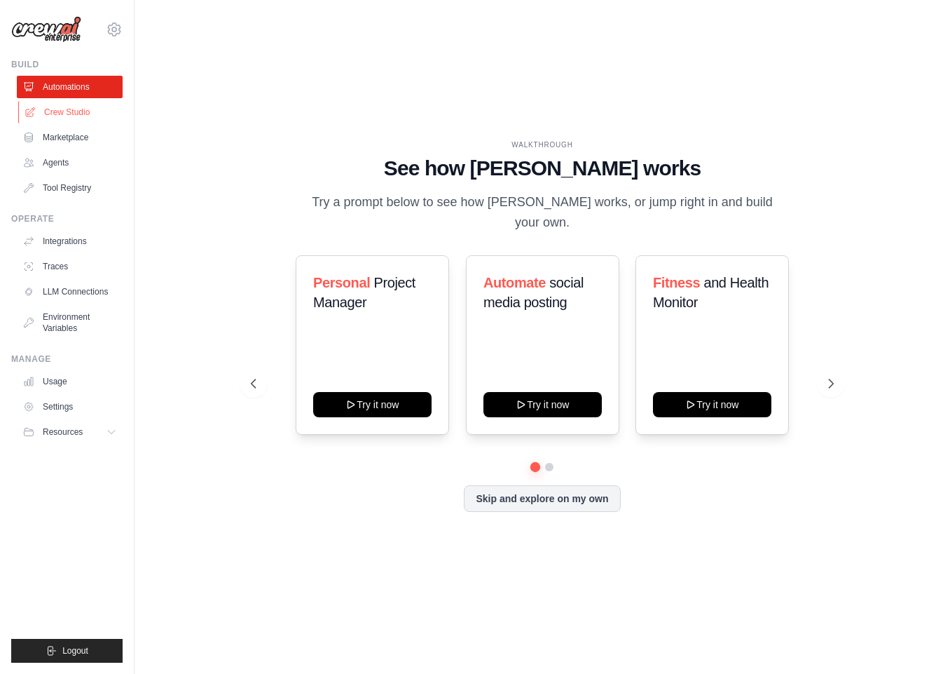
click at [77, 110] on link "Crew Studio" at bounding box center [71, 112] width 106 height 22
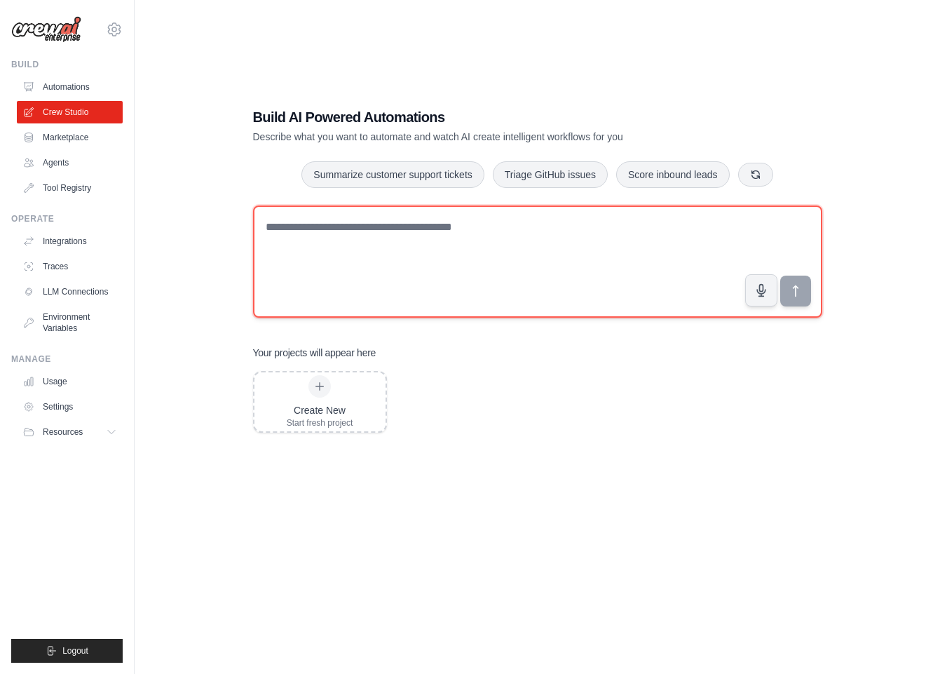
click at [460, 242] on textarea at bounding box center [537, 261] width 569 height 112
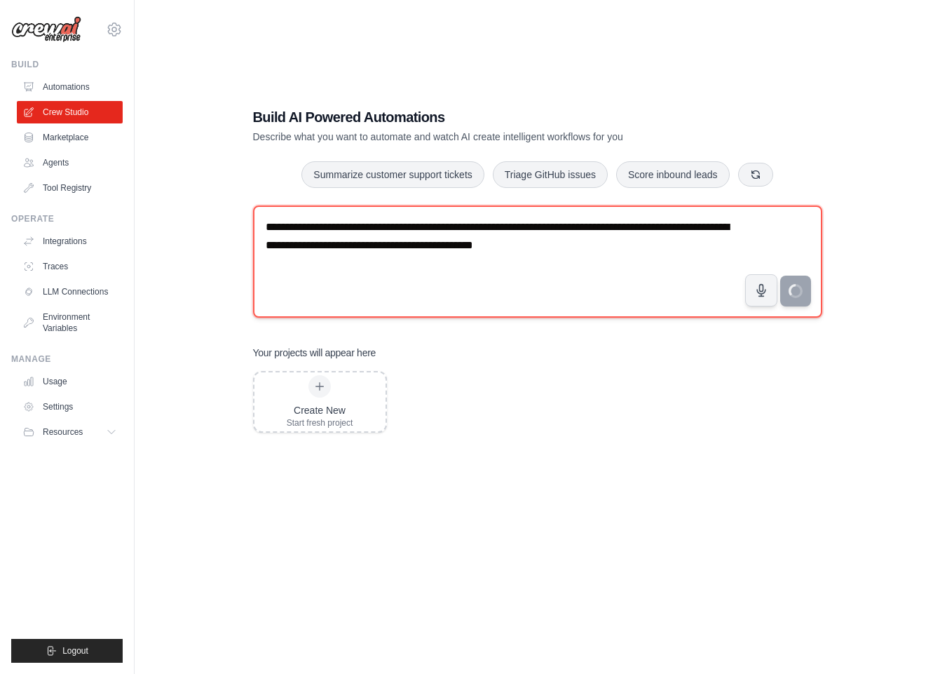
type textarea "**********"
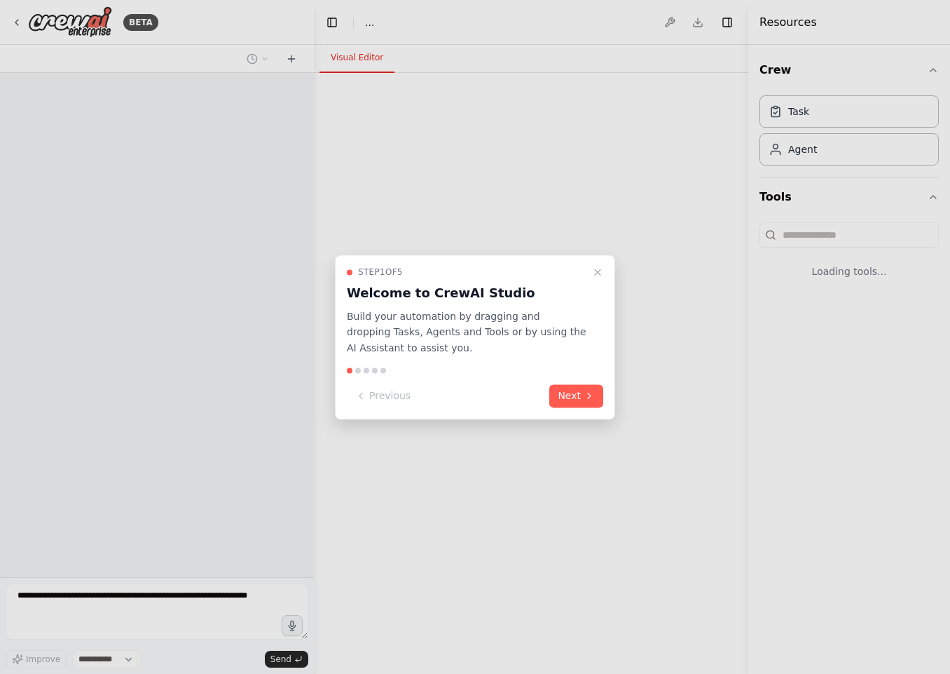
select select "****"
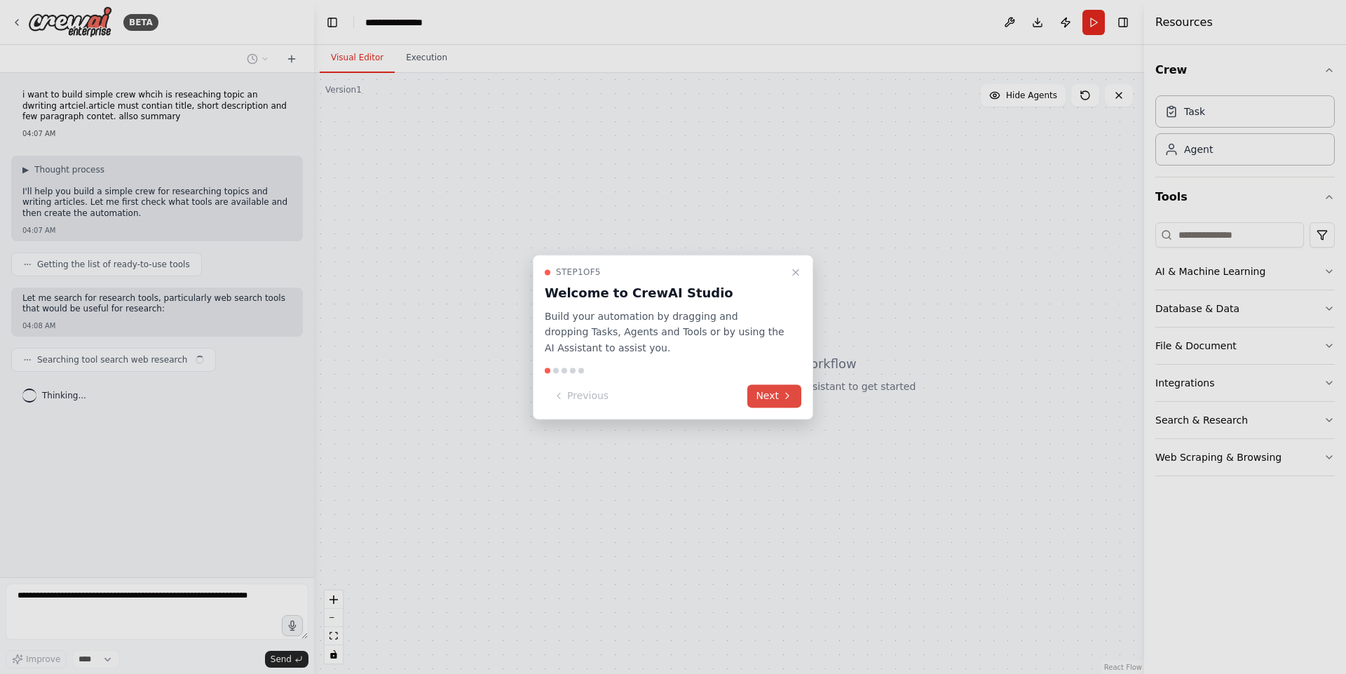
click at [783, 391] on icon at bounding box center [786, 395] width 11 height 11
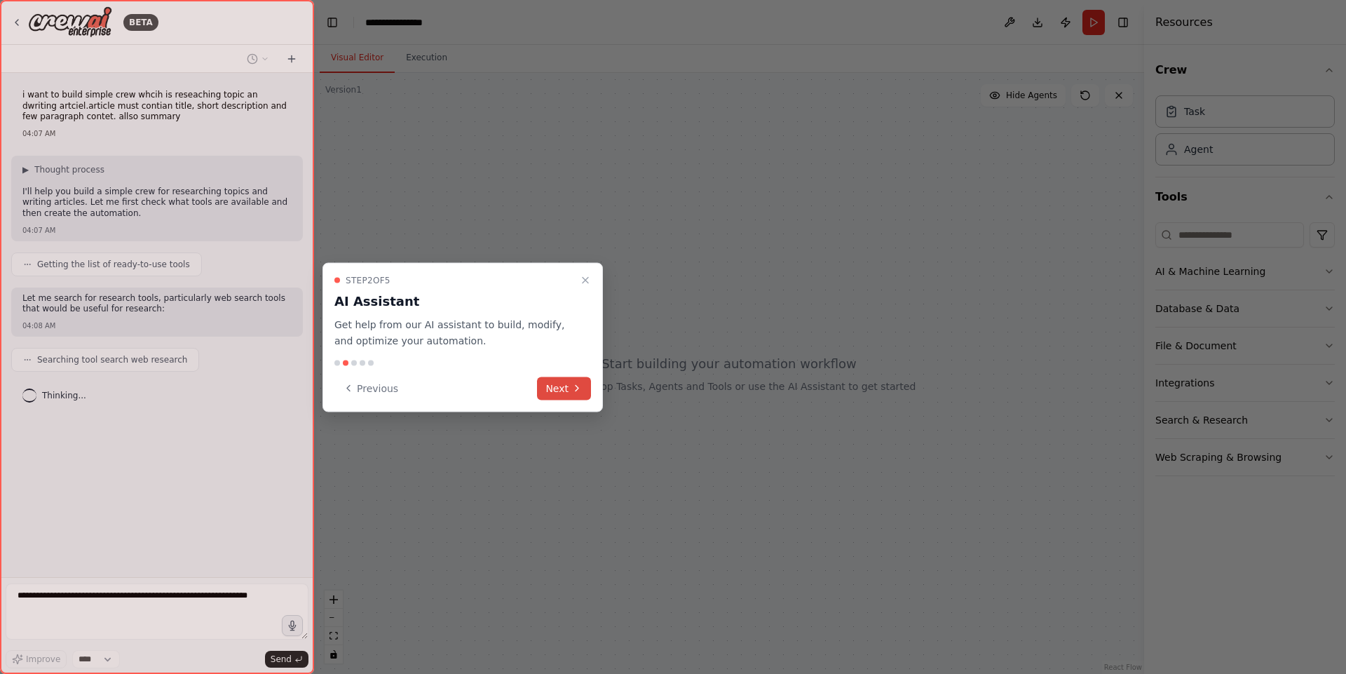
click at [552, 393] on button "Next" at bounding box center [564, 387] width 54 height 23
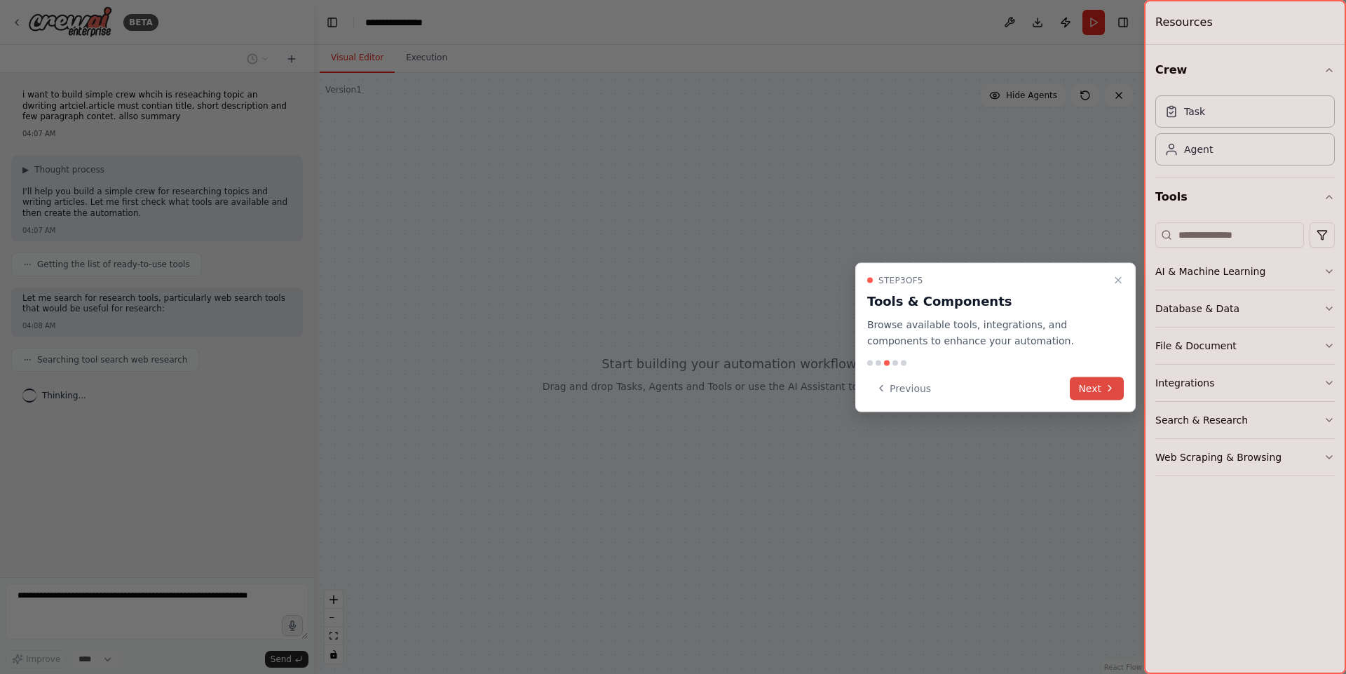
click at [950, 386] on button "Next" at bounding box center [1097, 387] width 54 height 23
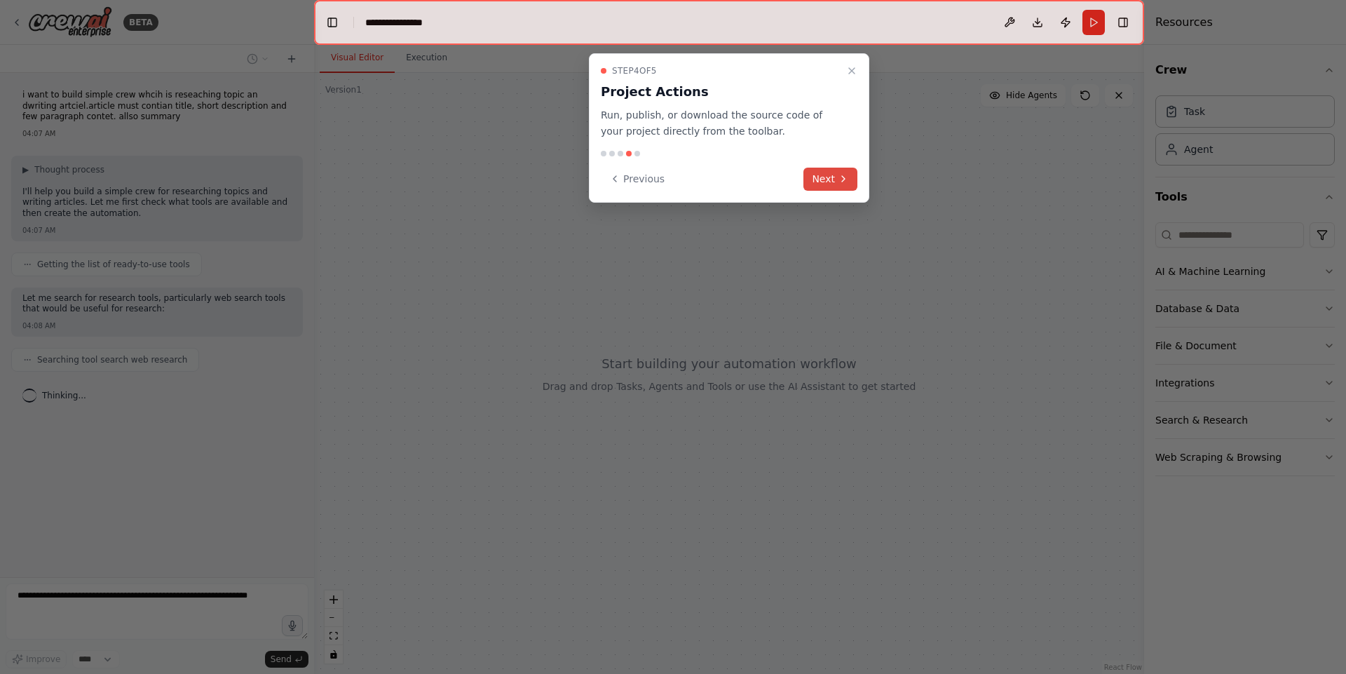
click at [824, 173] on button "Next" at bounding box center [830, 179] width 54 height 23
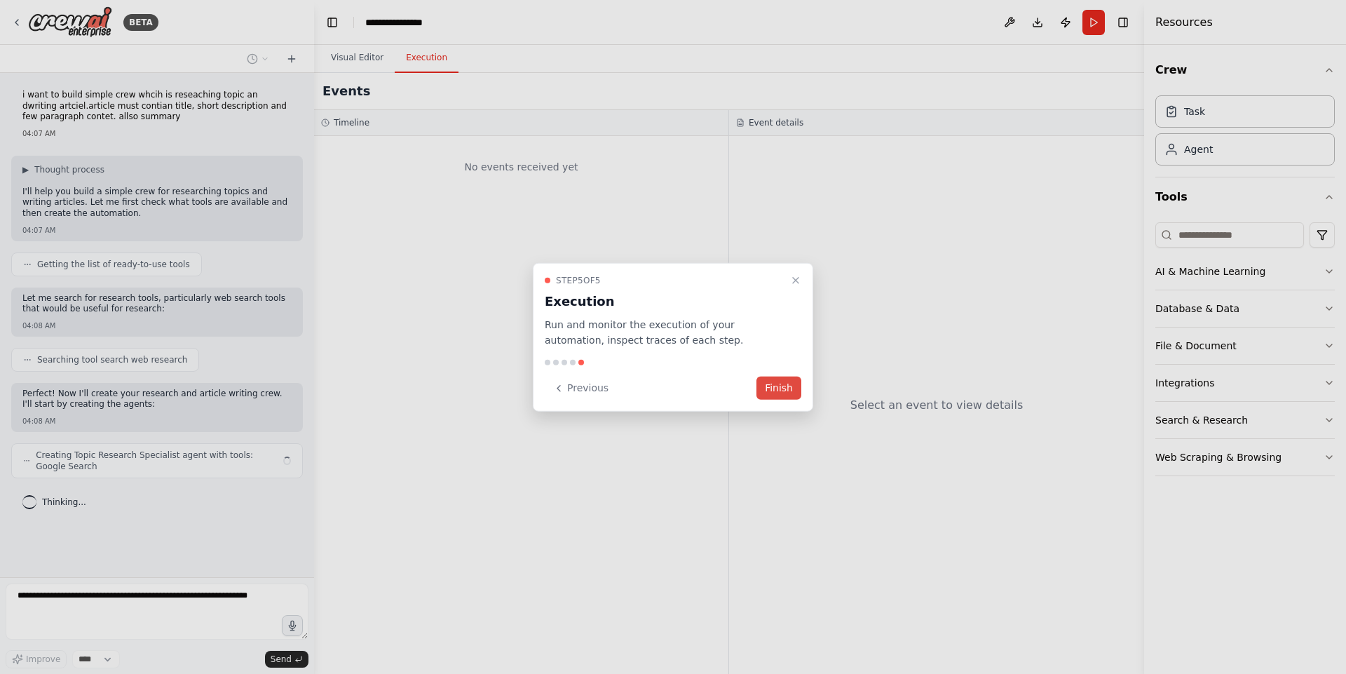
click at [772, 395] on button "Finish" at bounding box center [778, 387] width 45 height 23
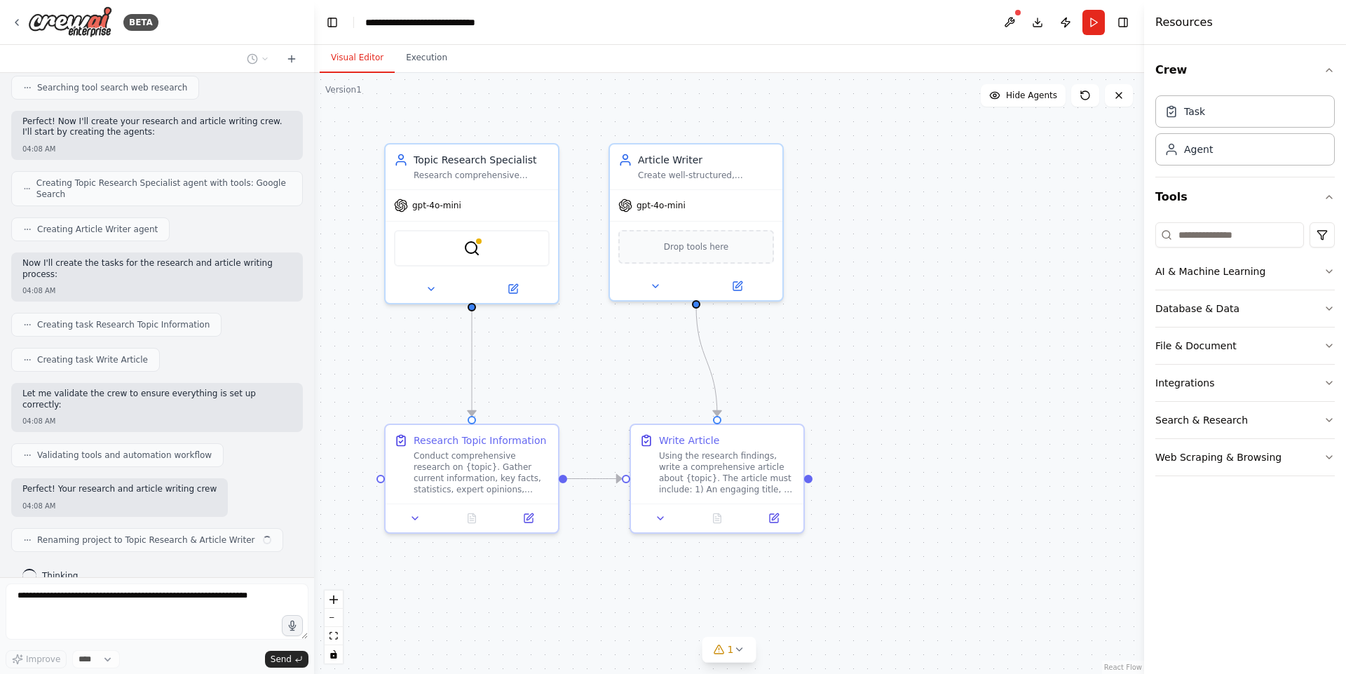
scroll to position [283, 0]
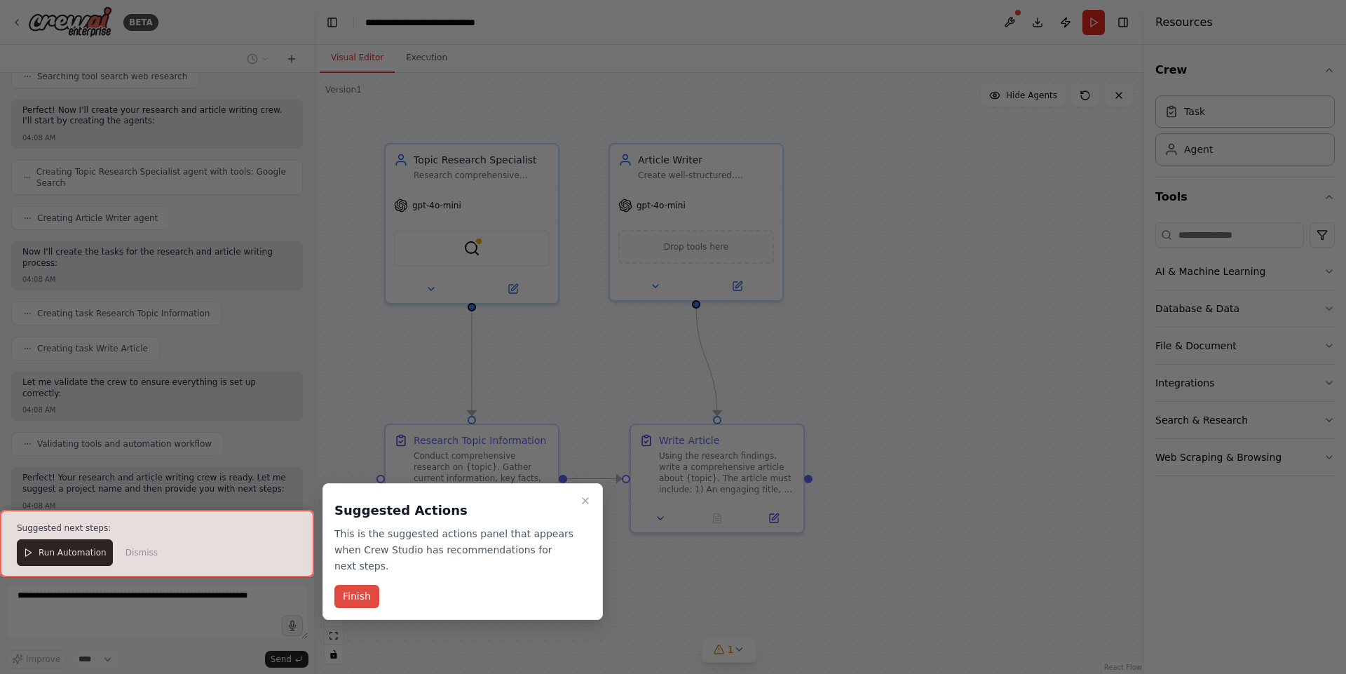
click at [361, 585] on button "Finish" at bounding box center [356, 596] width 45 height 23
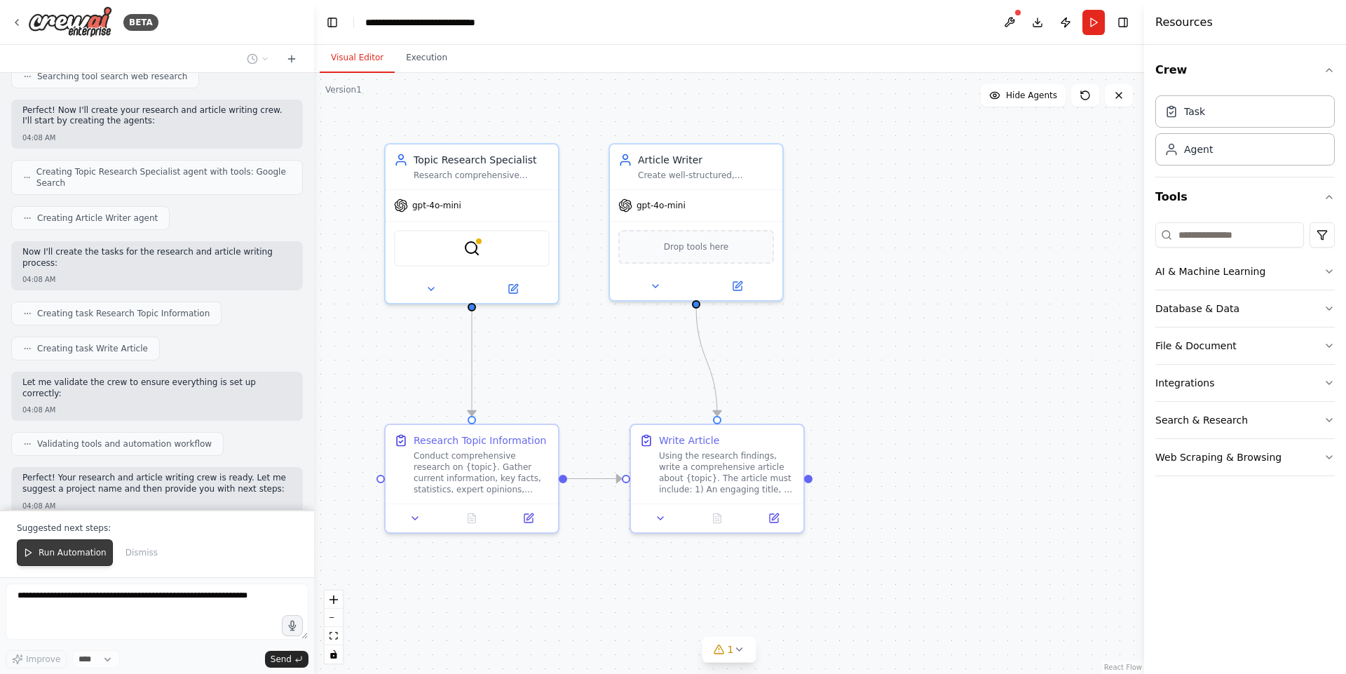
click at [70, 554] on span "Run Automation" at bounding box center [73, 552] width 68 height 11
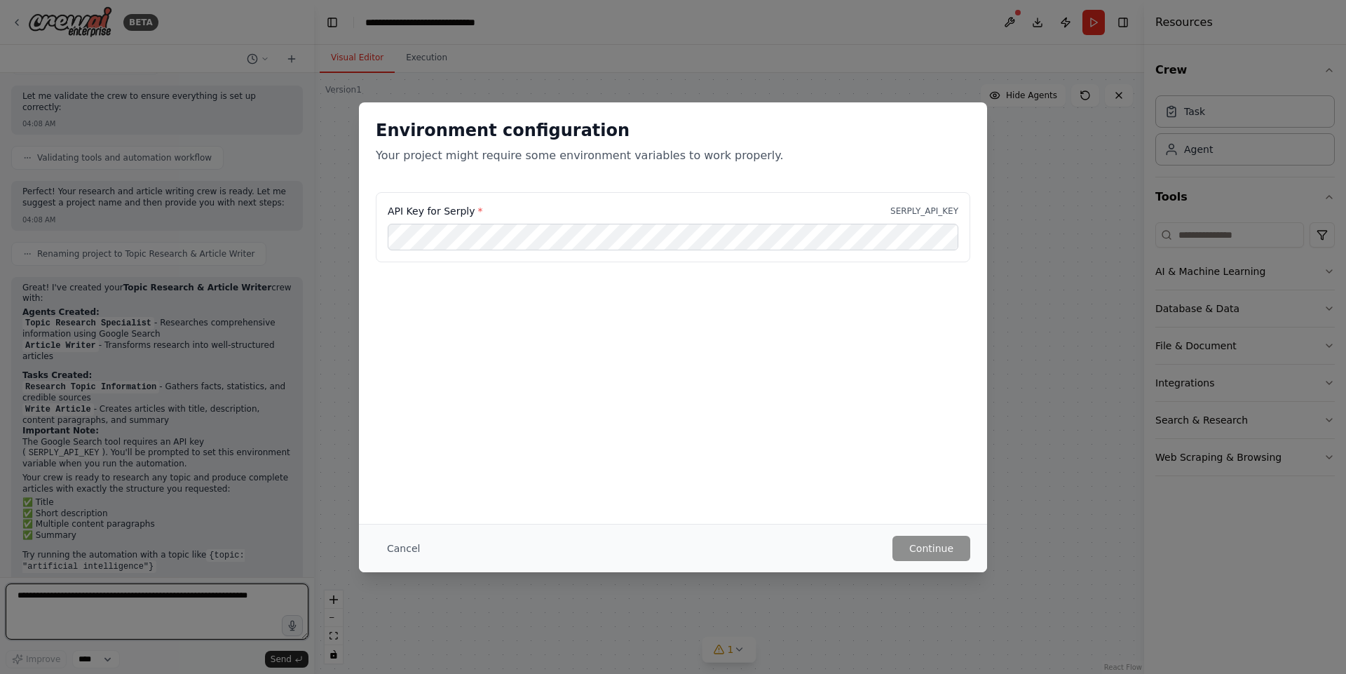
scroll to position [581, 0]
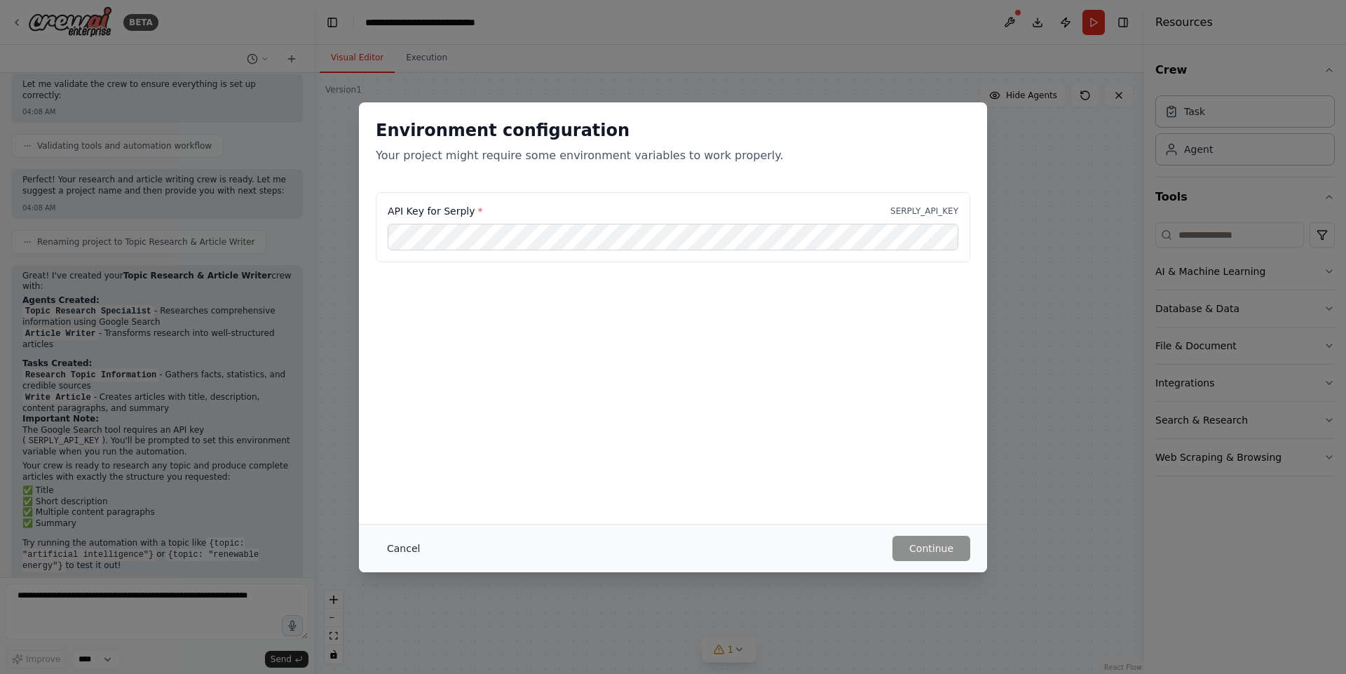
click at [409, 544] on button "Cancel" at bounding box center [403, 547] width 55 height 25
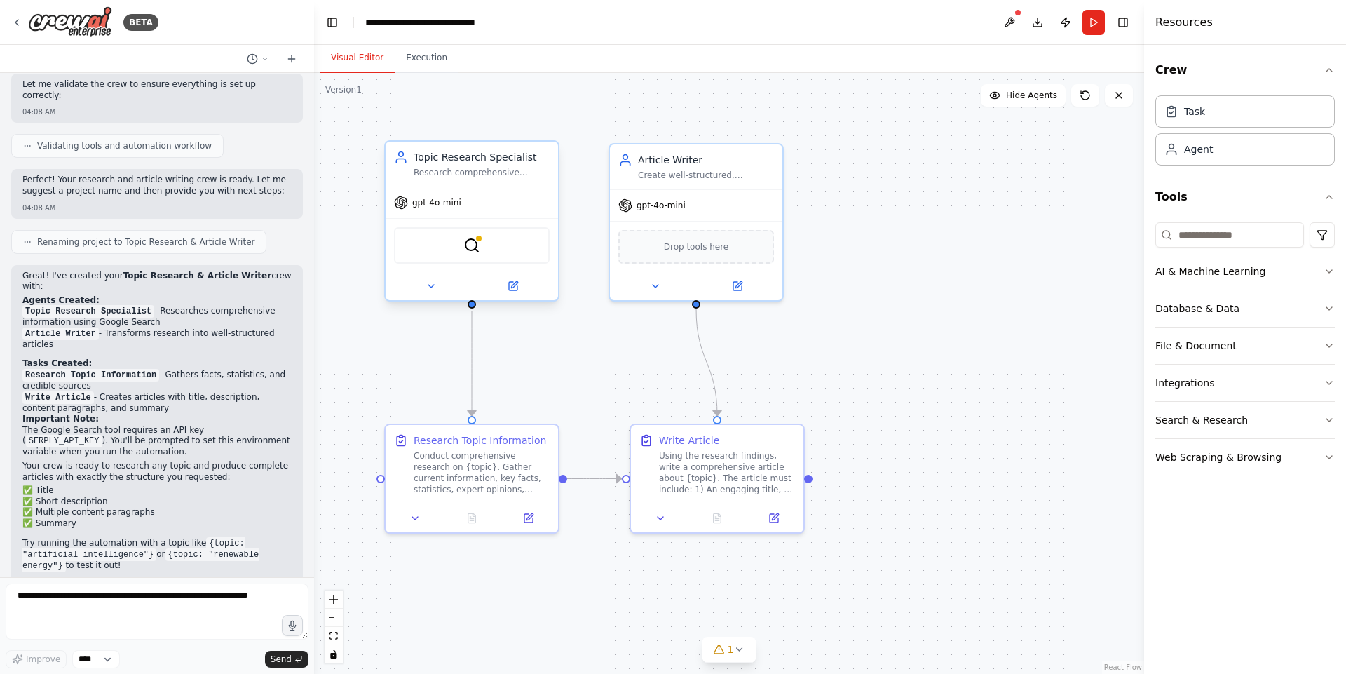
click at [444, 205] on span "gpt-4o-mini" at bounding box center [436, 202] width 49 height 11
click at [547, 126] on icon at bounding box center [548, 128] width 6 height 8
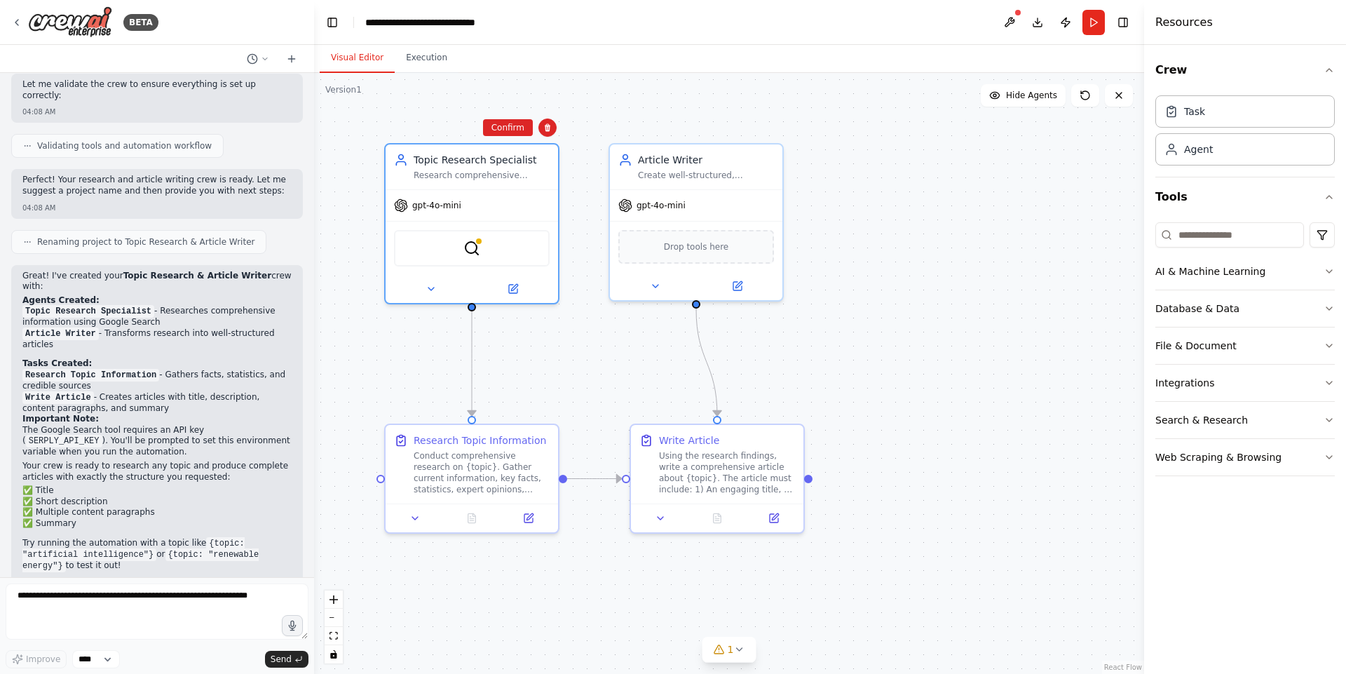
click at [589, 107] on div ".deletable-edge-delete-btn { width: 20px; height: 20px; border: 0px solid #ffff…" at bounding box center [729, 373] width 830 height 601
click at [207, 606] on textarea at bounding box center [157, 611] width 303 height 56
click at [429, 292] on button at bounding box center [430, 286] width 79 height 17
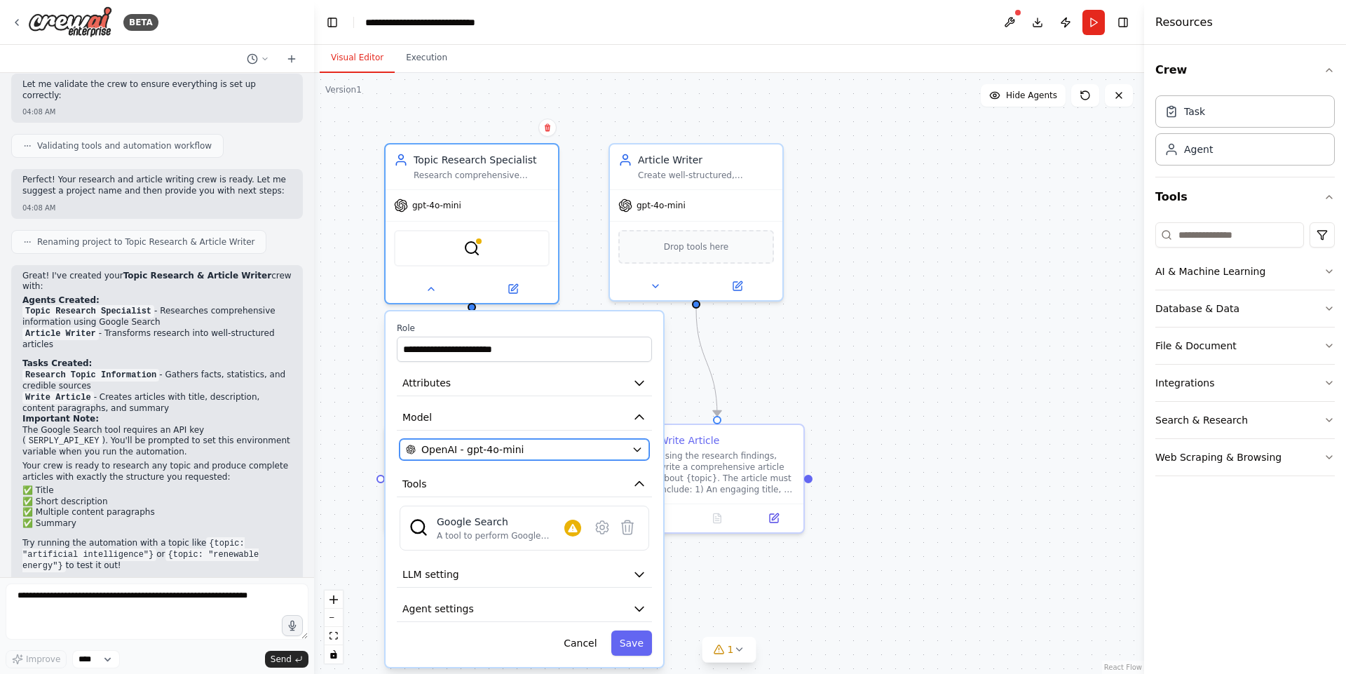
click at [481, 449] on span "OpenAI - gpt-4o-mini" at bounding box center [472, 449] width 102 height 14
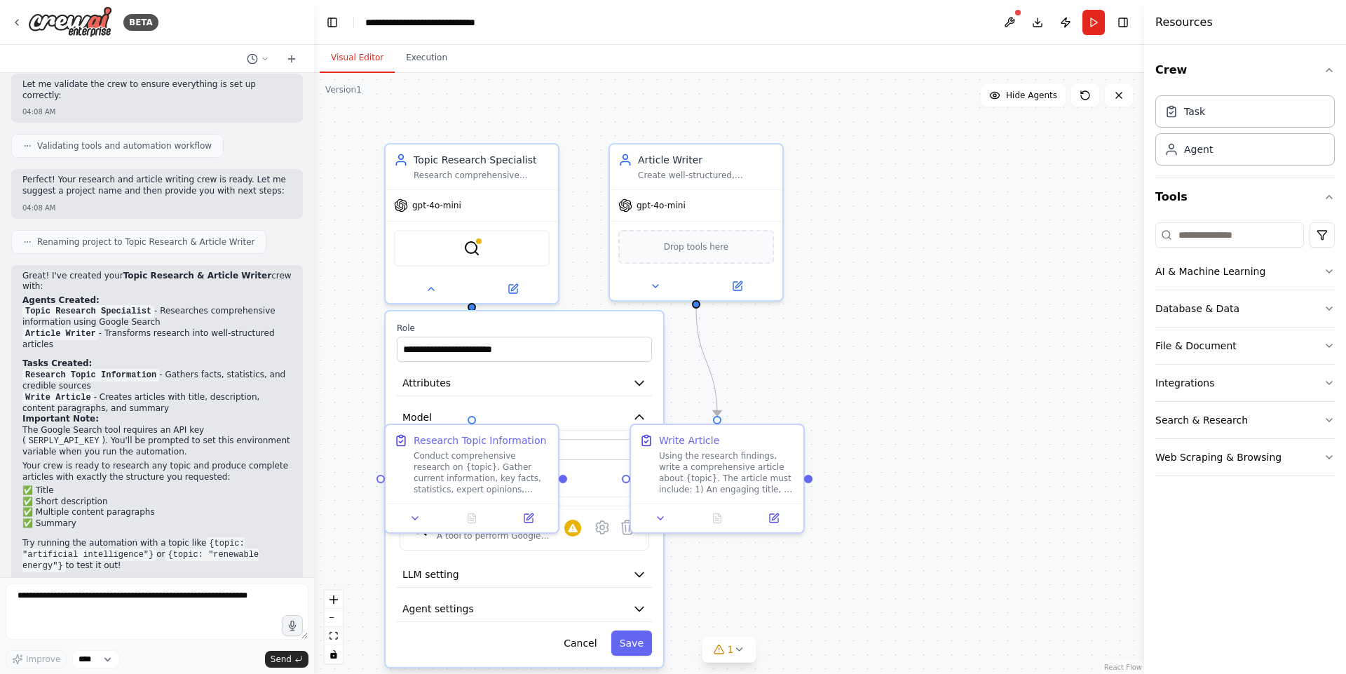
click at [931, 198] on div ".deletable-edge-delete-btn { width: 20px; height: 20px; border: 0px solid #ffff…" at bounding box center [729, 373] width 830 height 601
click at [950, 22] on button "Run" at bounding box center [1093, 22] width 22 height 25
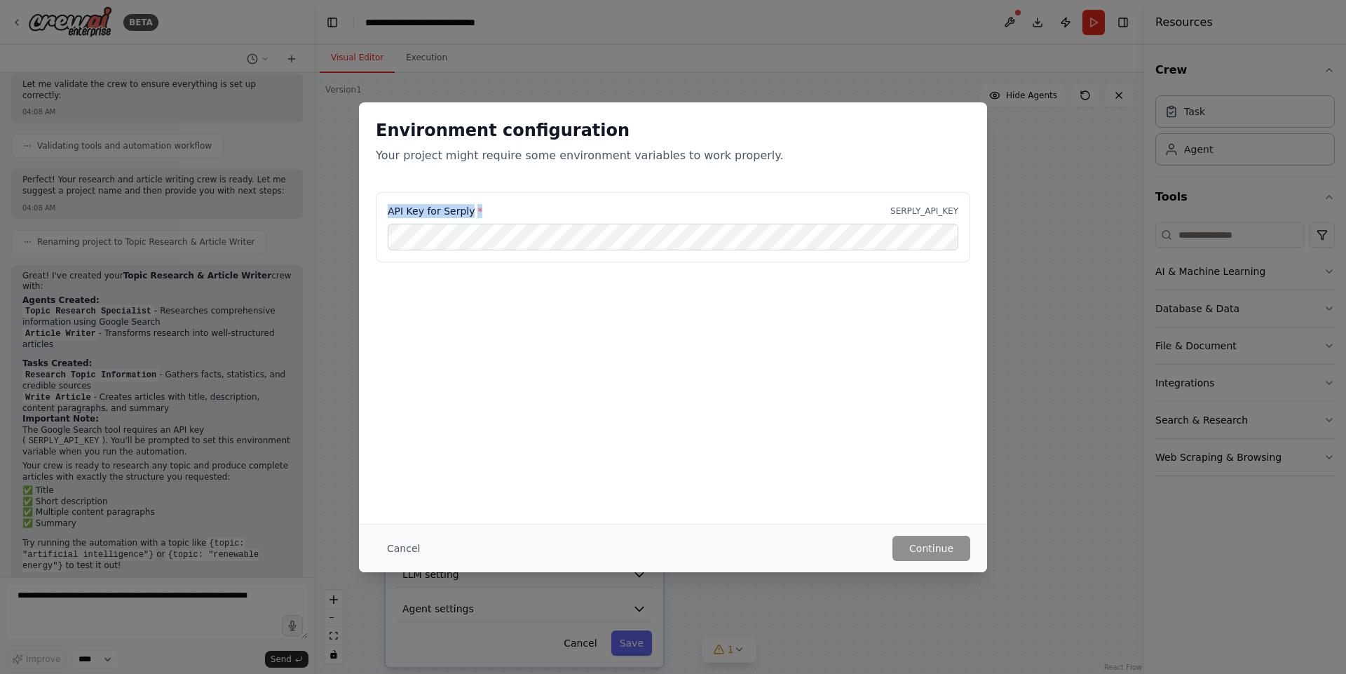
drag, startPoint x: 384, startPoint y: 210, endPoint x: 488, endPoint y: 208, distance: 103.7
click at [488, 208] on div "API Key for Serply * SERPLY_API_KEY" at bounding box center [673, 227] width 594 height 70
copy label "API Key for Serply *"
click at [657, 60] on div "Environment configuration Your project might require some environment variables…" at bounding box center [673, 337] width 1346 height 674
click at [950, 212] on div "Environment configuration Your project might require some environment variables…" at bounding box center [673, 337] width 1346 height 674
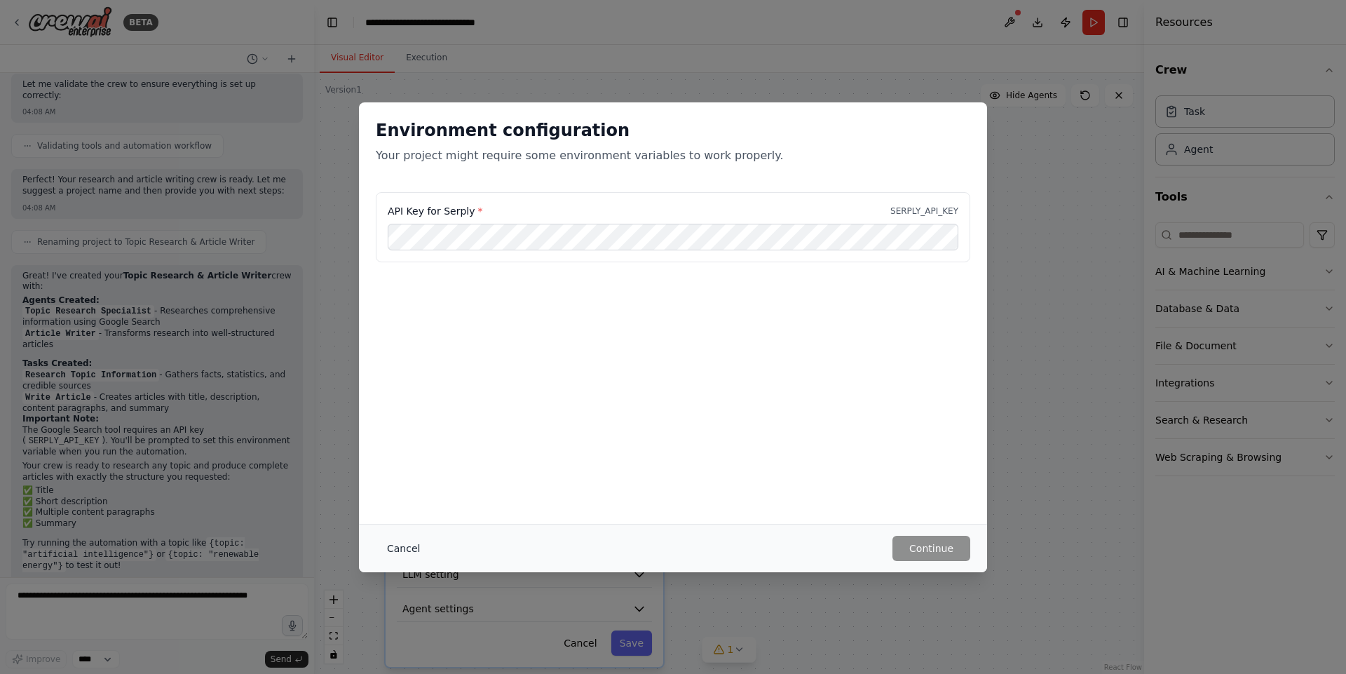
click at [397, 544] on button "Cancel" at bounding box center [403, 547] width 55 height 25
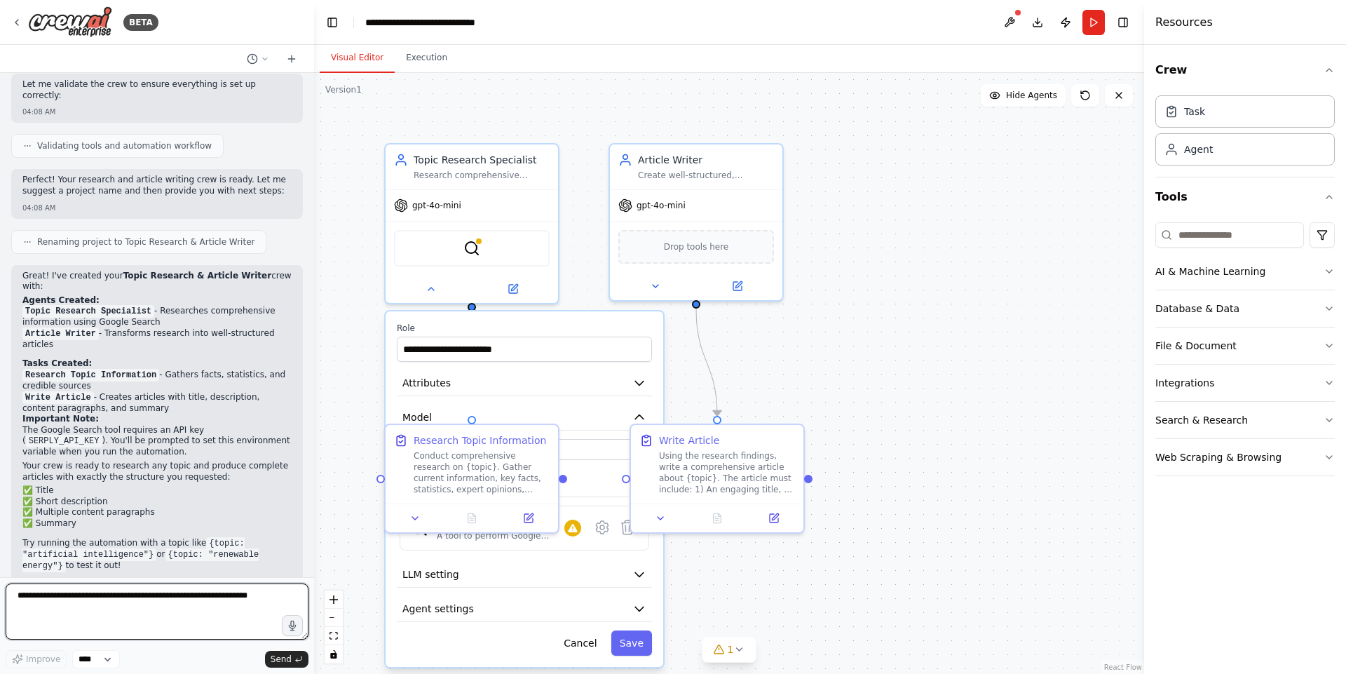
click at [153, 608] on textarea at bounding box center [157, 611] width 303 height 56
paste textarea "**********"
type textarea "**********"
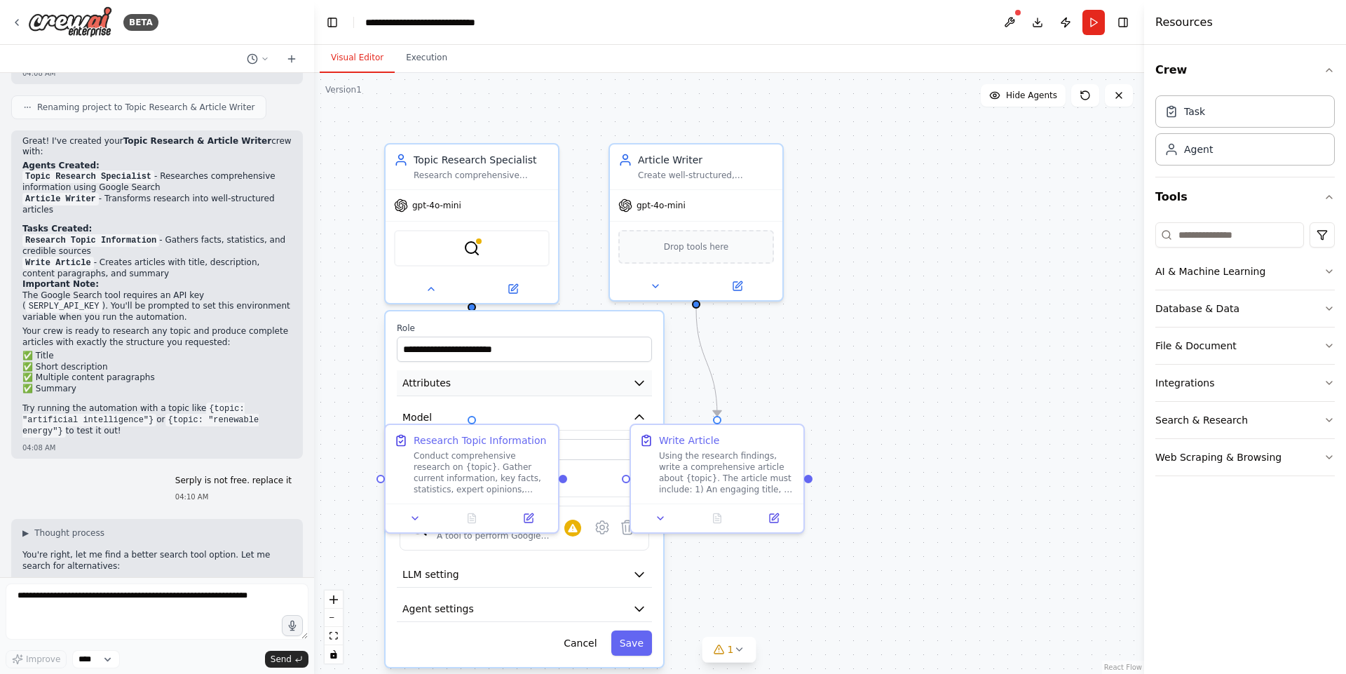
scroll to position [787, 0]
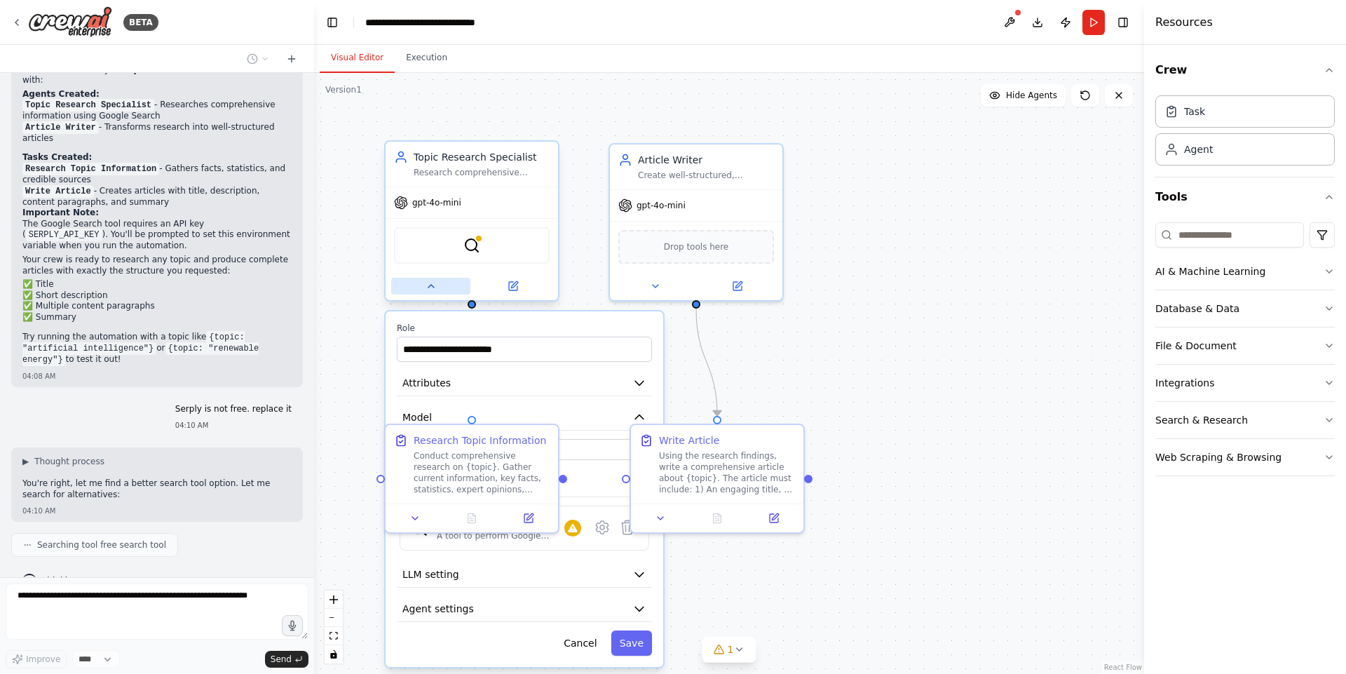
click at [430, 289] on icon at bounding box center [430, 285] width 11 height 11
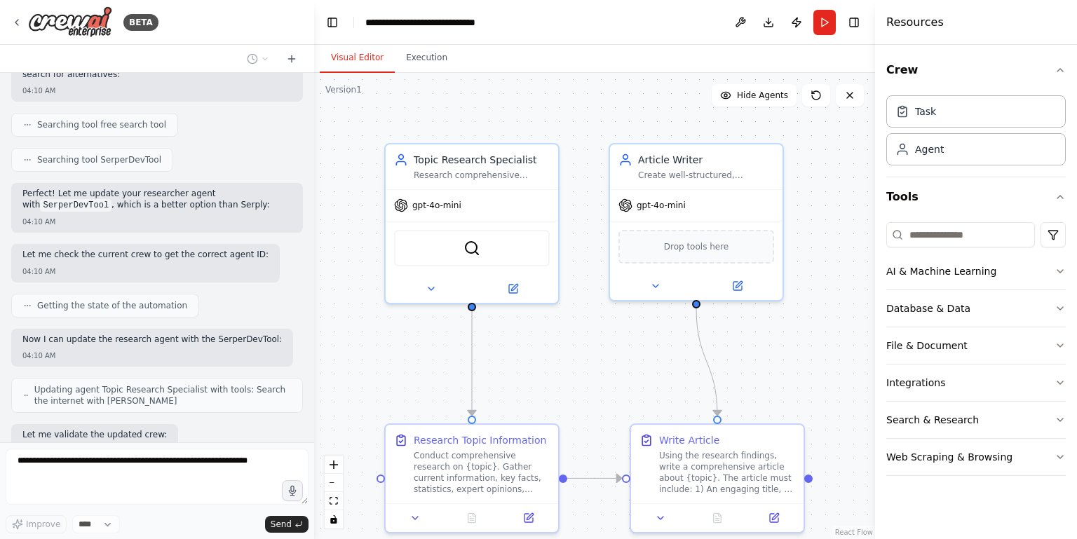
scroll to position [1278, 0]
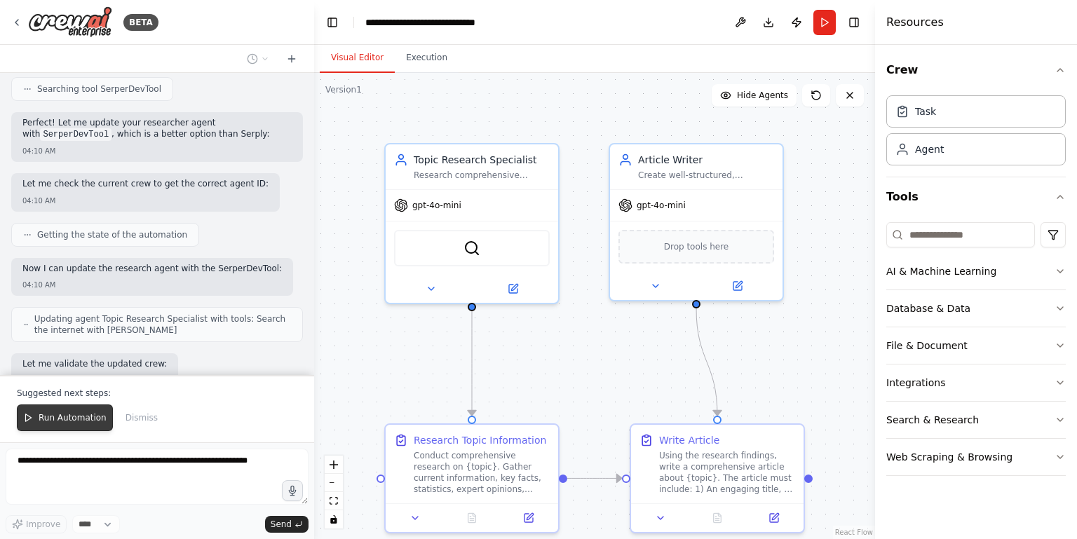
click at [73, 415] on span "Run Automation" at bounding box center [73, 417] width 68 height 11
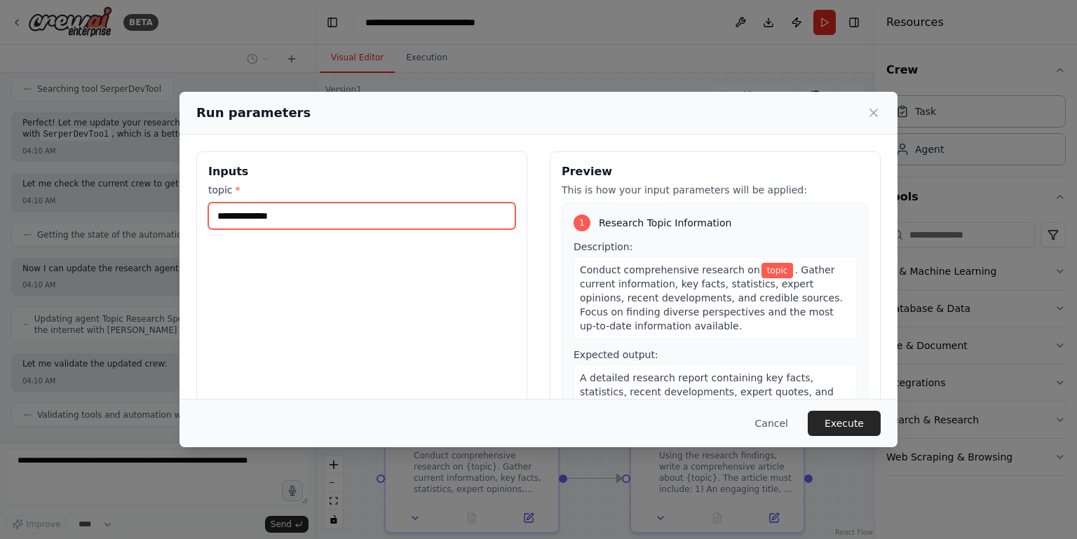
click at [283, 217] on input "topic *" at bounding box center [361, 216] width 307 height 27
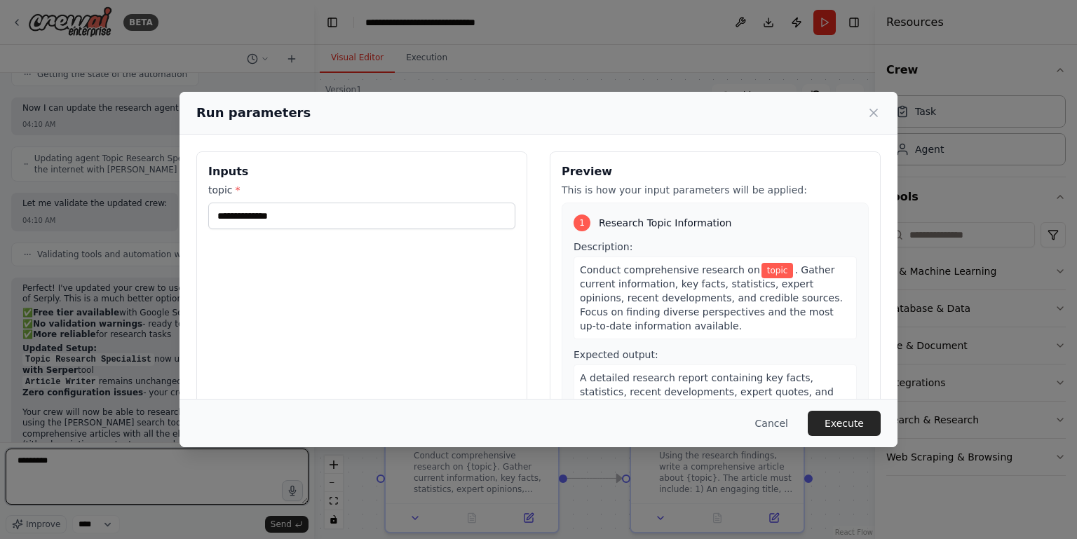
scroll to position [1463, 0]
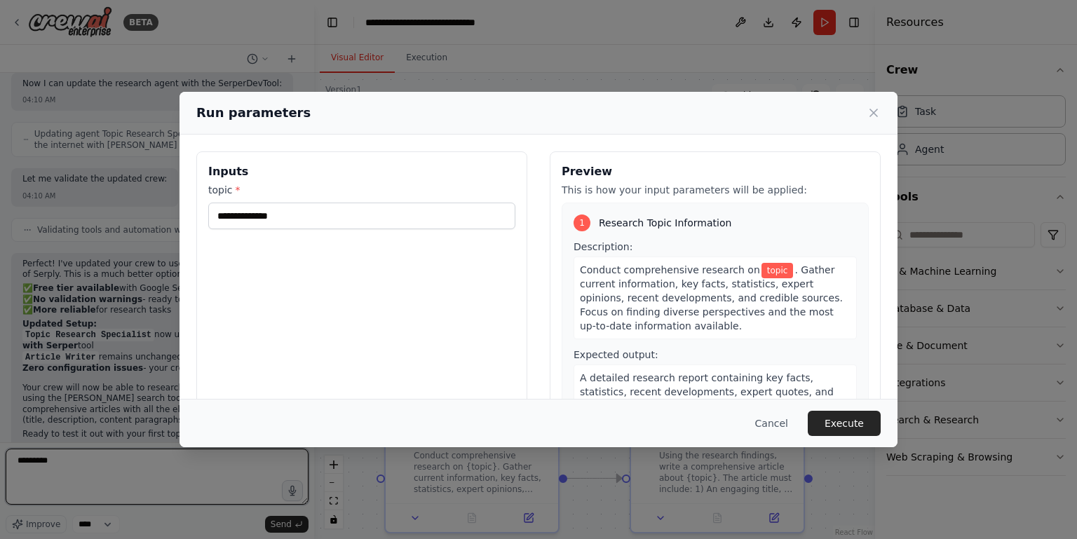
type textarea "********"
click at [283, 217] on input "topic *" at bounding box center [361, 216] width 307 height 27
type input "*"
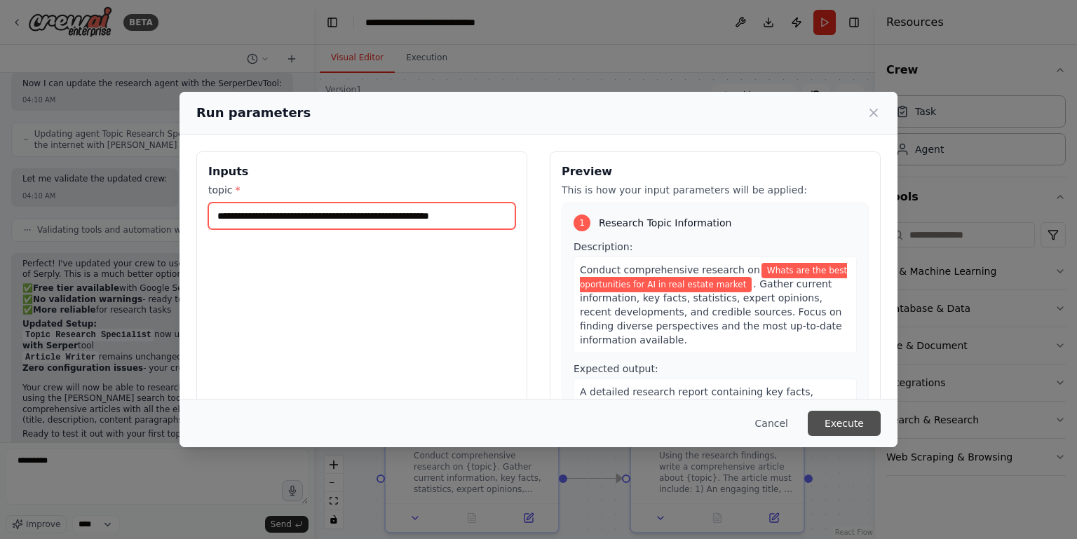
type input "**********"
click at [844, 421] on button "Execute" at bounding box center [843, 423] width 73 height 25
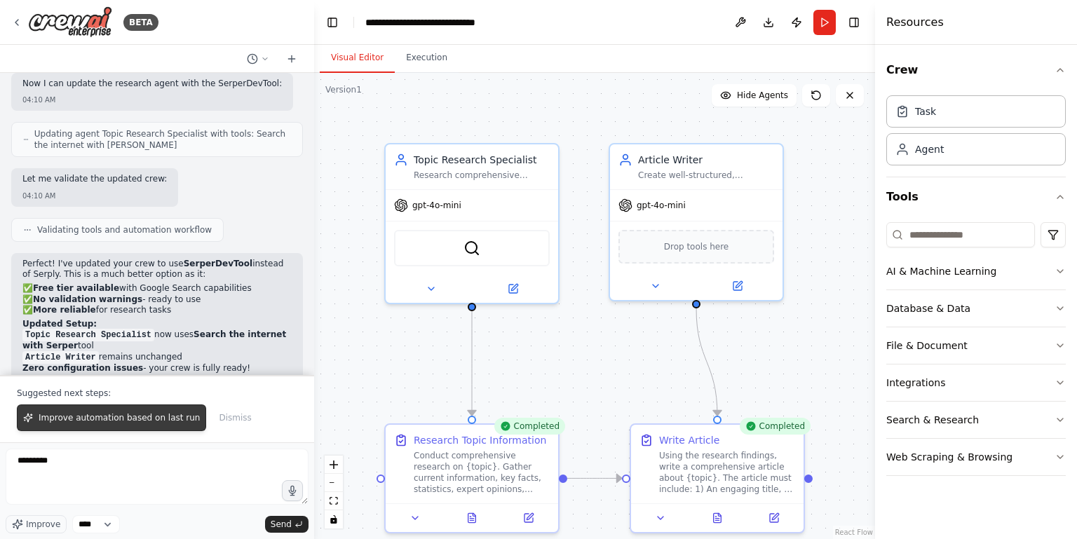
click at [145, 418] on span "Improve automation based on last run" at bounding box center [119, 417] width 161 height 11
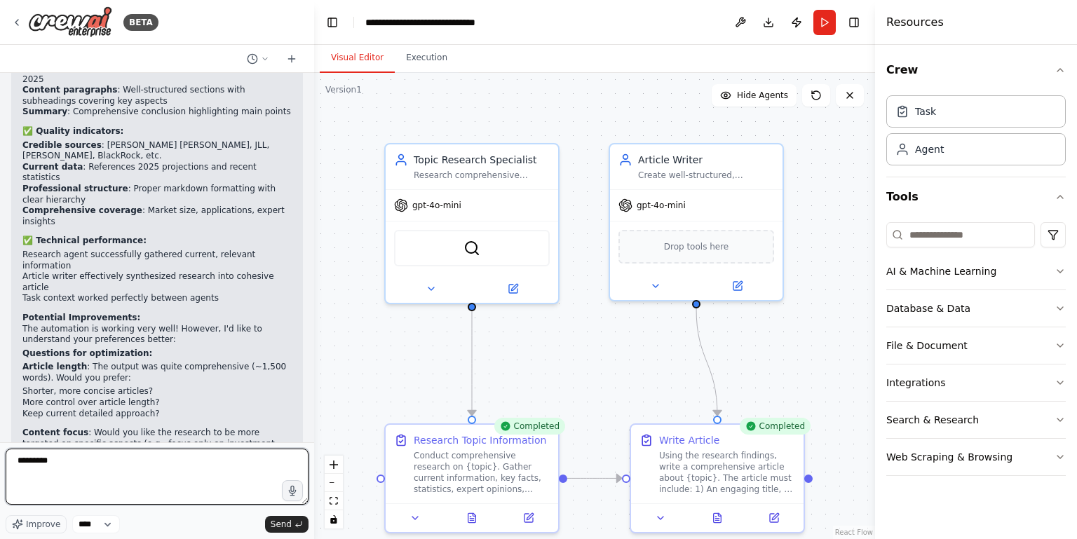
scroll to position [1979, 0]
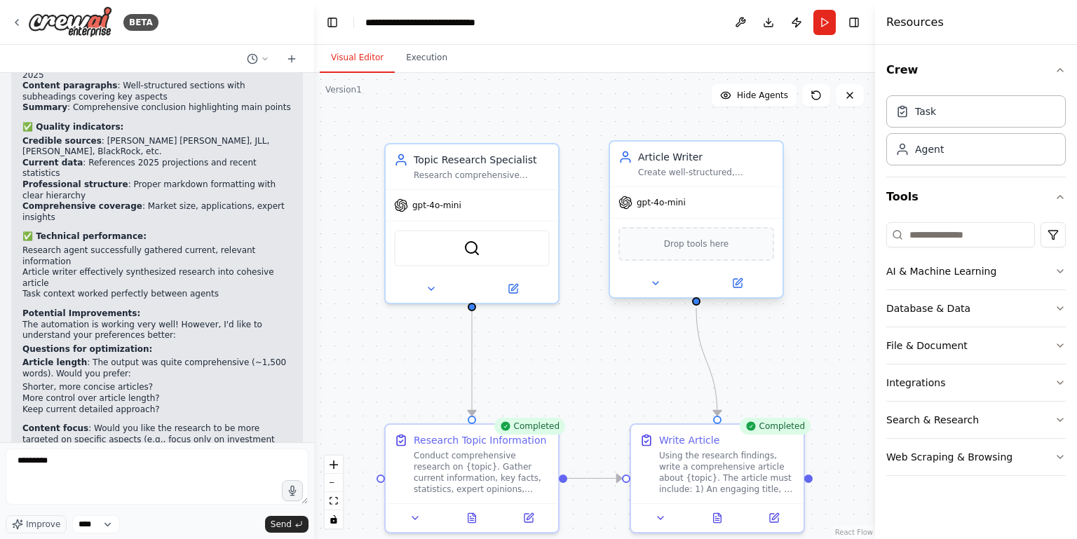
click at [705, 210] on div "gpt-4o-mini" at bounding box center [696, 202] width 172 height 31
click at [734, 240] on div "Drop tools here" at bounding box center [696, 244] width 156 height 34
click at [758, 461] on div "Using the research findings, write a comprehensive article about {topic}. The a…" at bounding box center [727, 469] width 136 height 45
click at [716, 519] on icon at bounding box center [717, 514] width 8 height 9
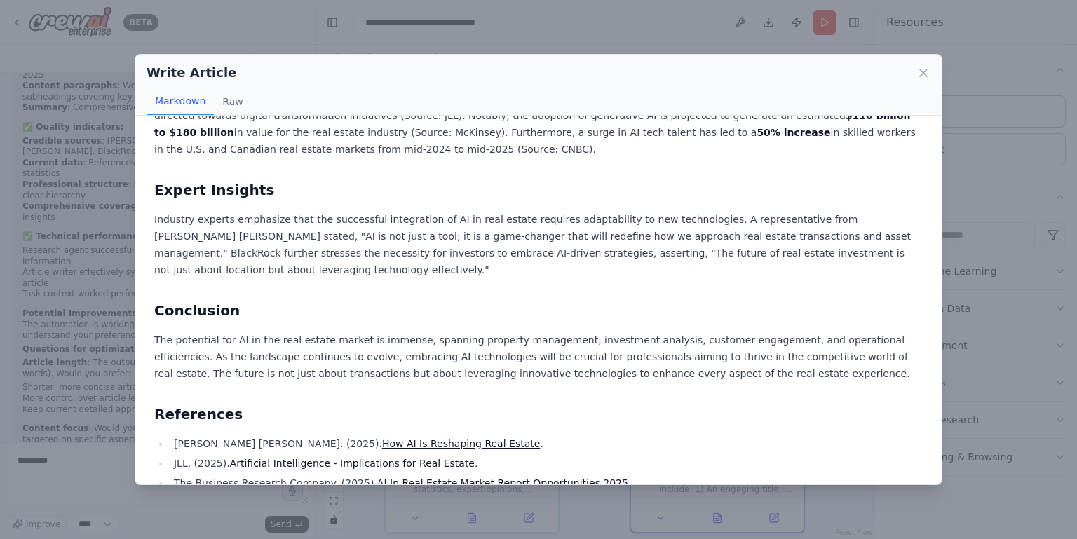
scroll to position [921, 0]
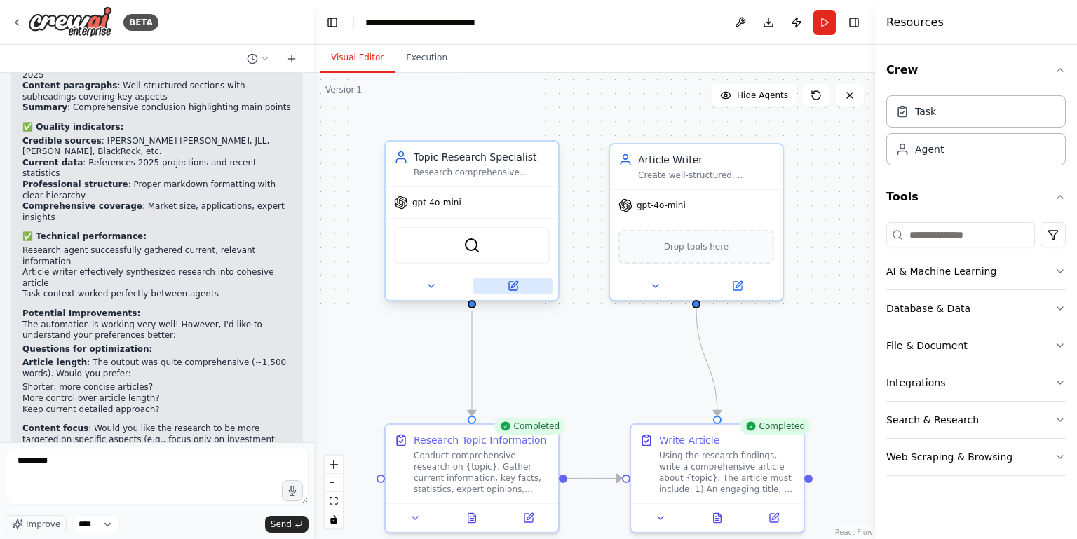
click at [509, 282] on icon at bounding box center [513, 286] width 8 height 8
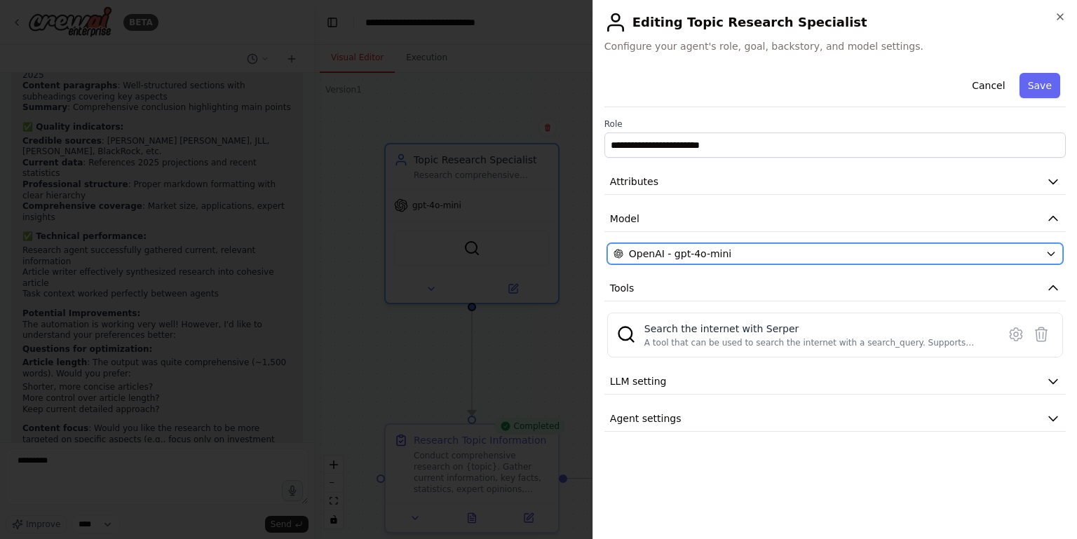
click at [732, 254] on div "OpenAI - gpt-4o-mini" at bounding box center [826, 254] width 426 height 14
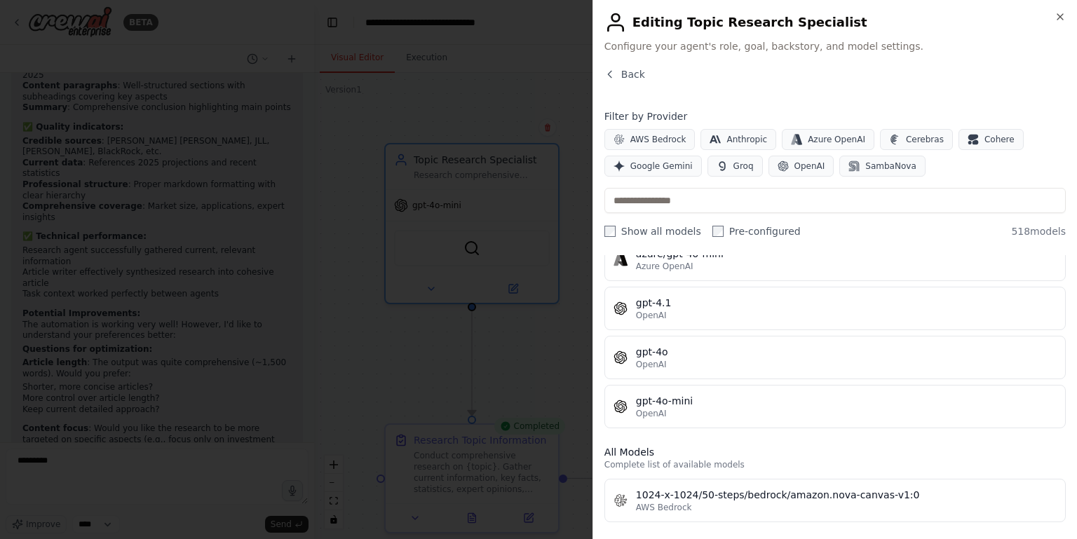
scroll to position [212, 0]
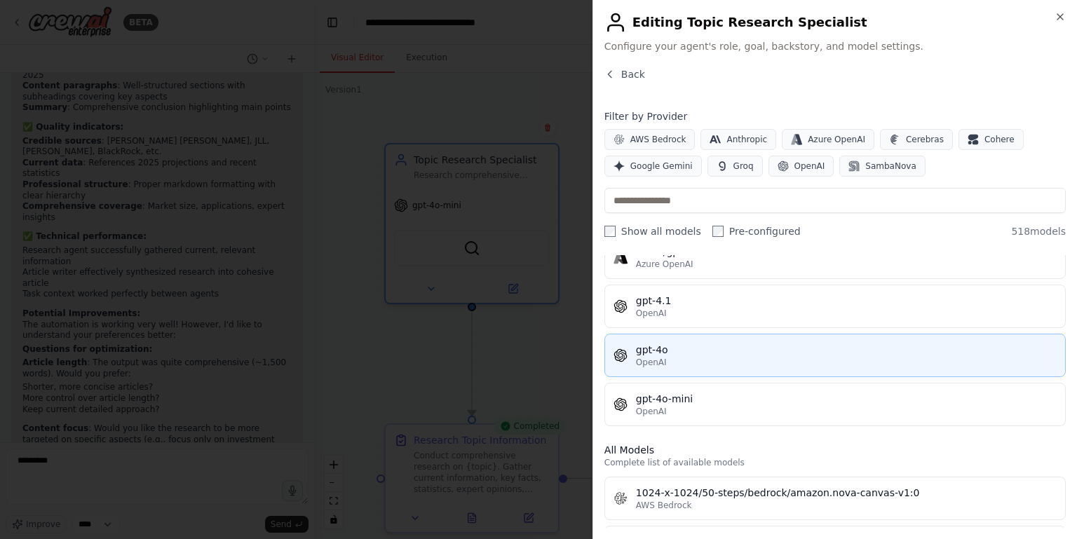
click at [774, 343] on div "gpt-4o" at bounding box center [846, 350] width 421 height 14
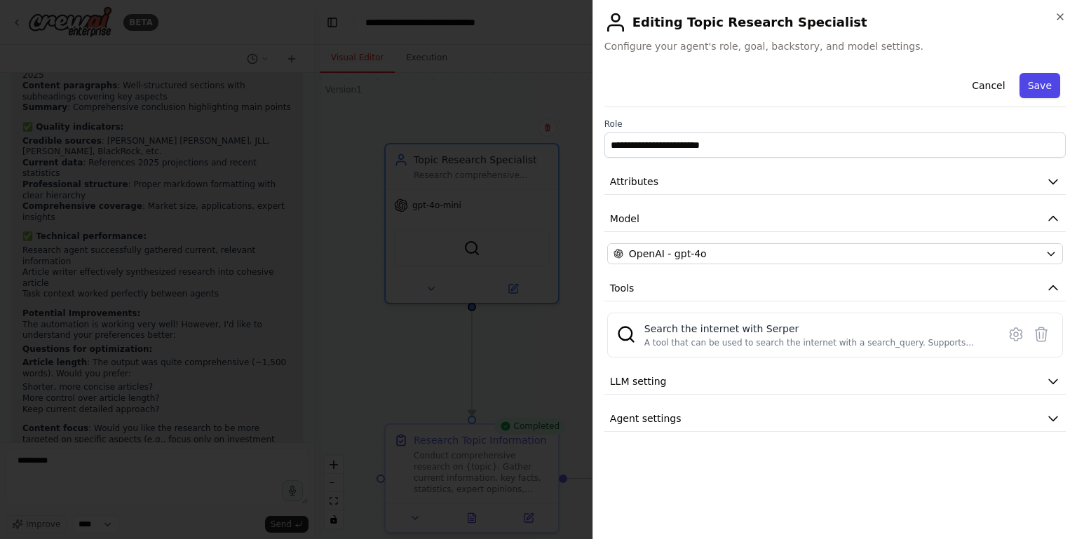
click at [950, 79] on button "Save" at bounding box center [1039, 85] width 41 height 25
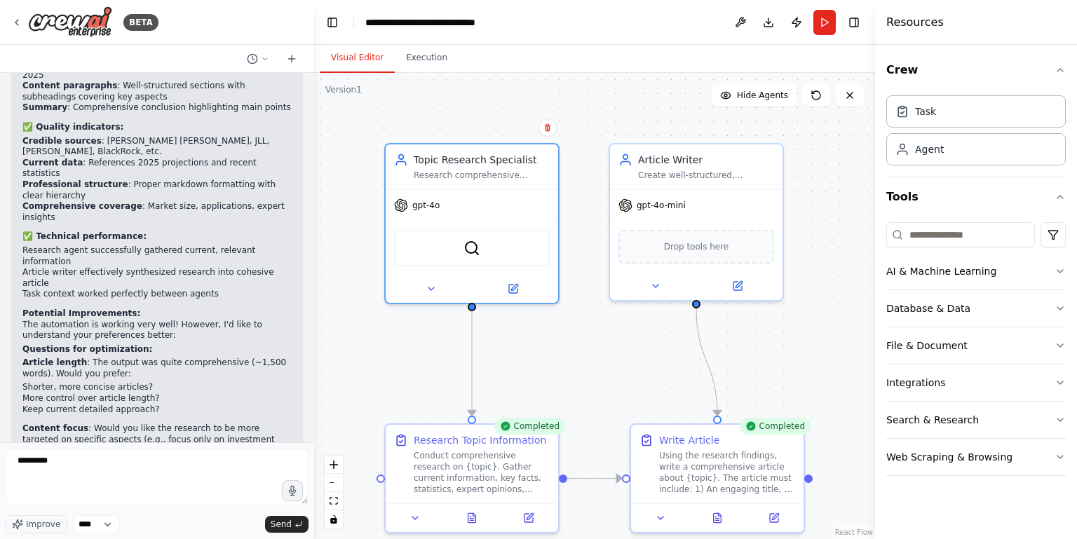
click at [950, 16] on div "Resources" at bounding box center [976, 22] width 202 height 45
click at [498, 191] on div "gpt-4o" at bounding box center [471, 202] width 172 height 31
click at [647, 202] on span "gpt-4o-mini" at bounding box center [660, 202] width 49 height 11
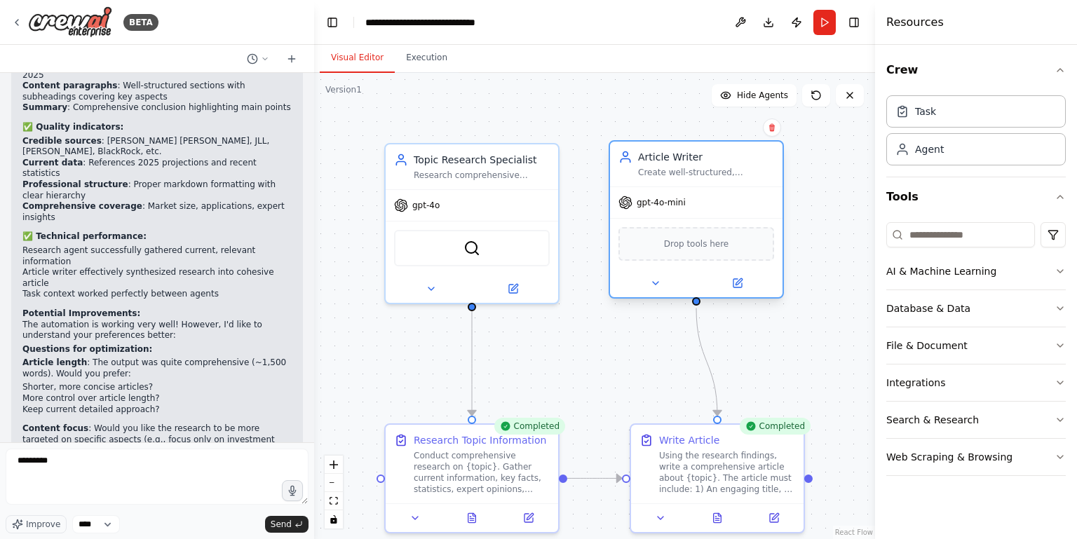
click at [647, 203] on span "gpt-4o-mini" at bounding box center [660, 202] width 49 height 11
click at [668, 189] on div "gpt-4o-mini" at bounding box center [696, 202] width 172 height 31
click at [737, 279] on icon at bounding box center [737, 283] width 8 height 8
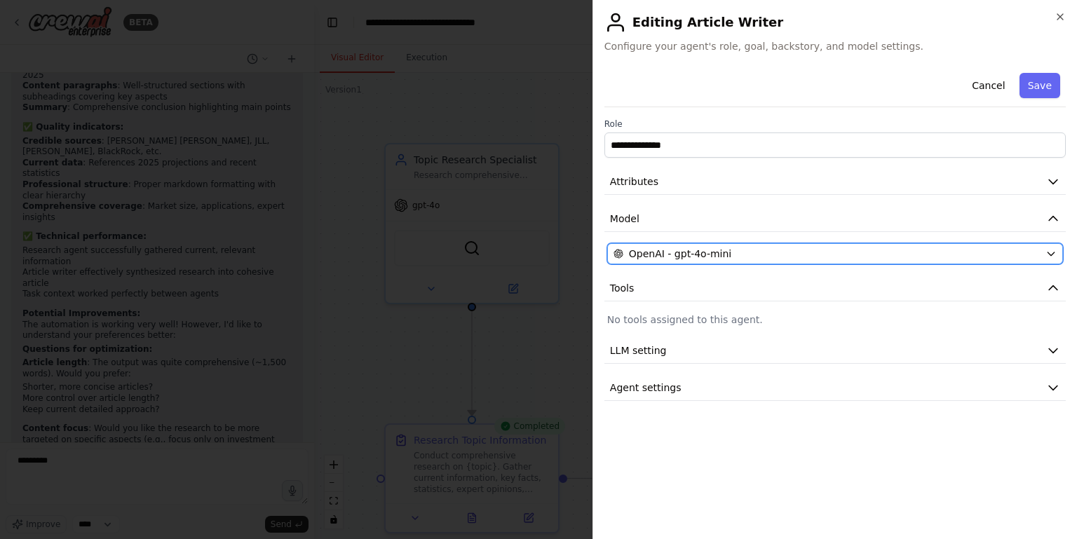
click at [667, 253] on span "OpenAI - gpt-4o-mini" at bounding box center [680, 254] width 102 height 14
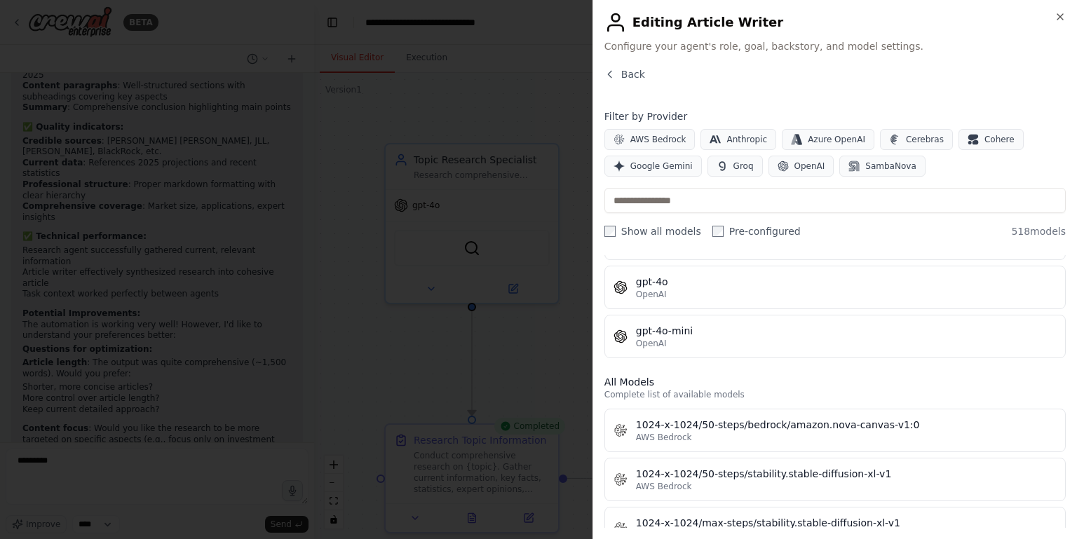
scroll to position [283, 0]
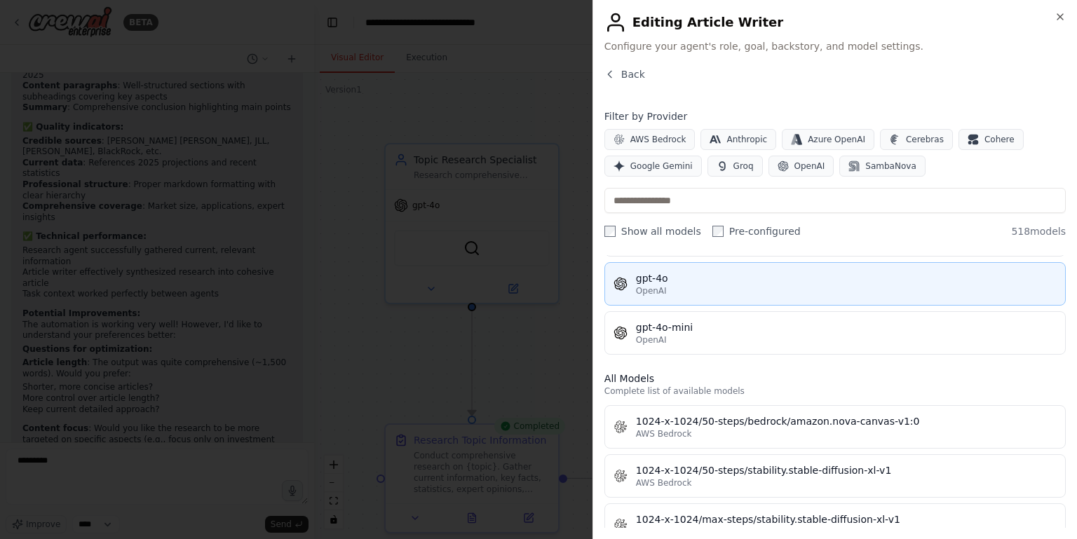
click at [702, 294] on div "OpenAI" at bounding box center [846, 290] width 421 height 11
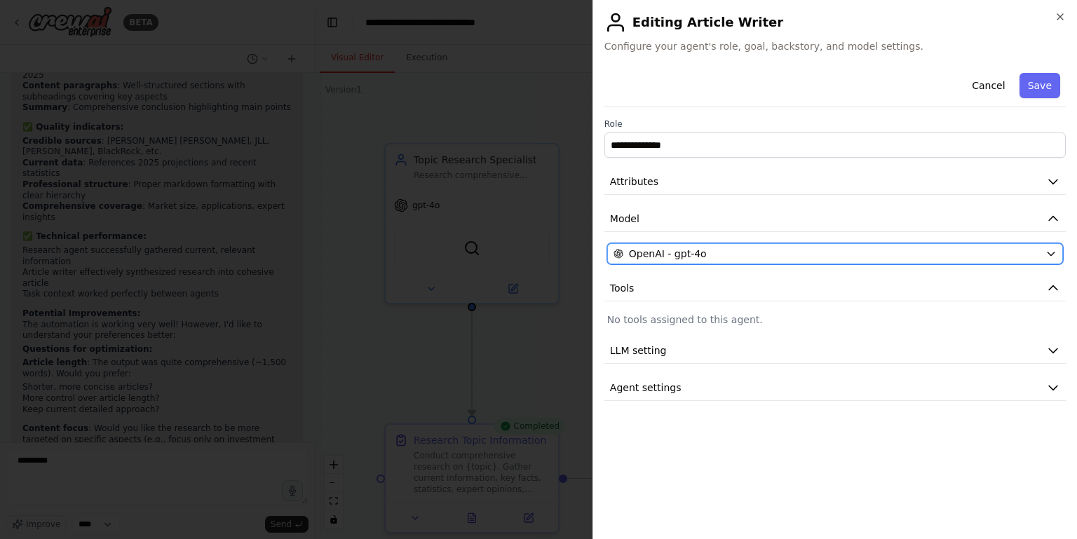
click at [709, 259] on div "OpenAI - gpt-4o" at bounding box center [826, 254] width 426 height 14
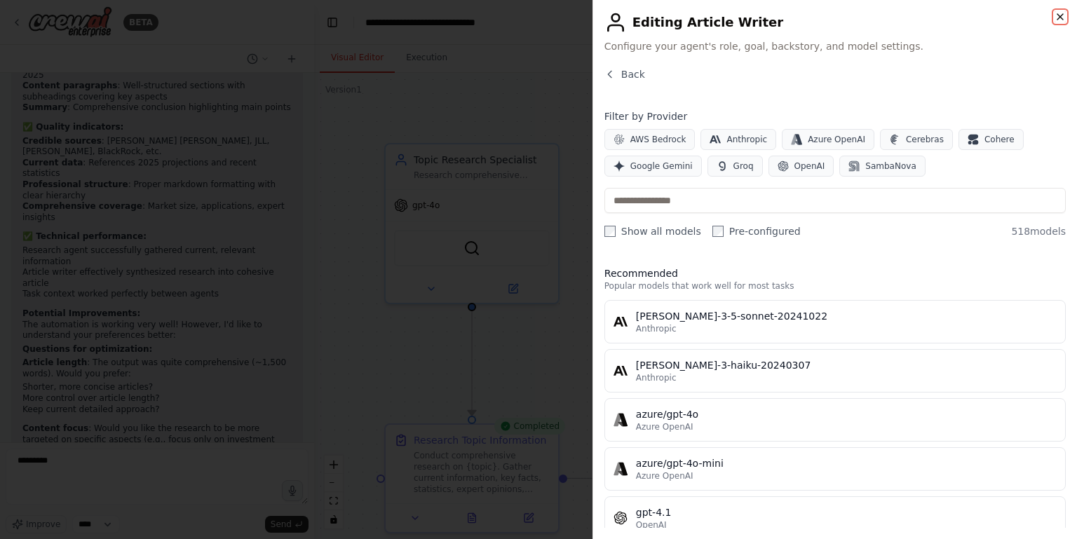
click at [950, 15] on icon "button" at bounding box center [1060, 17] width 6 height 6
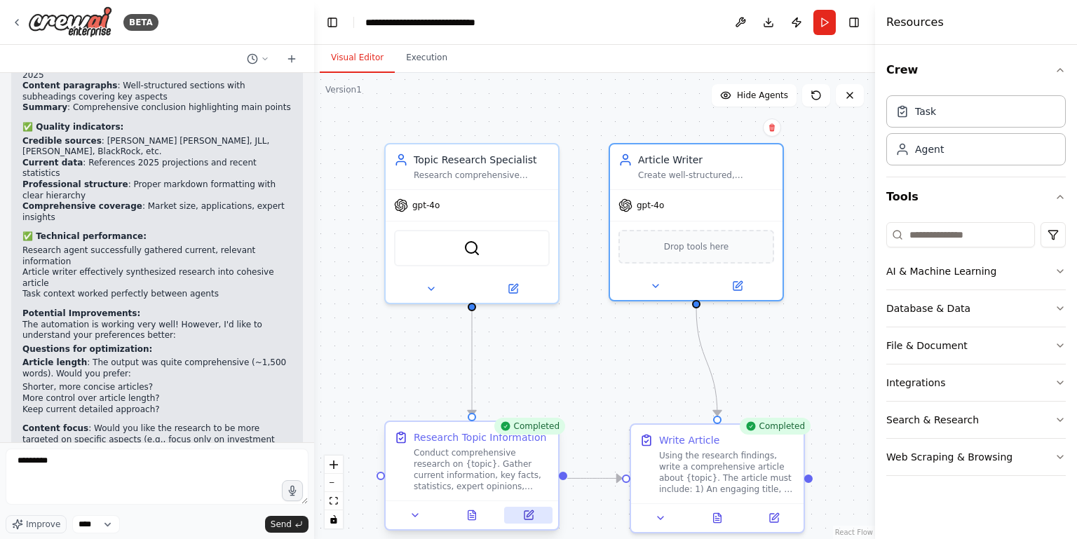
click at [531, 510] on icon at bounding box center [529, 513] width 6 height 6
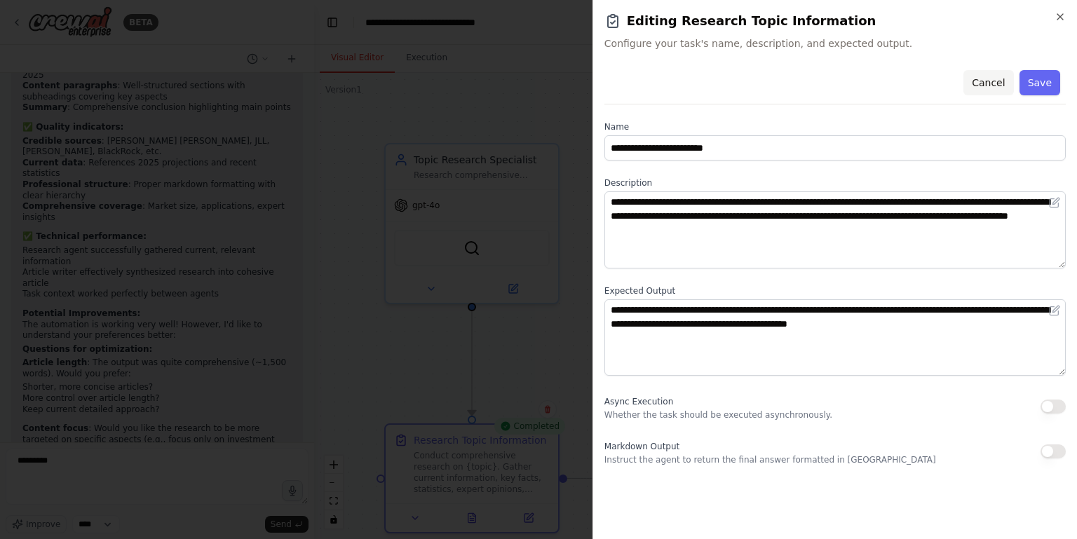
click at [950, 78] on button "Cancel" at bounding box center [988, 82] width 50 height 25
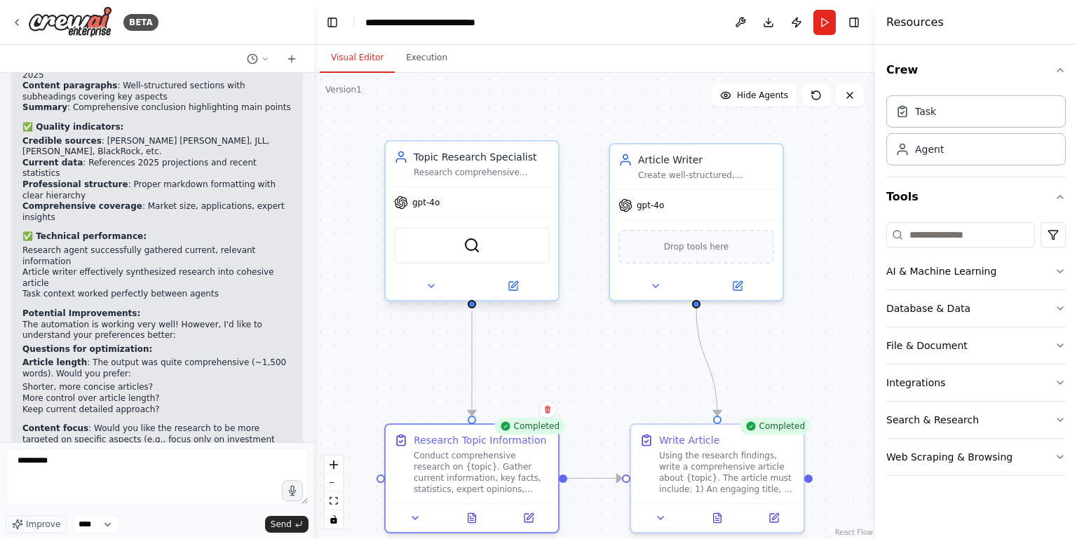
click at [472, 234] on div "SerperDevTool" at bounding box center [472, 245] width 156 height 36
click at [824, 24] on button "Run" at bounding box center [824, 22] width 22 height 25
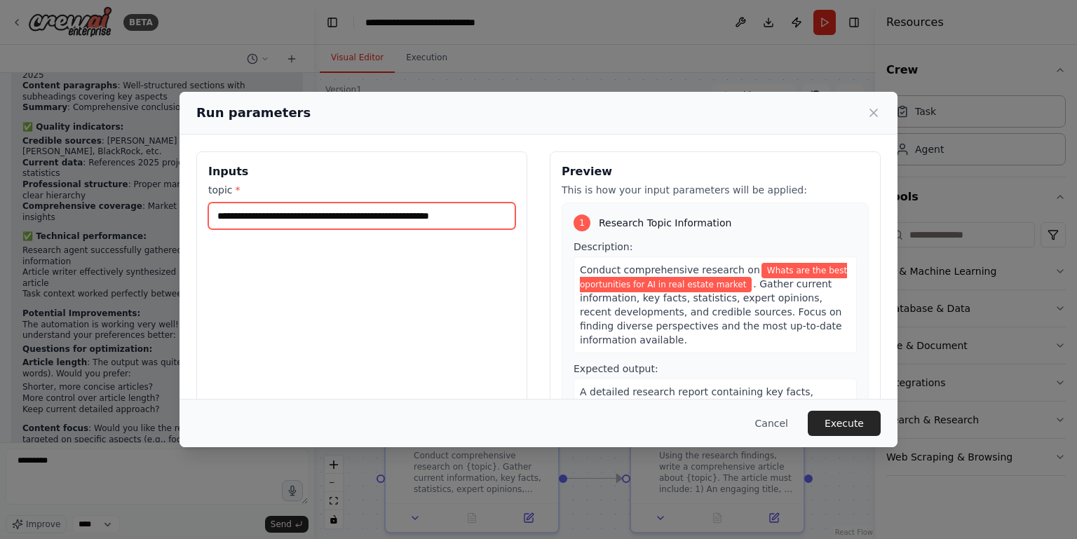
click at [486, 211] on input "**********" at bounding box center [361, 216] width 307 height 27
paste input "text"
type input "**********"
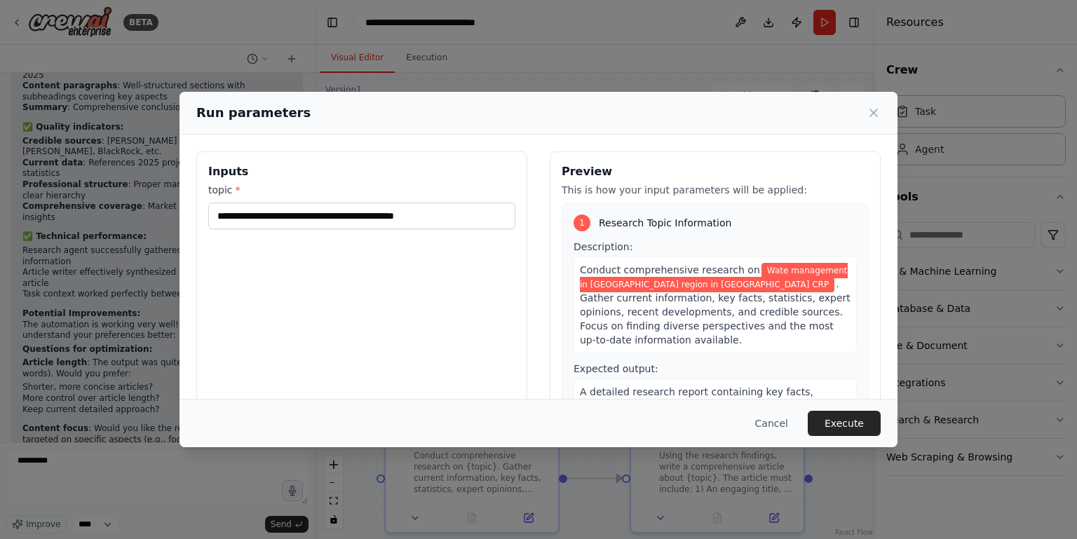
click at [225, 355] on div "**********" at bounding box center [361, 317] width 331 height 332
click at [842, 417] on button "Execute" at bounding box center [843, 423] width 73 height 25
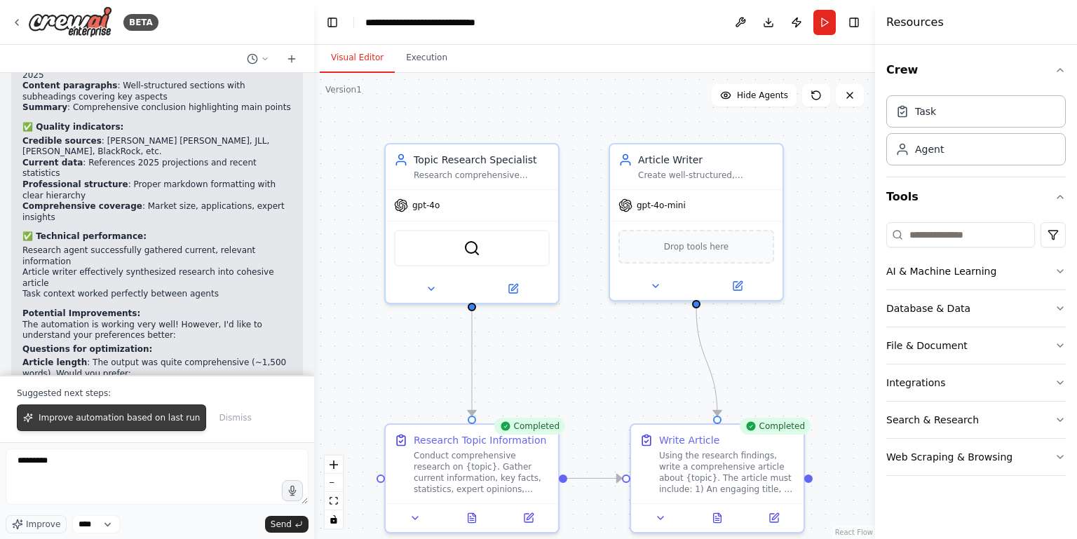
click at [162, 415] on span "Improve automation based on last run" at bounding box center [119, 417] width 161 height 11
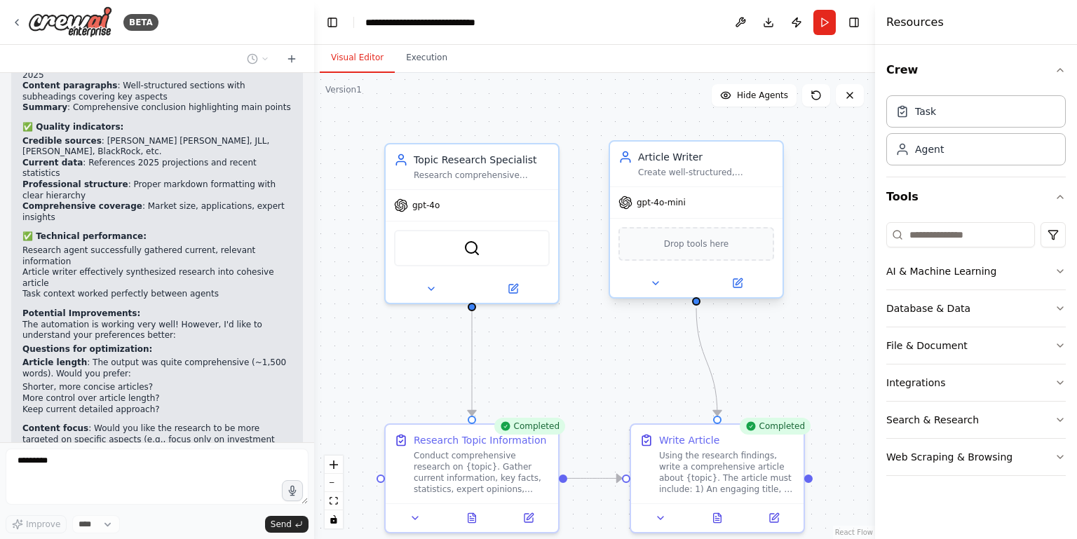
scroll to position [2015, 0]
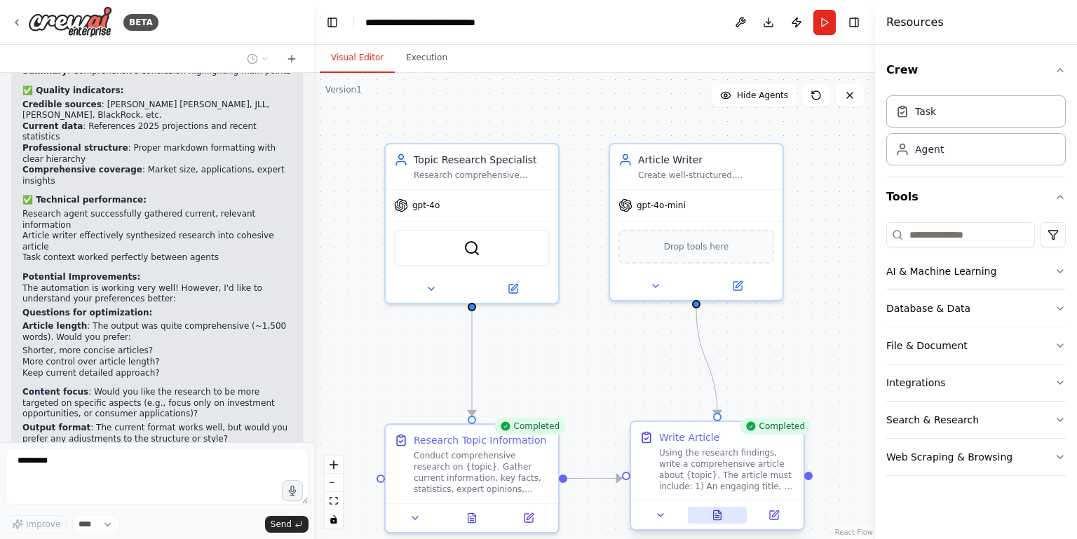
click at [716, 514] on icon at bounding box center [717, 514] width 8 height 9
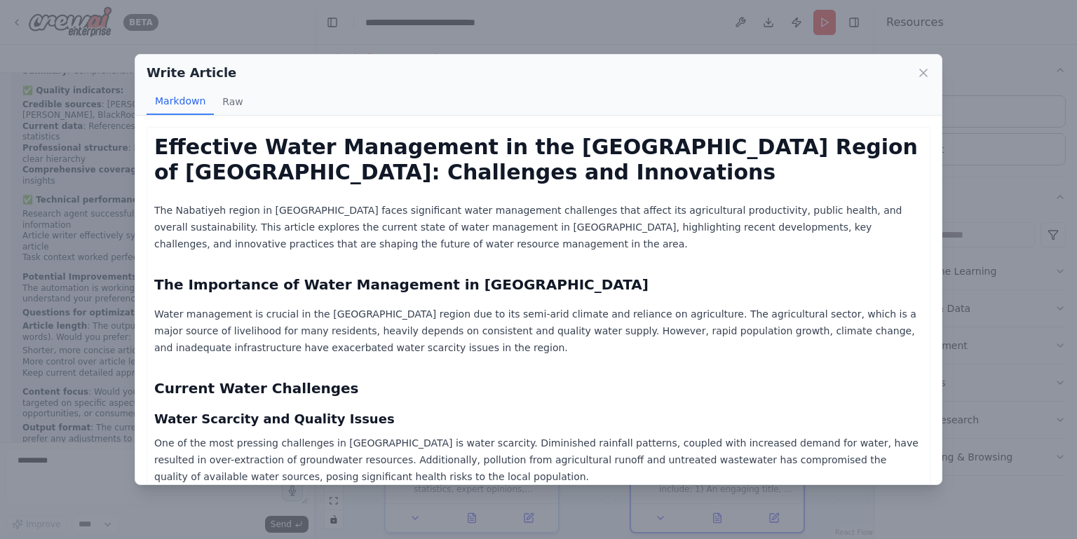
scroll to position [554, 0]
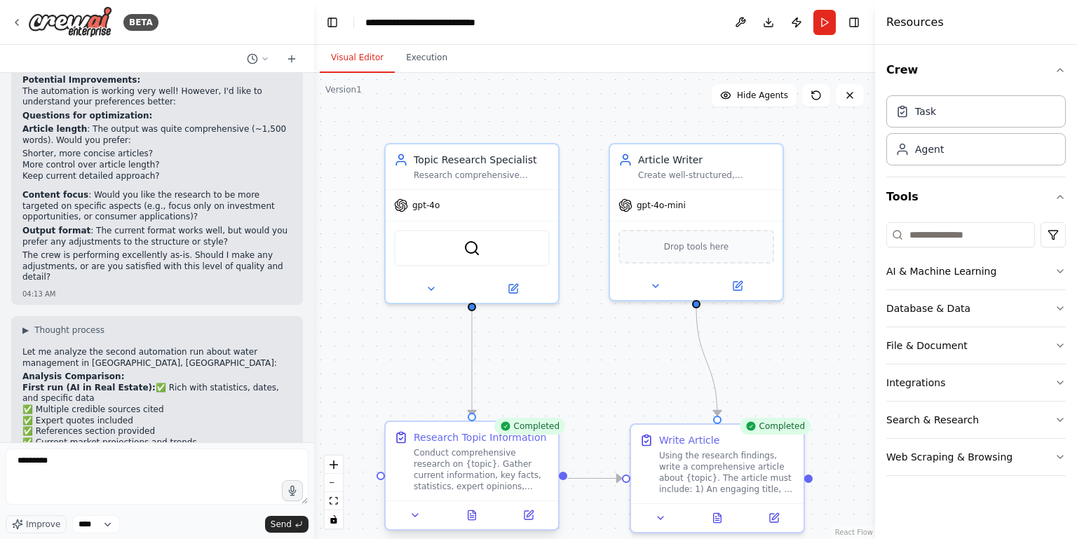
click at [465, 470] on div "Conduct comprehensive research on {topic}. Gather current information, key fact…" at bounding box center [482, 469] width 136 height 45
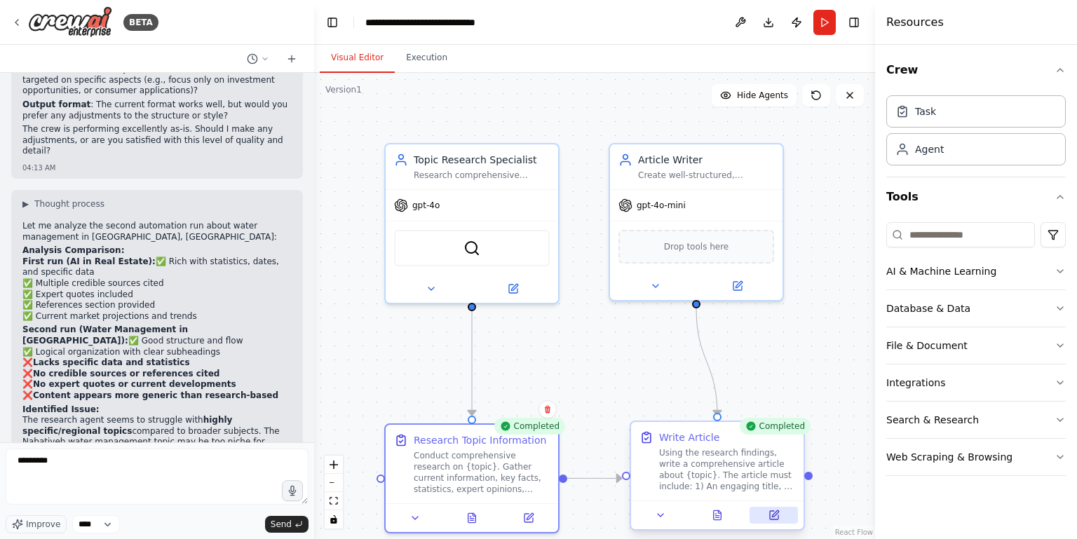
click at [768, 515] on icon at bounding box center [773, 515] width 11 height 11
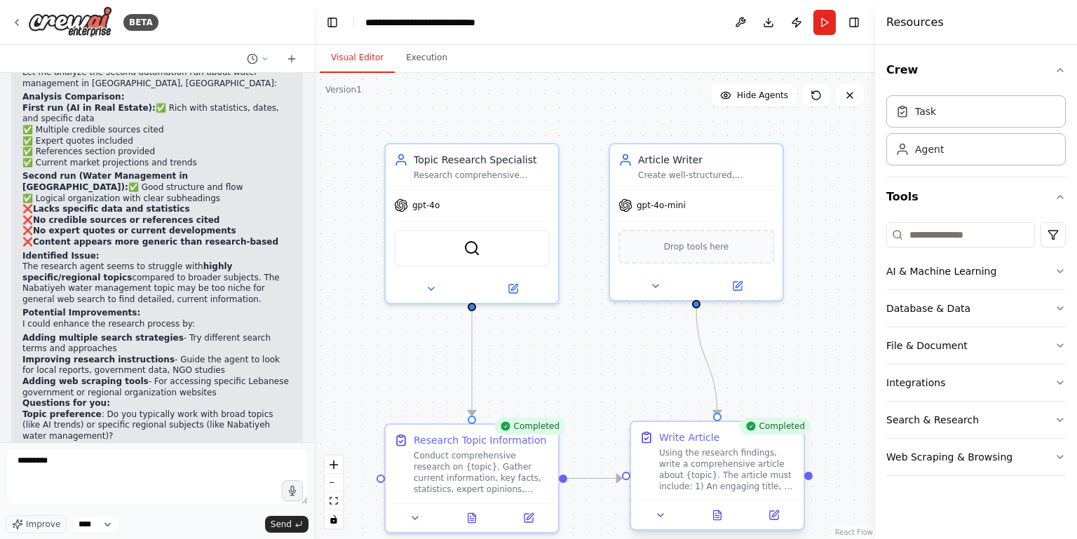
click at [736, 467] on div "Using the research findings, write a comprehensive article about {topic}. The a…" at bounding box center [727, 469] width 136 height 45
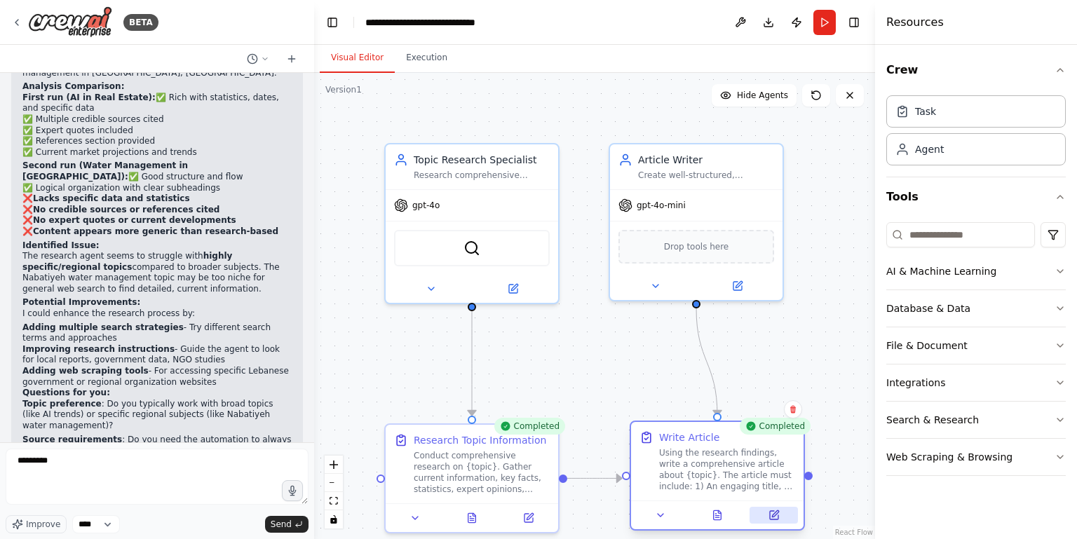
click at [772, 512] on icon at bounding box center [774, 515] width 8 height 8
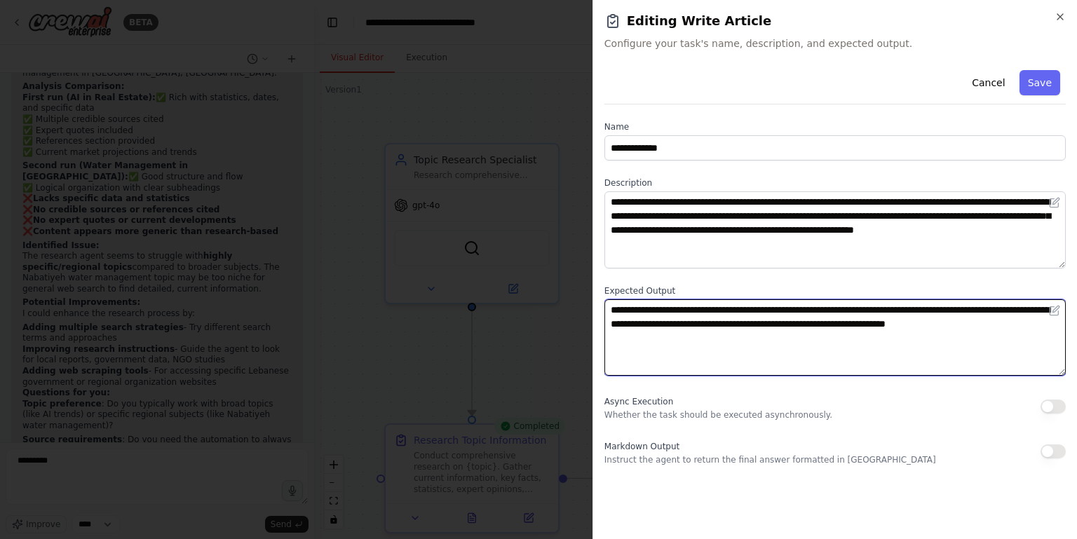
click at [744, 355] on textarea "**********" at bounding box center [834, 337] width 461 height 77
click at [713, 337] on textarea "**********" at bounding box center [834, 337] width 461 height 77
type textarea "**********"
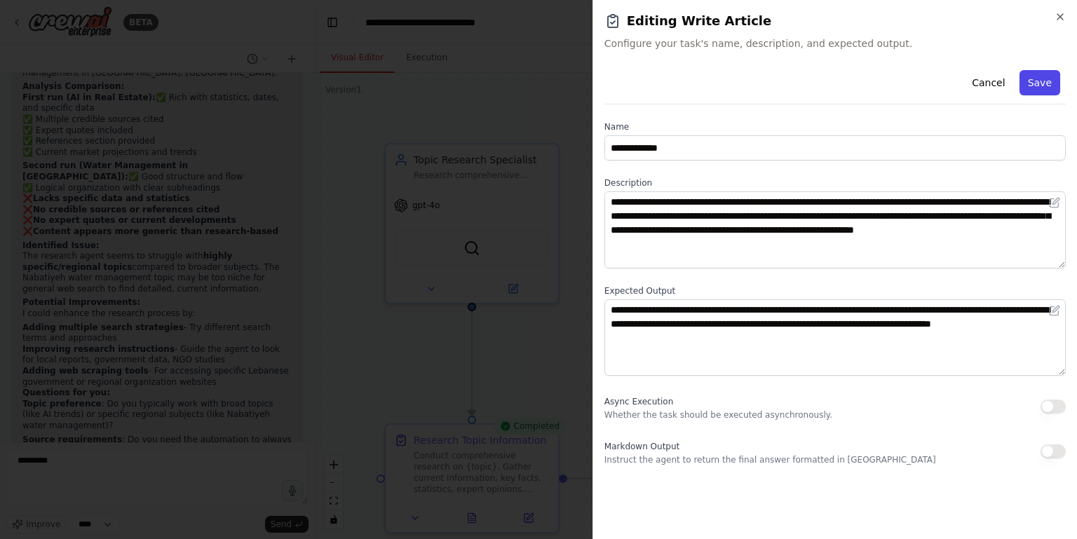
click at [950, 80] on button "Save" at bounding box center [1039, 82] width 41 height 25
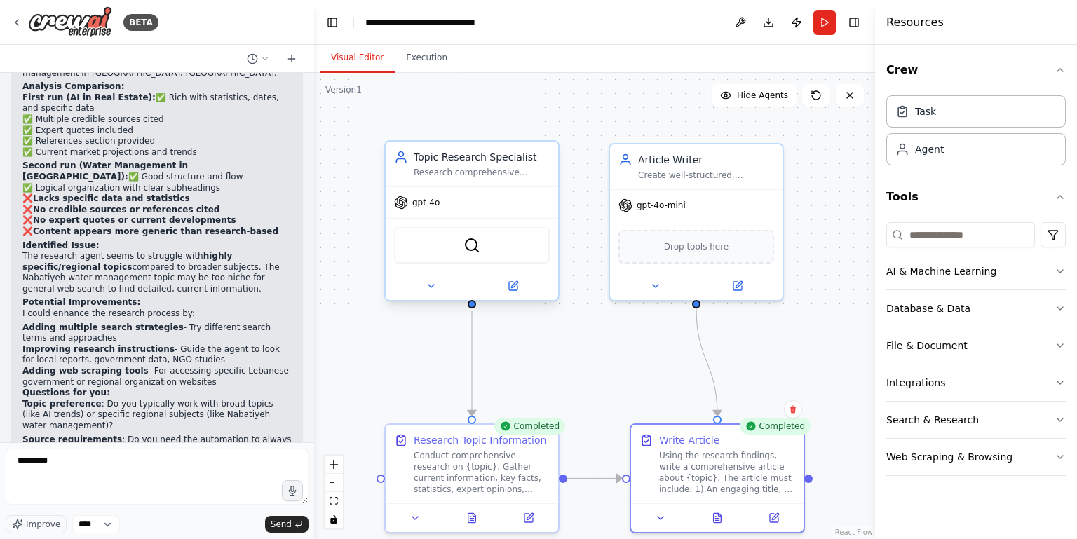
click at [485, 240] on div "SerperDevTool" at bounding box center [472, 245] width 156 height 36
click at [510, 289] on icon at bounding box center [513, 286] width 8 height 8
click at [825, 20] on button "Run" at bounding box center [824, 22] width 22 height 25
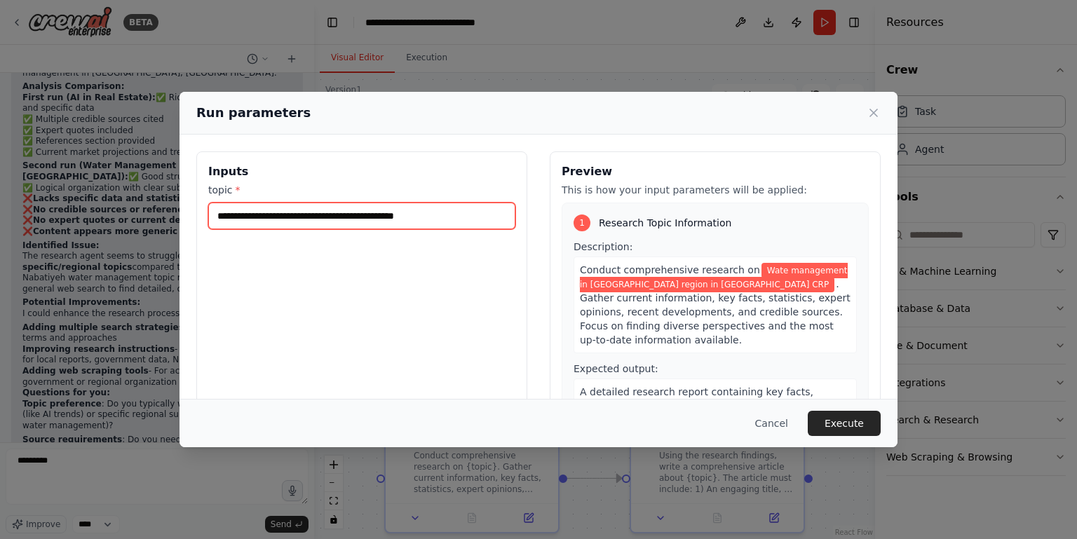
click at [230, 211] on input "**********" at bounding box center [361, 216] width 307 height 27
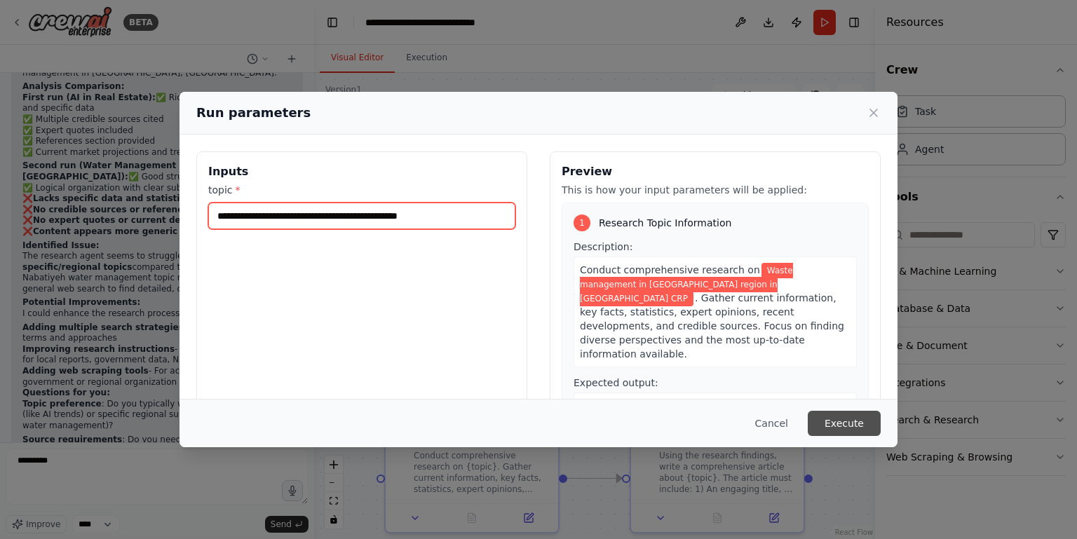
type input "**********"
click at [847, 423] on button "Execute" at bounding box center [843, 423] width 73 height 25
click at [847, 423] on div ".deletable-edge-delete-btn { width: 20px; height: 20px; border: 0px solid #ffff…" at bounding box center [594, 306] width 561 height 466
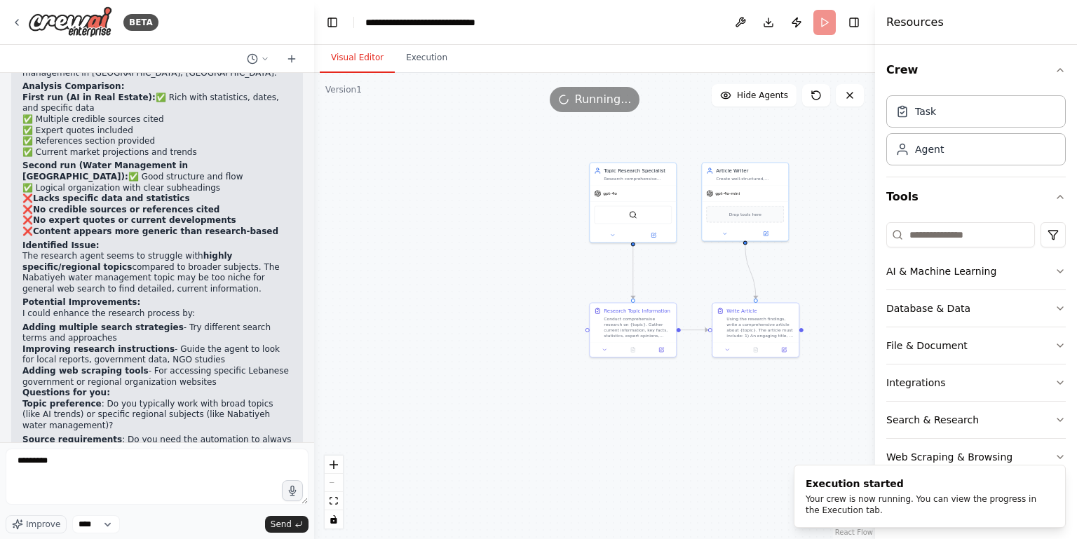
click at [793, 246] on div ".deletable-edge-delete-btn { width: 20px; height: 20px; border: 0px solid #ffff…" at bounding box center [594, 306] width 561 height 466
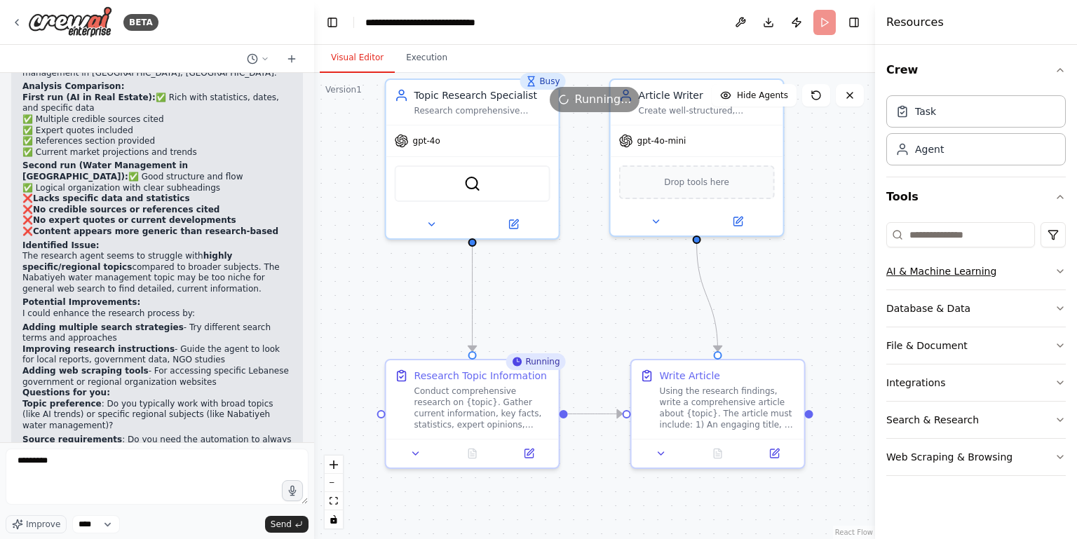
click at [950, 266] on icon "button" at bounding box center [1059, 271] width 11 height 11
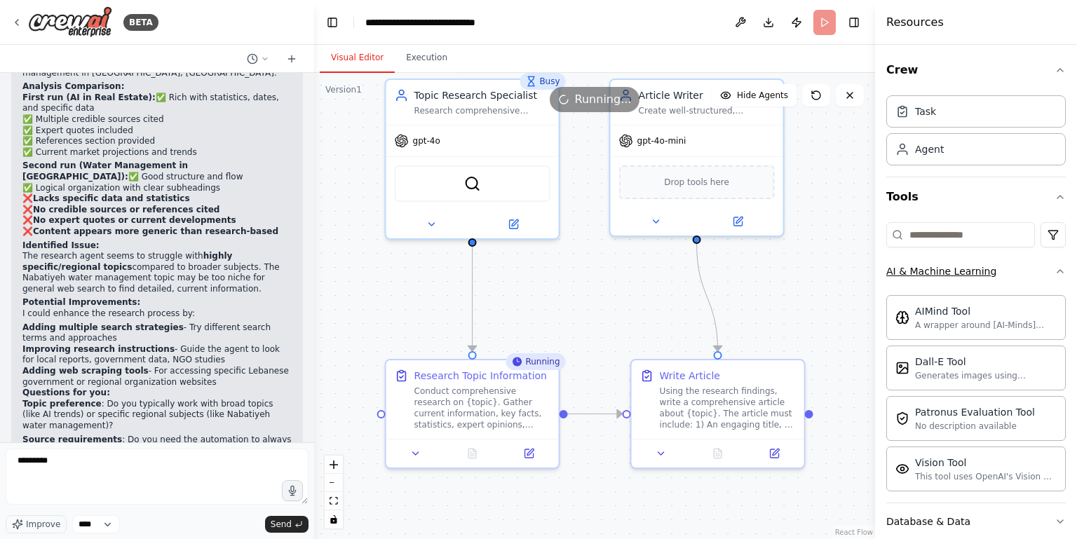
click at [950, 266] on icon "button" at bounding box center [1059, 271] width 11 height 11
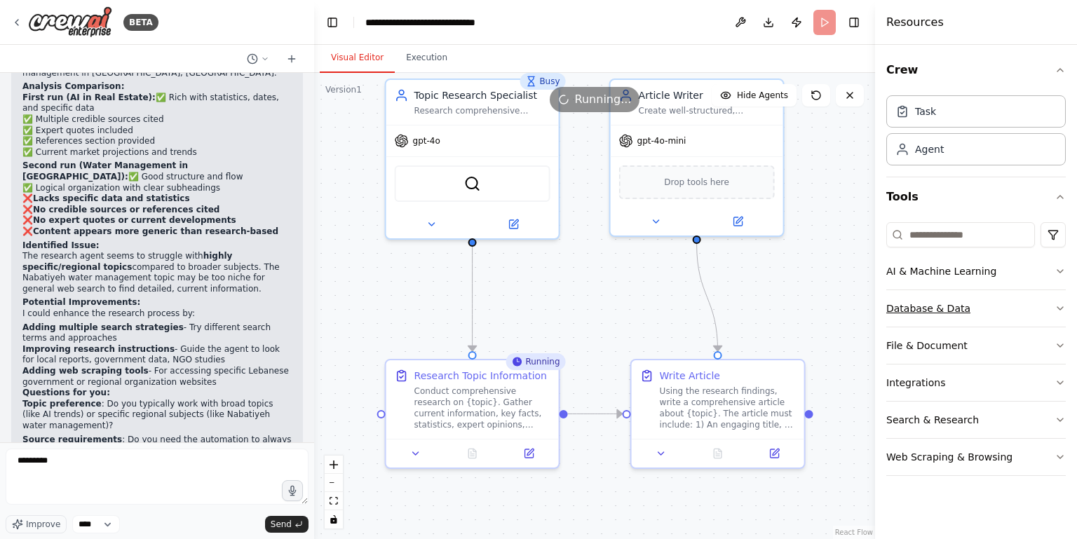
click at [950, 306] on button "Database & Data" at bounding box center [975, 308] width 179 height 36
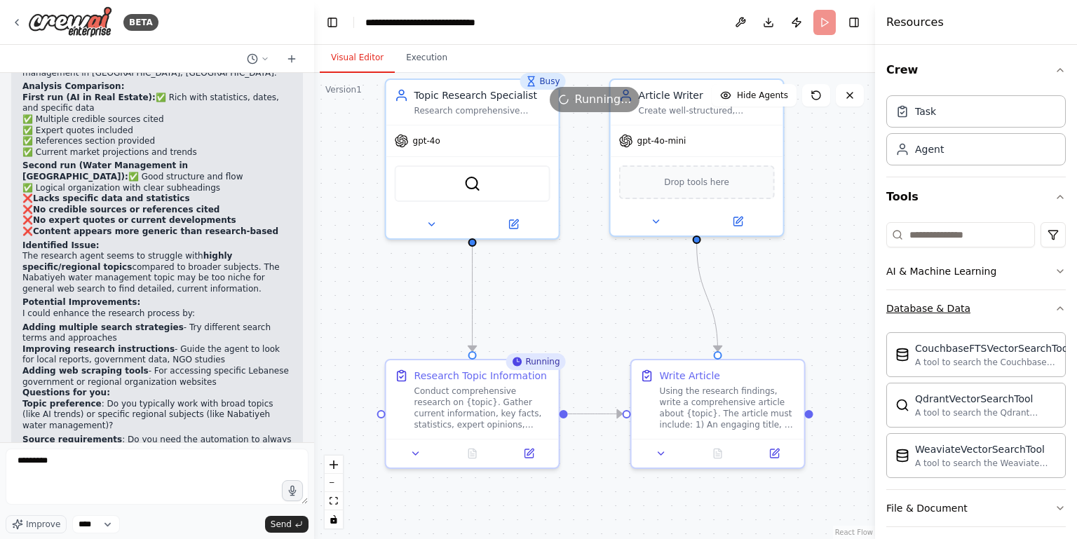
click at [950, 306] on icon "button" at bounding box center [1059, 308] width 11 height 11
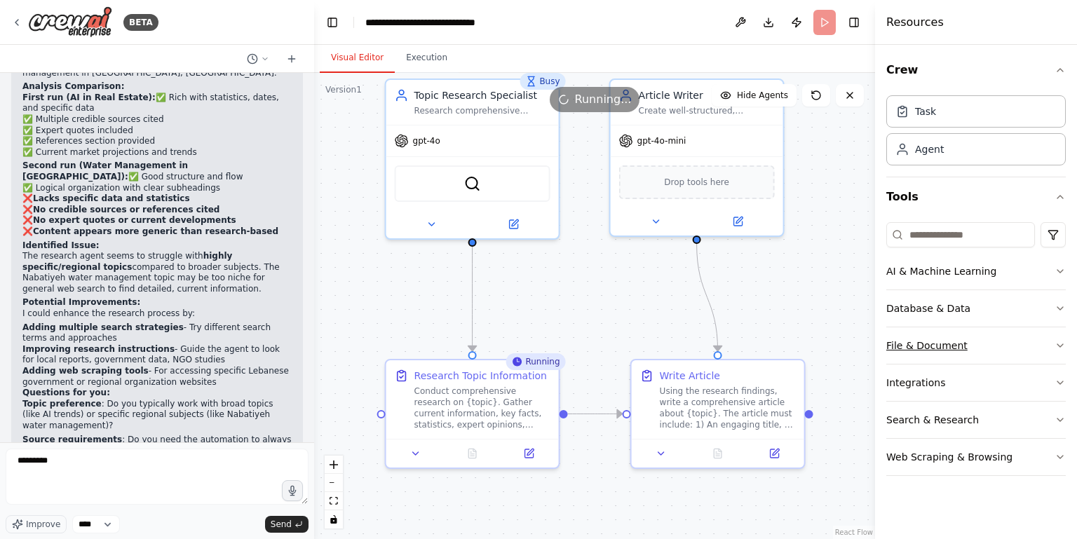
click at [950, 343] on button "File & Document" at bounding box center [975, 345] width 179 height 36
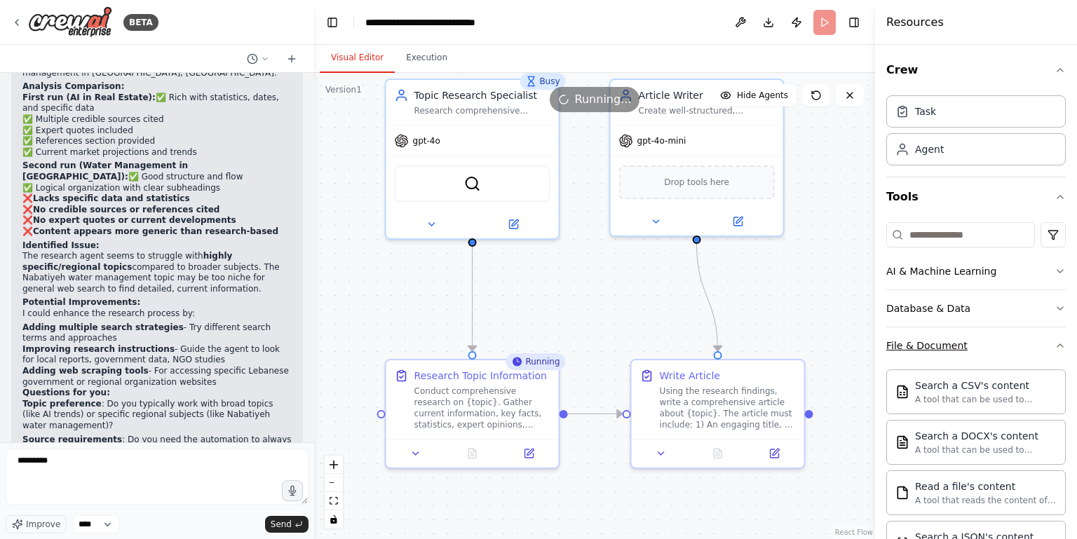
click at [950, 343] on icon "button" at bounding box center [1059, 345] width 11 height 11
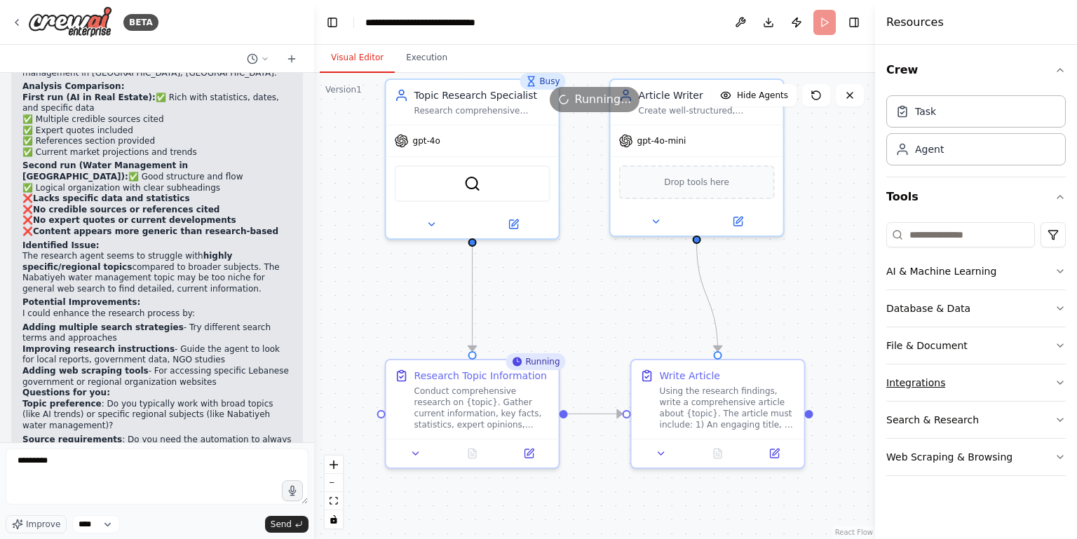
click at [950, 377] on icon "button" at bounding box center [1059, 382] width 11 height 11
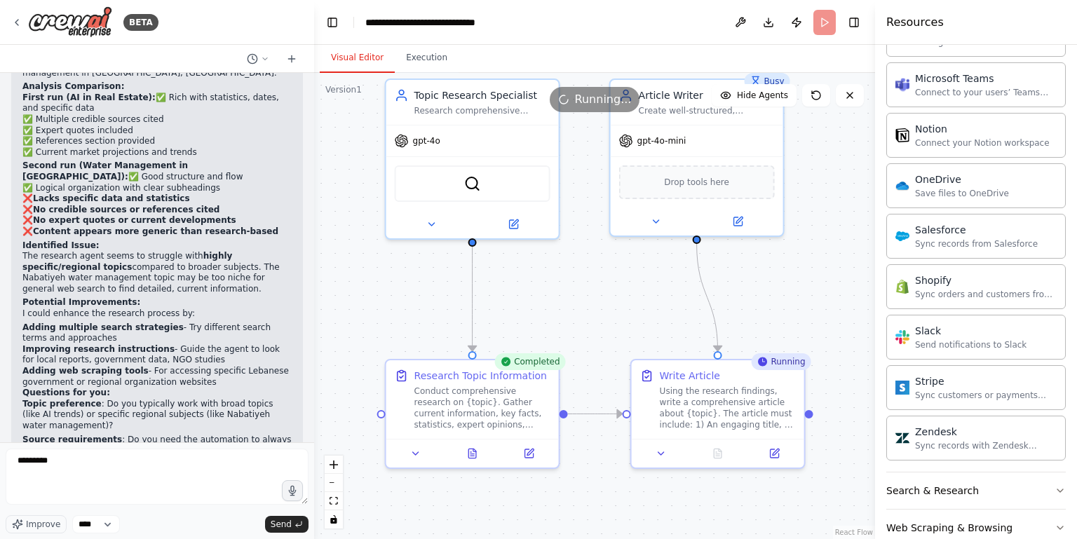
scroll to position [0, 0]
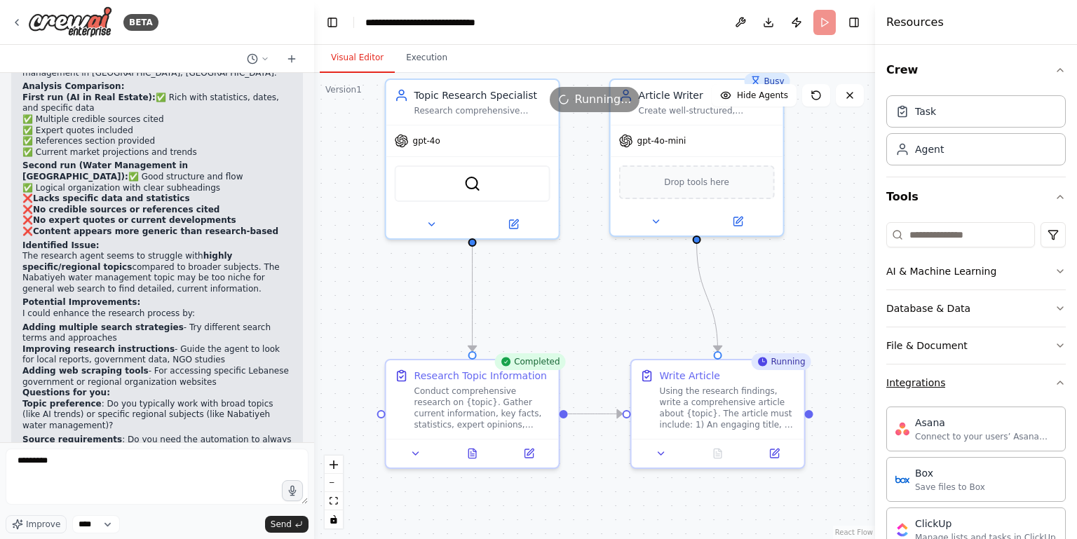
click at [950, 377] on icon "button" at bounding box center [1059, 382] width 11 height 11
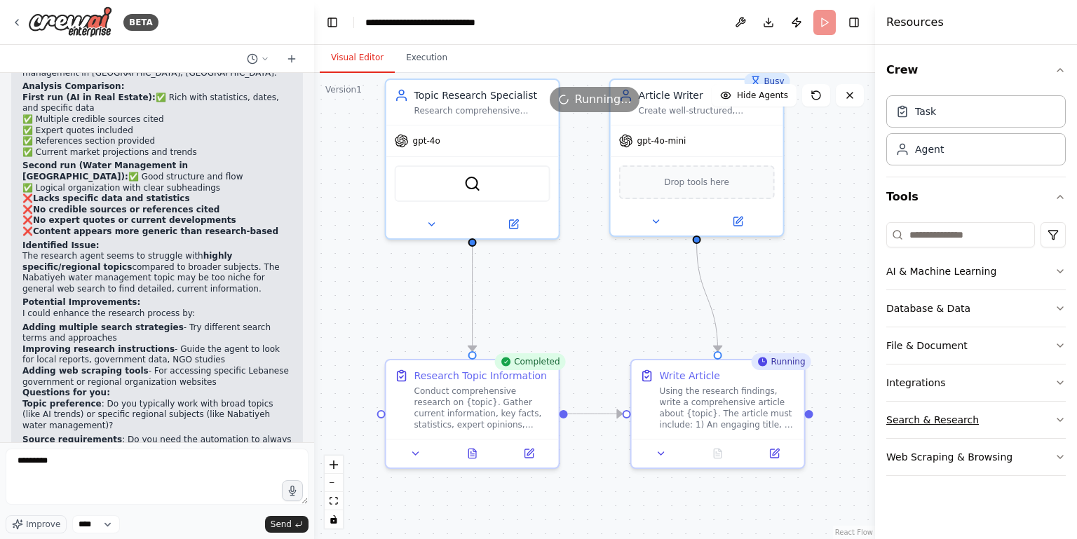
click at [950, 414] on button "Search & Research" at bounding box center [975, 420] width 179 height 36
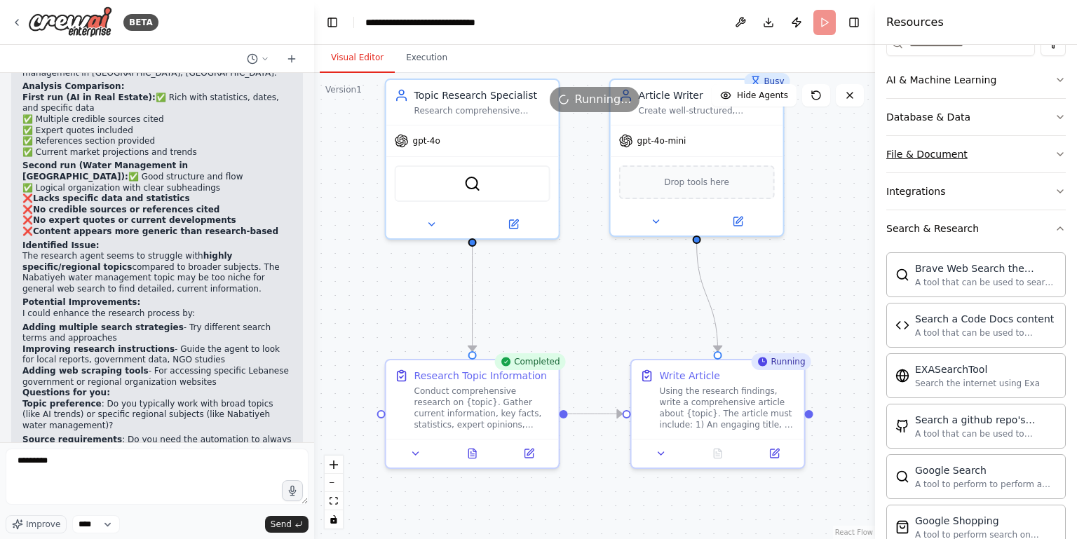
scroll to position [192, 0]
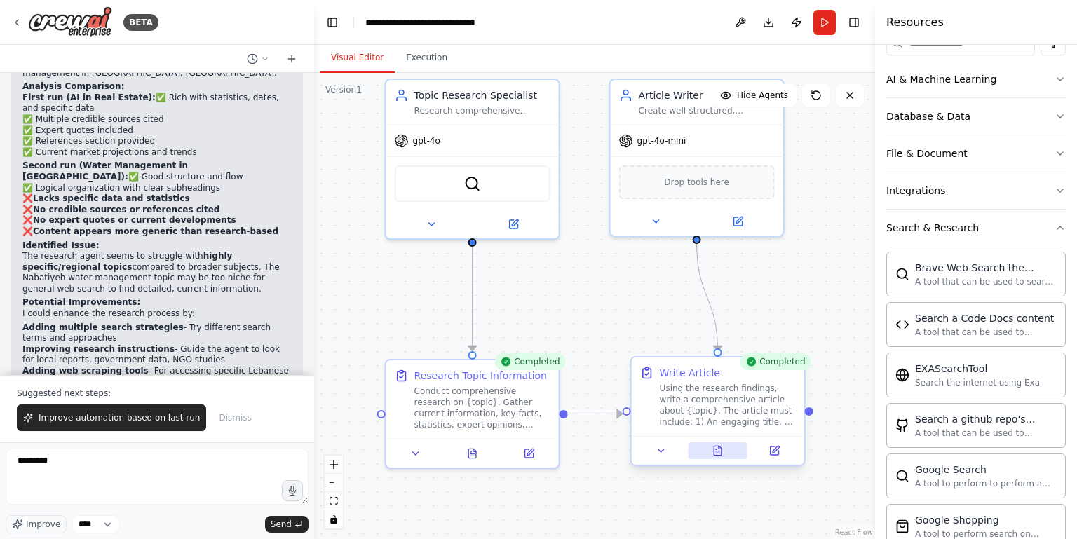
click at [718, 443] on button at bounding box center [718, 450] width 60 height 17
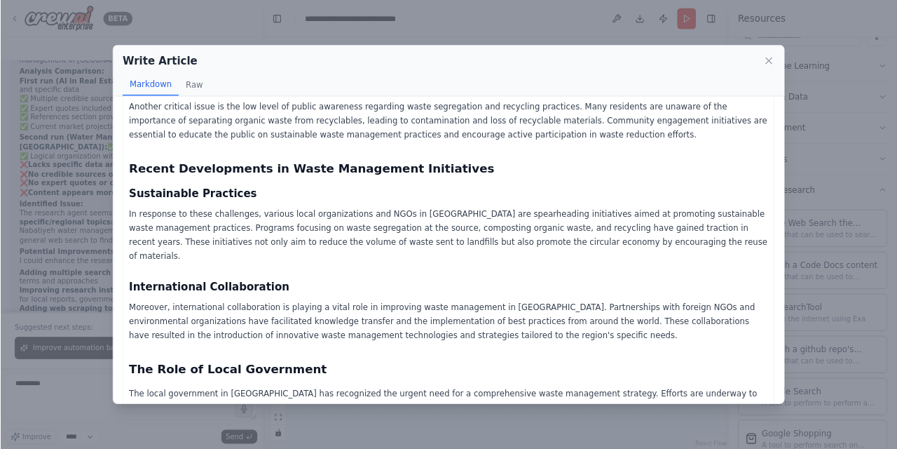
scroll to position [699, 0]
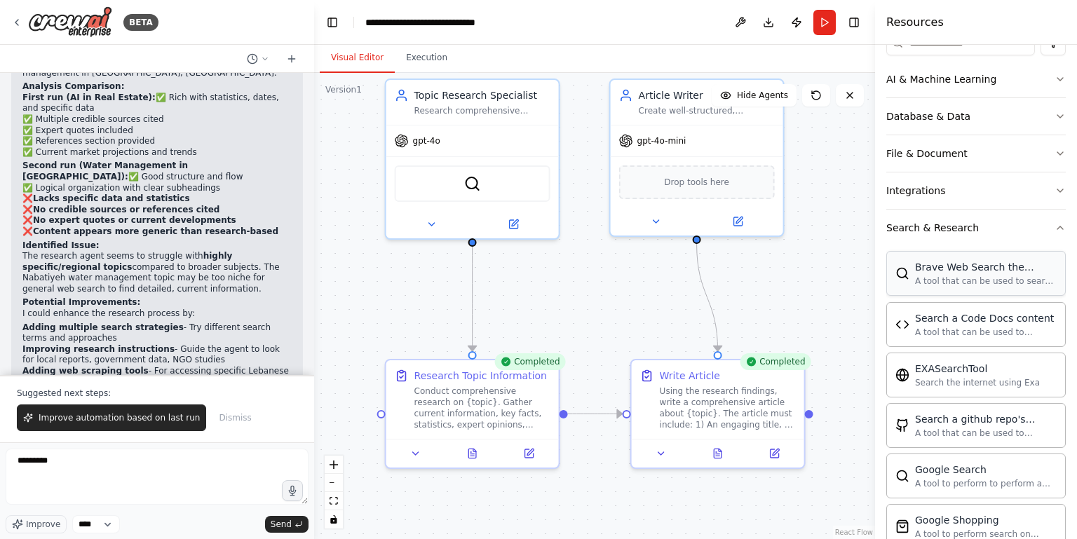
click at [950, 268] on div "Brave Web Search the internet" at bounding box center [986, 267] width 142 height 14
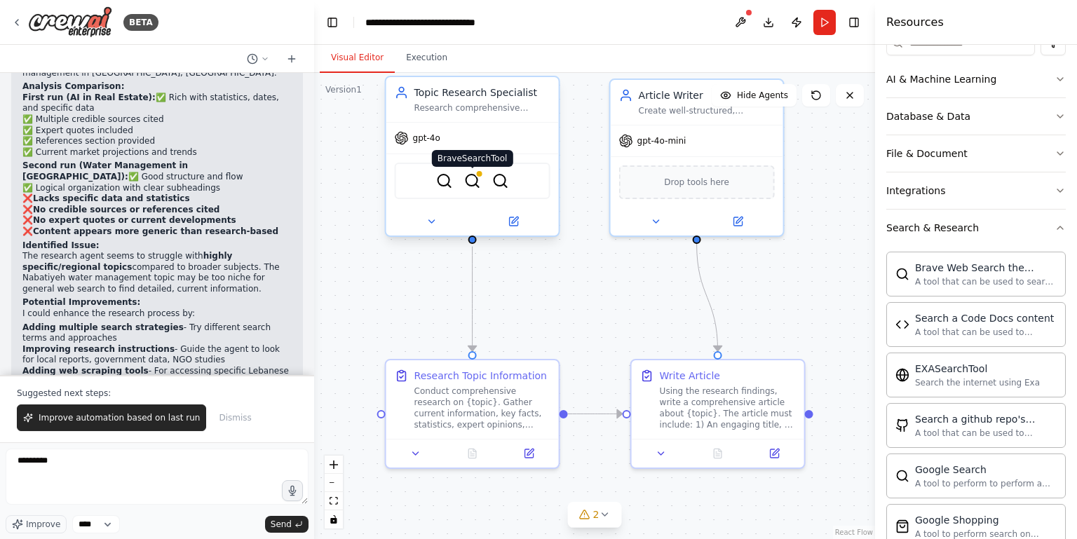
click at [465, 182] on img at bounding box center [472, 180] width 17 height 17
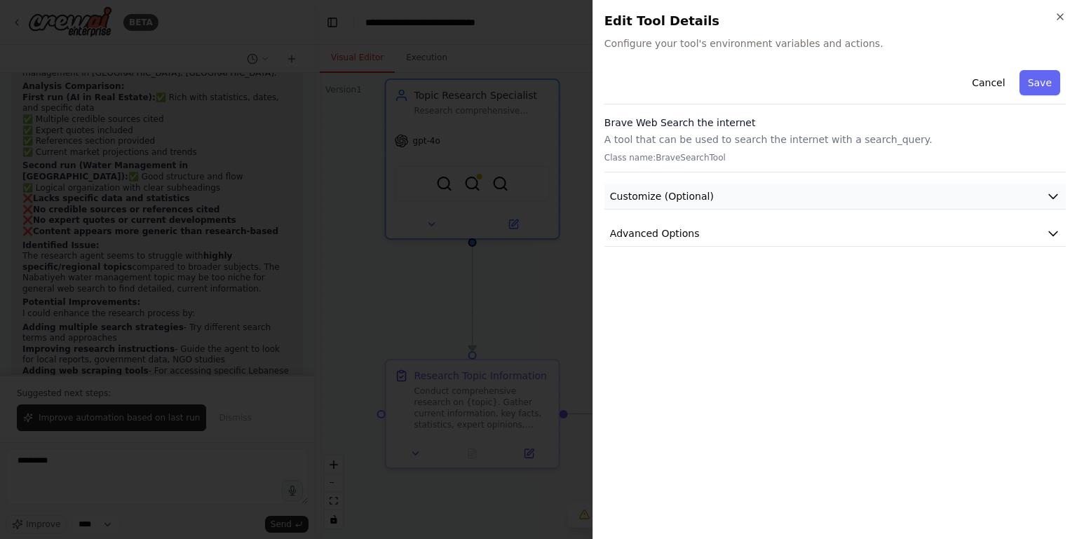
click at [695, 200] on span "Customize (Optional)" at bounding box center [662, 196] width 104 height 14
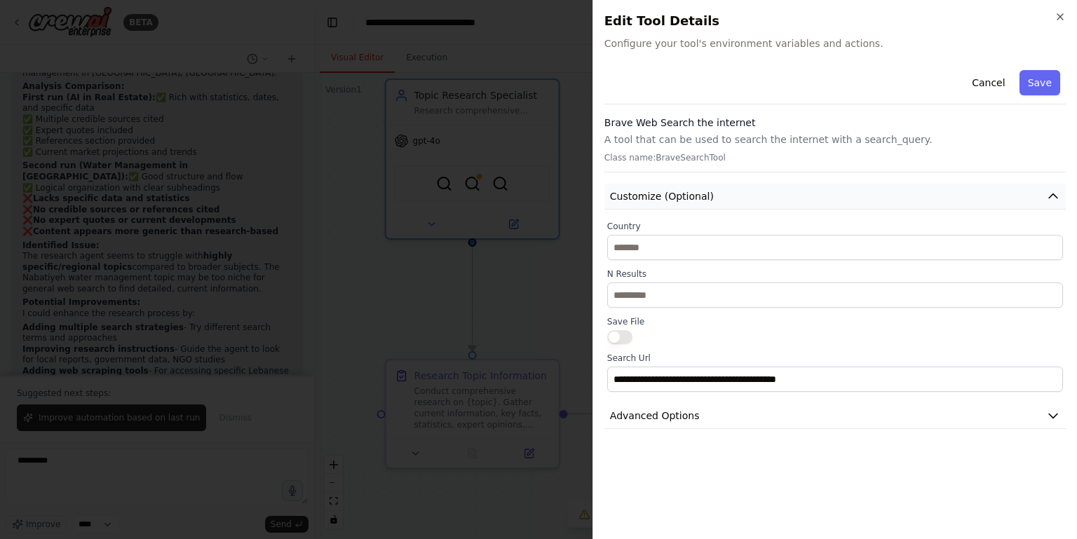
click at [695, 200] on span "Customize (Optional)" at bounding box center [662, 196] width 104 height 14
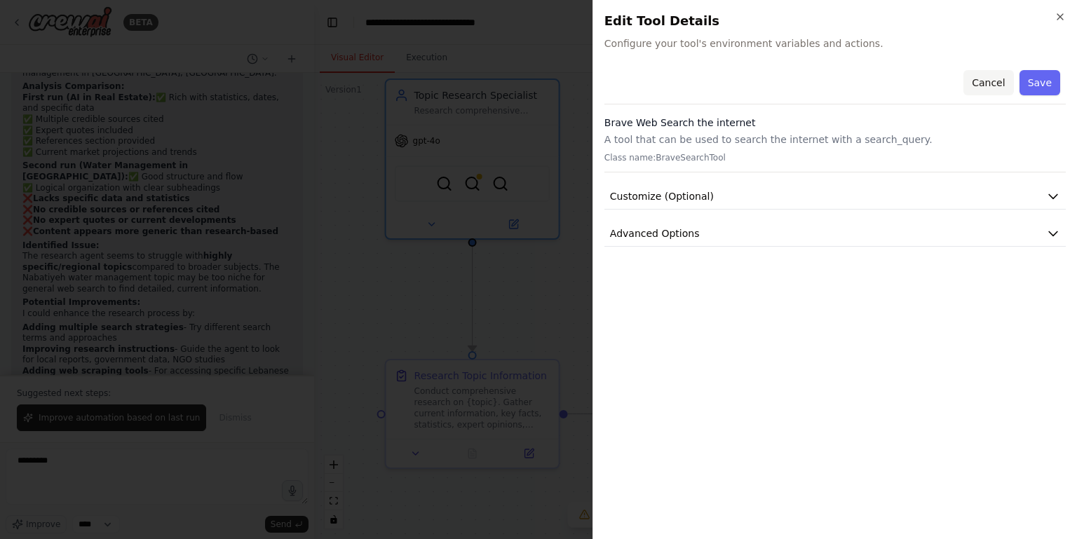
click at [950, 73] on button "Cancel" at bounding box center [988, 82] width 50 height 25
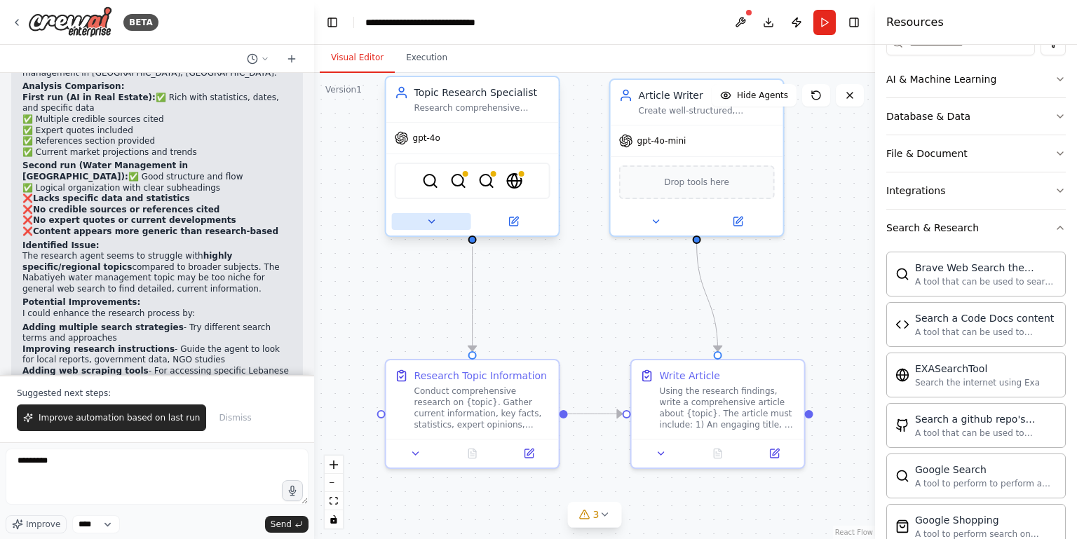
click at [424, 220] on button at bounding box center [431, 221] width 79 height 17
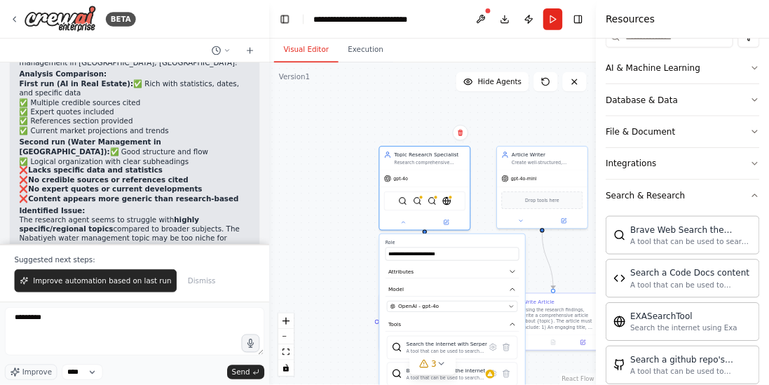
scroll to position [192, 0]
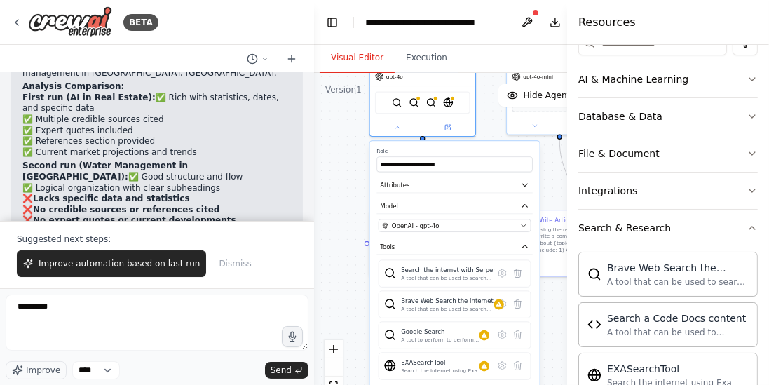
drag, startPoint x: 383, startPoint y: 280, endPoint x: 305, endPoint y: 139, distance: 160.3
click at [305, 139] on div "BETA i want to build simple crew whcih is reseaching topic an dwriting artciel.…" at bounding box center [384, 192] width 769 height 385
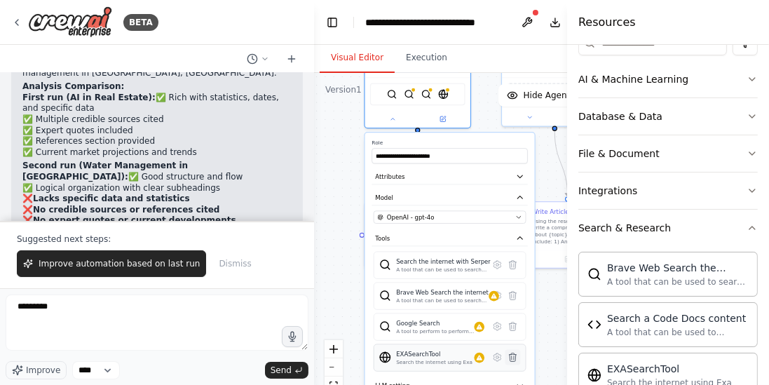
click at [514, 357] on icon at bounding box center [512, 357] width 7 height 8
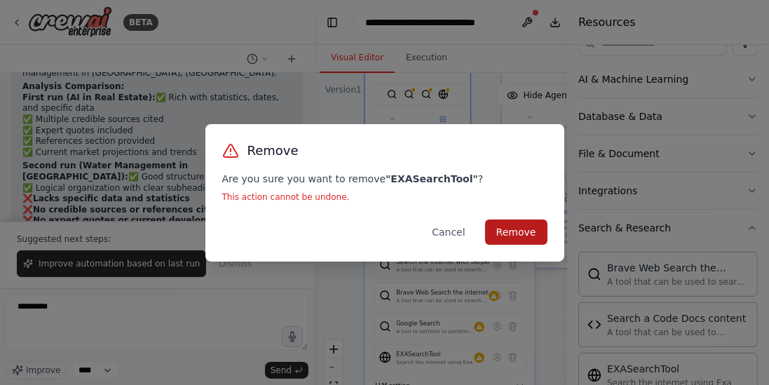
click at [516, 234] on button "Remove" at bounding box center [516, 231] width 62 height 25
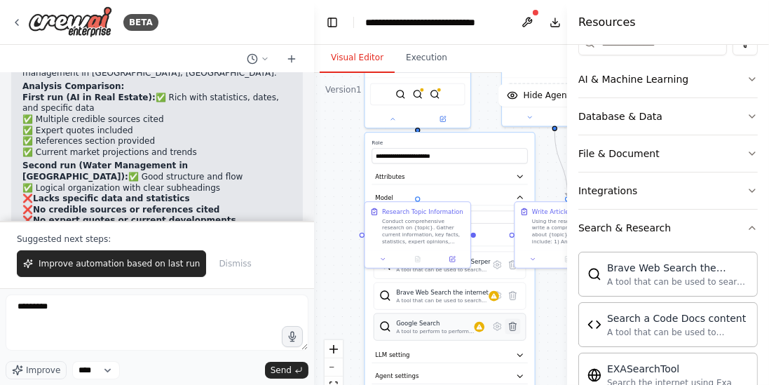
click at [512, 321] on icon at bounding box center [512, 326] width 11 height 11
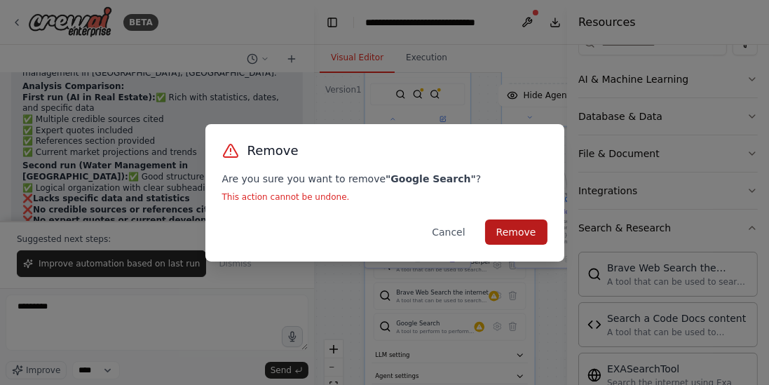
click at [524, 235] on button "Remove" at bounding box center [516, 231] width 62 height 25
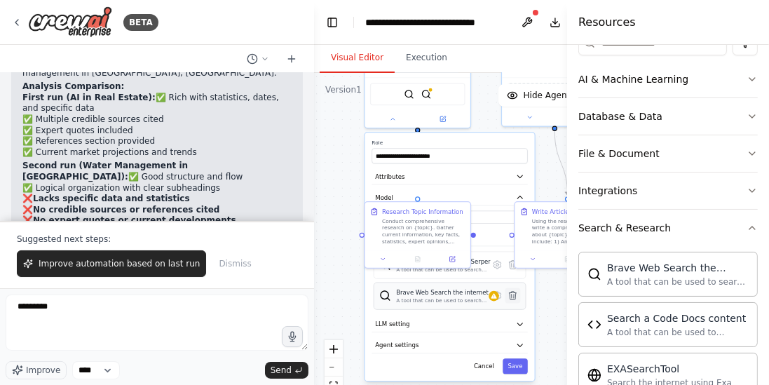
click at [512, 292] on icon at bounding box center [512, 296] width 7 height 8
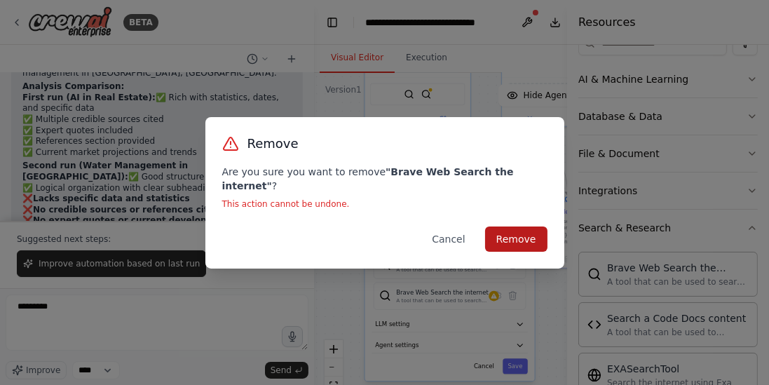
click at [516, 233] on button "Remove" at bounding box center [516, 238] width 62 height 25
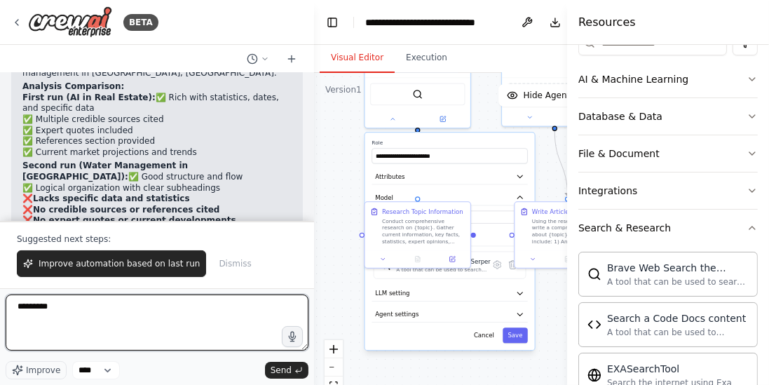
click at [151, 316] on textarea "********" at bounding box center [157, 322] width 303 height 56
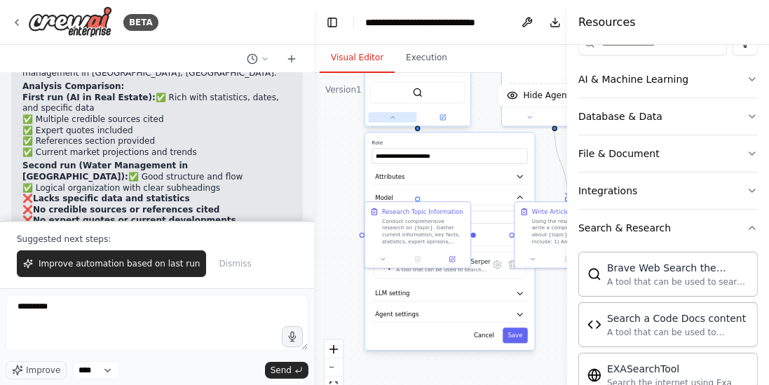
click at [397, 118] on button at bounding box center [393, 117] width 48 height 11
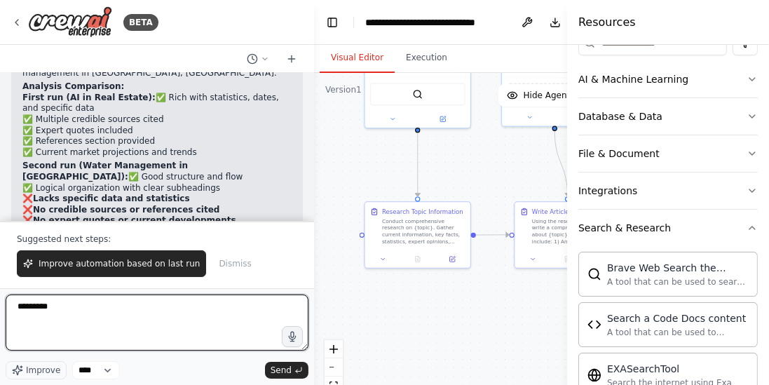
click at [77, 316] on textarea "********" at bounding box center [157, 322] width 303 height 56
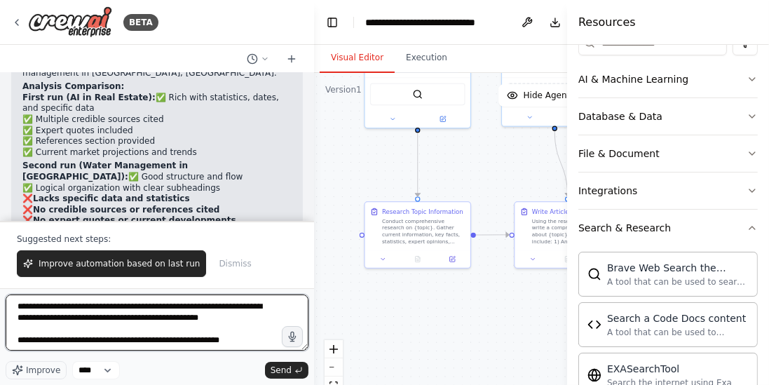
scroll to position [17, 0]
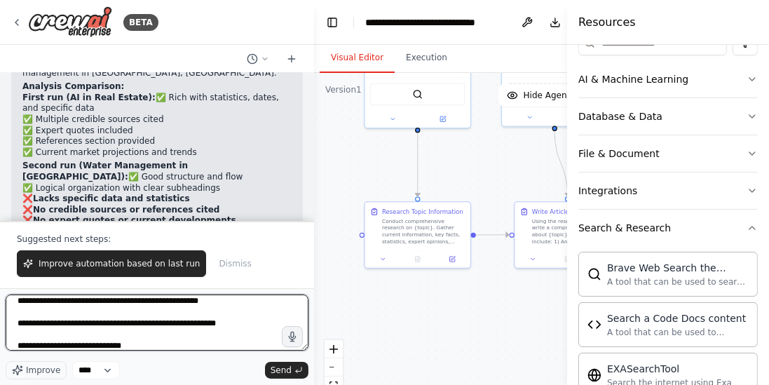
type textarea "**********"
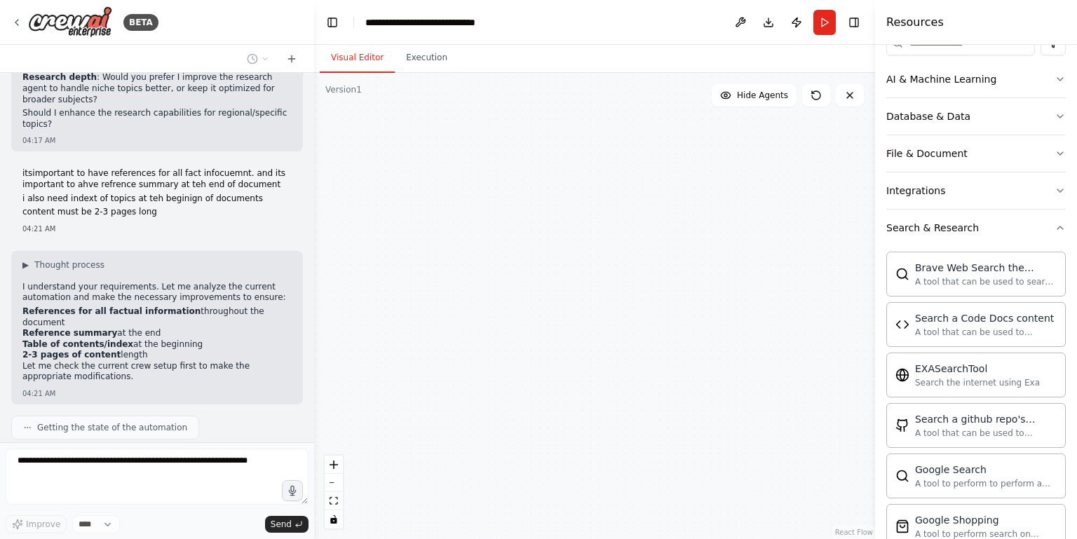
scroll to position [2911, 0]
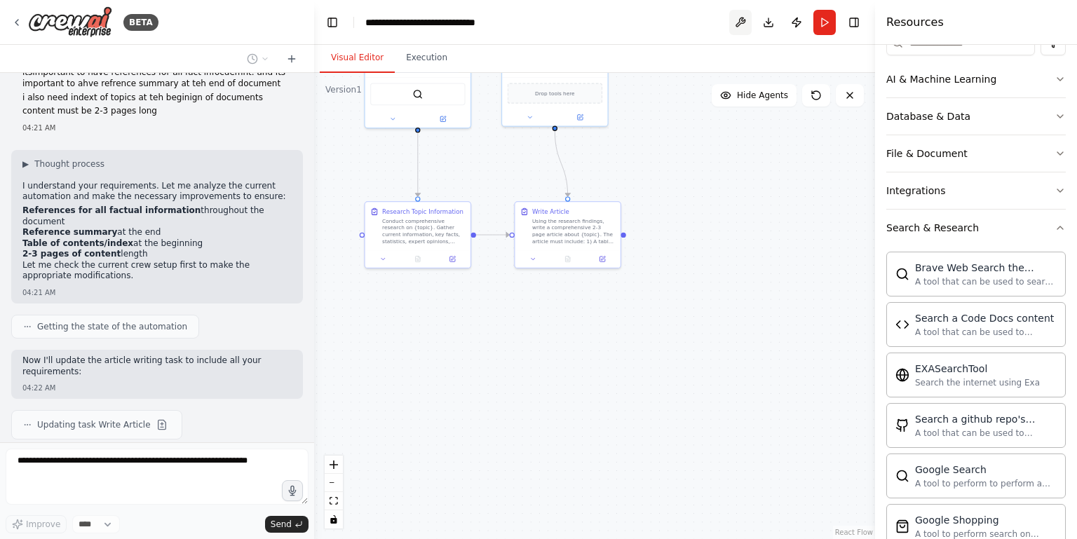
click at [738, 19] on button at bounding box center [740, 22] width 22 height 25
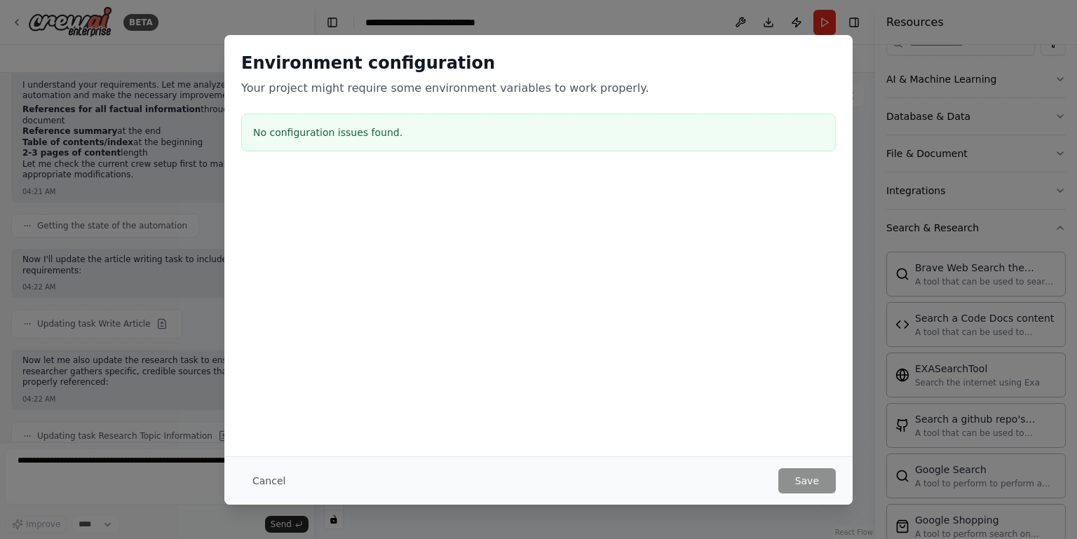
scroll to position [3112, 0]
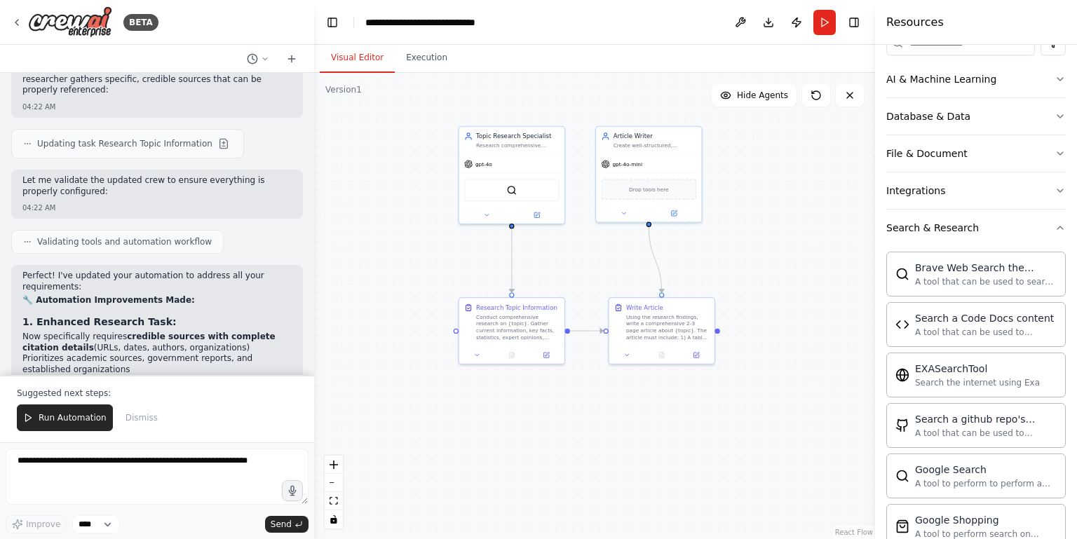
drag, startPoint x: 482, startPoint y: 320, endPoint x: 578, endPoint y: 418, distance: 136.8
click at [578, 418] on div ".deletable-edge-delete-btn { width: 20px; height: 20px; border: 0px solid #ffff…" at bounding box center [594, 306] width 561 height 466
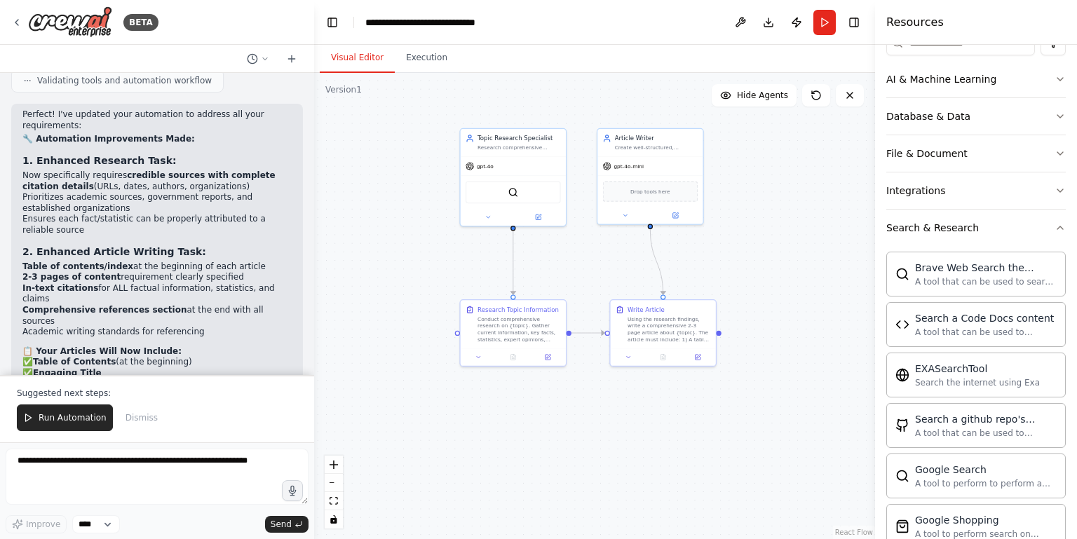
scroll to position [3566, 0]
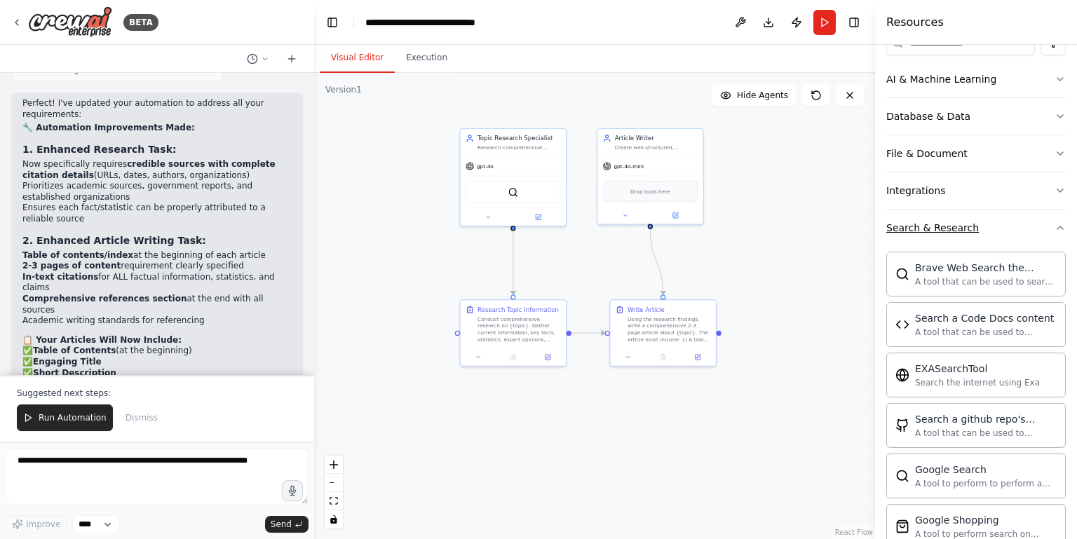
click at [925, 227] on div "Search & Research" at bounding box center [932, 228] width 93 height 14
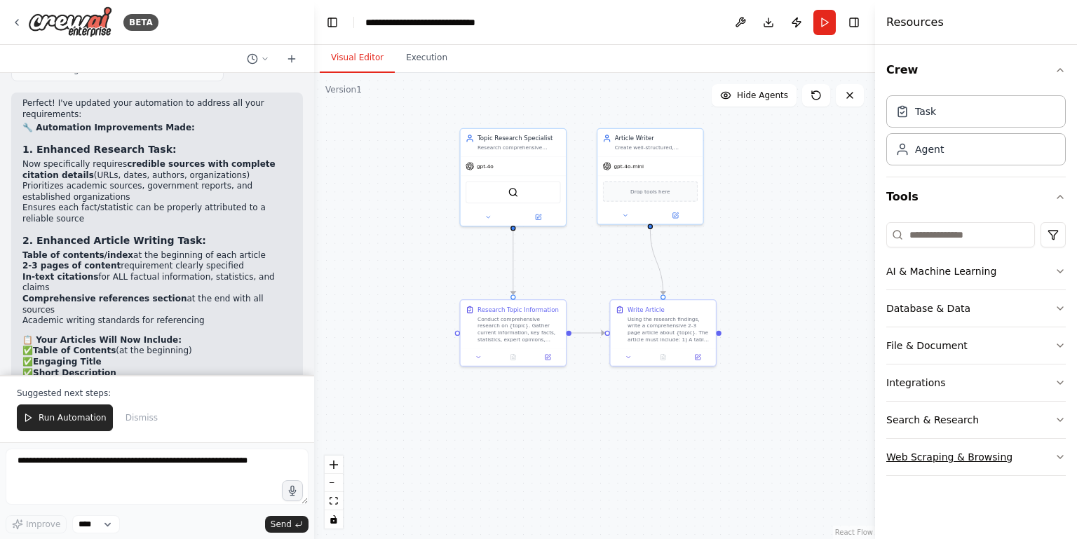
click at [950, 456] on button "Web Scraping & Browsing" at bounding box center [975, 457] width 179 height 36
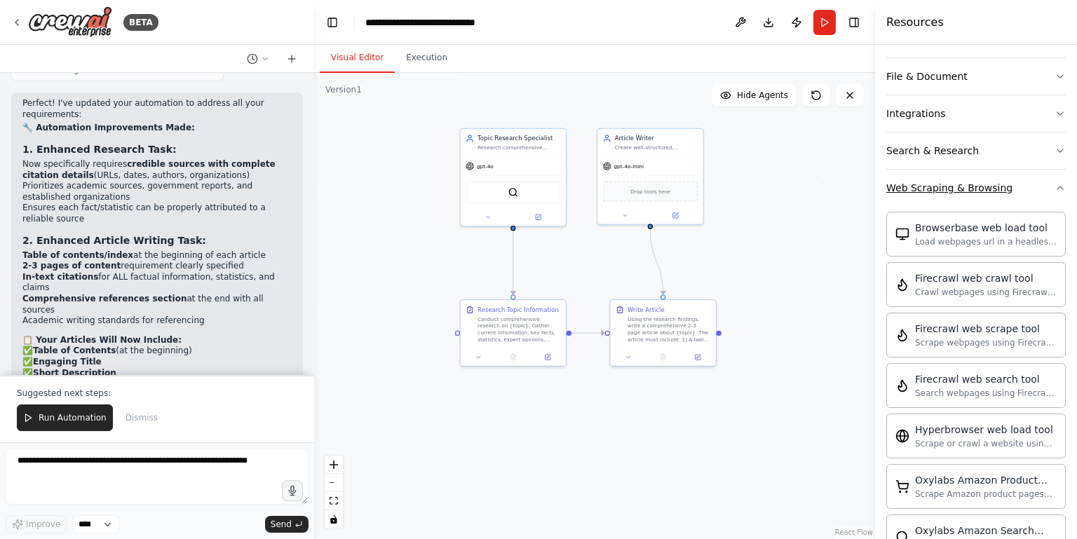
scroll to position [248, 0]
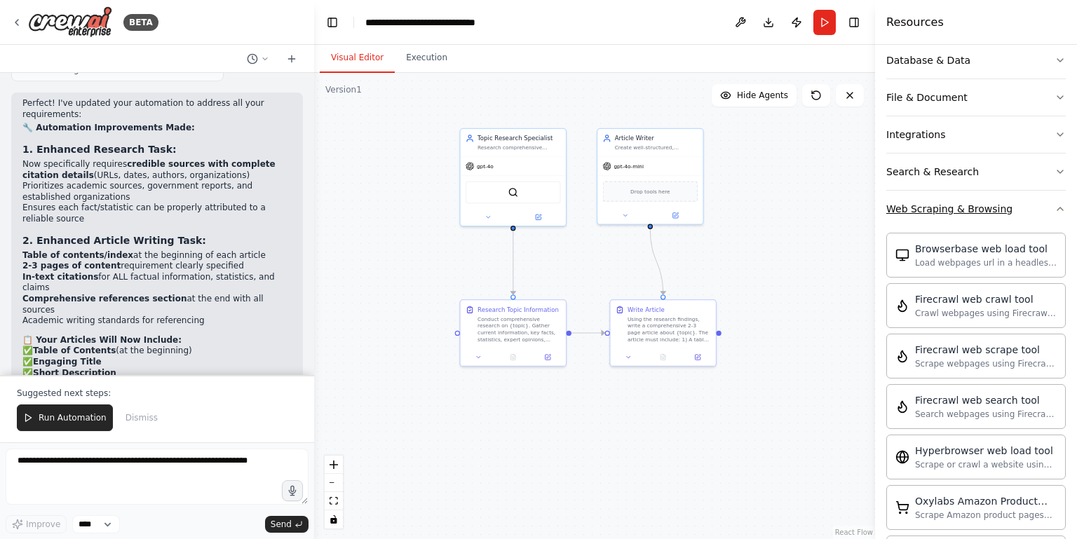
click at [950, 205] on button "Web Scraping & Browsing" at bounding box center [975, 209] width 179 height 36
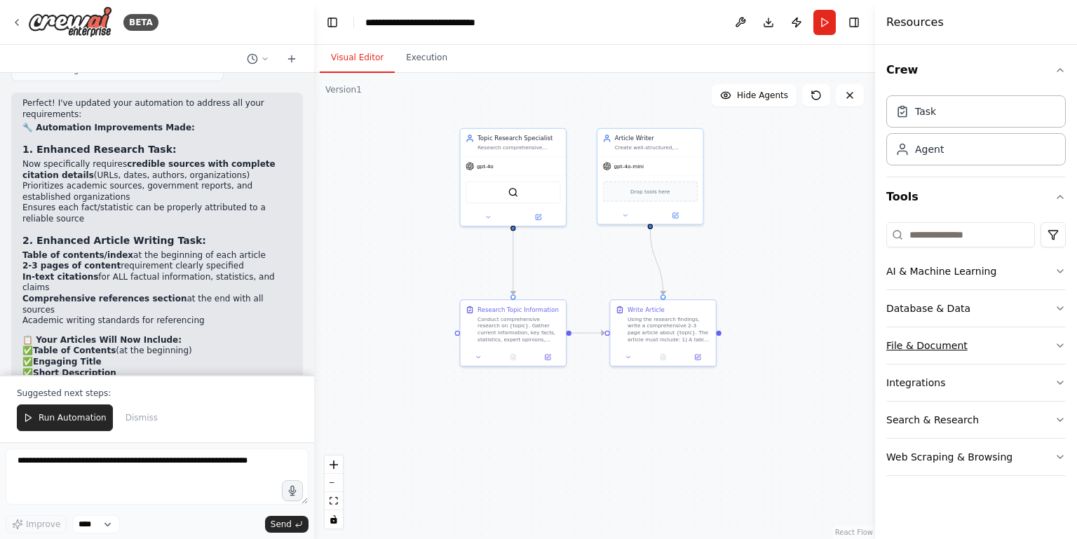
click at [950, 343] on button "File & Document" at bounding box center [975, 345] width 179 height 36
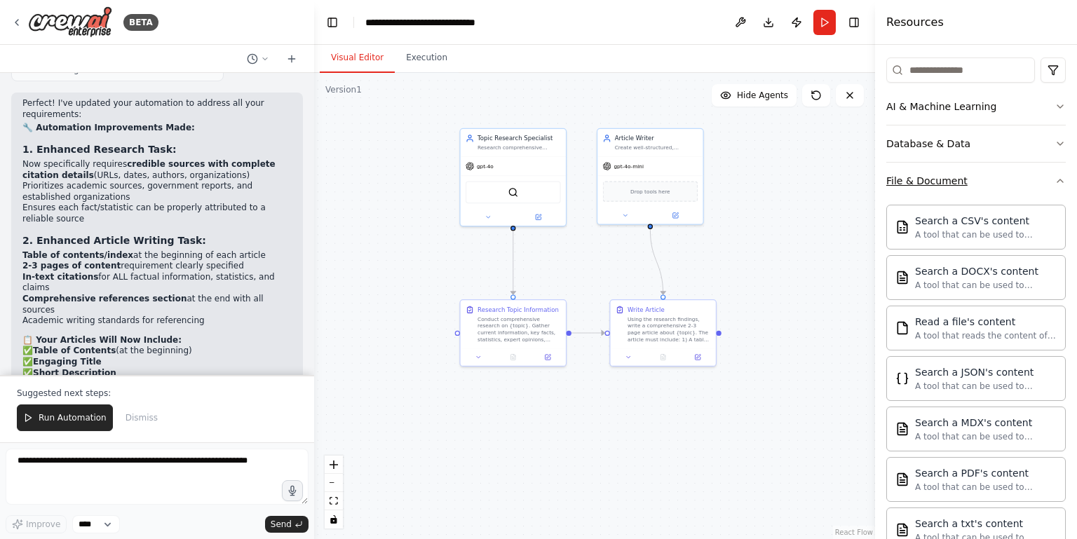
scroll to position [161, 0]
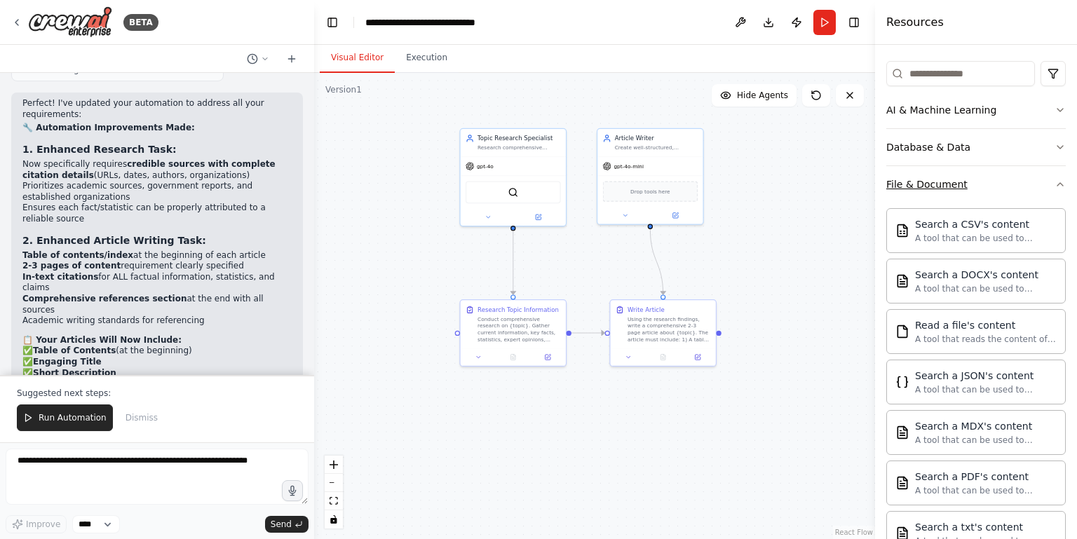
click at [950, 186] on button "File & Document" at bounding box center [975, 184] width 179 height 36
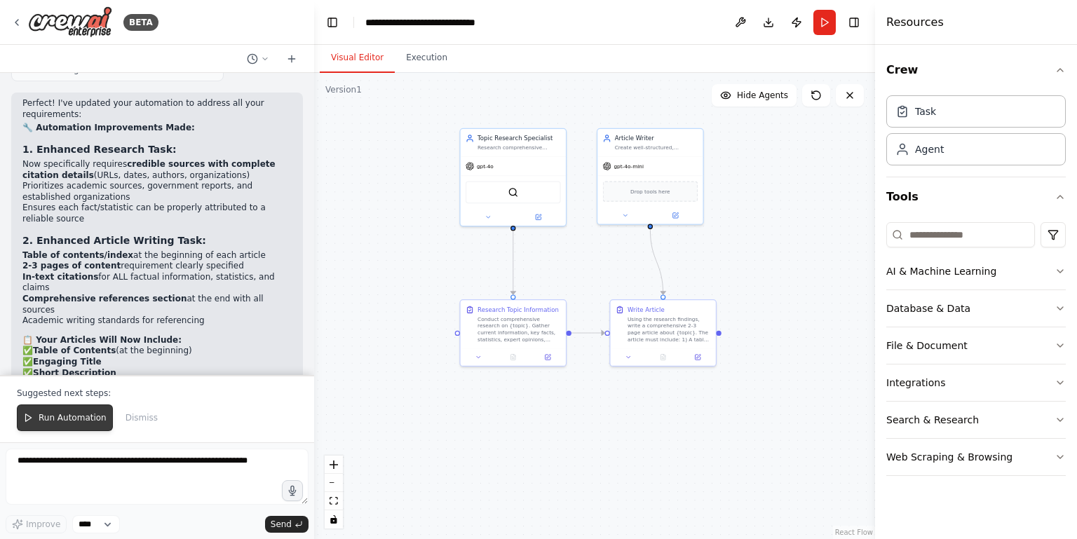
click at [62, 418] on span "Run Automation" at bounding box center [73, 417] width 68 height 11
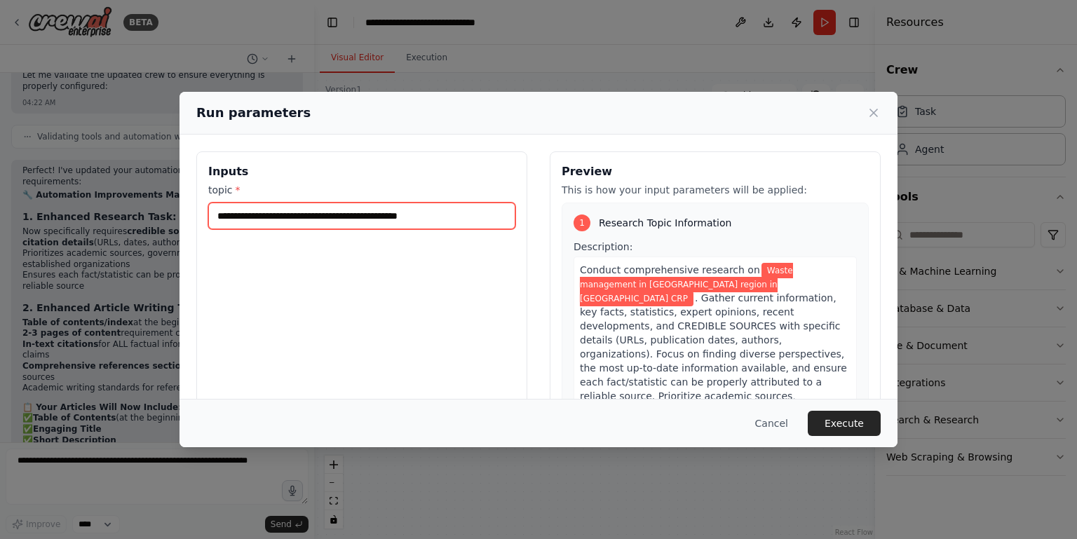
click at [470, 216] on input "**********" at bounding box center [361, 216] width 307 height 27
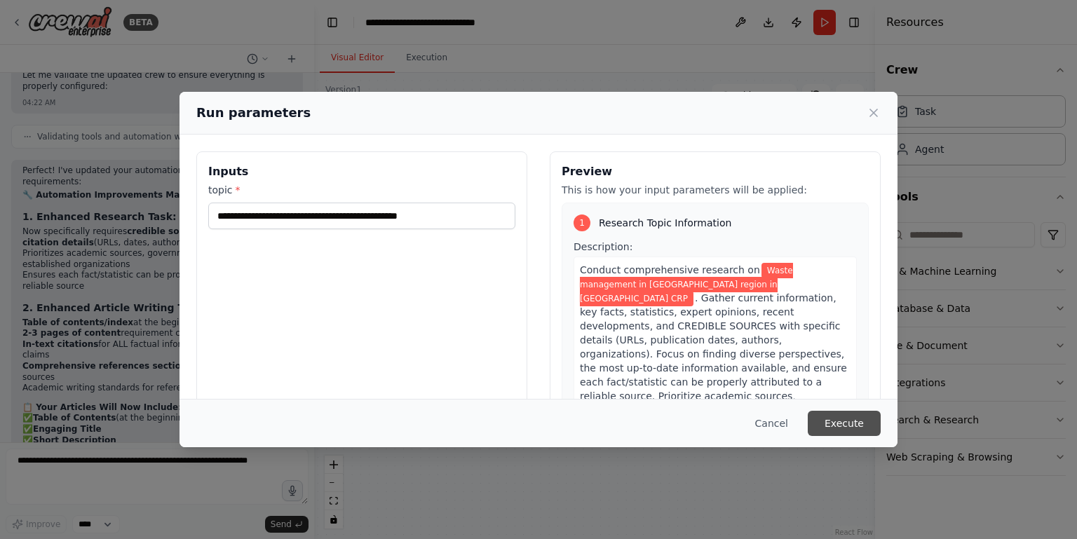
click at [840, 415] on button "Execute" at bounding box center [843, 423] width 73 height 25
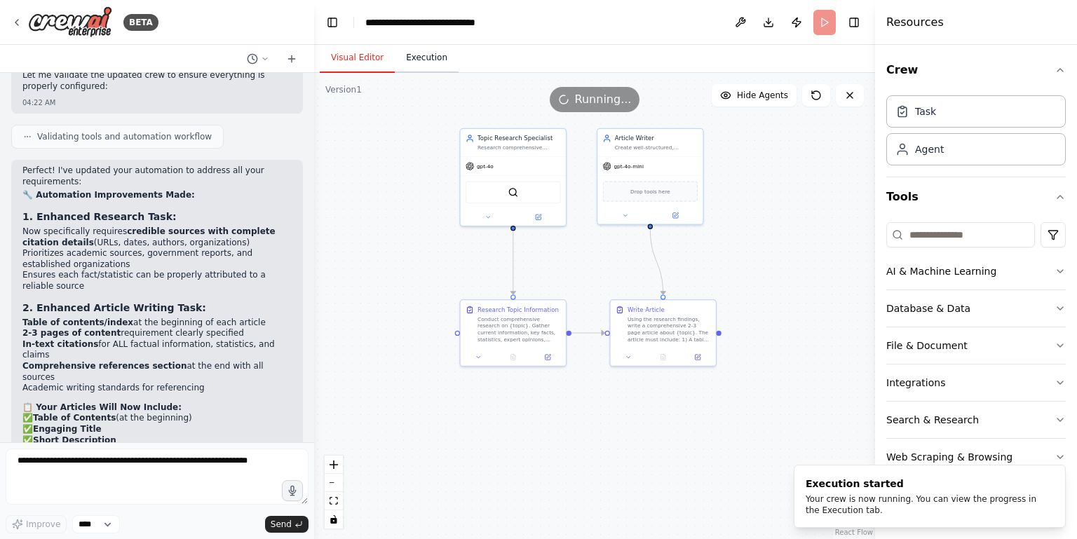
click at [413, 53] on button "Execution" at bounding box center [427, 57] width 64 height 29
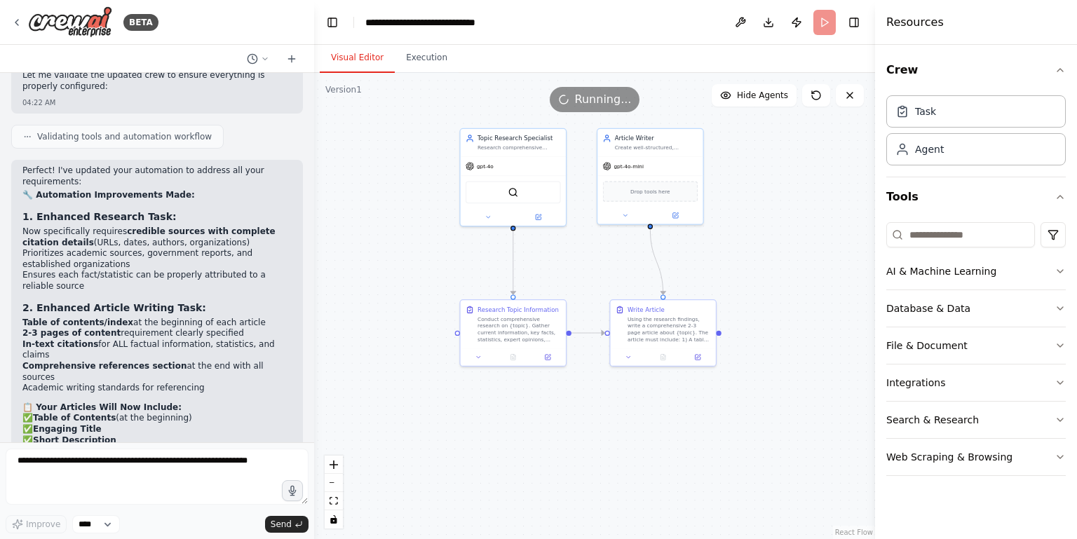
click at [357, 57] on button "Visual Editor" at bounding box center [357, 57] width 75 height 29
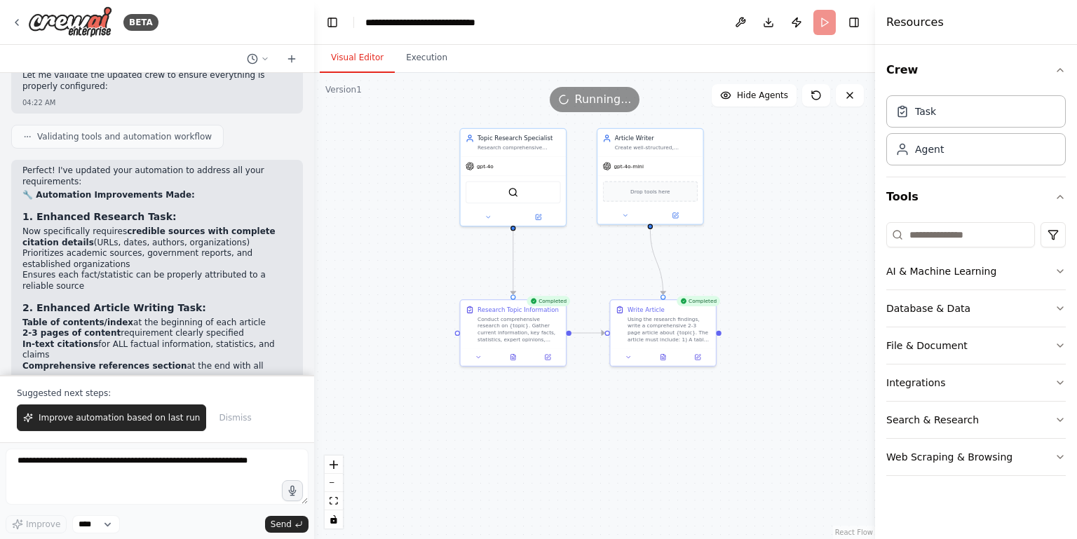
scroll to position [3566, 0]
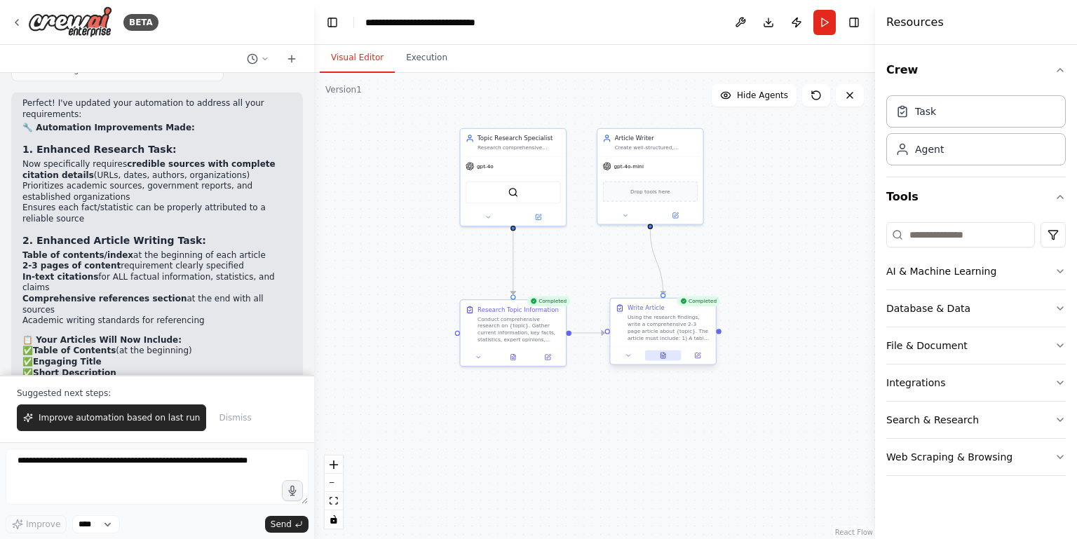
click at [662, 353] on icon at bounding box center [662, 356] width 5 height 6
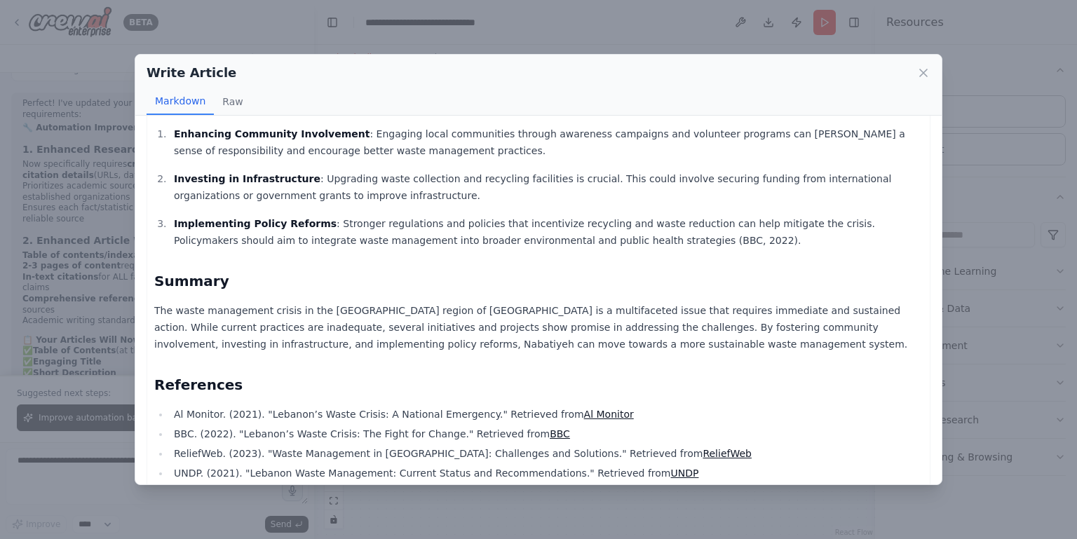
scroll to position [1204, 0]
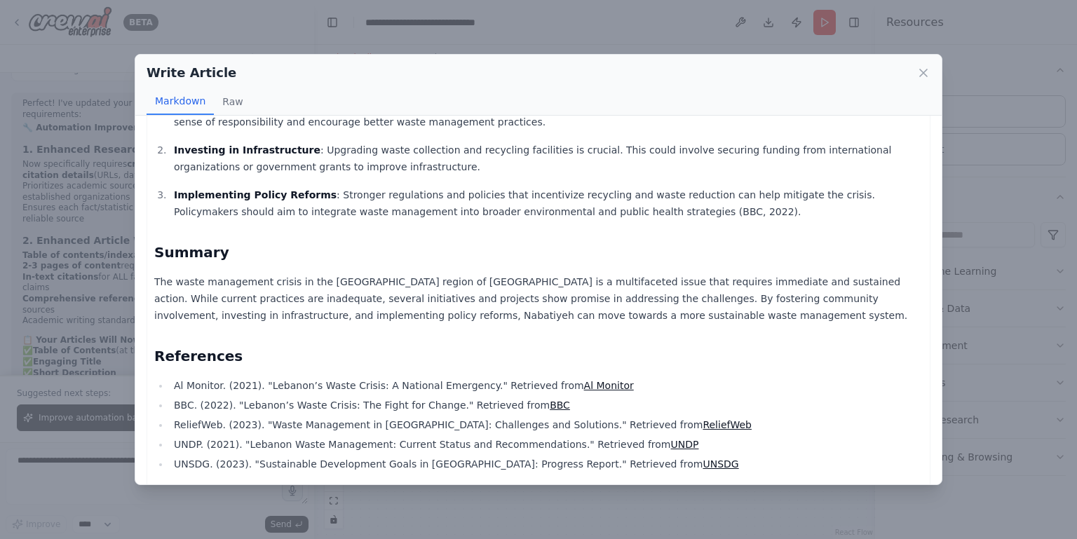
click at [702, 419] on link "ReliefWeb" at bounding box center [726, 424] width 49 height 11
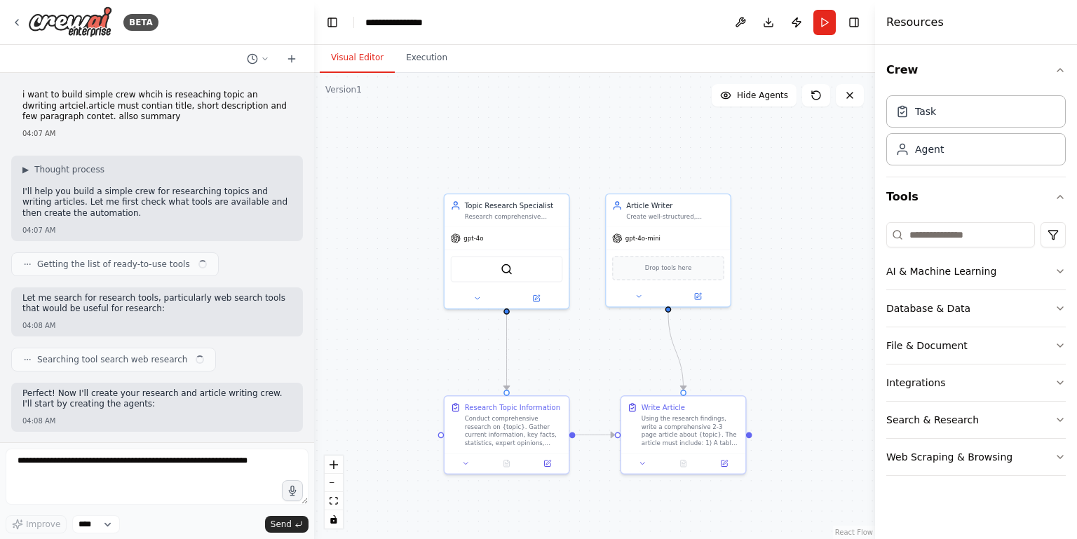
scroll to position [2969, 0]
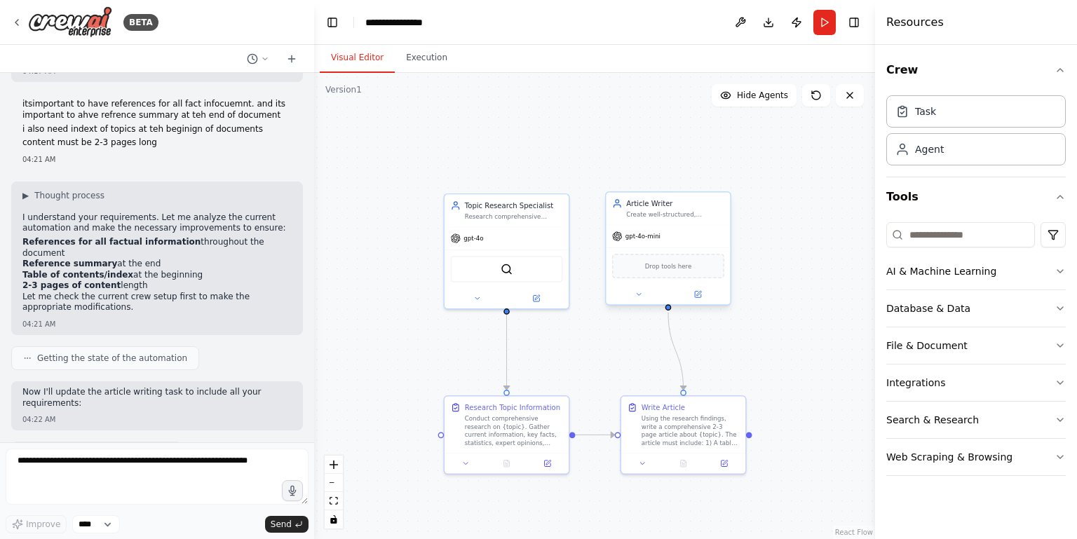
click at [645, 233] on span "gpt-4o-mini" at bounding box center [642, 236] width 35 height 8
click at [644, 234] on span "gpt-4o-mini" at bounding box center [642, 236] width 35 height 8
click at [696, 295] on icon at bounding box center [698, 293] width 5 height 5
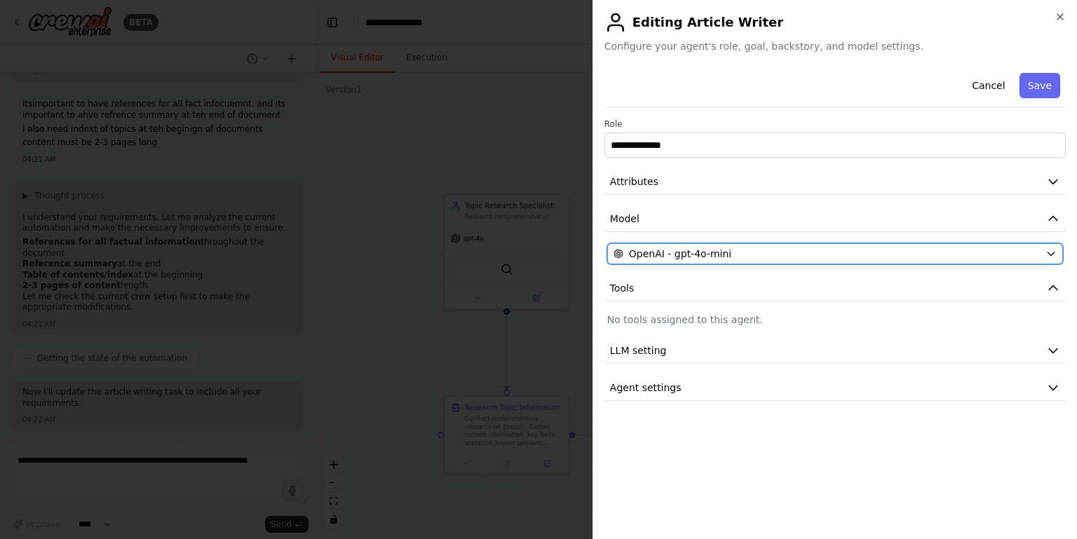
click at [688, 251] on span "OpenAI - gpt-4o-mini" at bounding box center [680, 254] width 102 height 14
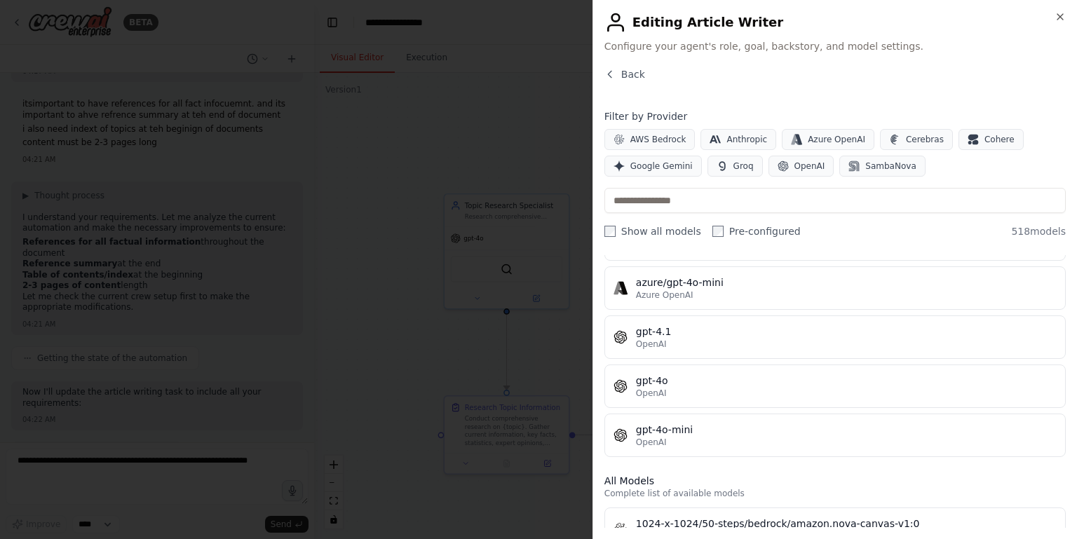
scroll to position [184, 0]
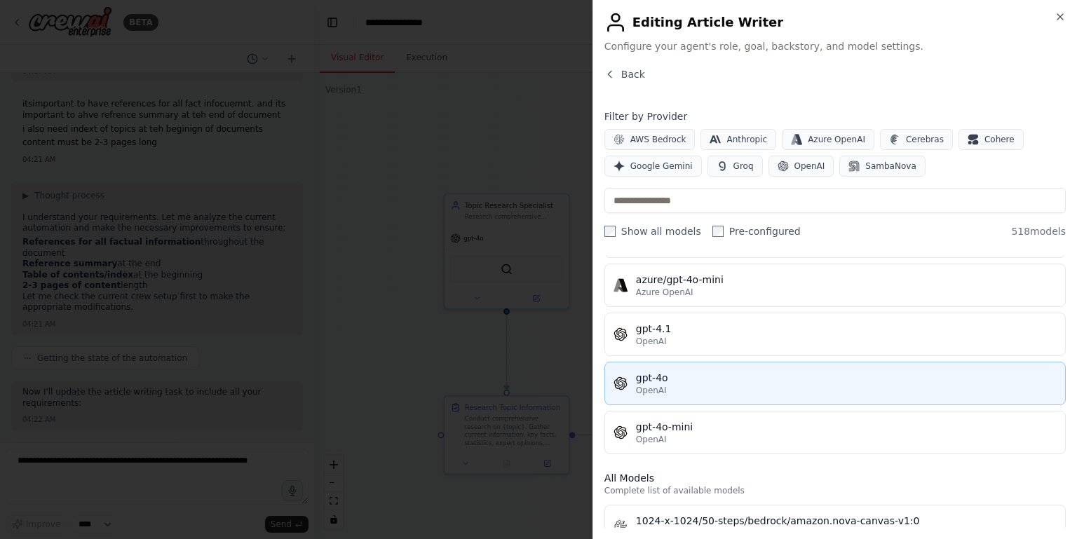
click at [688, 379] on div "gpt-4o" at bounding box center [846, 378] width 421 height 14
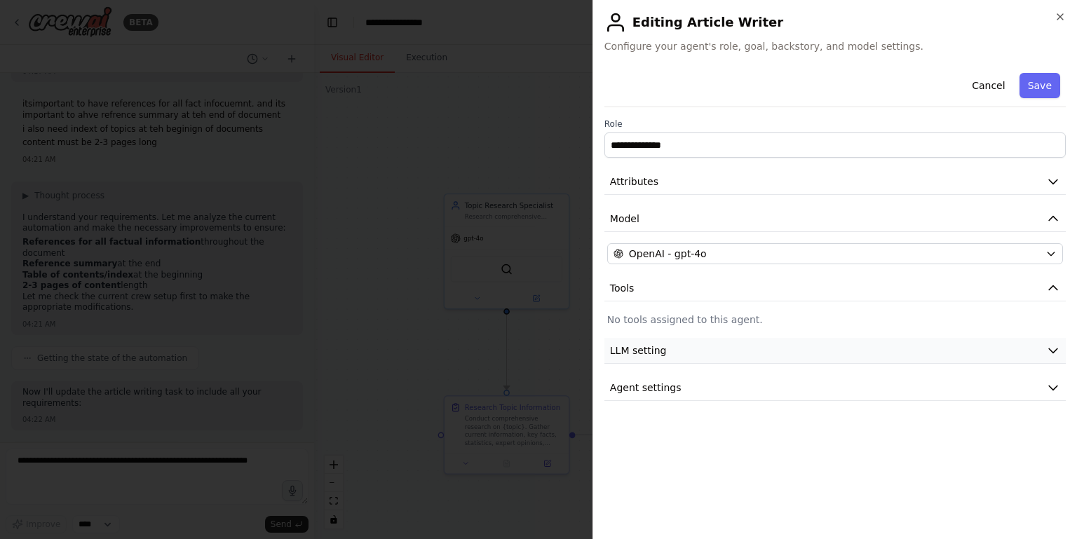
click at [723, 344] on button "LLM setting" at bounding box center [834, 351] width 461 height 26
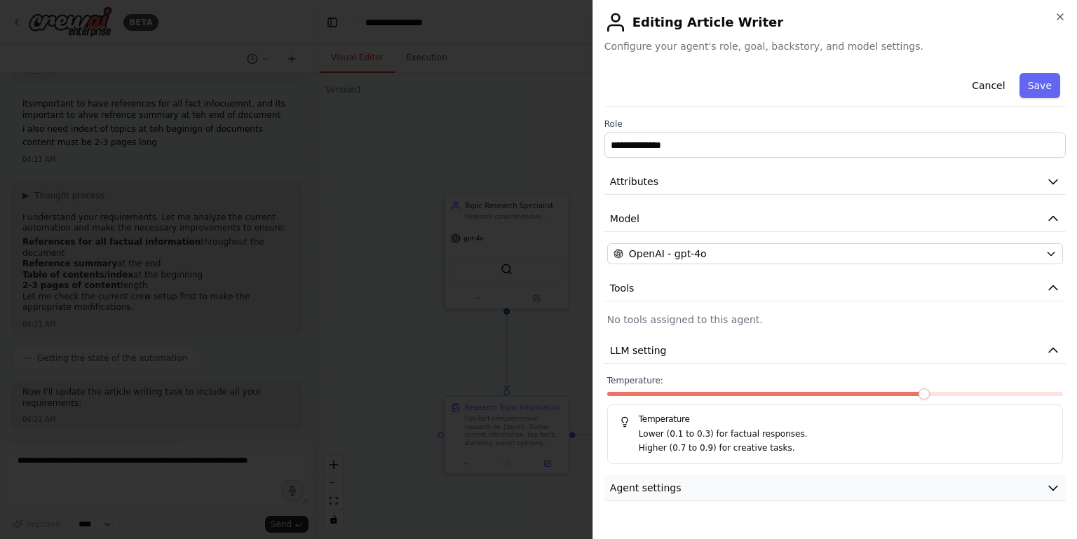
click at [719, 484] on button "Agent settings" at bounding box center [834, 488] width 461 height 26
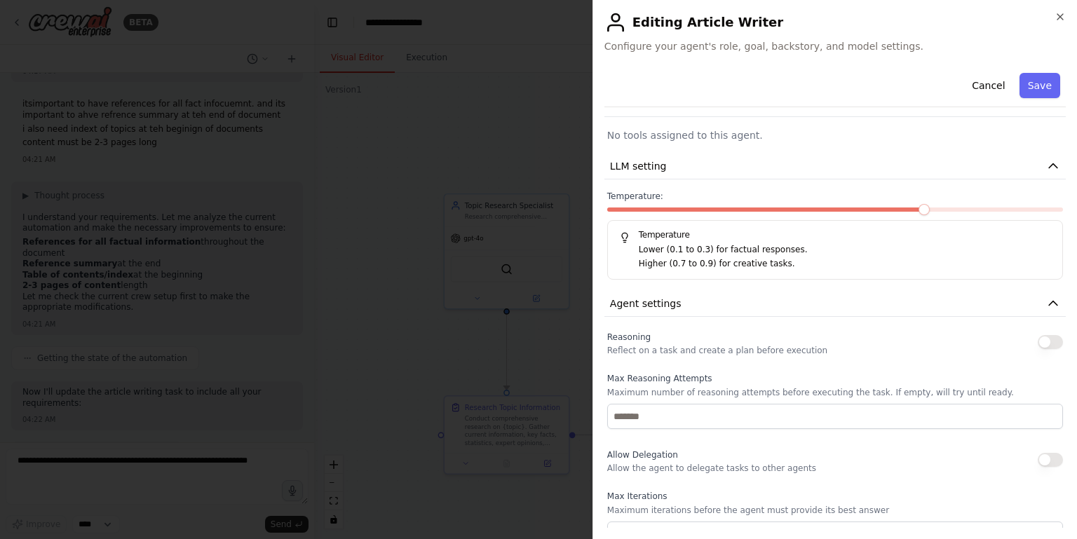
scroll to position [207, 0]
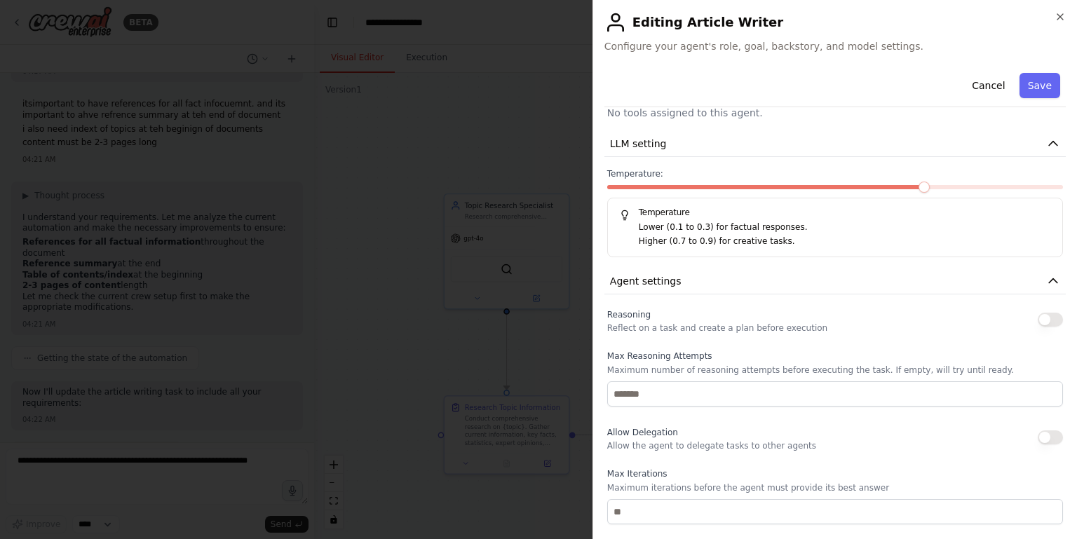
click at [1043, 315] on button "button" at bounding box center [1049, 320] width 25 height 14
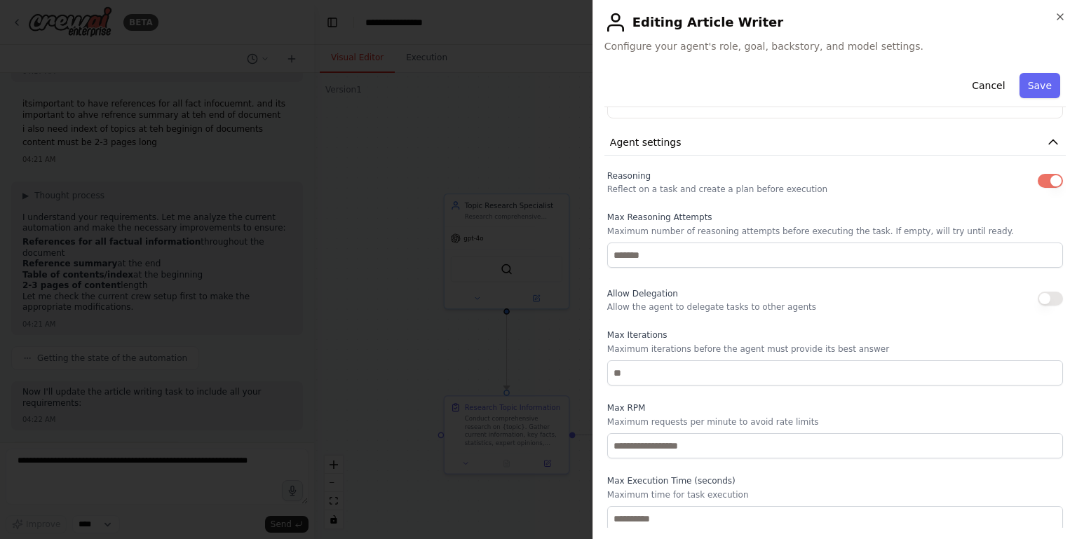
scroll to position [348, 0]
click at [1030, 88] on button "Save" at bounding box center [1039, 85] width 41 height 25
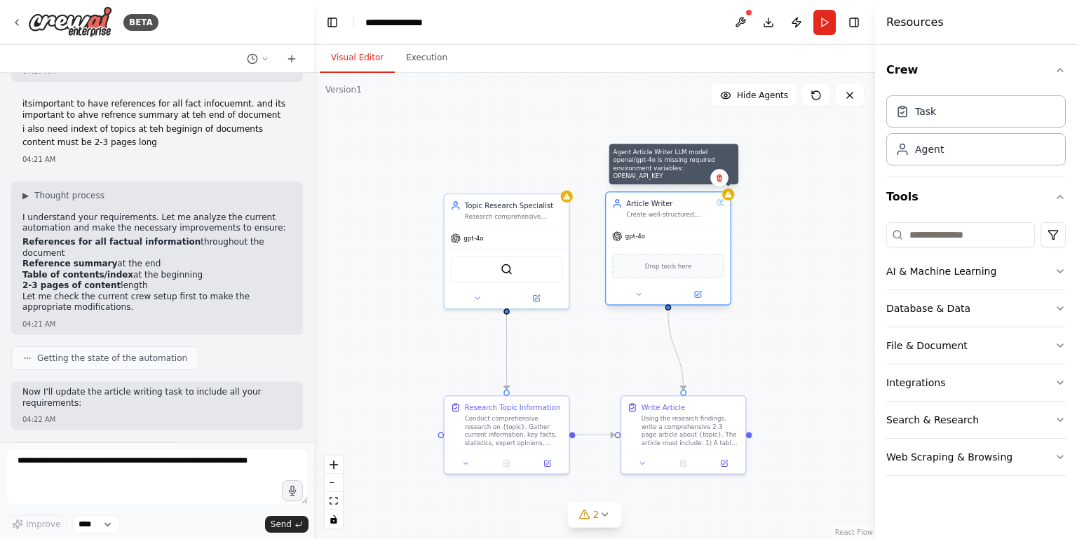
click at [726, 197] on icon at bounding box center [728, 194] width 7 height 6
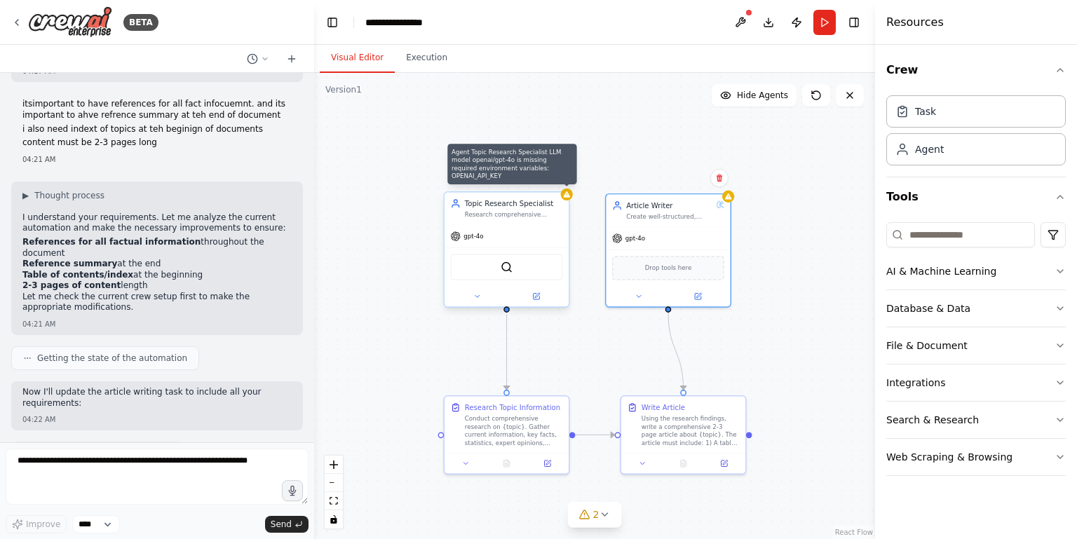
click at [566, 195] on icon at bounding box center [566, 194] width 7 height 6
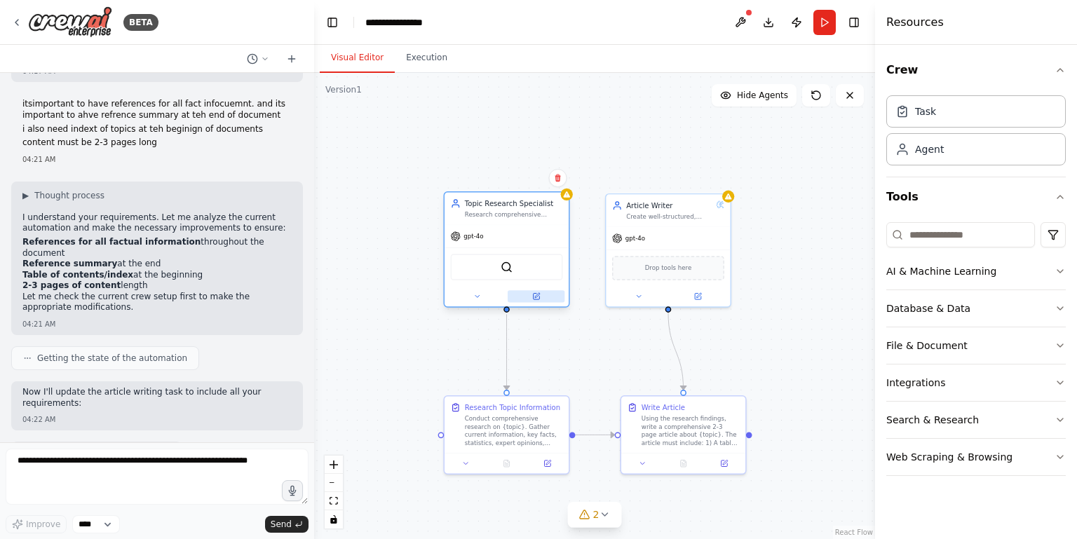
click at [534, 296] on icon at bounding box center [536, 297] width 6 height 6
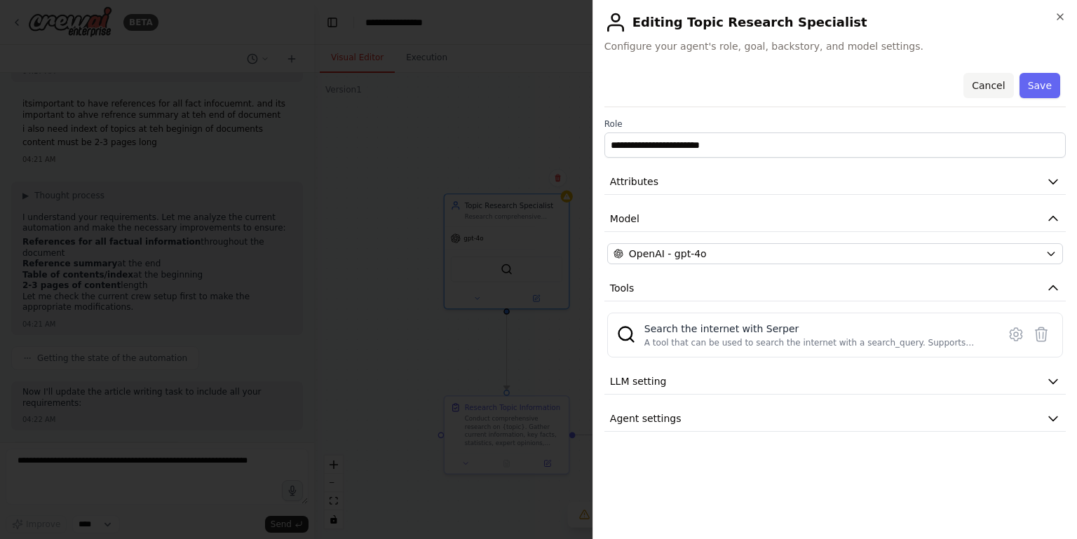
click at [992, 86] on button "Cancel" at bounding box center [988, 85] width 50 height 25
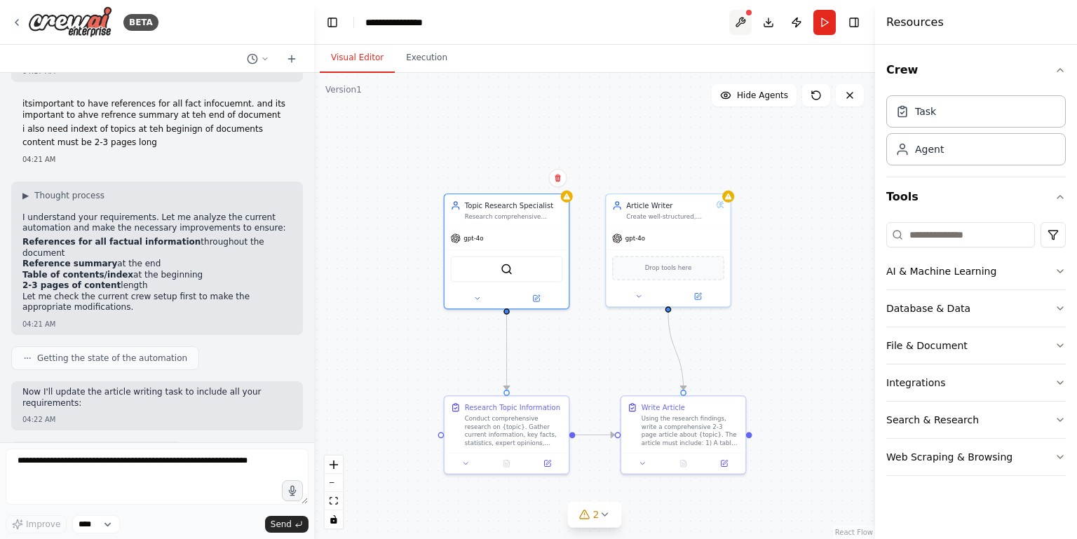
click at [744, 20] on button at bounding box center [740, 22] width 22 height 25
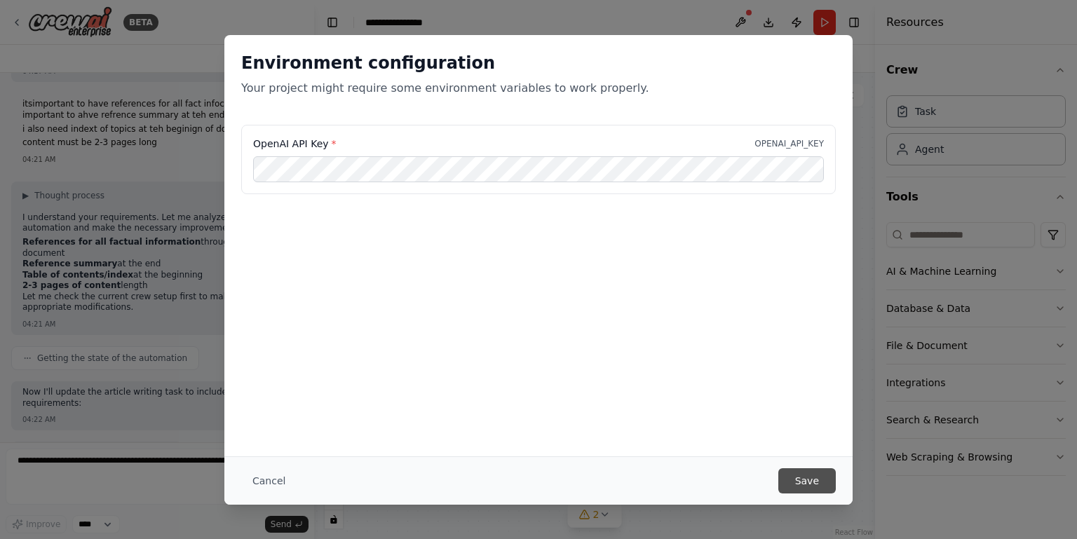
scroll to position [0, 0]
click at [800, 480] on button "Save" at bounding box center [806, 480] width 57 height 25
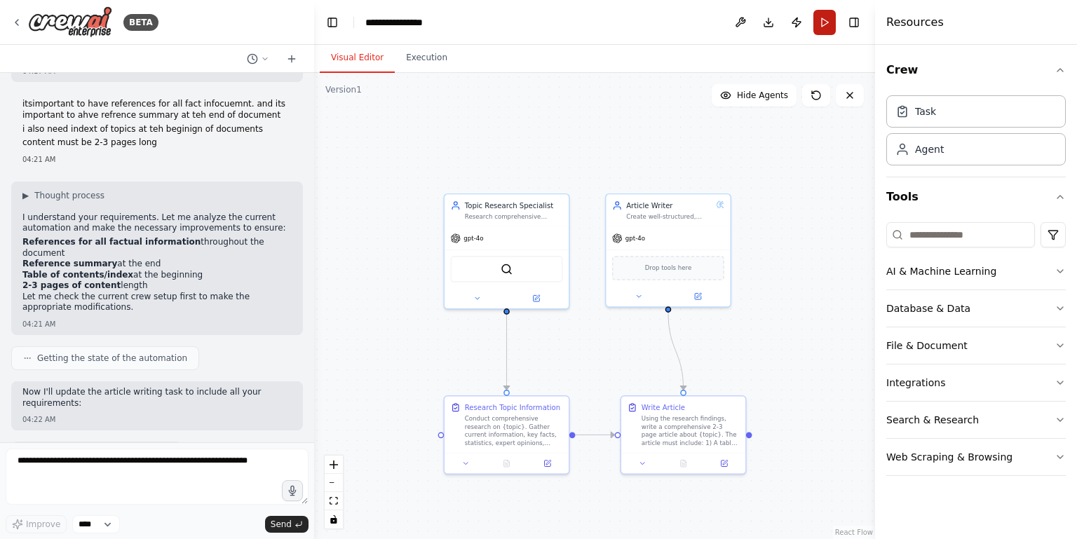
click at [823, 22] on button "Run" at bounding box center [824, 22] width 22 height 25
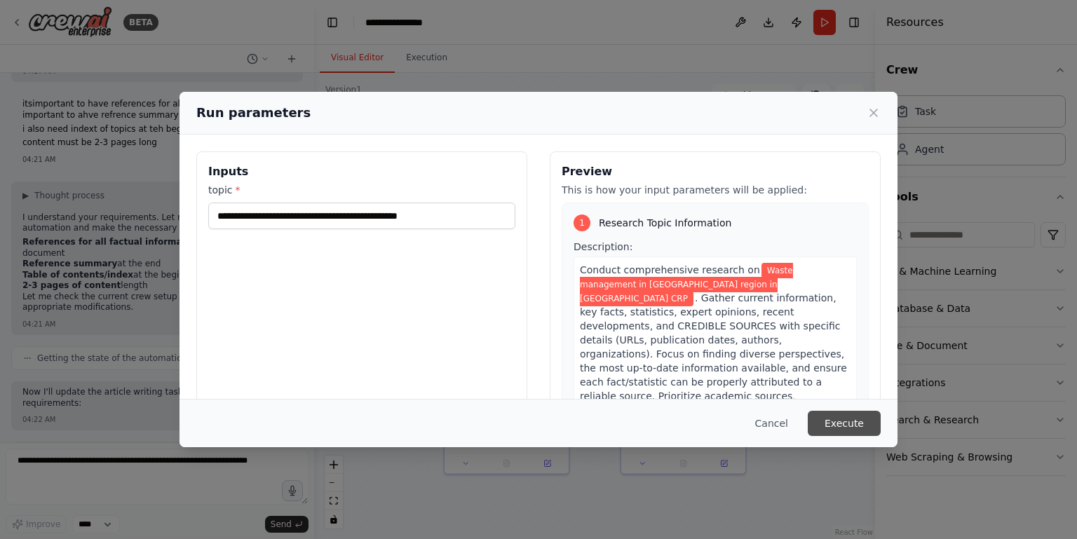
click at [845, 421] on button "Execute" at bounding box center [843, 423] width 73 height 25
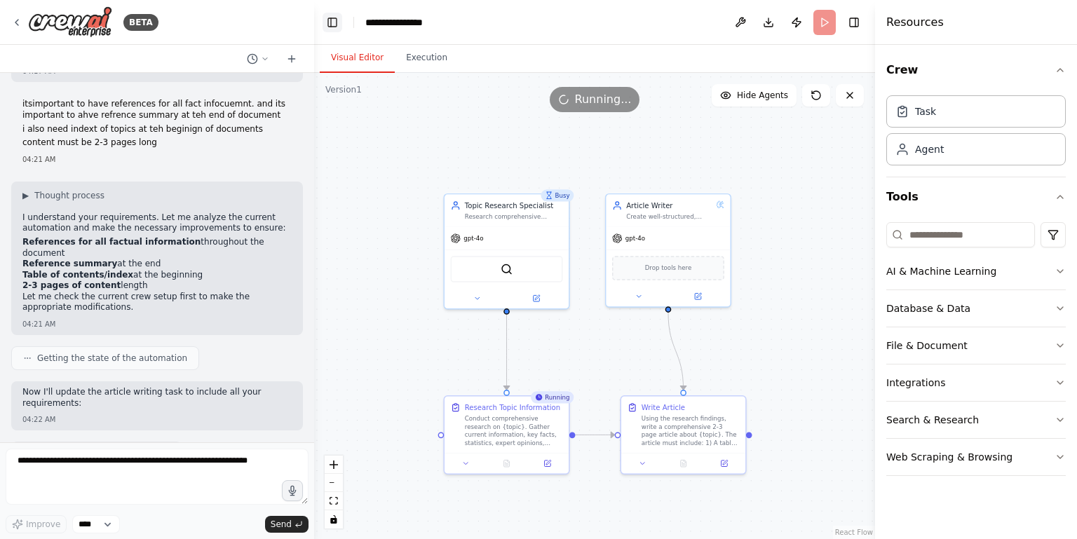
click at [329, 27] on button "Toggle Left Sidebar" at bounding box center [332, 23] width 20 height 20
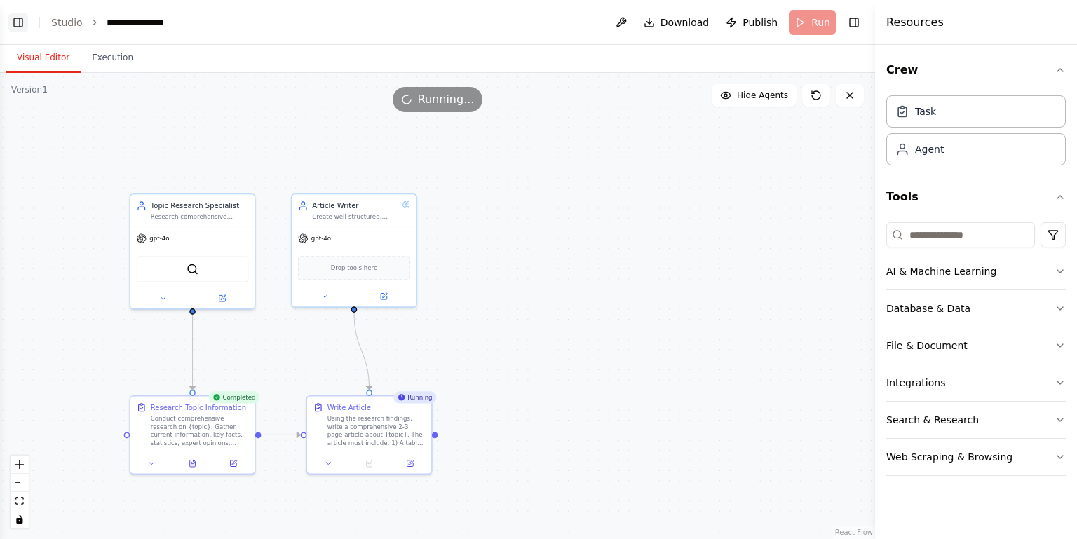
click at [18, 21] on button "Toggle Left Sidebar" at bounding box center [18, 23] width 20 height 20
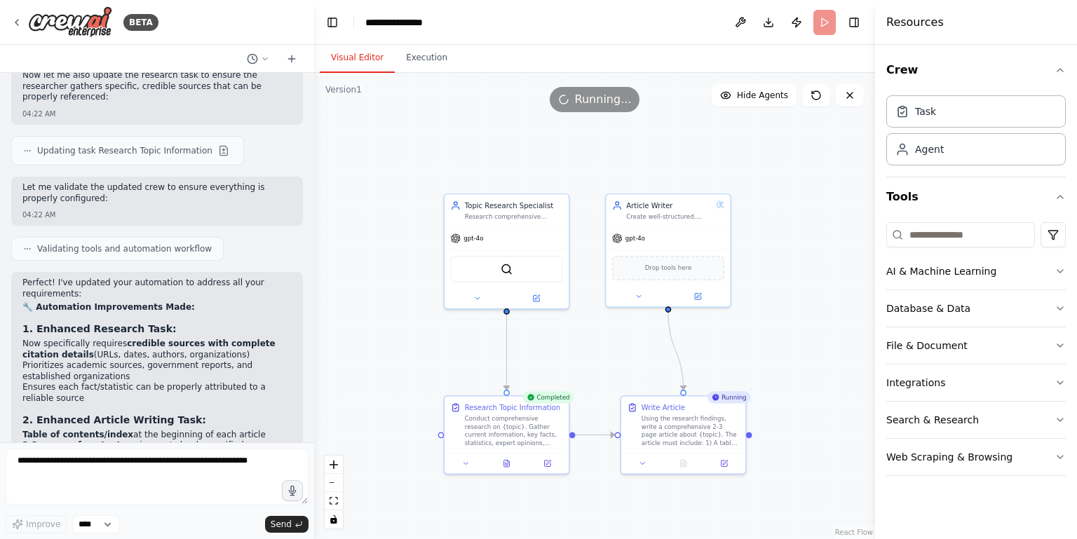
scroll to position [3499, 0]
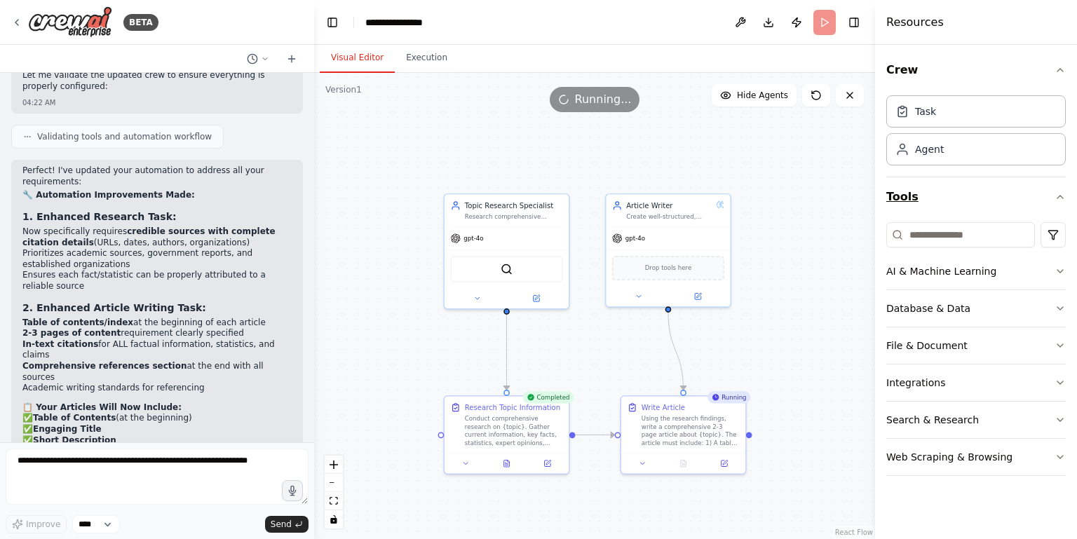
click at [1055, 196] on icon "button" at bounding box center [1059, 196] width 11 height 11
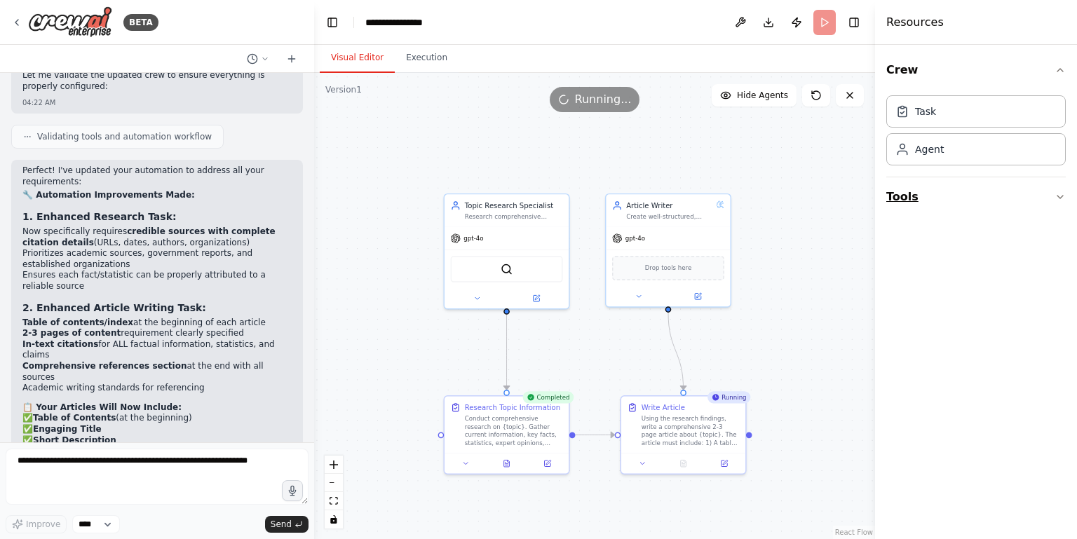
click at [1055, 196] on icon "button" at bounding box center [1059, 196] width 11 height 11
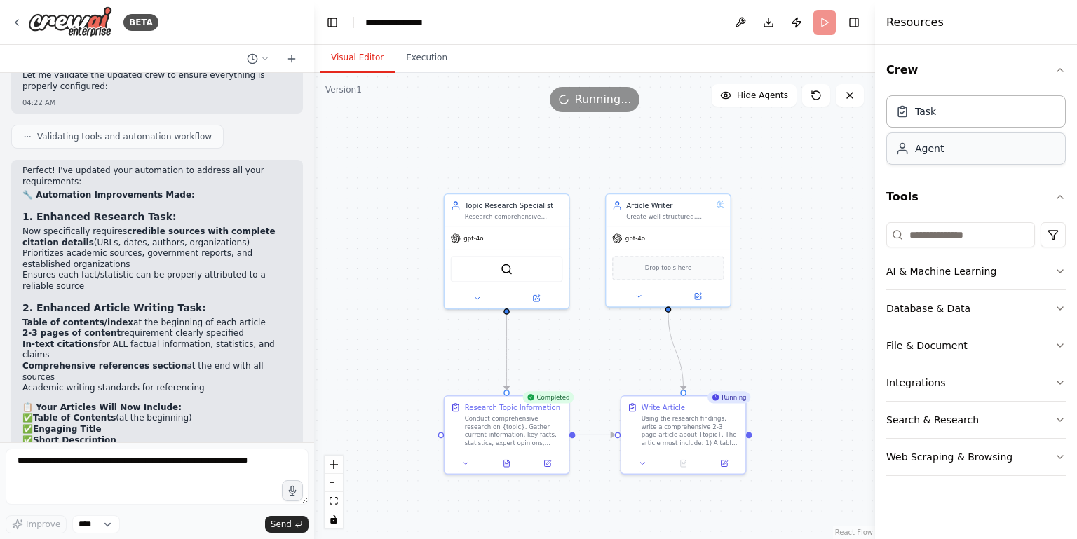
click at [1010, 142] on div "Agent" at bounding box center [975, 148] width 179 height 32
click at [988, 116] on div "Task" at bounding box center [975, 111] width 179 height 32
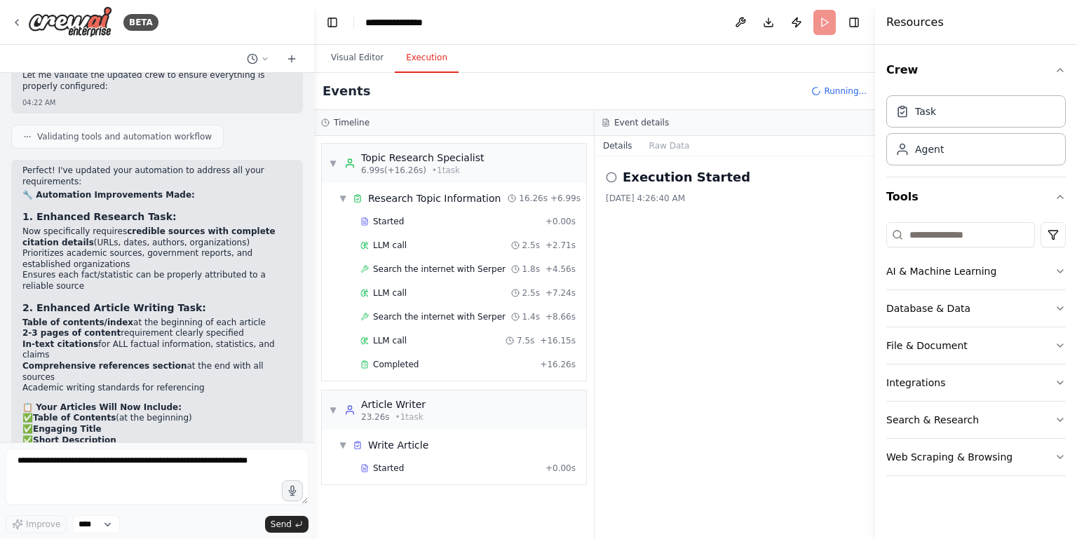
click at [406, 56] on button "Execution" at bounding box center [427, 57] width 64 height 29
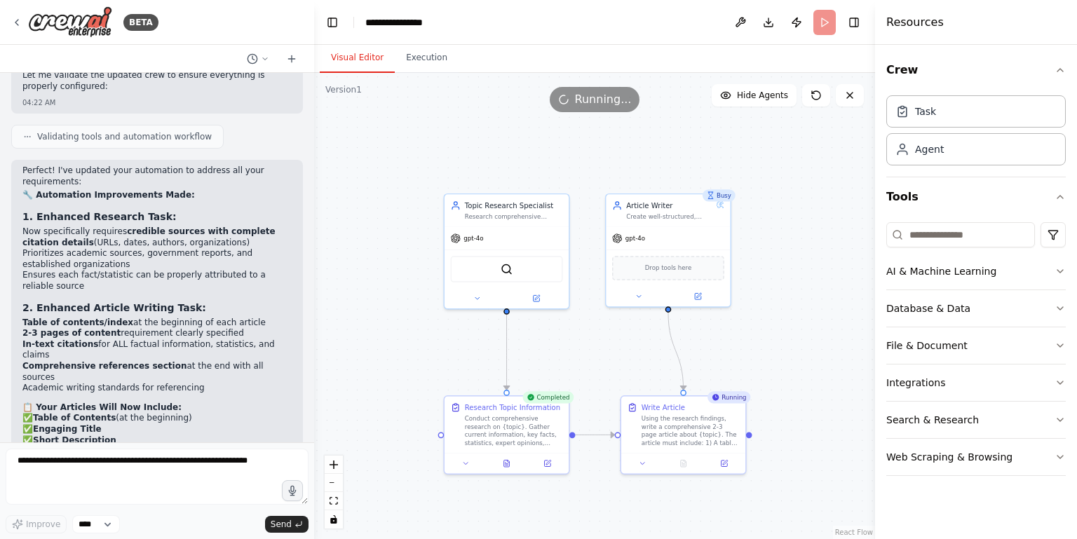
click at [367, 57] on button "Visual Editor" at bounding box center [357, 57] width 75 height 29
click at [507, 463] on icon at bounding box center [507, 461] width 6 height 7
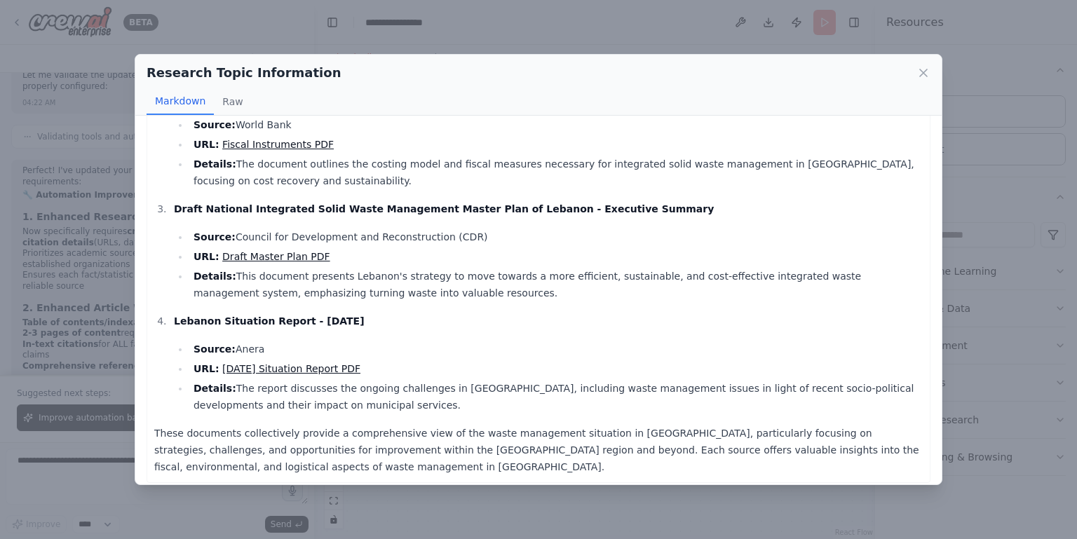
scroll to position [178, 0]
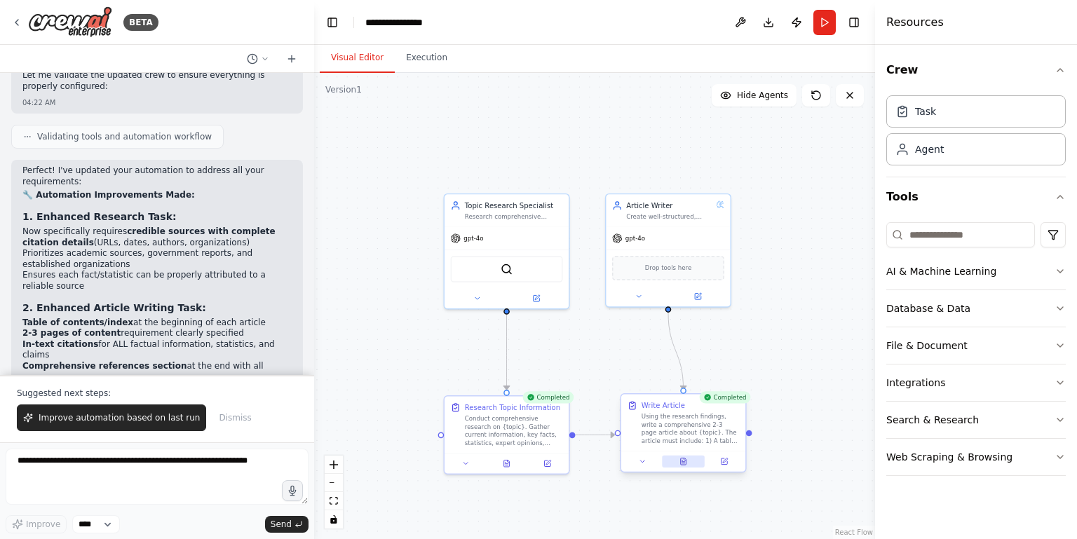
click at [681, 459] on icon at bounding box center [684, 461] width 6 height 7
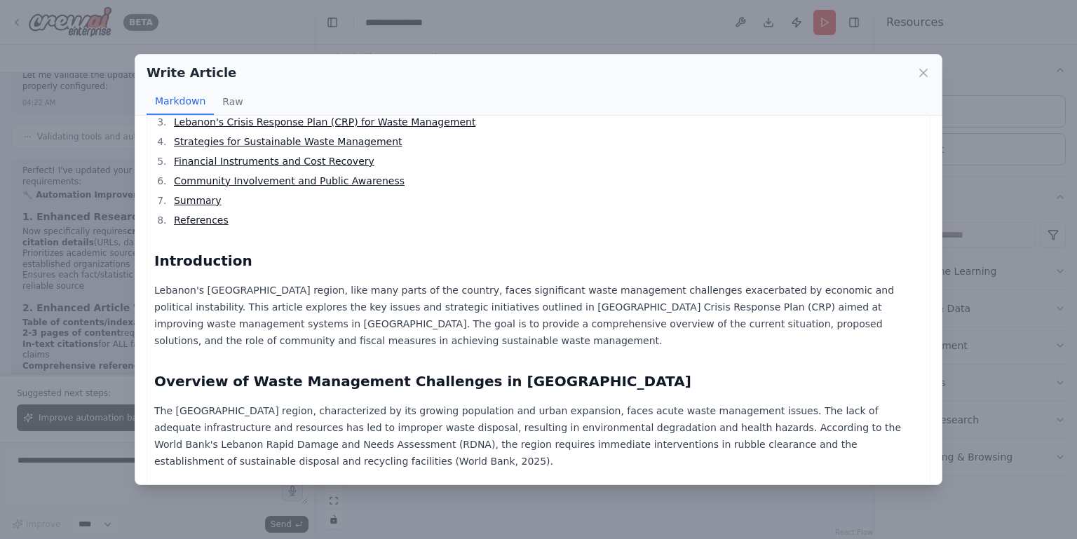
scroll to position [191, 0]
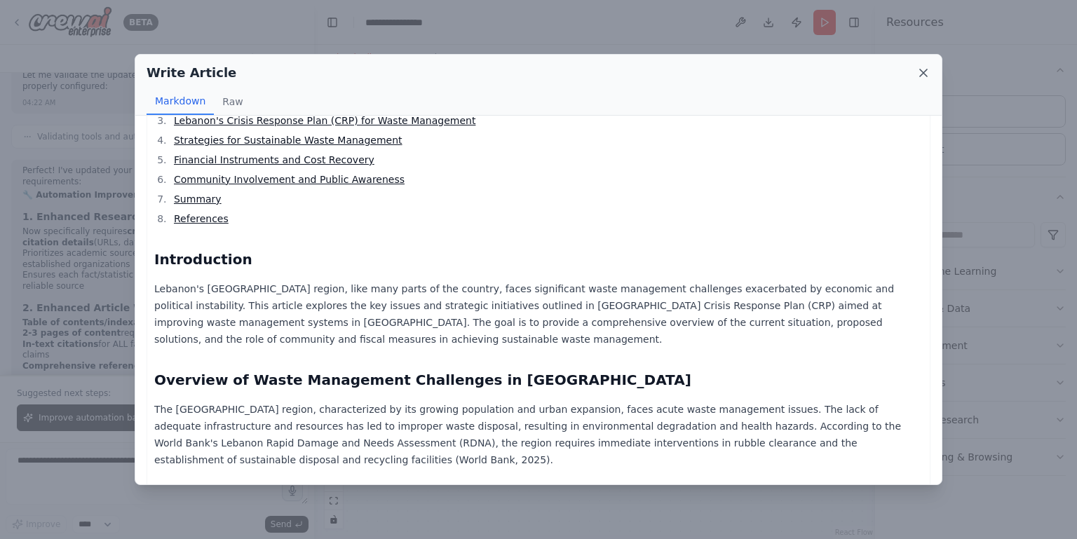
click at [917, 69] on icon at bounding box center [923, 73] width 14 height 14
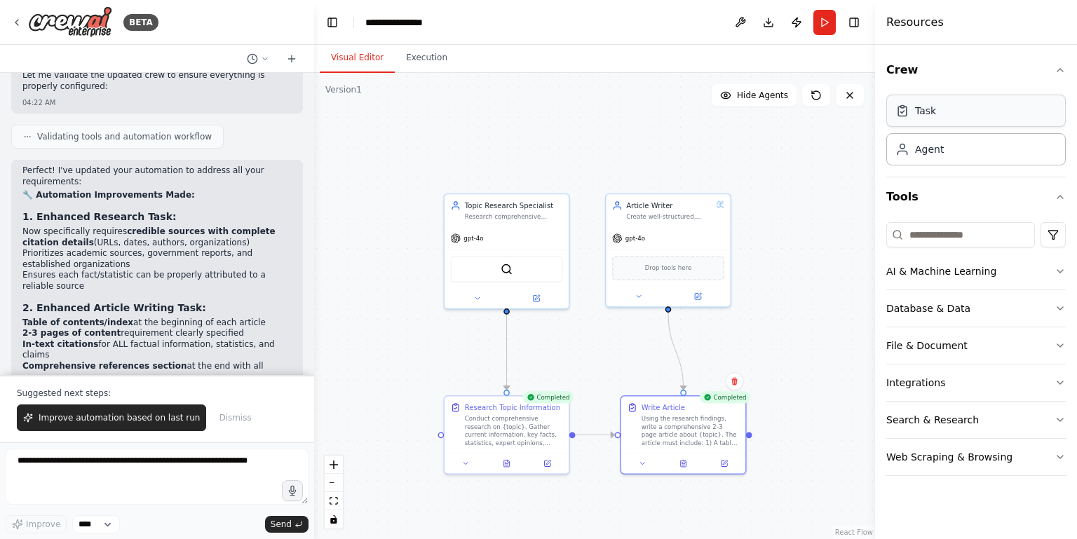
click at [933, 104] on div "Task" at bounding box center [925, 111] width 21 height 14
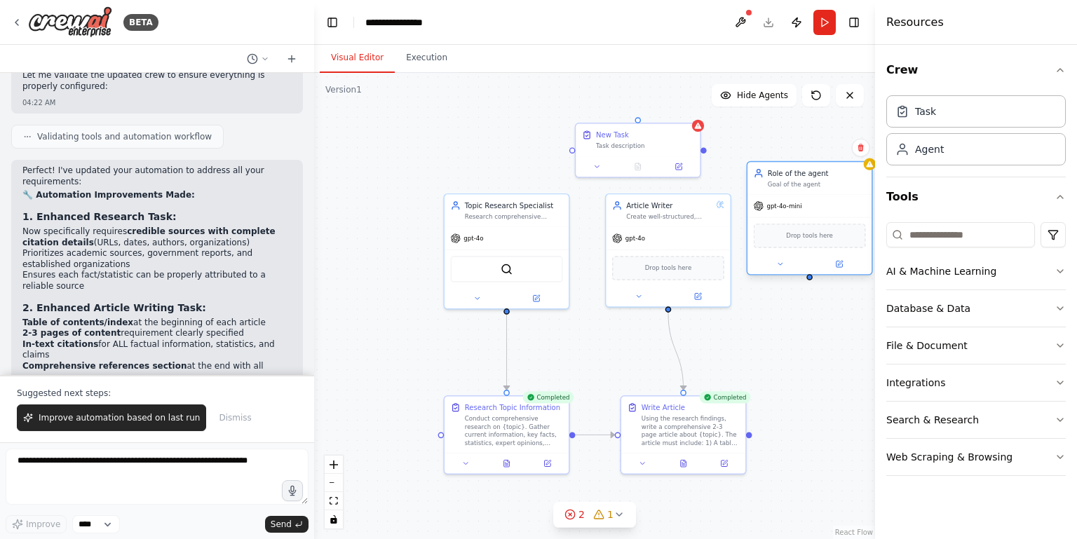
drag, startPoint x: 797, startPoint y: 183, endPoint x: 770, endPoint y: 137, distance: 53.7
click at [770, 162] on div "Role of the agent Goal of the agent" at bounding box center [809, 178] width 124 height 32
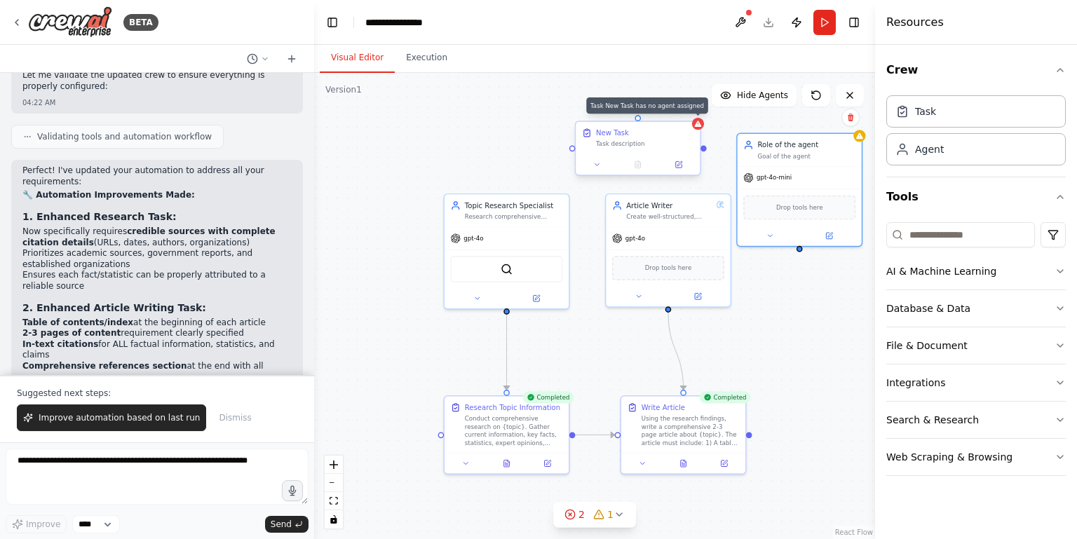
click at [697, 125] on icon at bounding box center [698, 124] width 7 height 6
click at [688, 111] on icon at bounding box center [689, 109] width 6 height 8
click at [655, 109] on button "Confirm" at bounding box center [649, 108] width 50 height 17
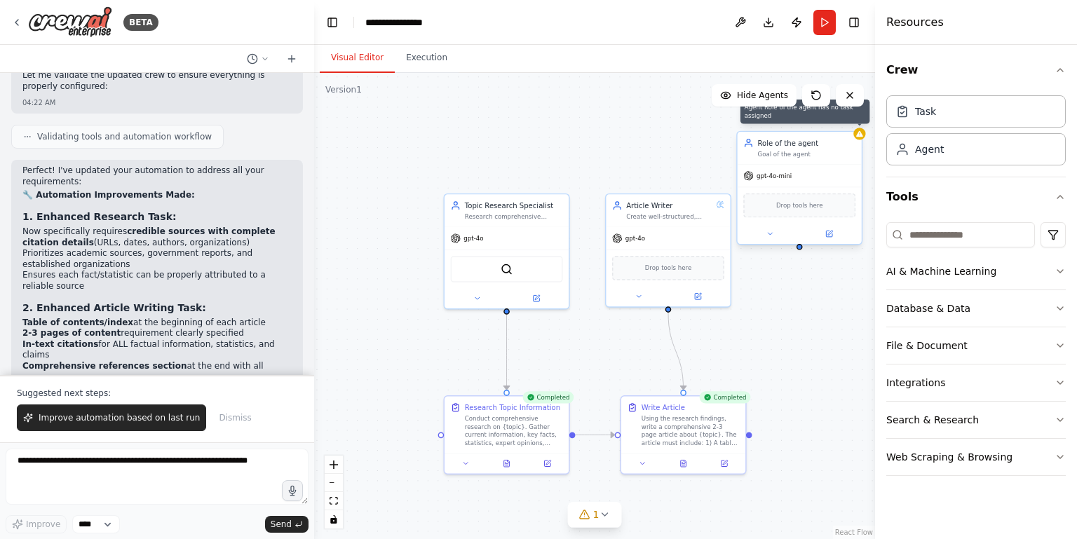
click at [859, 135] on icon at bounding box center [859, 134] width 7 height 6
click at [853, 123] on button at bounding box center [850, 118] width 18 height 18
click at [805, 123] on button "Confirm" at bounding box center [811, 117] width 50 height 17
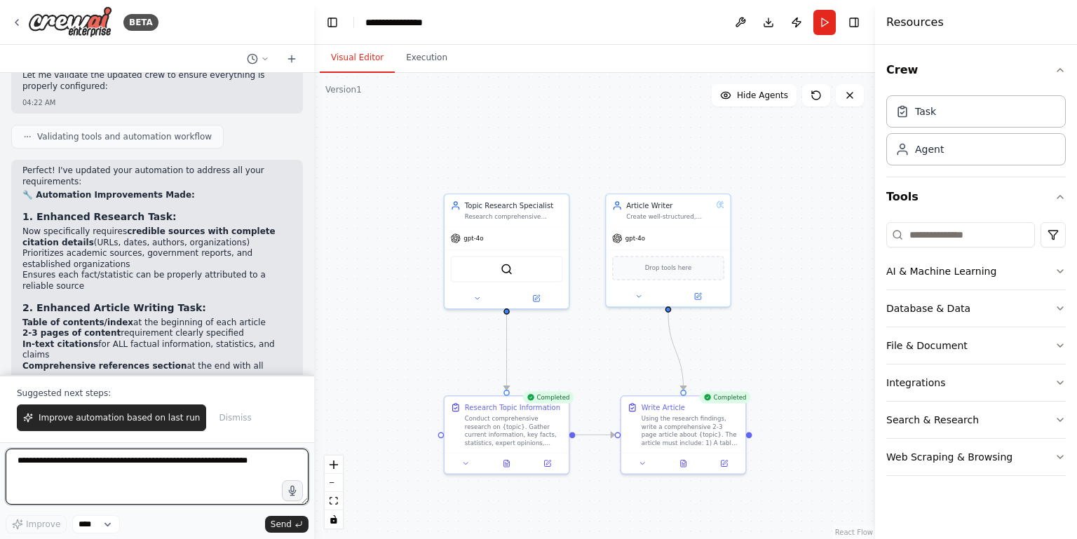
click at [207, 463] on textarea at bounding box center [157, 477] width 303 height 56
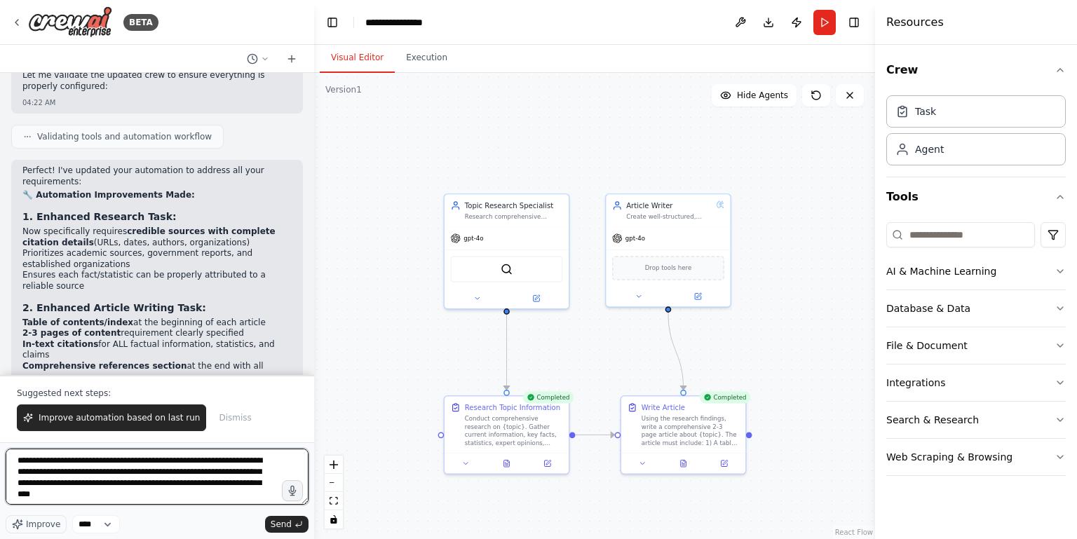
type textarea "**********"
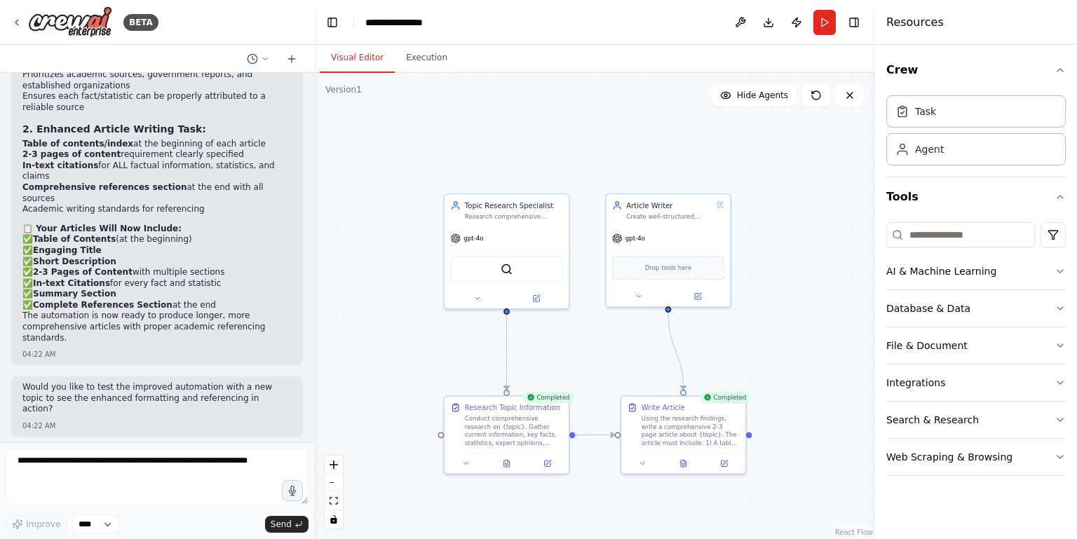
scroll to position [3749, 0]
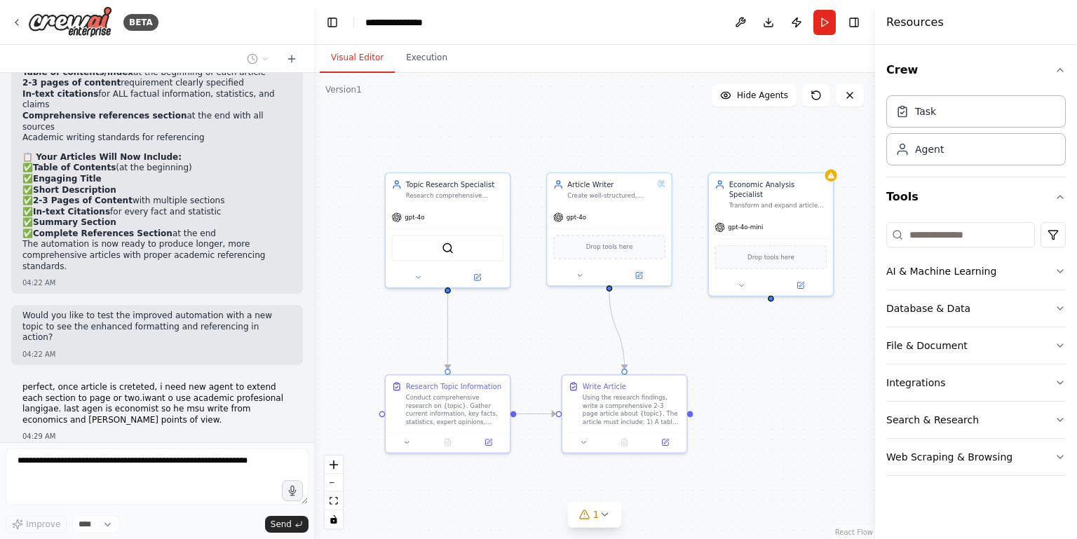
drag, startPoint x: 381, startPoint y: 250, endPoint x: 312, endPoint y: 223, distance: 74.6
click at [312, 223] on div "BETA i want to build simple crew whcih is reseaching topic an dwriting artciel.…" at bounding box center [538, 269] width 1077 height 539
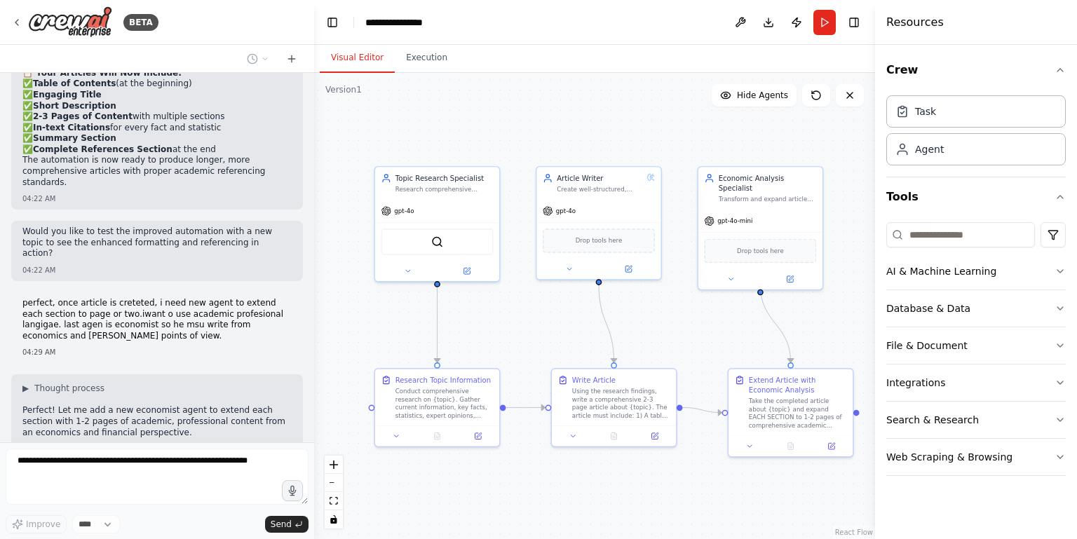
scroll to position [3917, 0]
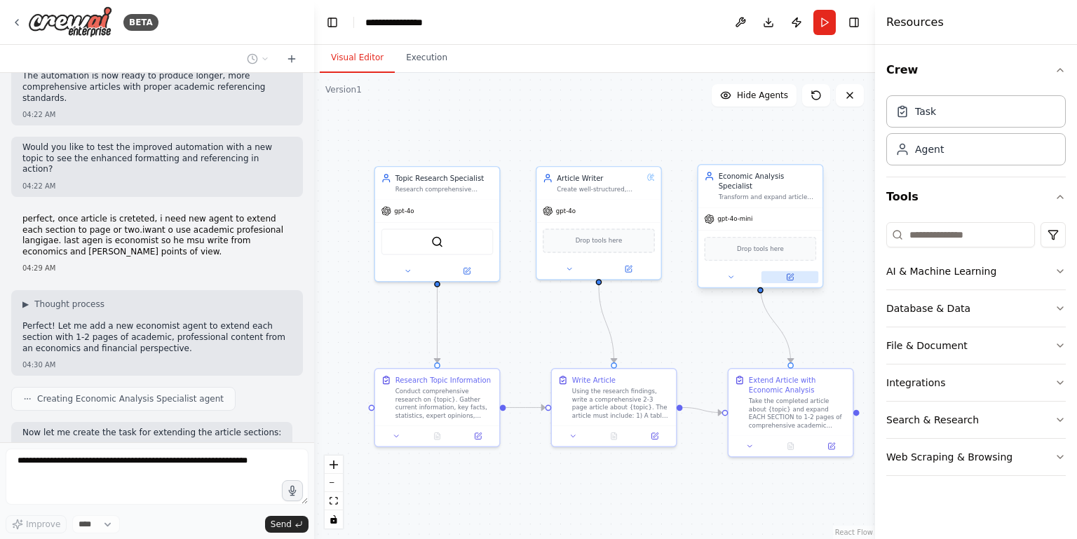
click at [788, 274] on icon at bounding box center [789, 277] width 6 height 6
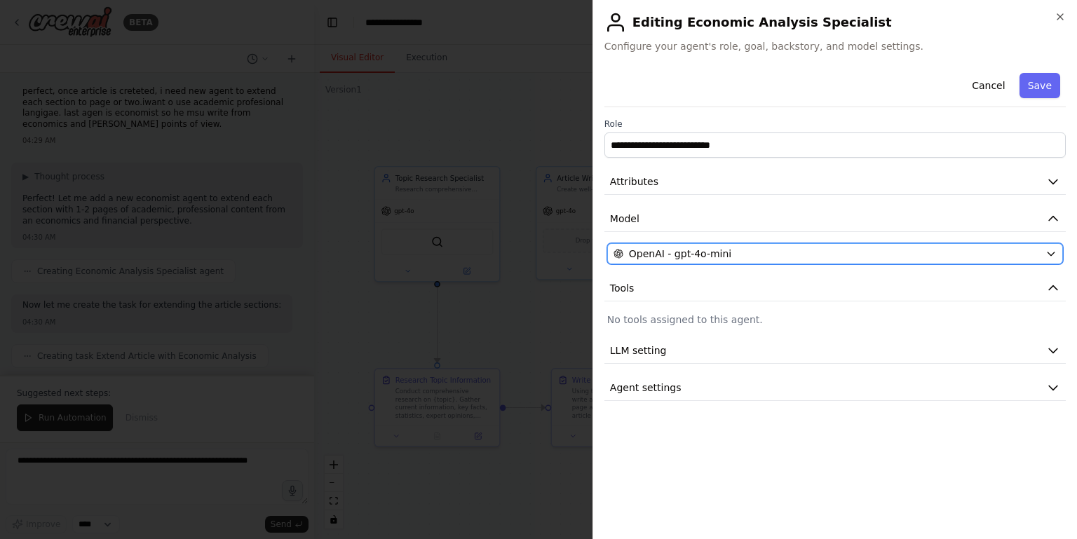
click at [692, 250] on span "OpenAI - gpt-4o-mini" at bounding box center [680, 254] width 102 height 14
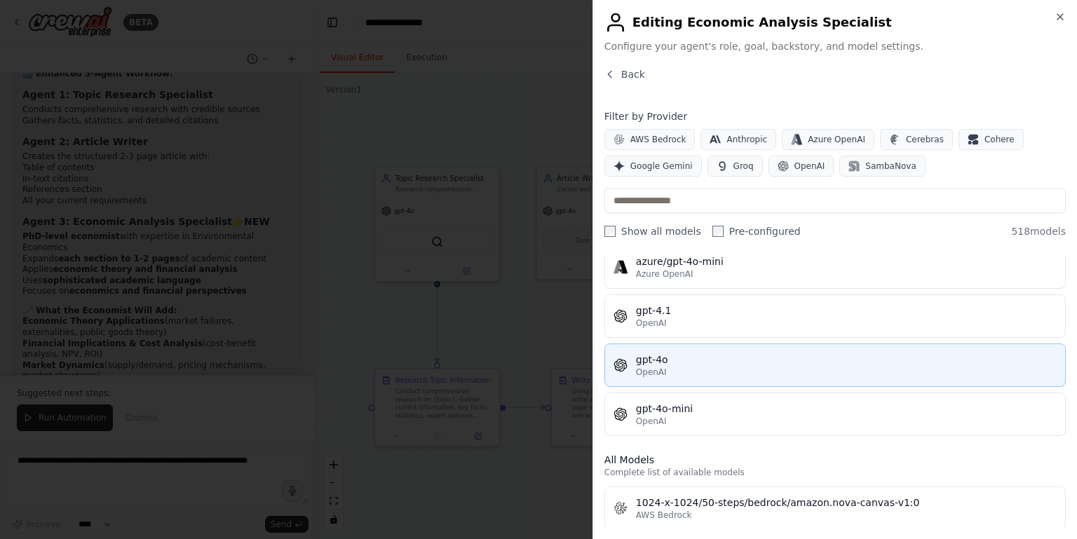
scroll to position [197, 0]
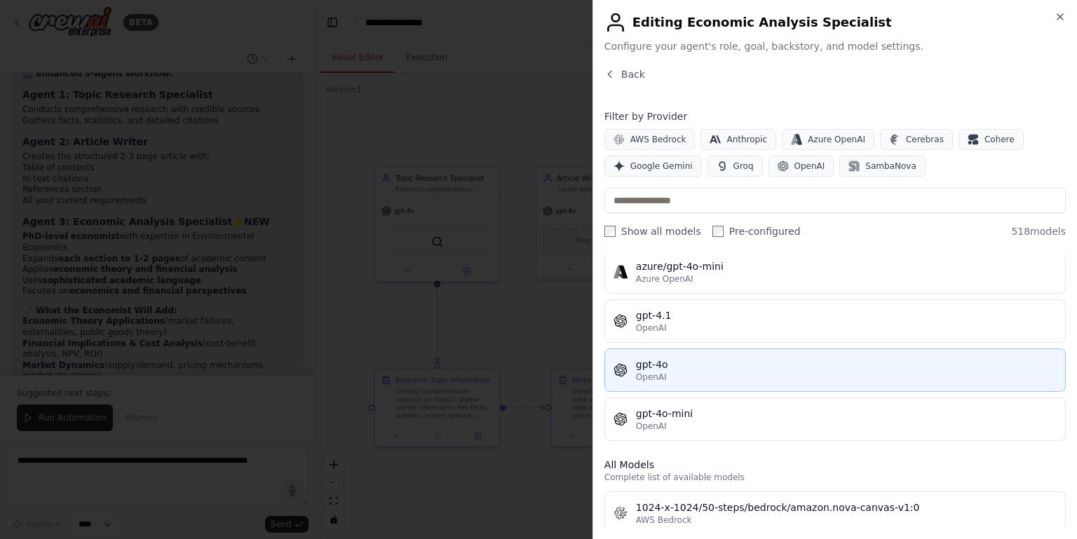
click at [698, 365] on div "gpt-4o" at bounding box center [846, 364] width 421 height 14
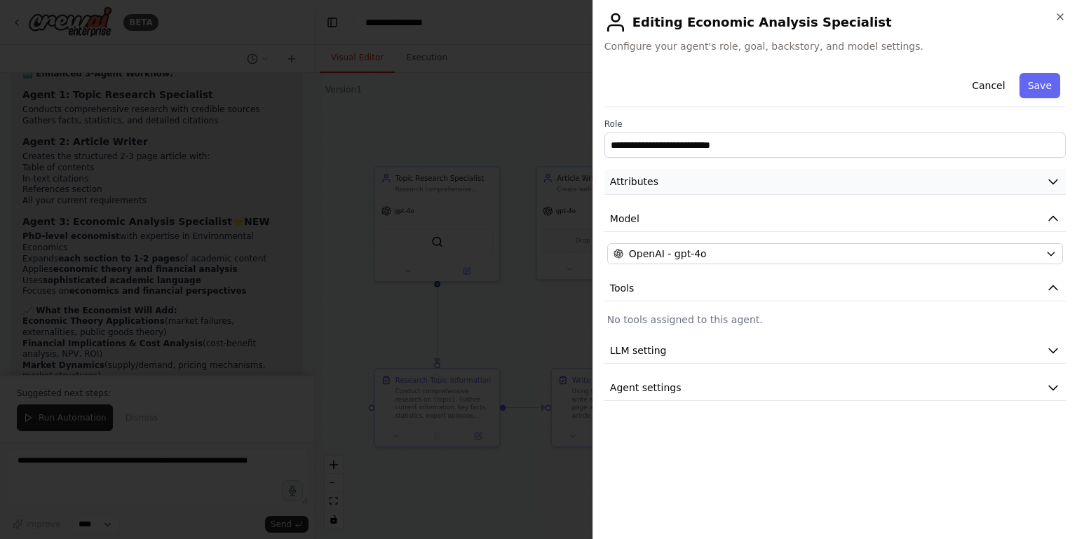
click at [1048, 181] on icon "button" at bounding box center [1053, 182] width 14 height 14
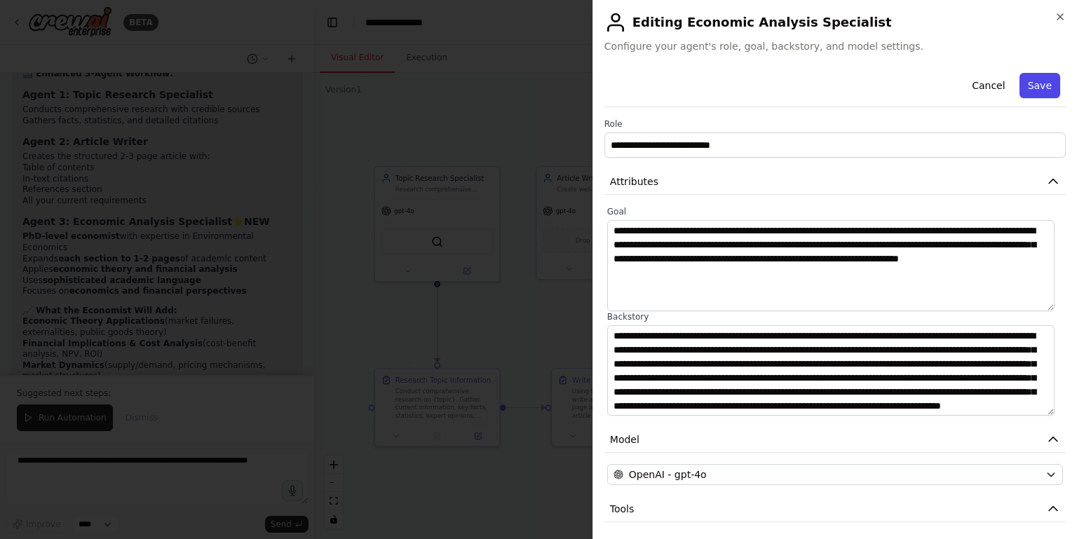
click at [1038, 85] on button "Save" at bounding box center [1039, 85] width 41 height 25
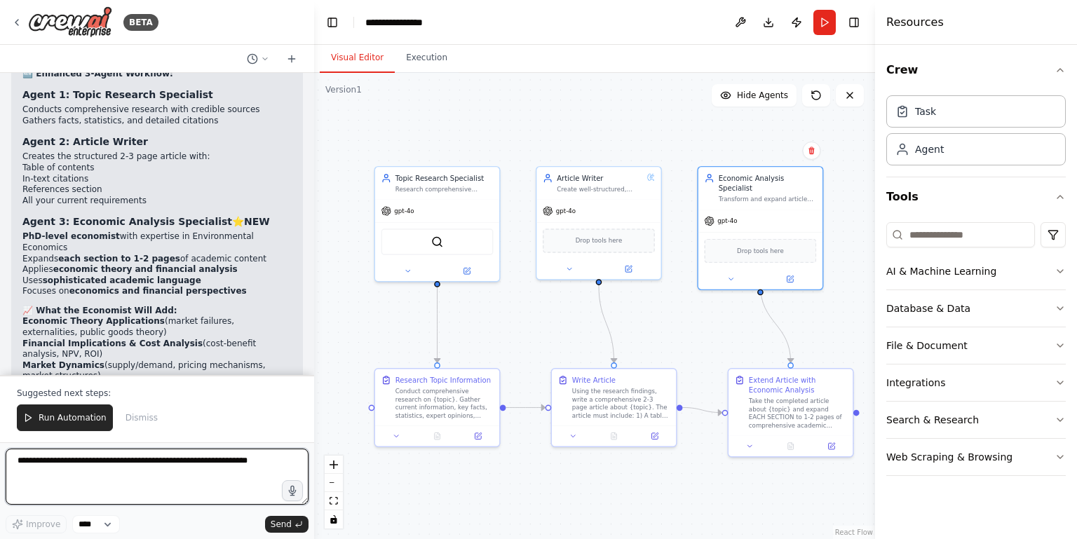
click at [186, 458] on textarea at bounding box center [157, 477] width 303 height 56
type textarea "**********"
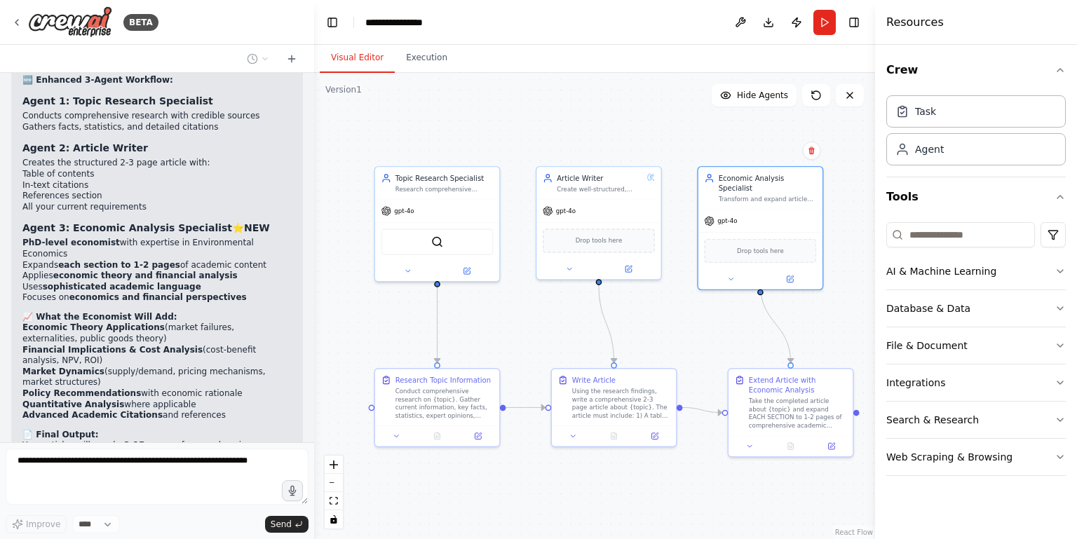
scroll to position [4500, 0]
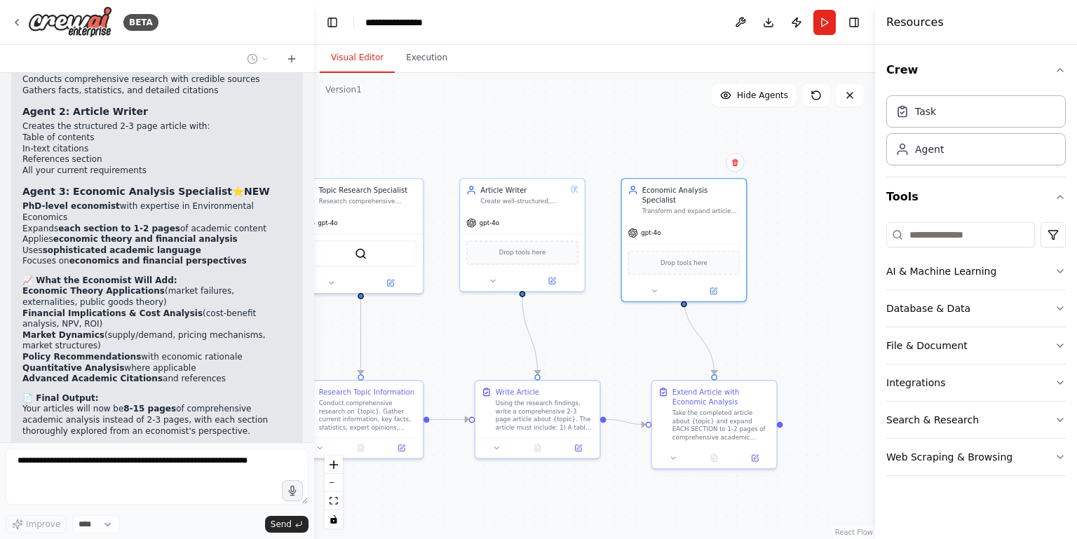
drag, startPoint x: 639, startPoint y: 112, endPoint x: 541, endPoint y: 122, distance: 98.6
click at [541, 122] on div ".deletable-edge-delete-btn { width: 20px; height: 20px; border: 0px solid #ffff…" at bounding box center [594, 306] width 561 height 466
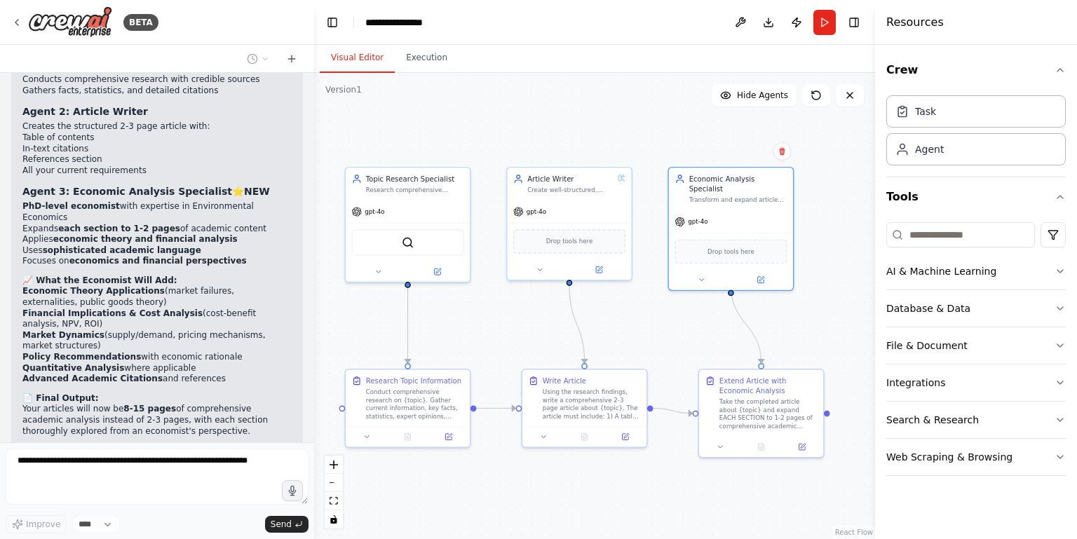
drag, startPoint x: 552, startPoint y: 124, endPoint x: 631, endPoint y: 114, distance: 80.6
click at [631, 114] on div ".deletable-edge-delete-btn { width: 20px; height: 20px; border: 0px solid #ffff…" at bounding box center [594, 306] width 561 height 466
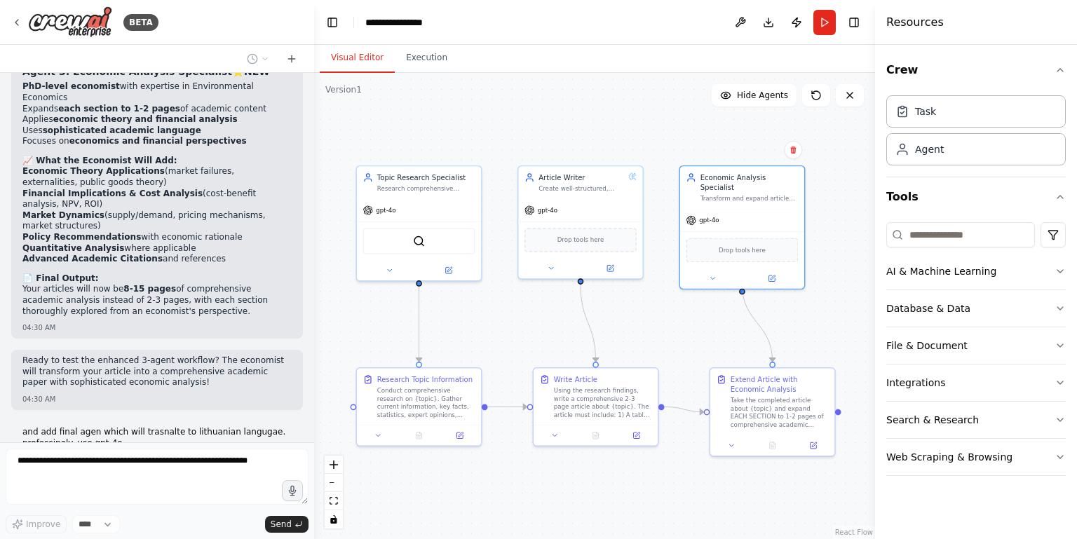
scroll to position [4620, 0]
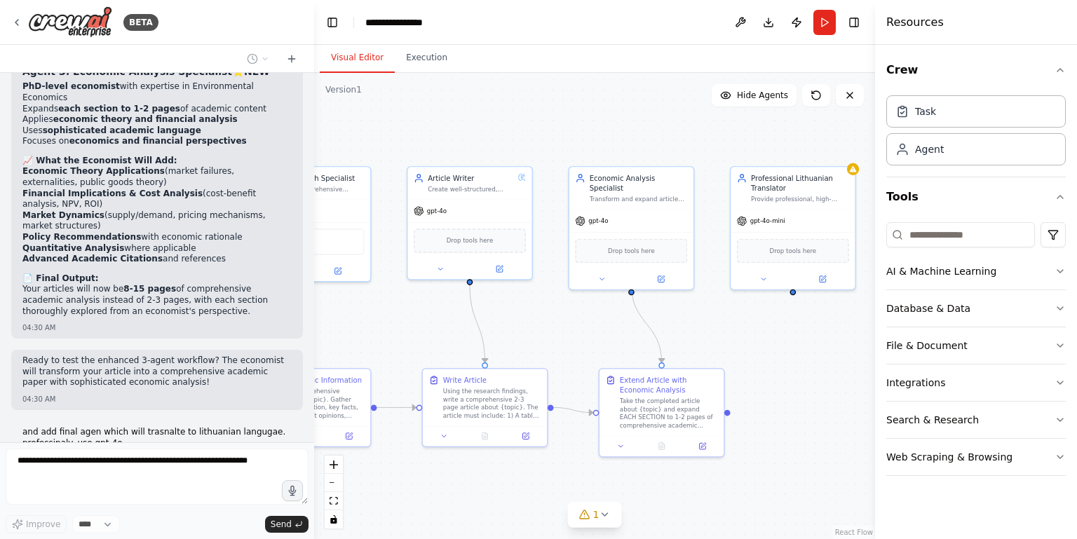
drag, startPoint x: 668, startPoint y: 123, endPoint x: 550, endPoint y: 123, distance: 117.7
click at [550, 123] on div ".deletable-edge-delete-btn { width: 20px; height: 20px; border: 0px solid #ffff…" at bounding box center [594, 306] width 561 height 466
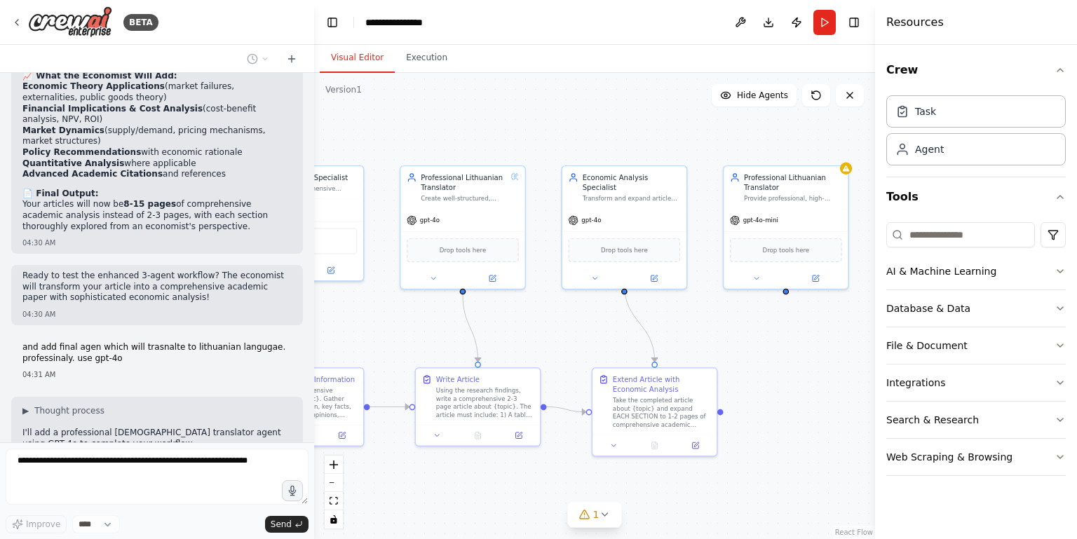
scroll to position [4795, 0]
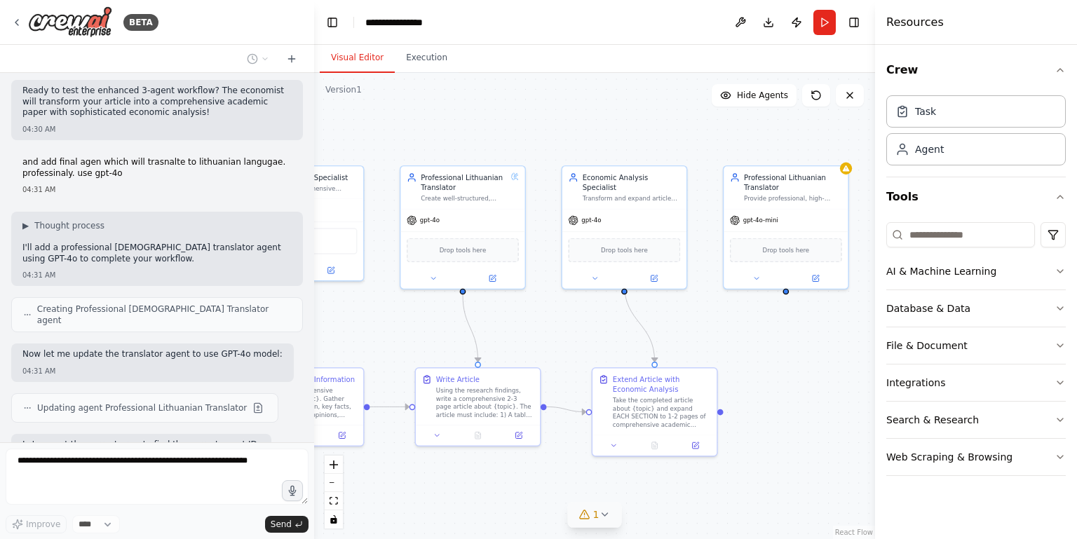
click at [603, 510] on icon at bounding box center [604, 514] width 11 height 11
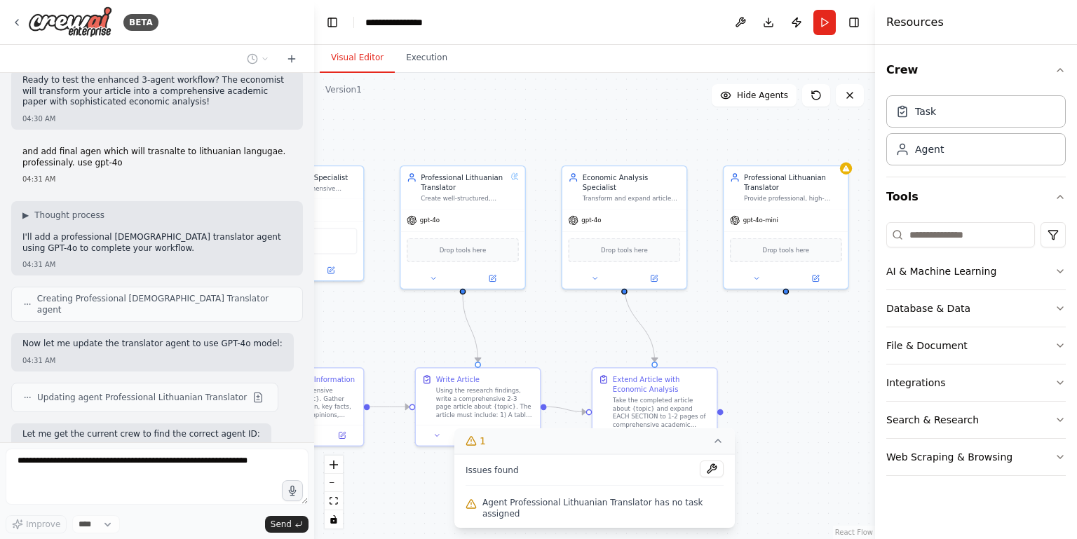
click at [759, 514] on div ".deletable-edge-delete-btn { width: 20px; height: 20px; border: 0px solid #ffff…" at bounding box center [594, 306] width 561 height 466
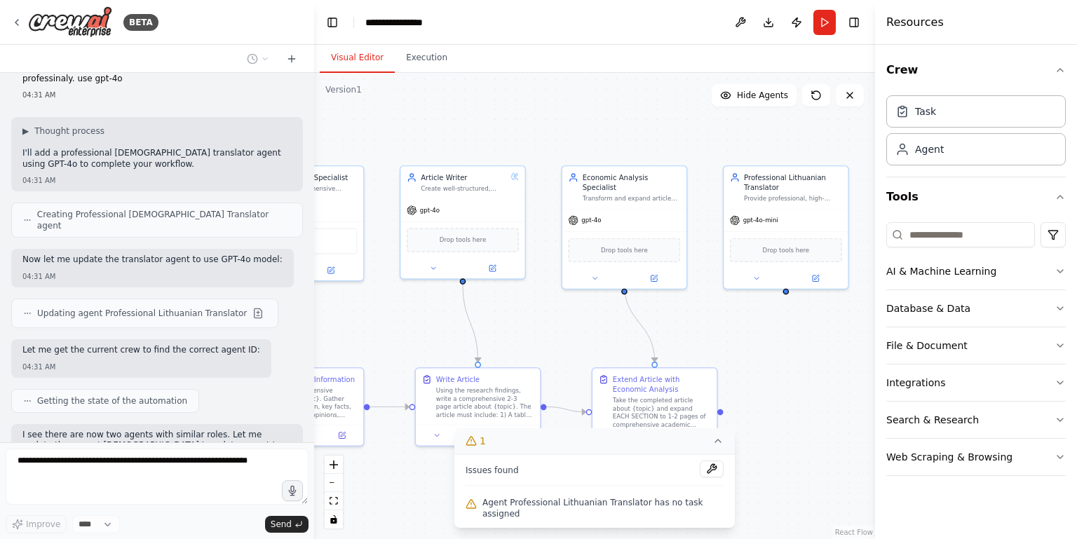
scroll to position [4996, 0]
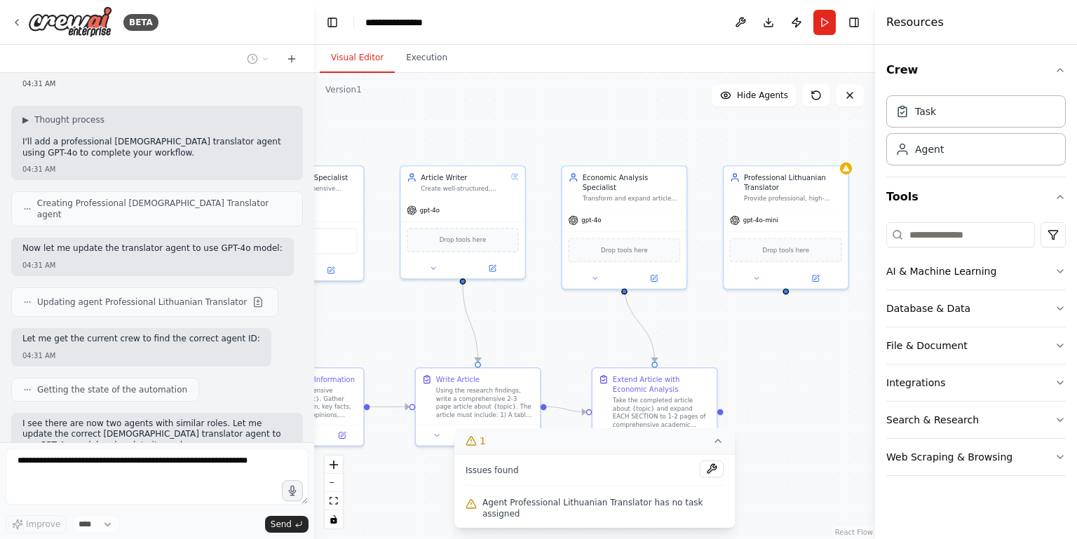
click at [714, 446] on icon at bounding box center [717, 440] width 11 height 11
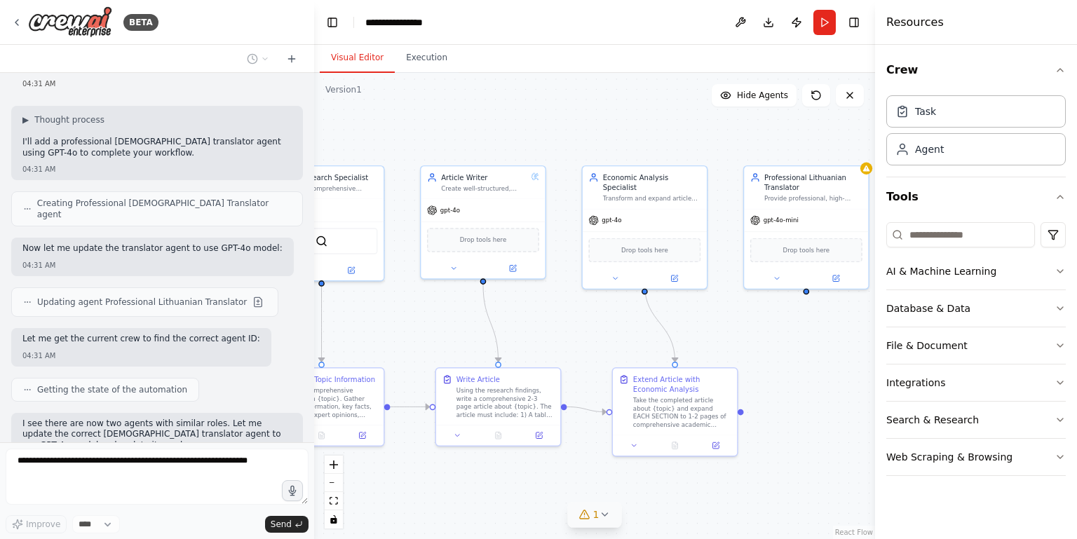
drag, startPoint x: 594, startPoint y: 491, endPoint x: 614, endPoint y: 491, distance: 20.3
click at [614, 491] on div ".deletable-edge-delete-btn { width: 20px; height: 20px; border: 0px solid #ffff…" at bounding box center [594, 306] width 561 height 466
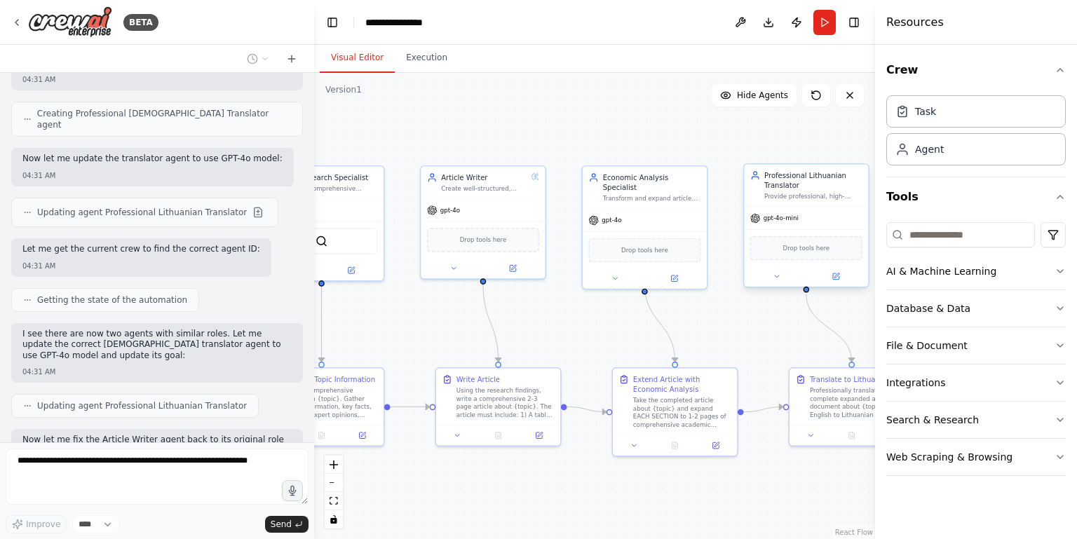
scroll to position [5170, 0]
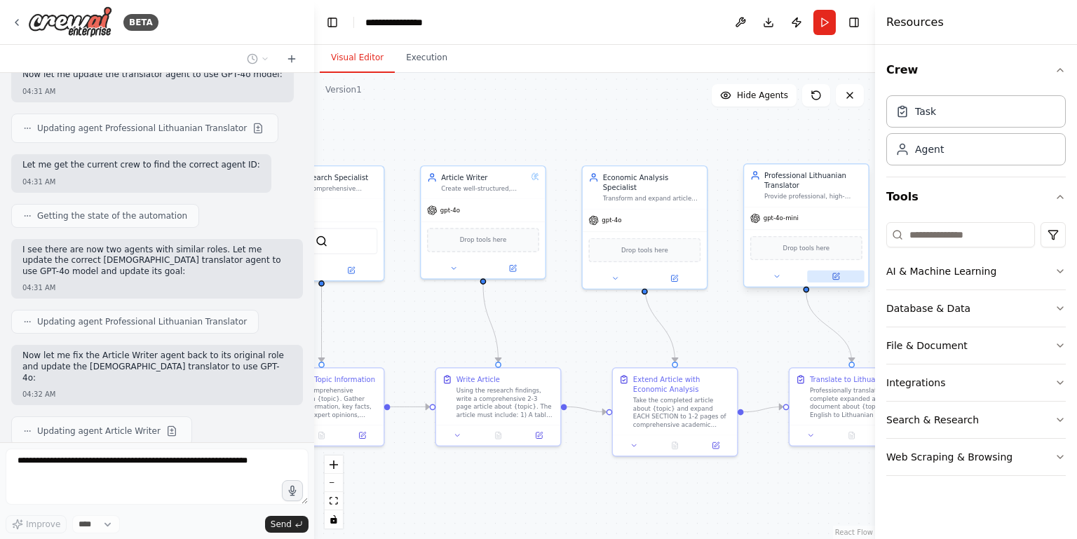
click at [837, 273] on icon at bounding box center [835, 277] width 8 height 8
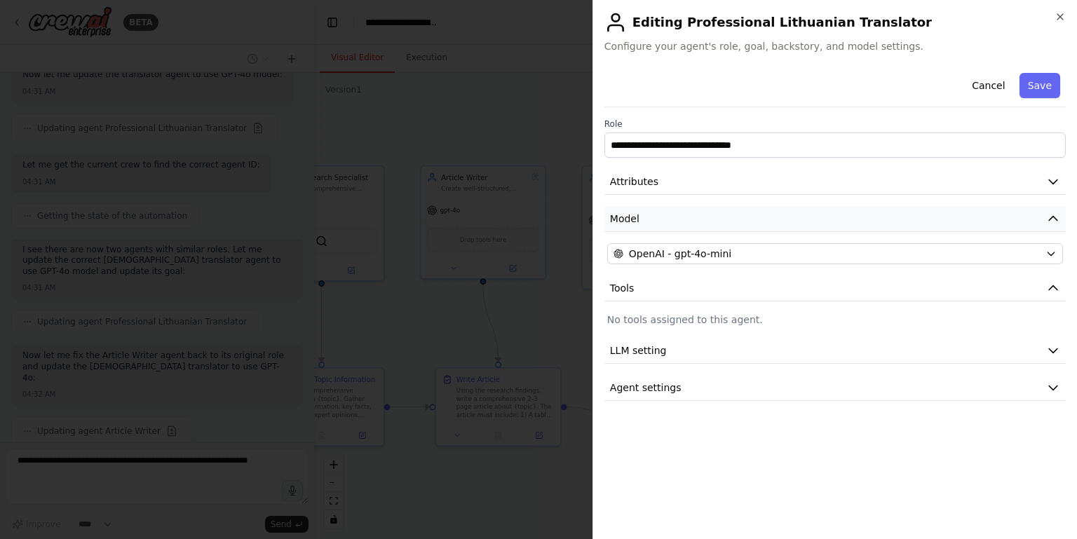
scroll to position [5216, 0]
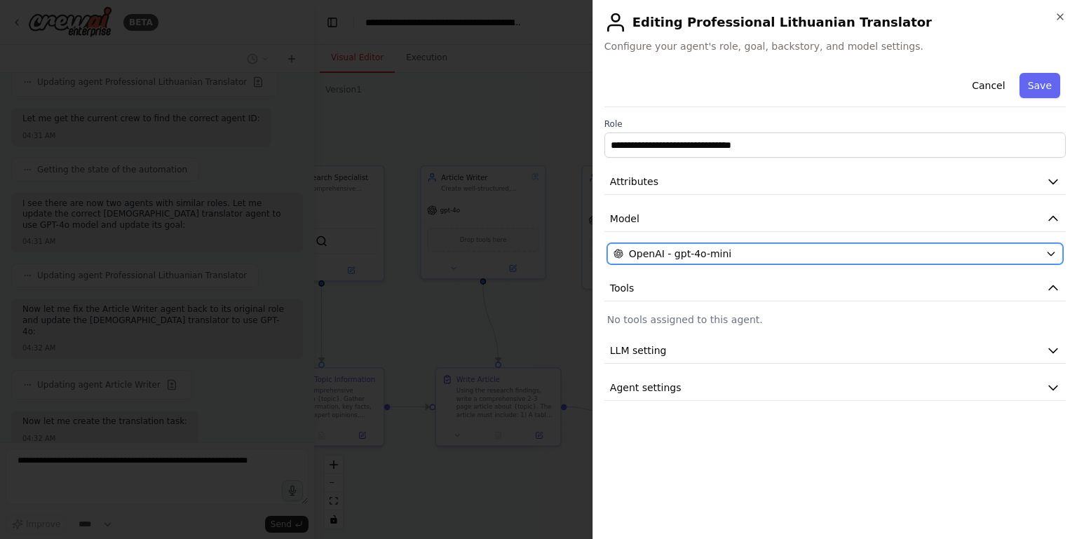
click at [715, 248] on span "OpenAI - gpt-4o-mini" at bounding box center [680, 254] width 102 height 14
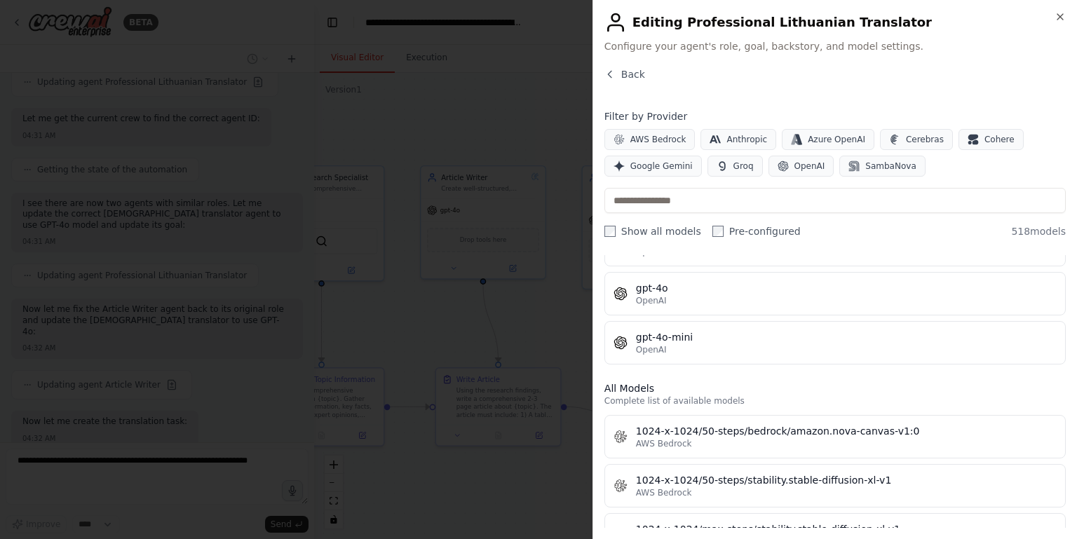
scroll to position [296, 0]
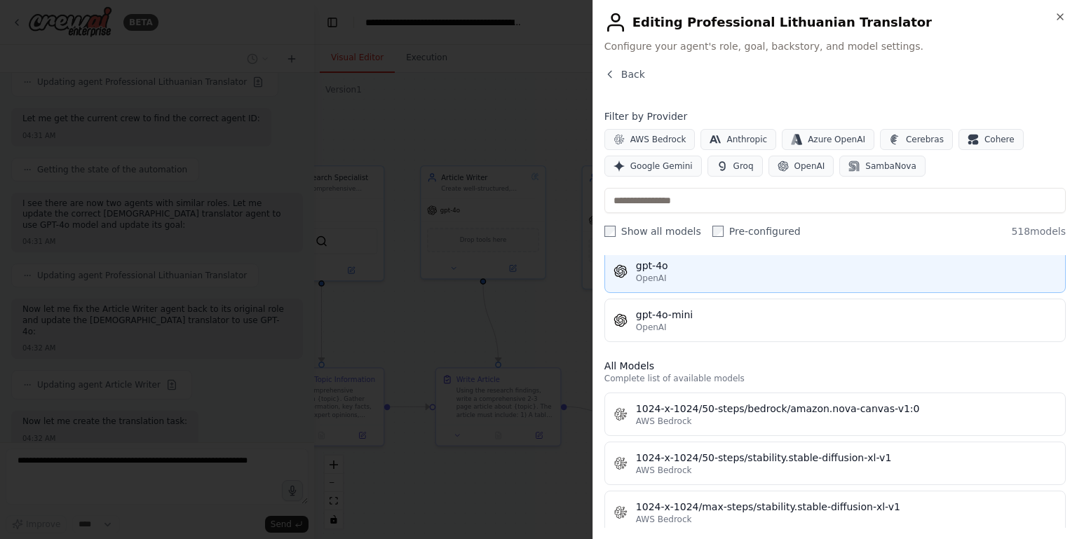
click at [706, 274] on div "OpenAI" at bounding box center [846, 278] width 421 height 11
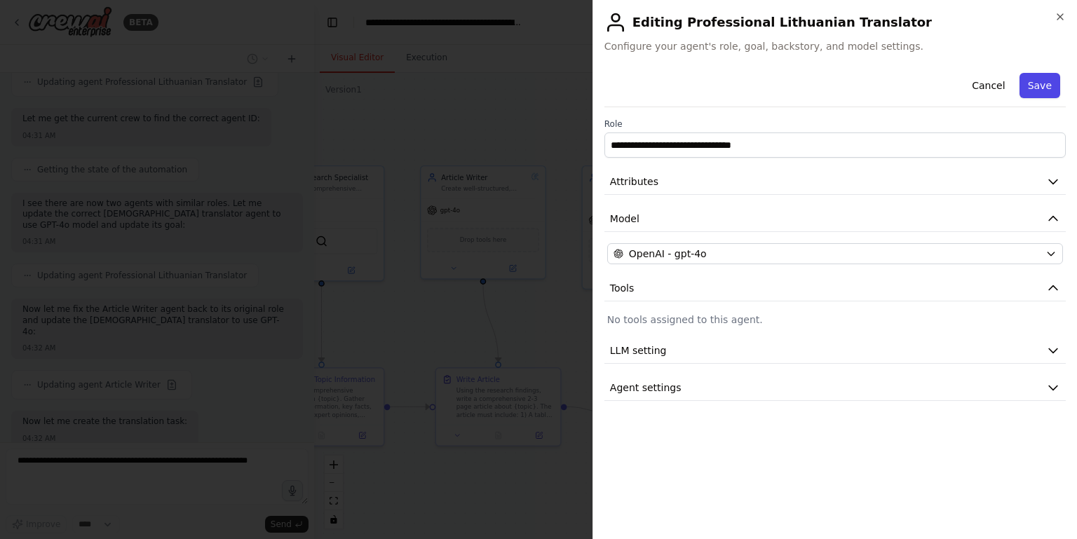
click at [1032, 89] on button "Save" at bounding box center [1039, 85] width 41 height 25
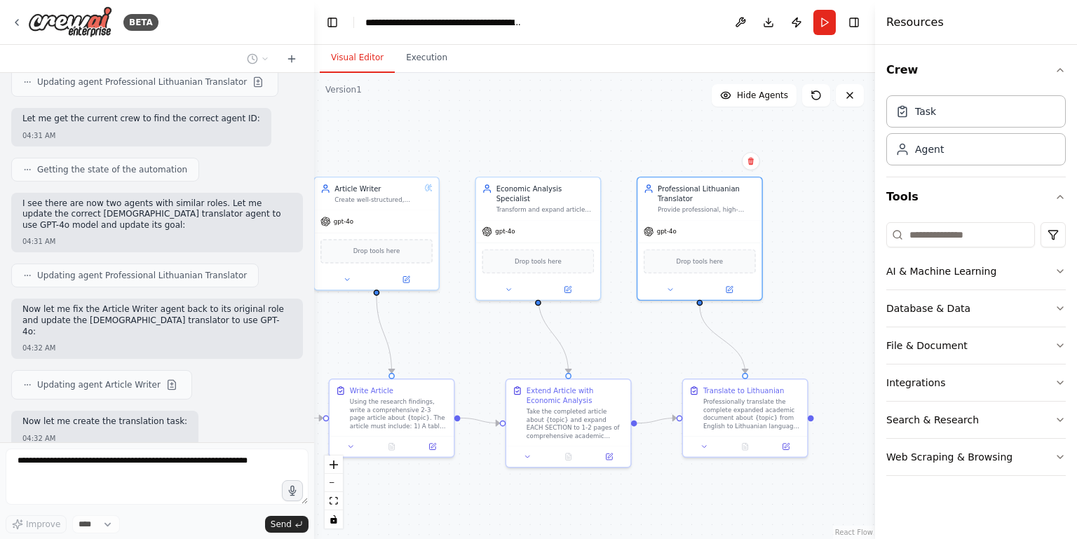
drag, startPoint x: 756, startPoint y: 135, endPoint x: 632, endPoint y: 145, distance: 123.8
click at [632, 145] on div ".deletable-edge-delete-btn { width: 20px; height: 20px; border: 0px solid #ffff…" at bounding box center [594, 306] width 561 height 466
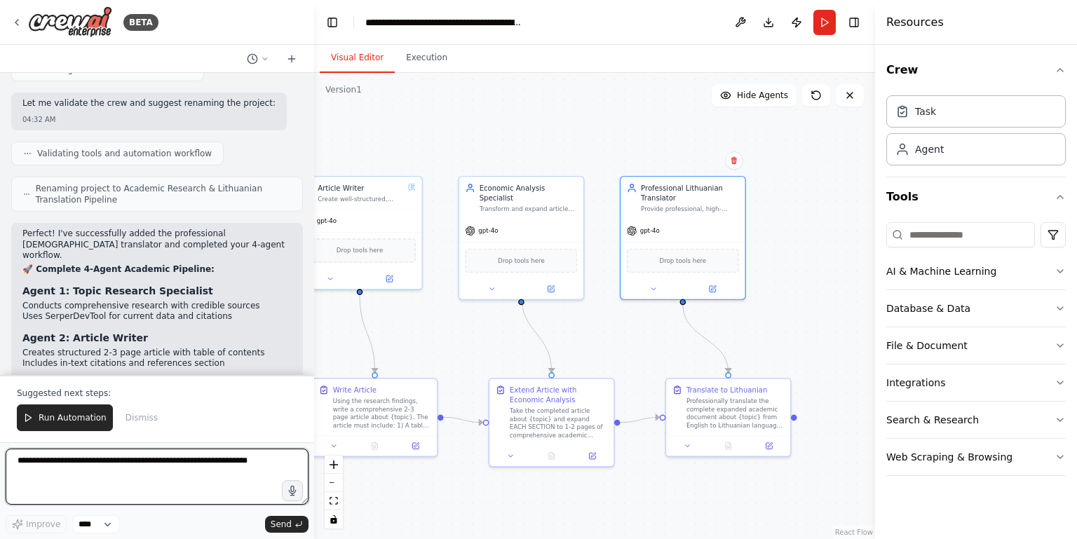
scroll to position [5676, 0]
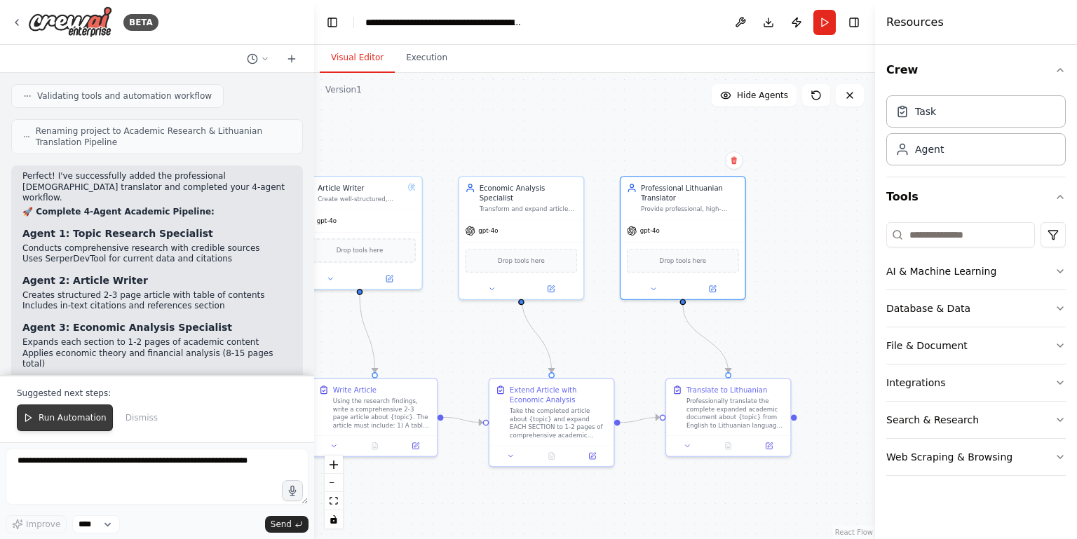
click at [75, 407] on button "Run Automation" at bounding box center [65, 417] width 96 height 27
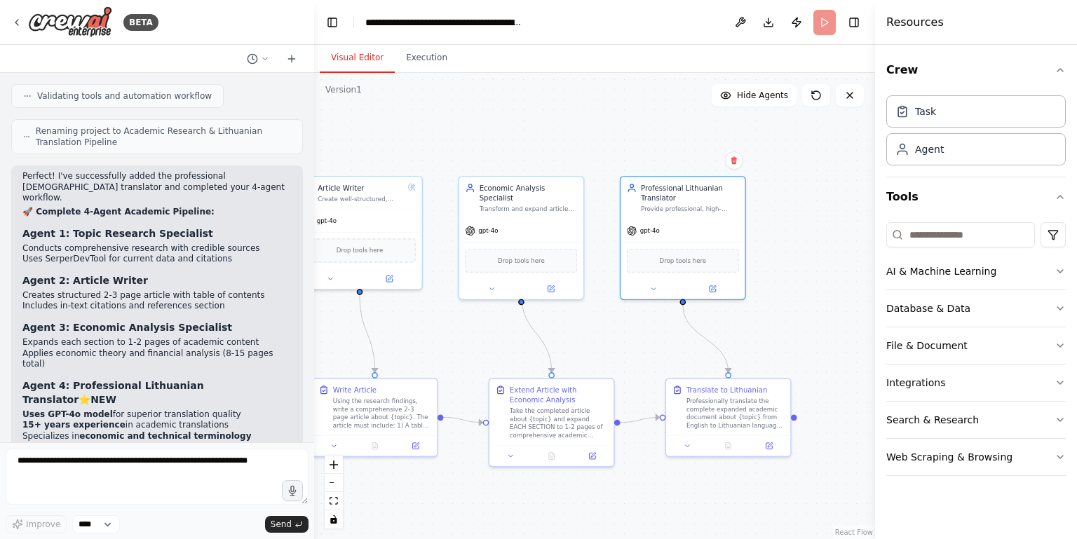
scroll to position [5609, 0]
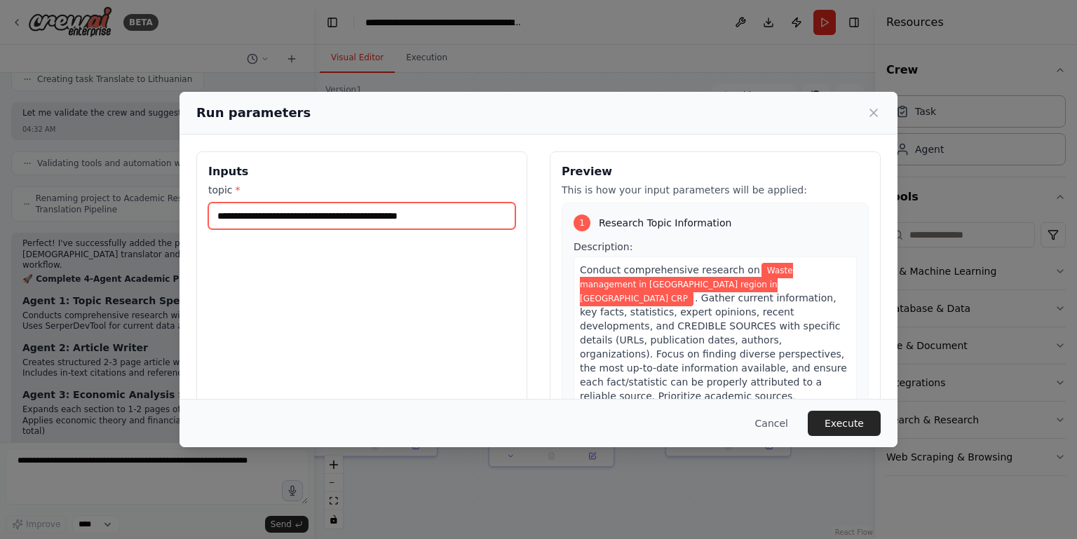
click at [494, 214] on input "**********" at bounding box center [361, 216] width 307 height 27
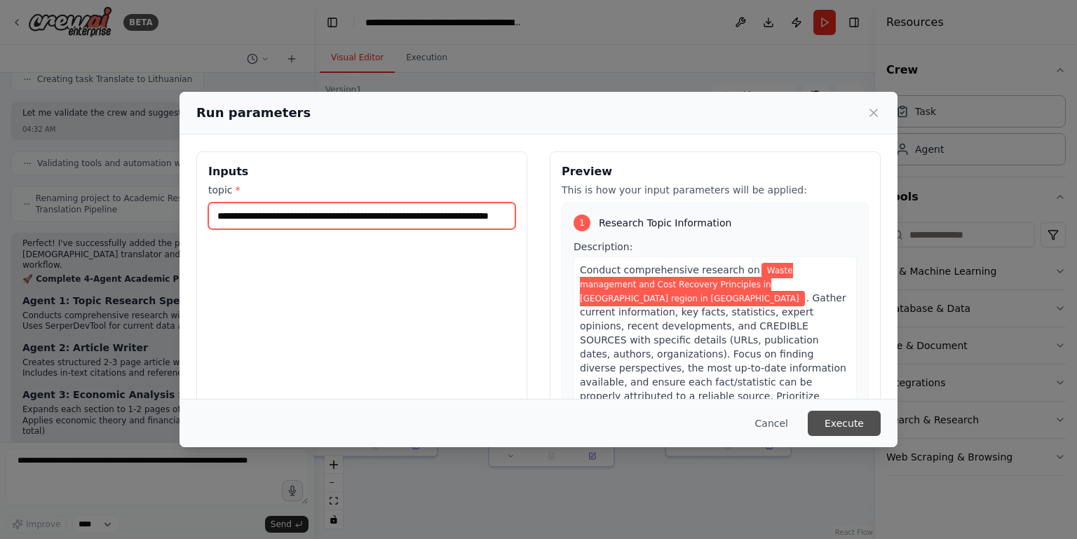
type input "**********"
click at [842, 427] on button "Execute" at bounding box center [843, 423] width 73 height 25
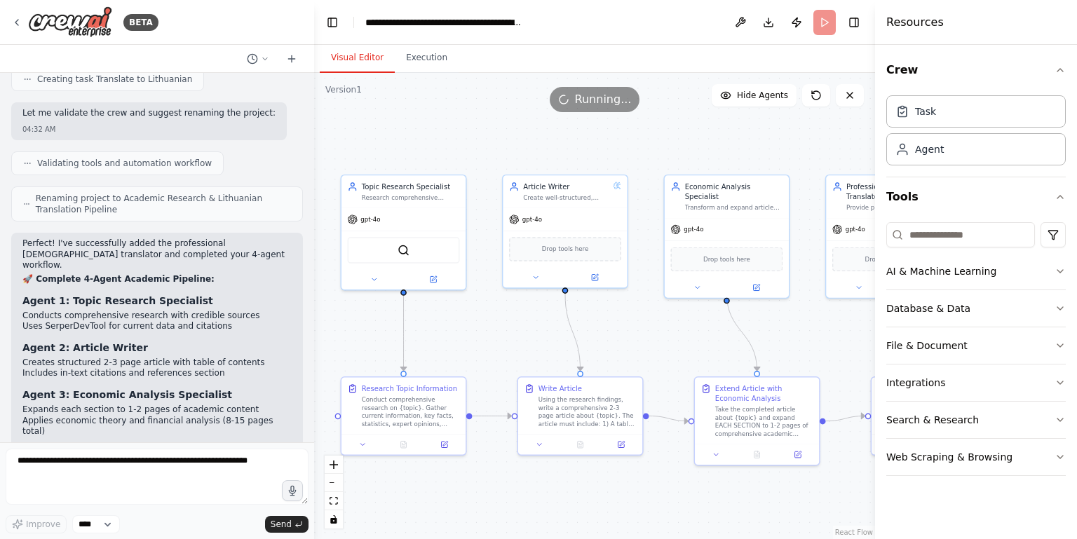
drag, startPoint x: 507, startPoint y: 128, endPoint x: 713, endPoint y: 127, distance: 205.4
click at [713, 127] on div ".deletable-edge-delete-btn { width: 20px; height: 20px; border: 0px solid #ffff…" at bounding box center [594, 306] width 561 height 466
click at [1028, 381] on button "Integrations" at bounding box center [975, 382] width 179 height 36
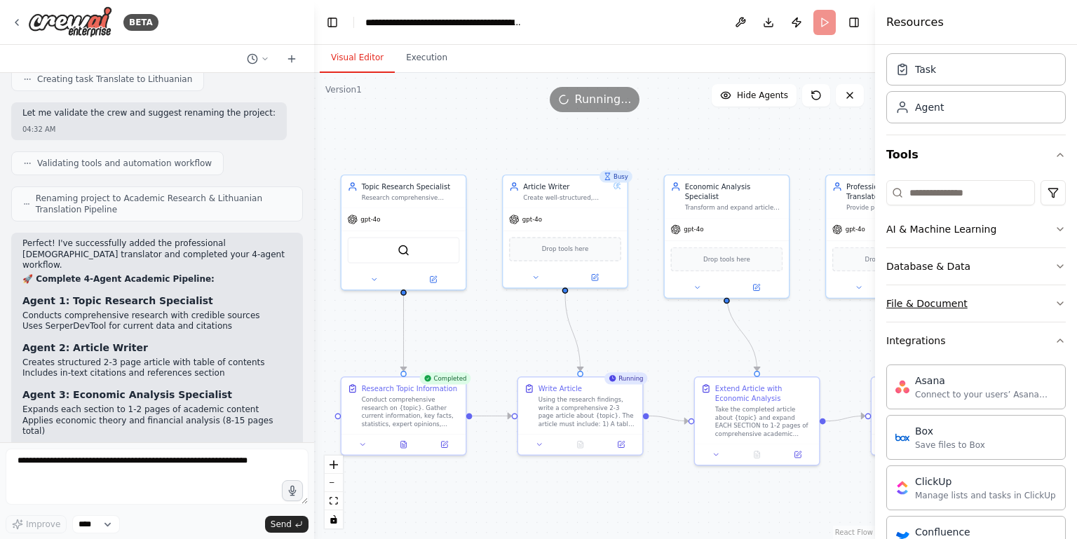
scroll to position [8, 0]
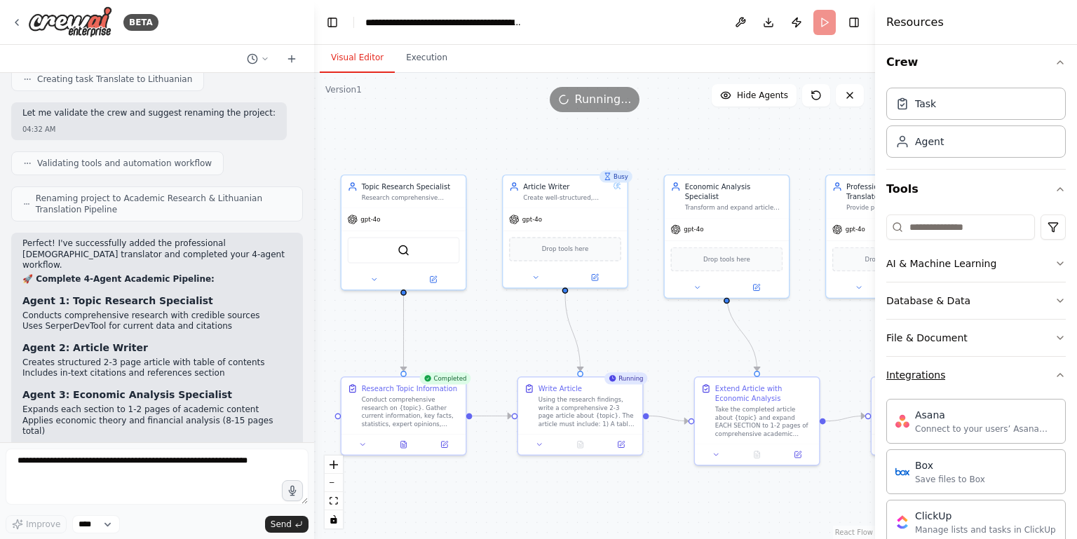
click at [1032, 373] on button "Integrations" at bounding box center [975, 375] width 179 height 36
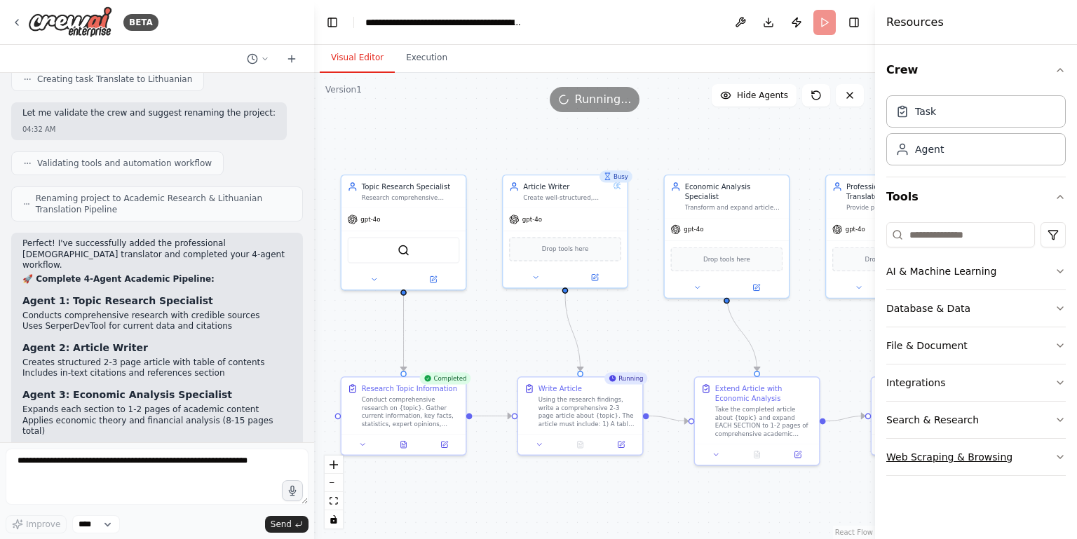
click at [1023, 462] on button "Web Scraping & Browsing" at bounding box center [975, 457] width 179 height 36
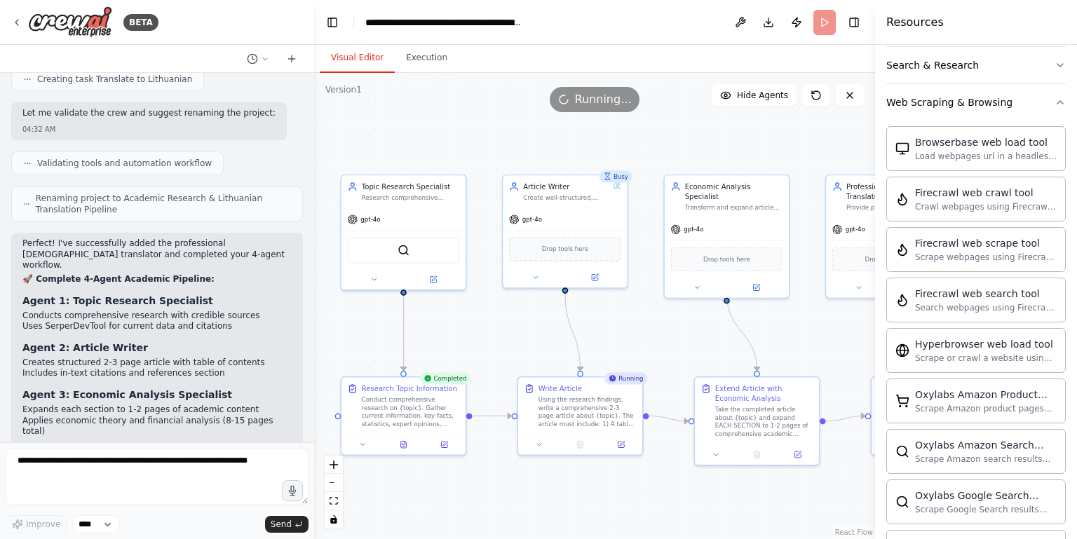
scroll to position [357, 0]
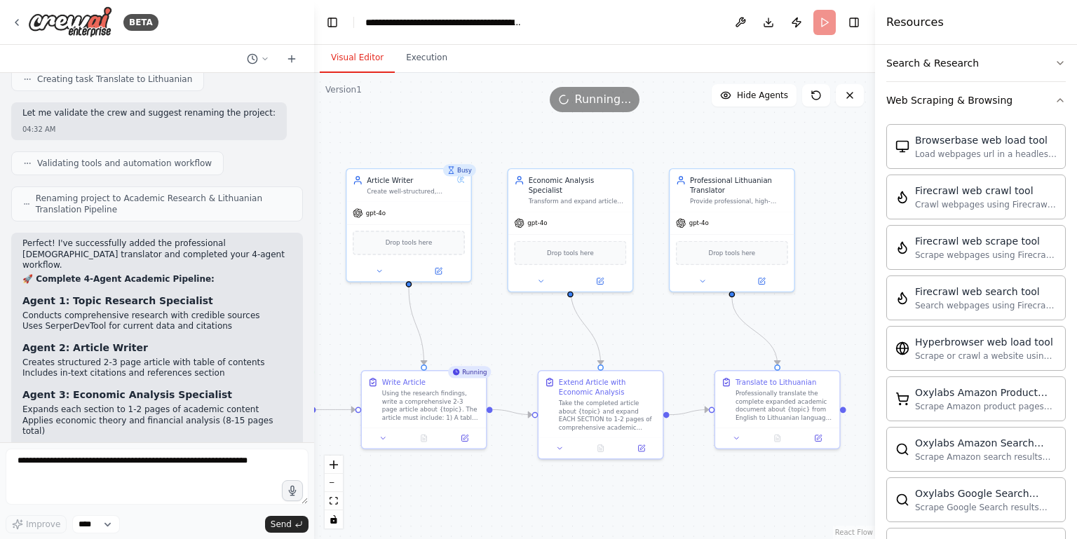
drag, startPoint x: 758, startPoint y: 135, endPoint x: 582, endPoint y: 129, distance: 176.7
click at [582, 129] on div ".deletable-edge-delete-btn { width: 20px; height: 20px; border: 0px solid #ffff…" at bounding box center [594, 306] width 561 height 466
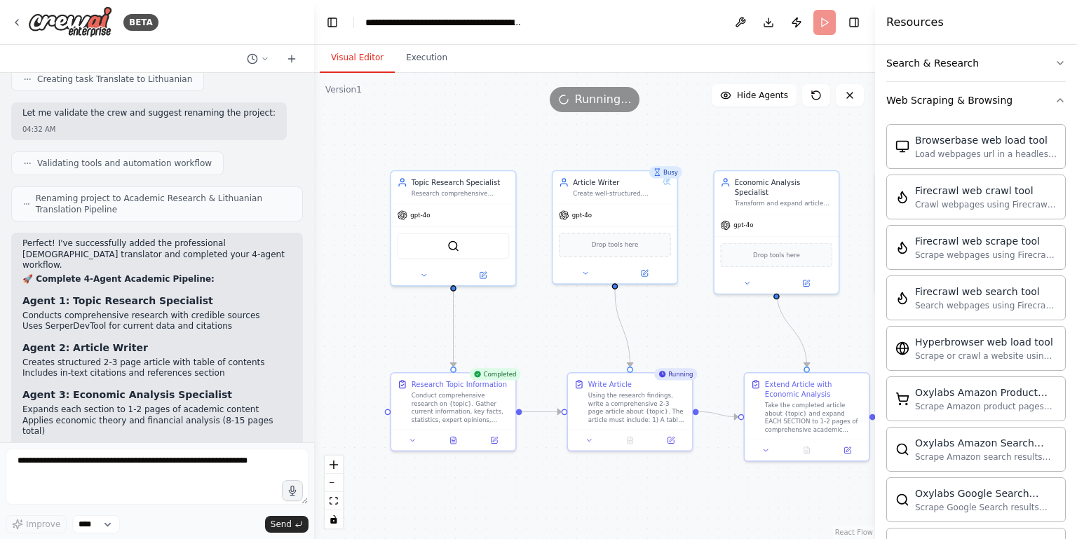
drag, startPoint x: 496, startPoint y: 123, endPoint x: 723, endPoint y: 125, distance: 227.1
click at [723, 125] on div ".deletable-edge-delete-btn { width: 20px; height: 20px; border: 0px solid #ffff…" at bounding box center [594, 306] width 561 height 466
click at [454, 436] on icon at bounding box center [454, 438] width 6 height 7
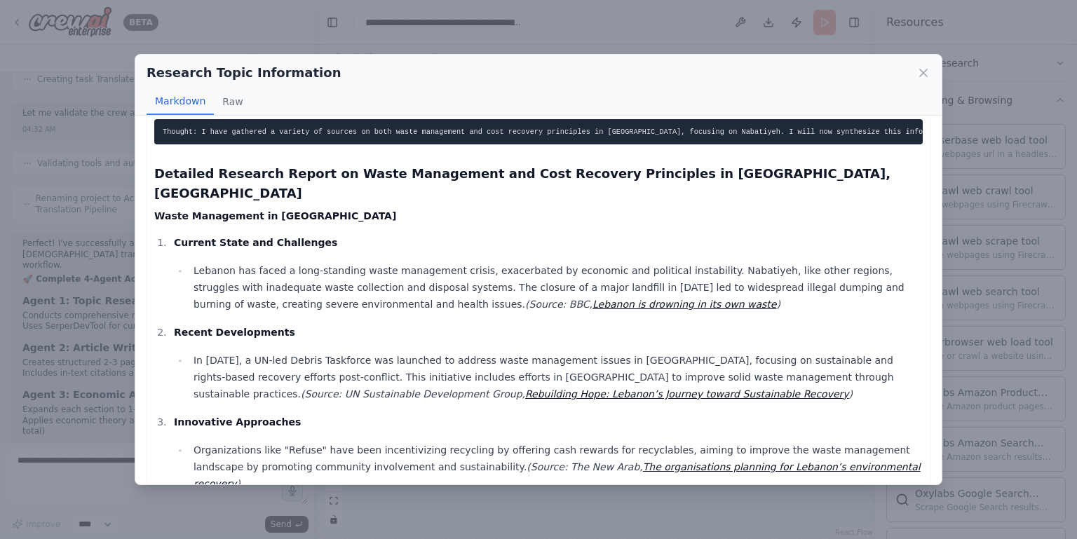
scroll to position [11, 0]
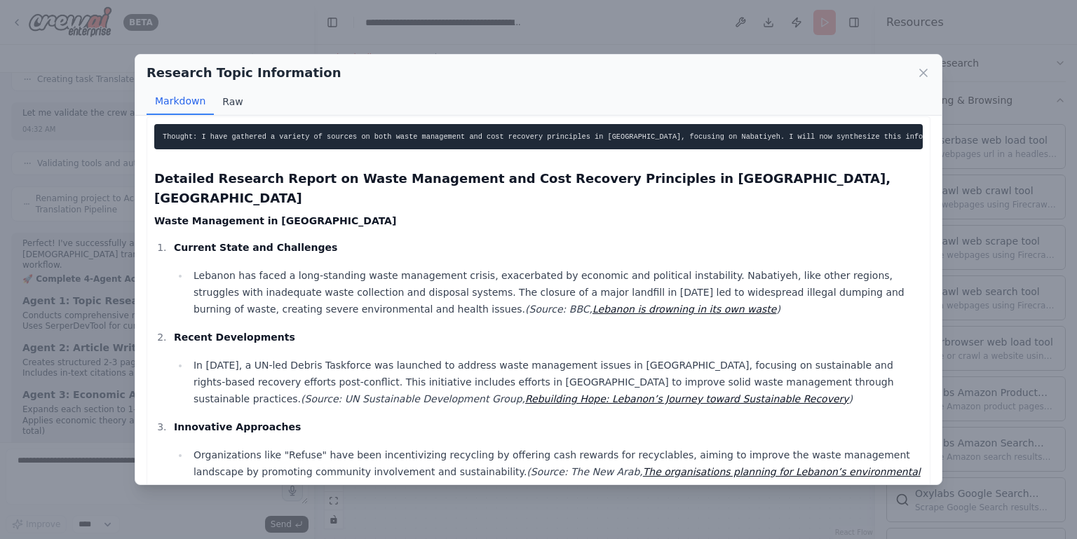
click at [228, 100] on button "Raw" at bounding box center [232, 101] width 37 height 27
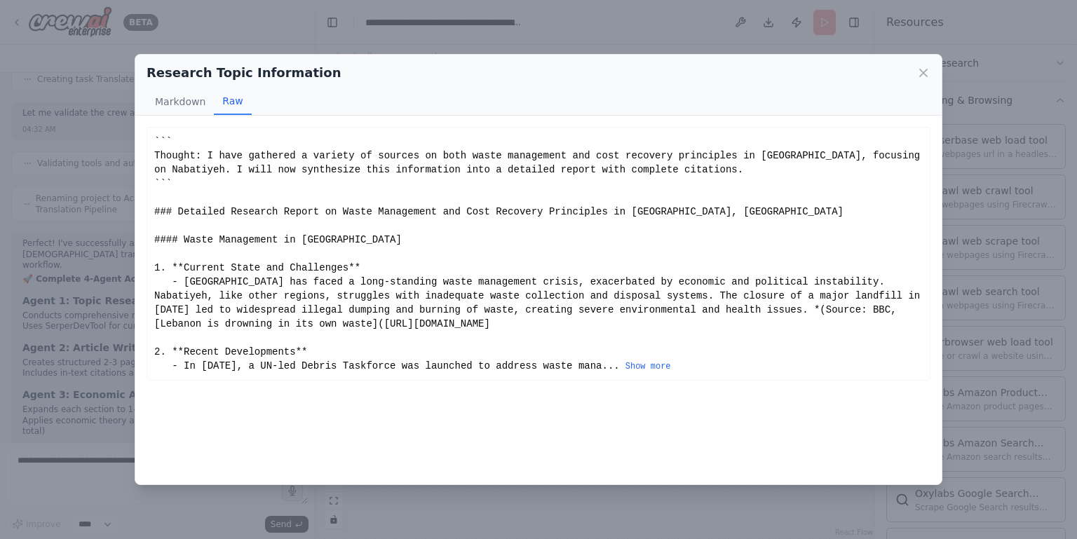
scroll to position [0, 0]
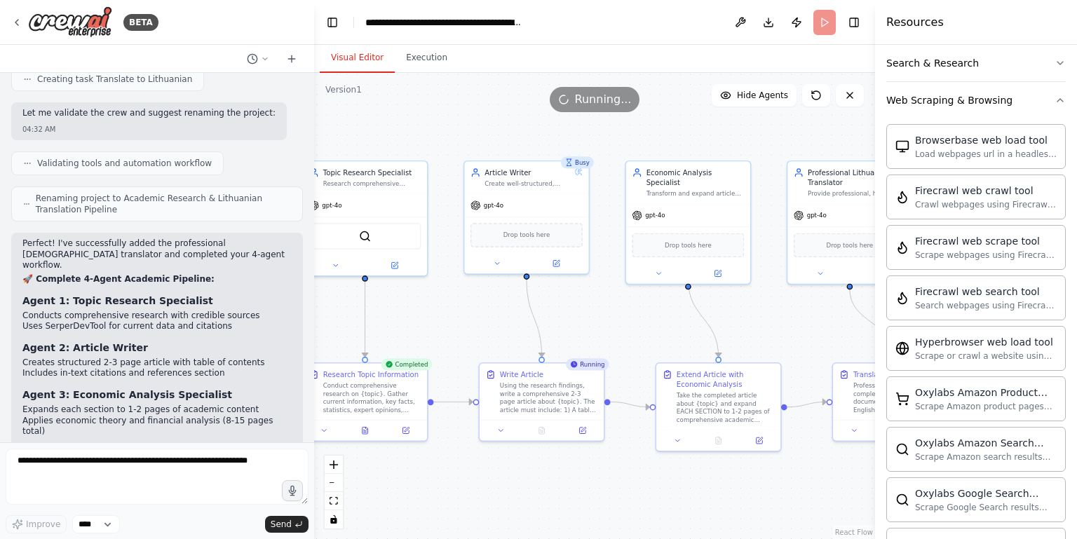
drag, startPoint x: 567, startPoint y: 344, endPoint x: 467, endPoint y: 332, distance: 100.2
click at [467, 332] on div ".deletable-edge-delete-btn { width: 20px; height: 20px; border: 0px solid #ffff…" at bounding box center [594, 306] width 561 height 466
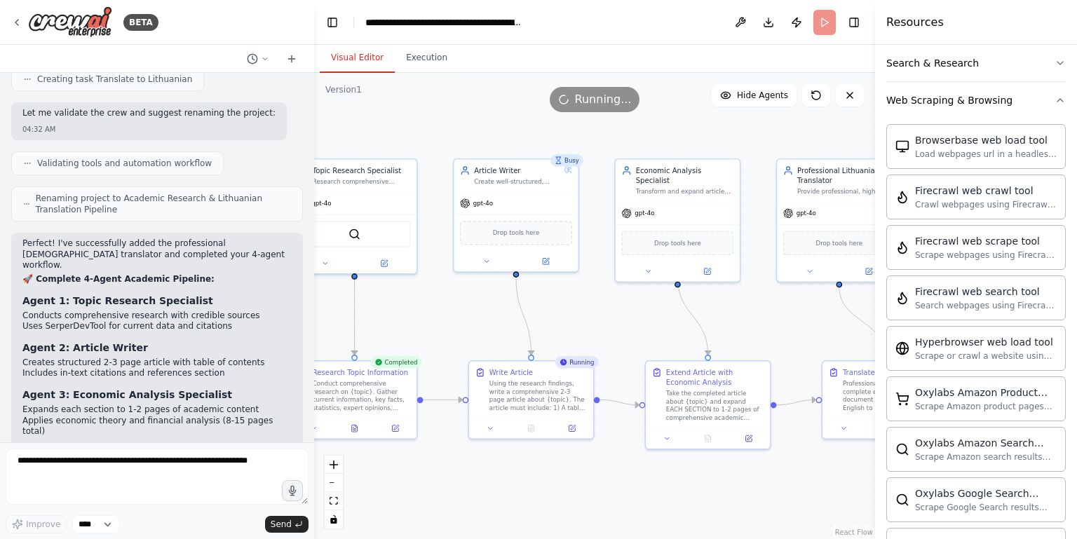
click at [661, 135] on div ".deletable-edge-delete-btn { width: 20px; height: 20px; border: 0px solid #ffff…" at bounding box center [594, 306] width 561 height 466
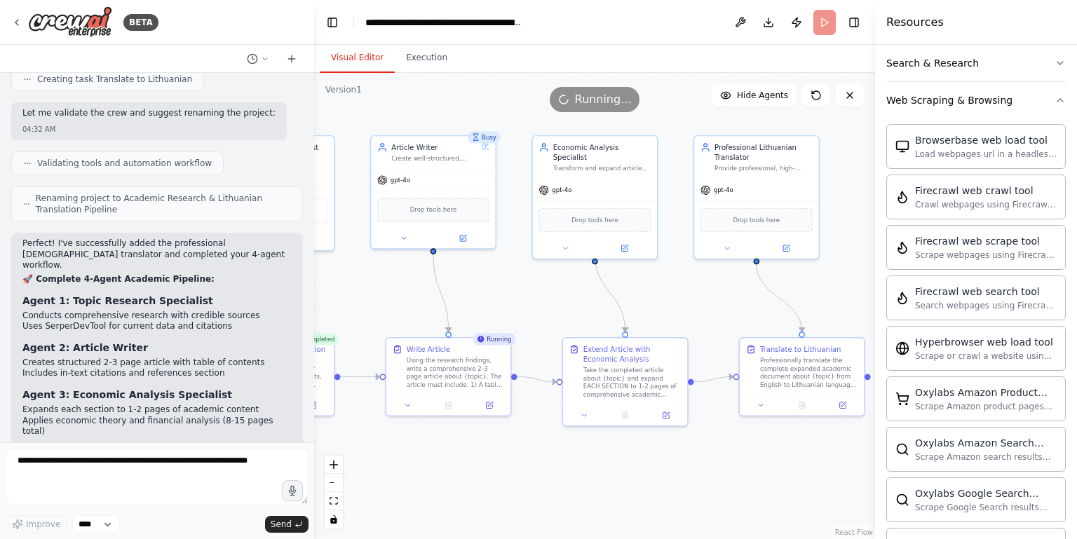
drag, startPoint x: 627, startPoint y: 330, endPoint x: 530, endPoint y: 299, distance: 102.2
click at [530, 299] on div ".deletable-edge-delete-btn { width: 20px; height: 20px; border: 0px solid #ffff…" at bounding box center [594, 306] width 561 height 466
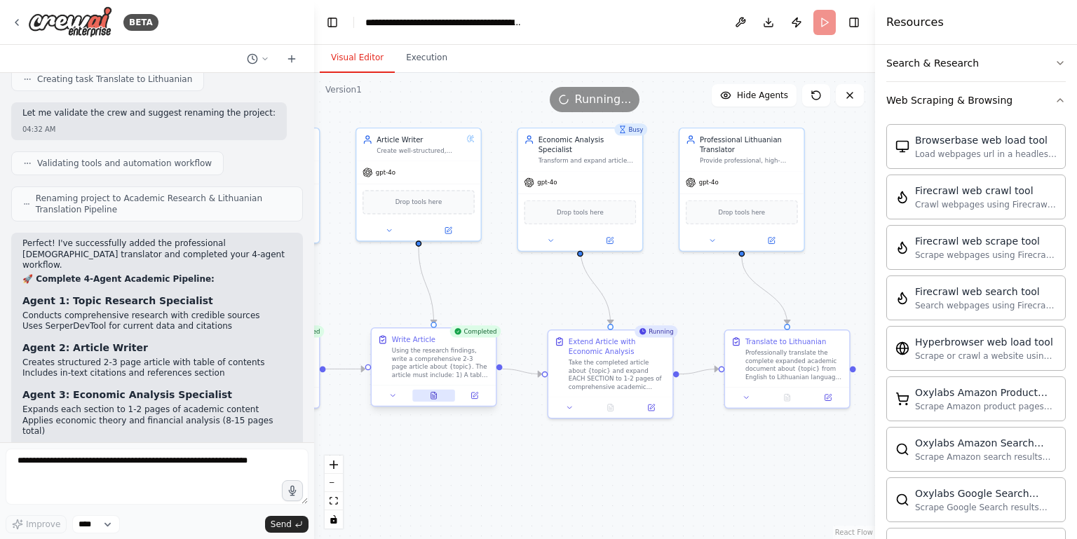
click at [431, 397] on icon at bounding box center [434, 395] width 6 height 7
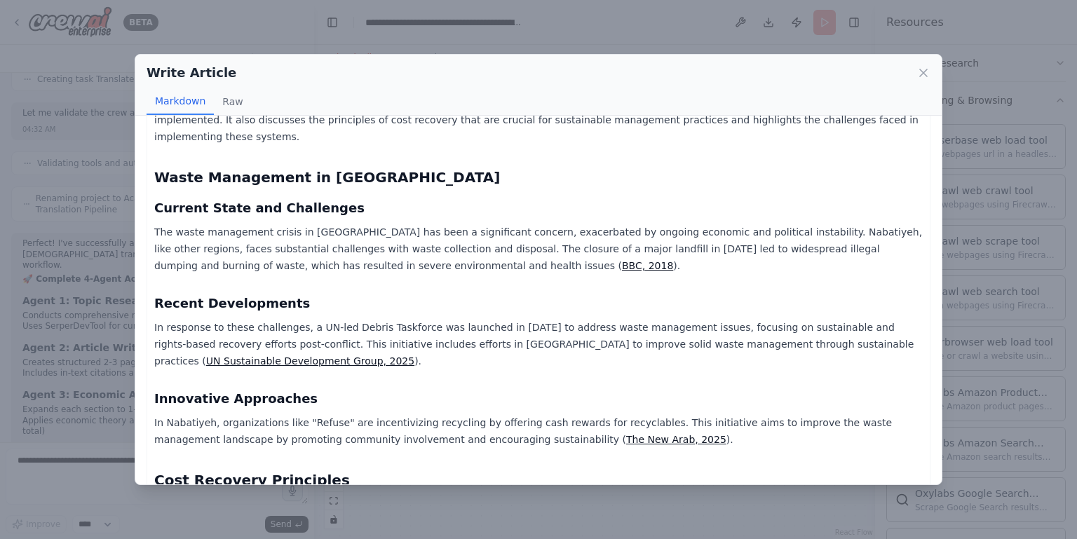
scroll to position [563, 0]
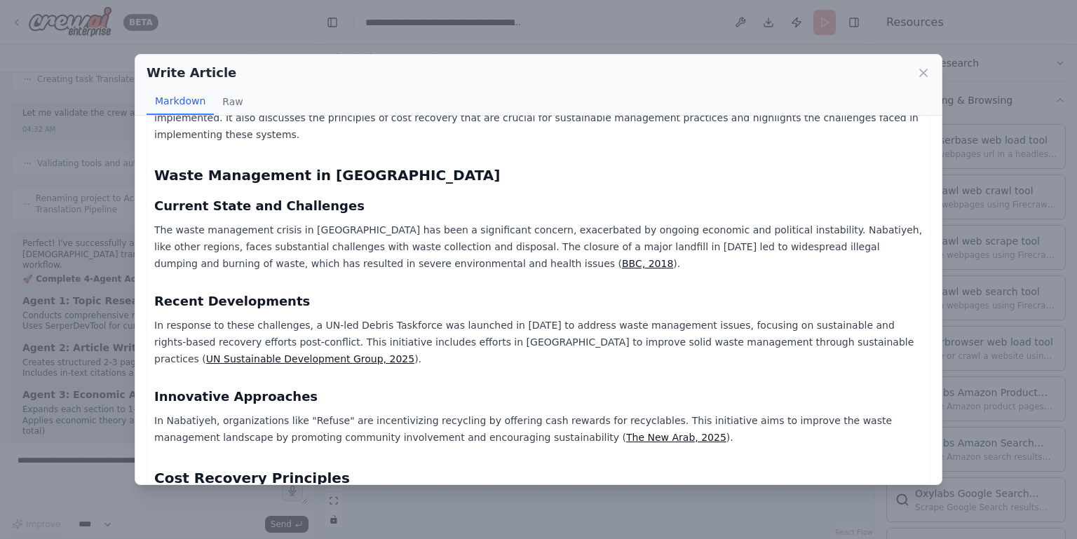
click at [626, 432] on link "The New Arab, 2025" at bounding box center [676, 437] width 100 height 11
click at [1009, 74] on div "Write Article Markdown Raw Waste Management and Cost Recovery Principles in Nab…" at bounding box center [538, 269] width 1077 height 539
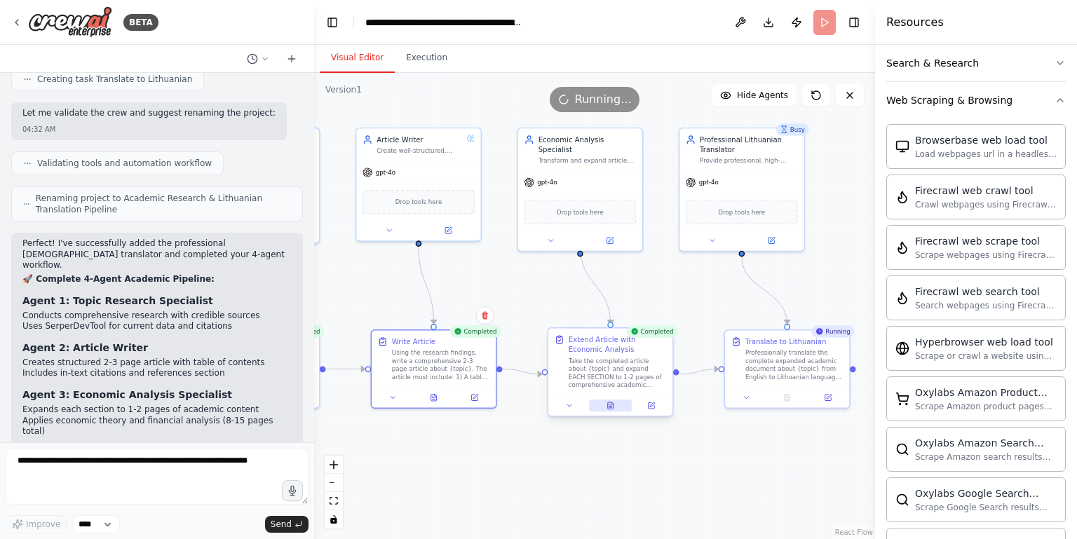
click at [605, 404] on button at bounding box center [610, 405] width 43 height 12
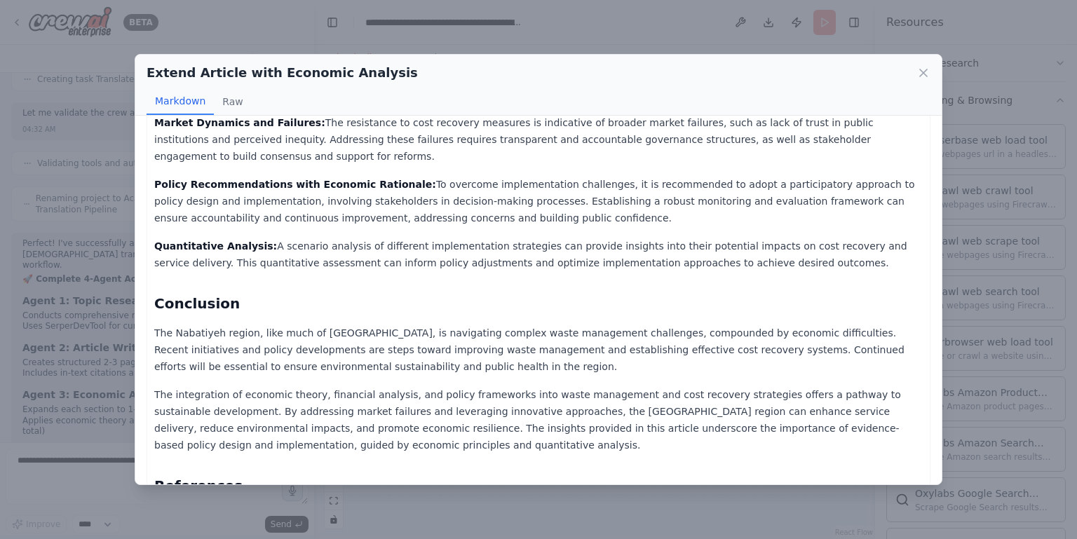
scroll to position [3015, 0]
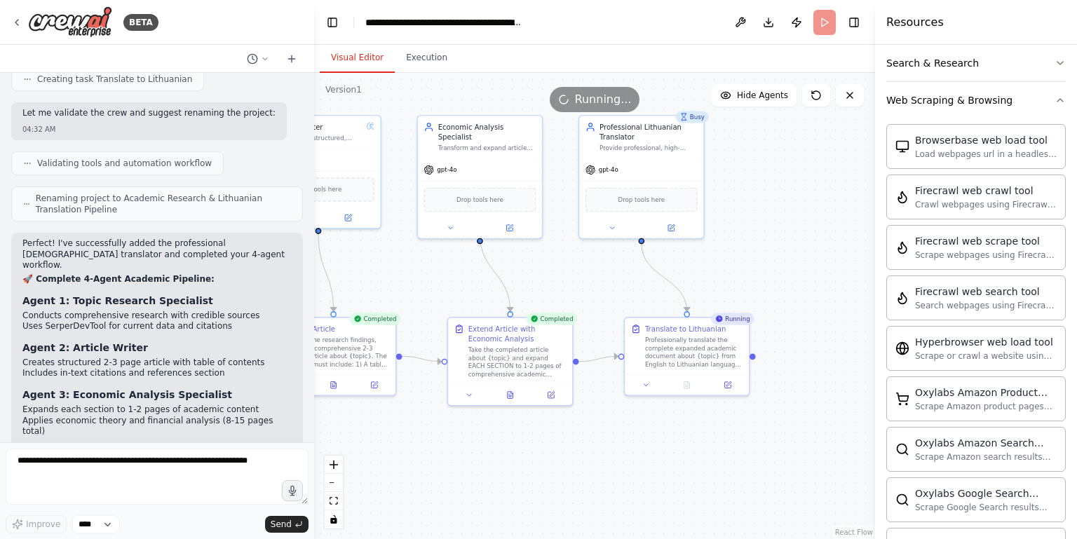
drag, startPoint x: 740, startPoint y: 456, endPoint x: 637, endPoint y: 442, distance: 104.0
click at [637, 442] on div ".deletable-edge-delete-btn { width: 20px; height: 20px; border: 0px solid #ffff…" at bounding box center [594, 306] width 561 height 466
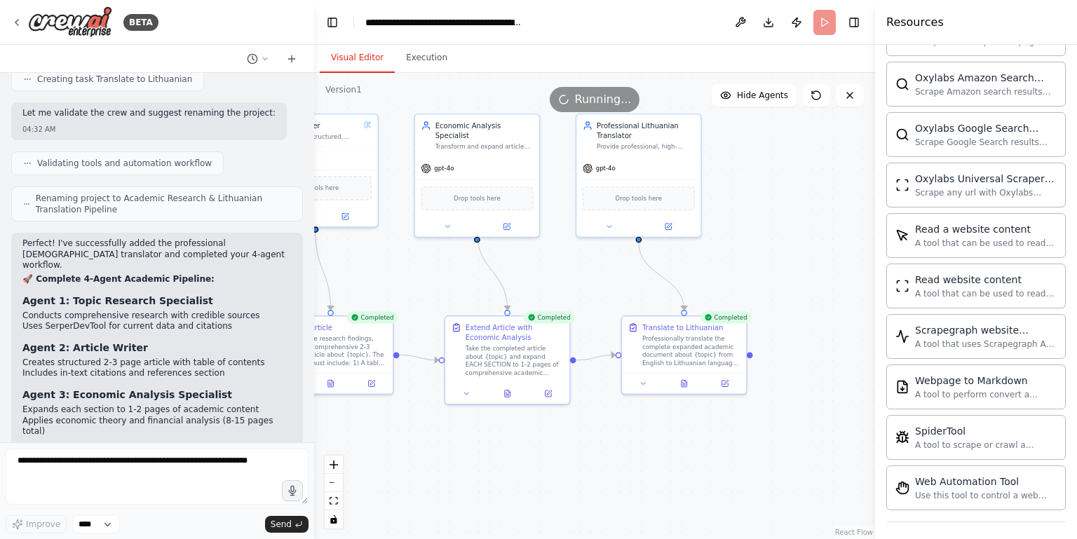
scroll to position [5676, 0]
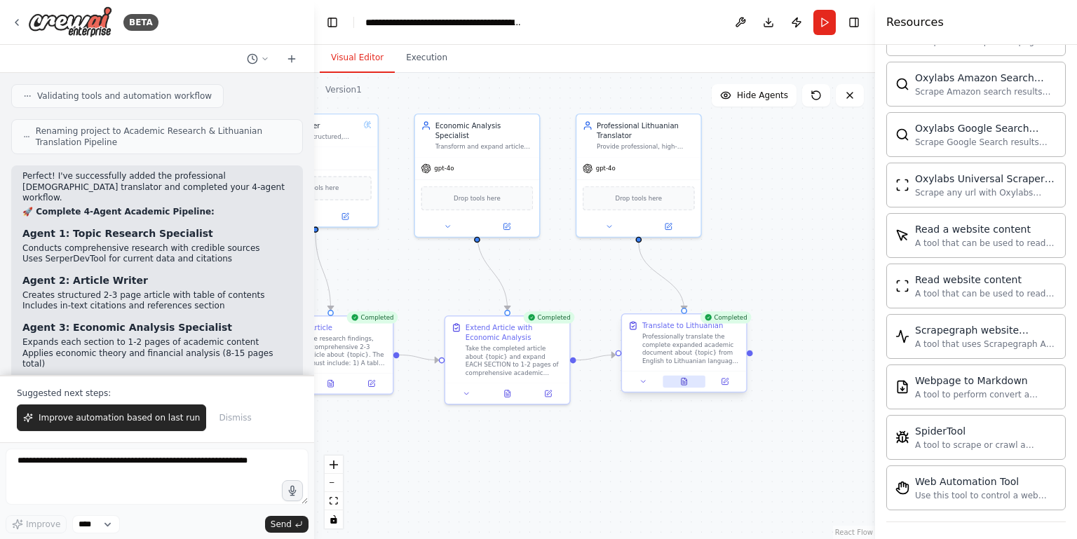
click at [686, 381] on icon at bounding box center [684, 381] width 6 height 7
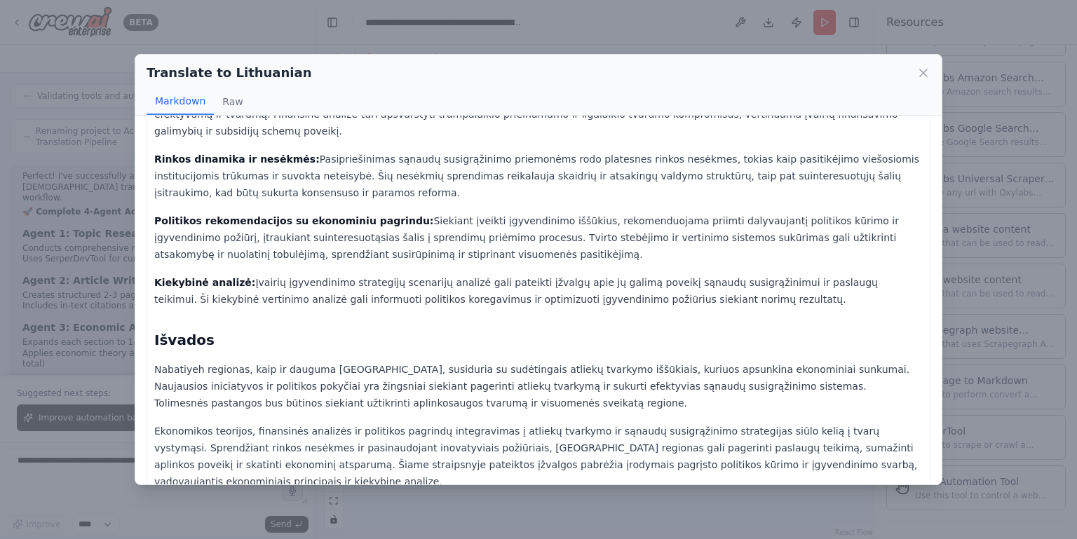
scroll to position [2990, 0]
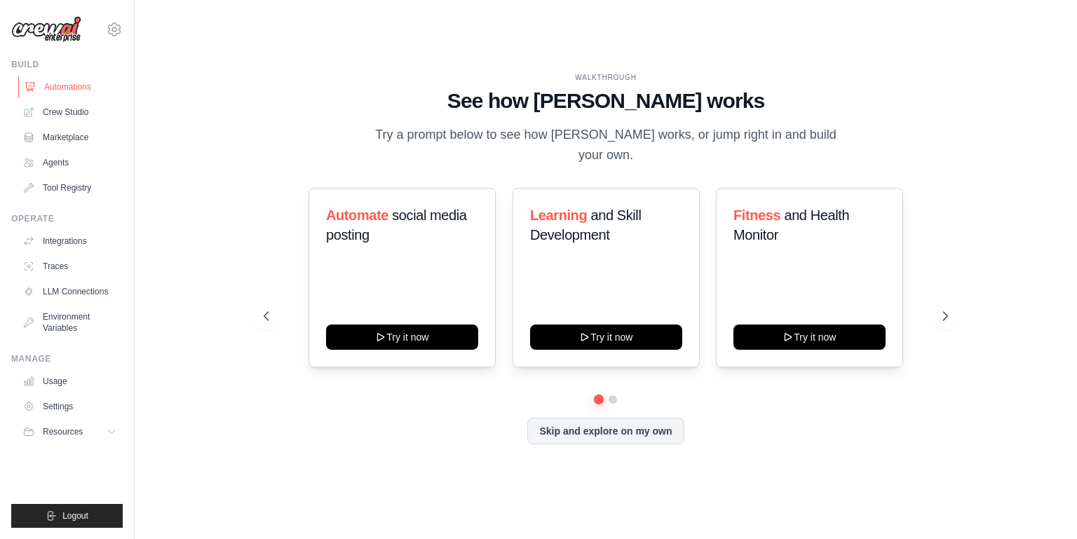
click at [78, 85] on link "Automations" at bounding box center [71, 87] width 106 height 22
click at [76, 107] on link "Crew Studio" at bounding box center [71, 112] width 106 height 22
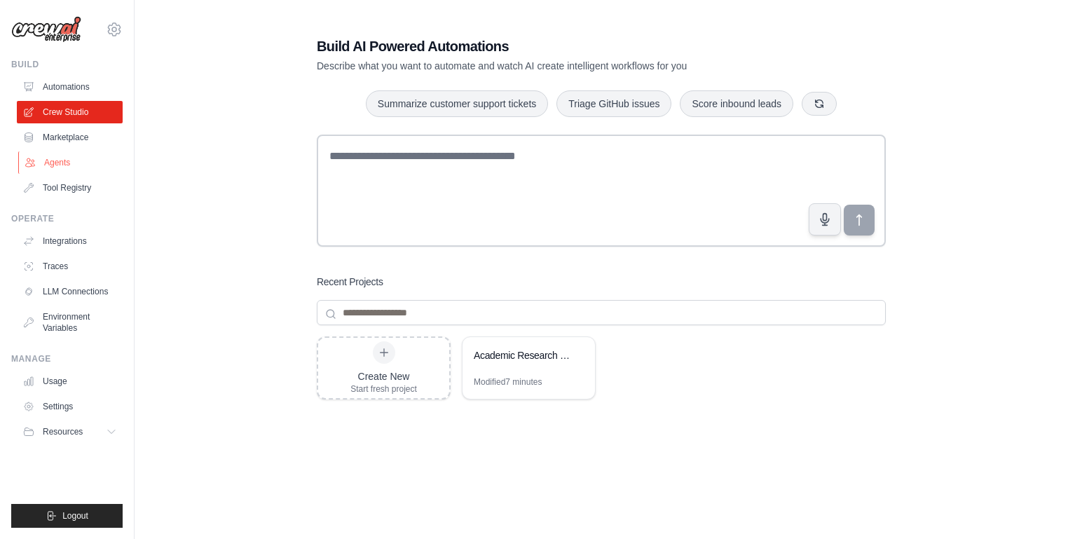
click at [79, 165] on link "Agents" at bounding box center [71, 162] width 106 height 22
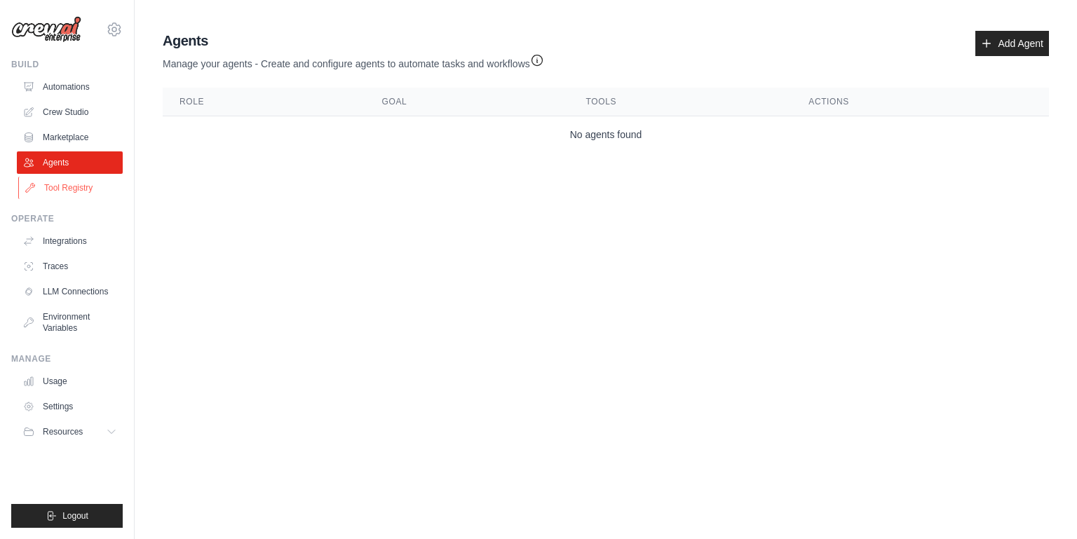
click at [79, 184] on link "Tool Registry" at bounding box center [71, 188] width 106 height 22
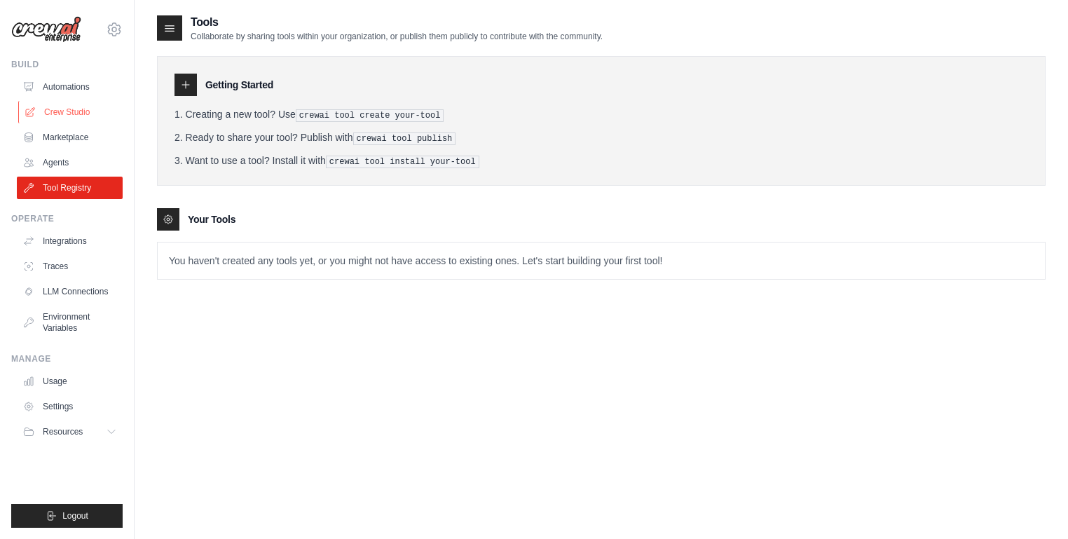
click at [78, 117] on link "Crew Studio" at bounding box center [71, 112] width 106 height 22
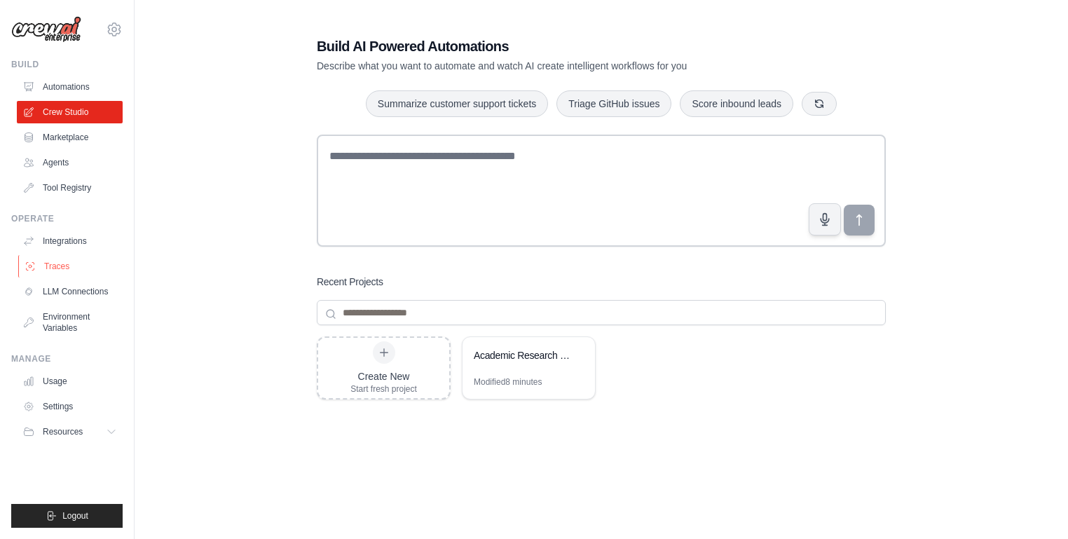
click at [71, 266] on link "Traces" at bounding box center [71, 266] width 106 height 22
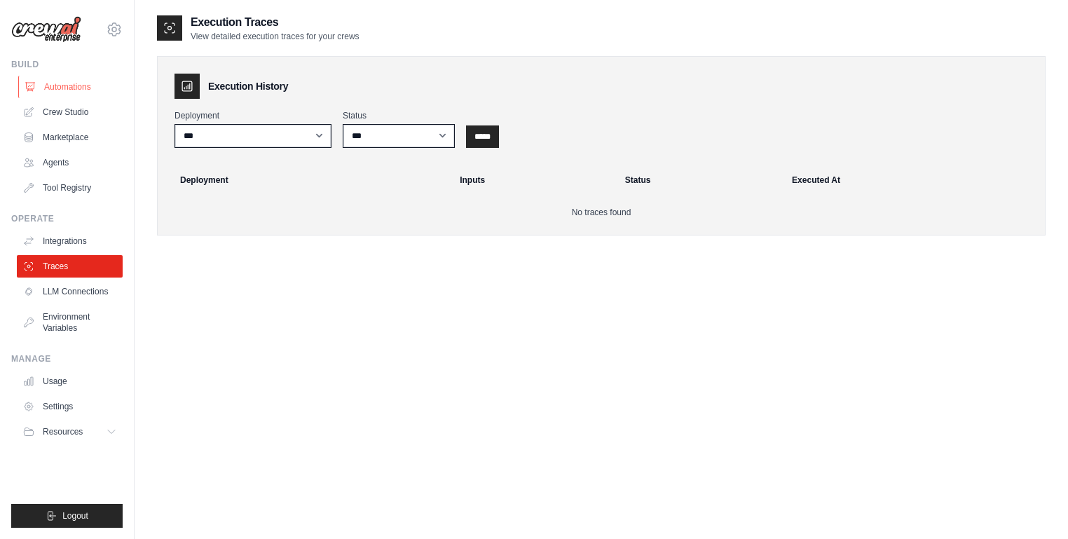
click at [79, 81] on link "Automations" at bounding box center [71, 87] width 106 height 22
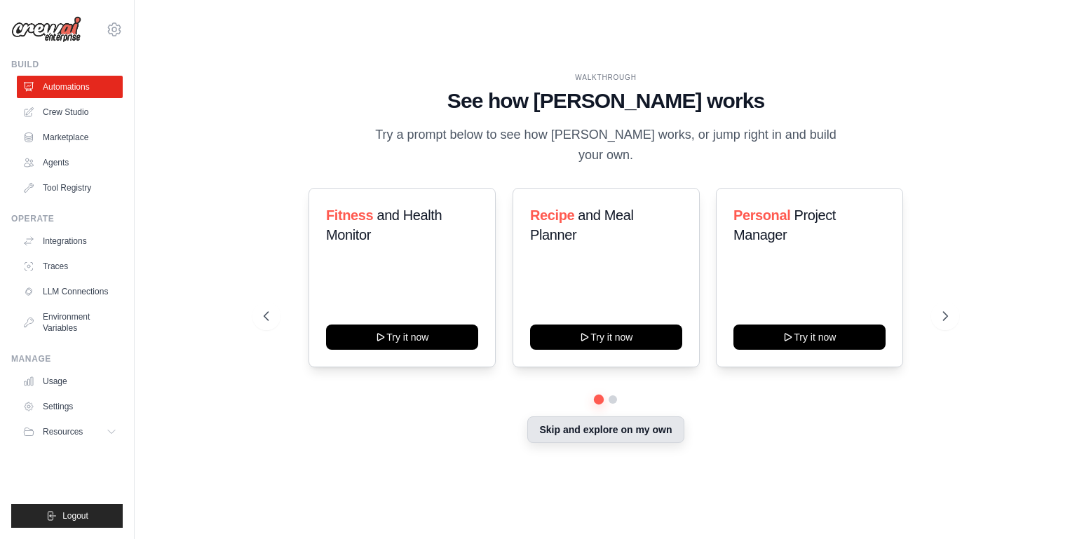
click at [592, 424] on button "Skip and explore on my own" at bounding box center [605, 429] width 156 height 27
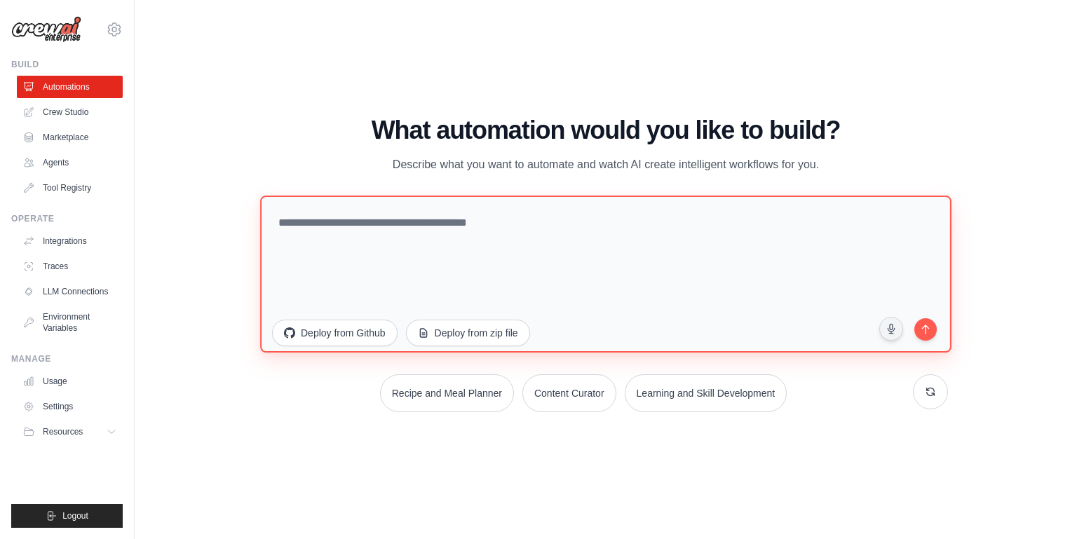
click at [573, 233] on textarea at bounding box center [605, 273] width 691 height 157
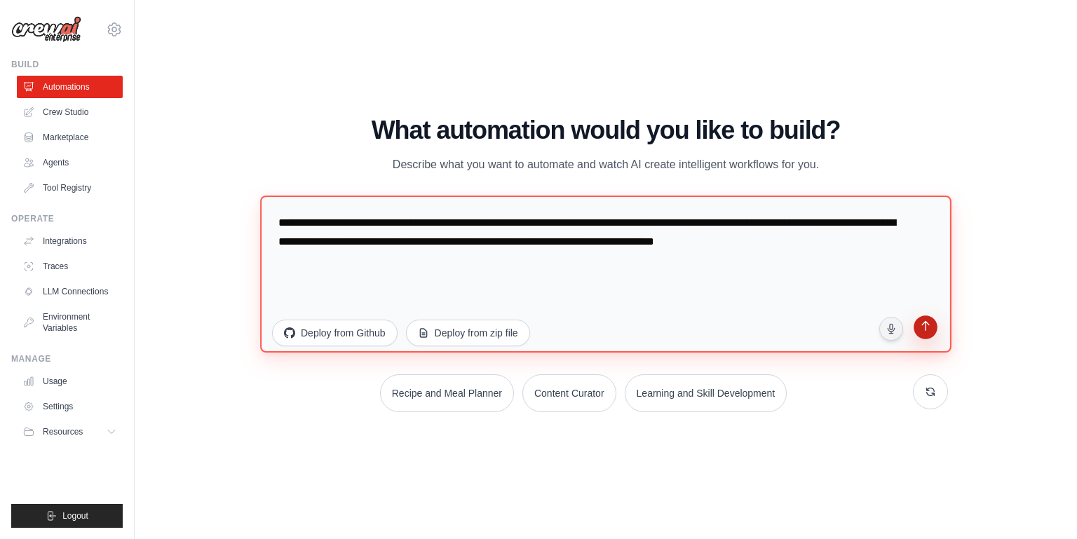
type textarea "**********"
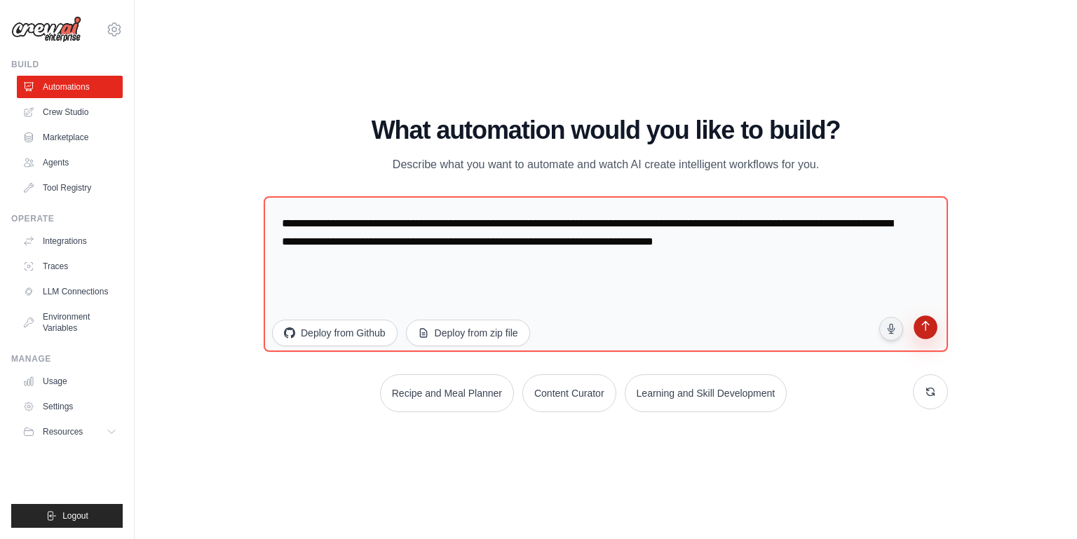
click at [924, 328] on icon "submit" at bounding box center [924, 327] width 13 height 13
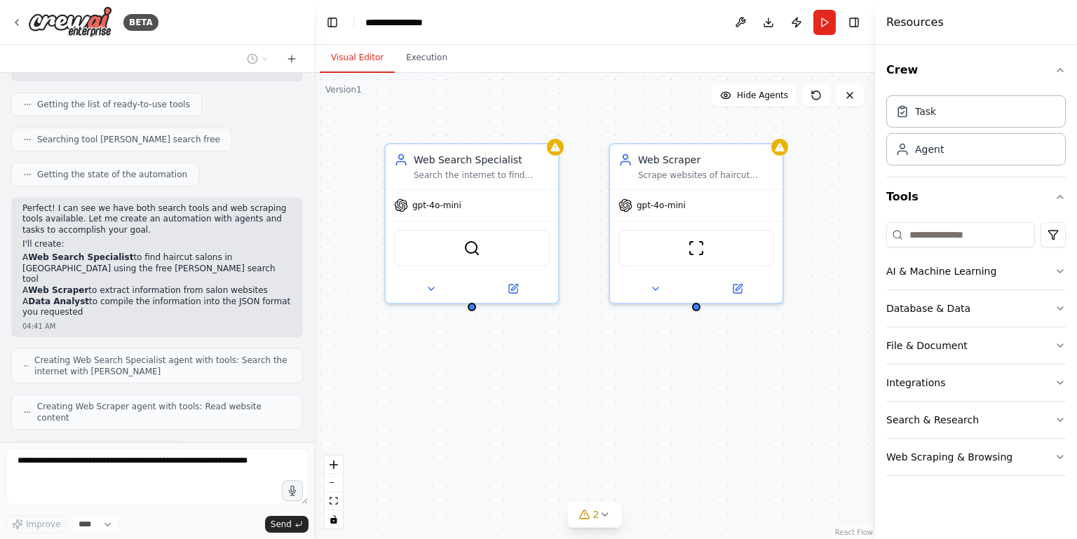
scroll to position [216, 0]
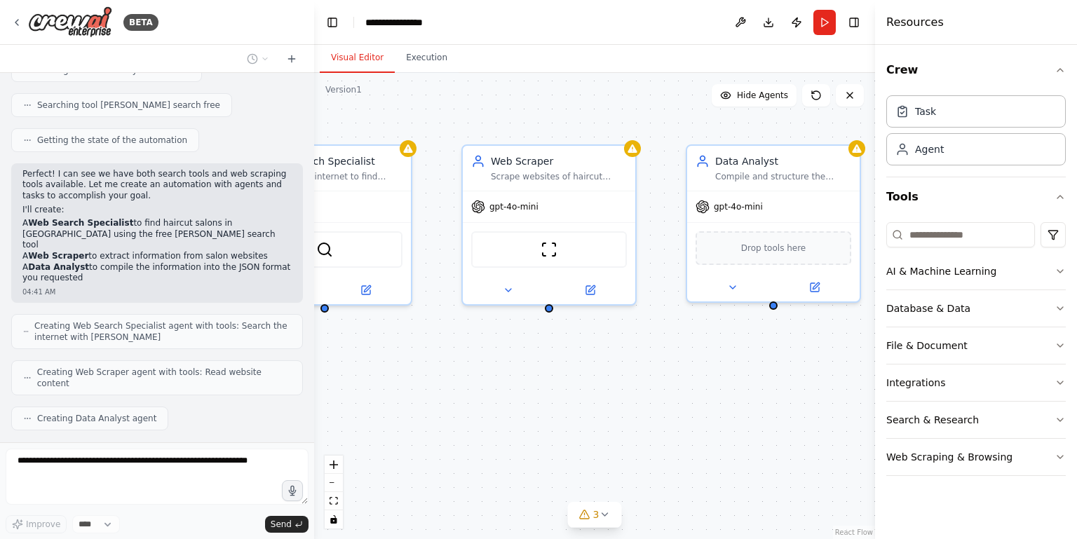
drag, startPoint x: 756, startPoint y: 395, endPoint x: 605, endPoint y: 397, distance: 150.7
click at [605, 397] on div "Web Search Specialist Search the internet to find haircut salons in {city}, {co…" at bounding box center [594, 306] width 561 height 466
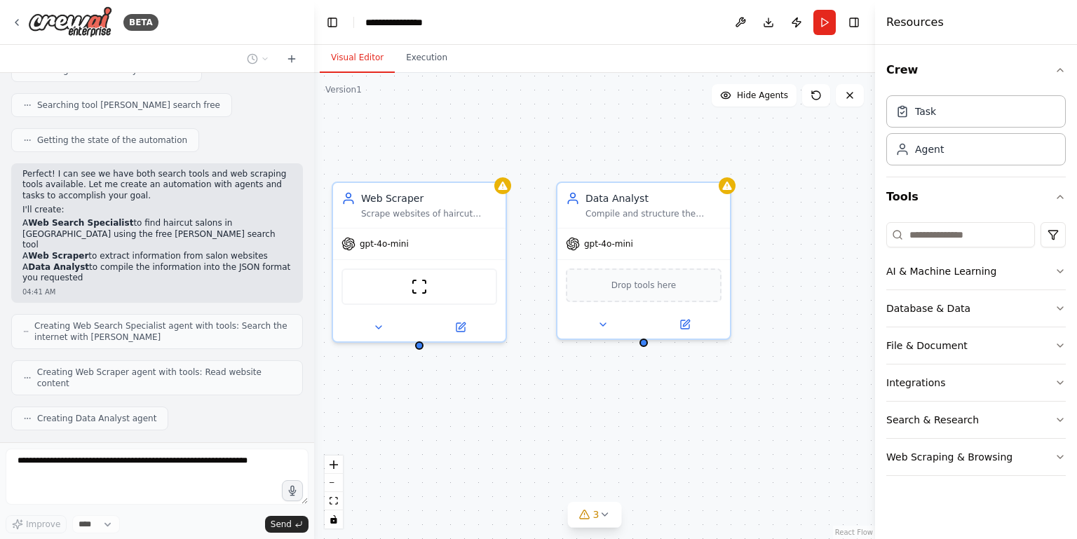
drag, startPoint x: 730, startPoint y: 351, endPoint x: 600, endPoint y: 388, distance: 134.9
click at [600, 388] on div "Web Search Specialist Search the internet to find haircut salons in {city}, {co…" at bounding box center [594, 306] width 561 height 466
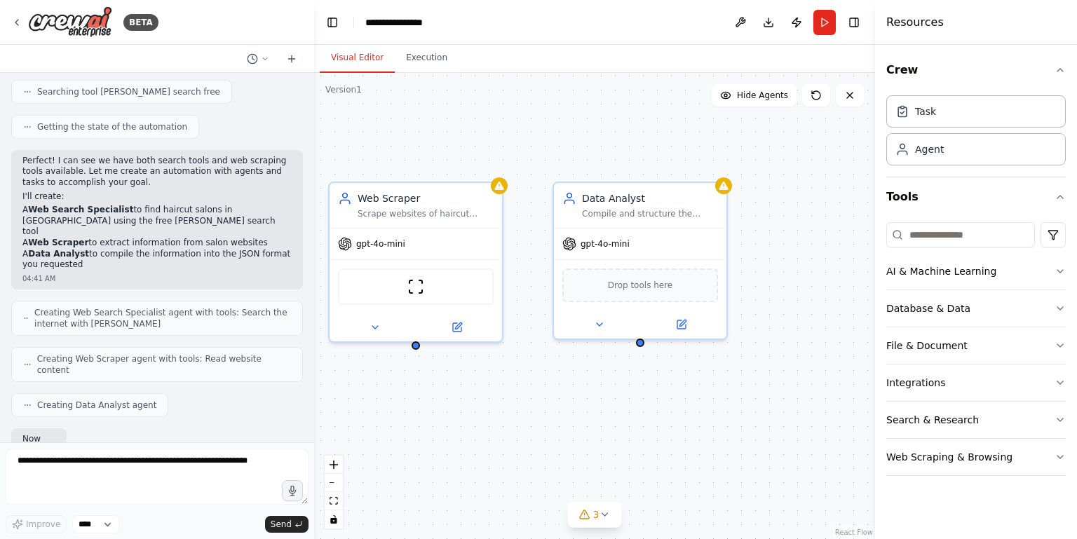
scroll to position [300, 0]
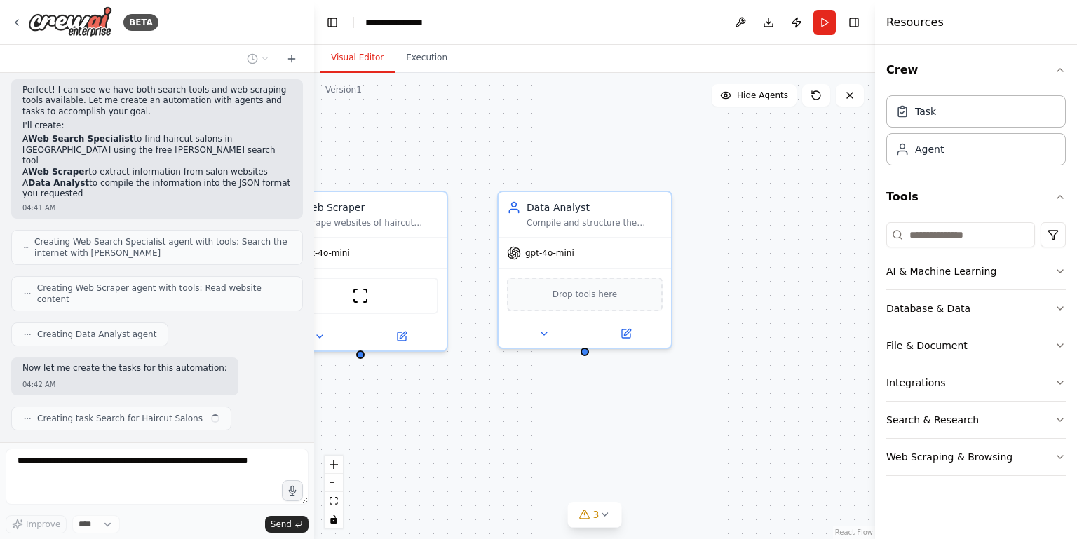
drag, startPoint x: 609, startPoint y: 149, endPoint x: 553, endPoint y: 158, distance: 56.8
click at [553, 158] on div ".deletable-edge-delete-btn { width: 20px; height: 20px; border: 0px solid #ffff…" at bounding box center [594, 306] width 561 height 466
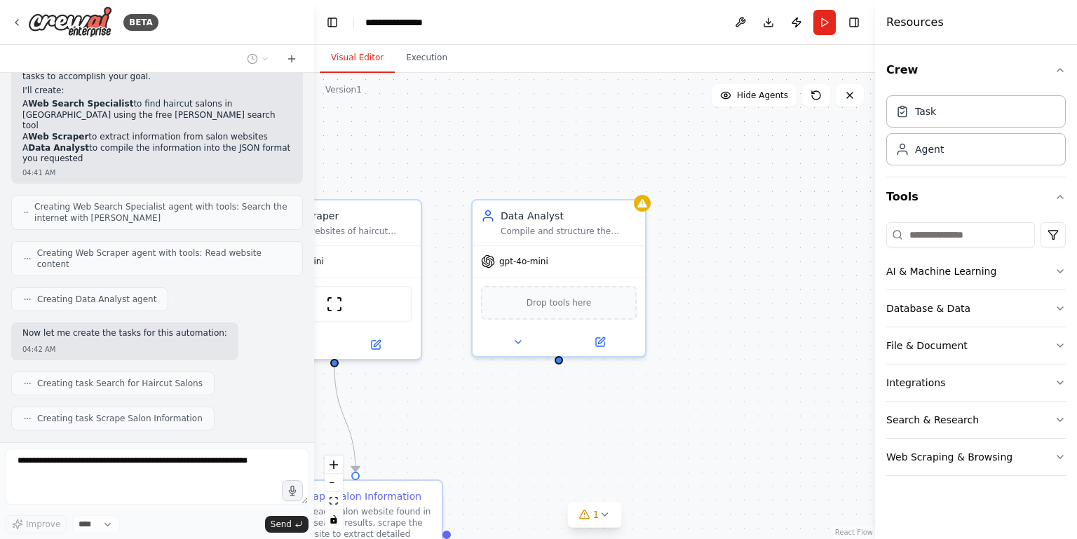
drag, startPoint x: 563, startPoint y: 136, endPoint x: 538, endPoint y: 144, distance: 27.3
click at [538, 144] on div ".deletable-edge-delete-btn { width: 20px; height: 20px; border: 0px solid #ffff…" at bounding box center [594, 306] width 561 height 466
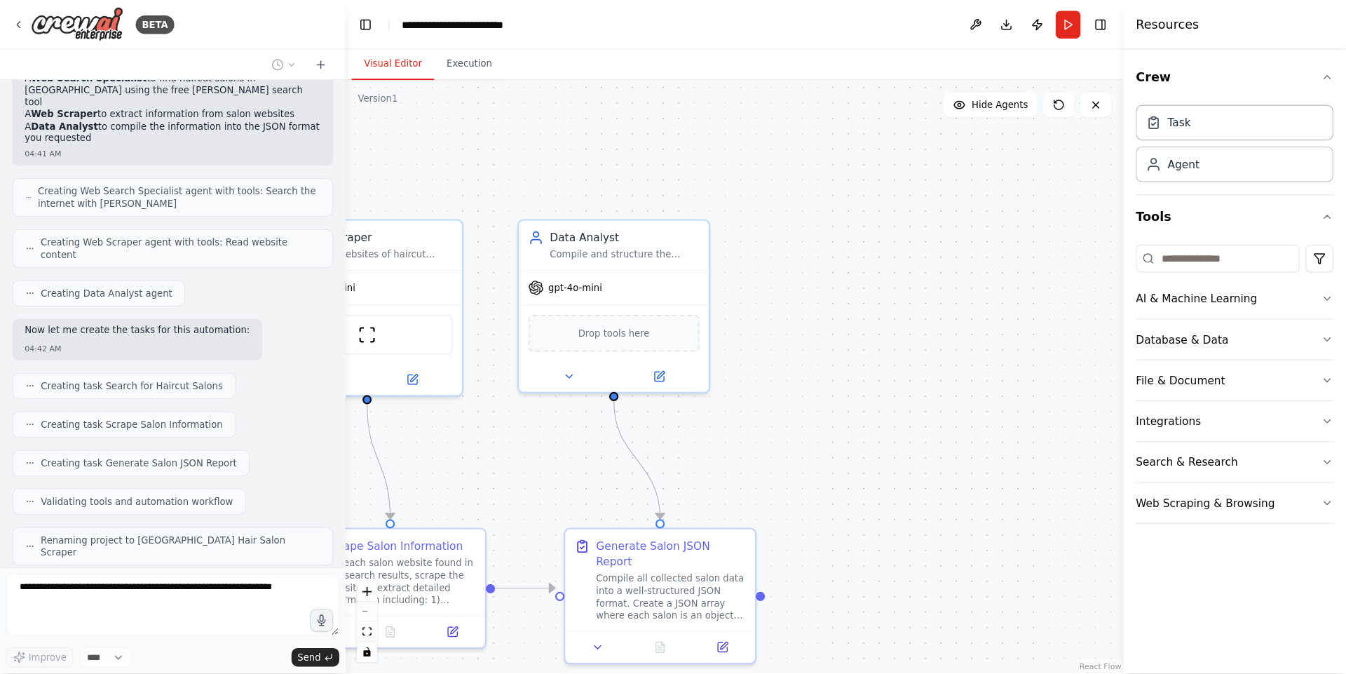
scroll to position [308, 0]
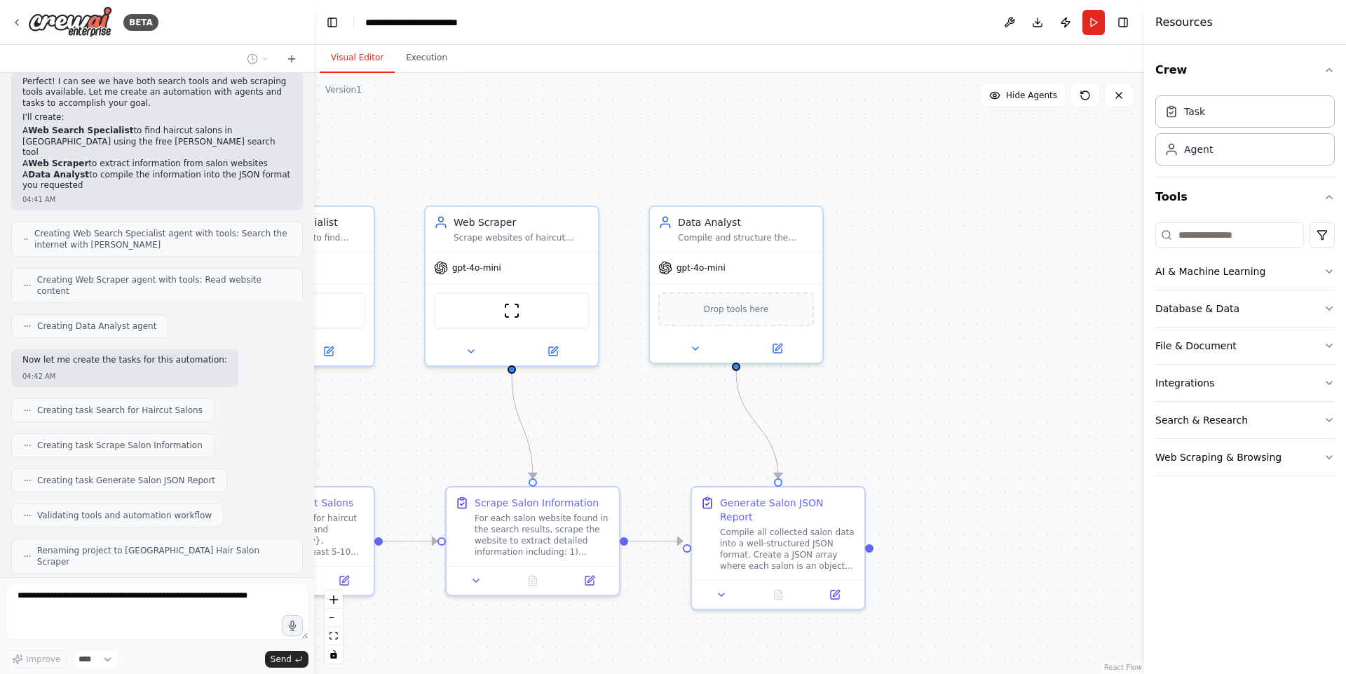
drag, startPoint x: 644, startPoint y: 161, endPoint x: 872, endPoint y: 166, distance: 227.8
click at [872, 166] on div ".deletable-edge-delete-btn { width: 20px; height: 20px; border: 0px solid #ffff…" at bounding box center [729, 373] width 830 height 601
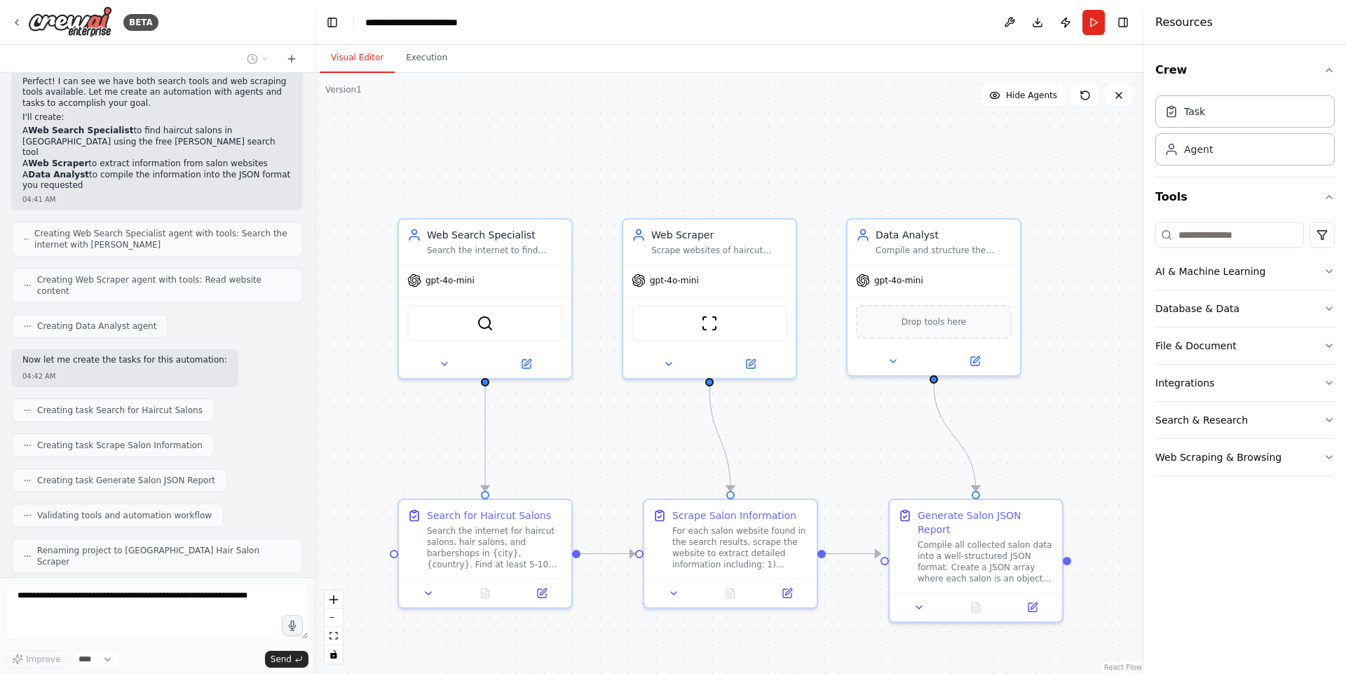
drag, startPoint x: 758, startPoint y: 153, endPoint x: 916, endPoint y: 170, distance: 158.6
click at [916, 170] on div ".deletable-edge-delete-btn { width: 20px; height: 20px; border: 0px solid #ffff…" at bounding box center [729, 373] width 830 height 601
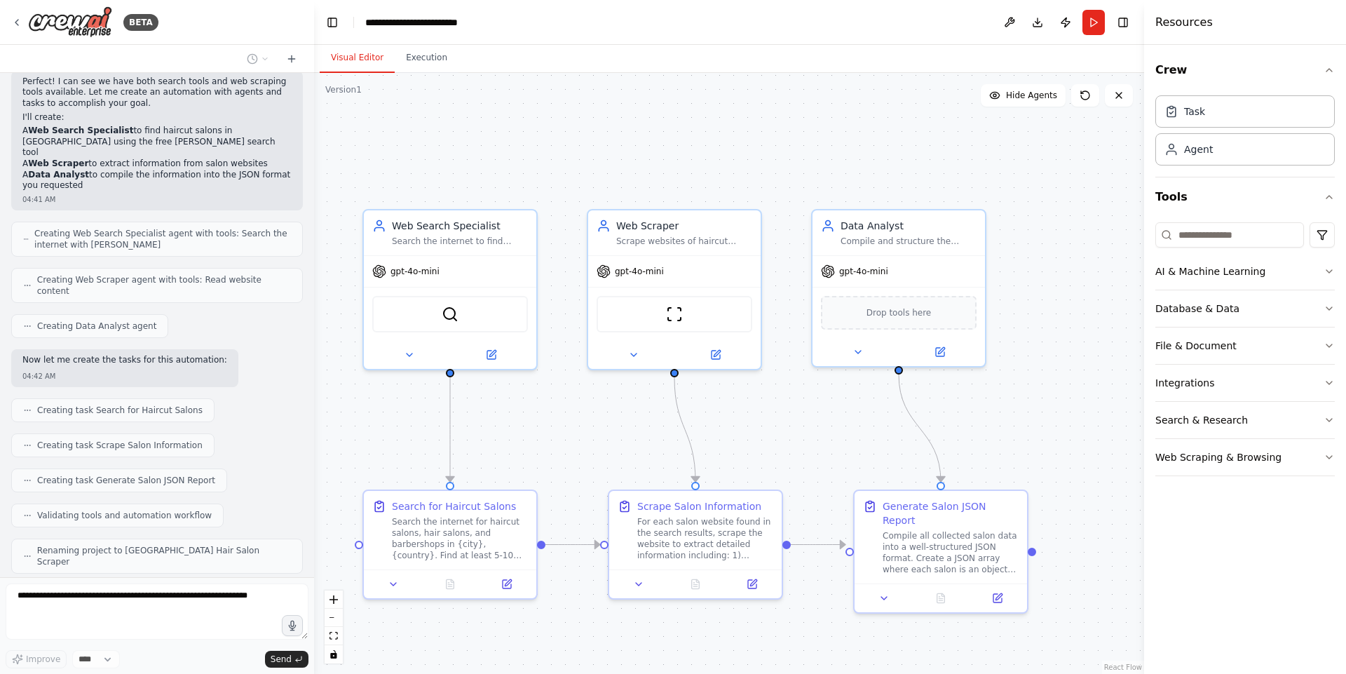
drag, startPoint x: 896, startPoint y: 152, endPoint x: 847, endPoint y: 136, distance: 51.6
click at [847, 136] on div ".deletable-edge-delete-btn { width: 20px; height: 20px; border: 0px solid #ffff…" at bounding box center [729, 373] width 830 height 601
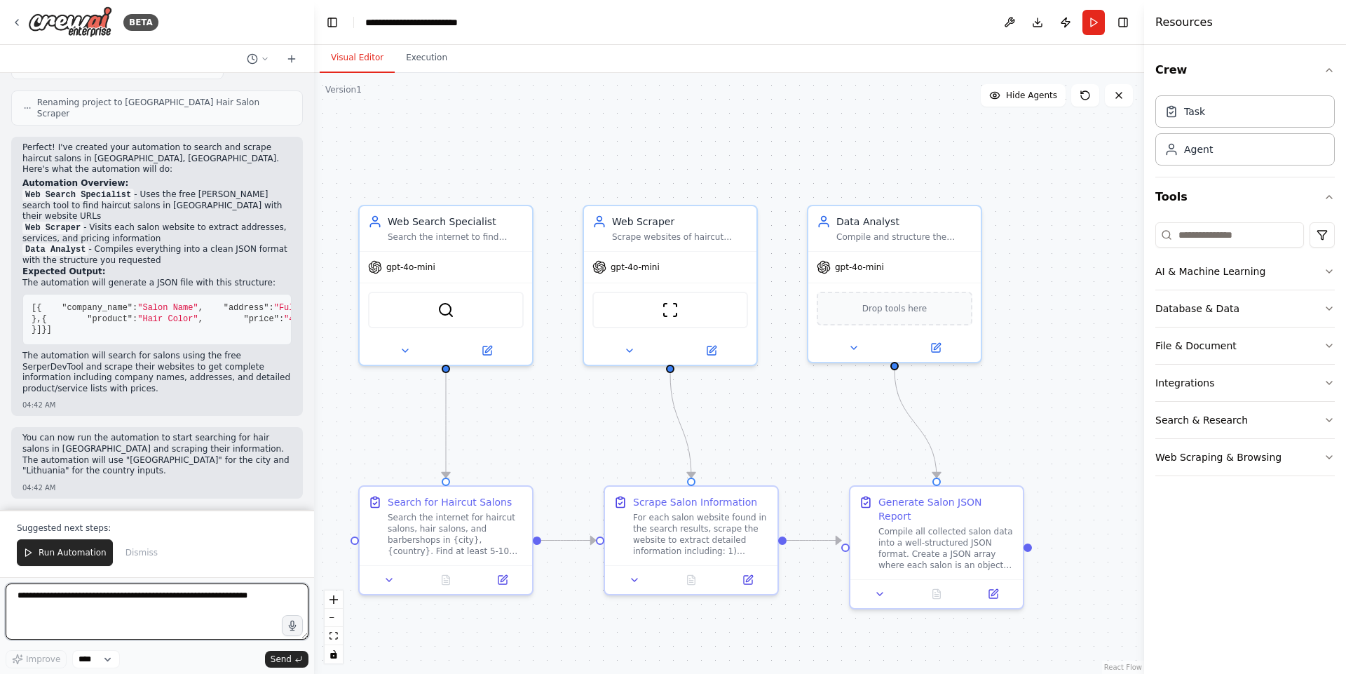
scroll to position [823, 0]
click at [69, 538] on span "Run Automation" at bounding box center [73, 552] width 68 height 11
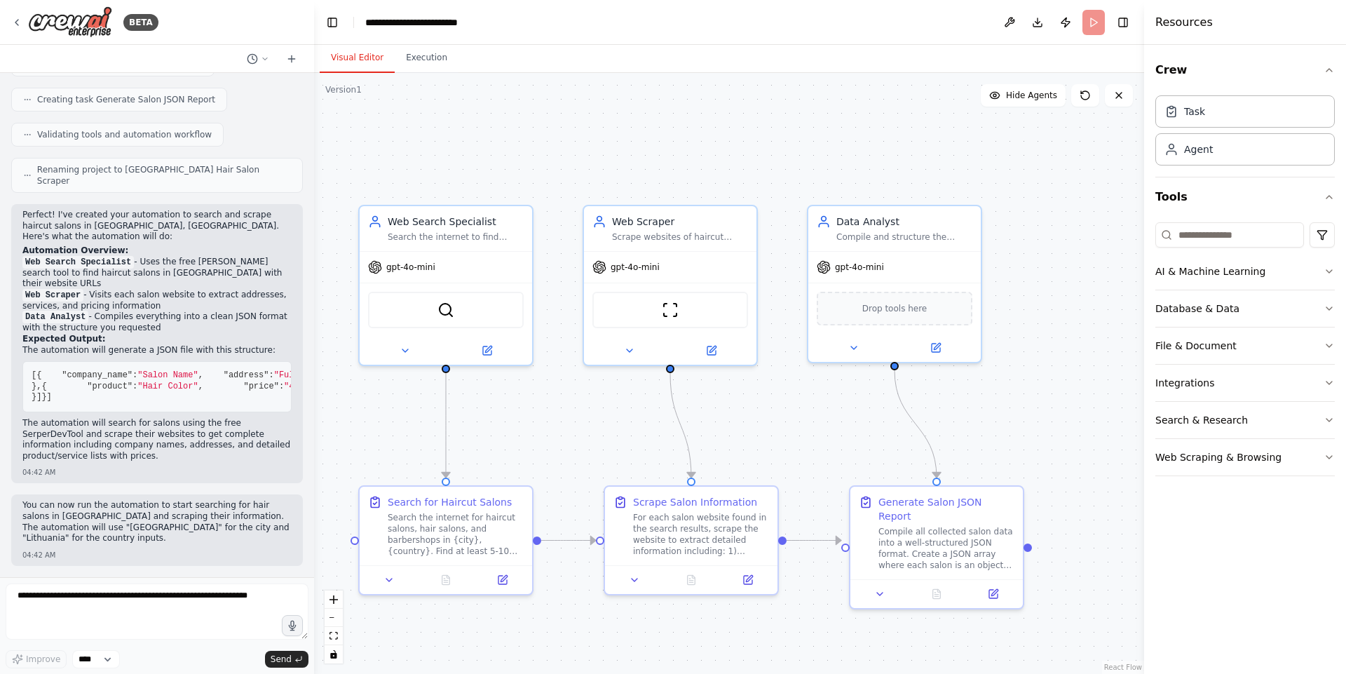
scroll to position [756, 0]
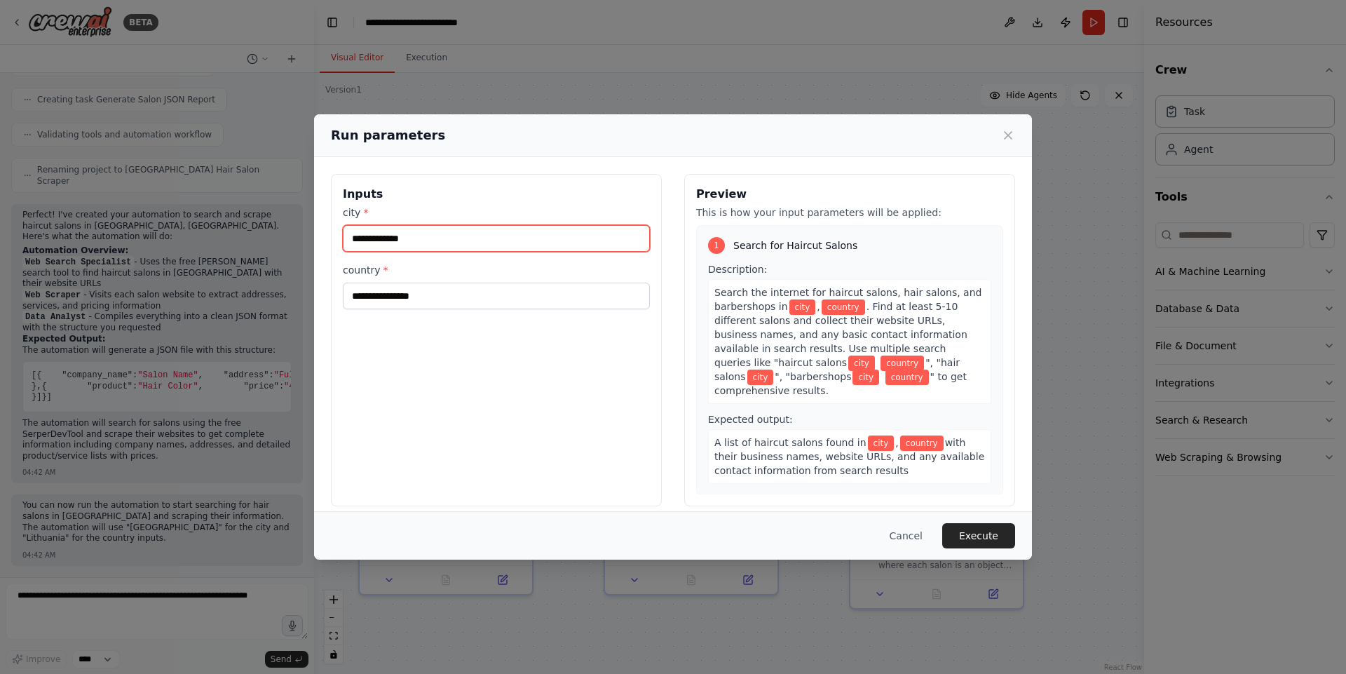
click at [503, 240] on input "city *" at bounding box center [496, 238] width 307 height 27
type input "*******"
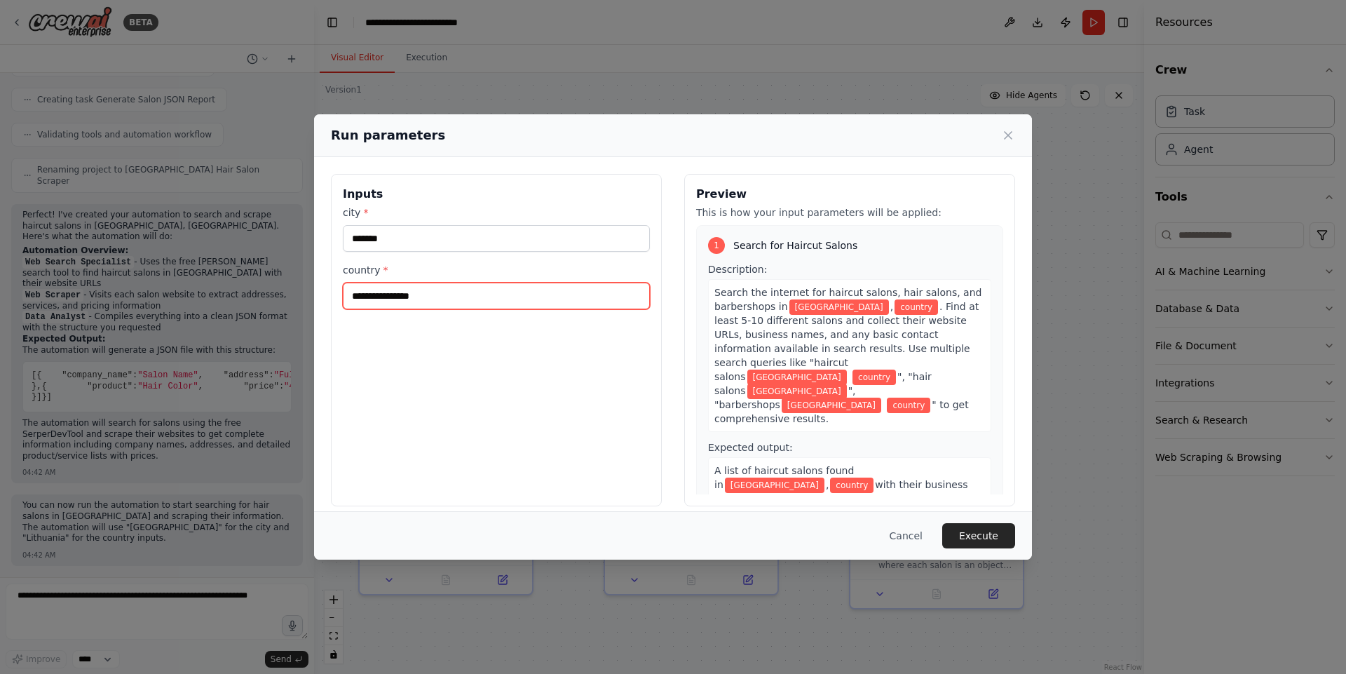
click at [441, 299] on input "country *" at bounding box center [496, 295] width 307 height 27
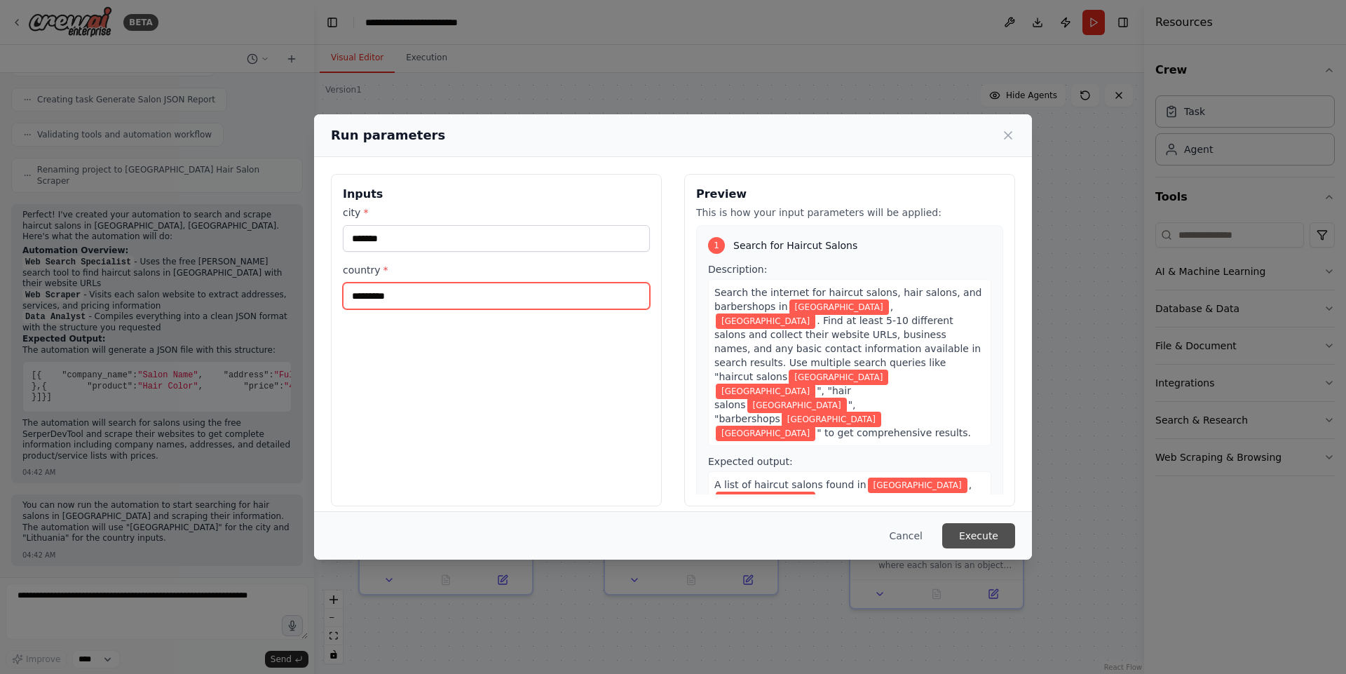
type input "*********"
click at [983, 538] on button "Execute" at bounding box center [978, 535] width 73 height 25
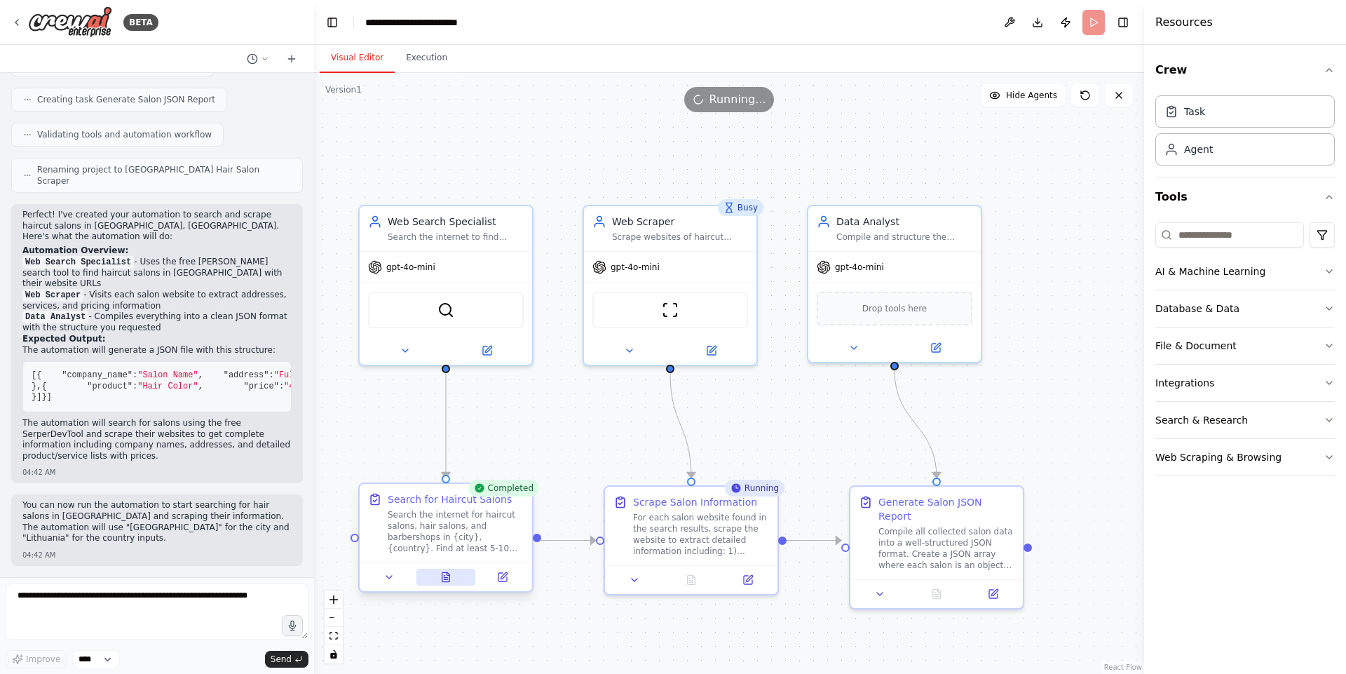
click at [449, 538] on icon at bounding box center [446, 576] width 8 height 9
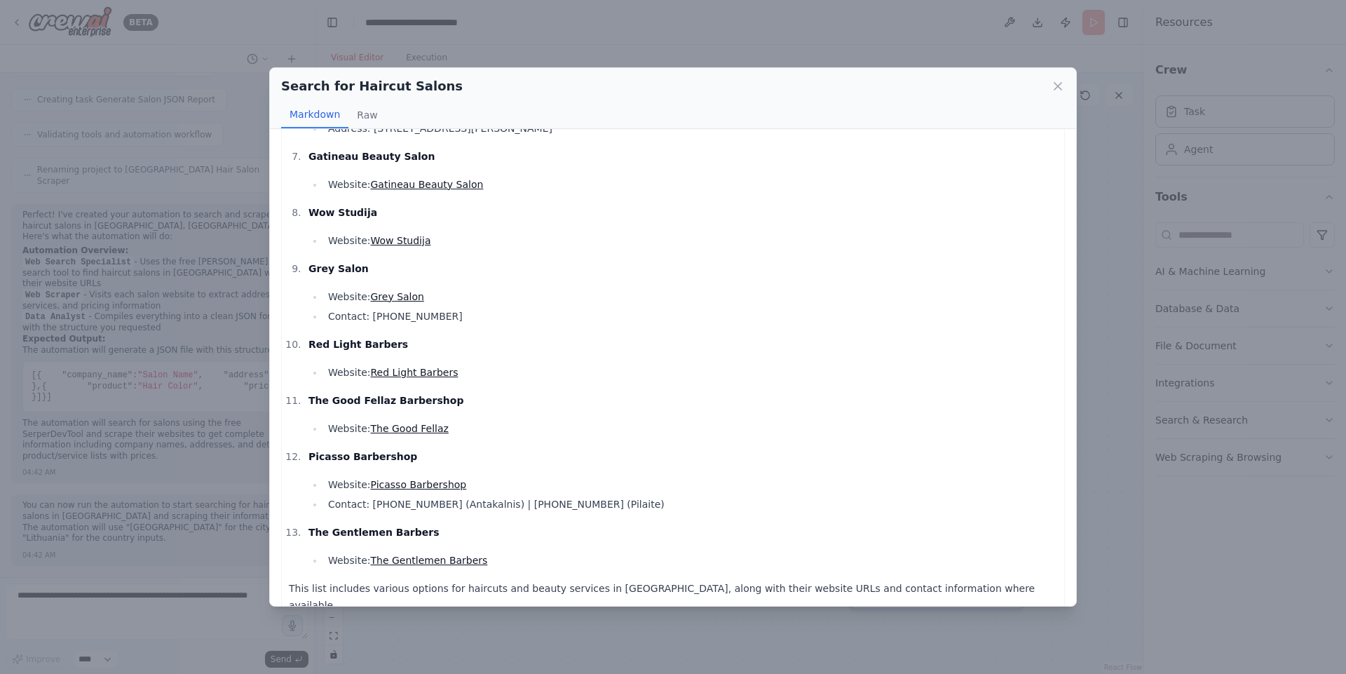
scroll to position [0, 0]
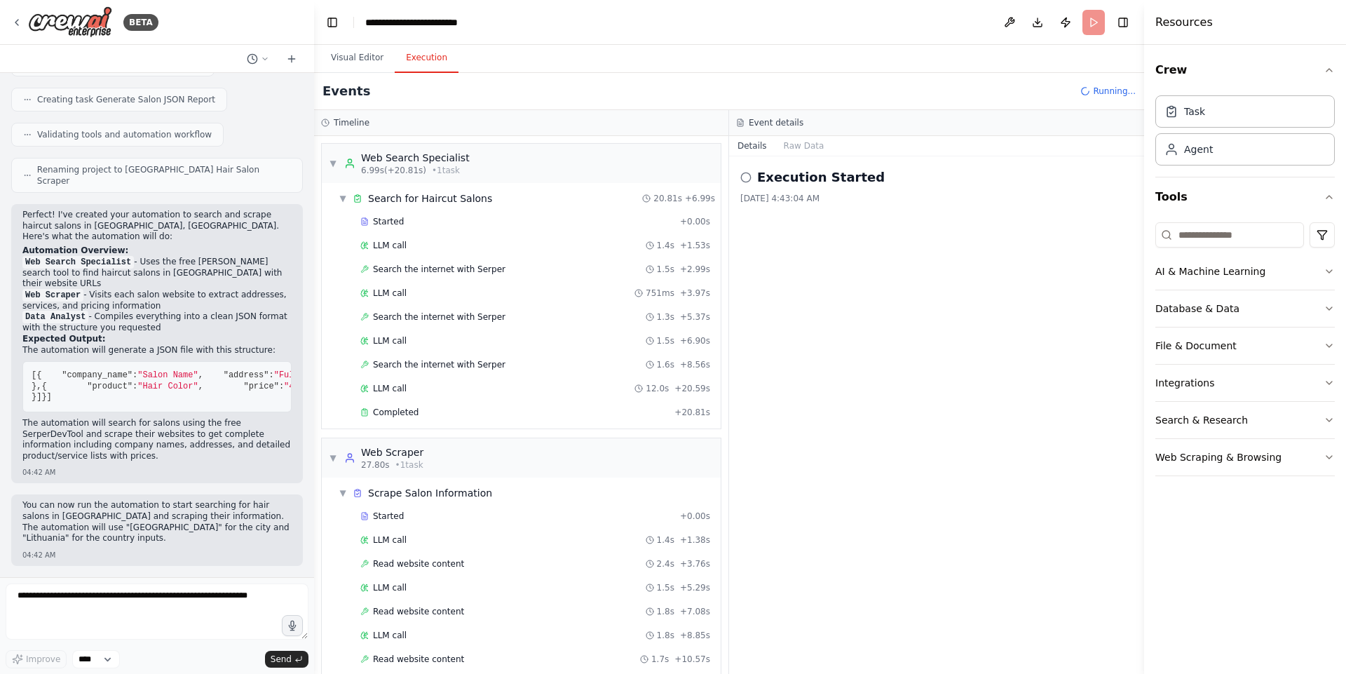
click at [433, 60] on button "Execution" at bounding box center [427, 57] width 64 height 29
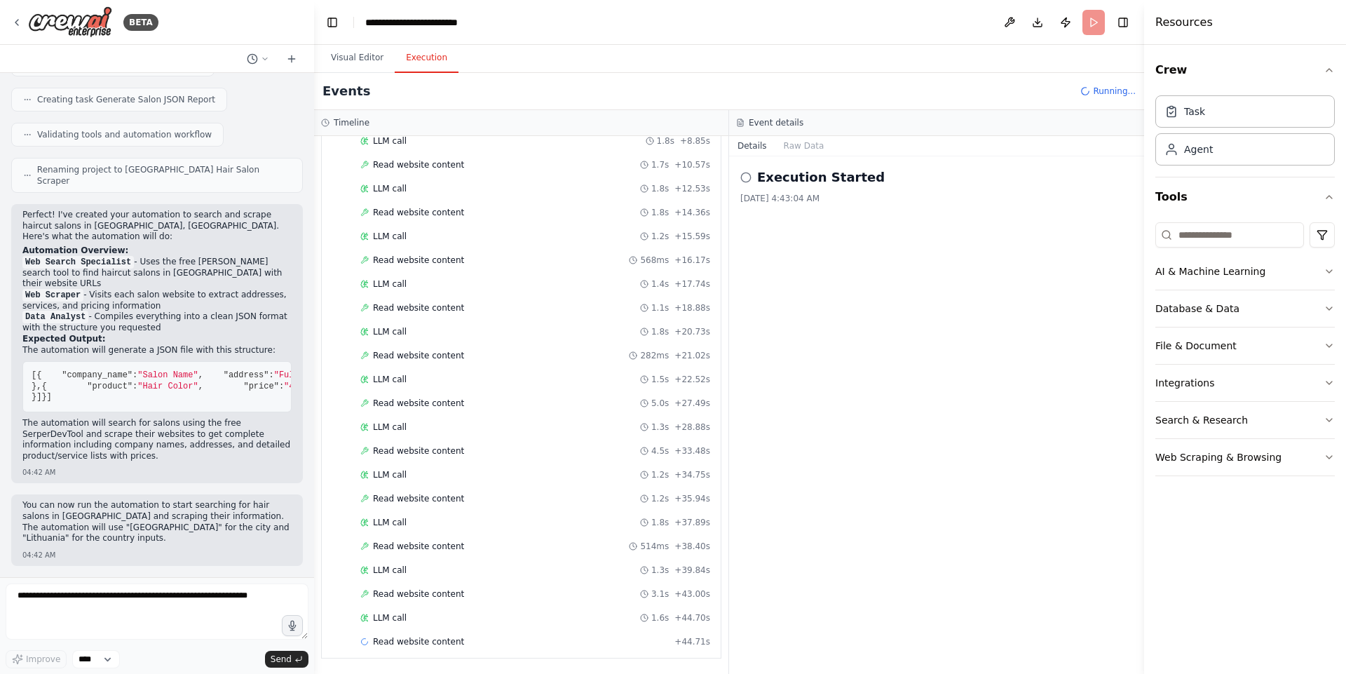
scroll to position [518, 0]
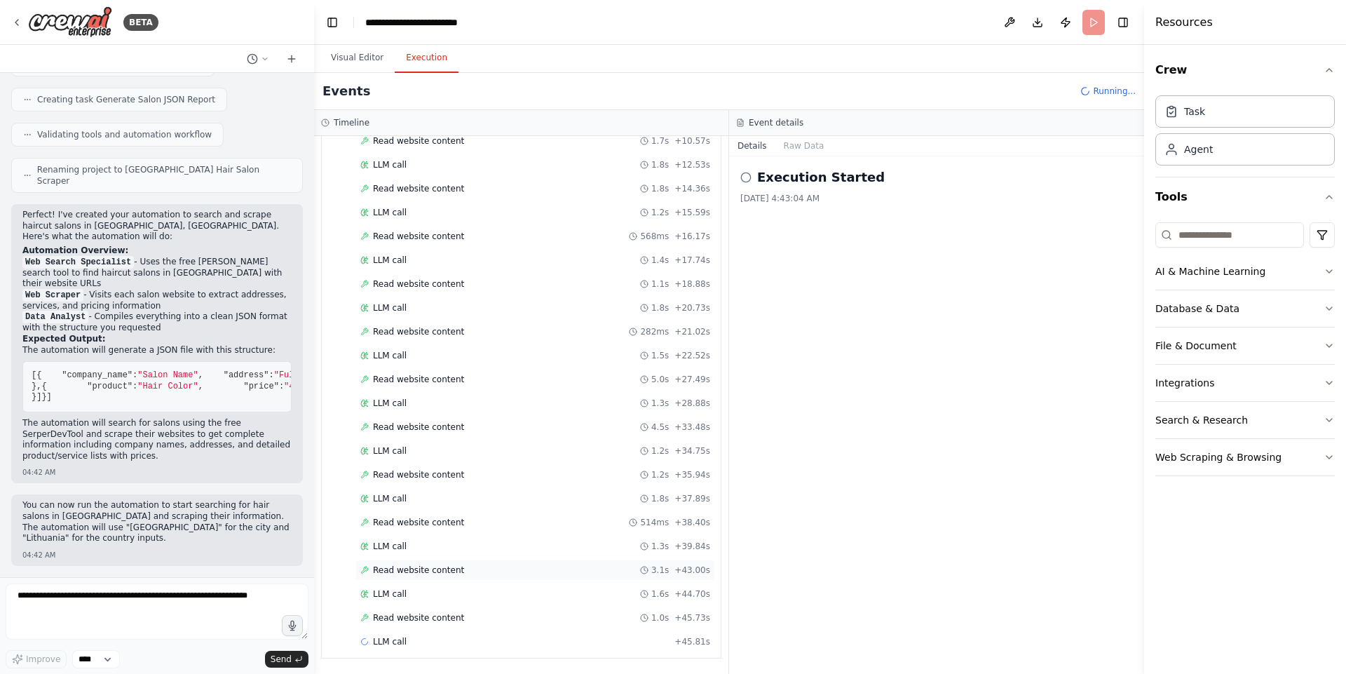
click at [437, 538] on span "Read website content" at bounding box center [418, 569] width 91 height 11
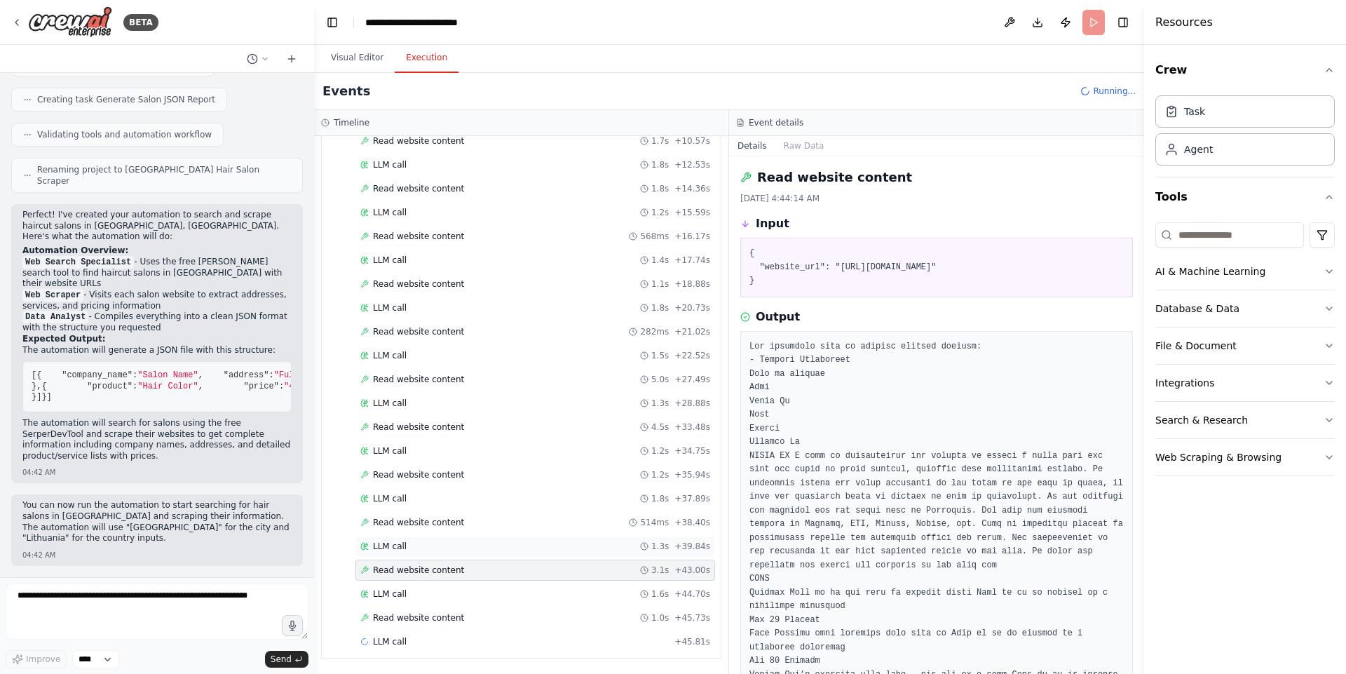
click at [418, 538] on div "LLM call 1.3s + 39.84s" at bounding box center [535, 545] width 350 height 11
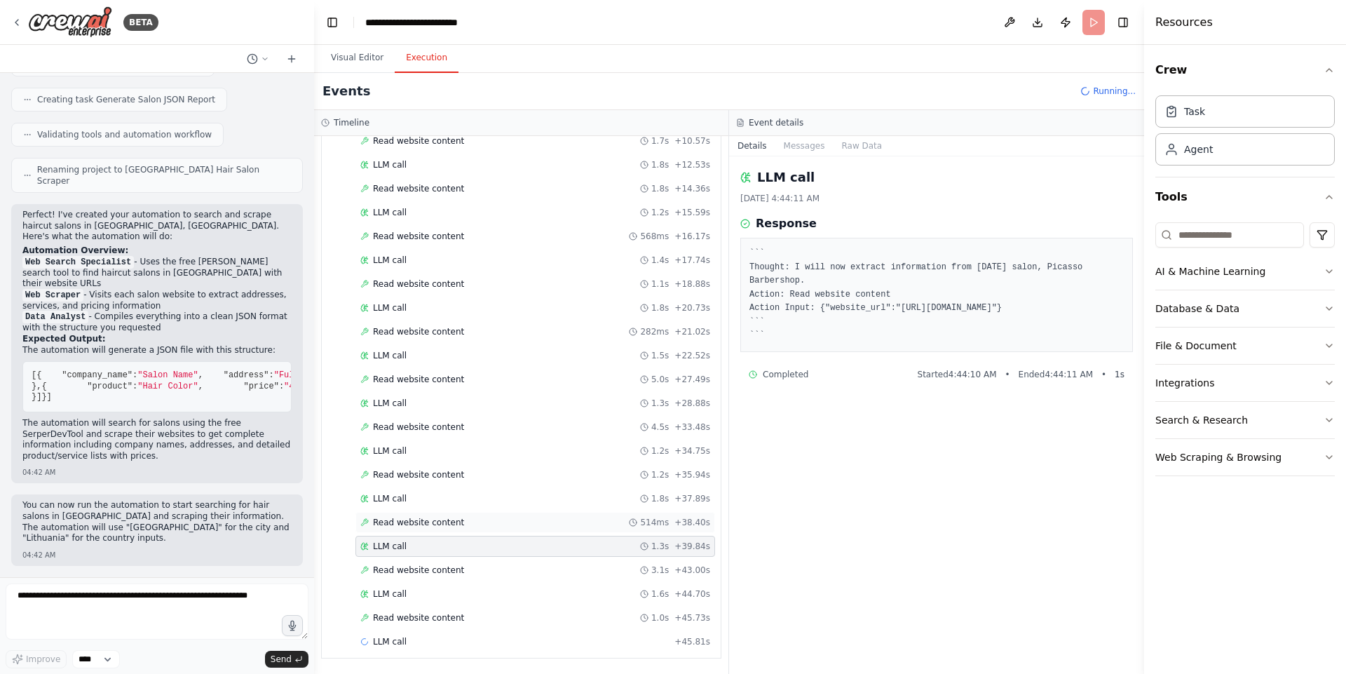
click at [427, 520] on span "Read website content" at bounding box center [418, 522] width 91 height 11
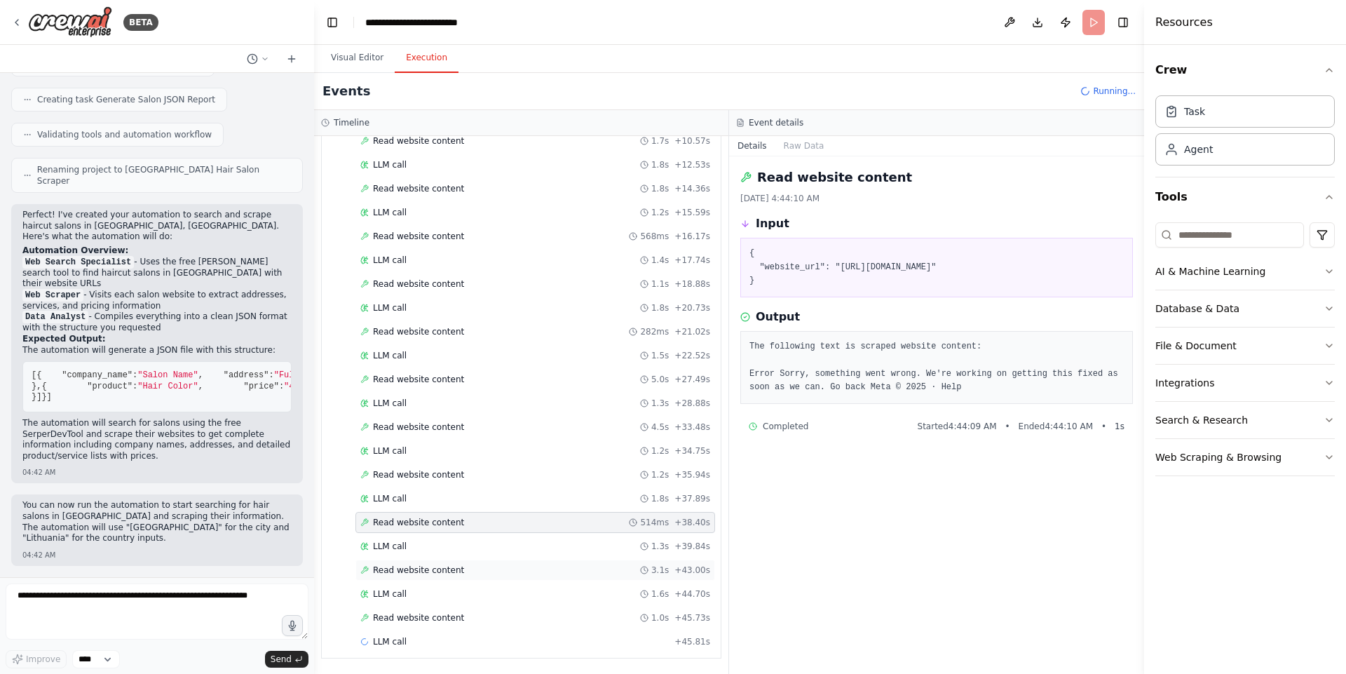
click at [430, 538] on span "Read website content" at bounding box center [418, 569] width 91 height 11
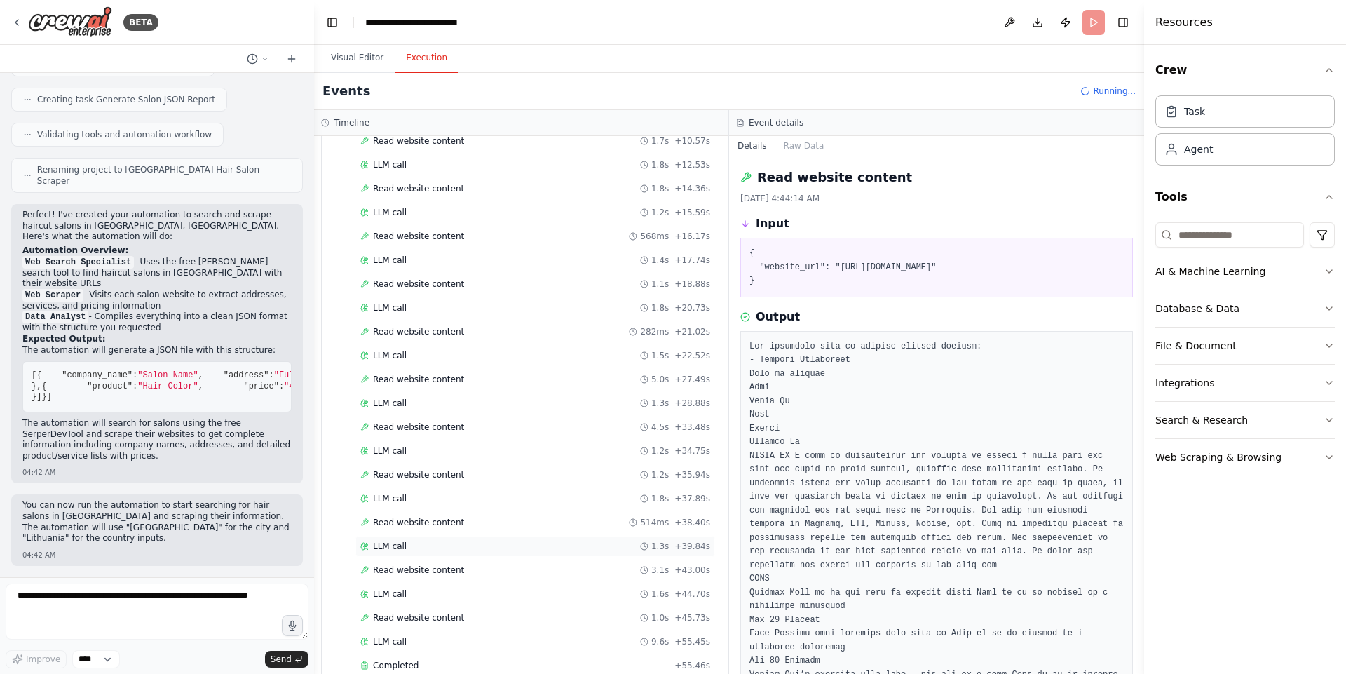
scroll to position [669, 0]
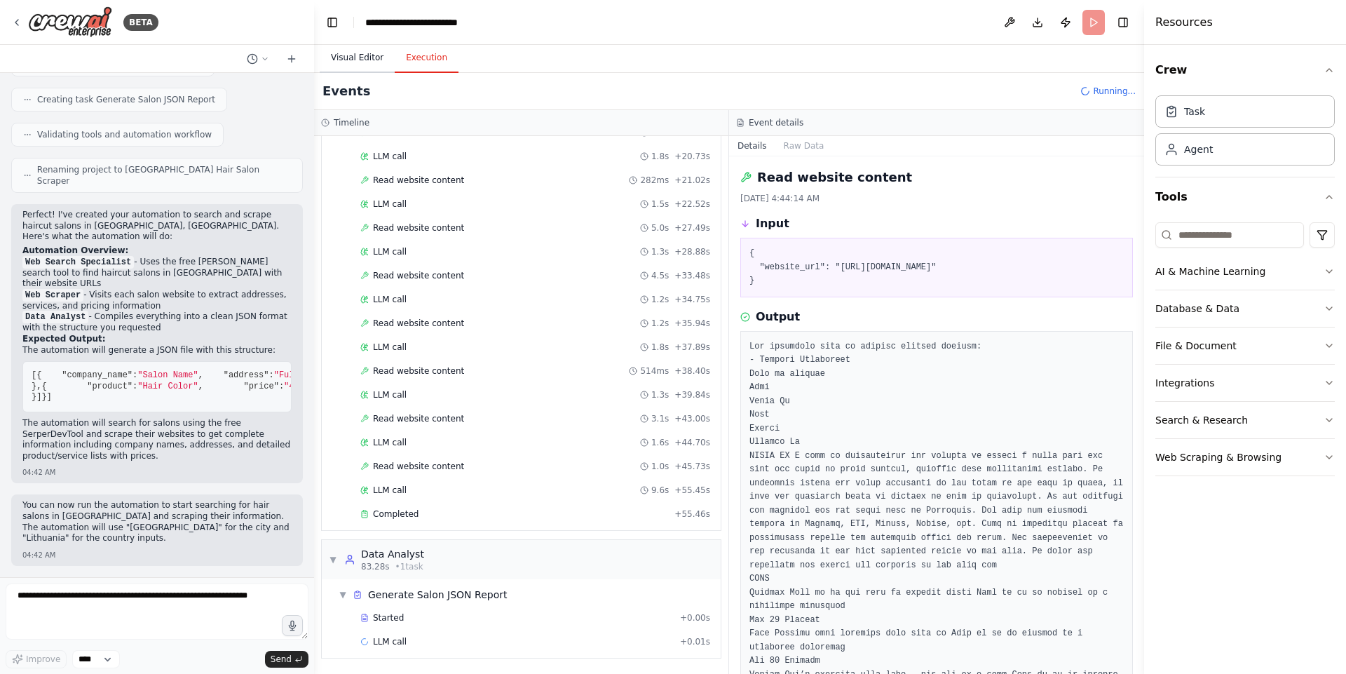
click at [369, 57] on button "Visual Editor" at bounding box center [357, 57] width 75 height 29
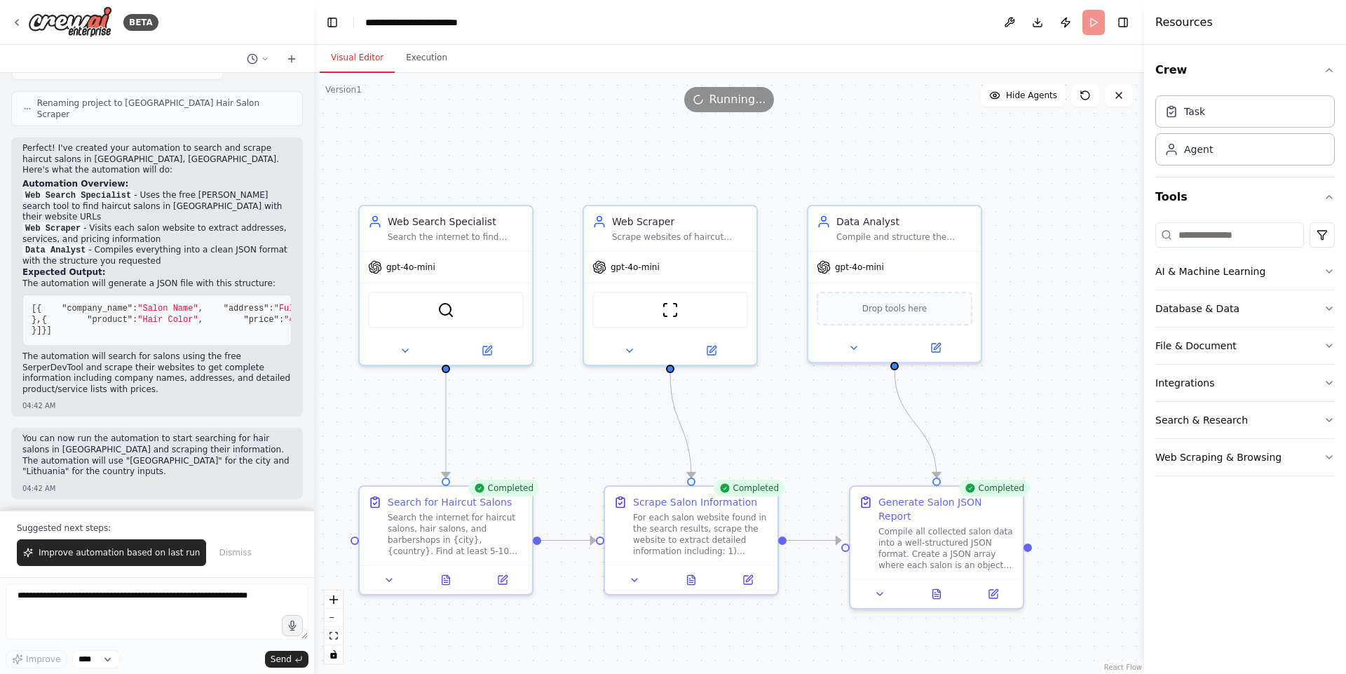
scroll to position [823, 0]
click at [931, 538] on icon at bounding box center [936, 590] width 11 height 11
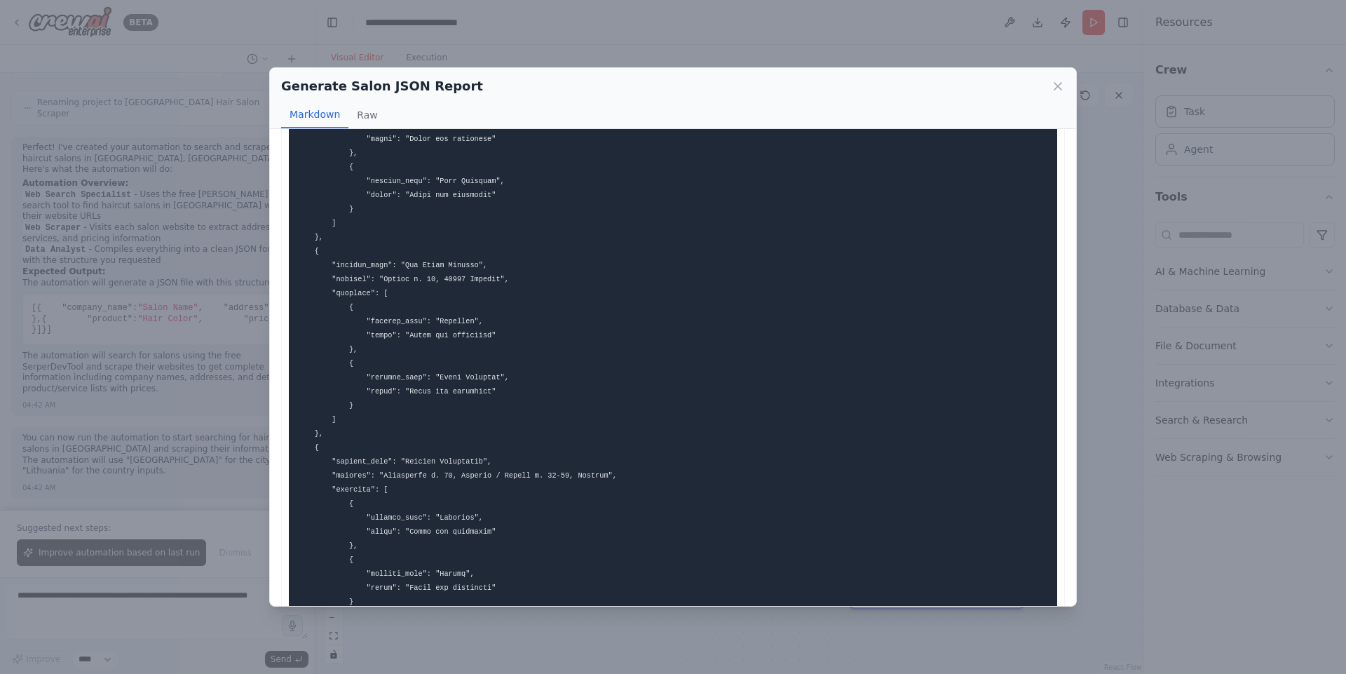
scroll to position [1647, 0]
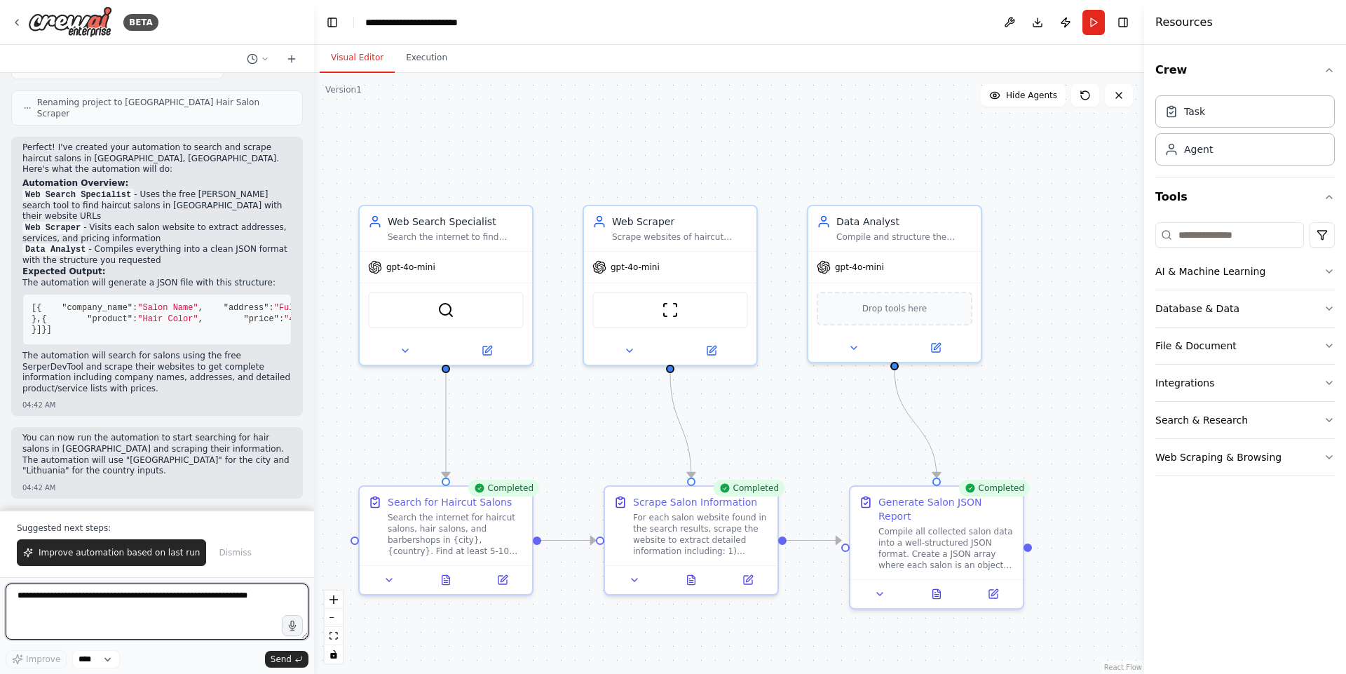
click at [90, 538] on textarea at bounding box center [157, 611] width 303 height 56
type textarea "**********"
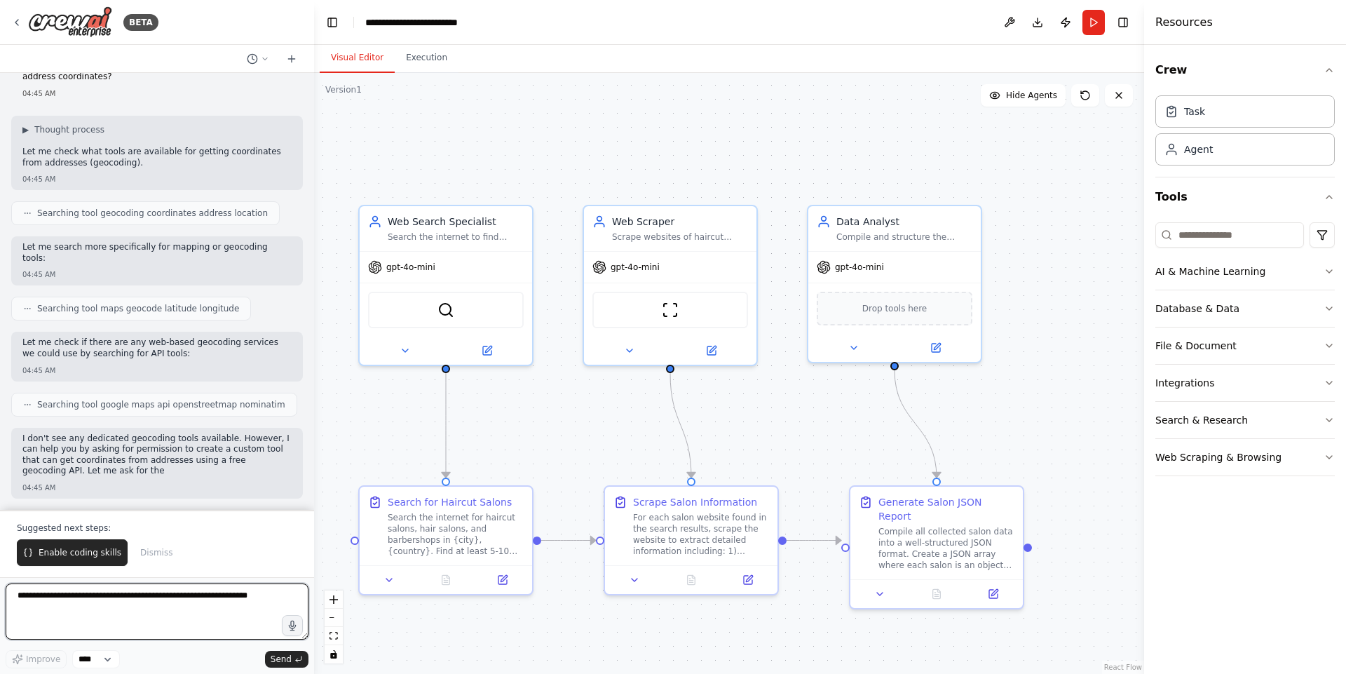
scroll to position [1266, 0]
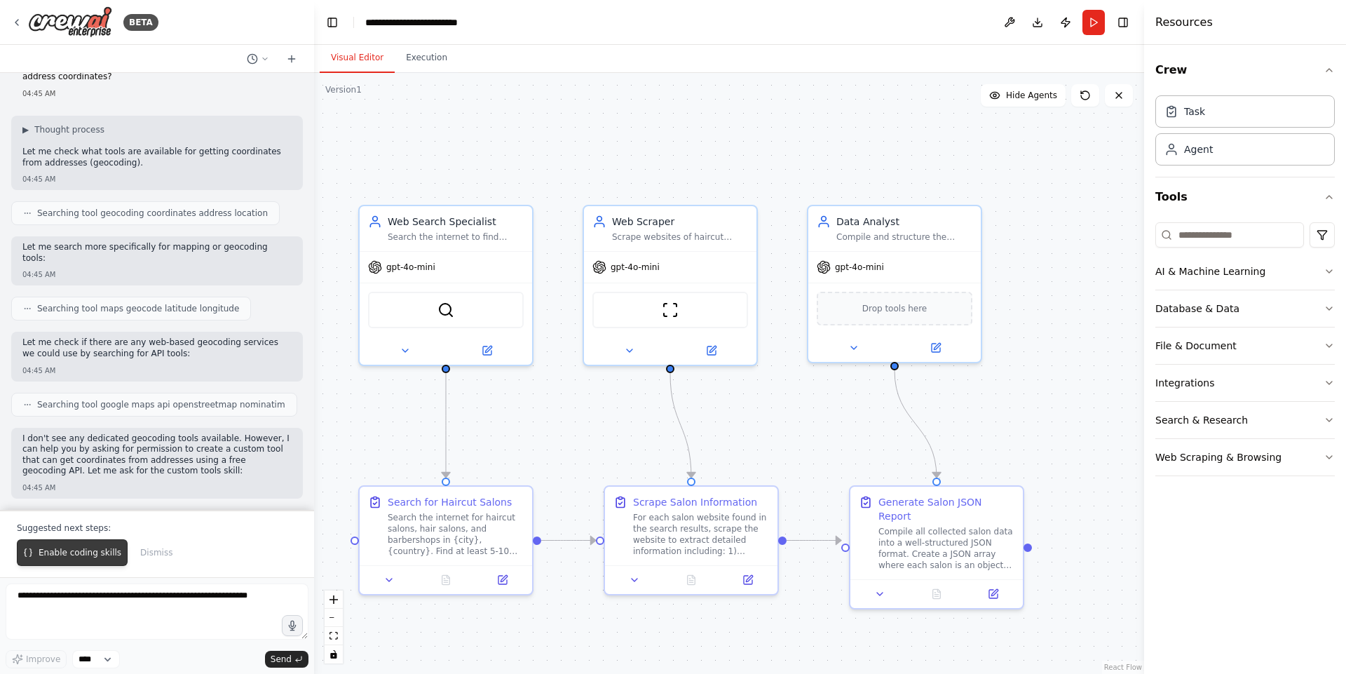
click at [81, 538] on span "Enable coding skills" at bounding box center [80, 552] width 83 height 11
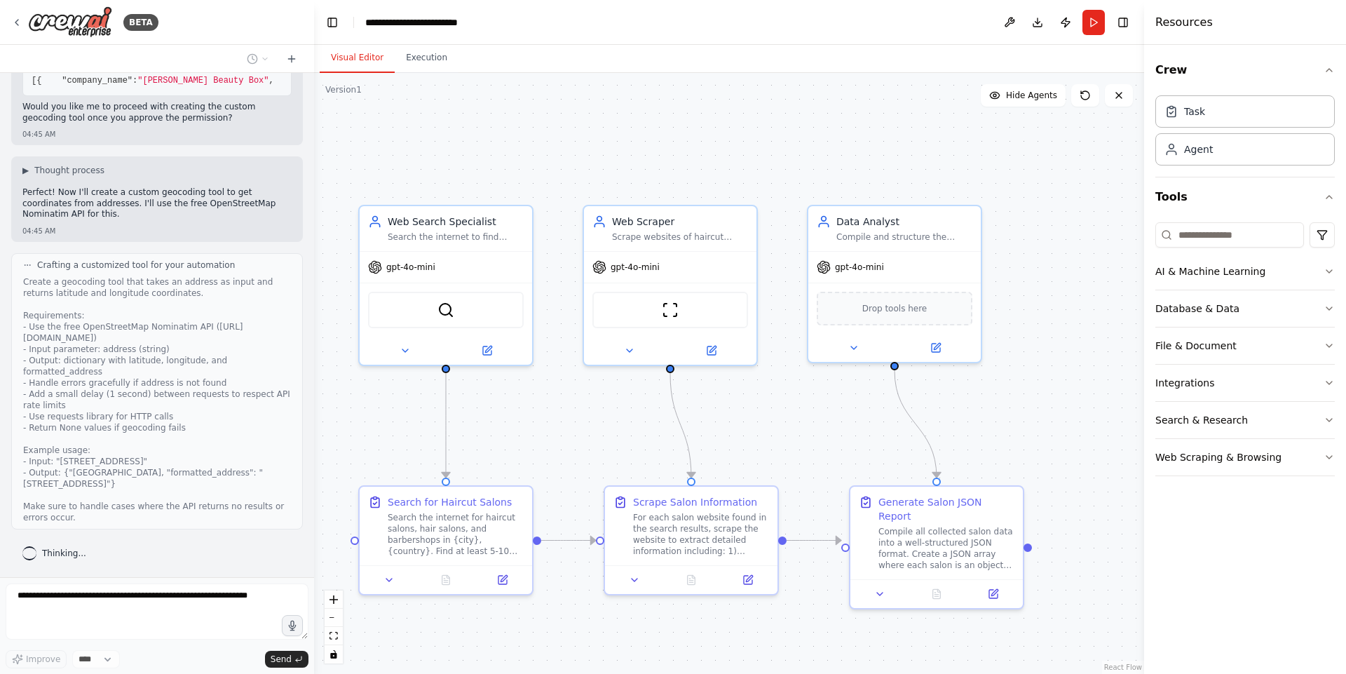
scroll to position [2024, 0]
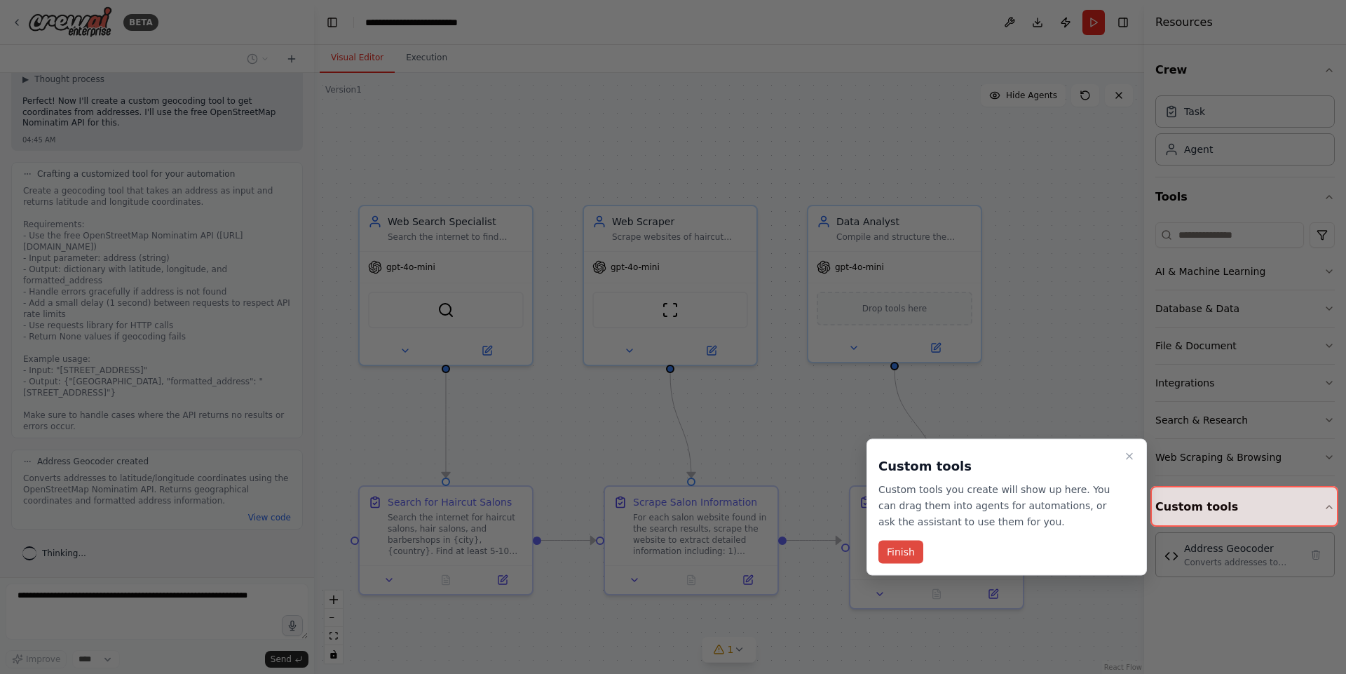
click at [899, 538] on button "Finish" at bounding box center [900, 551] width 45 height 23
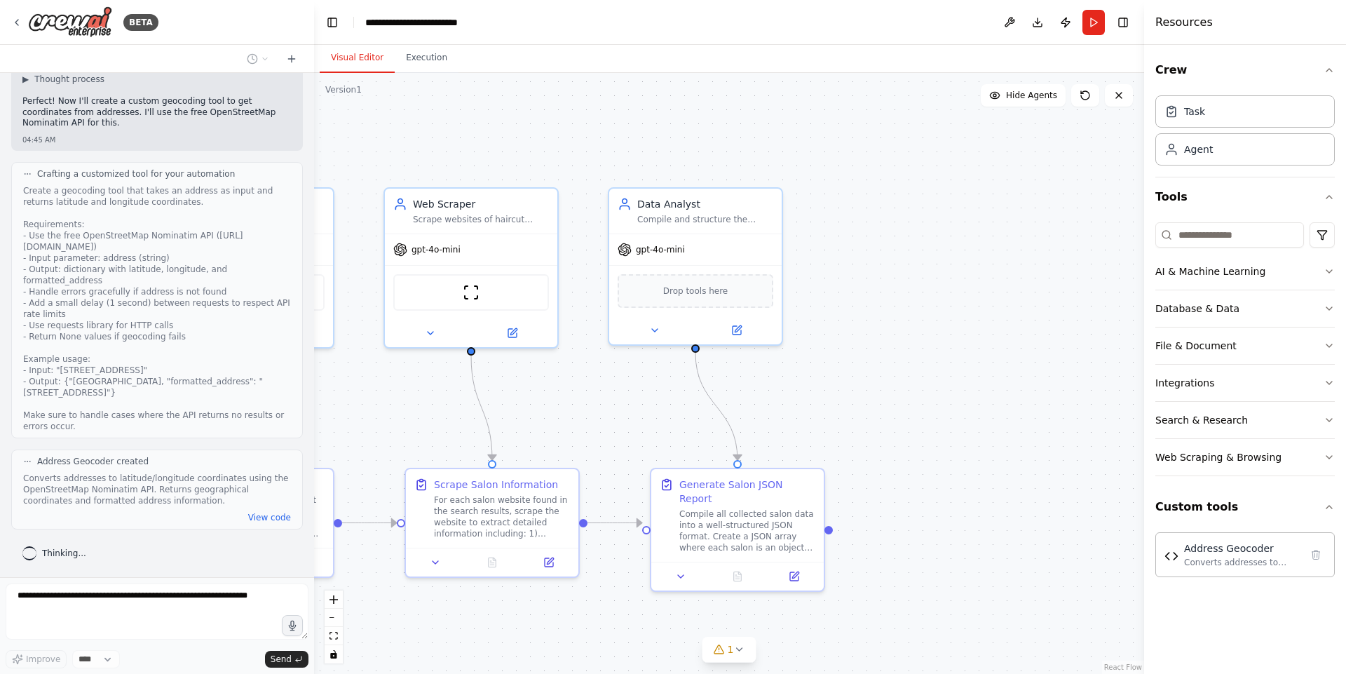
drag, startPoint x: 1031, startPoint y: 632, endPoint x: 828, endPoint y: 612, distance: 203.6
click at [828, 538] on div ".deletable-edge-delete-btn { width: 20px; height: 20px; border: 0px solid #ffff…" at bounding box center [729, 373] width 830 height 601
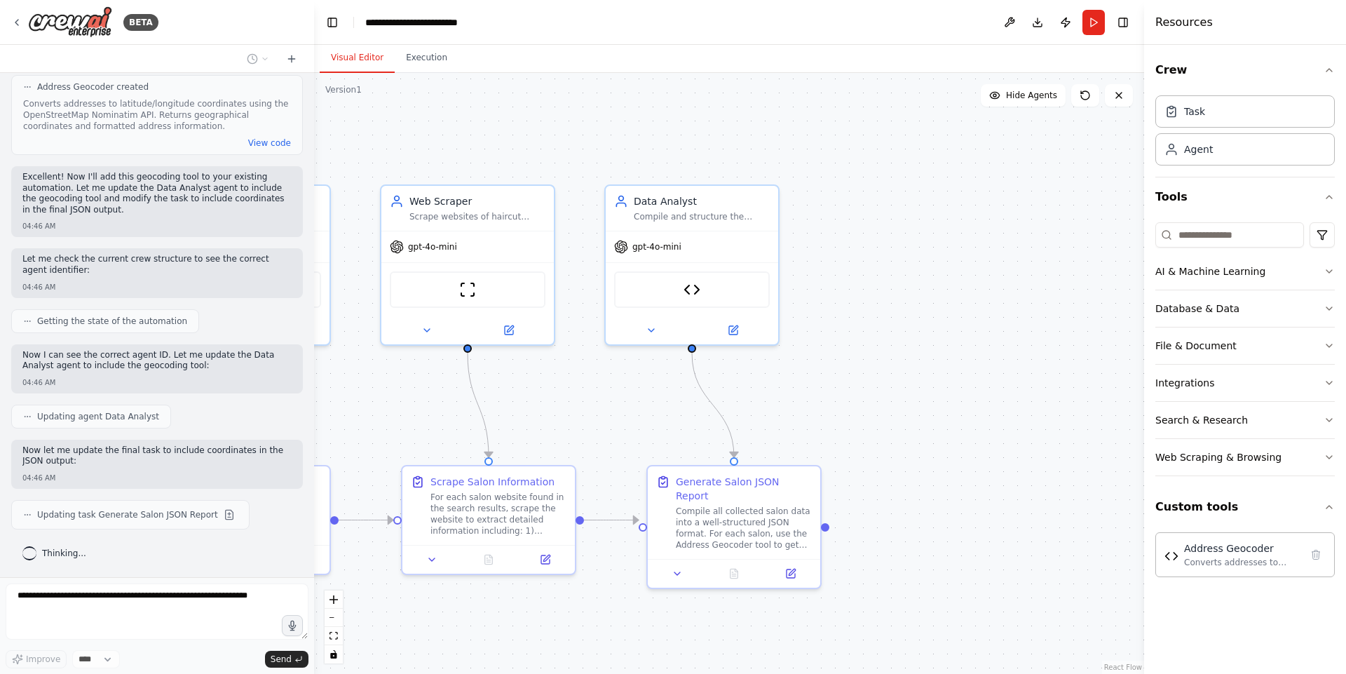
scroll to position [2433, 0]
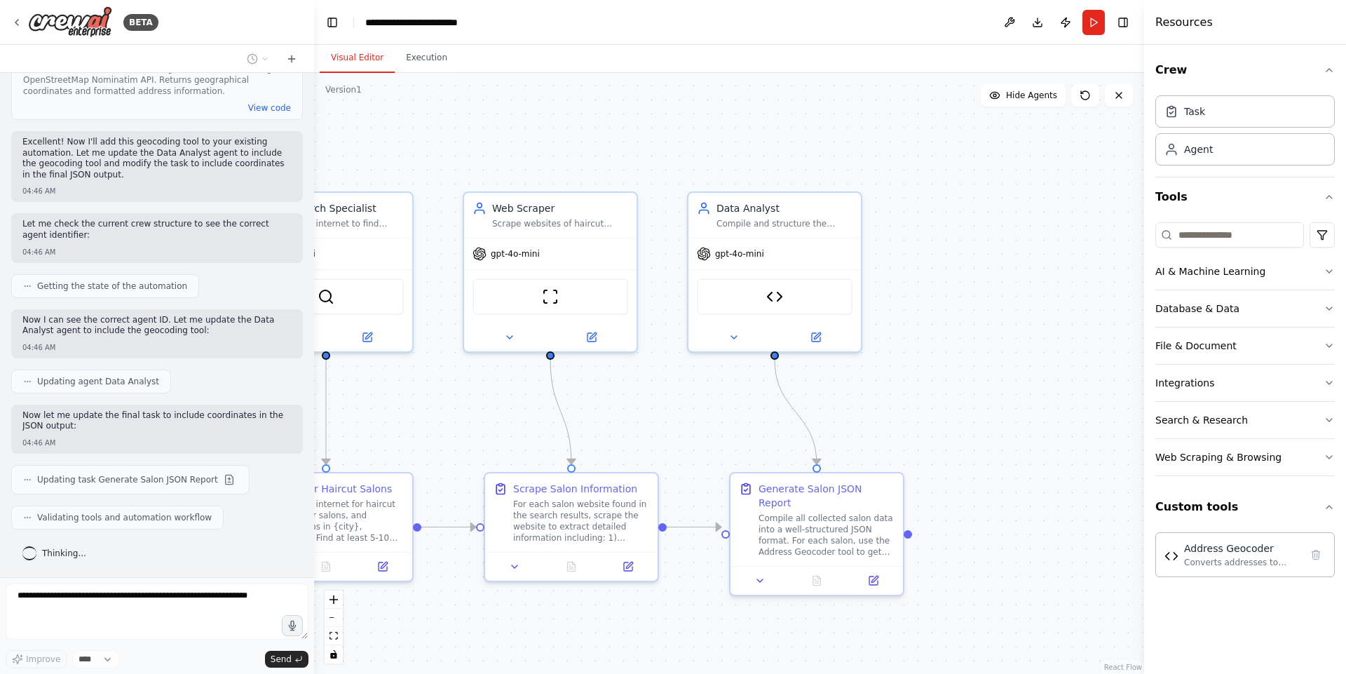
drag, startPoint x: 877, startPoint y: 354, endPoint x: 969, endPoint y: 357, distance: 92.6
click at [969, 357] on div ".deletable-edge-delete-btn { width: 20px; height: 20px; border: 0px solid #ffff…" at bounding box center [729, 373] width 830 height 601
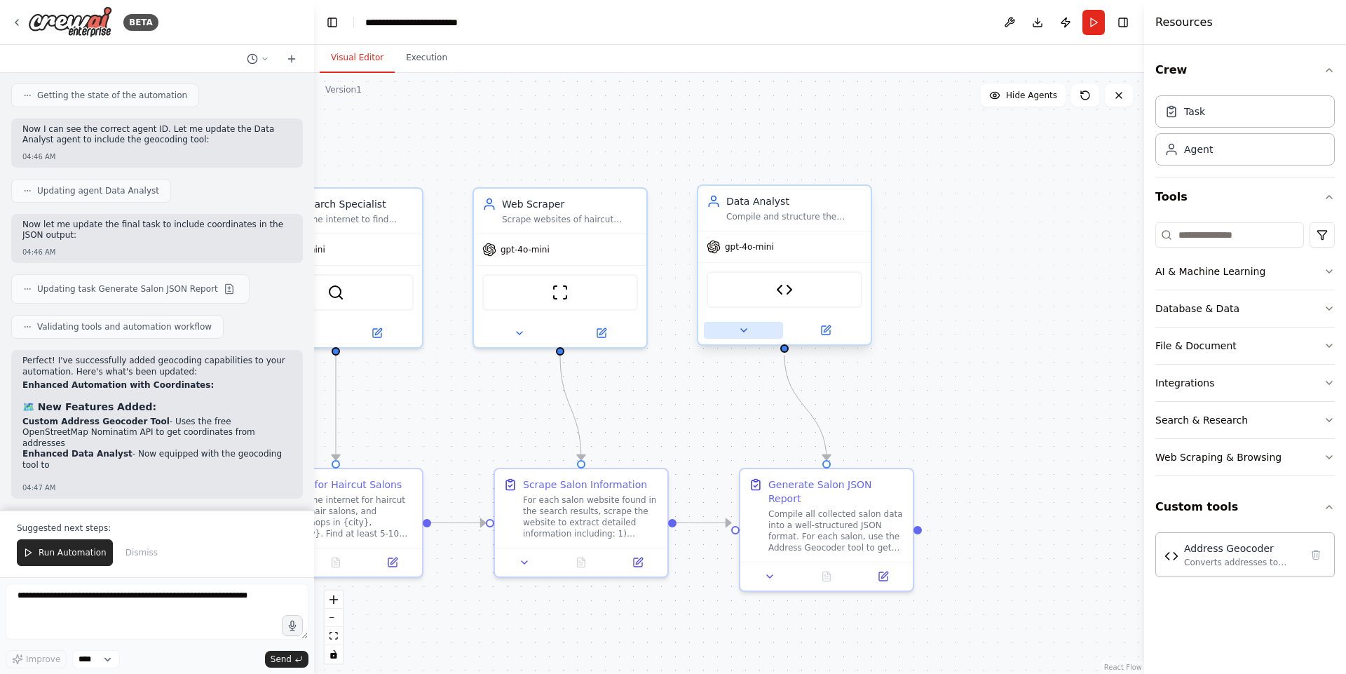
click at [735, 334] on button at bounding box center [743, 330] width 79 height 17
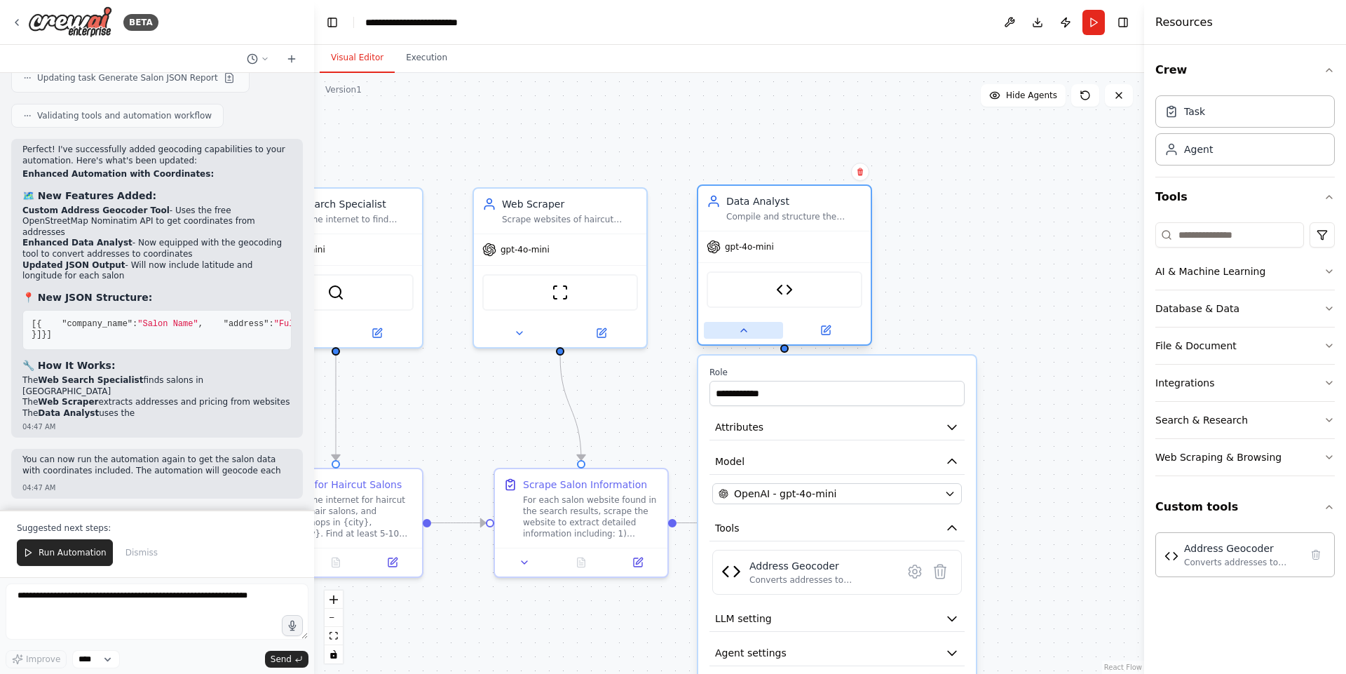
click at [735, 334] on button at bounding box center [743, 330] width 79 height 17
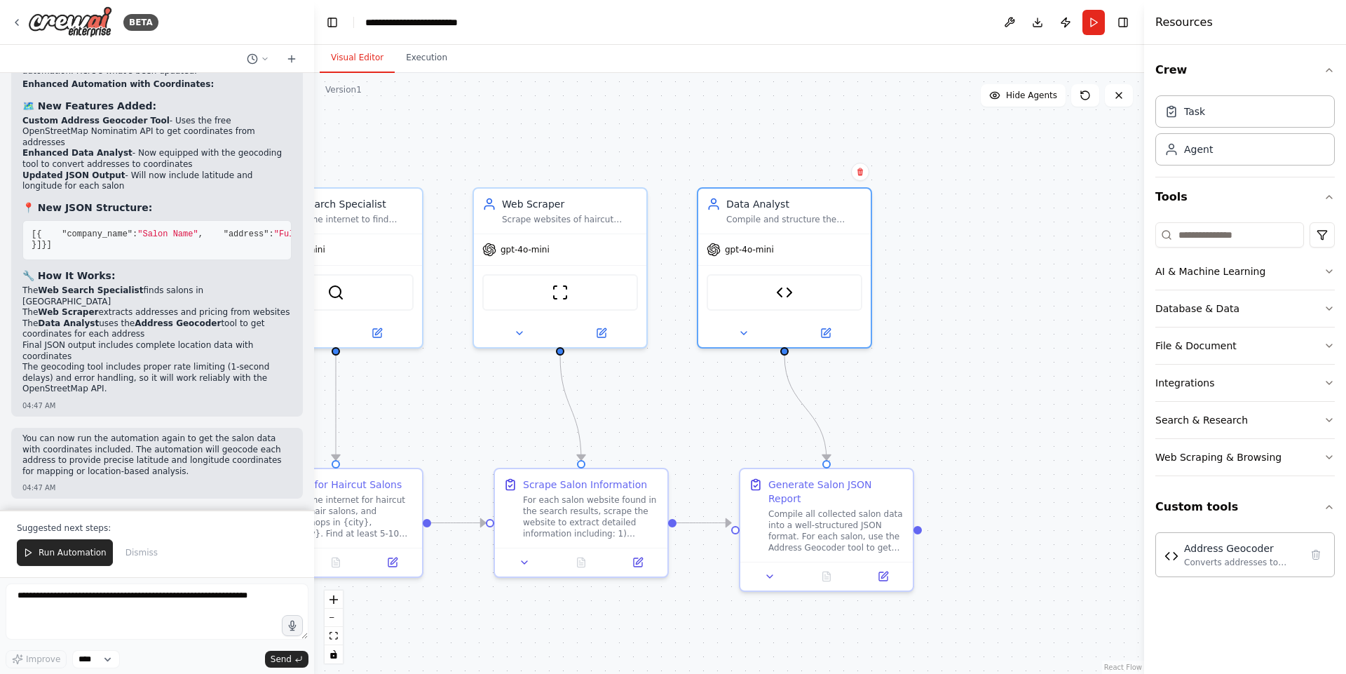
scroll to position [3034, 0]
click at [942, 205] on div ".deletable-edge-delete-btn { width: 20px; height: 20px; border: 0px solid #ffff…" at bounding box center [729, 373] width 830 height 601
click at [67, 538] on button "Run Automation" at bounding box center [65, 552] width 96 height 27
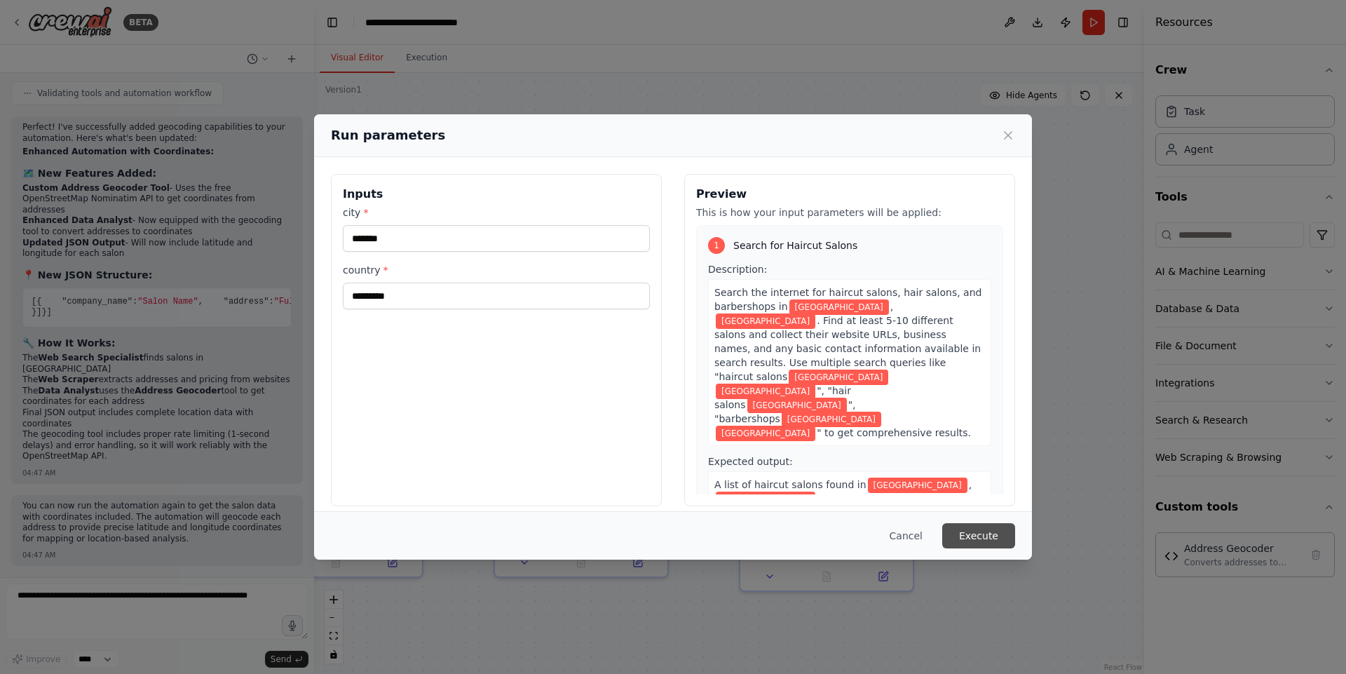
click at [978, 524] on button "Execute" at bounding box center [978, 535] width 73 height 25
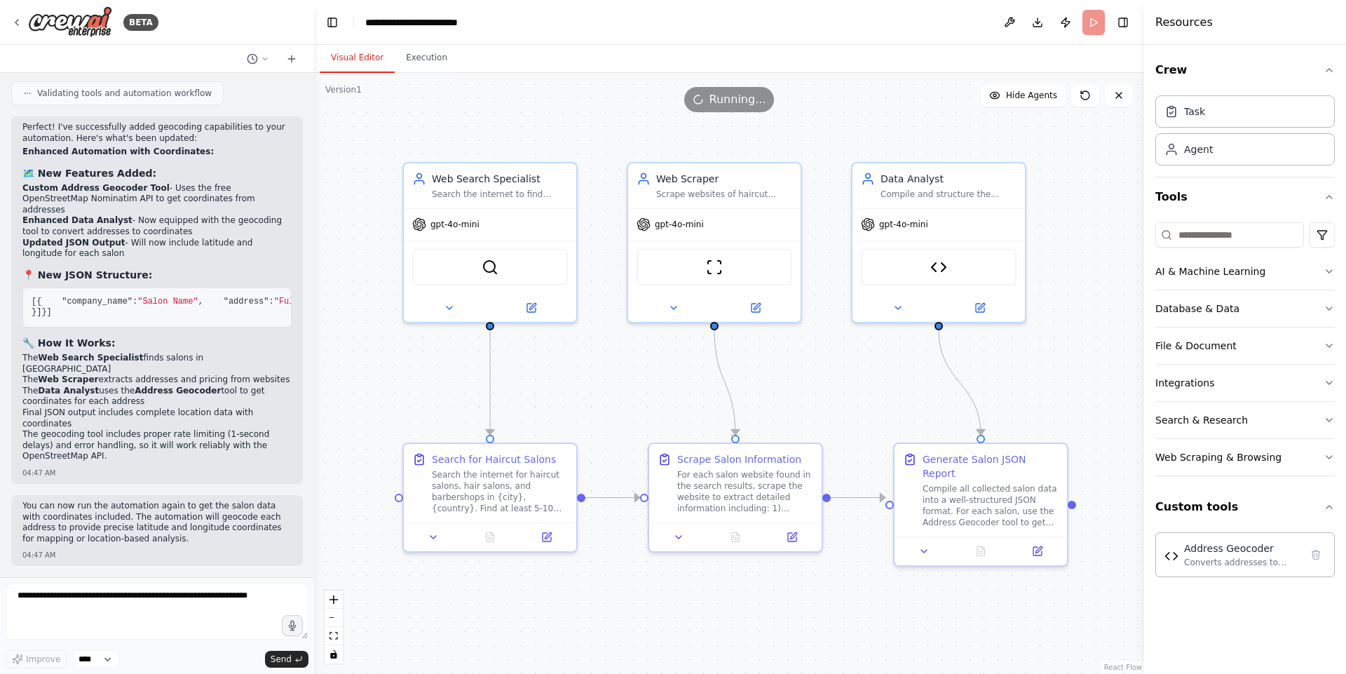
drag, startPoint x: 909, startPoint y: 367, endPoint x: 1065, endPoint y: 329, distance: 160.3
click at [1065, 329] on div ".deletable-edge-delete-btn { width: 20px; height: 20px; border: 0px solid #ffff…" at bounding box center [729, 373] width 830 height 601
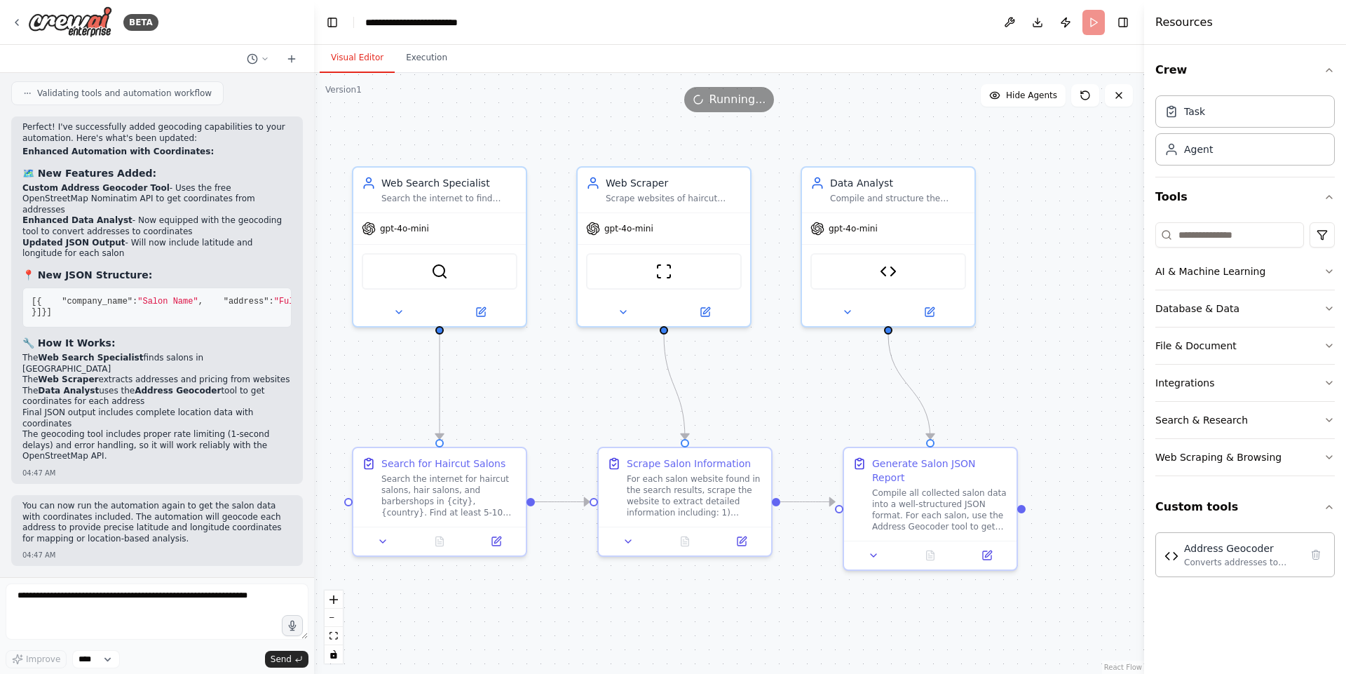
drag, startPoint x: 871, startPoint y: 349, endPoint x: 803, endPoint y: 366, distance: 70.0
click at [803, 366] on div ".deletable-edge-delete-btn { width: 20px; height: 20px; border: 0px solid #ffff…" at bounding box center [729, 373] width 830 height 601
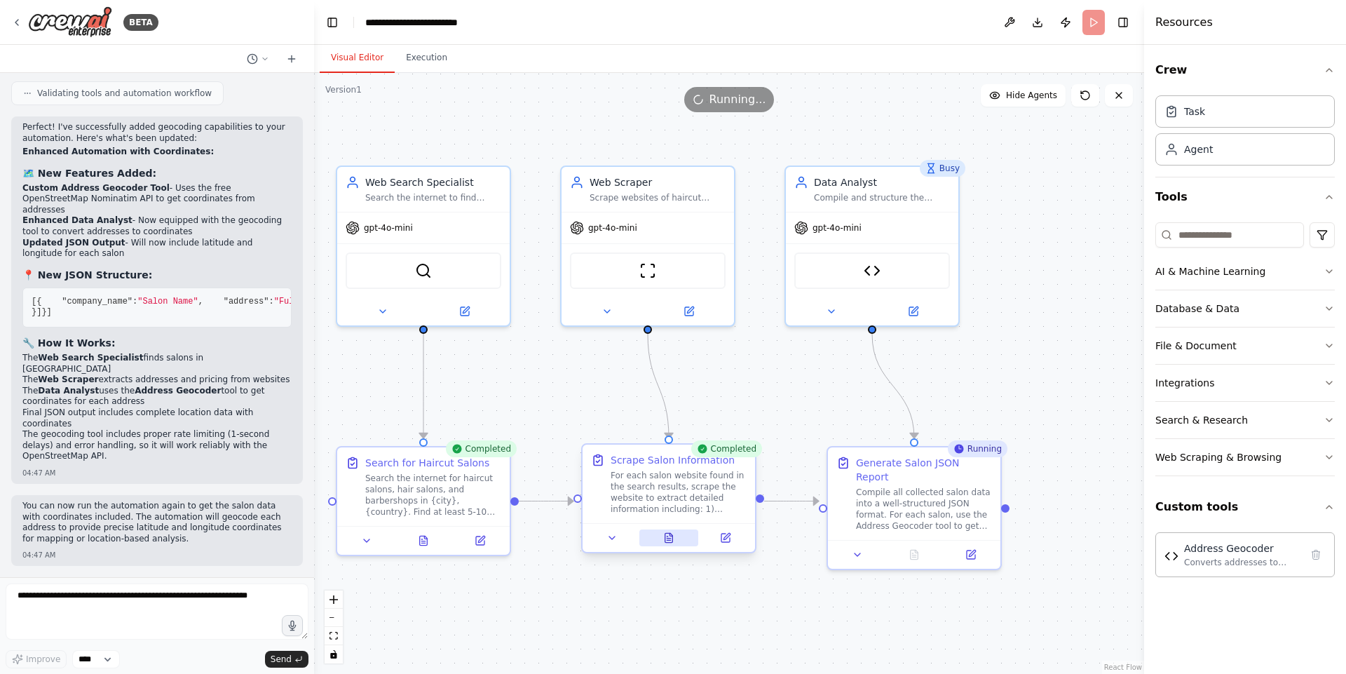
click at [665, 534] on icon at bounding box center [669, 537] width 8 height 9
click at [681, 534] on button at bounding box center [669, 537] width 60 height 17
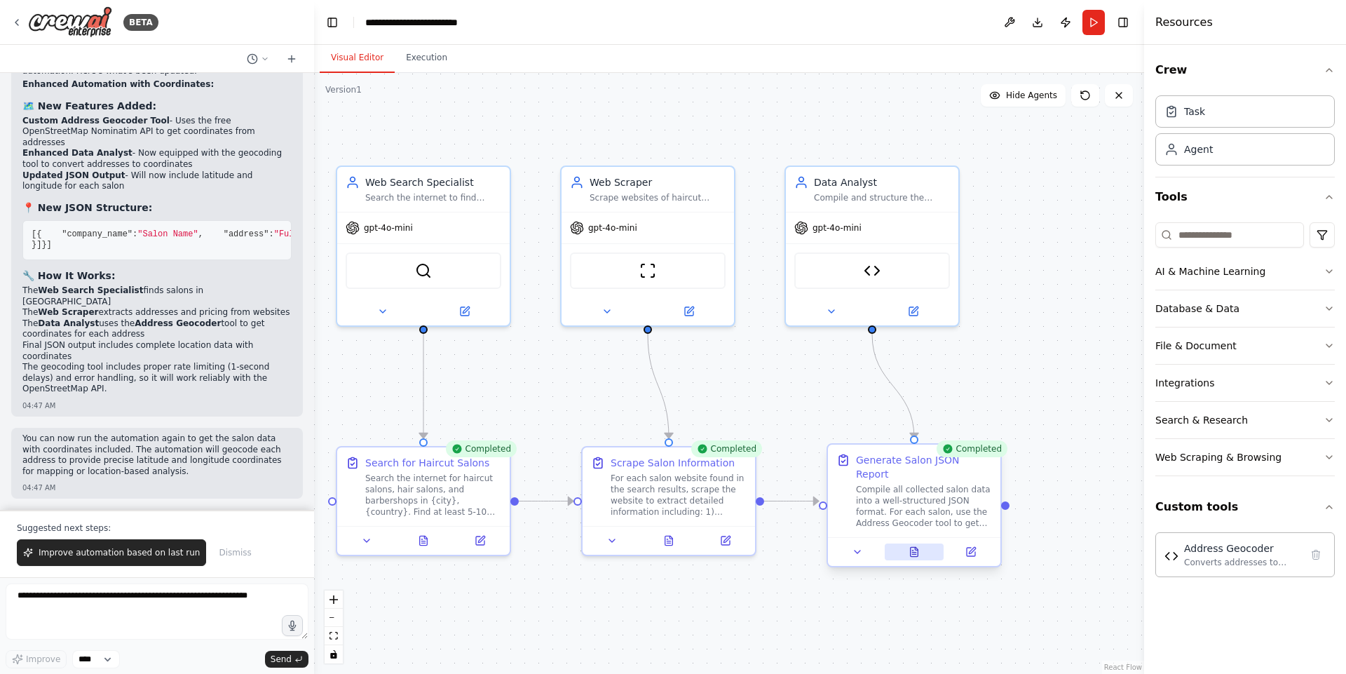
click at [907, 538] on button at bounding box center [914, 551] width 60 height 17
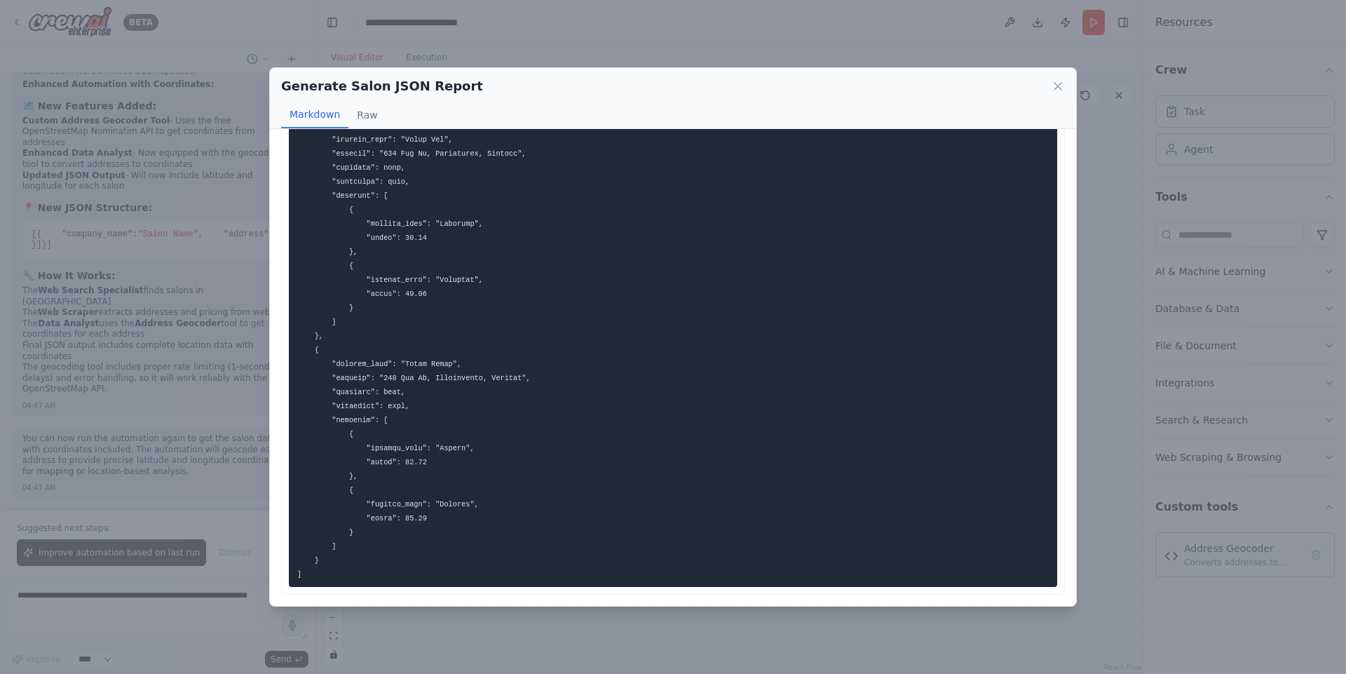
scroll to position [0, 0]
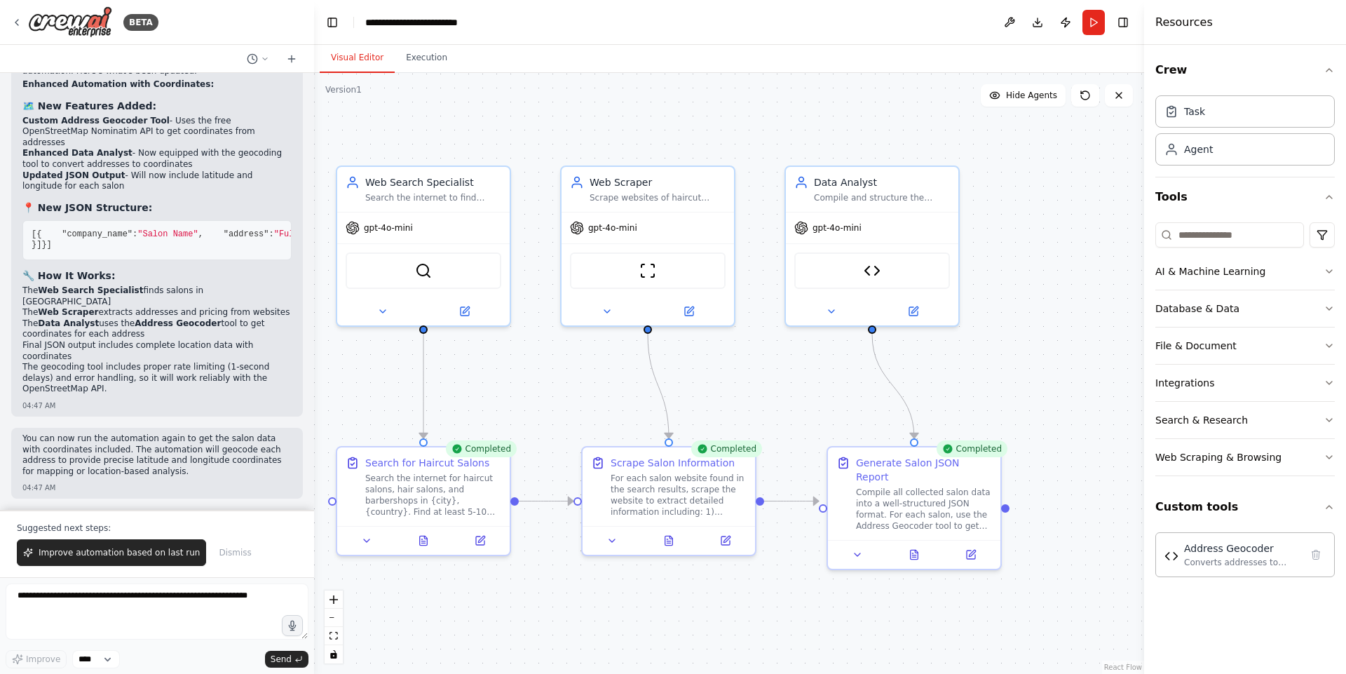
click at [1006, 381] on div ".deletable-edge-delete-btn { width: 20px; height: 20px; border: 0px solid #ffff…" at bounding box center [729, 373] width 830 height 601
click at [184, 538] on textarea at bounding box center [157, 611] width 303 height 56
paste textarea "**********"
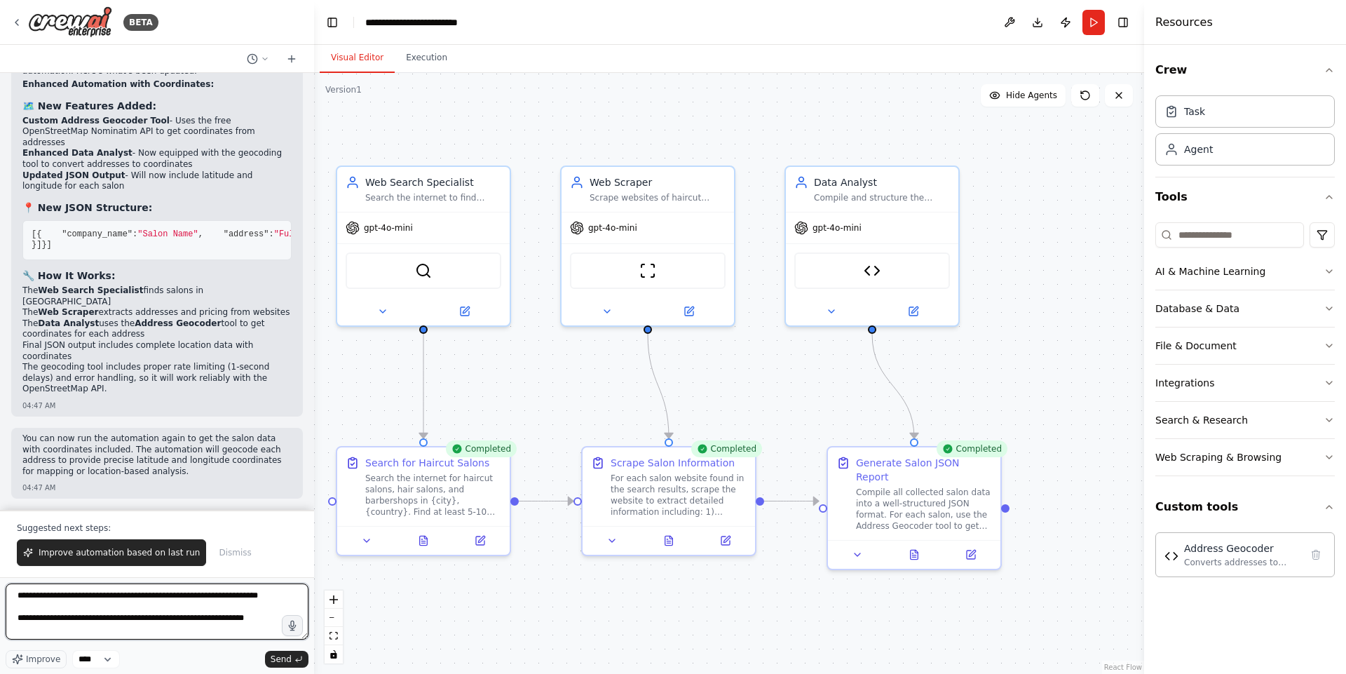
scroll to position [6, 0]
type textarea "**********"
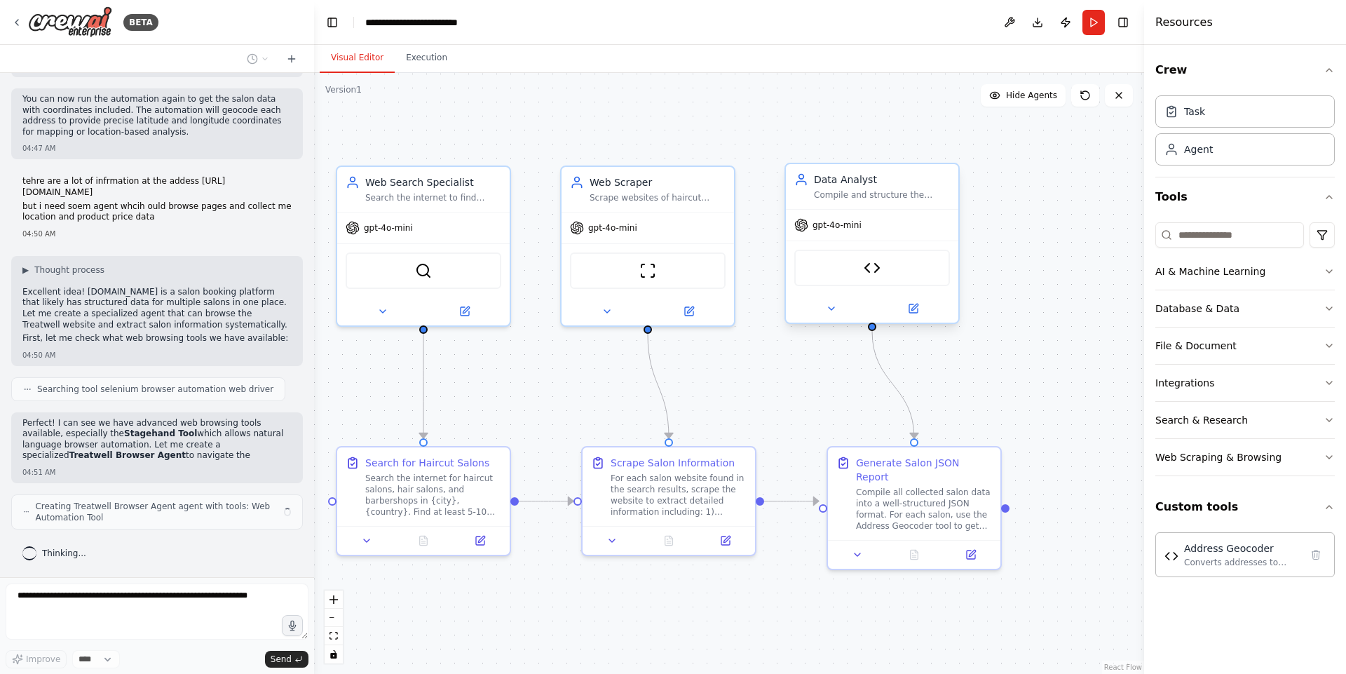
scroll to position [3362, 0]
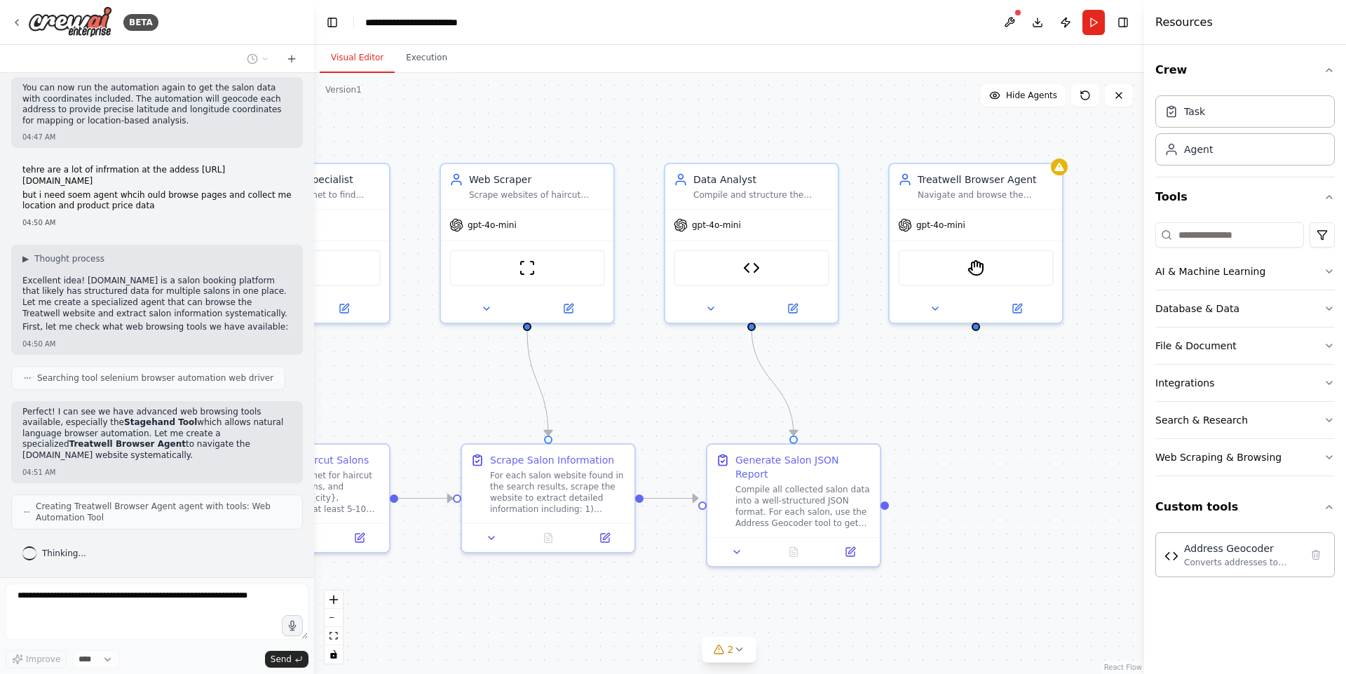
drag, startPoint x: 800, startPoint y: 107, endPoint x: 589, endPoint y: 110, distance: 211.0
click at [589, 110] on div ".deletable-edge-delete-btn { width: 20px; height: 20px; border: 0px solid #ffff…" at bounding box center [729, 373] width 830 height 601
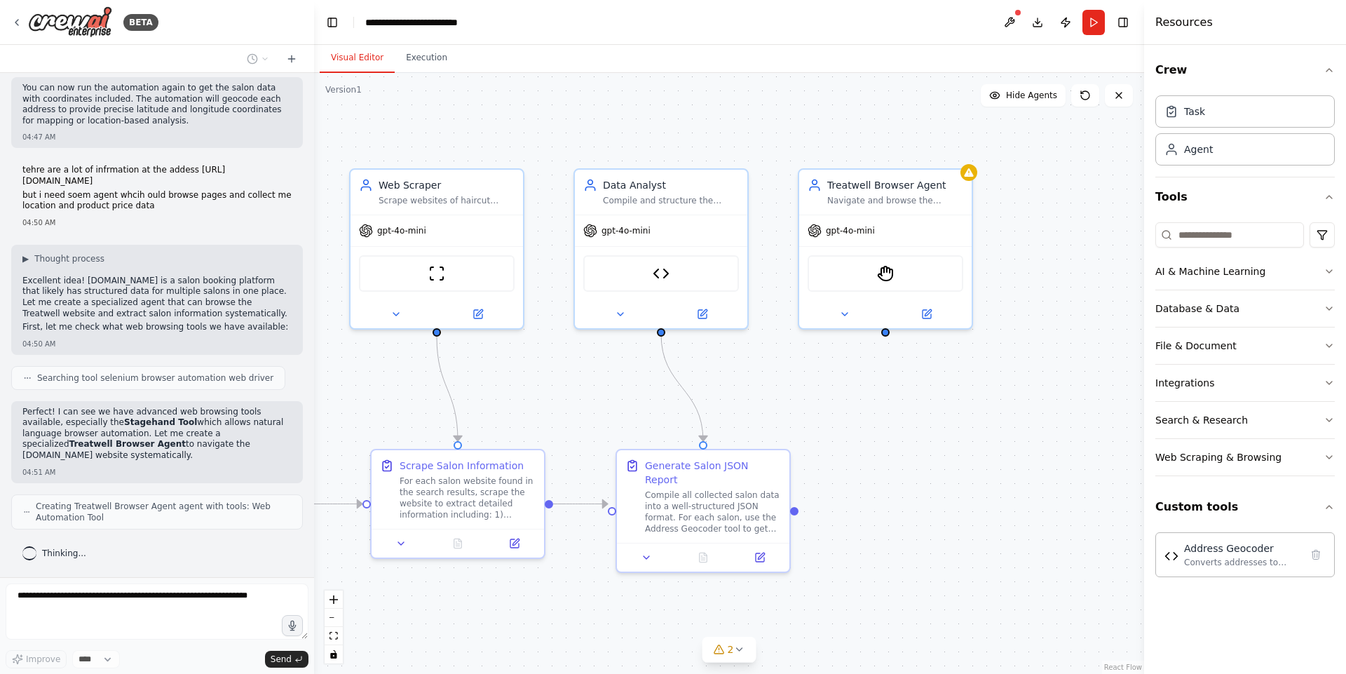
scroll to position [3446, 0]
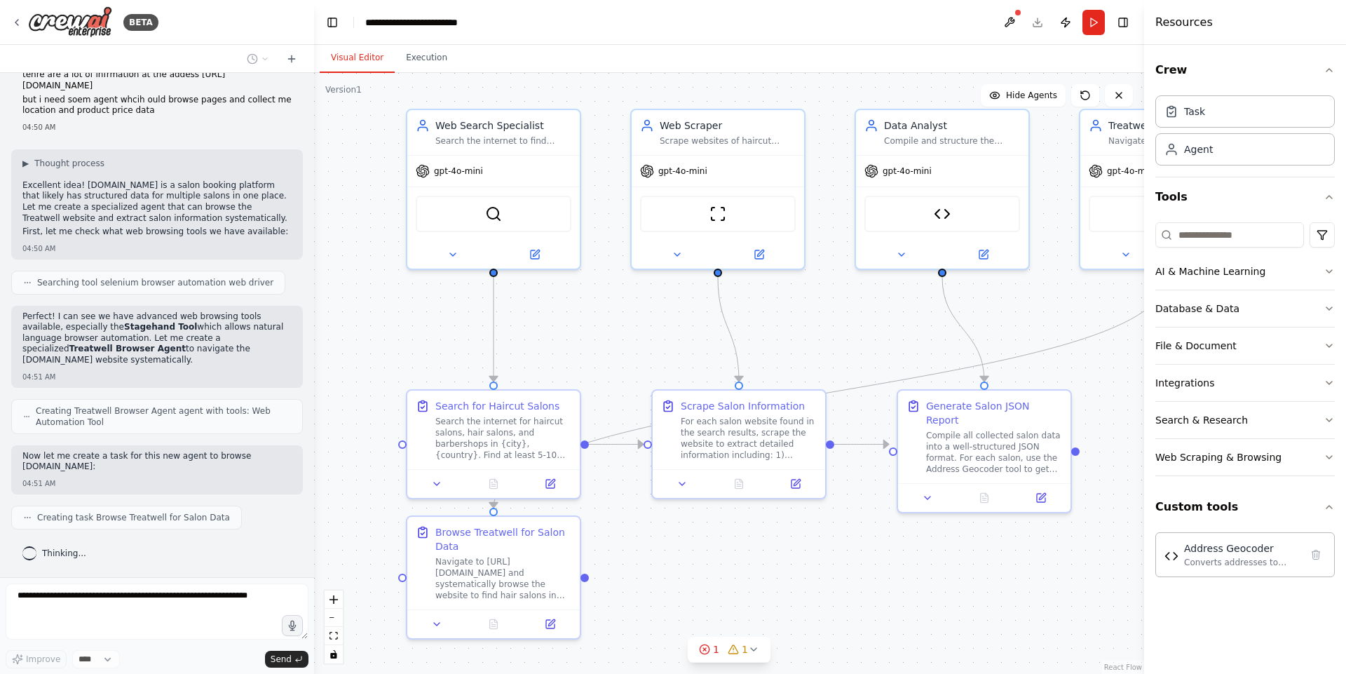
drag, startPoint x: 606, startPoint y: 96, endPoint x: 899, endPoint y: 36, distance: 298.4
click at [899, 36] on main "**********" at bounding box center [729, 337] width 830 height 674
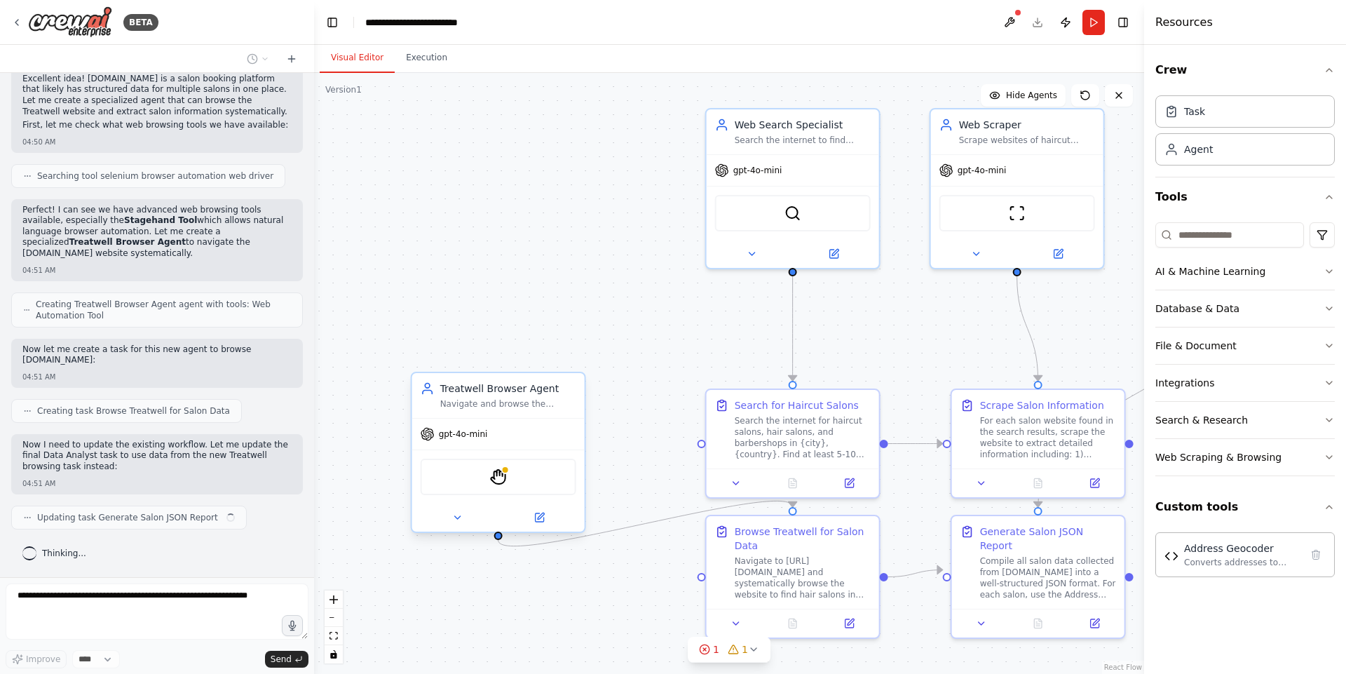
scroll to position [3553, 0]
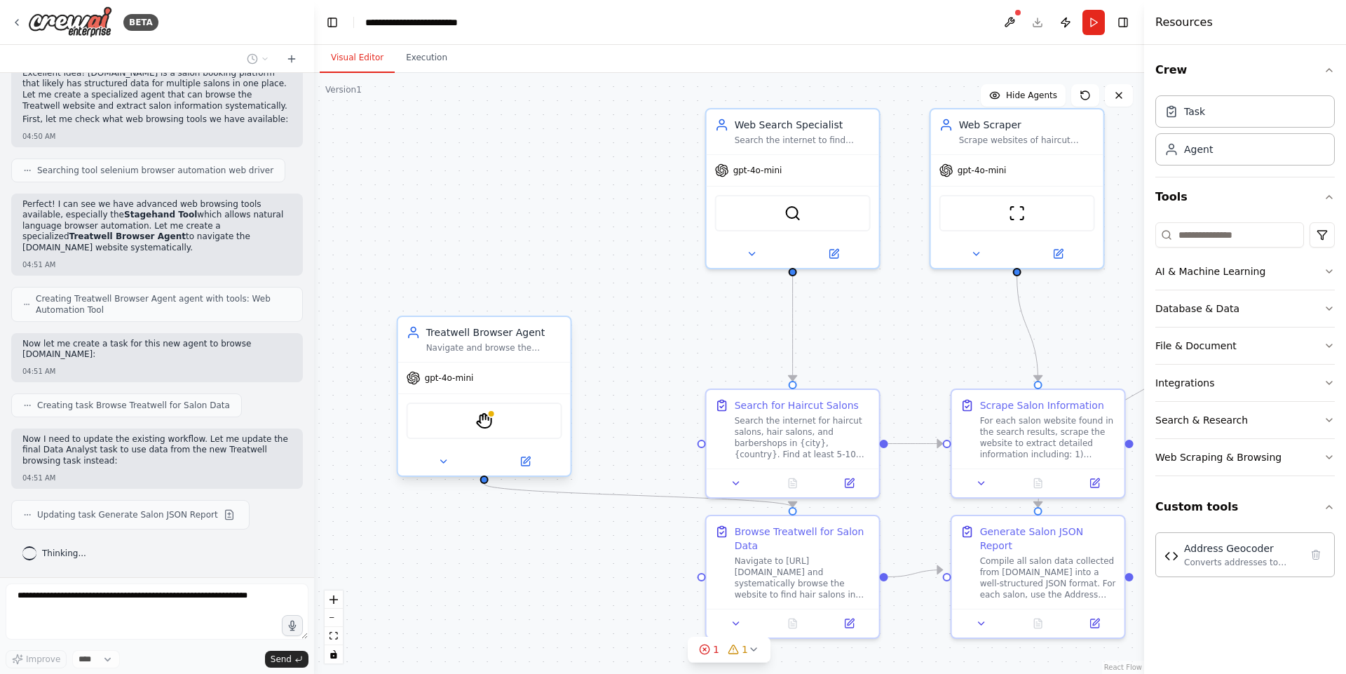
drag, startPoint x: 1119, startPoint y: 158, endPoint x: 404, endPoint y: 349, distance: 740.0
click at [404, 362] on div "gpt-4o-mini" at bounding box center [484, 377] width 172 height 31
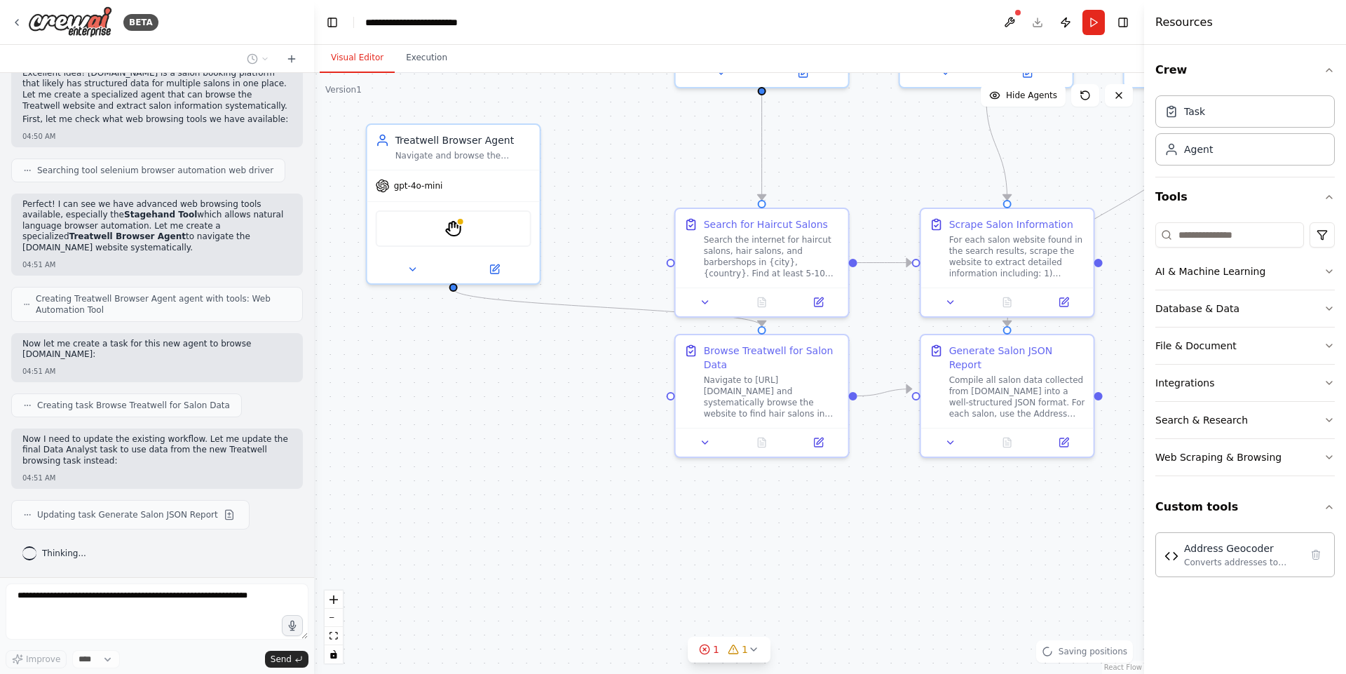
drag, startPoint x: 564, startPoint y: 507, endPoint x: 531, endPoint y: 322, distance: 187.4
click at [531, 322] on div ".deletable-edge-delete-btn { width: 20px; height: 20px; border: 0px solid #ffff…" at bounding box center [729, 373] width 830 height 601
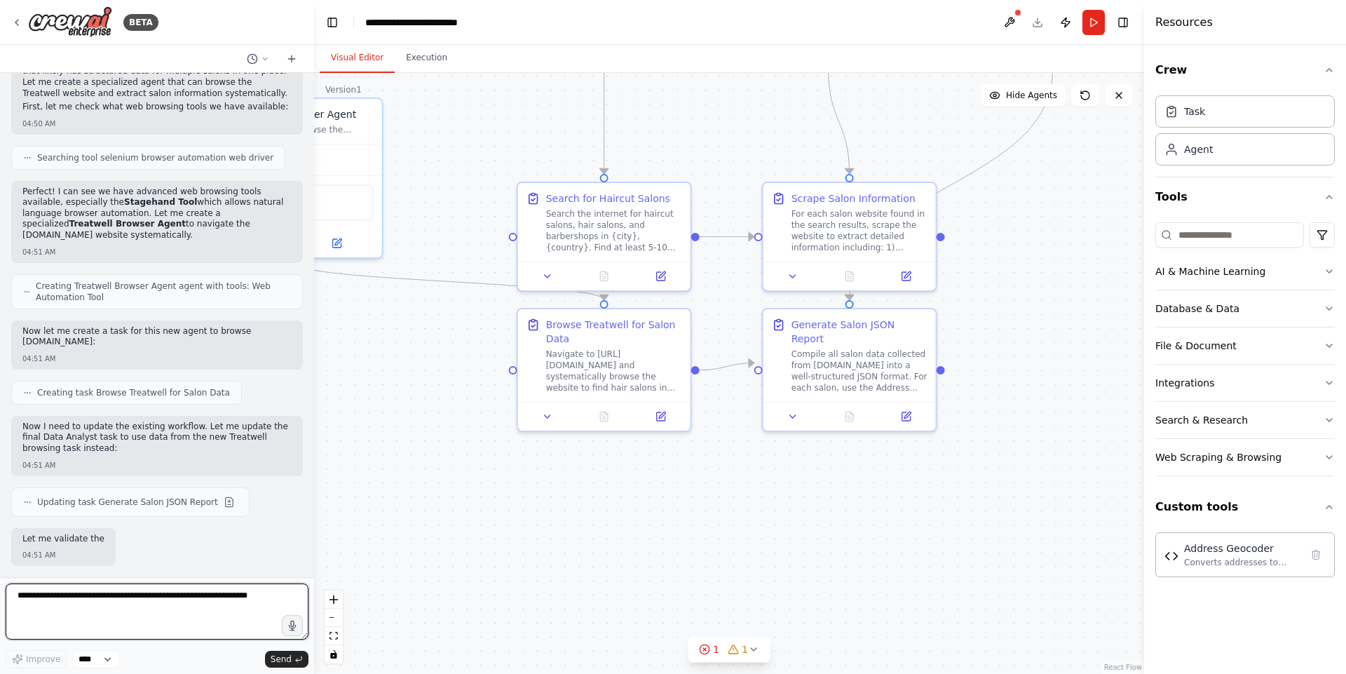
drag, startPoint x: 593, startPoint y: 430, endPoint x: 436, endPoint y: 402, distance: 159.5
click at [436, 402] on div ".deletable-edge-delete-btn { width: 20px; height: 20px; border: 0px solid #ffff…" at bounding box center [729, 373] width 830 height 601
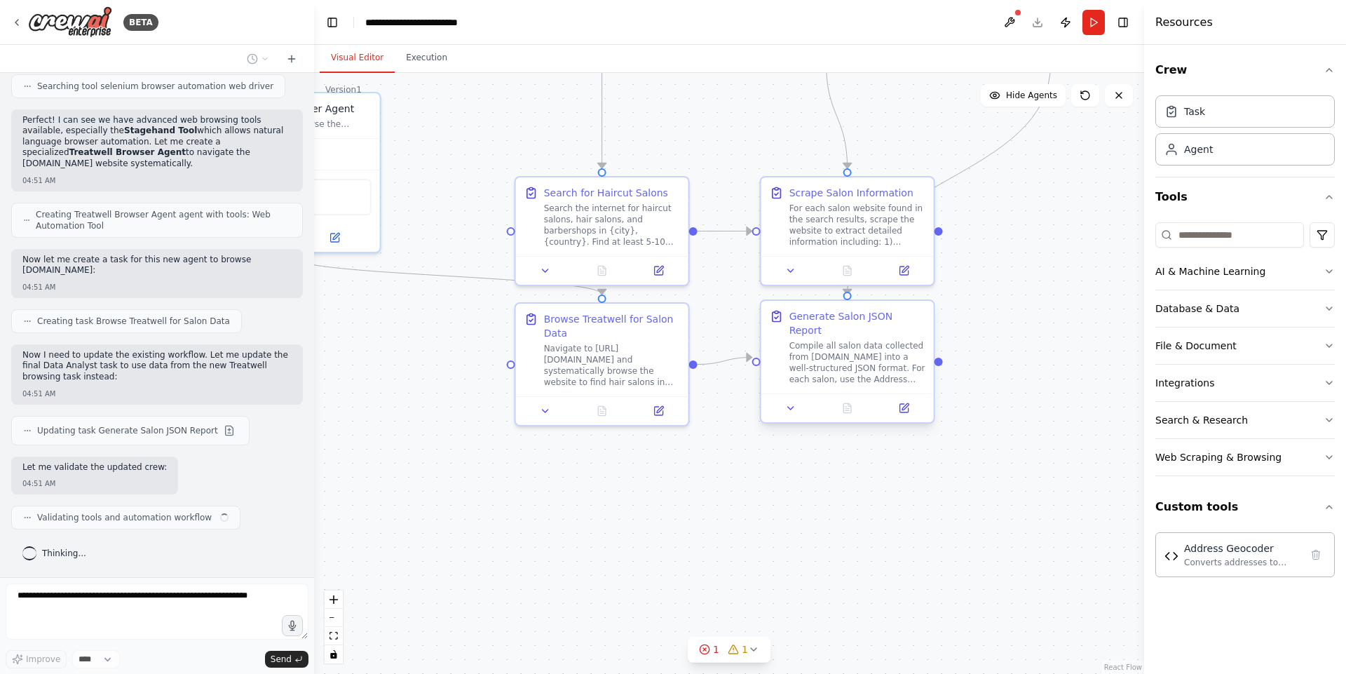
scroll to position [3643, 0]
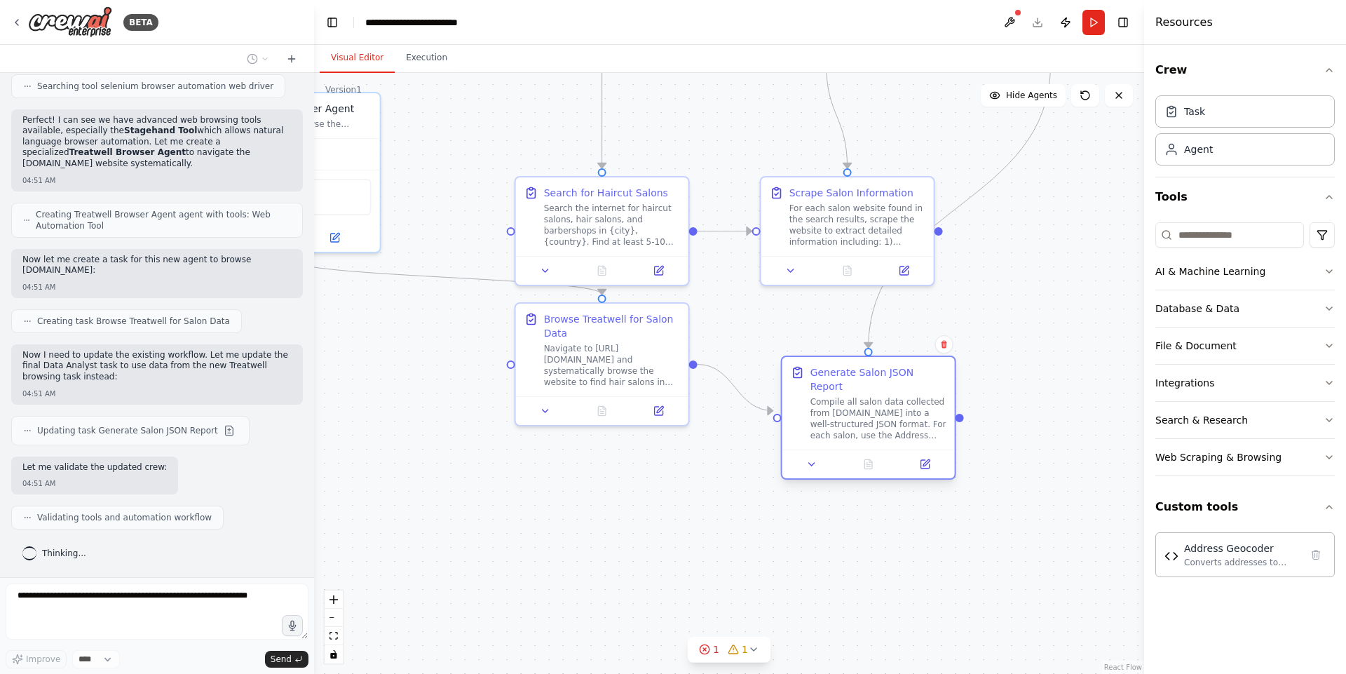
drag, startPoint x: 832, startPoint y: 347, endPoint x: 866, endPoint y: 429, distance: 88.9
click at [866, 429] on div "Compile all salon data collected from Treatwell.lt into a well-structured JSON …" at bounding box center [878, 418] width 136 height 45
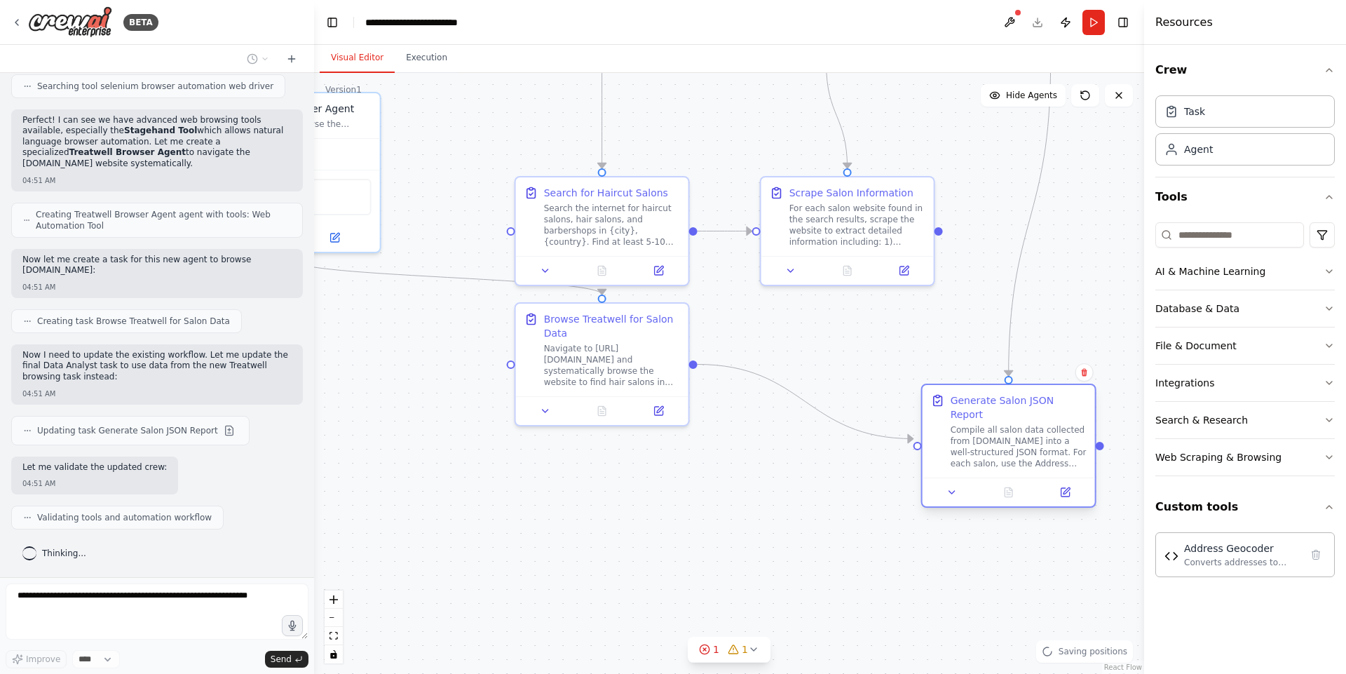
drag, startPoint x: 892, startPoint y: 417, endPoint x: 1020, endPoint y: 429, distance: 128.1
click at [1020, 429] on div "Compile all salon data collected from Treatwell.lt into a well-structured JSON …" at bounding box center [1018, 446] width 136 height 45
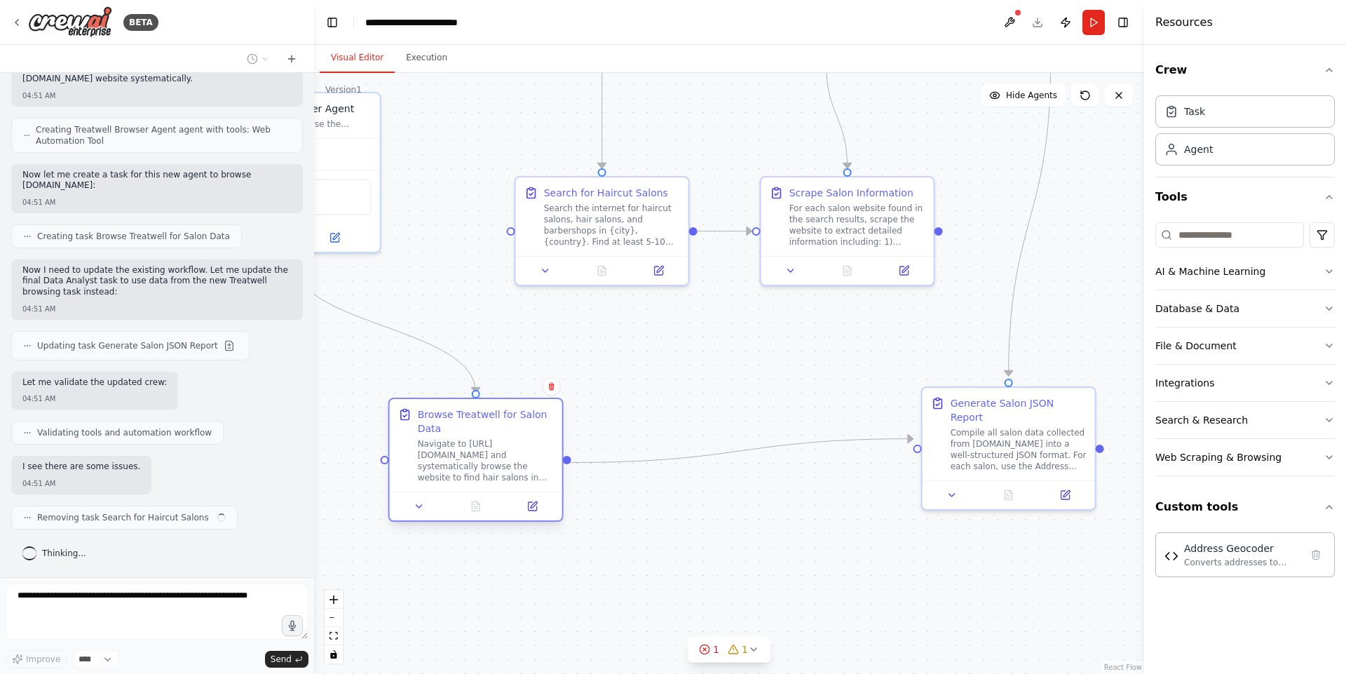
drag, startPoint x: 618, startPoint y: 353, endPoint x: 483, endPoint y: 457, distance: 170.9
click at [483, 457] on div "Navigate to https://www.treatwell.lt/ and systematically browse the website to …" at bounding box center [486, 460] width 136 height 45
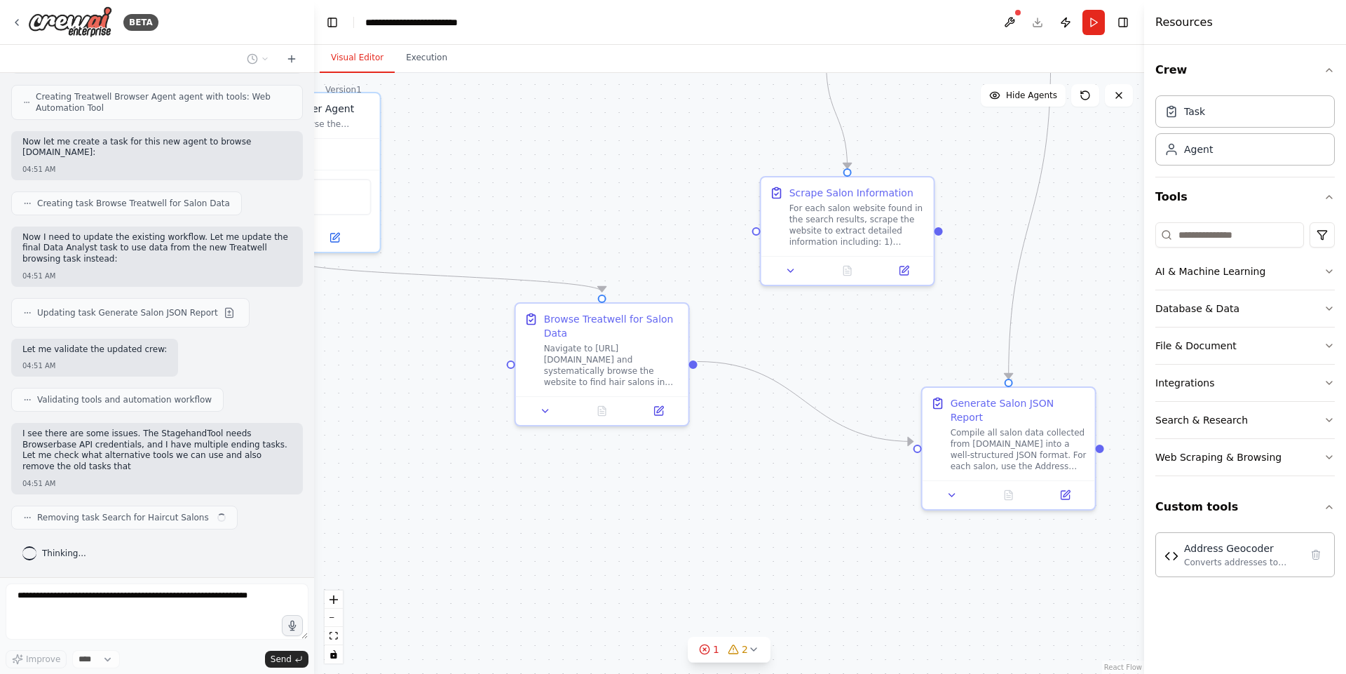
scroll to position [3760, 0]
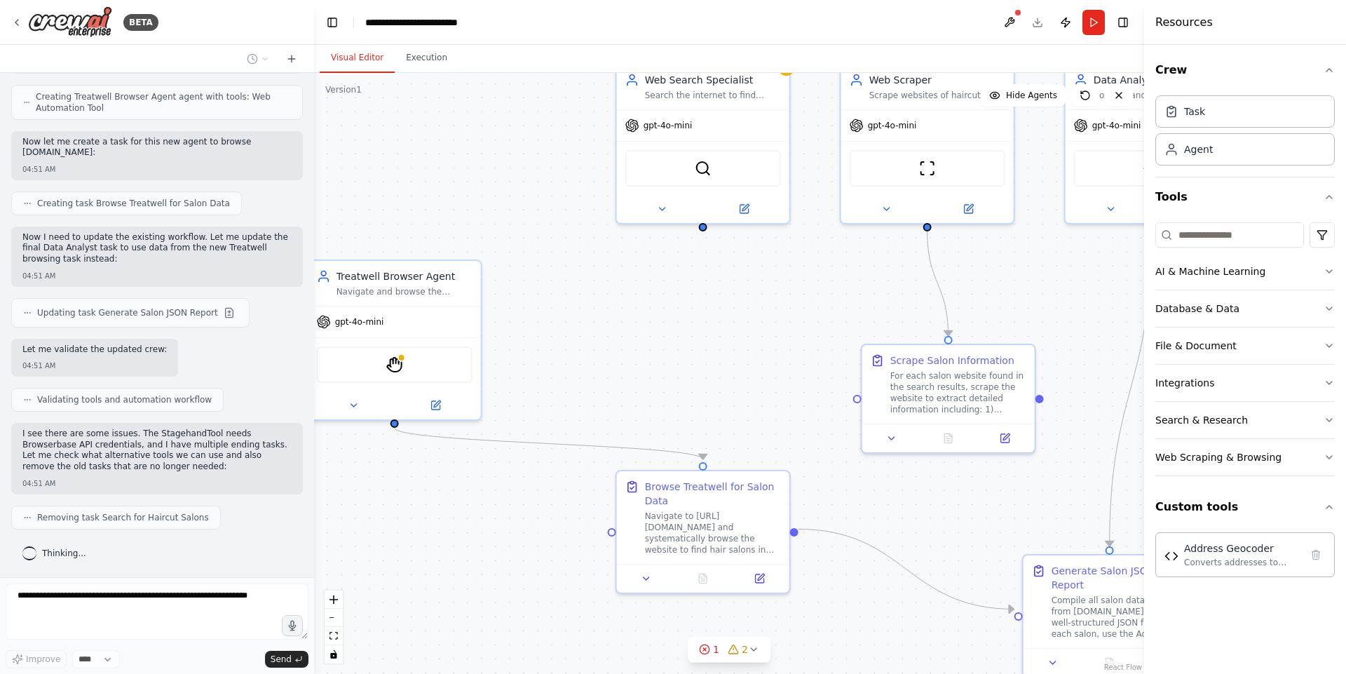
drag, startPoint x: 657, startPoint y: 212, endPoint x: 760, endPoint y: 381, distance: 198.4
click at [760, 381] on div ".deletable-edge-delete-btn { width: 20px; height: 20px; border: 0px solid #ffff…" at bounding box center [729, 373] width 830 height 601
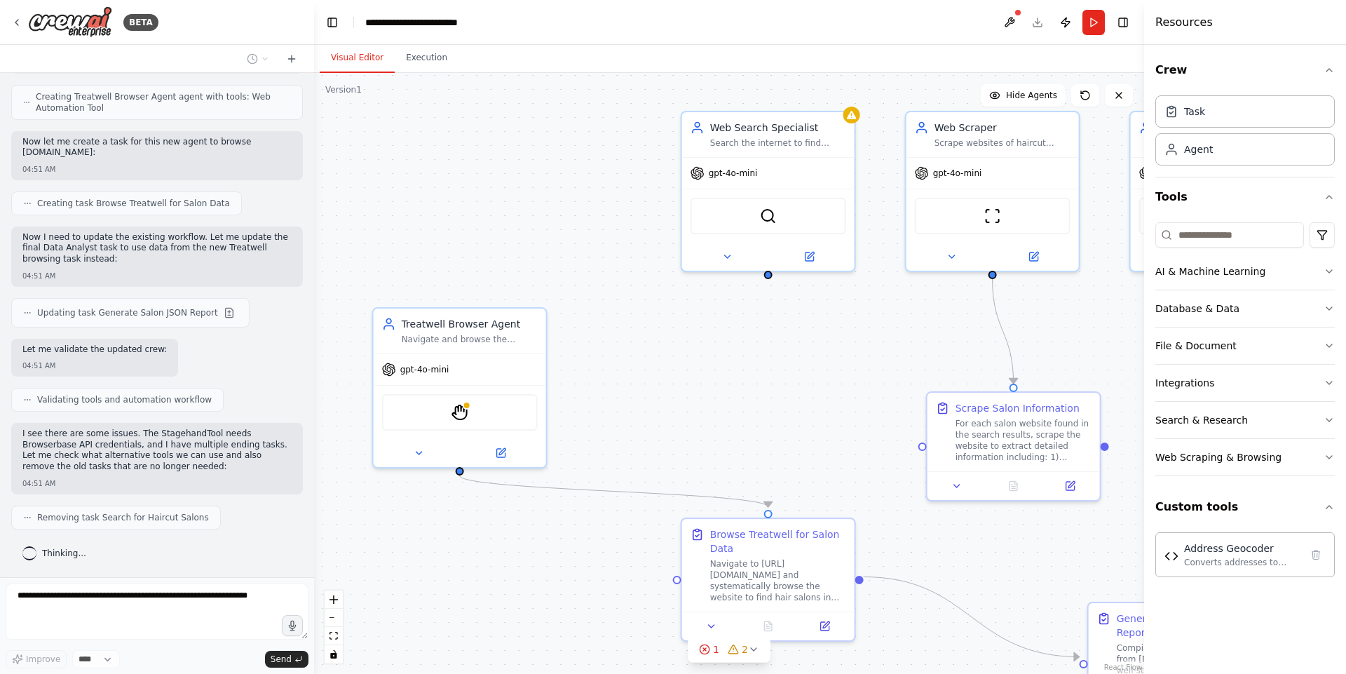
drag, startPoint x: 709, startPoint y: 315, endPoint x: 774, endPoint y: 364, distance: 80.6
click at [774, 364] on div ".deletable-edge-delete-btn { width: 20px; height: 20px; border: 0px solid #ffff…" at bounding box center [729, 373] width 830 height 601
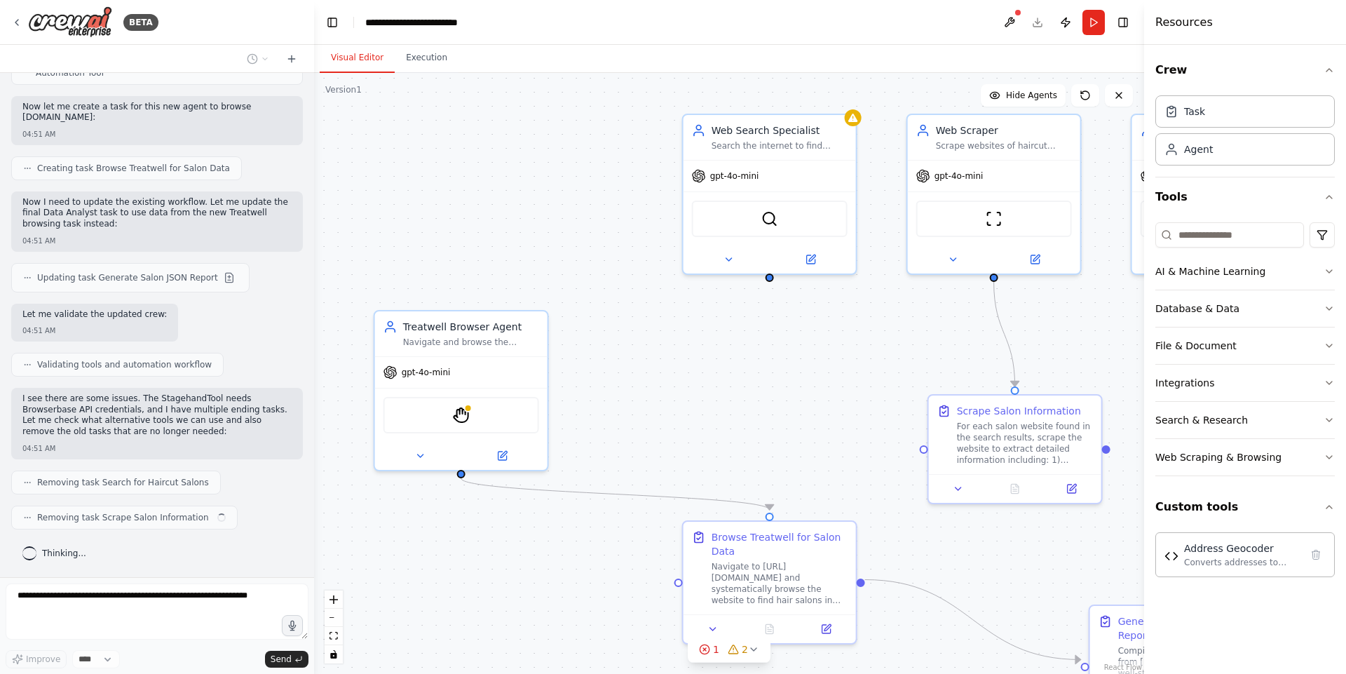
scroll to position [3795, 0]
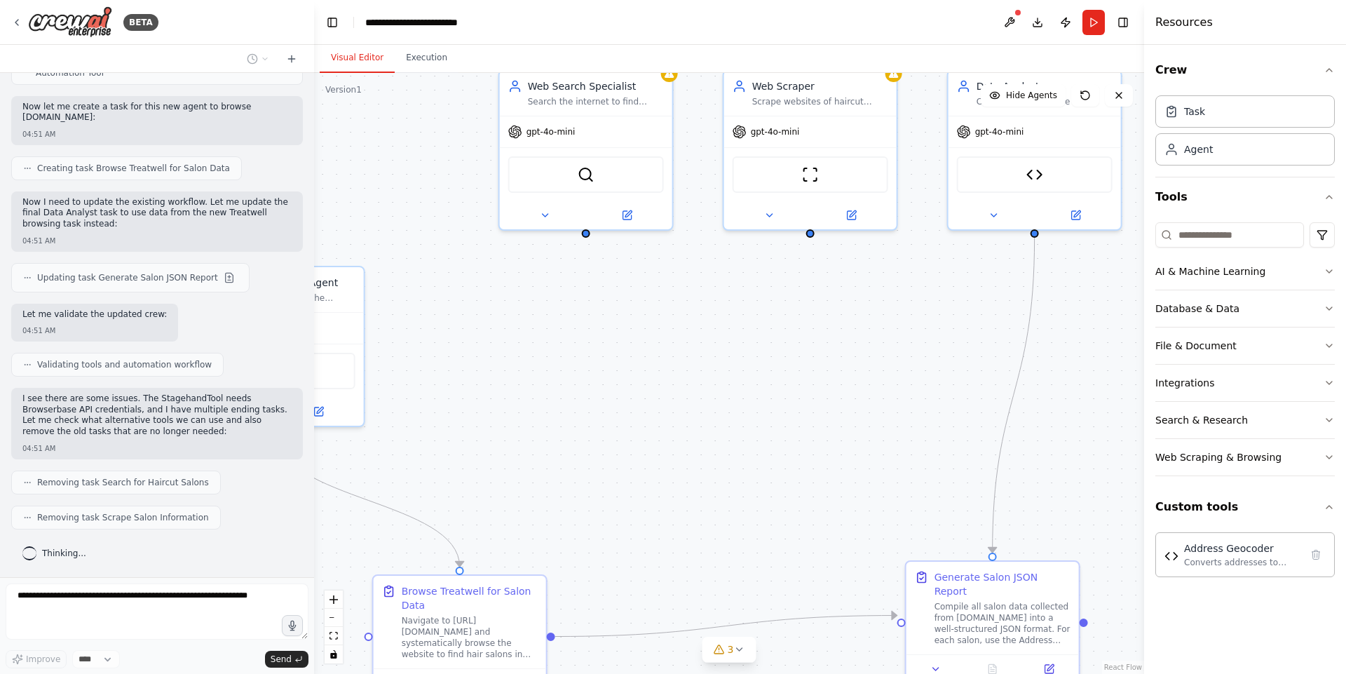
drag, startPoint x: 810, startPoint y: 384, endPoint x: 618, endPoint y: 334, distance: 198.6
click at [618, 334] on div ".deletable-edge-delete-btn { width: 20px; height: 20px; border: 0px solid #ffff…" at bounding box center [729, 373] width 830 height 601
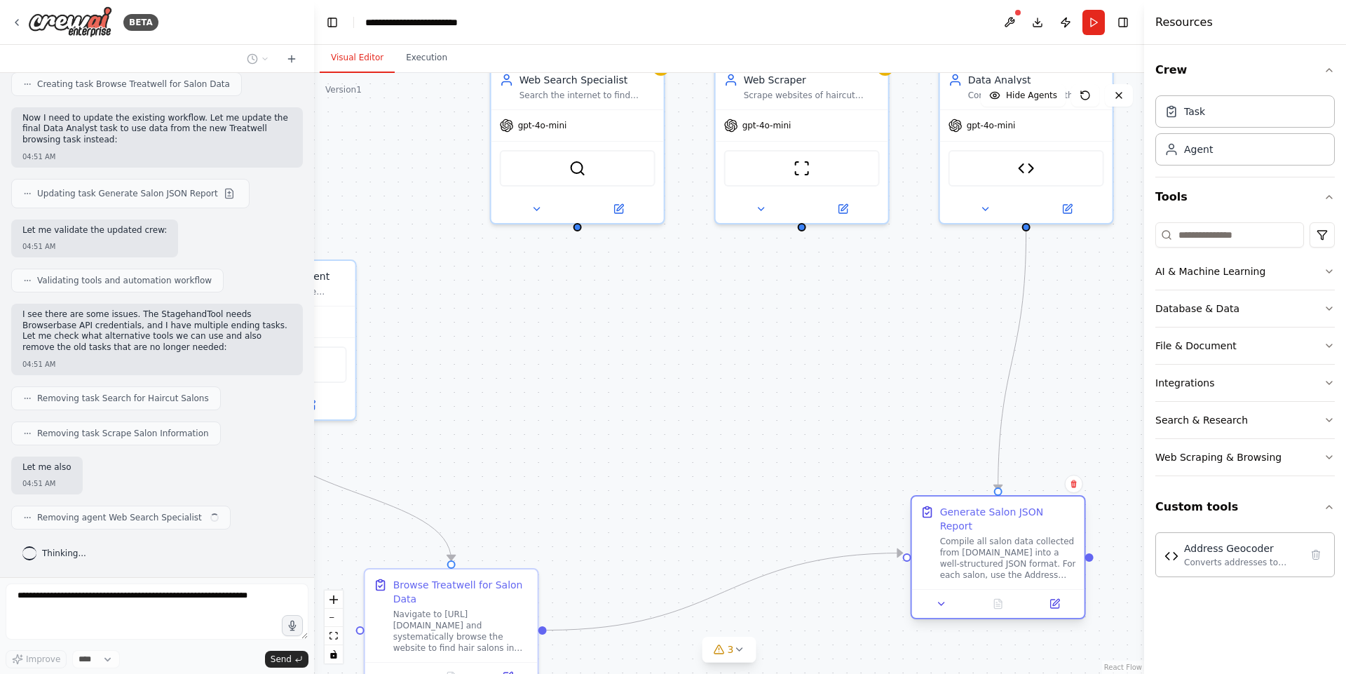
scroll to position [3880, 0]
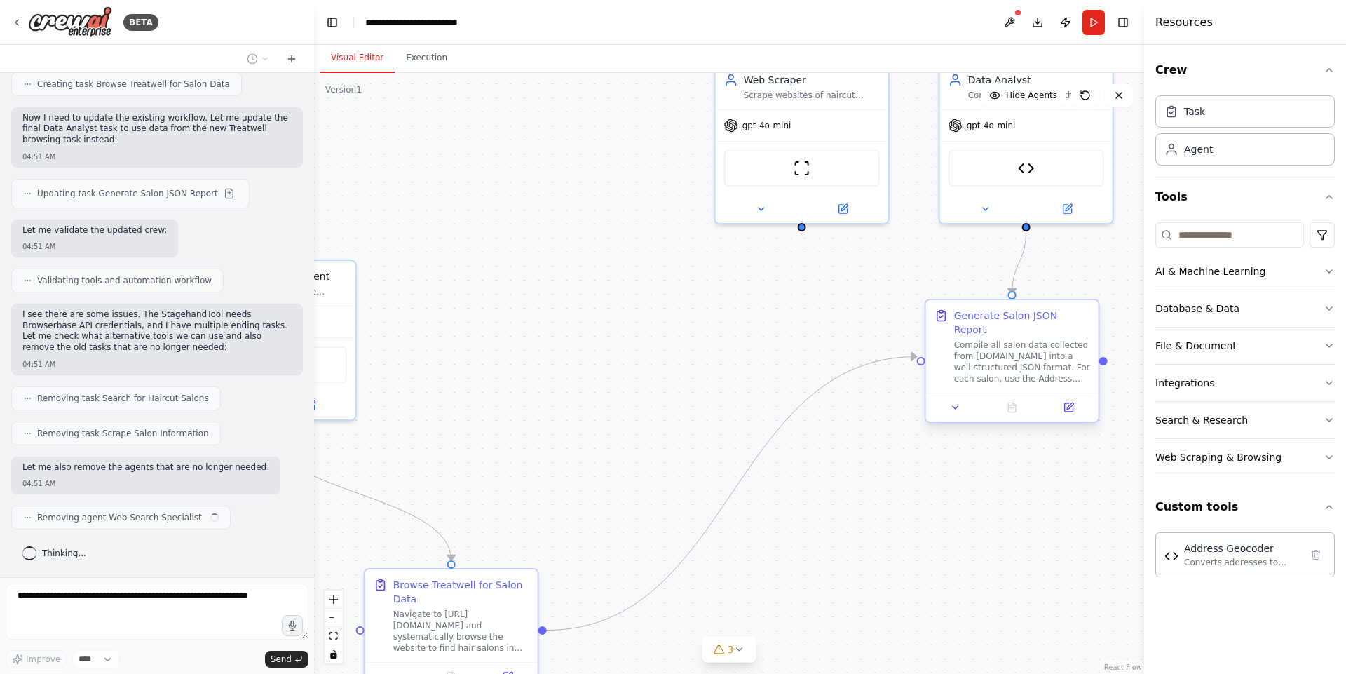
drag, startPoint x: 962, startPoint y: 590, endPoint x: 997, endPoint y: 303, distance: 289.5
click at [997, 303] on div "Generate Salon JSON Report Compile all salon data collected from Treatwell.lt i…" at bounding box center [1012, 346] width 172 height 93
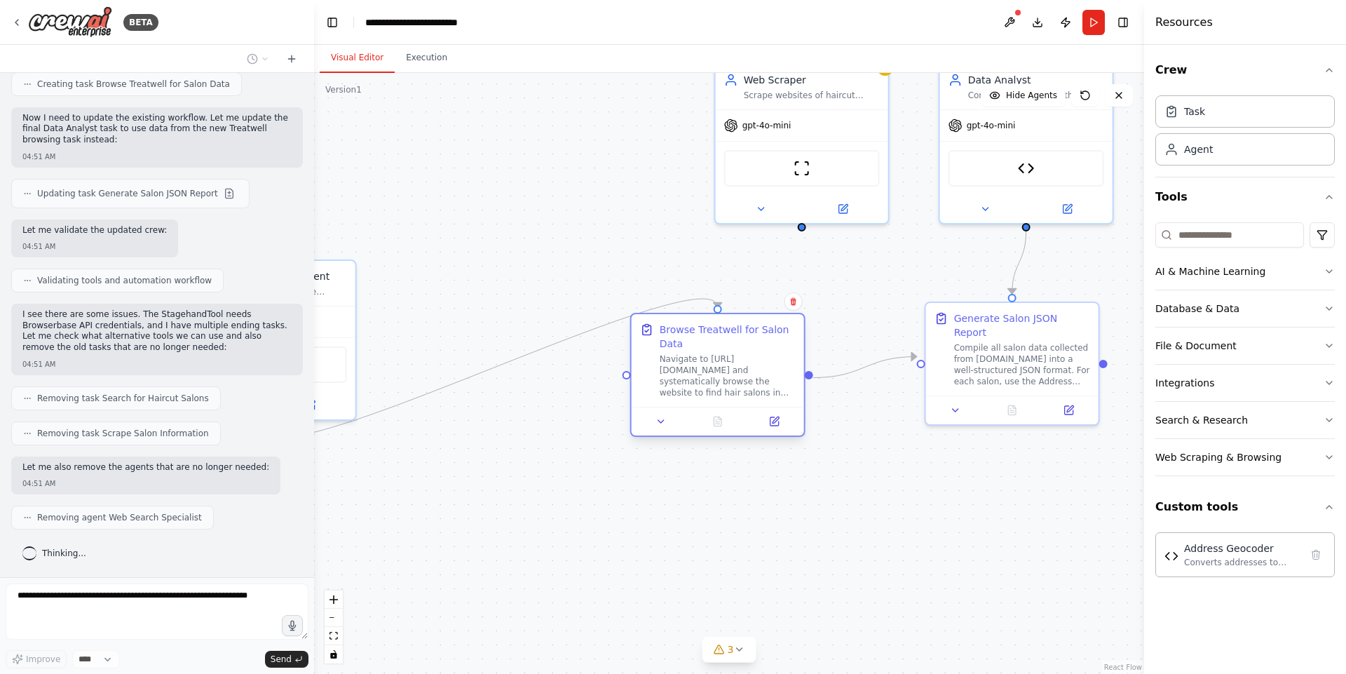
drag, startPoint x: 479, startPoint y: 609, endPoint x: 757, endPoint y: 349, distance: 380.8
click at [757, 349] on div "Browse Treatwell for Salon Data Navigate to https://www.treatwell.lt/ and syste…" at bounding box center [728, 360] width 136 height 76
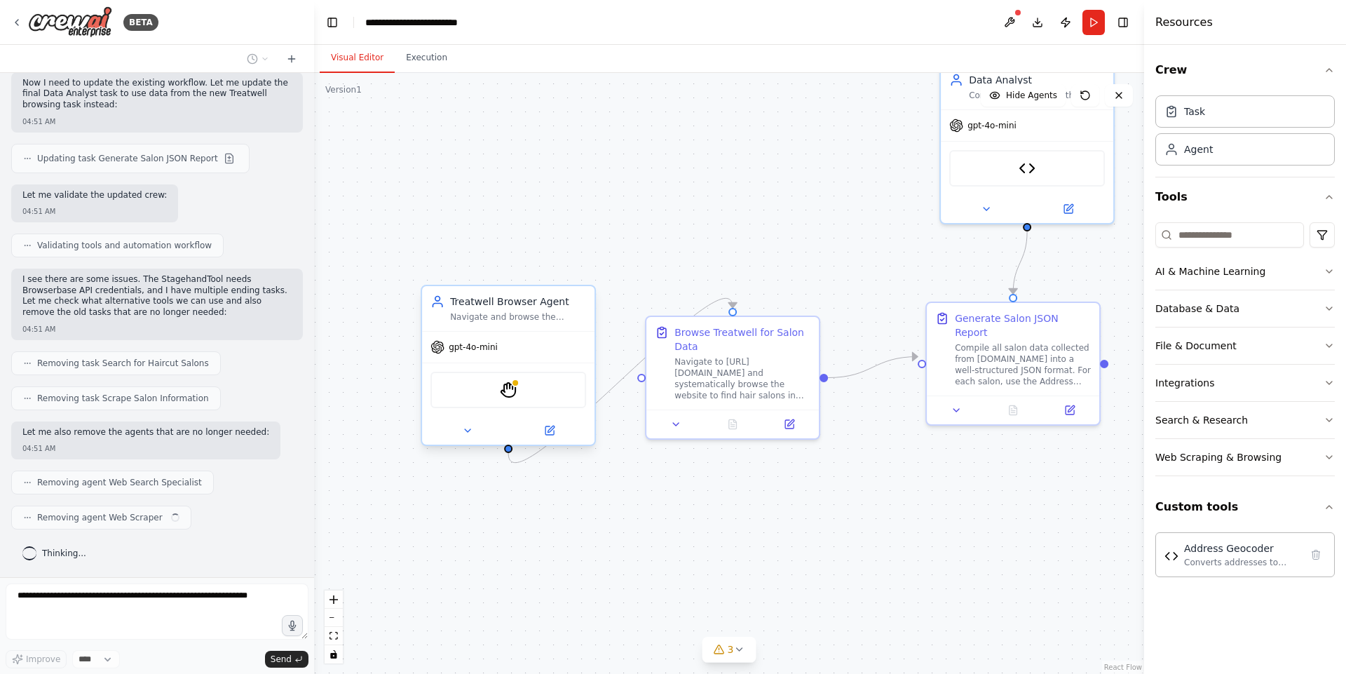
drag, startPoint x: 327, startPoint y: 305, endPoint x: 575, endPoint y: 327, distance: 249.1
click at [575, 327] on div "Treatwell Browser Agent Navigate and browse the Treatwell.lt website systematic…" at bounding box center [508, 365] width 175 height 161
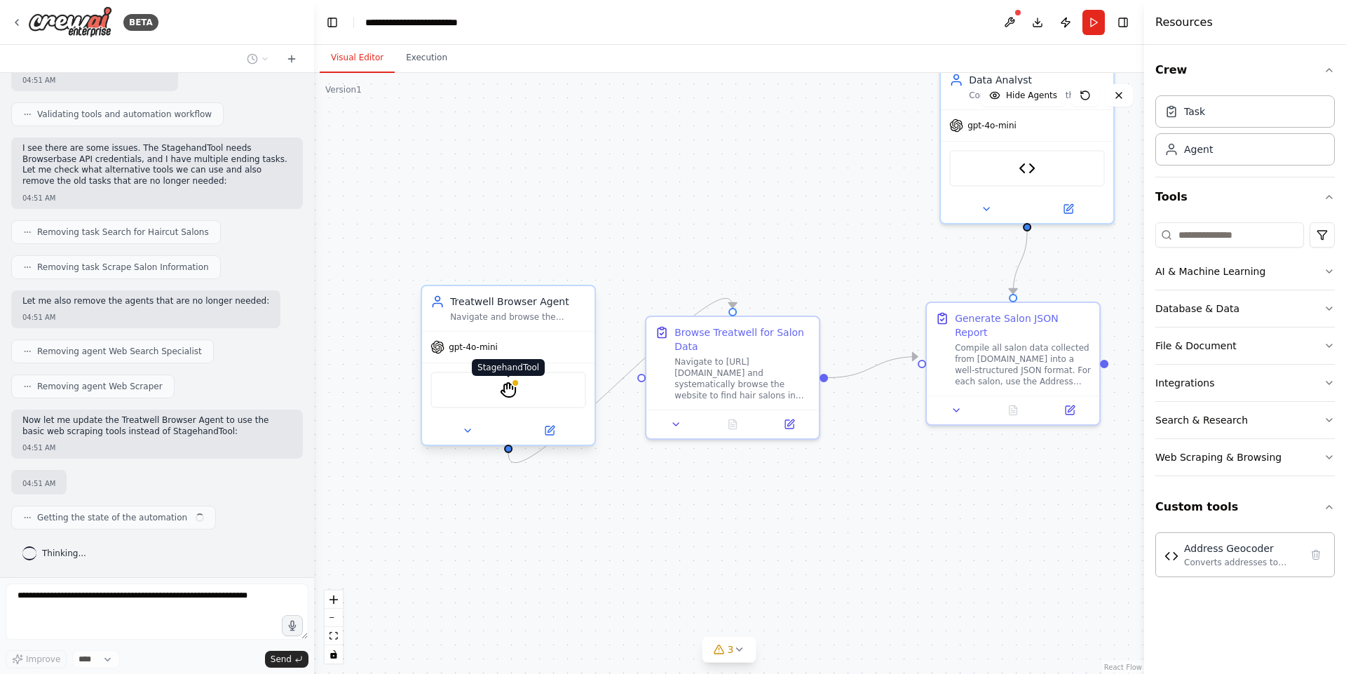
scroll to position [4060, 0]
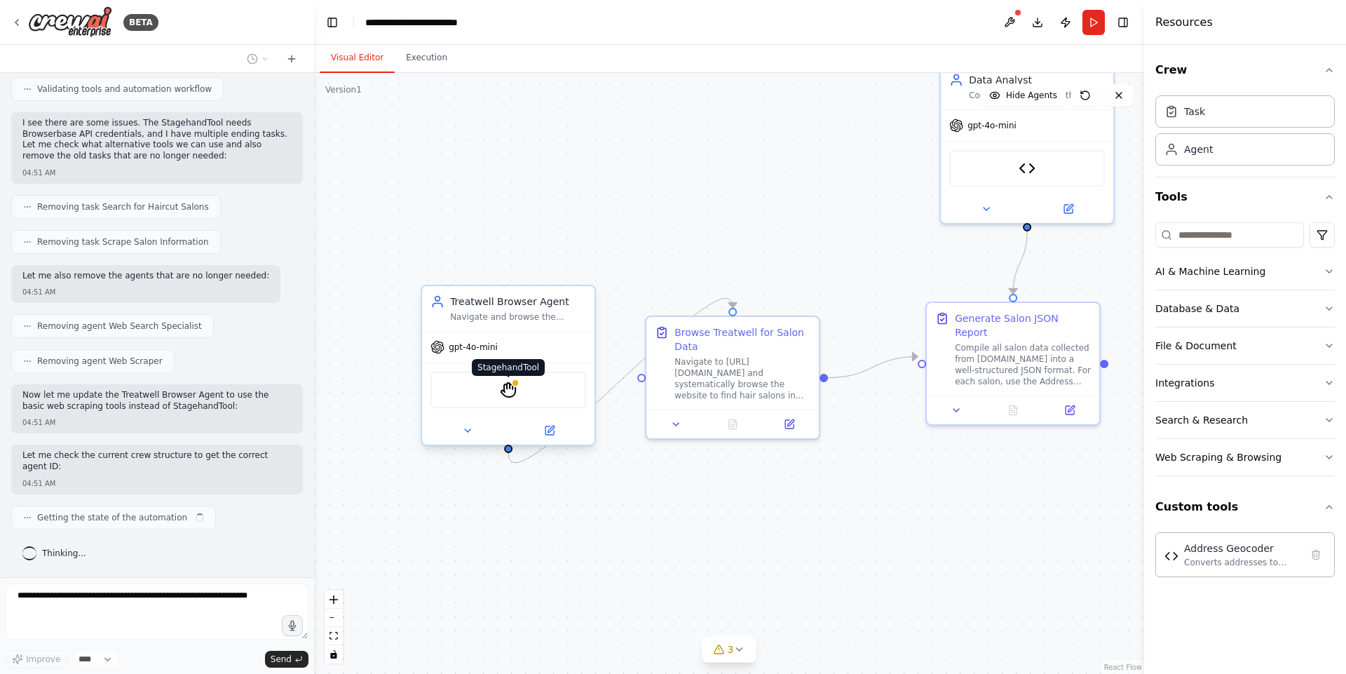
click at [505, 383] on img at bounding box center [508, 389] width 17 height 17
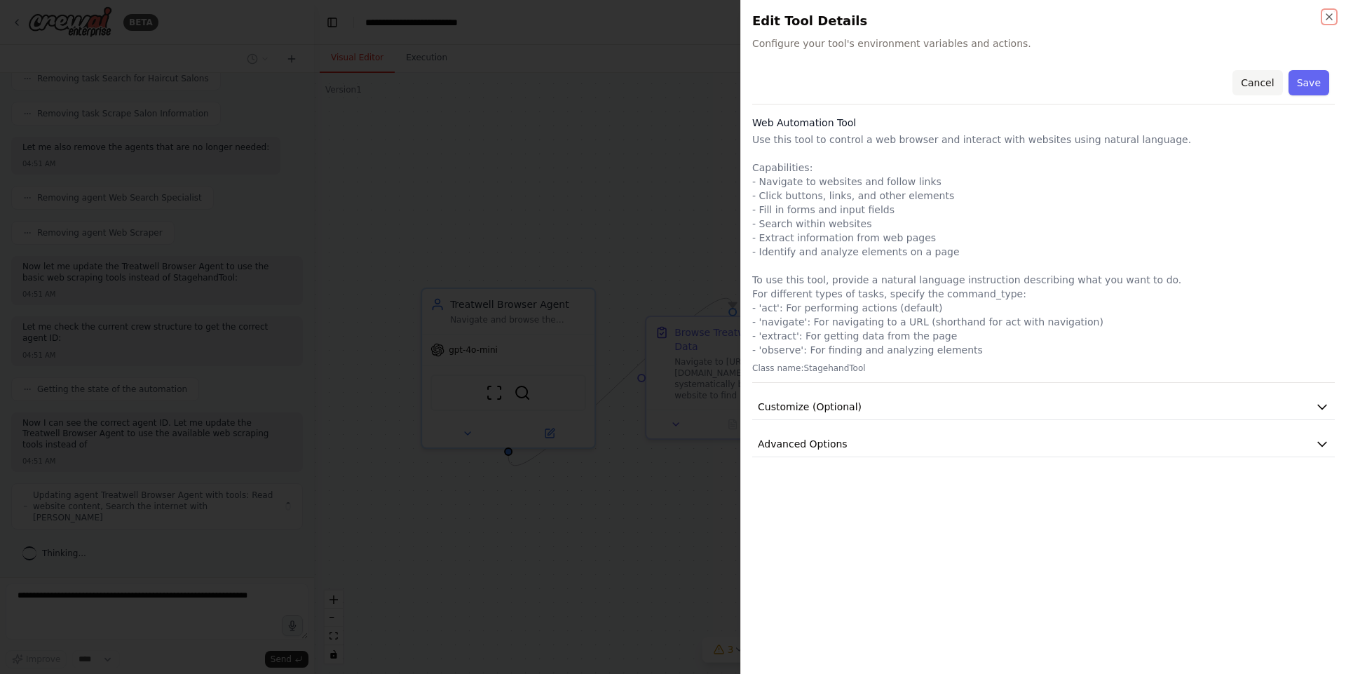
scroll to position [4177, 0]
click at [1076, 78] on button "Cancel" at bounding box center [1257, 82] width 50 height 25
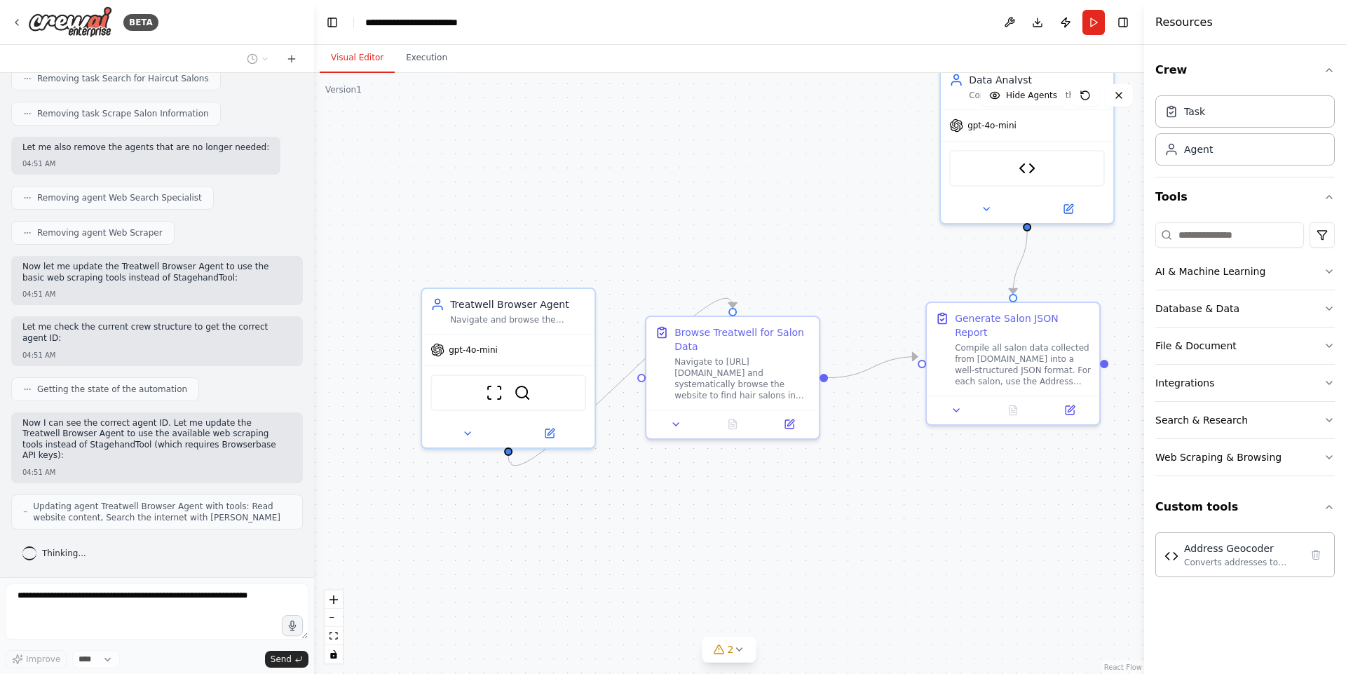
click at [729, 216] on div ".deletable-edge-delete-btn { width: 20px; height: 20px; border: 0px solid #ffff…" at bounding box center [729, 373] width 830 height 601
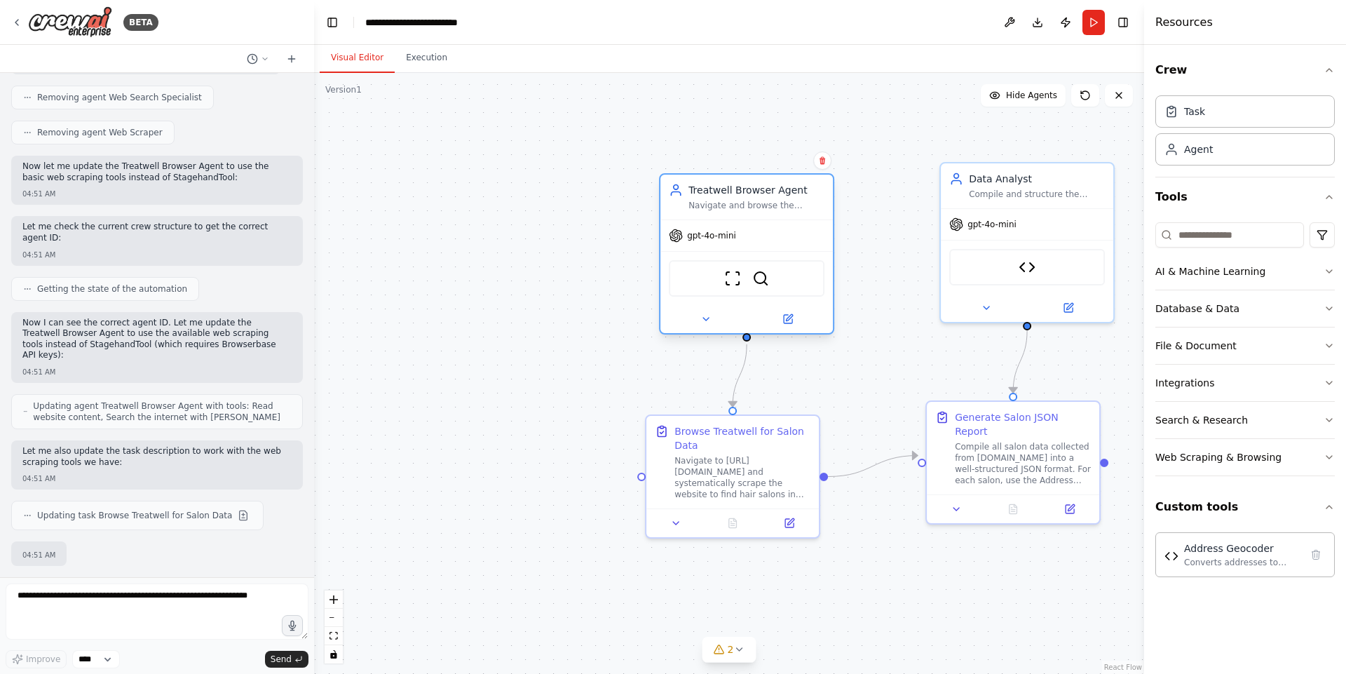
scroll to position [4363, 0]
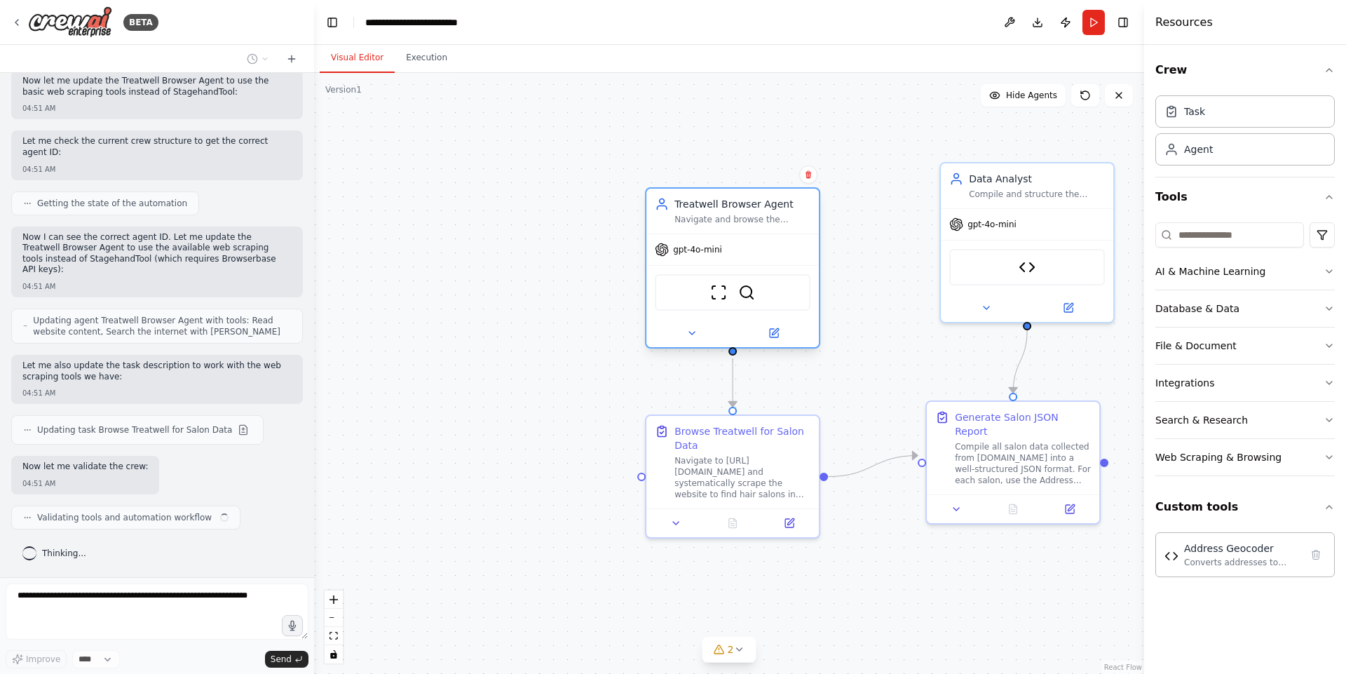
drag, startPoint x: 517, startPoint y: 307, endPoint x: 739, endPoint y: 196, distance: 248.2
click at [739, 197] on div "Treatwell Browser Agent" at bounding box center [742, 204] width 136 height 14
drag, startPoint x: 542, startPoint y: 418, endPoint x: 770, endPoint y: 212, distance: 307.2
click at [770, 212] on div "Treatwell Browser Agent Navigate and browse the Treatwell.lt website systematic…" at bounding box center [742, 211] width 136 height 28
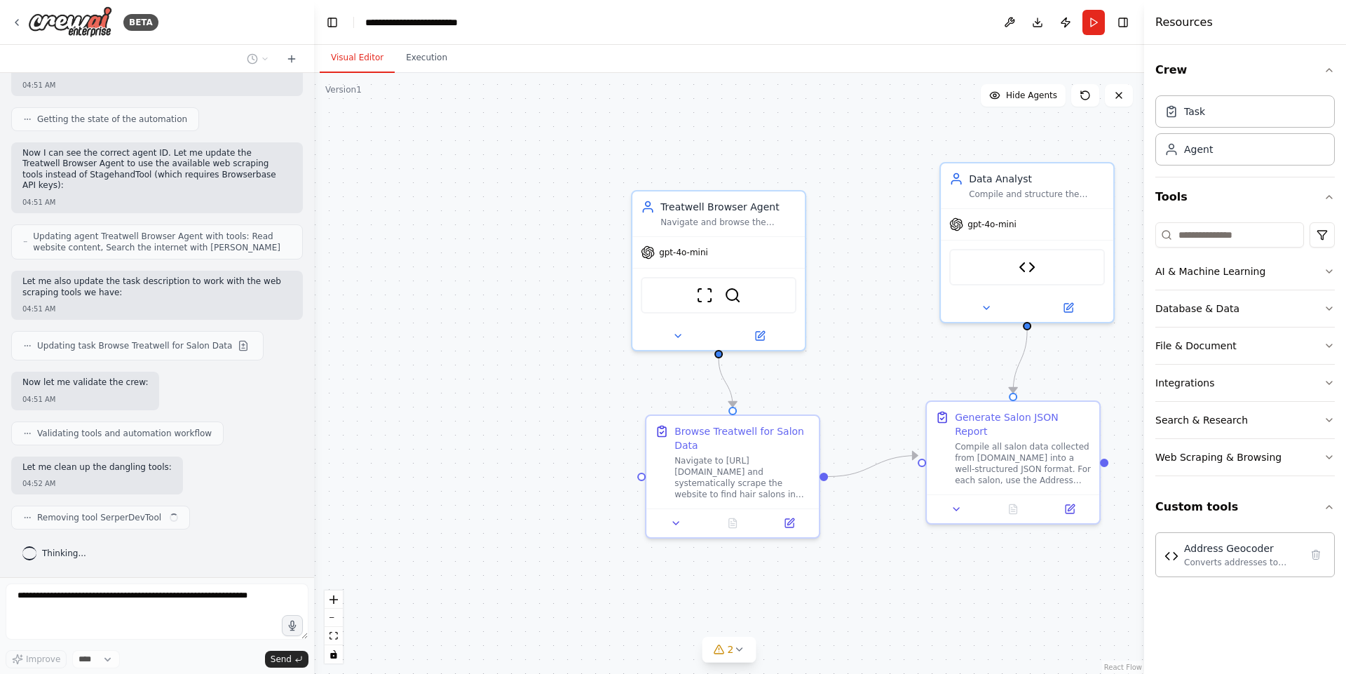
click at [562, 315] on div ".deletable-edge-delete-btn { width: 20px; height: 20px; border: 0px solid #ffff…" at bounding box center [729, 373] width 830 height 601
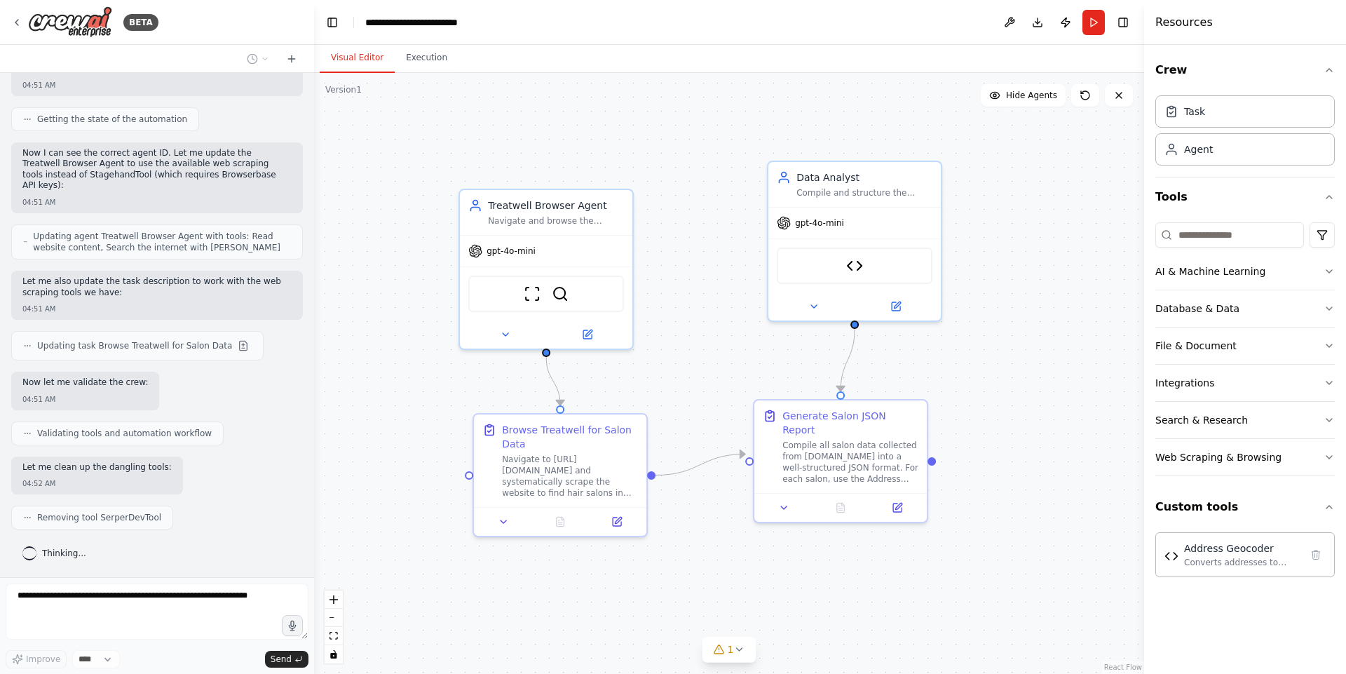
drag, startPoint x: 867, startPoint y: 618, endPoint x: 694, endPoint y: 617, distance: 173.1
click at [694, 538] on div ".deletable-edge-delete-btn { width: 20px; height: 20px; border: 0px solid #ffff…" at bounding box center [729, 373] width 830 height 601
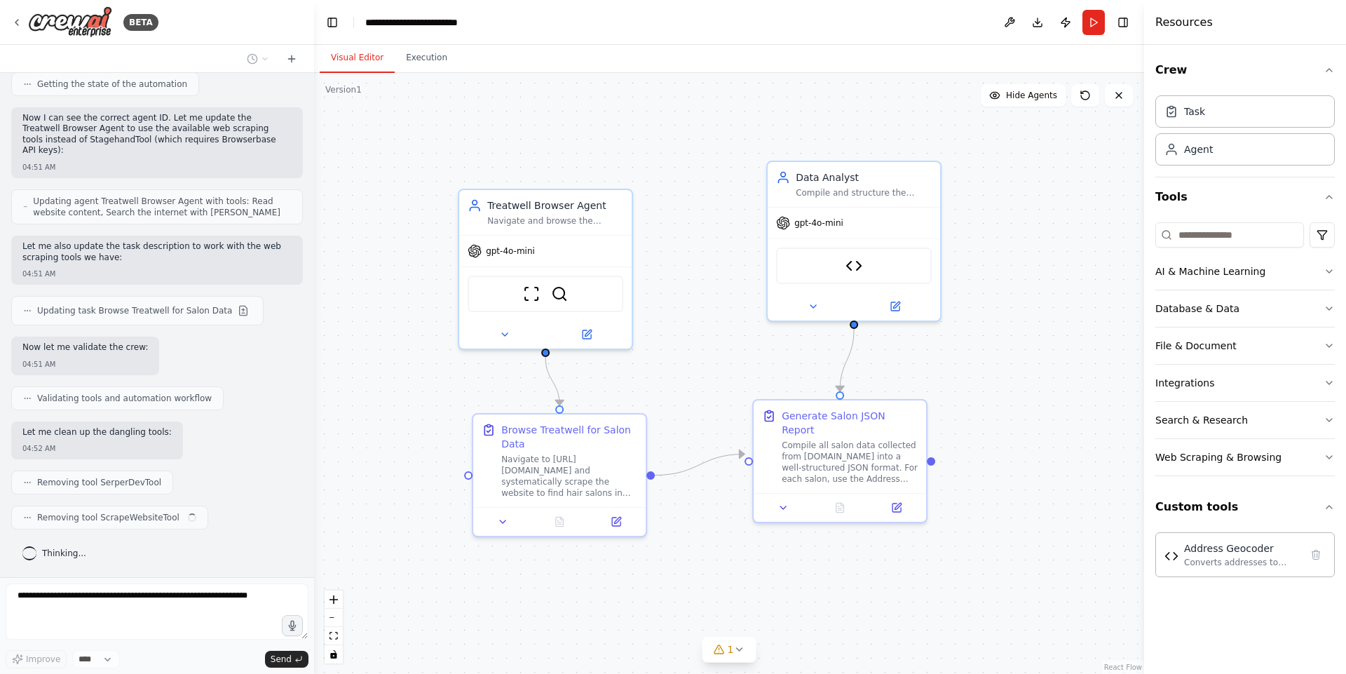
scroll to position [4483, 0]
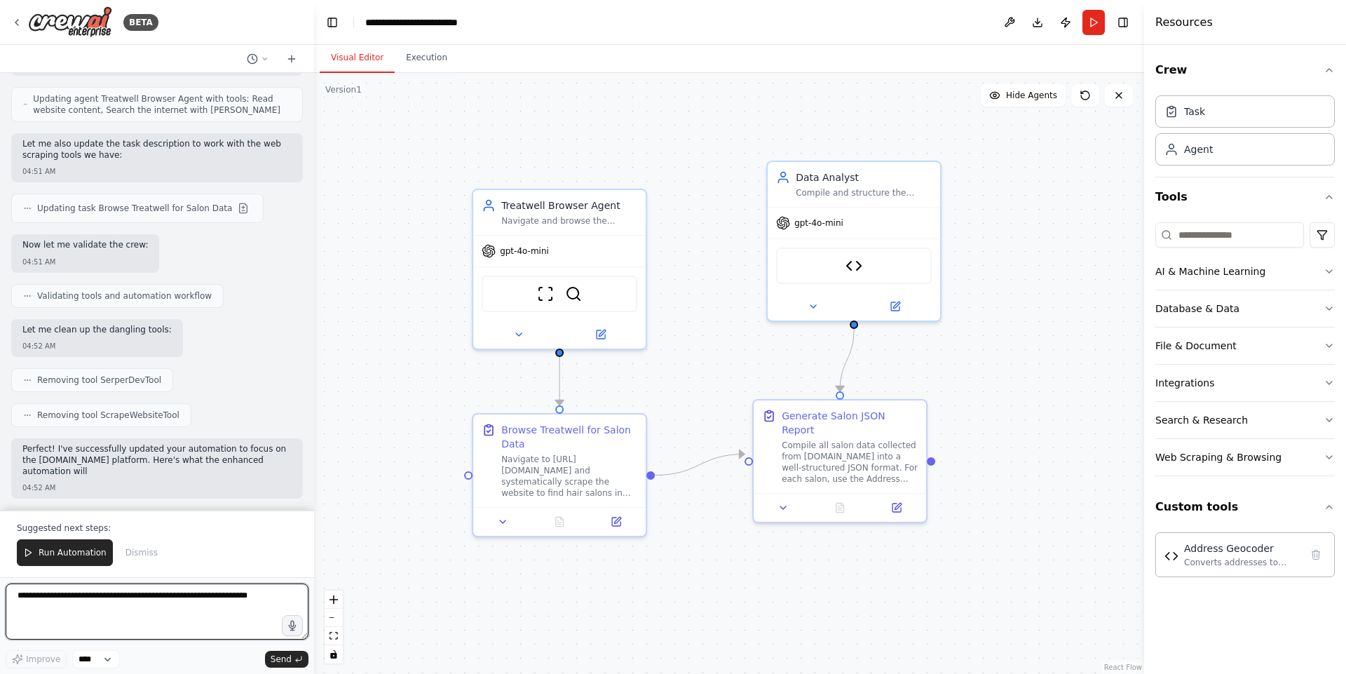
click at [145, 538] on textarea at bounding box center [157, 611] width 303 height 56
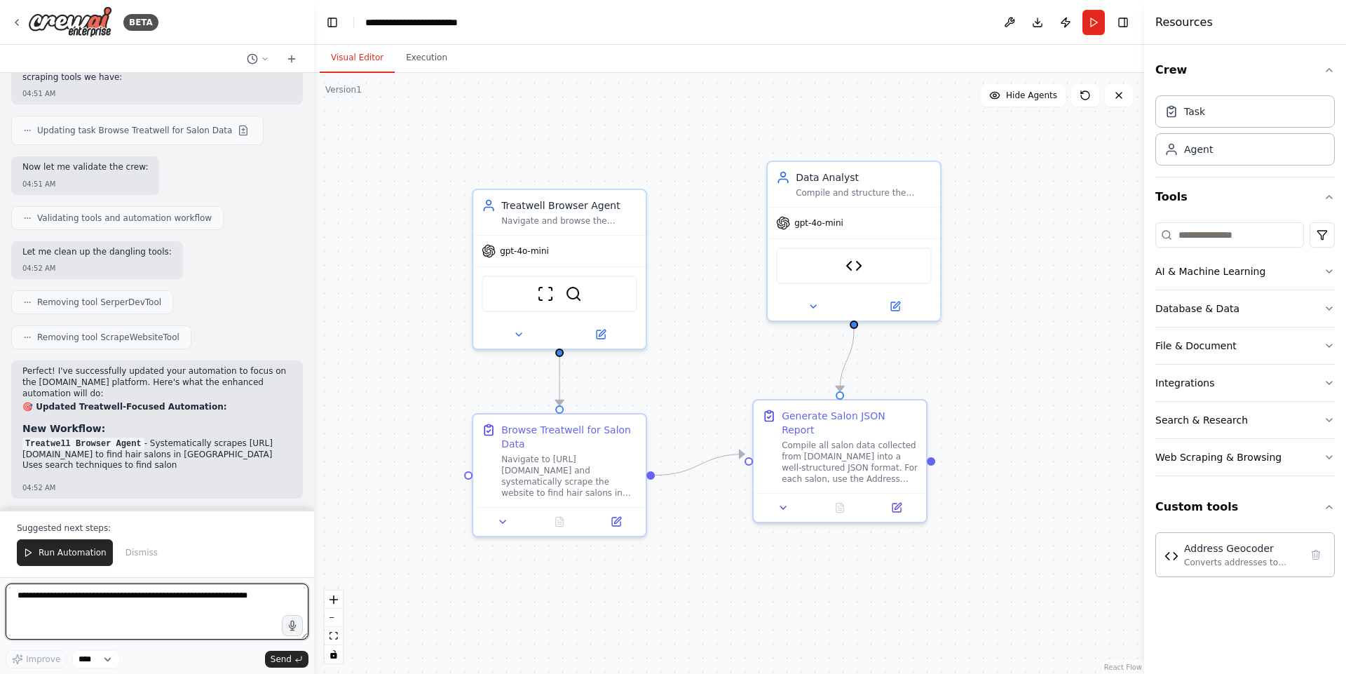
click at [154, 538] on textarea at bounding box center [157, 611] width 303 height 56
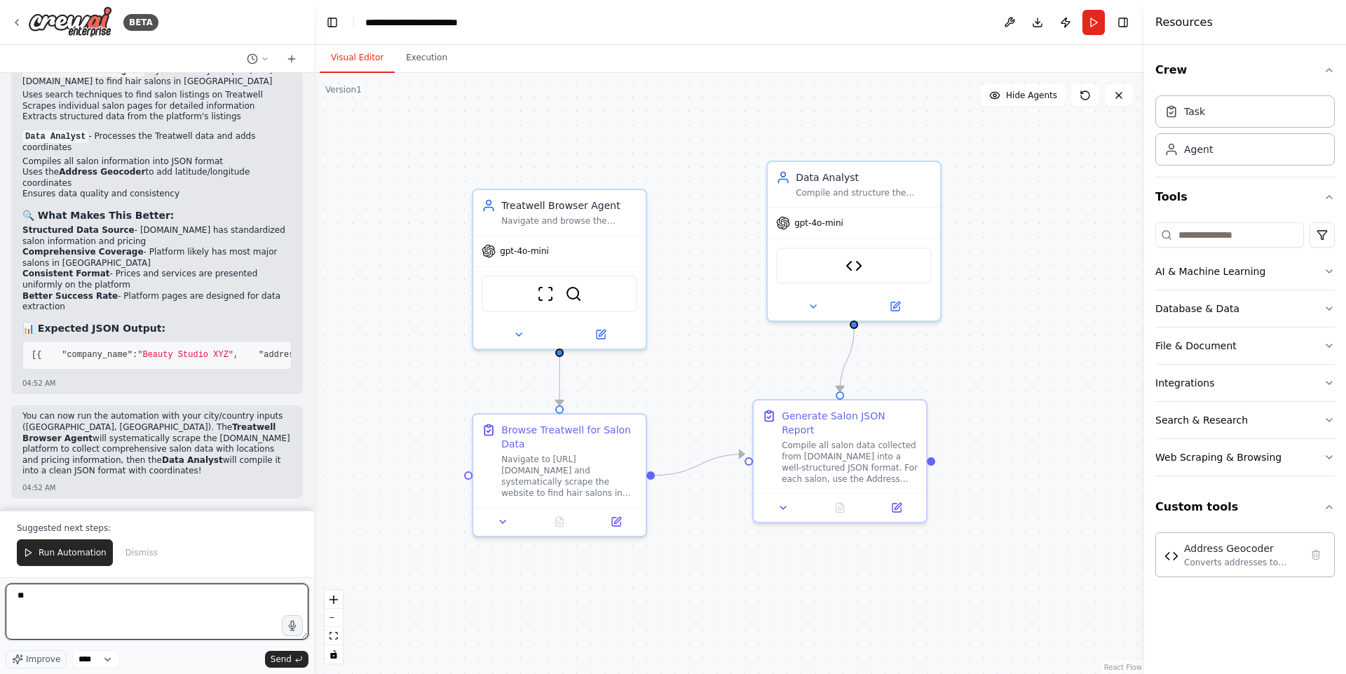
type textarea "*"
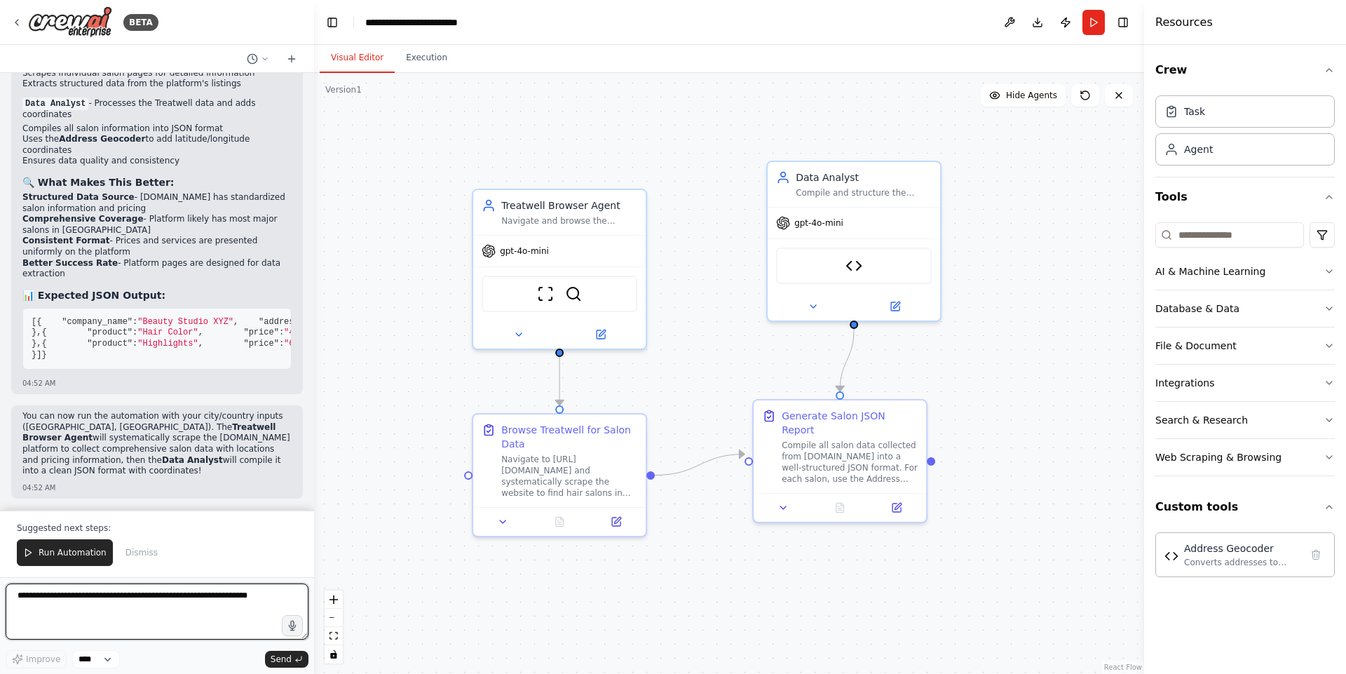
scroll to position [5244, 0]
click at [64, 538] on span "Run Automation" at bounding box center [73, 552] width 68 height 11
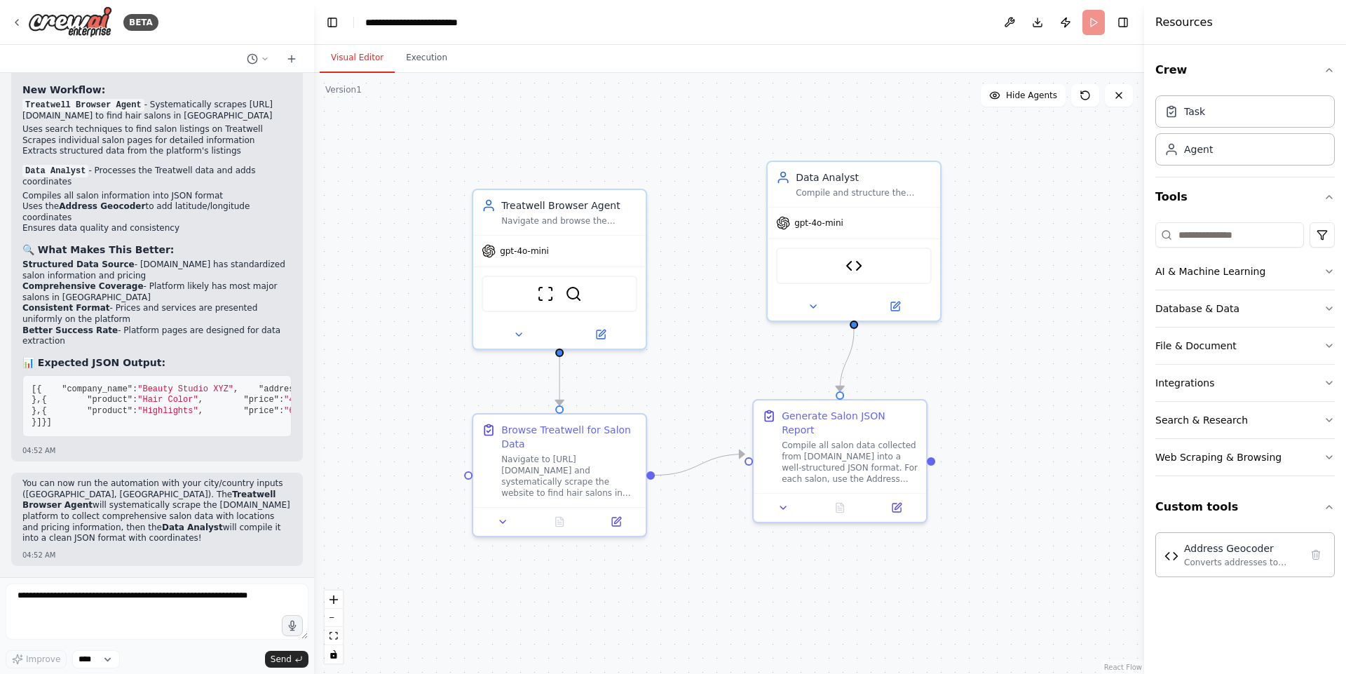
scroll to position [5177, 0]
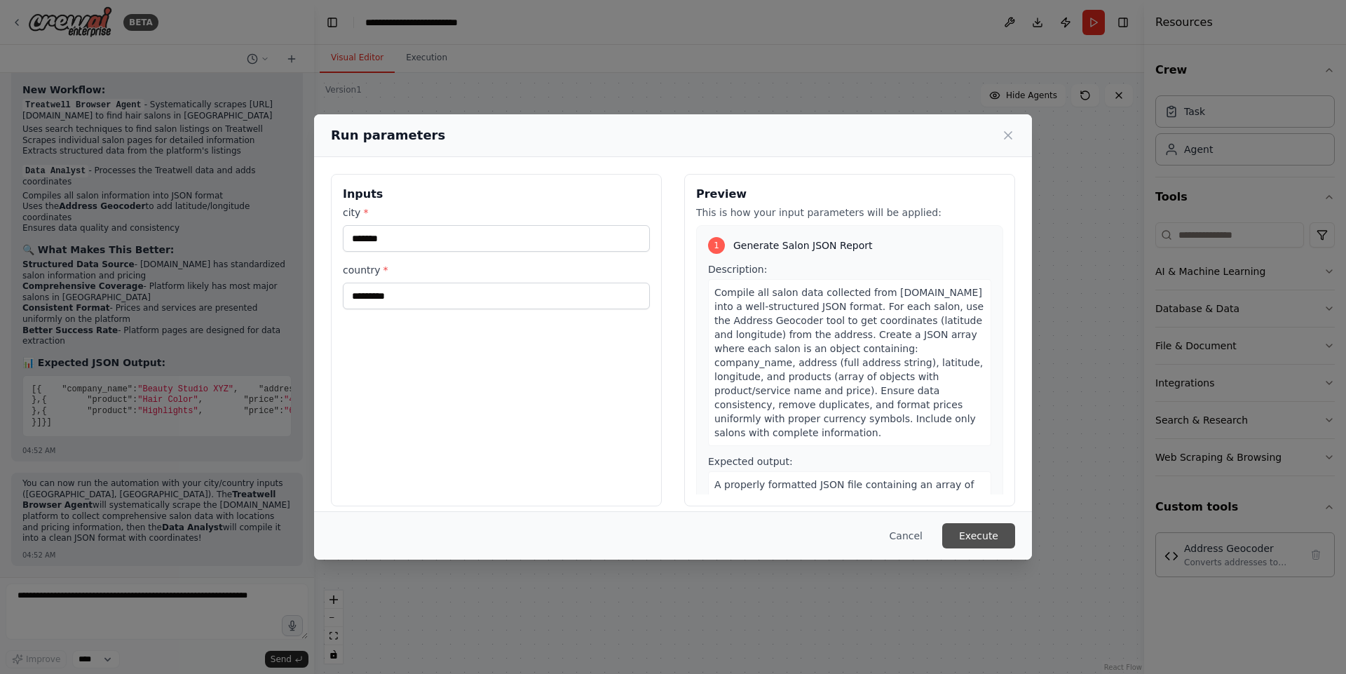
click at [982, 534] on button "Execute" at bounding box center [978, 535] width 73 height 25
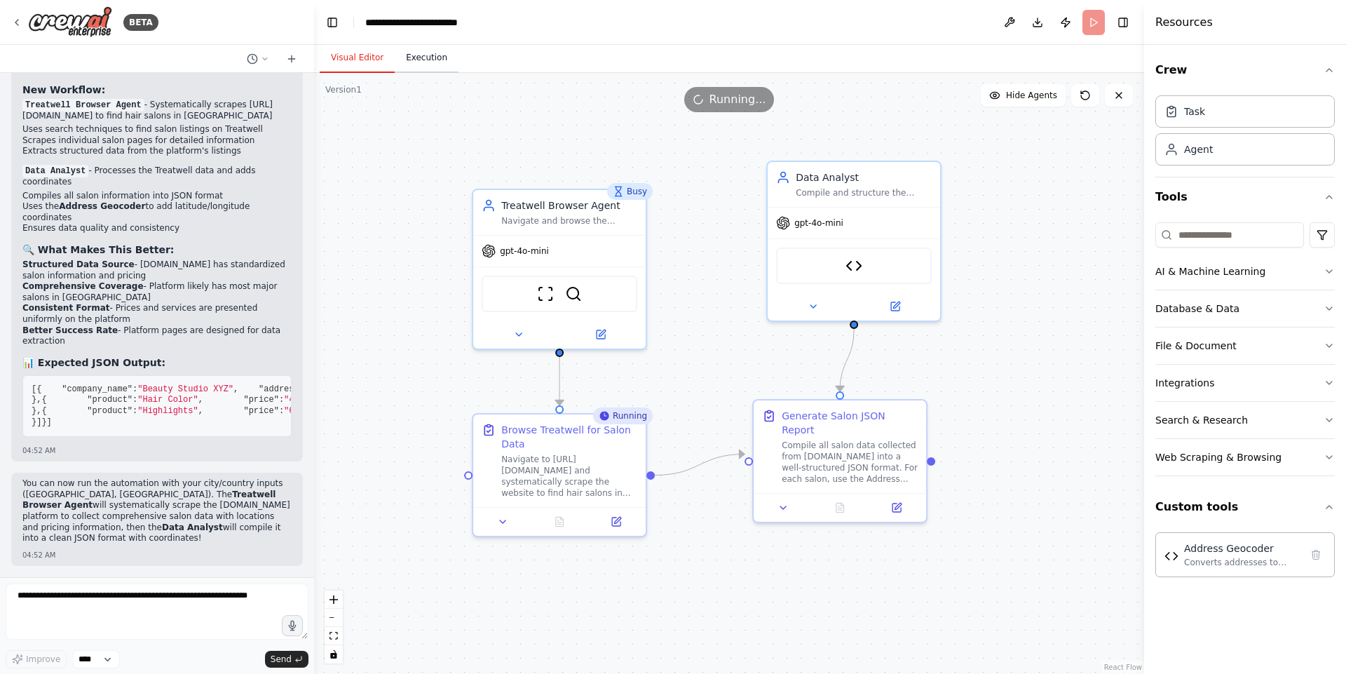
scroll to position [0, 0]
click at [410, 54] on button "Execution" at bounding box center [427, 57] width 64 height 29
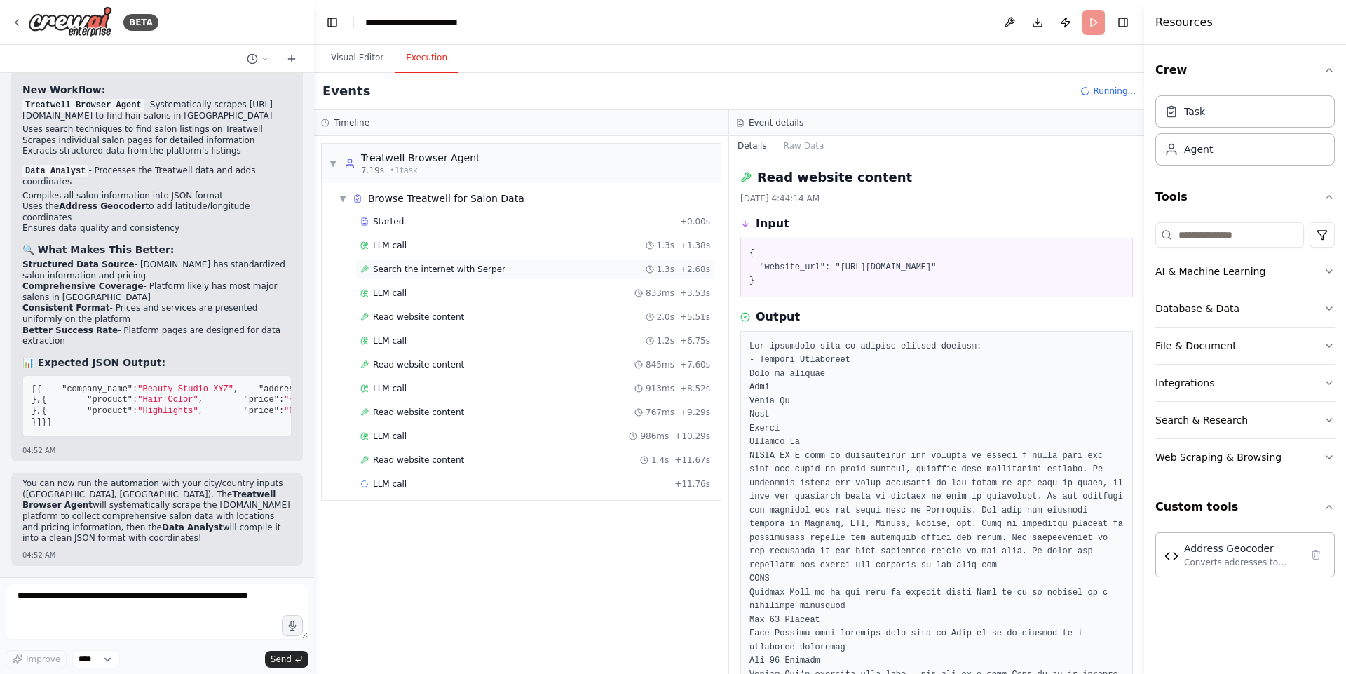
click at [421, 273] on span "Search the internet with Serper" at bounding box center [439, 269] width 132 height 11
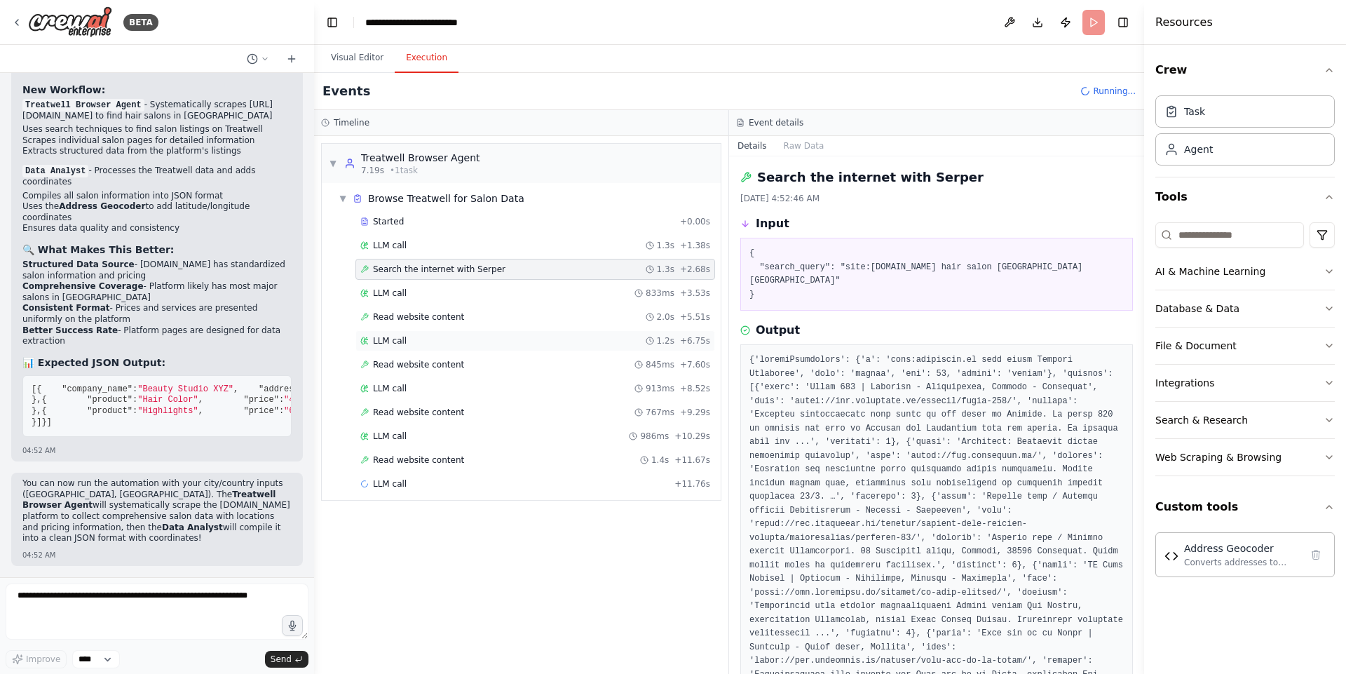
click at [428, 343] on div "LLM call 1.2s + 6.75s" at bounding box center [535, 340] width 350 height 11
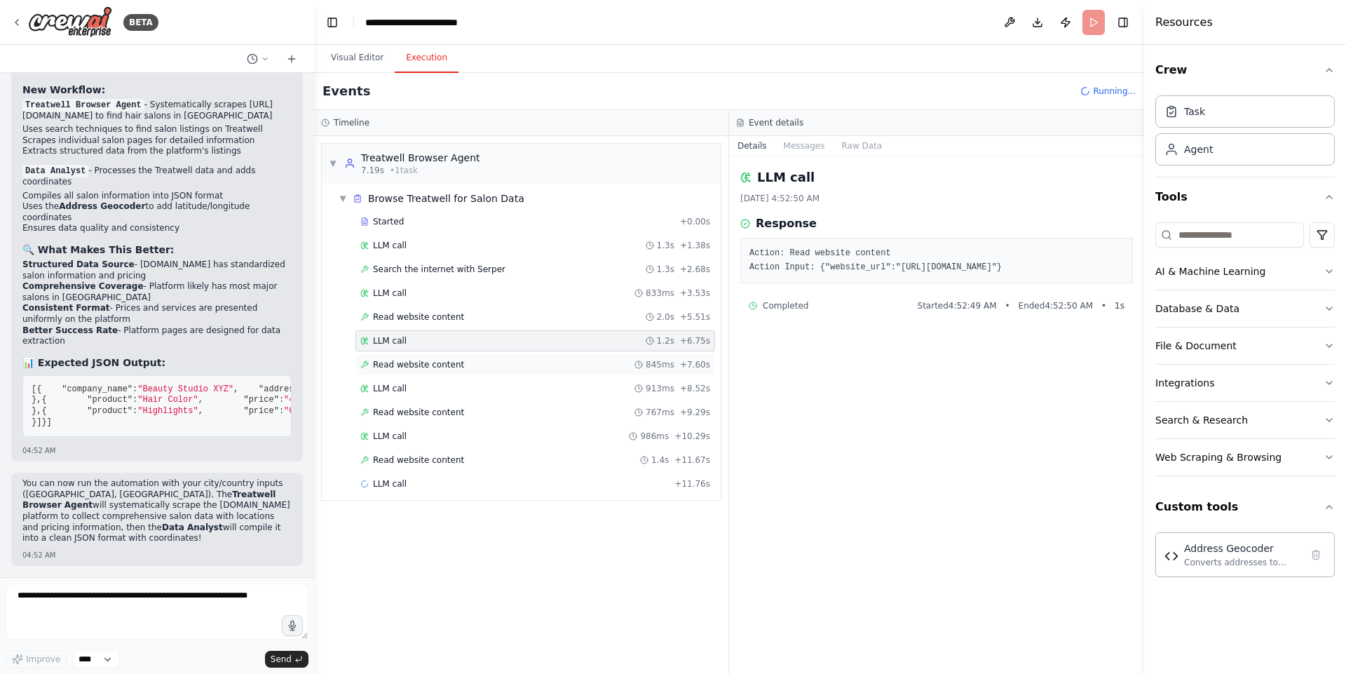
click at [427, 360] on span "Read website content" at bounding box center [418, 364] width 91 height 11
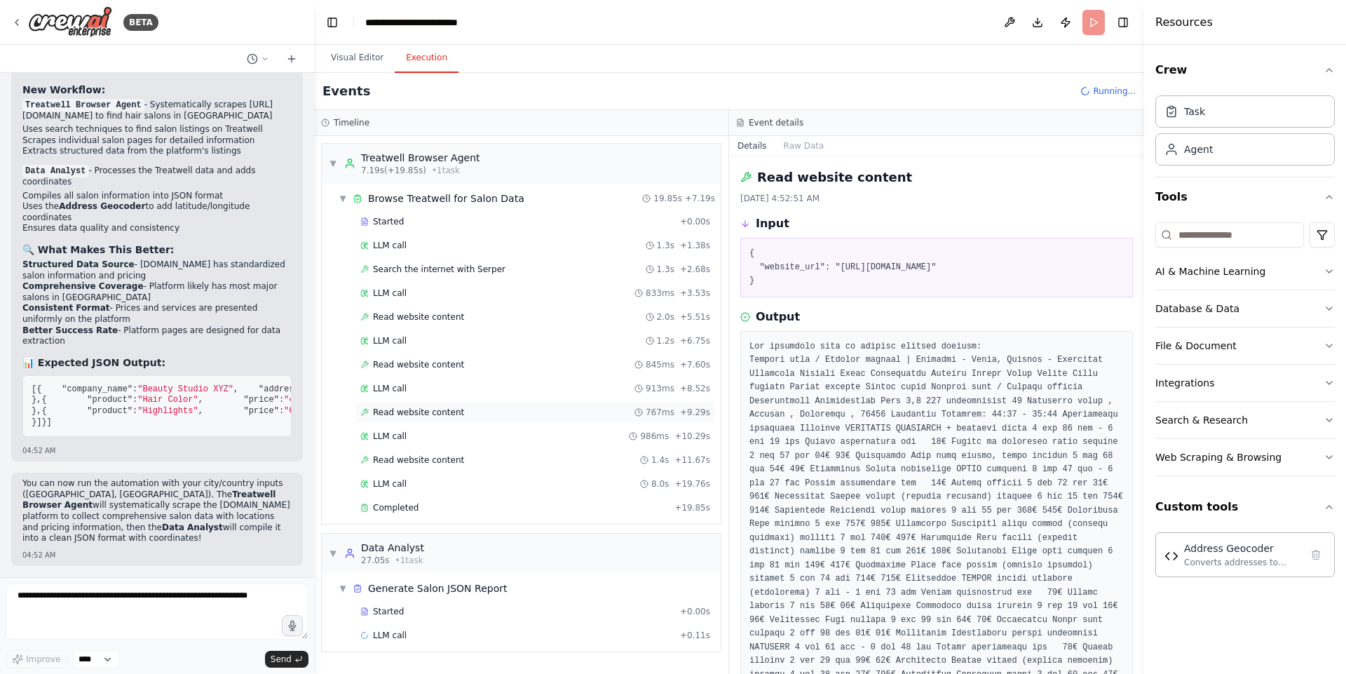
click at [414, 412] on span "Read website content" at bounding box center [418, 411] width 91 height 11
click at [402, 460] on span "Read website content" at bounding box center [418, 459] width 91 height 11
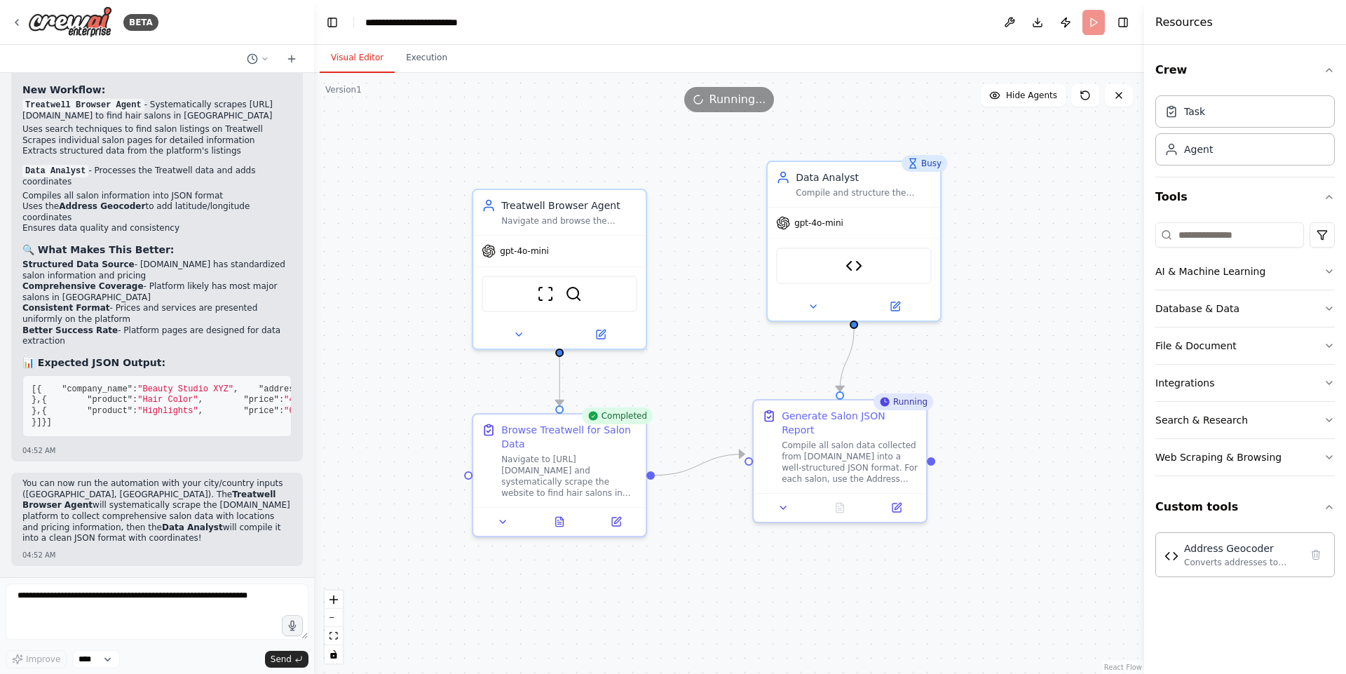
click at [349, 57] on button "Visual Editor" at bounding box center [357, 57] width 75 height 29
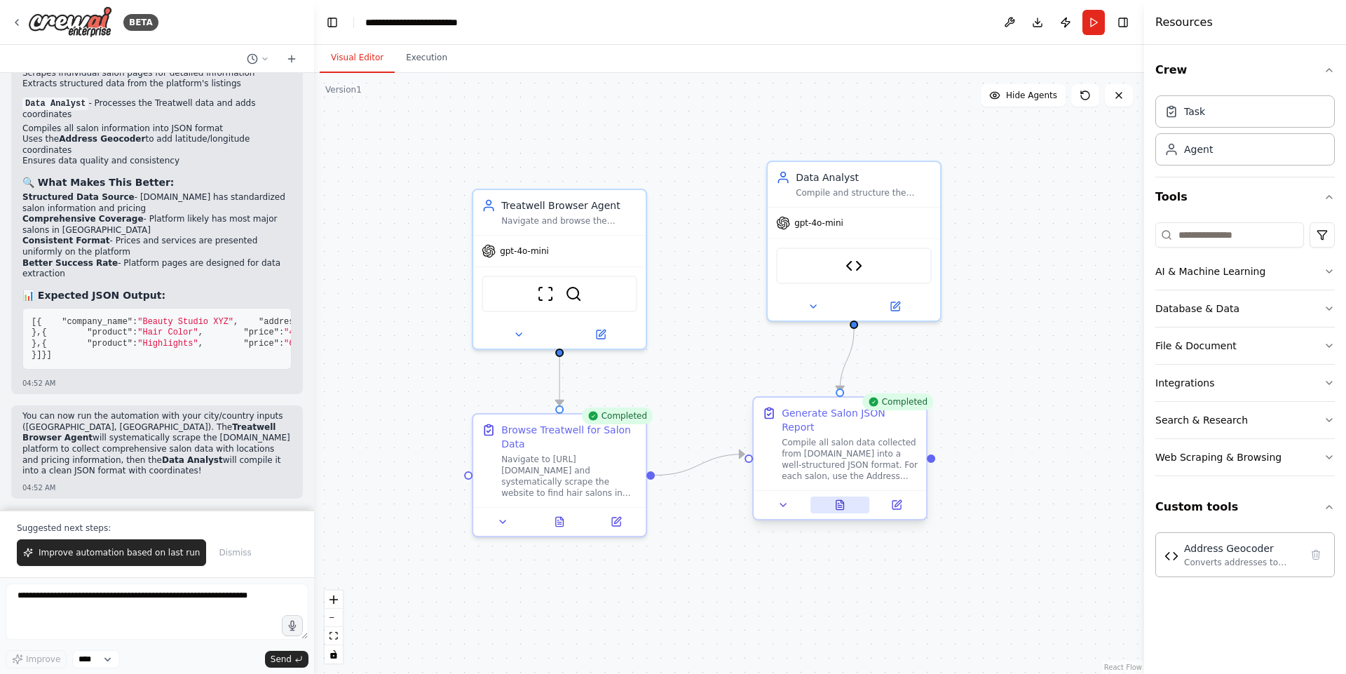
click at [838, 499] on icon at bounding box center [839, 504] width 11 height 11
click at [182, 538] on textarea at bounding box center [157, 611] width 303 height 56
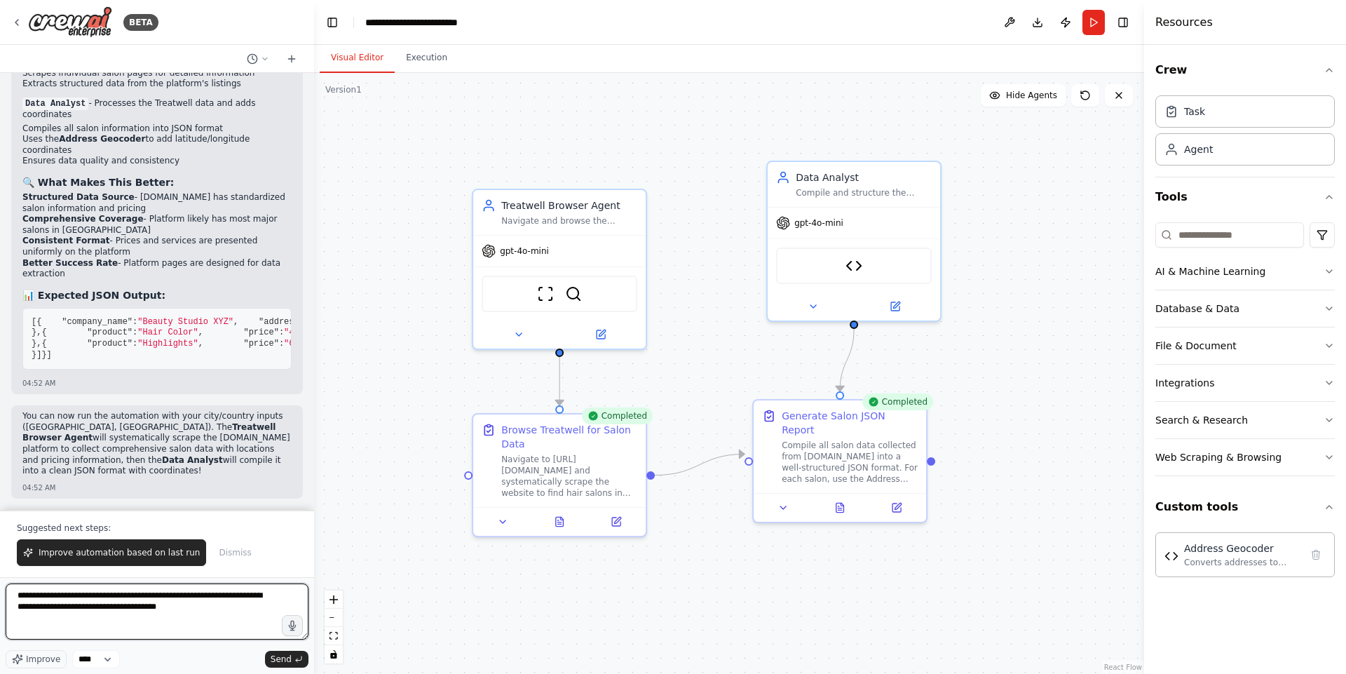
type textarea "**********"
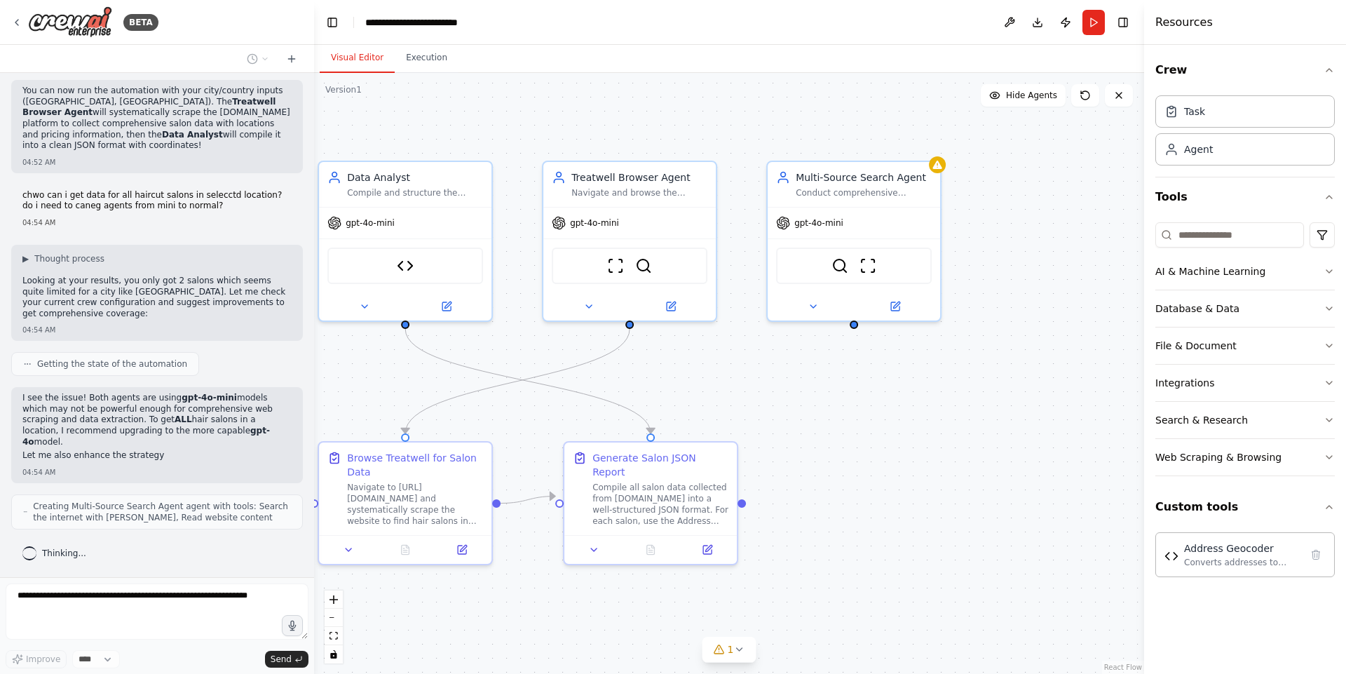
scroll to position [5569, 0]
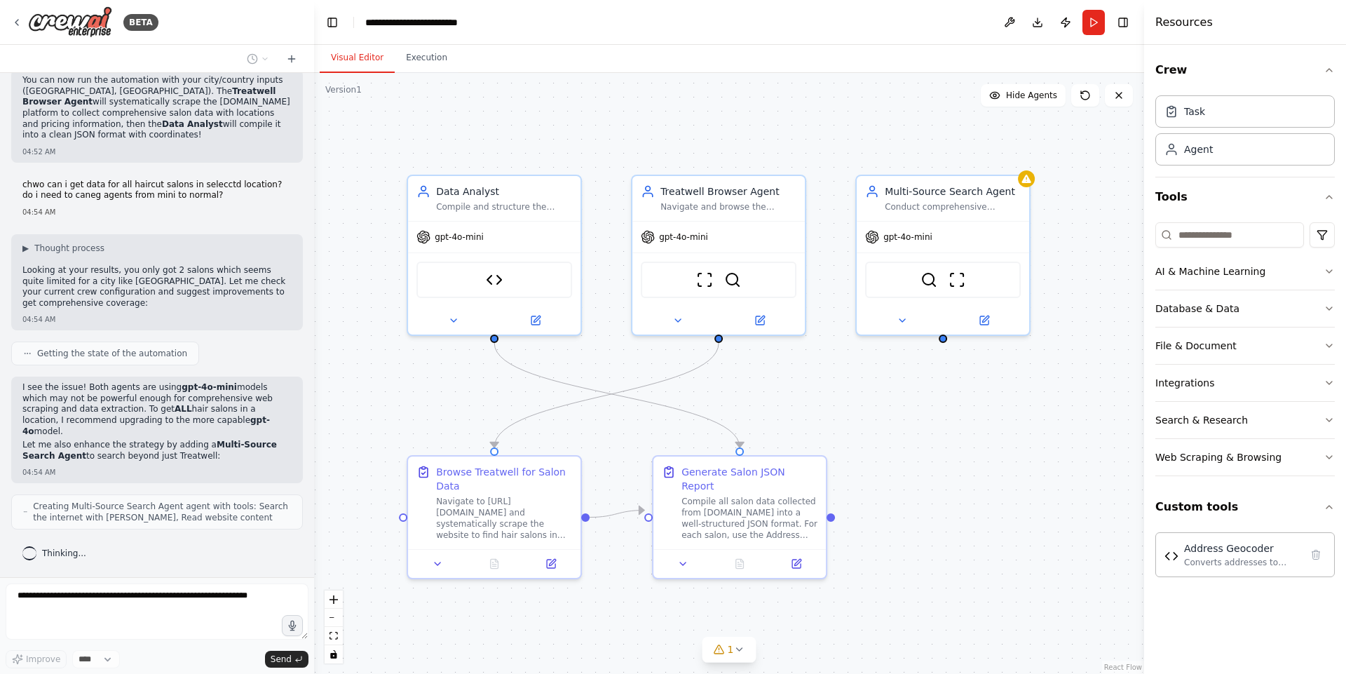
drag, startPoint x: 804, startPoint y: 383, endPoint x: 893, endPoint y: 397, distance: 90.2
click at [893, 397] on div ".deletable-edge-delete-btn { width: 20px; height: 20px; border: 0px solid #ffff…" at bounding box center [729, 373] width 830 height 601
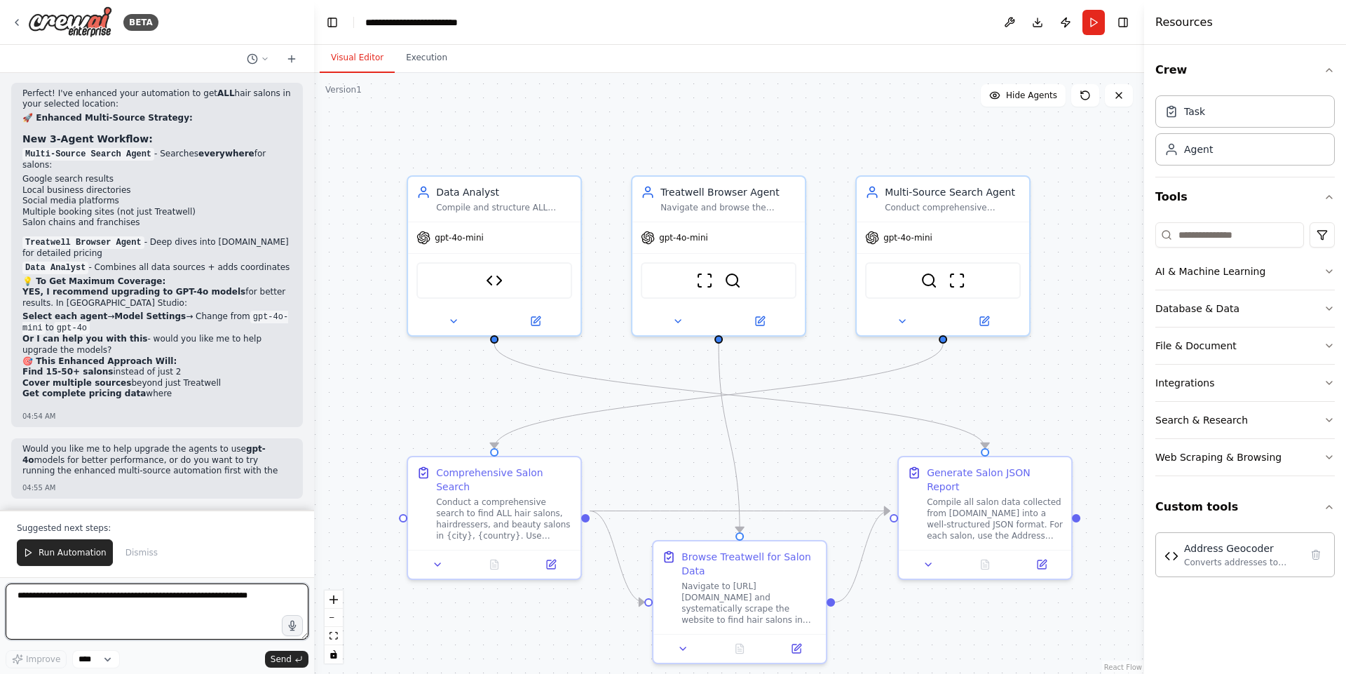
scroll to position [6294, 0]
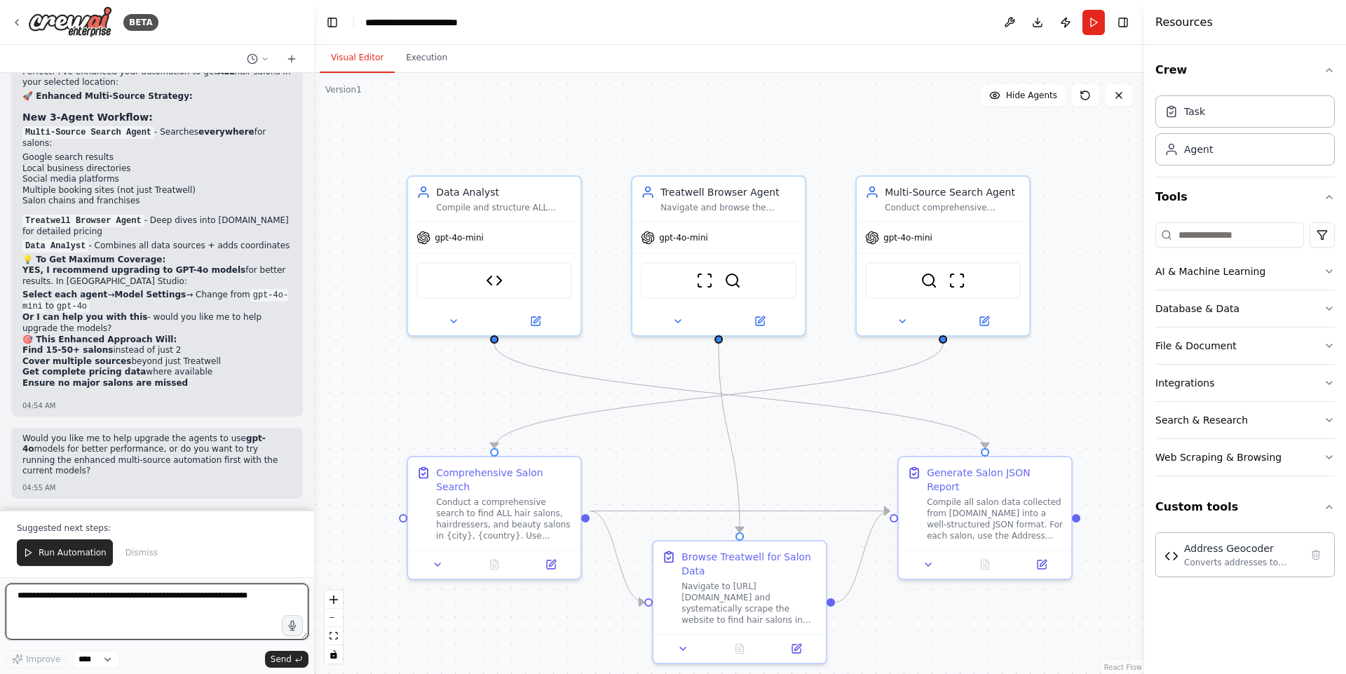
click at [180, 538] on textarea at bounding box center [157, 611] width 303 height 56
type textarea "**********"
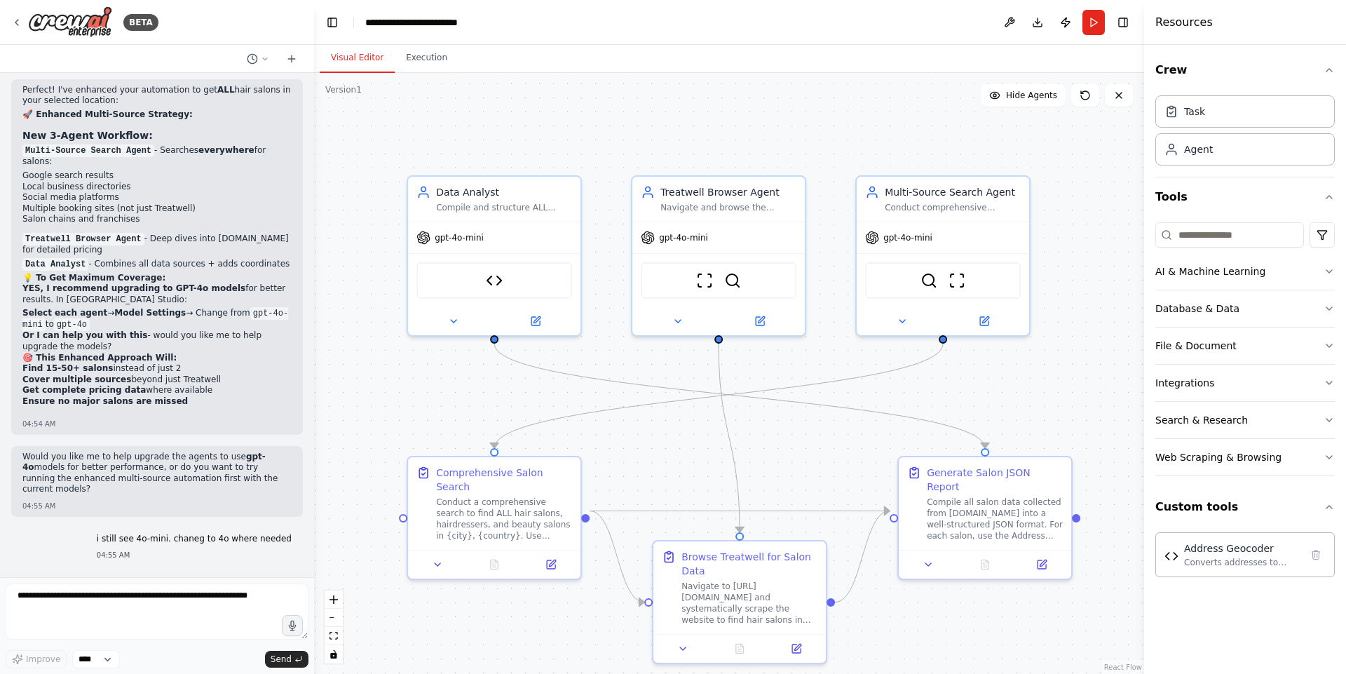
scroll to position [6313, 0]
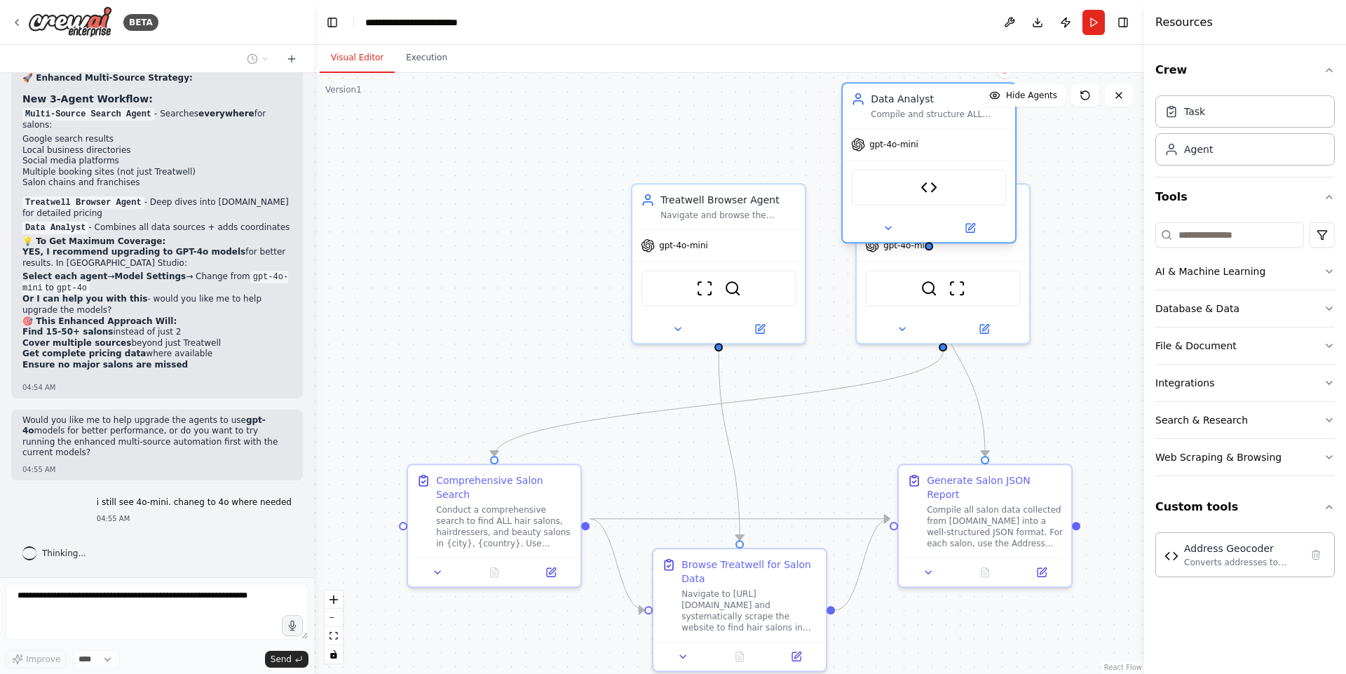
drag, startPoint x: 477, startPoint y: 196, endPoint x: 922, endPoint y: 102, distance: 455.5
click at [922, 102] on div "Data Analyst" at bounding box center [938, 99] width 136 height 14
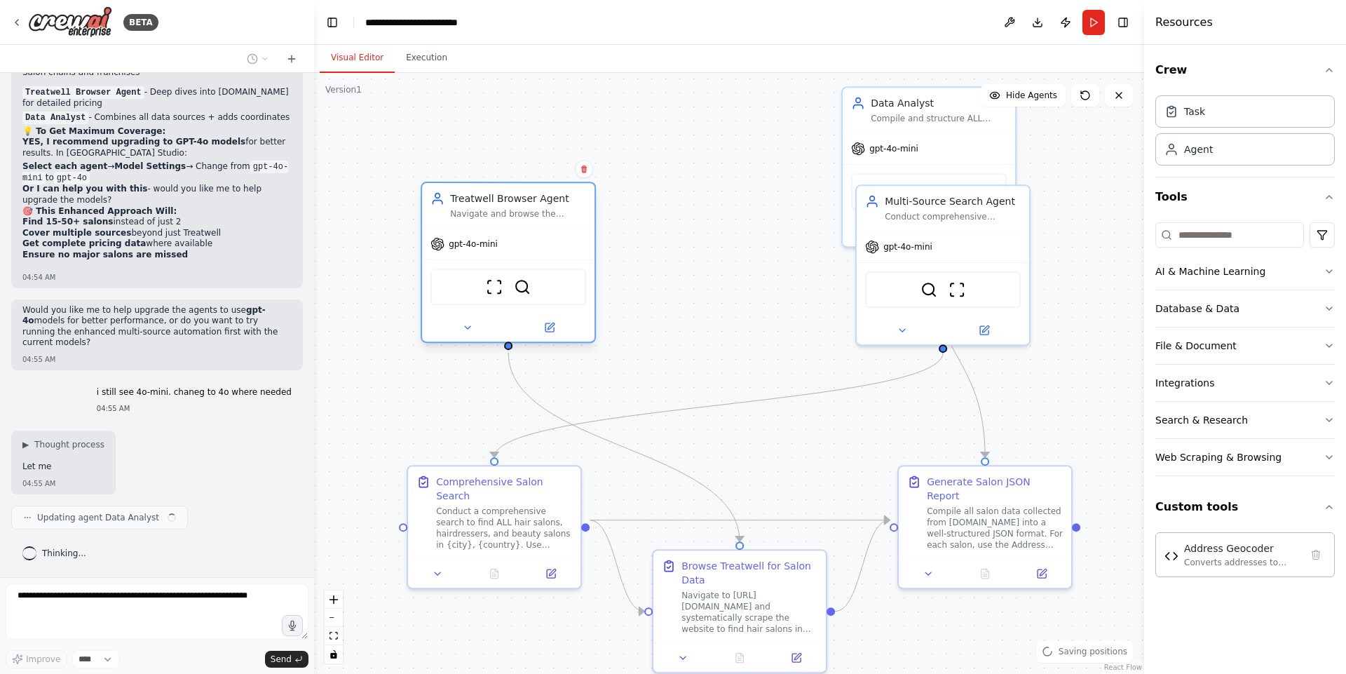
scroll to position [6422, 0]
drag, startPoint x: 713, startPoint y: 217, endPoint x: 488, endPoint y: 212, distance: 225.7
click at [488, 212] on div "Navigate and browse the Treatwell.lt website systematically to find hair salons…" at bounding box center [518, 213] width 136 height 11
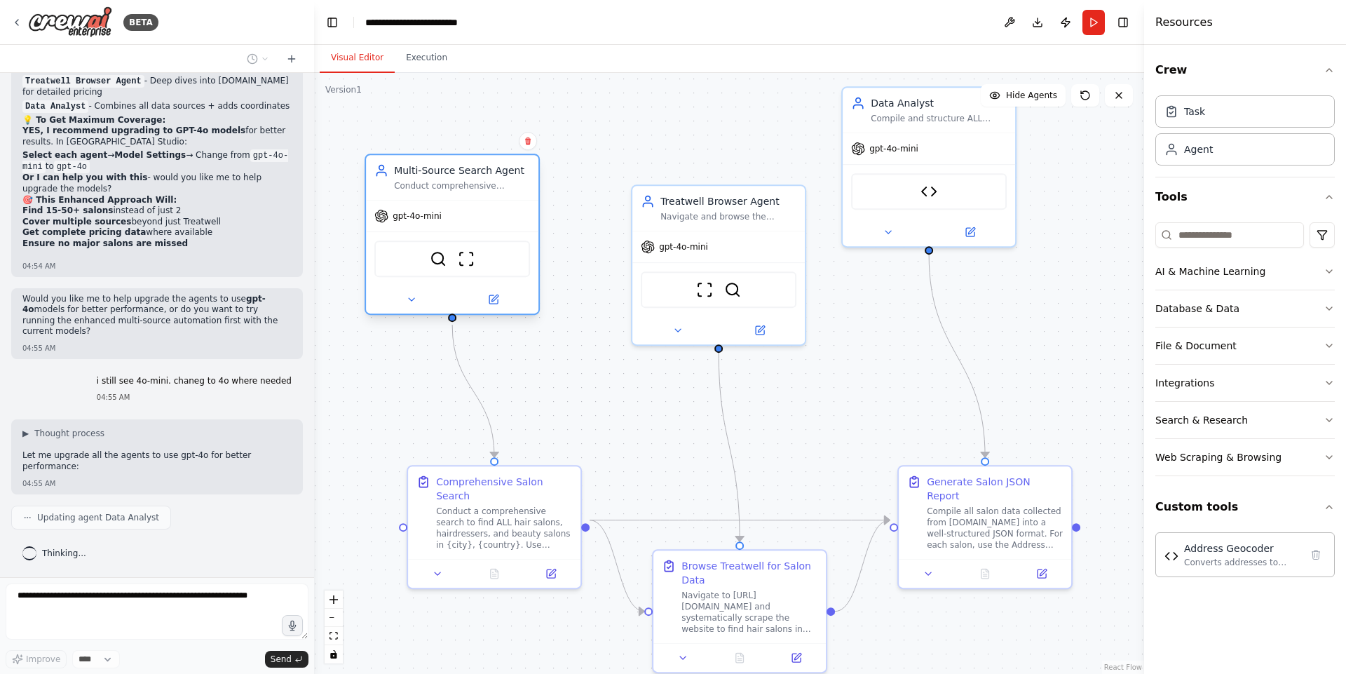
drag, startPoint x: 902, startPoint y: 198, endPoint x: 383, endPoint y: 167, distance: 520.3
click at [394, 167] on div "Multi-Source Search Agent" at bounding box center [462, 170] width 136 height 14
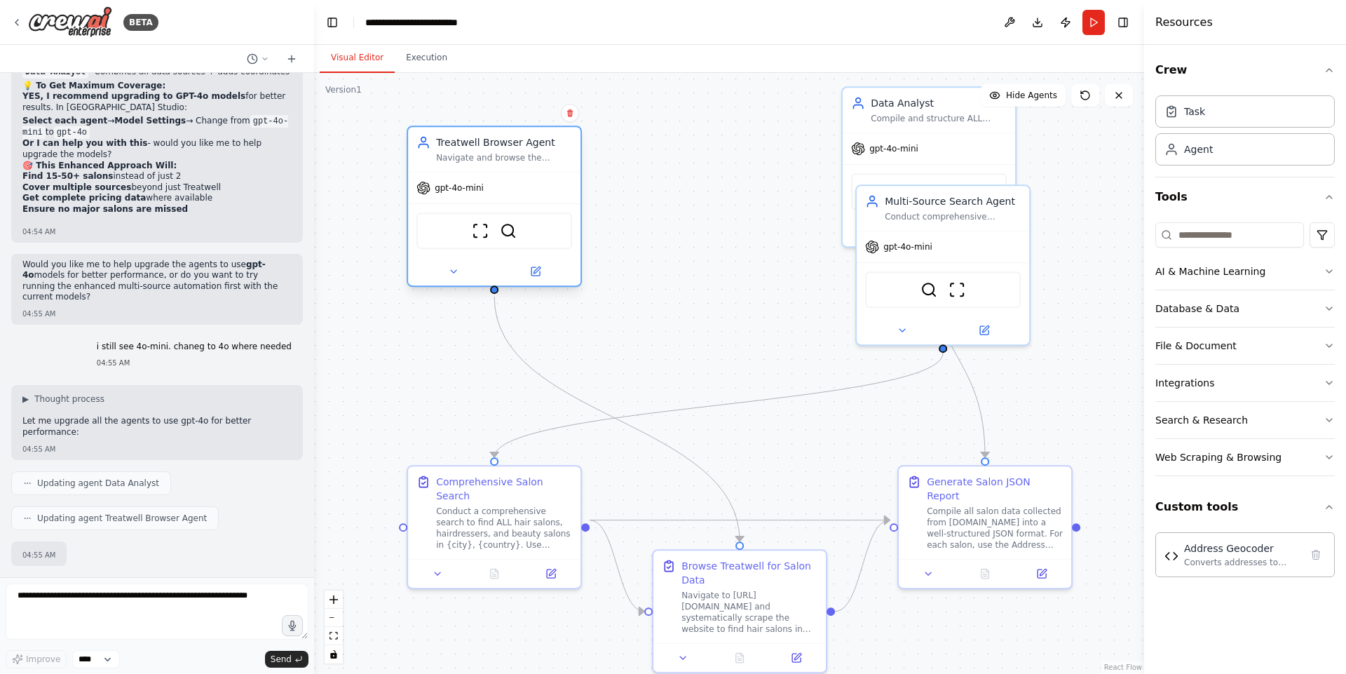
scroll to position [6542, 0]
drag, startPoint x: 542, startPoint y: 234, endPoint x: 528, endPoint y: 166, distance: 69.4
click at [528, 166] on div "Treatwell Browser Agent Navigate and browse the Treatwell.lt website systematic…" at bounding box center [493, 205] width 175 height 161
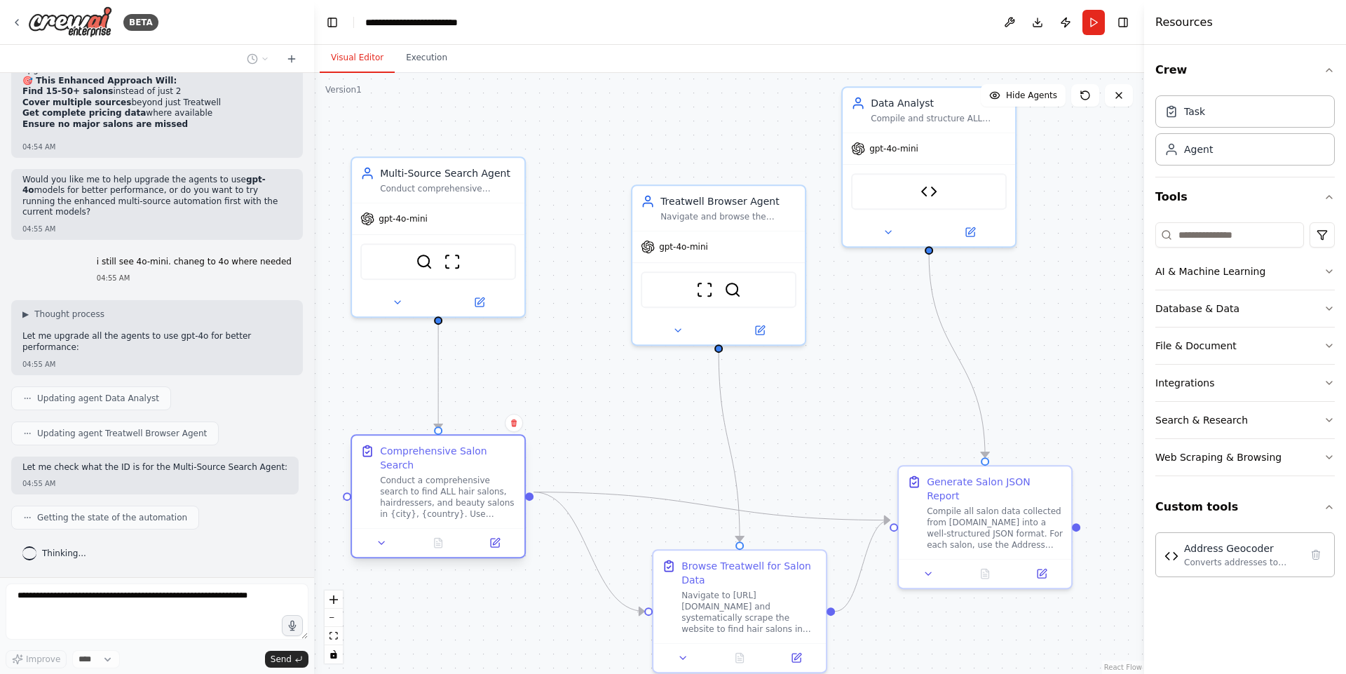
drag, startPoint x: 494, startPoint y: 486, endPoint x: 448, endPoint y: 450, distance: 58.5
click at [448, 450] on div "Comprehensive Salon Search Conduct a comprehensive search to find ALL hair salo…" at bounding box center [448, 482] width 136 height 76
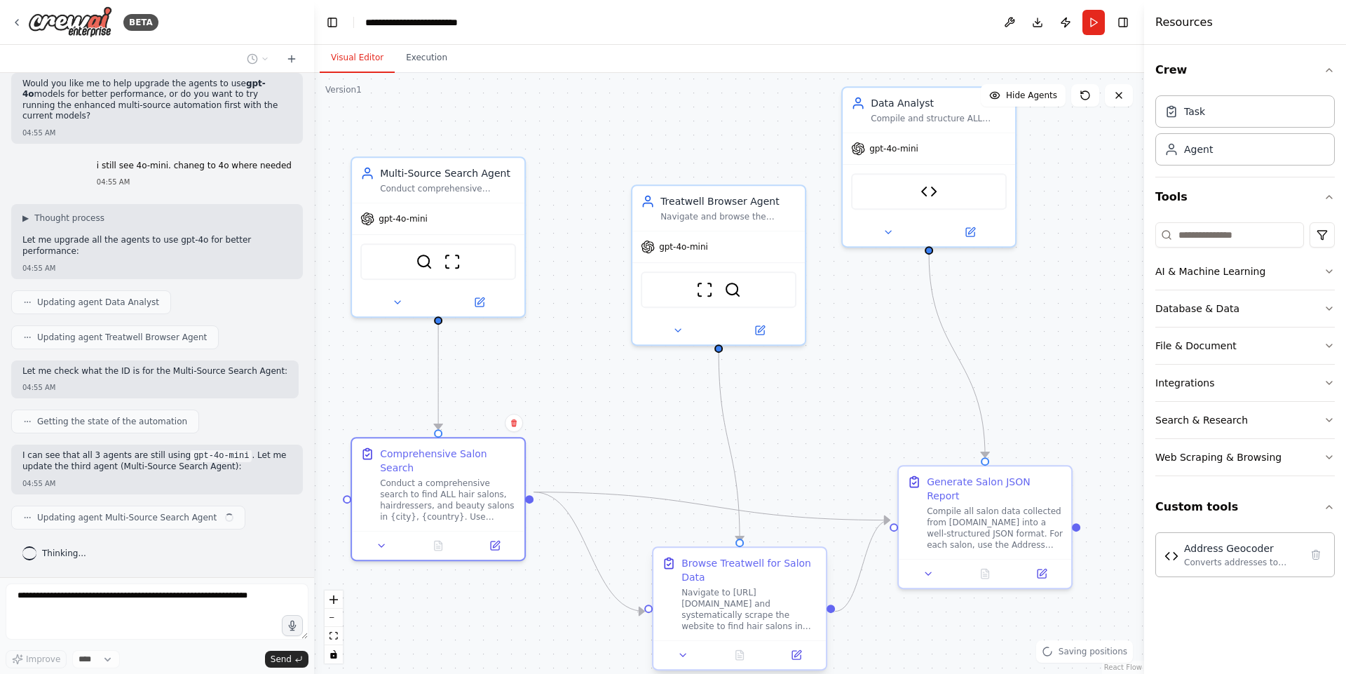
scroll to position [6638, 0]
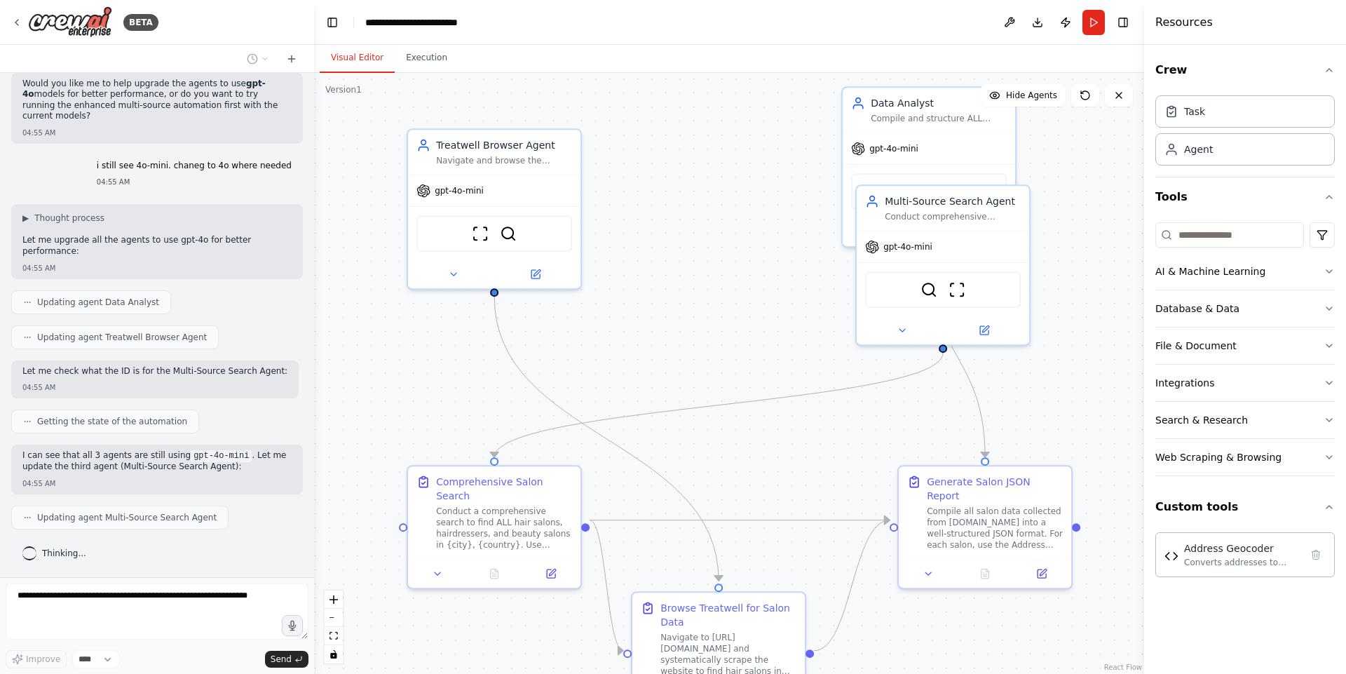
drag, startPoint x: 706, startPoint y: 578, endPoint x: 682, endPoint y: 576, distance: 24.6
click at [682, 538] on div ".deletable-edge-delete-btn { width: 20px; height: 20px; border: 0px solid #ffff…" at bounding box center [729, 373] width 830 height 601
drag, startPoint x: 708, startPoint y: 616, endPoint x: 367, endPoint y: 593, distance: 341.4
click at [367, 538] on div "Browse Treatwell for Salon Data" at bounding box center [434, 598] width 136 height 28
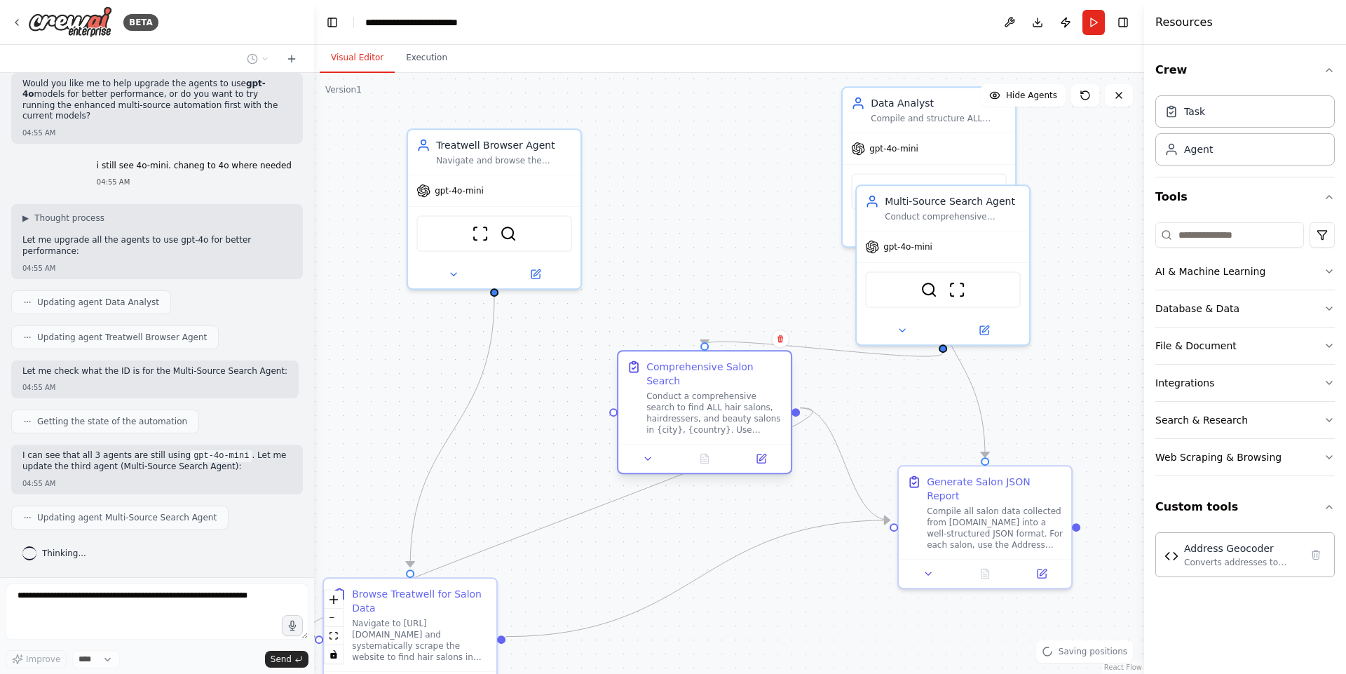
drag, startPoint x: 479, startPoint y: 510, endPoint x: 700, endPoint y: 386, distance: 253.8
click at [700, 390] on div "Conduct a comprehensive search to find ALL hair salons, hairdressers, and beaut…" at bounding box center [714, 412] width 136 height 45
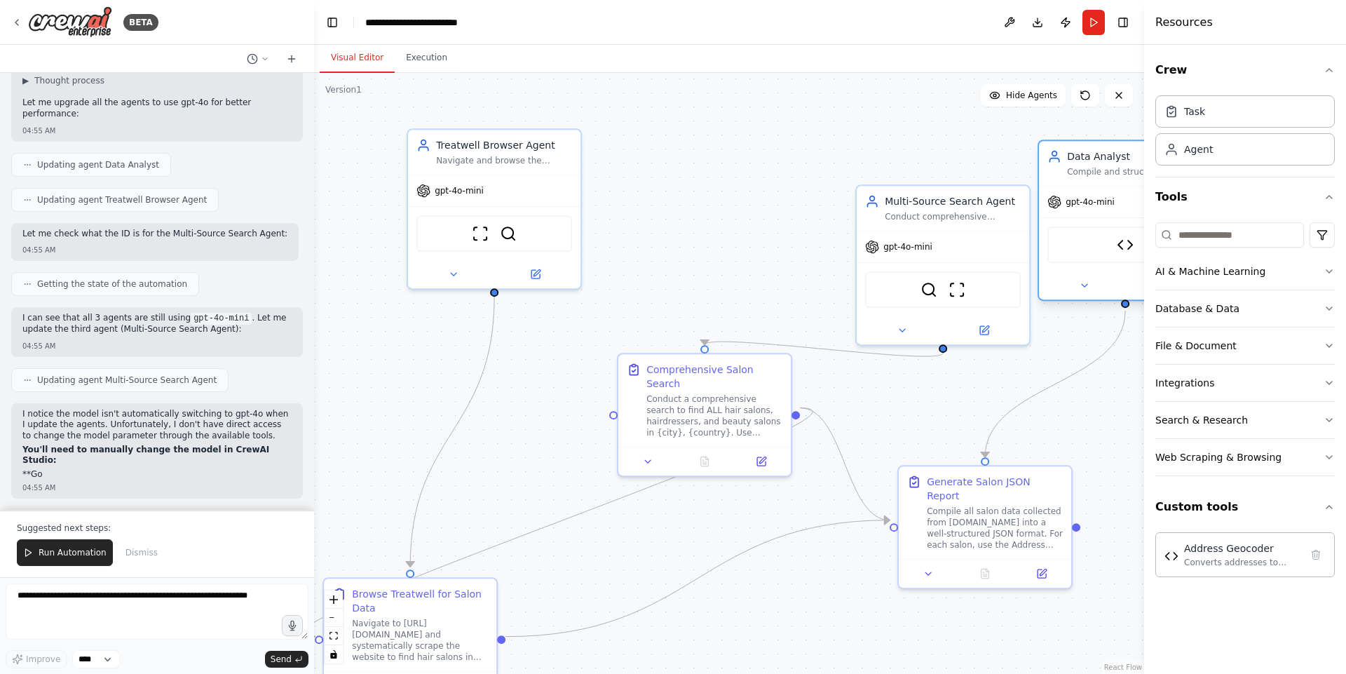
drag, startPoint x: 908, startPoint y: 137, endPoint x: 1105, endPoint y: 200, distance: 206.6
click at [1076, 200] on div "gpt-4o-mini" at bounding box center [1125, 201] width 172 height 31
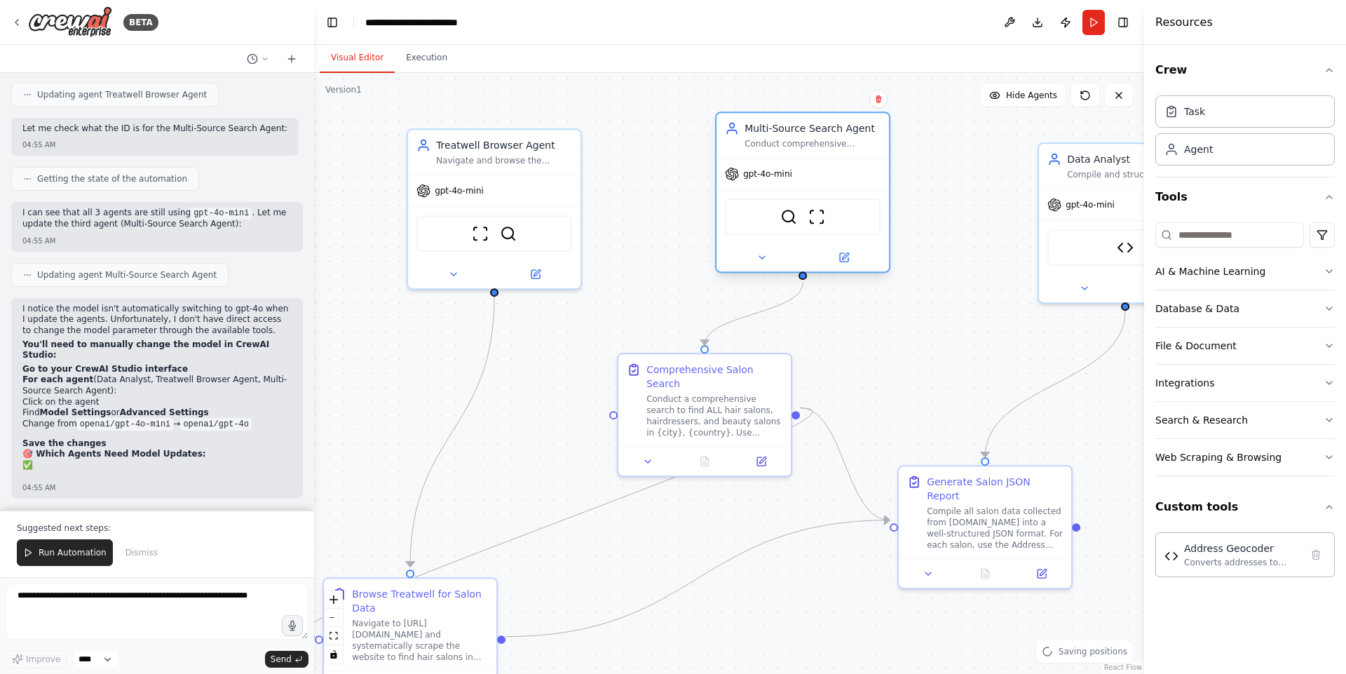
drag, startPoint x: 934, startPoint y: 212, endPoint x: 778, endPoint y: 137, distance: 172.7
click at [778, 137] on div "Multi-Source Search Agent Conduct comprehensive searches across multiple platfo…" at bounding box center [812, 135] width 136 height 28
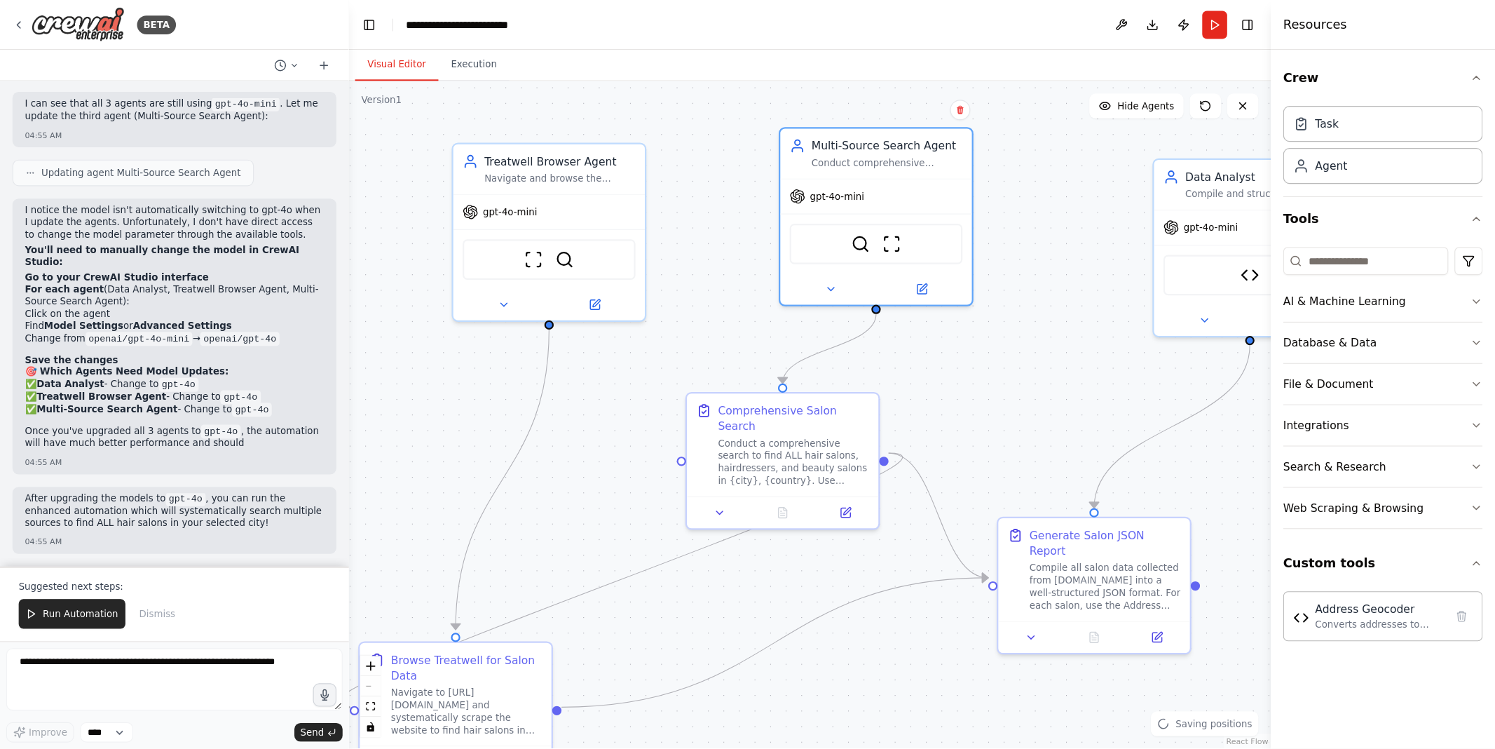
scroll to position [7004, 0]
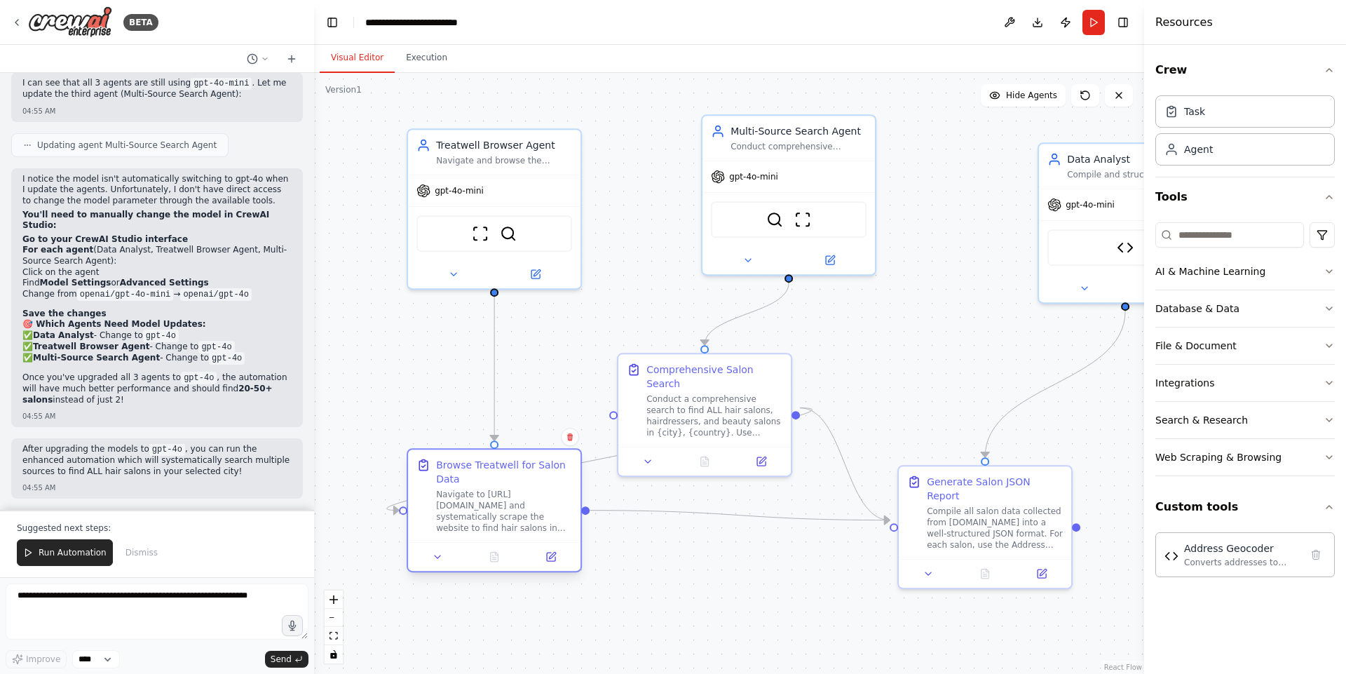
drag, startPoint x: 418, startPoint y: 606, endPoint x: 500, endPoint y: 477, distance: 152.2
click at [500, 477] on div "Browse Treatwell for Salon Data" at bounding box center [504, 472] width 136 height 28
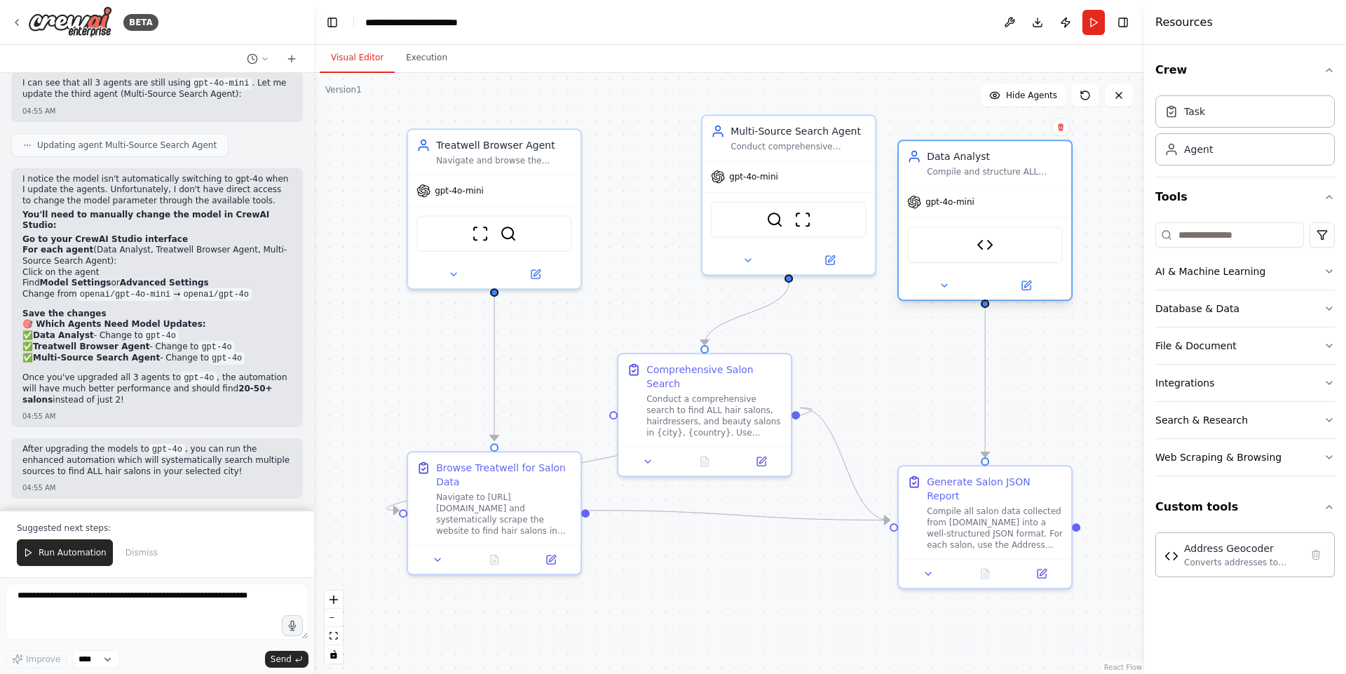
drag, startPoint x: 1079, startPoint y: 203, endPoint x: 924, endPoint y: 202, distance: 155.6
click at [924, 202] on div "gpt-4o-mini" at bounding box center [940, 202] width 67 height 14
click at [1022, 283] on icon at bounding box center [1026, 285] width 8 height 8
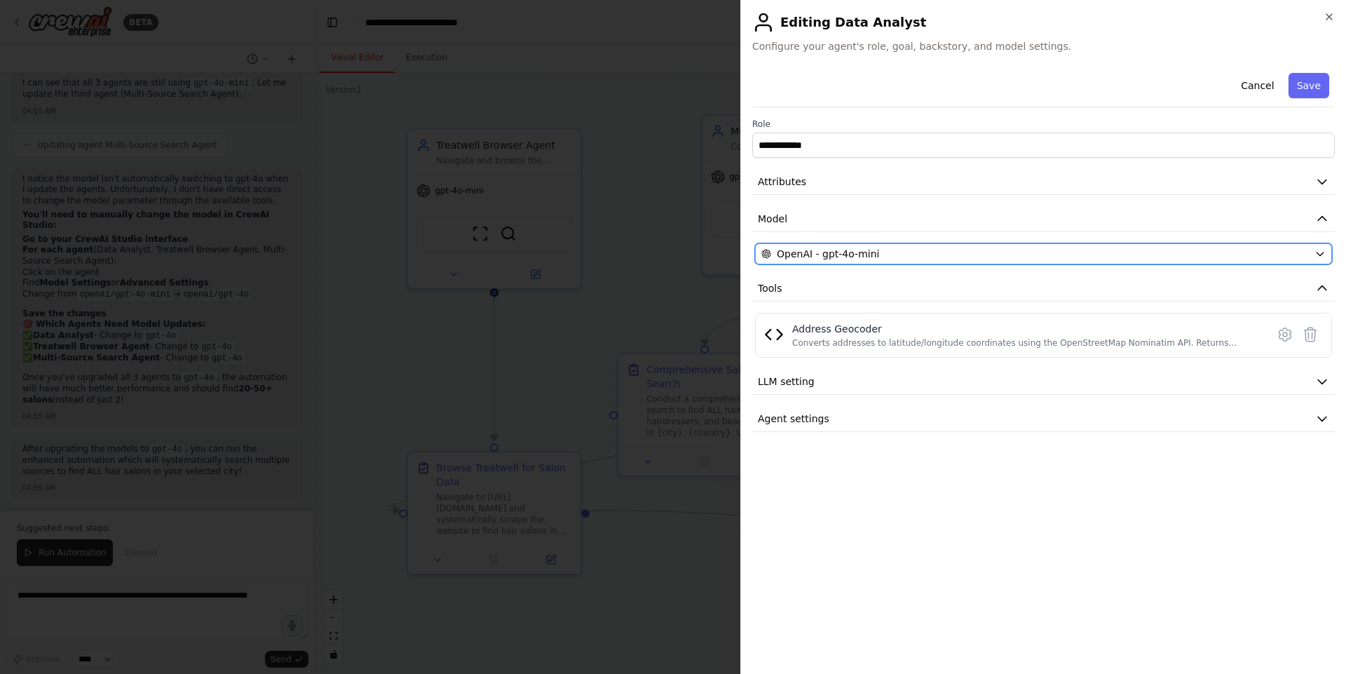
click at [852, 256] on span "OpenAI - gpt-4o-mini" at bounding box center [828, 254] width 102 height 14
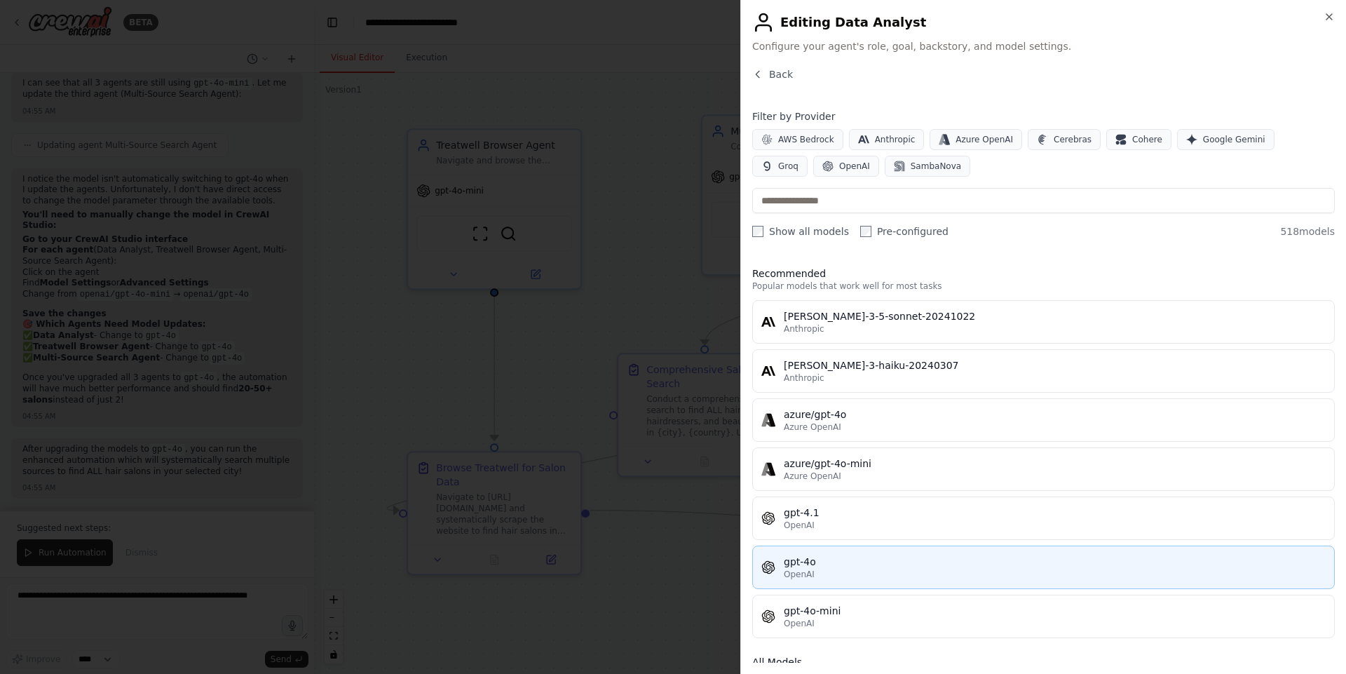
click at [864, 538] on div "gpt-4o" at bounding box center [1055, 561] width 542 height 14
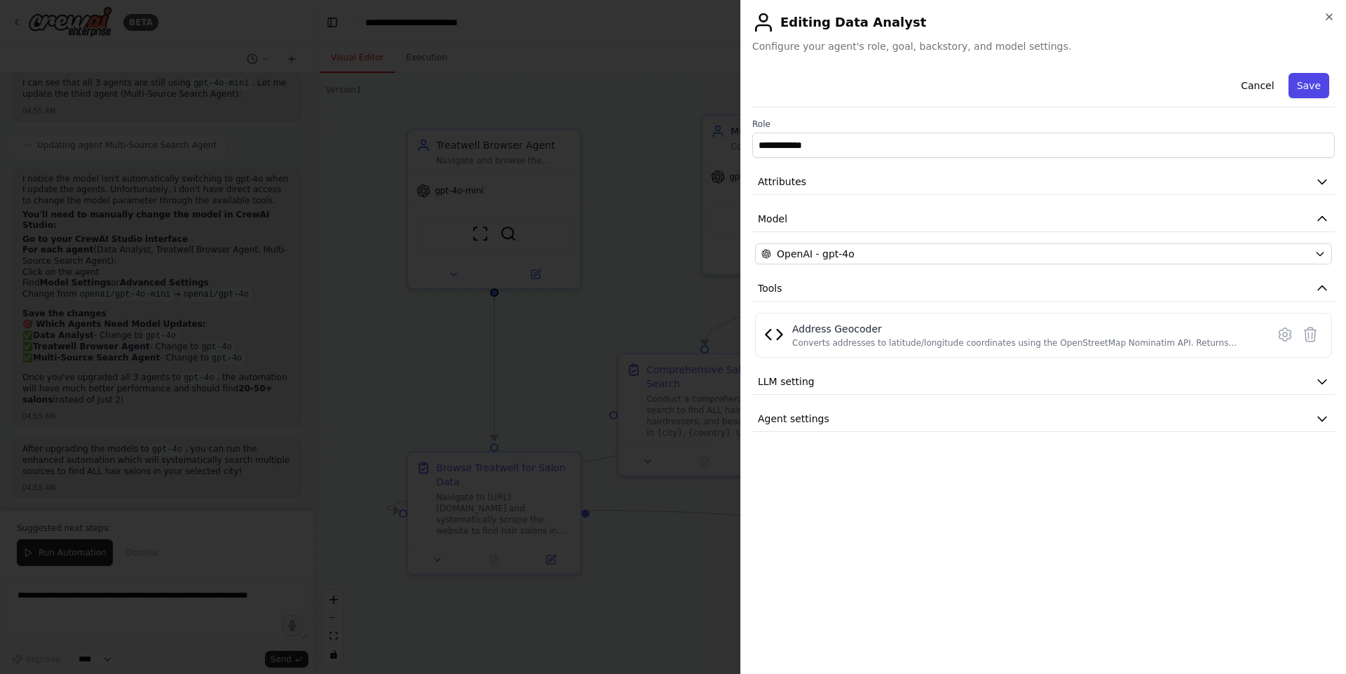
click at [1076, 83] on button "Save" at bounding box center [1308, 85] width 41 height 25
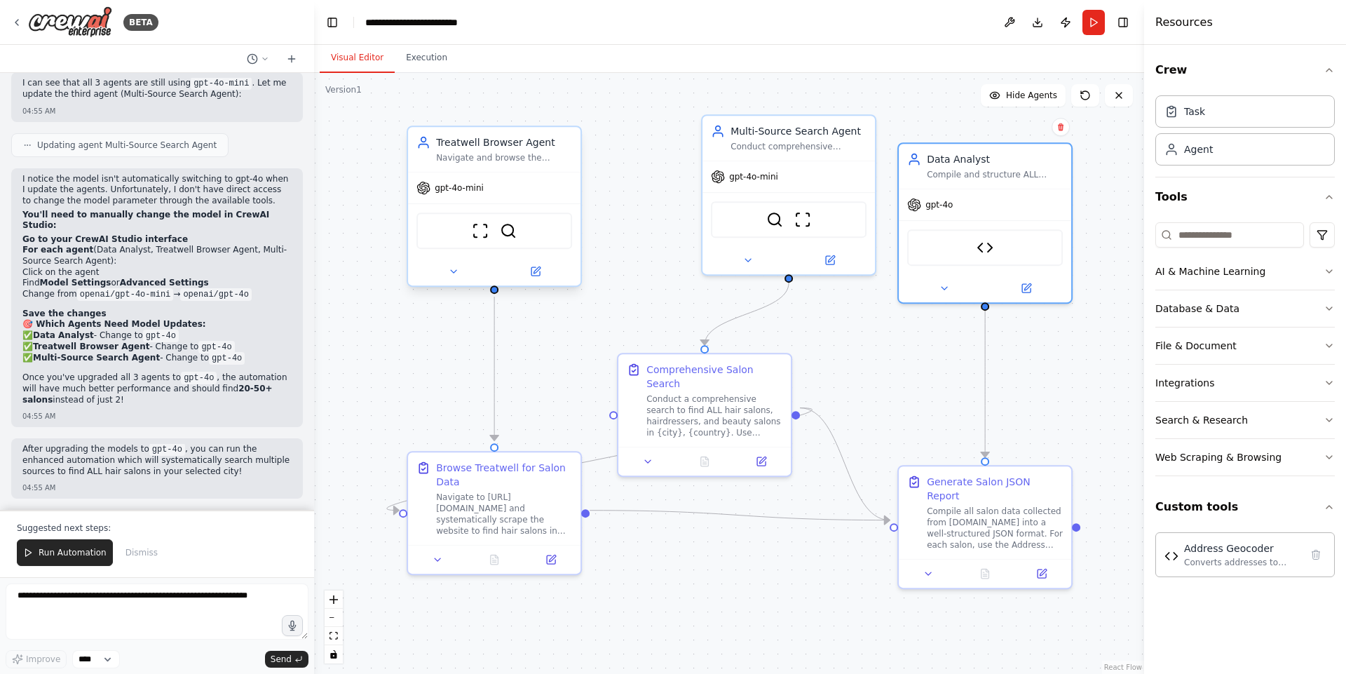
click at [514, 197] on div "gpt-4o-mini" at bounding box center [494, 187] width 172 height 31
click at [530, 268] on icon at bounding box center [535, 271] width 11 height 11
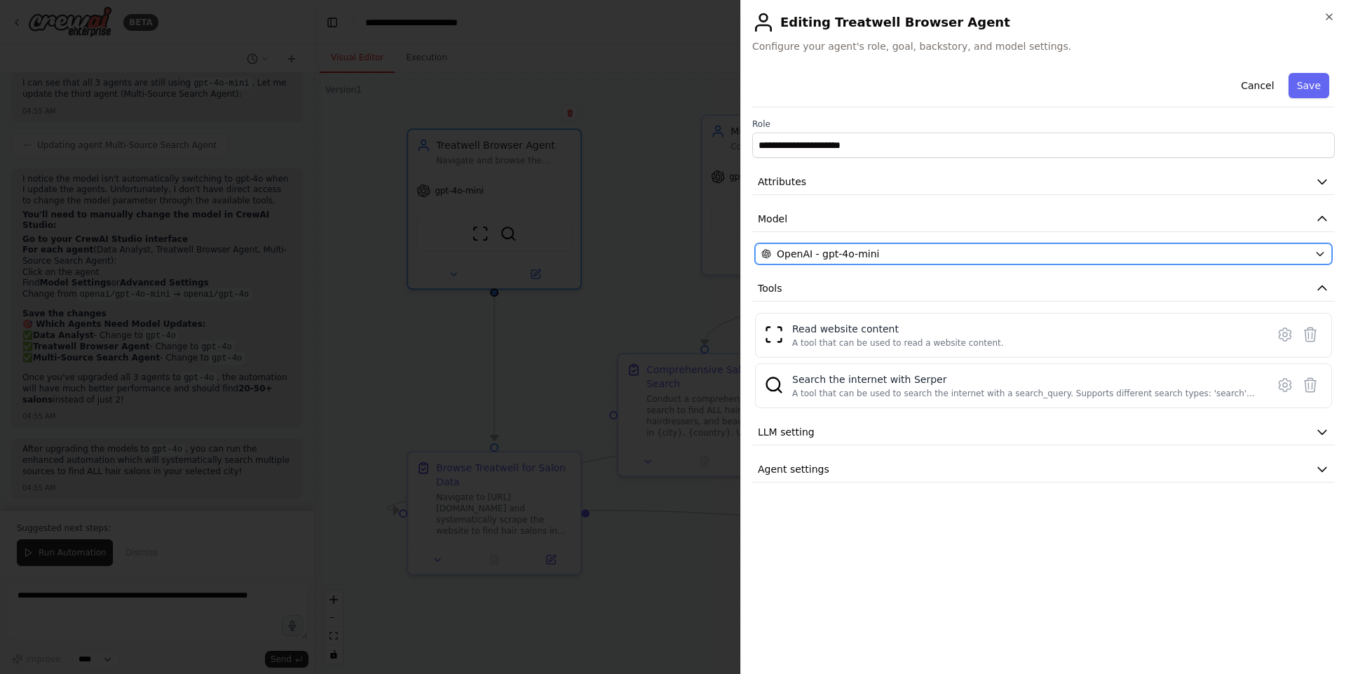
click at [888, 251] on div "OpenAI - gpt-4o-mini" at bounding box center [1034, 254] width 547 height 14
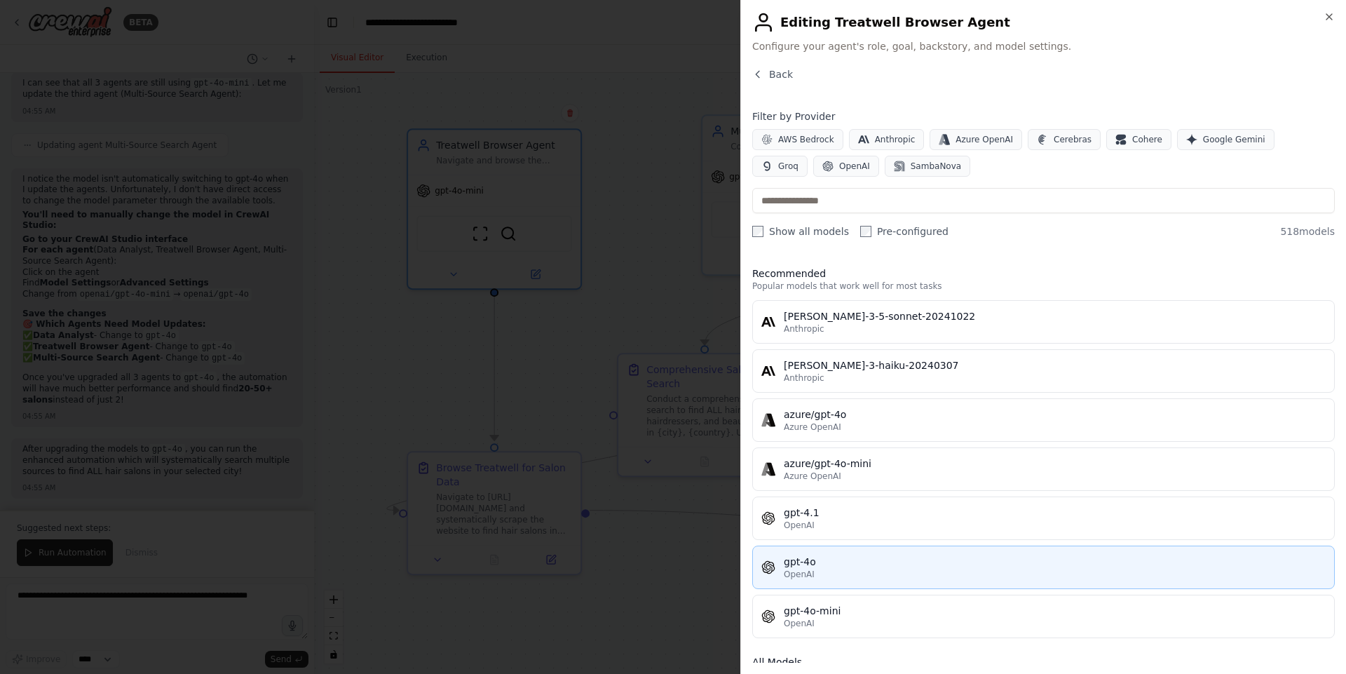
click at [877, 538] on div "OpenAI" at bounding box center [1055, 573] width 542 height 11
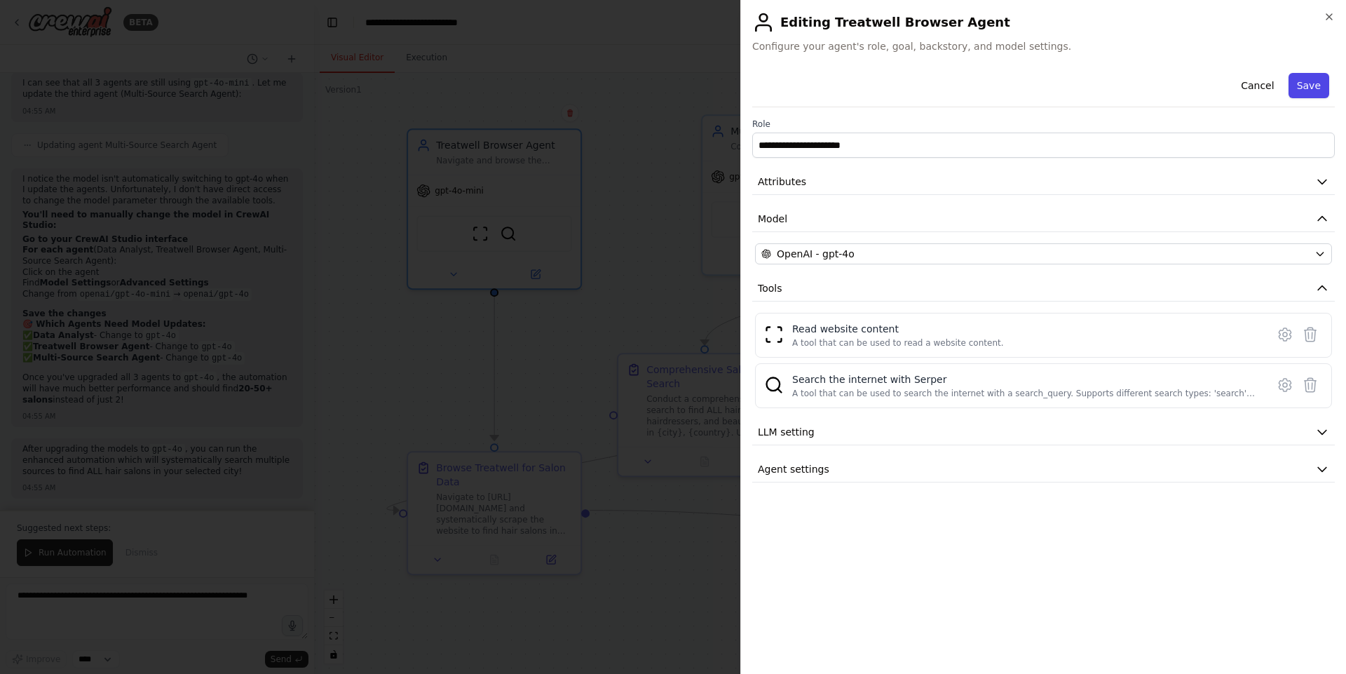
click at [1076, 88] on button "Save" at bounding box center [1308, 85] width 41 height 25
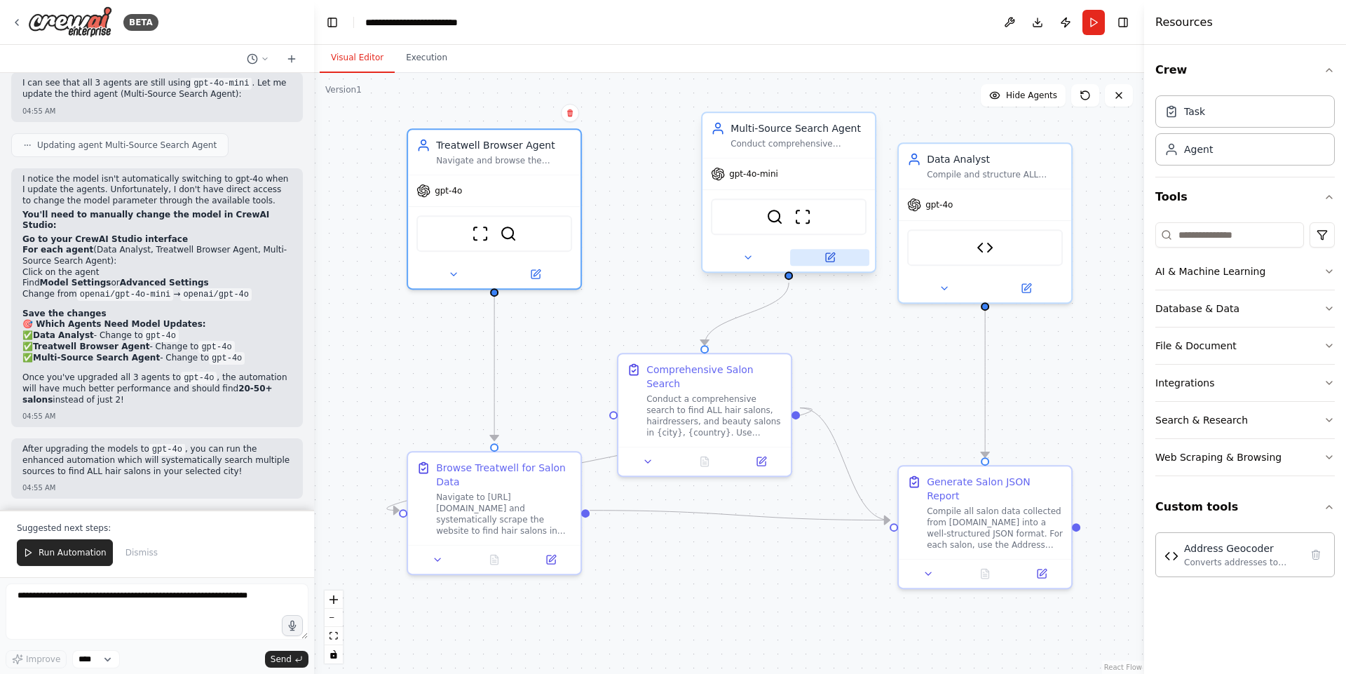
click at [826, 254] on icon at bounding box center [830, 257] width 8 height 8
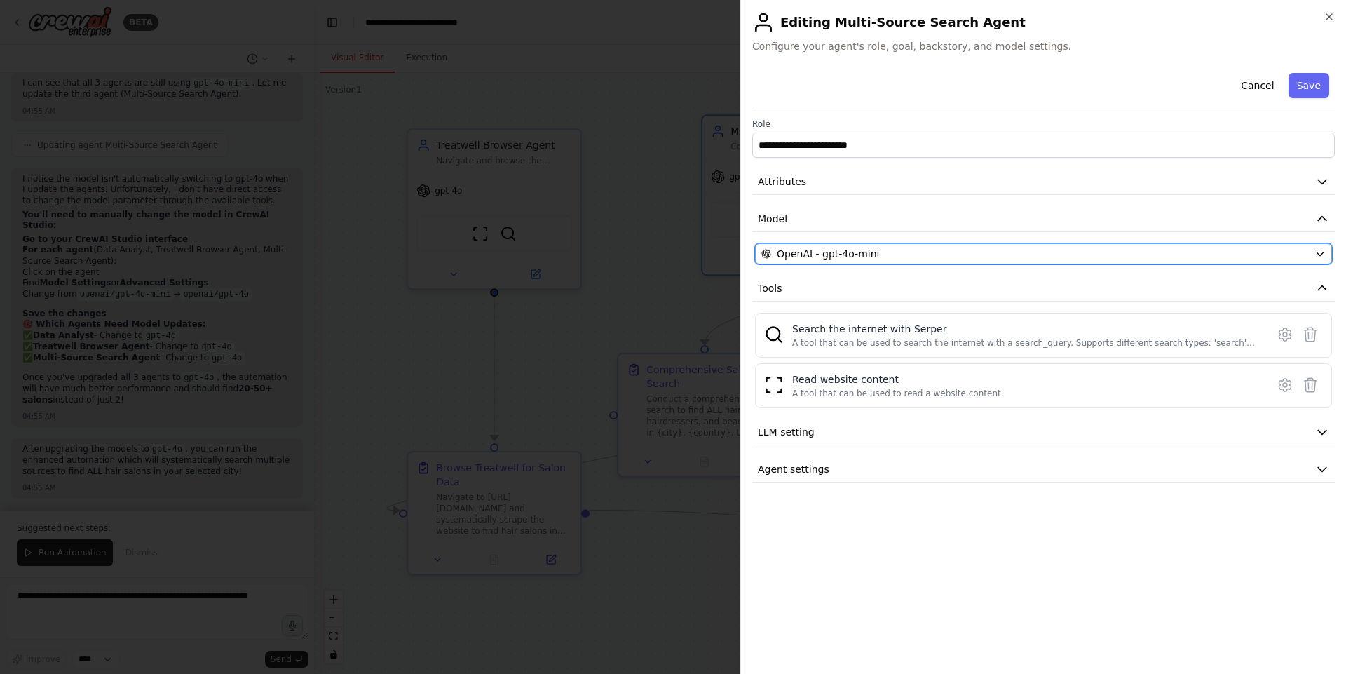
click at [866, 250] on span "OpenAI - gpt-4o-mini" at bounding box center [828, 254] width 102 height 14
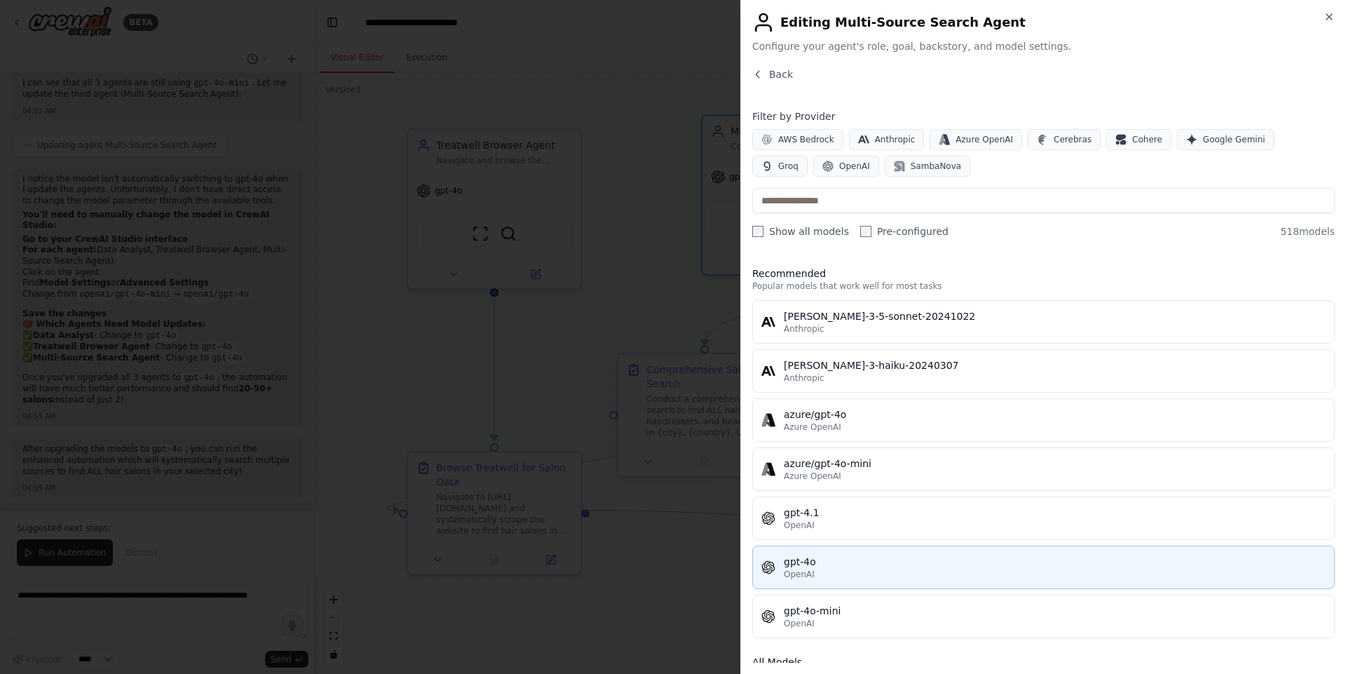
click at [851, 538] on div "gpt-4o" at bounding box center [1055, 561] width 542 height 14
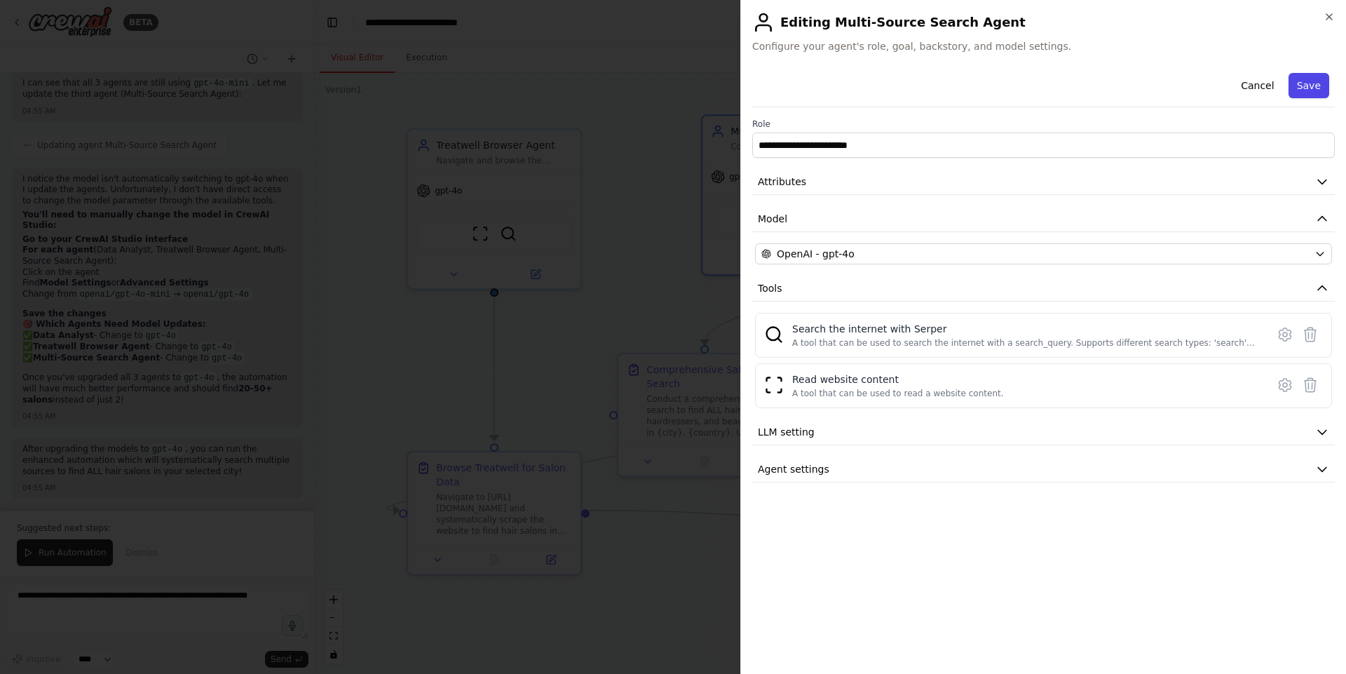
click at [1076, 81] on button "Save" at bounding box center [1308, 85] width 41 height 25
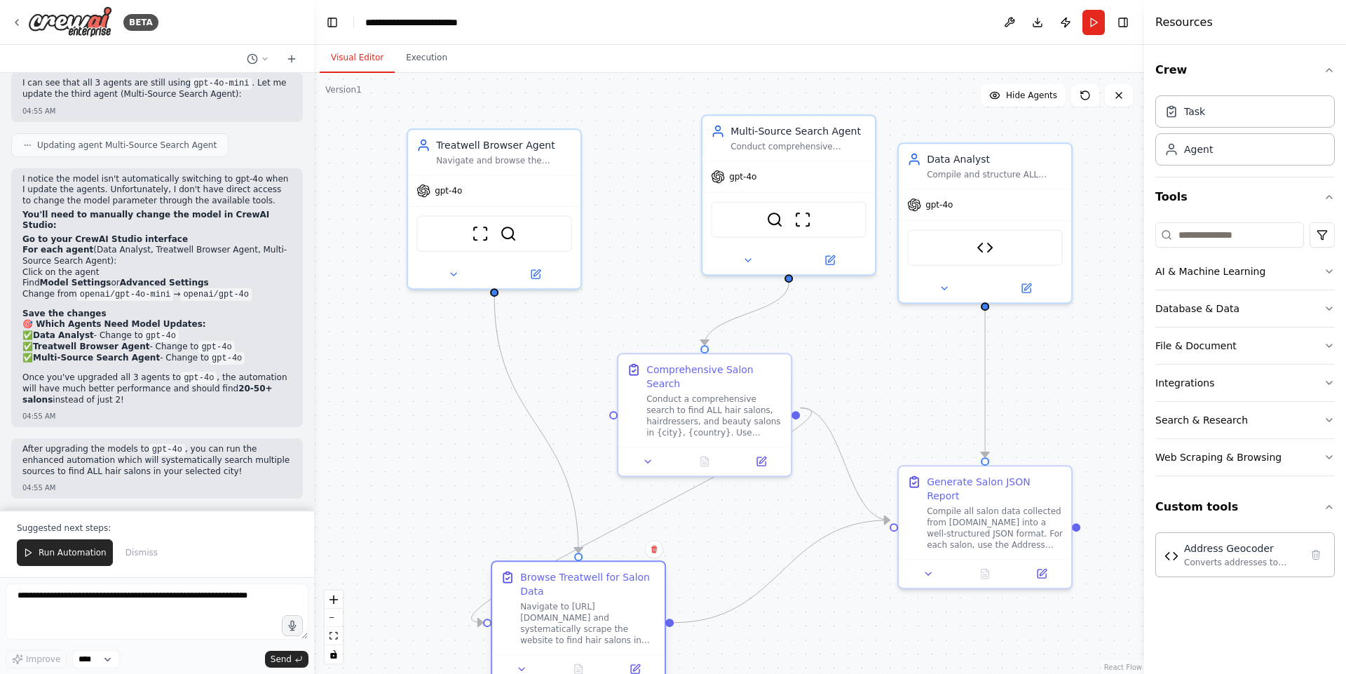
drag, startPoint x: 517, startPoint y: 526, endPoint x: 605, endPoint y: 643, distance: 146.6
click at [605, 538] on div "Navigate to https://www.treatwell.lt/ and systematically scrape the website to …" at bounding box center [588, 623] width 136 height 45
click at [615, 396] on div ".deletable-edge-delete-btn { width: 20px; height: 20px; border: 0px solid #ffff…" at bounding box center [729, 373] width 830 height 601
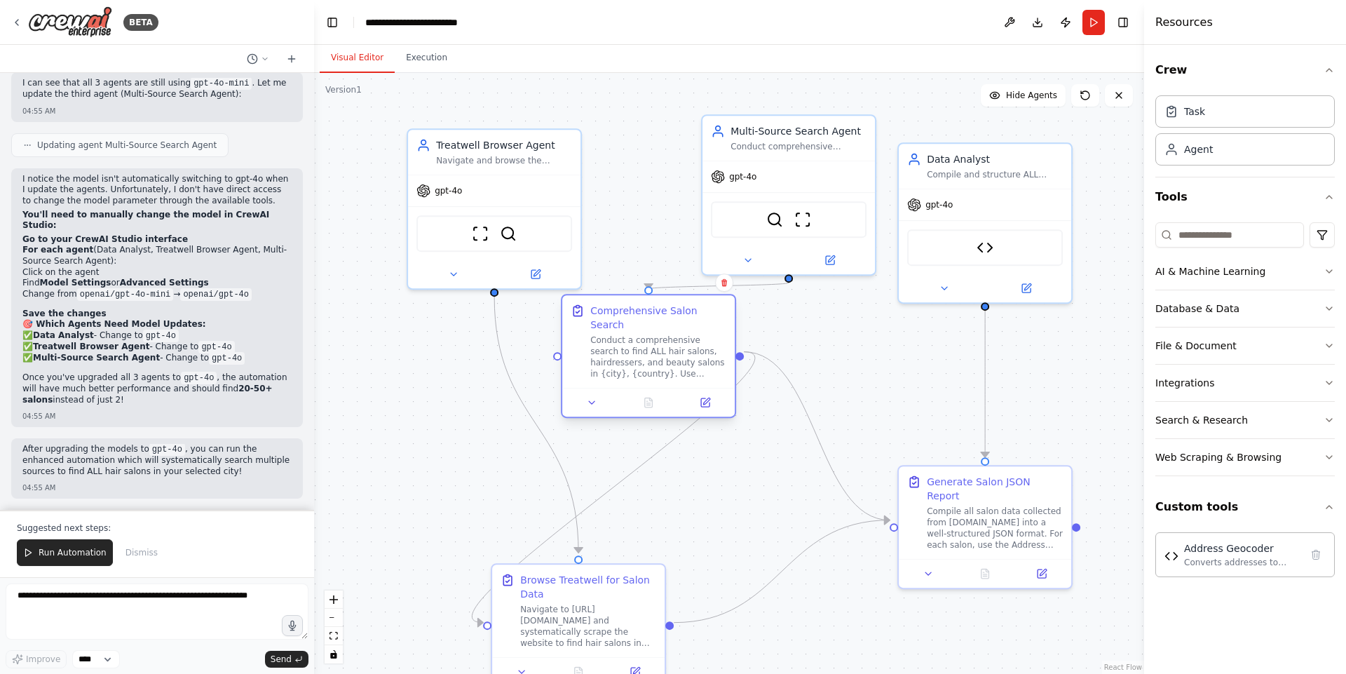
drag, startPoint x: 686, startPoint y: 398, endPoint x: 626, endPoint y: 346, distance: 80.0
click at [626, 346] on div "Conduct a comprehensive search to find ALL hair salons, hairdressers, and beaut…" at bounding box center [658, 356] width 136 height 45
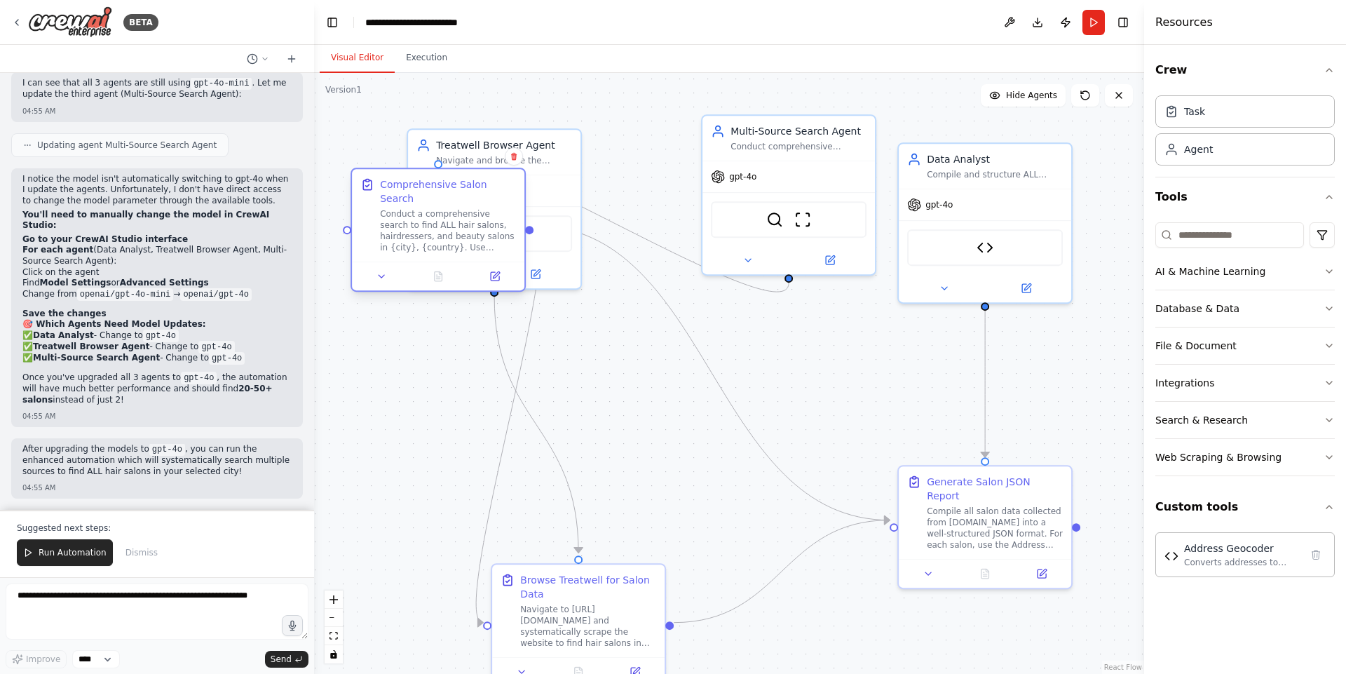
drag, startPoint x: 638, startPoint y: 350, endPoint x: 406, endPoint y: 200, distance: 276.6
click at [406, 208] on div "Conduct a comprehensive search to find ALL hair salons, hairdressers, and beaut…" at bounding box center [448, 230] width 136 height 45
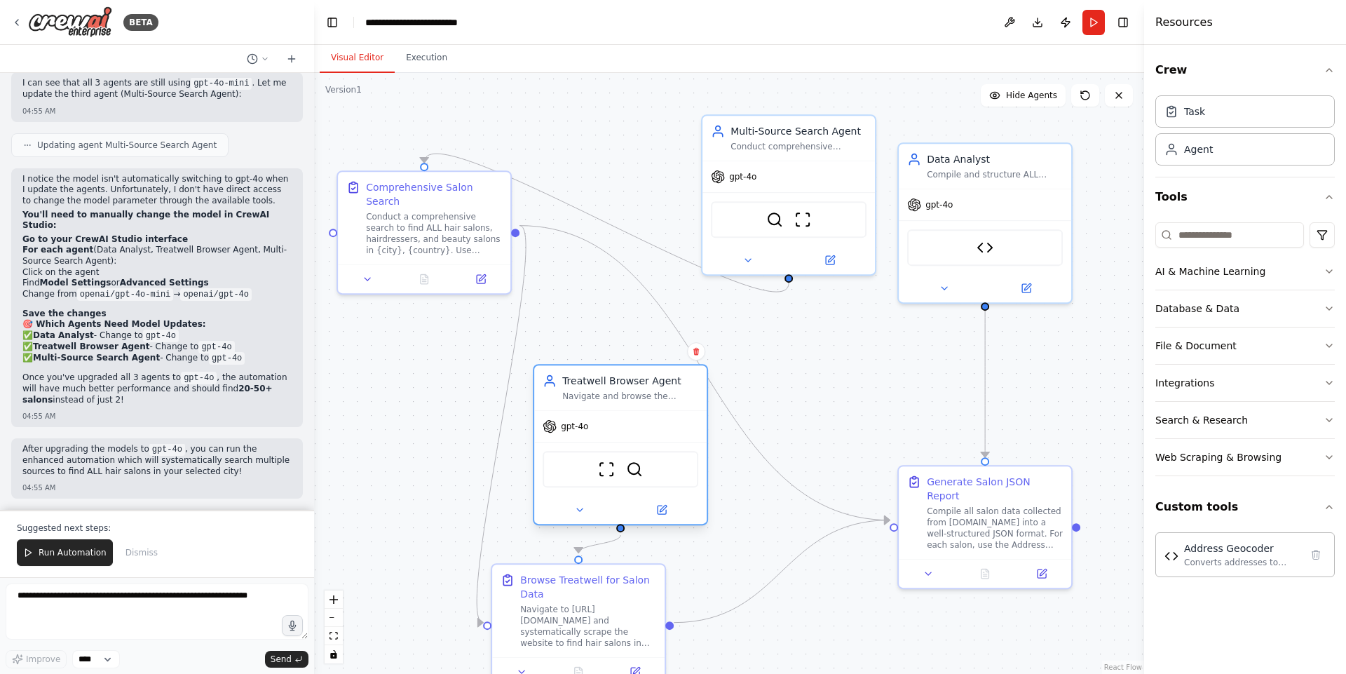
drag, startPoint x: 547, startPoint y: 170, endPoint x: 685, endPoint y: 427, distance: 291.3
click at [685, 427] on div "Treatwell Browser Agent Navigate and browse the Treatwell.lt website systematic…" at bounding box center [620, 444] width 175 height 161
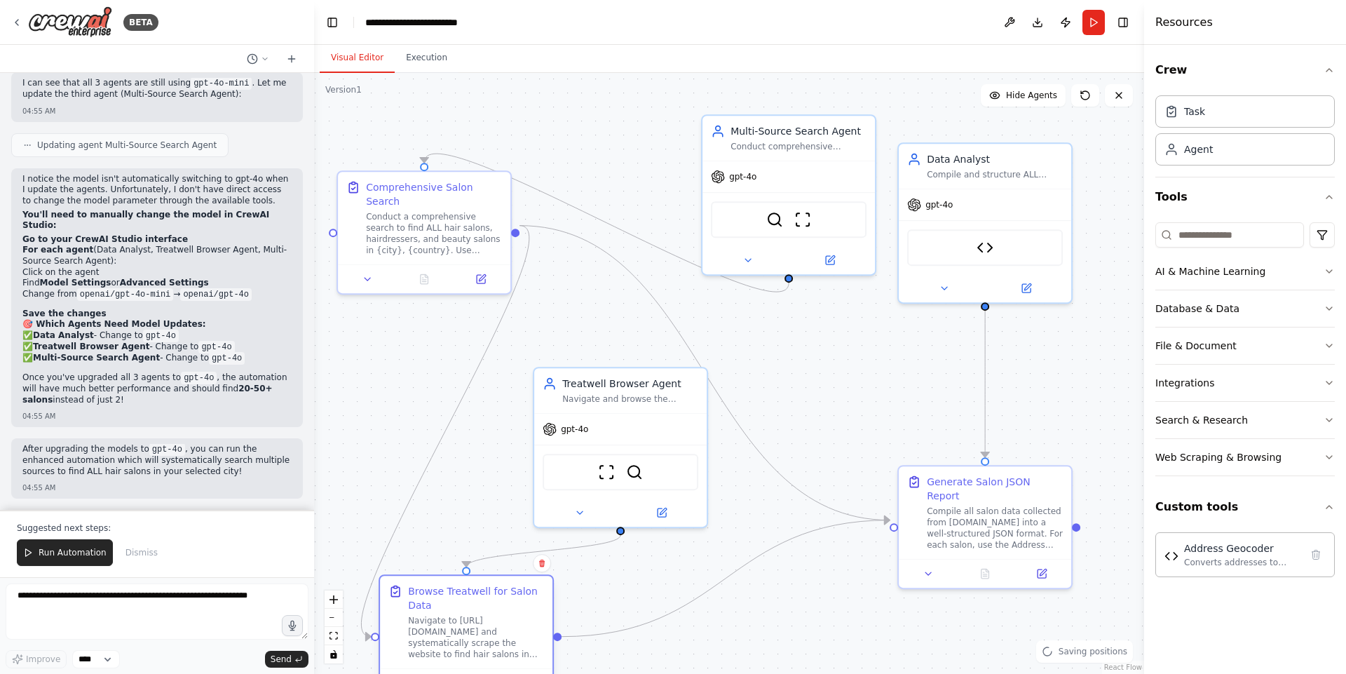
drag, startPoint x: 610, startPoint y: 584, endPoint x: 472, endPoint y: 603, distance: 139.5
click at [472, 538] on div "Browse Treatwell for Salon Data" at bounding box center [476, 598] width 136 height 28
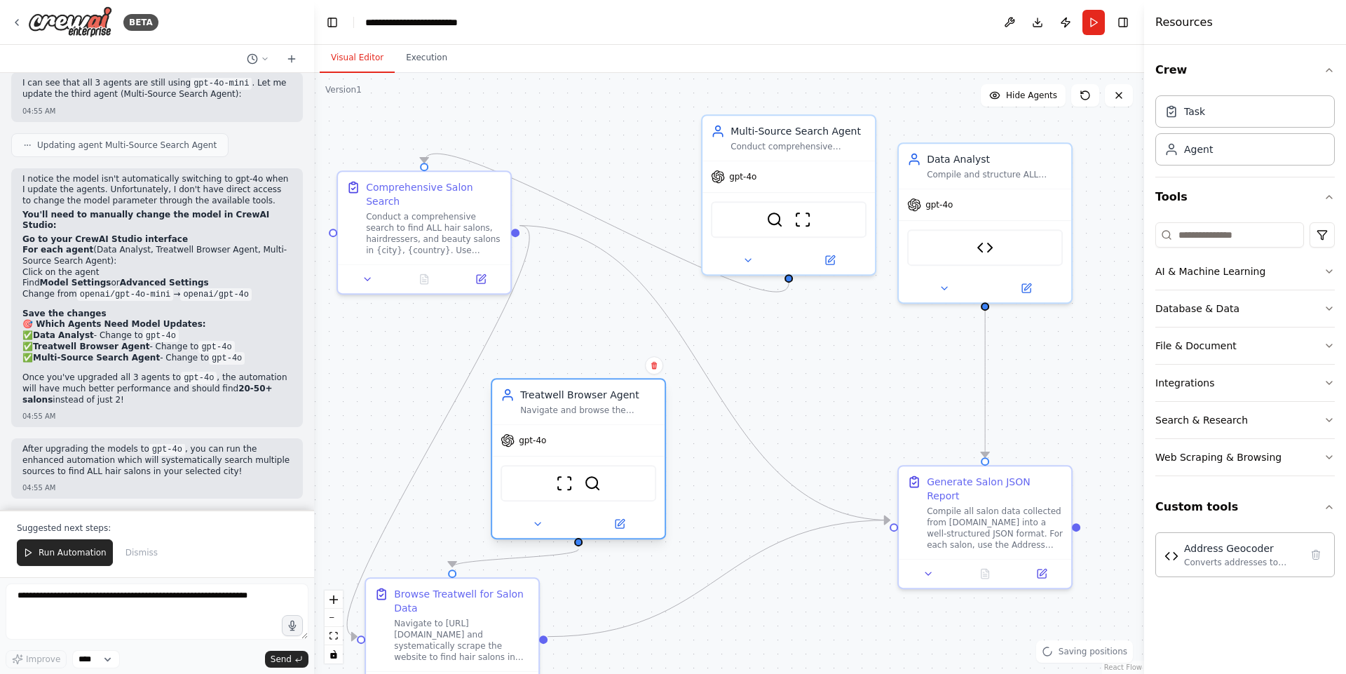
drag, startPoint x: 635, startPoint y: 414, endPoint x: 586, endPoint y: 429, distance: 51.4
click at [586, 429] on div "gpt-4o" at bounding box center [578, 440] width 172 height 31
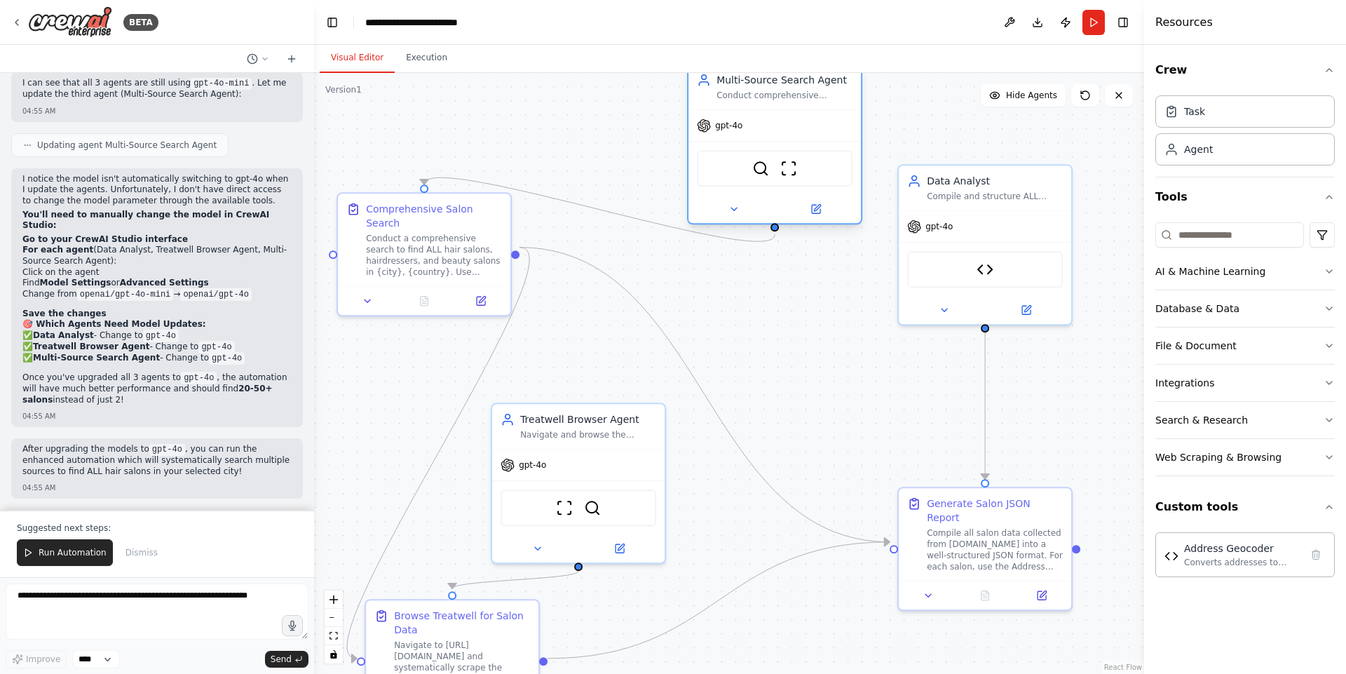
drag, startPoint x: 776, startPoint y: 146, endPoint x: 763, endPoint y: 93, distance: 54.9
click at [763, 93] on div "Conduct comprehensive searches across multiple platforms and sources to find AL…" at bounding box center [784, 95] width 136 height 11
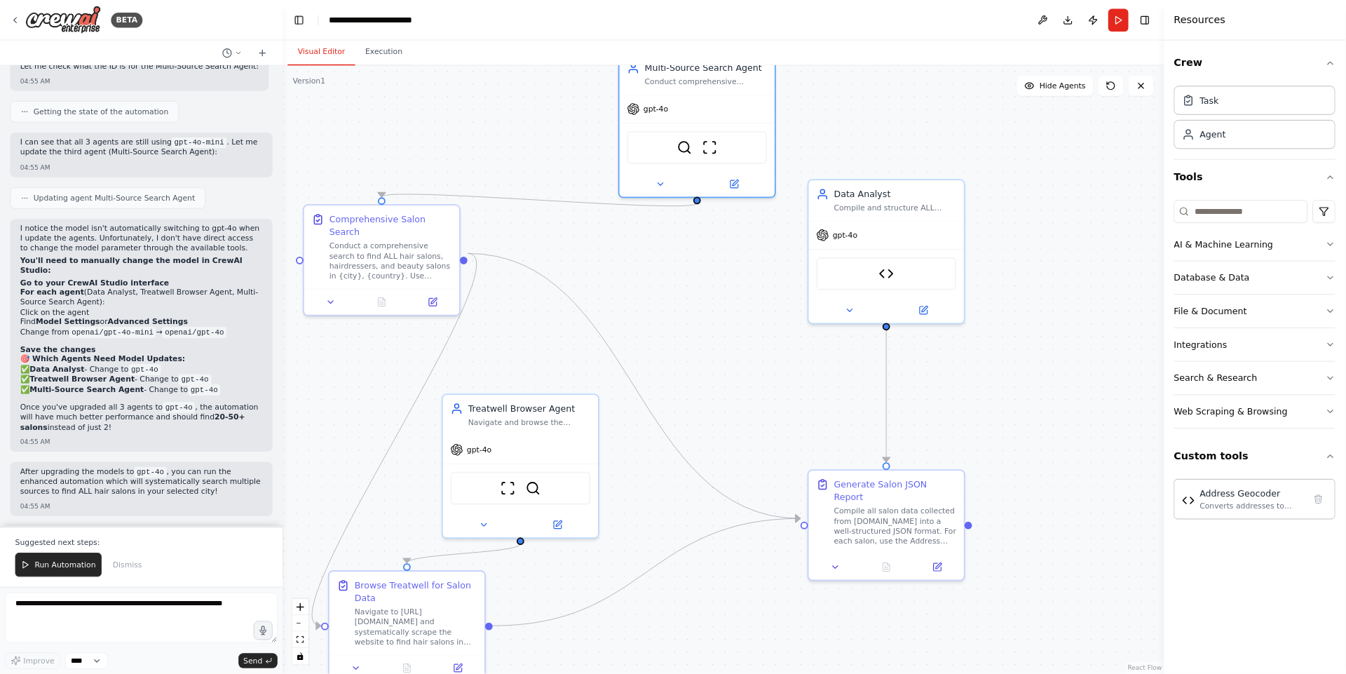
scroll to position [6899, 0]
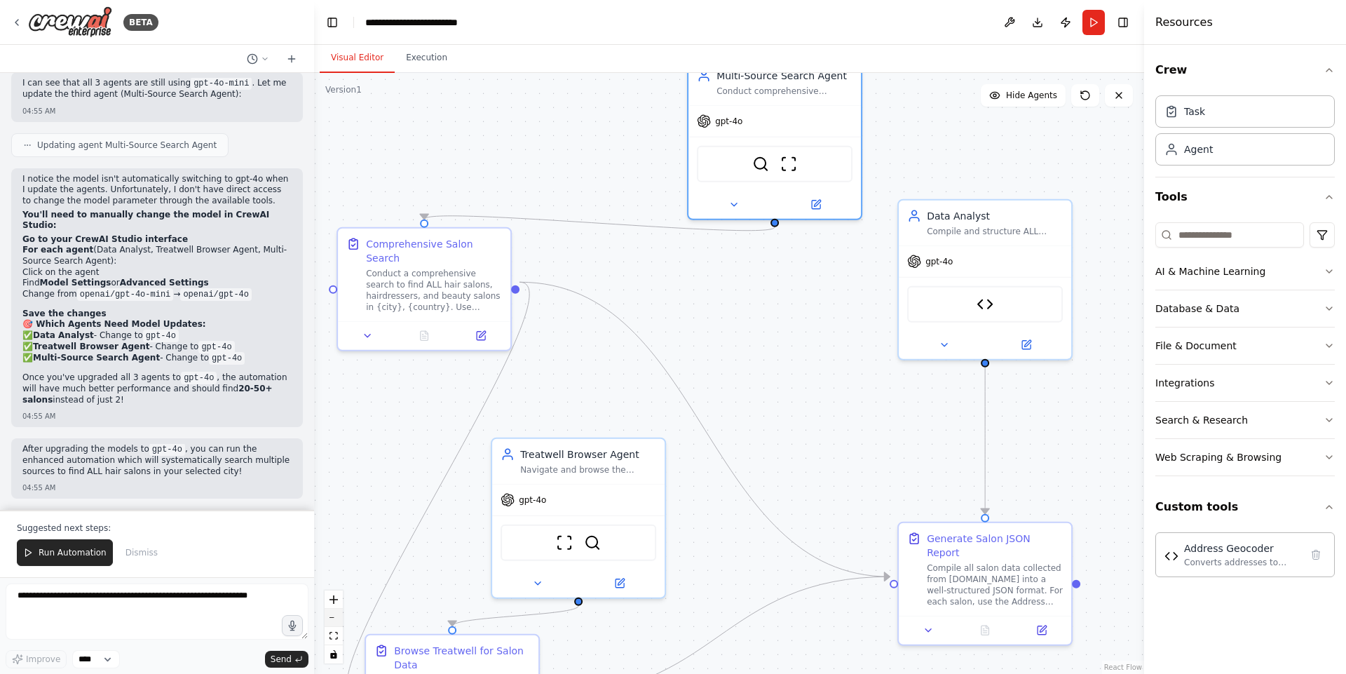
click at [336, 538] on button "zoom out" at bounding box center [333, 617] width 18 height 18
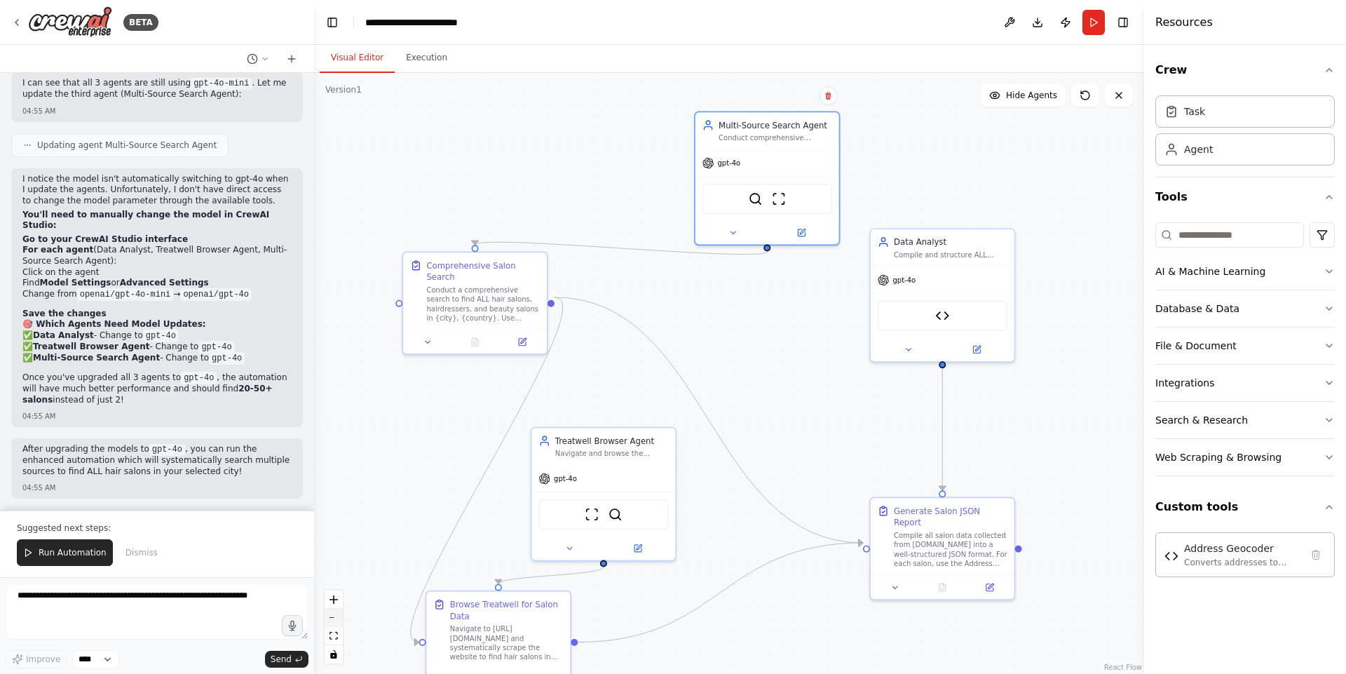
click at [336, 538] on button "zoom out" at bounding box center [333, 617] width 18 height 18
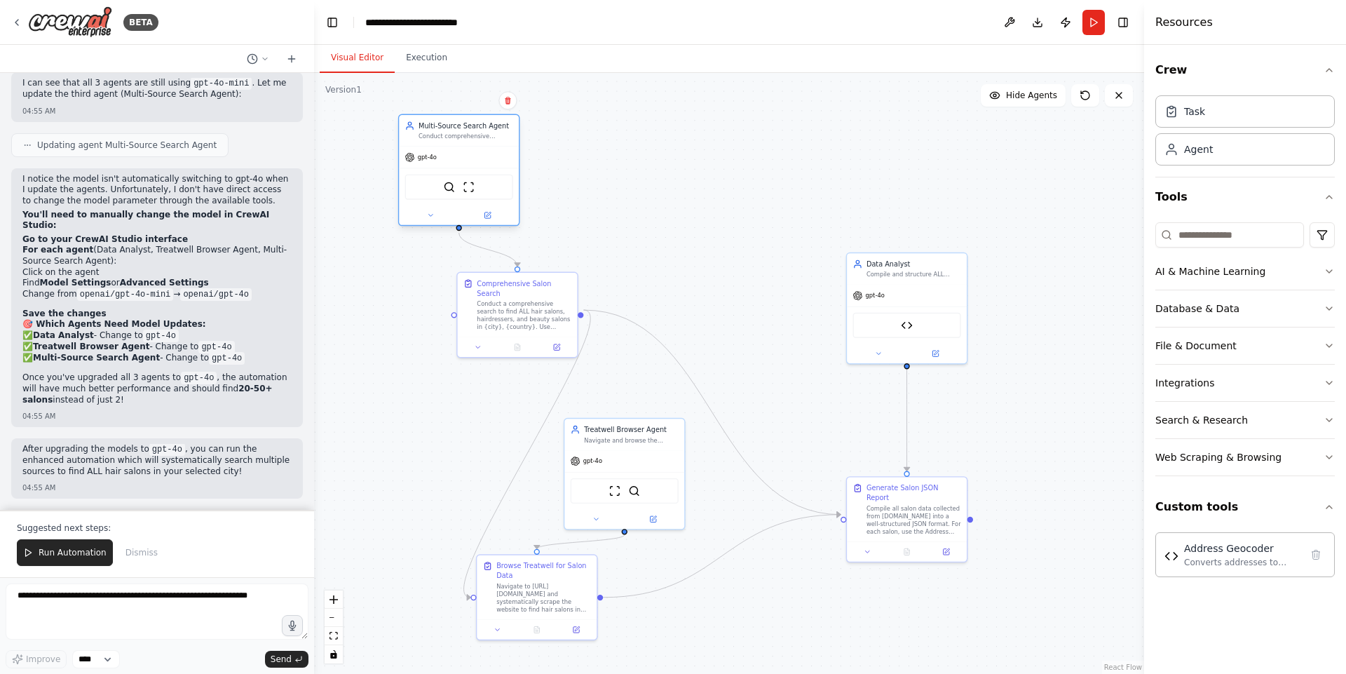
drag, startPoint x: 772, startPoint y: 193, endPoint x: 421, endPoint y: 147, distance: 354.2
click at [421, 147] on div "gpt-4o" at bounding box center [459, 157] width 120 height 22
drag, startPoint x: 905, startPoint y: 283, endPoint x: 941, endPoint y: 146, distance: 141.3
click at [941, 146] on div "Data Analyst Compile and structure ALL collected salon information from multipl…" at bounding box center [945, 179] width 122 height 112
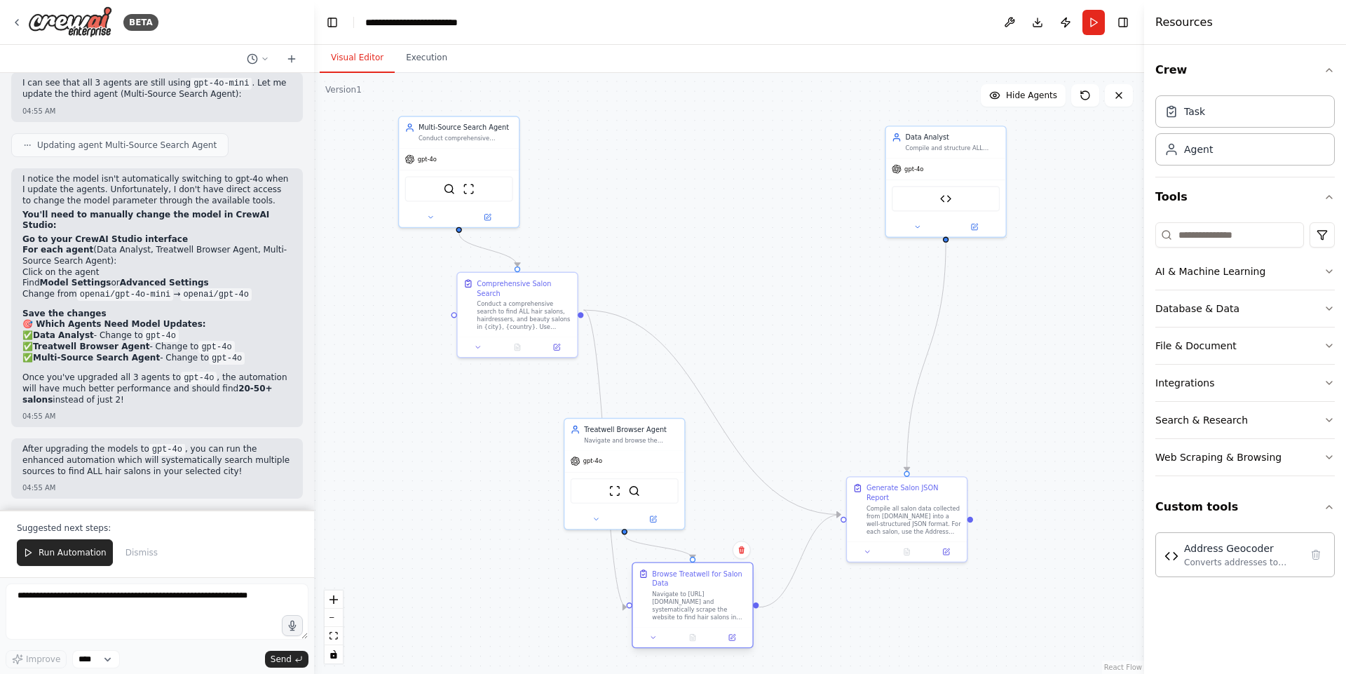
drag, startPoint x: 538, startPoint y: 584, endPoint x: 713, endPoint y: 592, distance: 176.1
click at [713, 538] on div "Navigate to https://www.treatwell.lt/ and systematically scrape the website to …" at bounding box center [699, 605] width 95 height 31
drag, startPoint x: 886, startPoint y: 518, endPoint x: 958, endPoint y: 298, distance: 231.6
click at [958, 308] on div "Compile all salon data collected from Treatwell.lt into a well-structured JSON …" at bounding box center [981, 323] width 95 height 31
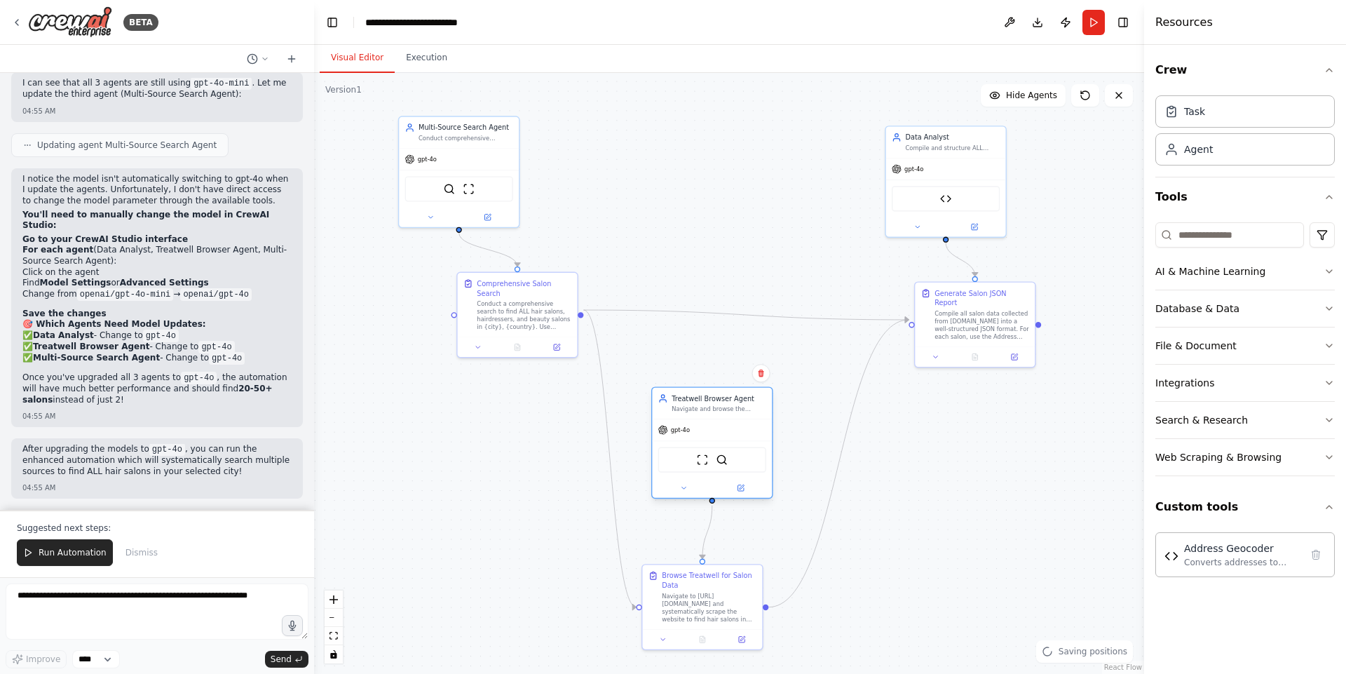
drag, startPoint x: 640, startPoint y: 452, endPoint x: 730, endPoint y: 421, distance: 95.5
click at [730, 421] on div "gpt-4o" at bounding box center [712, 430] width 120 height 22
click at [744, 196] on div ".deletable-edge-delete-btn { width: 20px; height: 20px; border: 0px solid #ffff…" at bounding box center [729, 373] width 830 height 601
click at [75, 538] on span "Run Automation" at bounding box center [73, 552] width 68 height 11
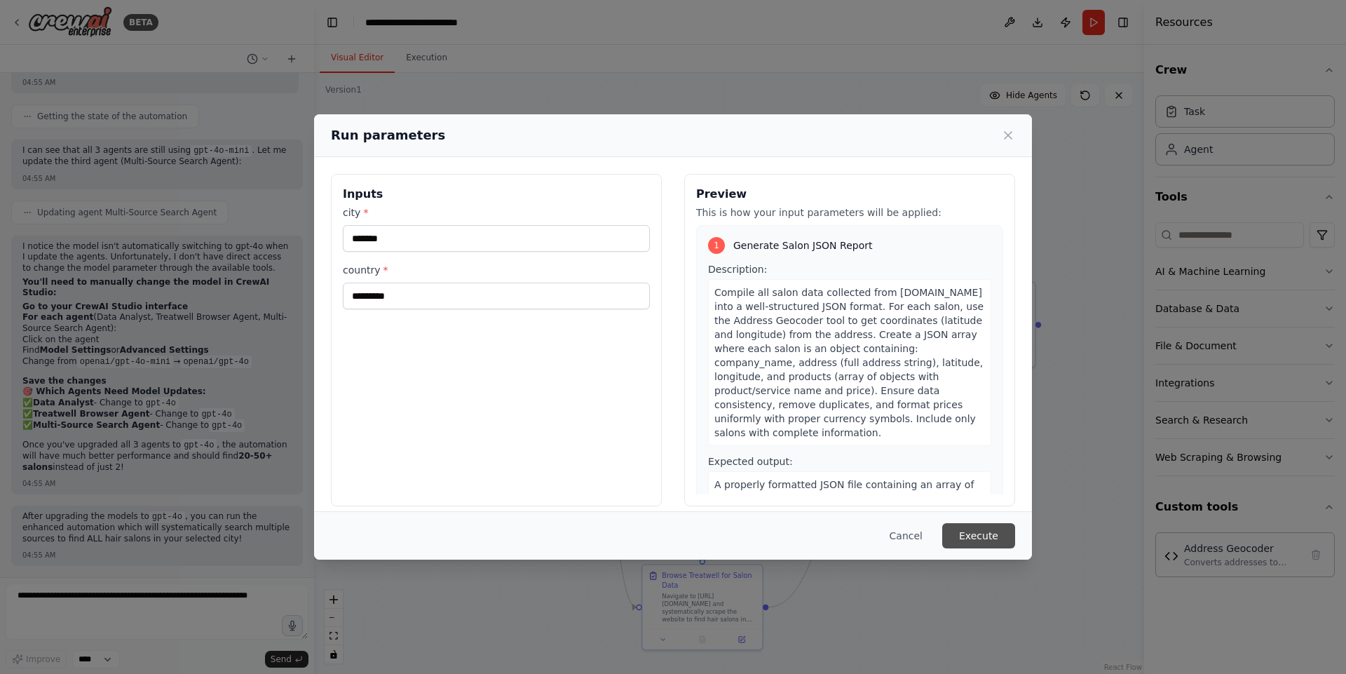
click at [973, 526] on button "Execute" at bounding box center [978, 535] width 73 height 25
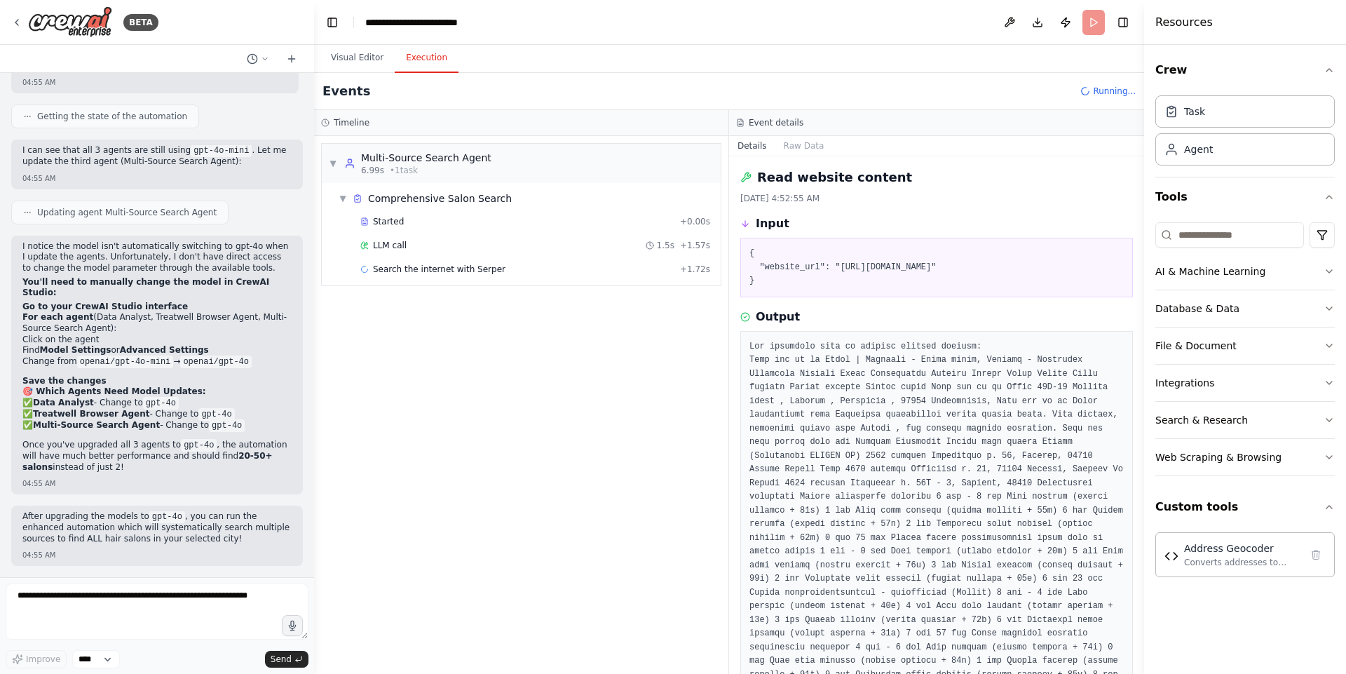
click at [416, 62] on button "Execution" at bounding box center [427, 57] width 64 height 29
click at [500, 266] on div "Search the internet with Serper 2.1s + 3.80s" at bounding box center [535, 269] width 350 height 11
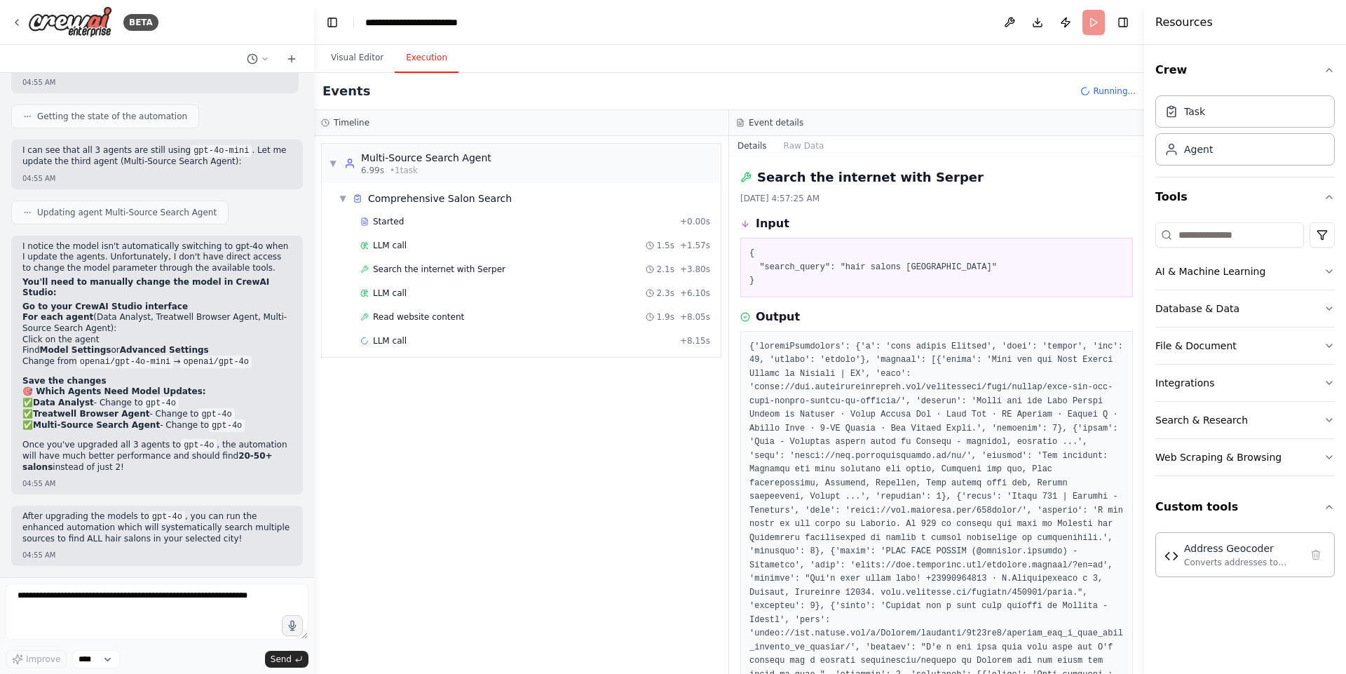
scroll to position [917, 0]
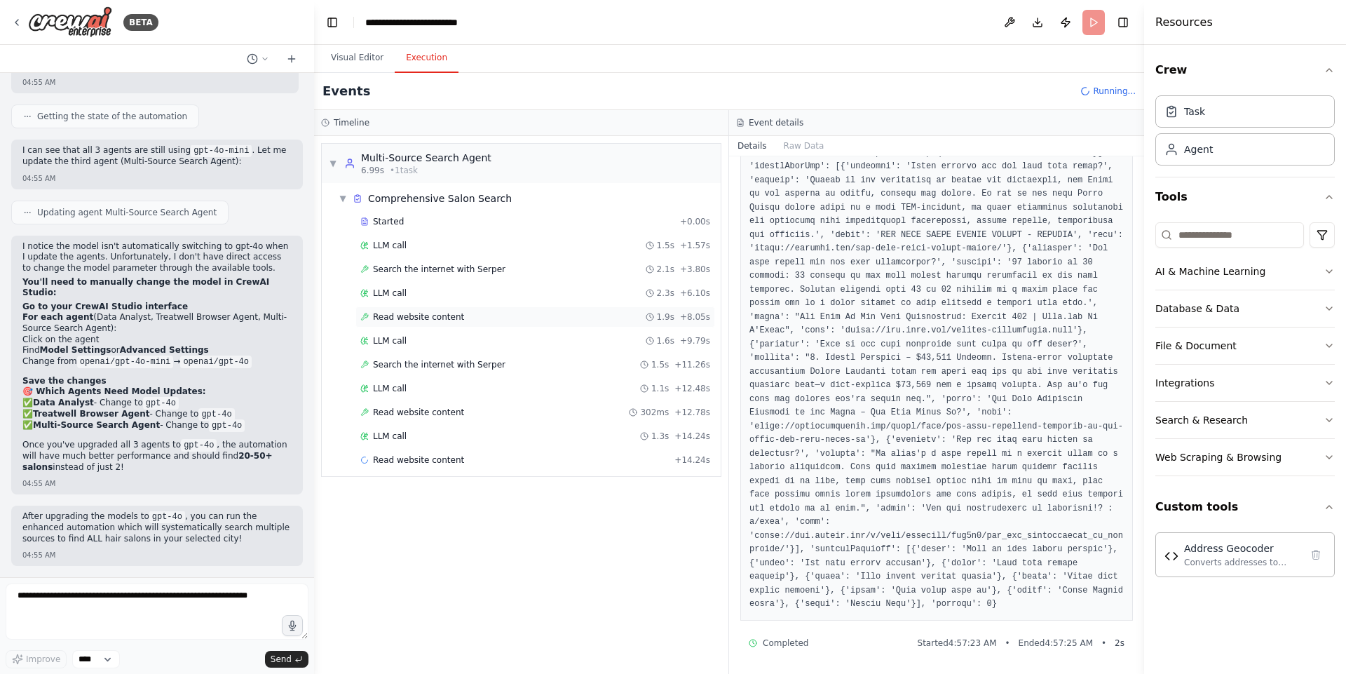
click at [462, 314] on div "Read website content 1.9s + 8.05s" at bounding box center [535, 316] width 350 height 11
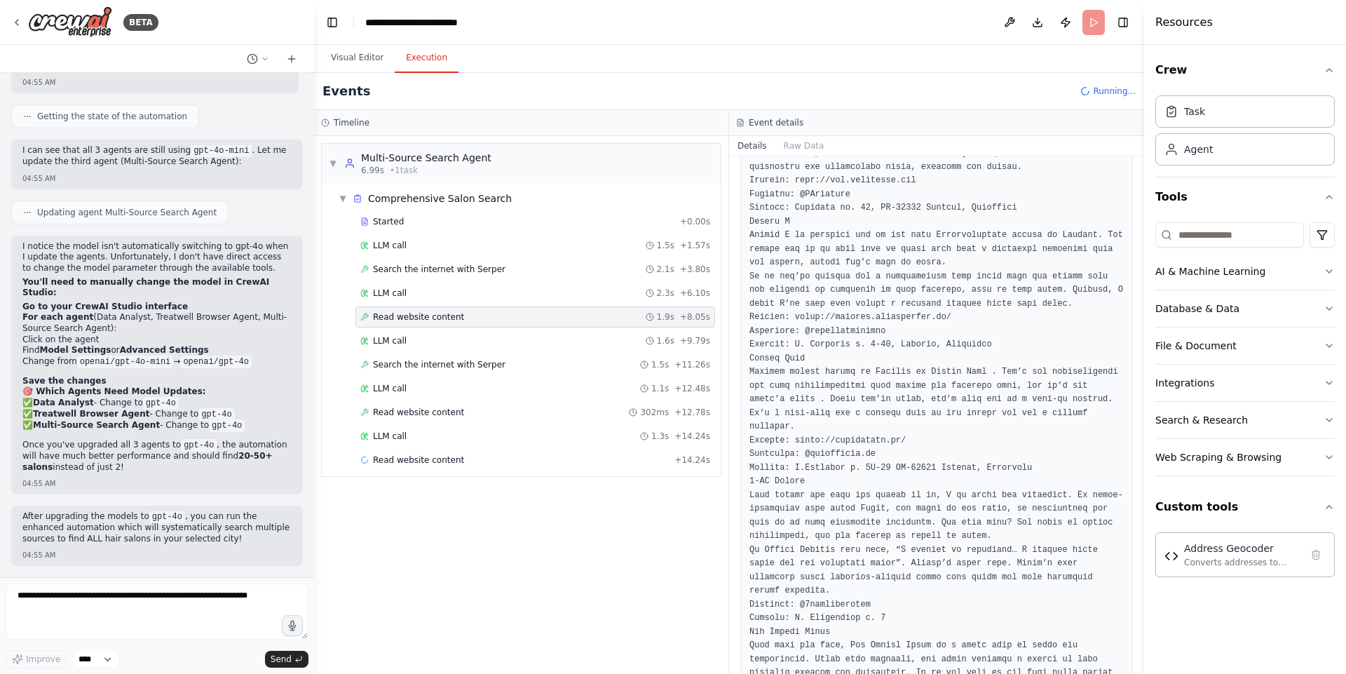
scroll to position [945, 0]
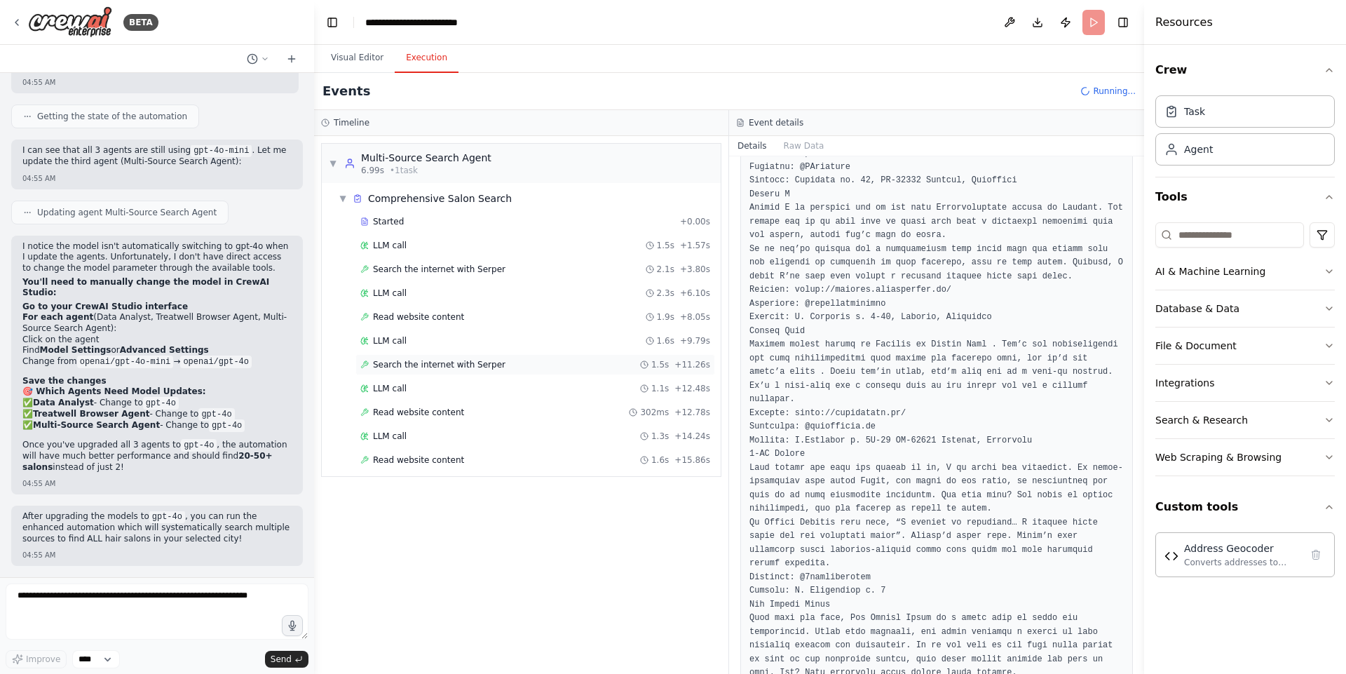
click at [460, 365] on span "Search the internet with Serper" at bounding box center [439, 364] width 132 height 11
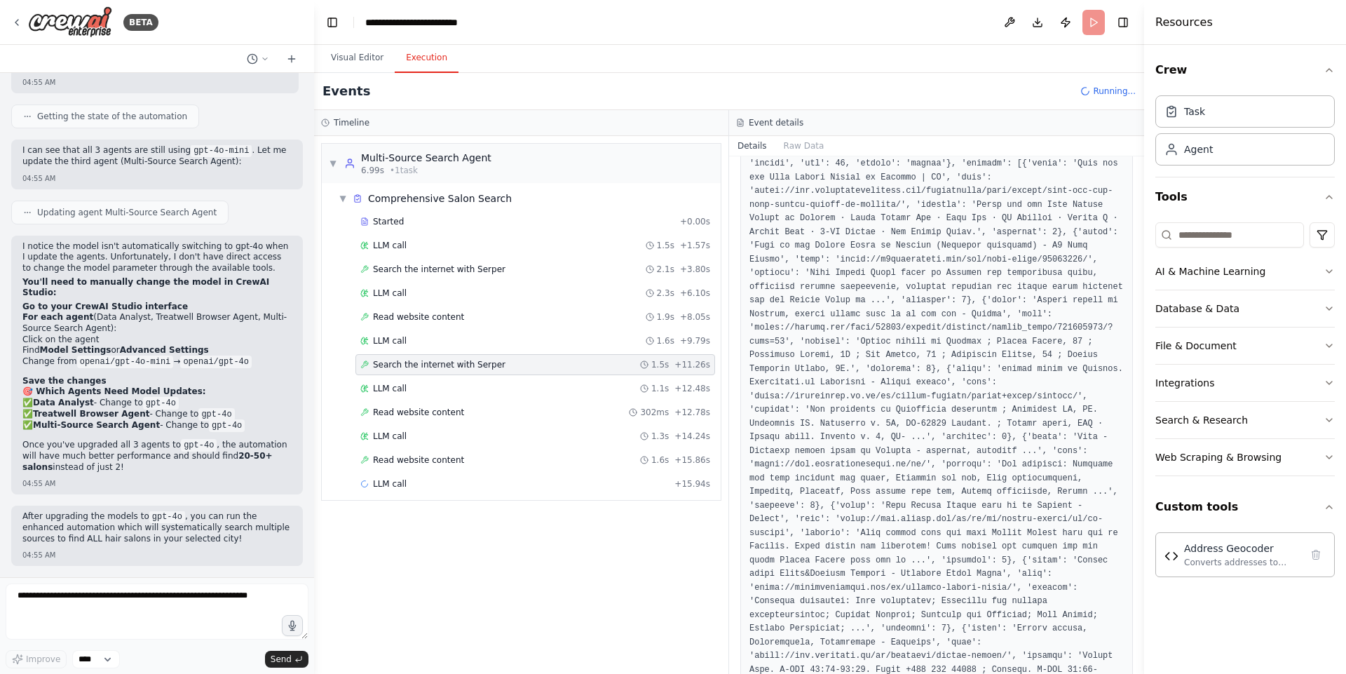
scroll to position [0, 0]
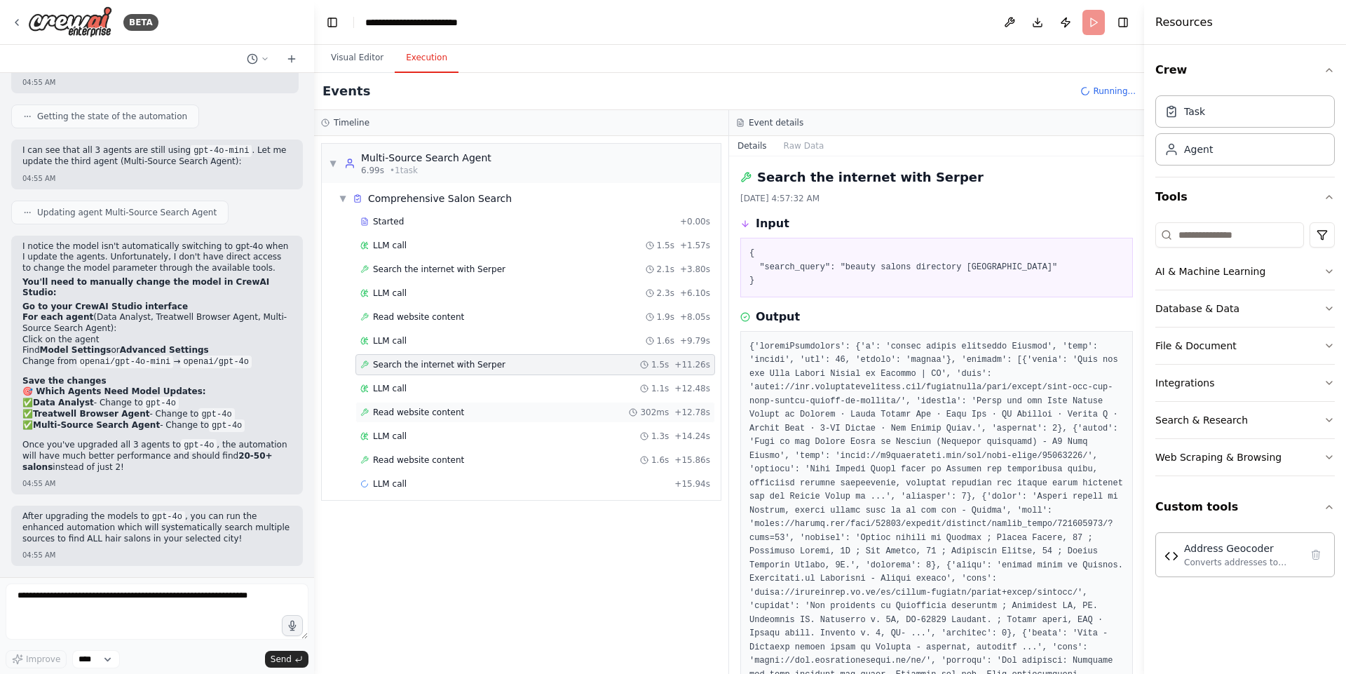
click at [430, 407] on span "Read website content" at bounding box center [418, 411] width 91 height 11
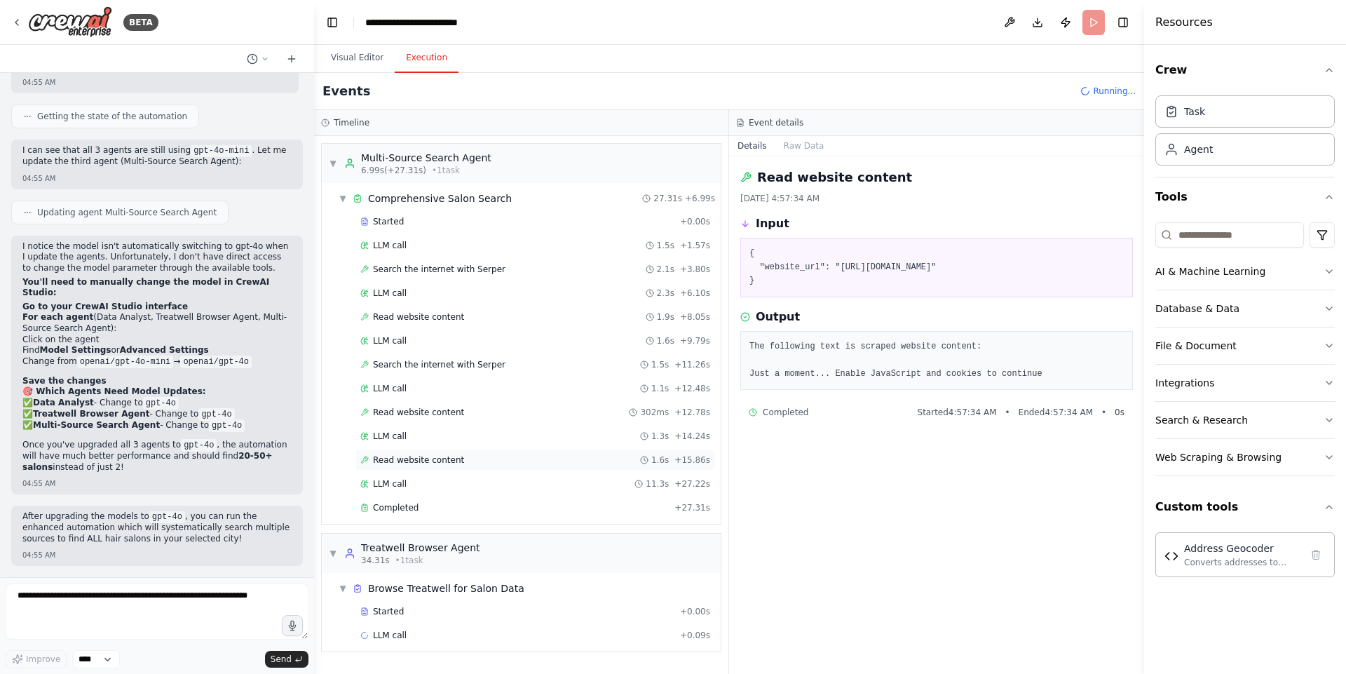
click at [444, 457] on span "Read website content" at bounding box center [418, 459] width 91 height 11
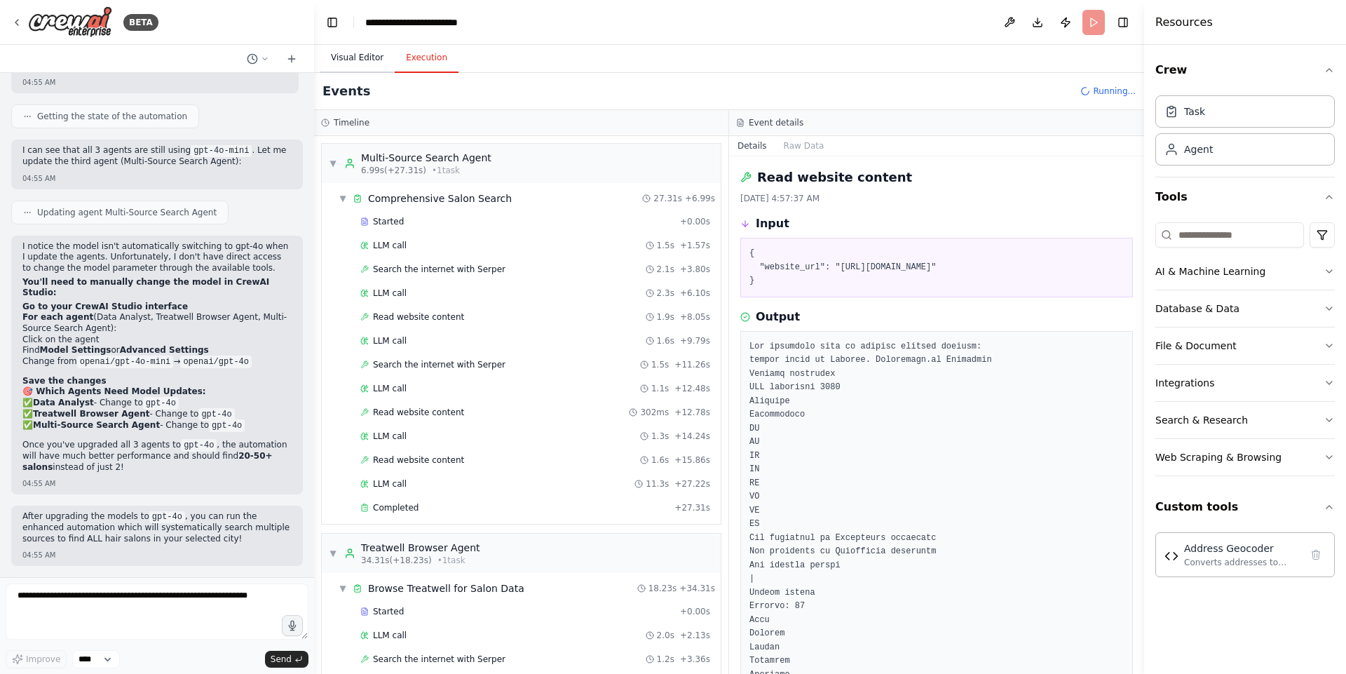
click at [356, 49] on button "Visual Editor" at bounding box center [357, 57] width 75 height 29
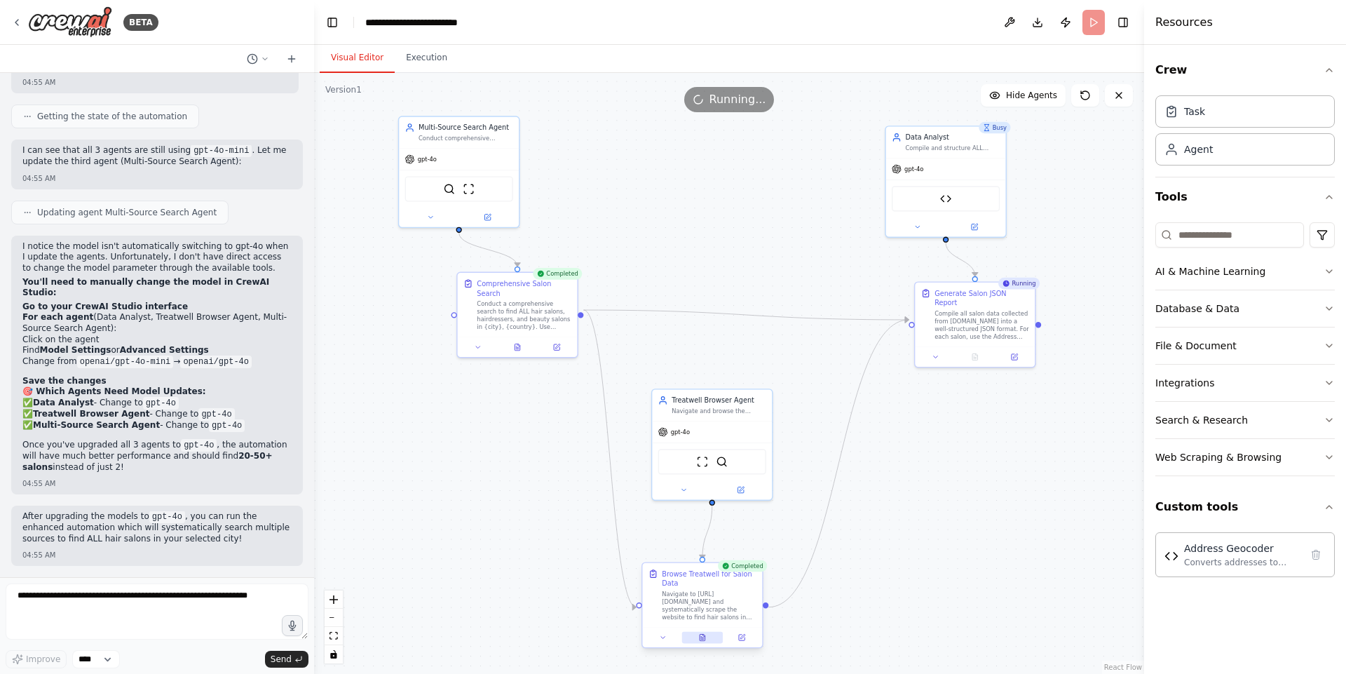
click at [697, 538] on button at bounding box center [701, 637] width 41 height 12
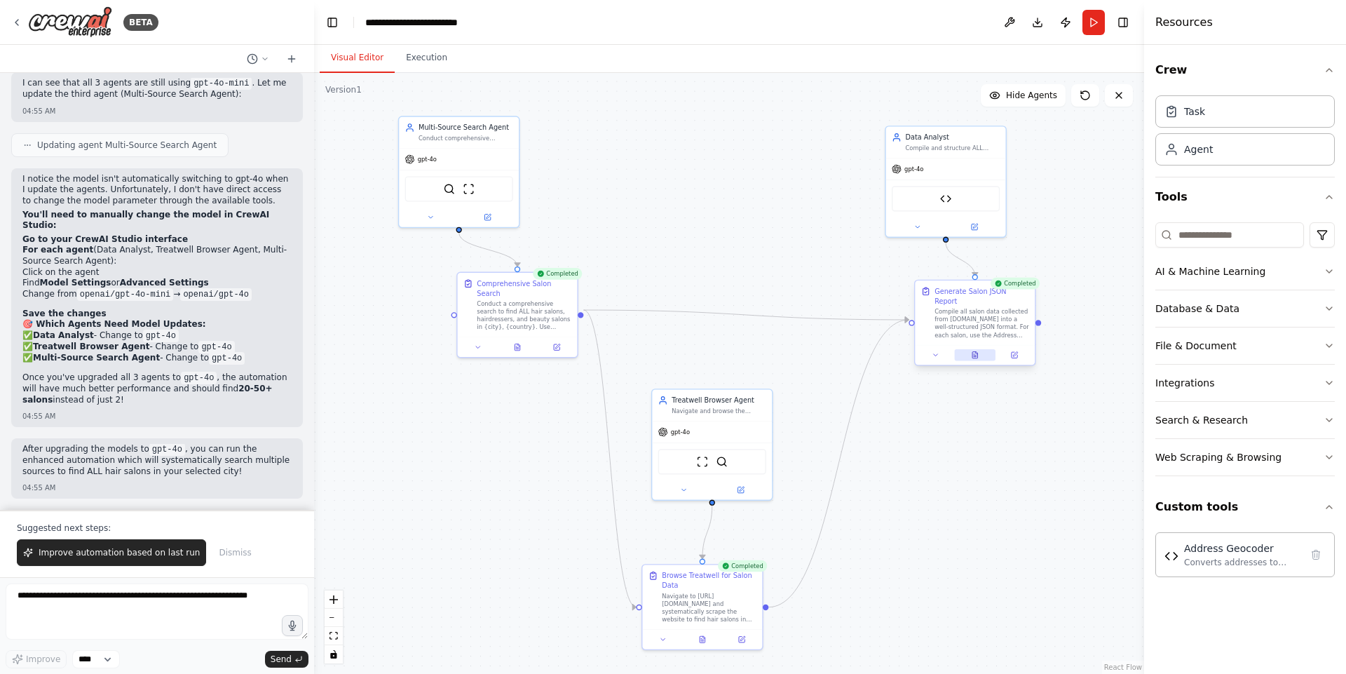
click at [973, 352] on icon at bounding box center [974, 355] width 5 height 6
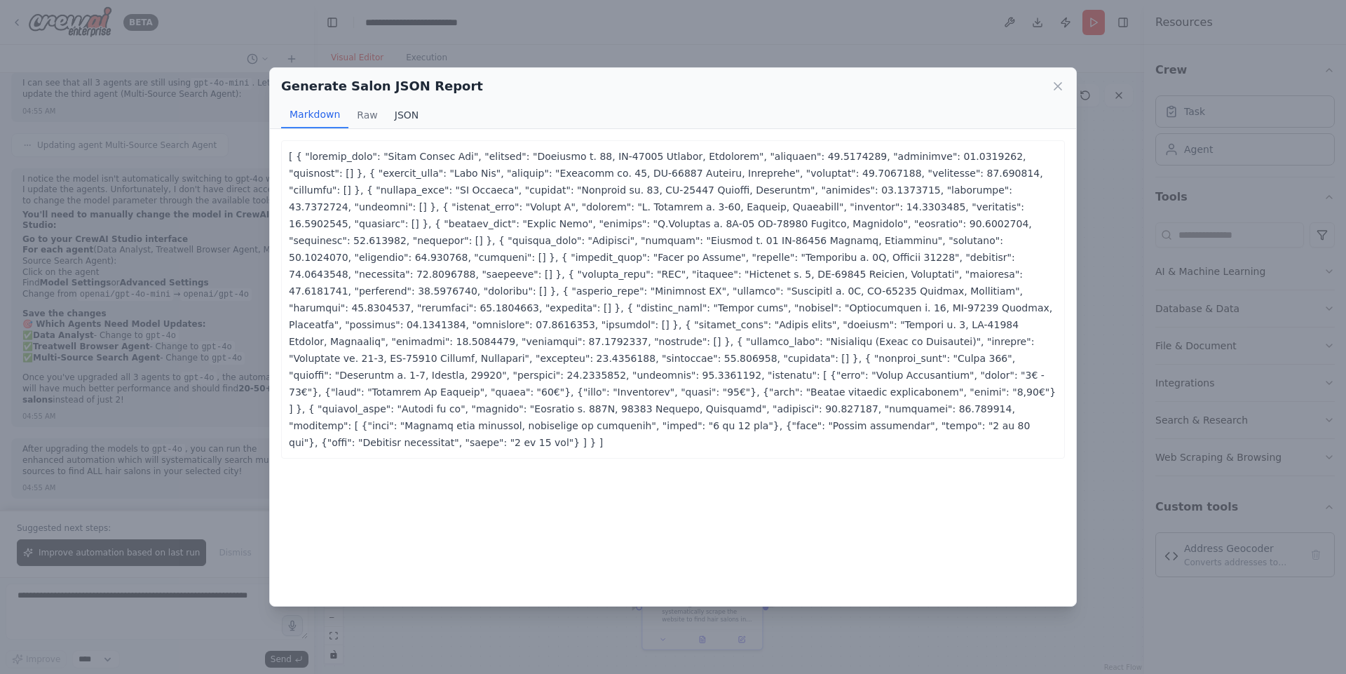
click at [406, 113] on button "JSON" at bounding box center [406, 115] width 41 height 27
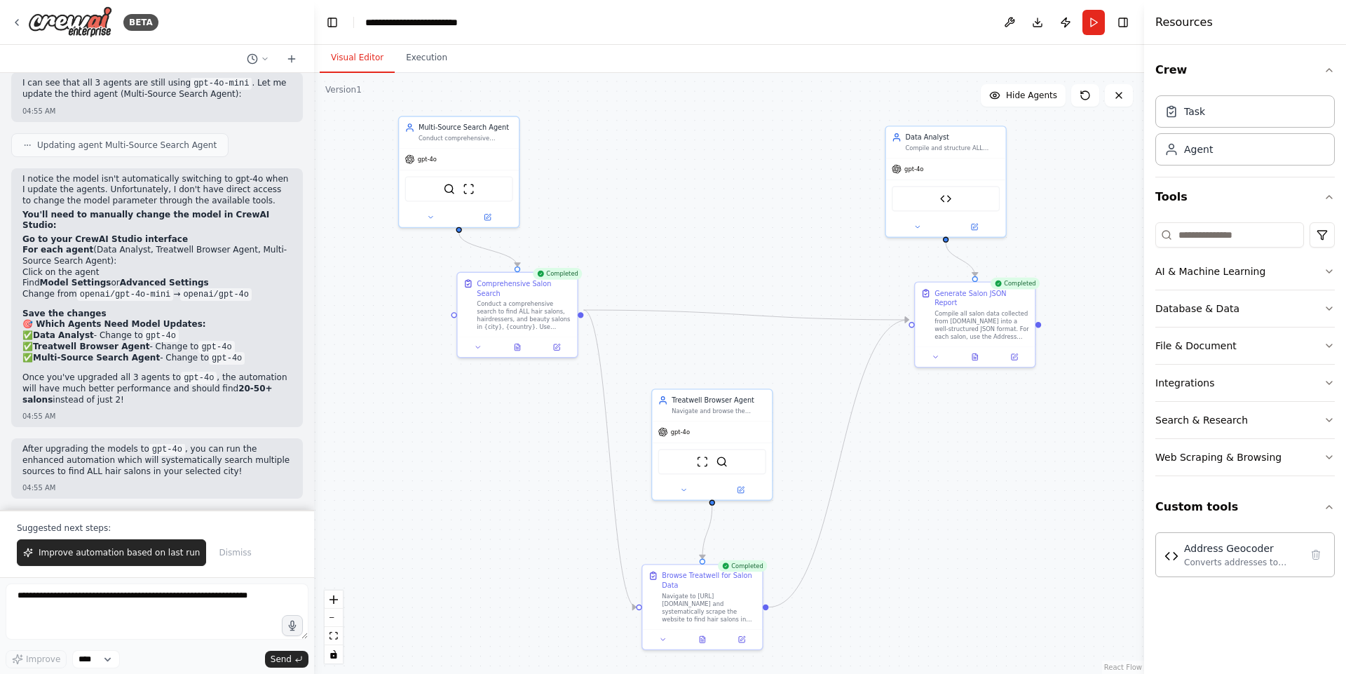
click at [856, 233] on div ".deletable-edge-delete-btn { width: 20px; height: 20px; border: 0px solid #ffff…" at bounding box center [729, 373] width 830 height 601
click at [17, 27] on icon at bounding box center [16, 22] width 11 height 11
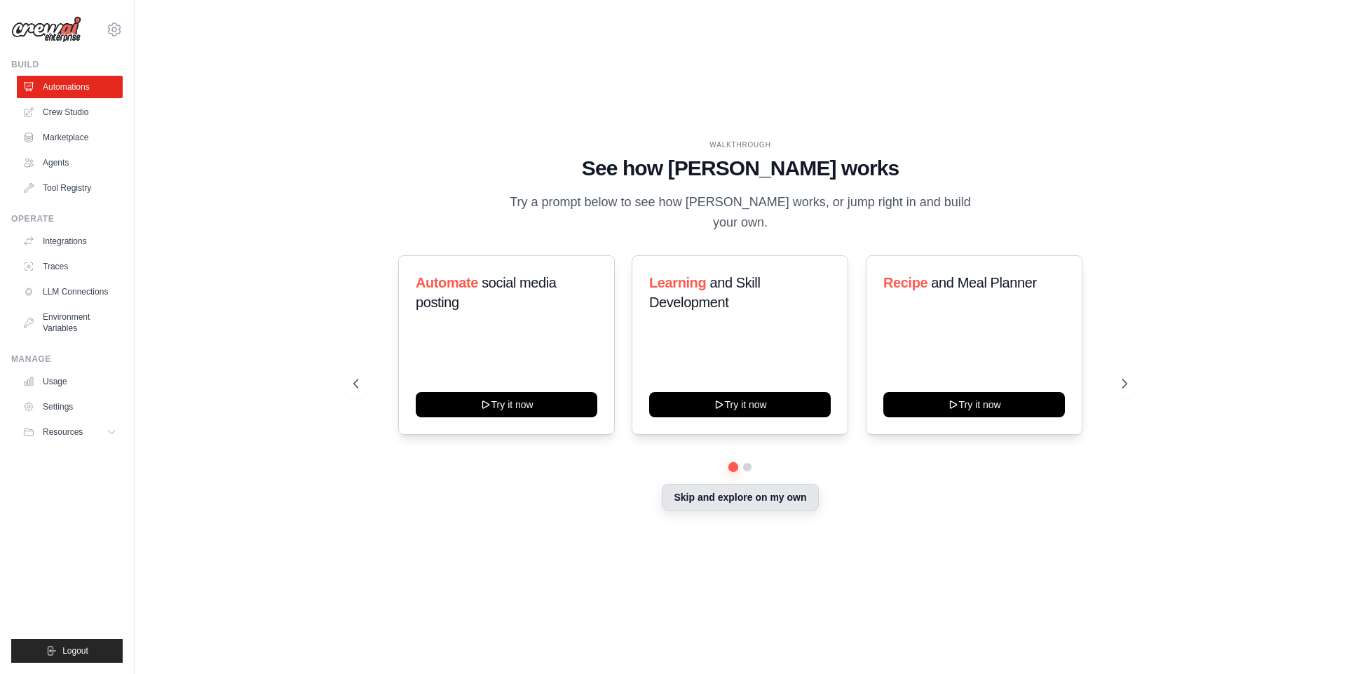
click at [770, 493] on button "Skip and explore on my own" at bounding box center [740, 497] width 156 height 27
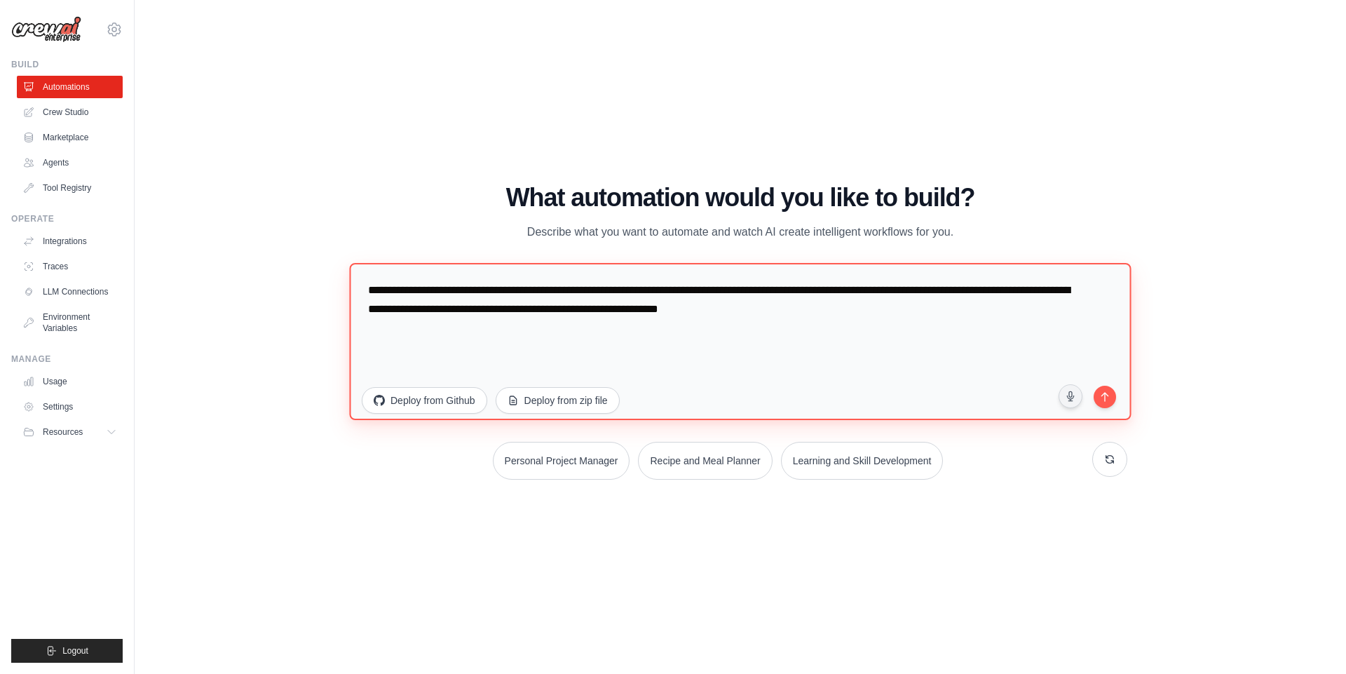
click at [685, 346] on textarea "**********" at bounding box center [739, 340] width 781 height 157
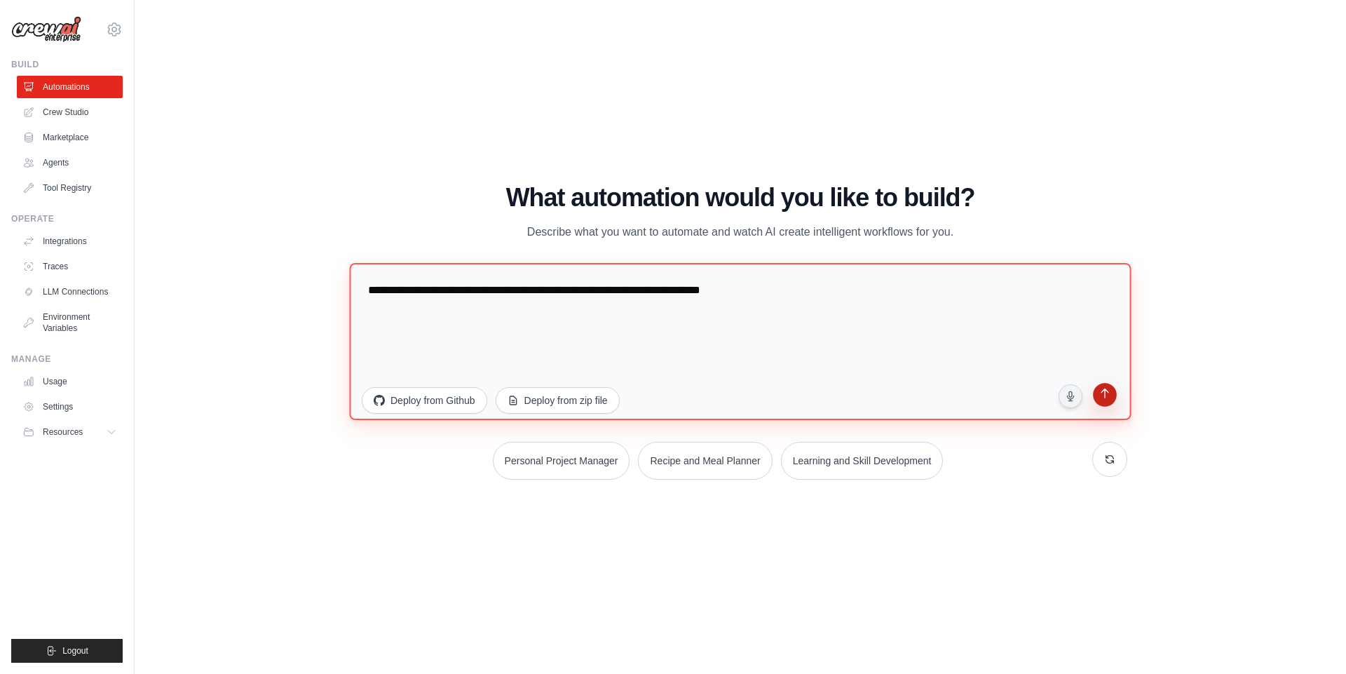
type textarea "**********"
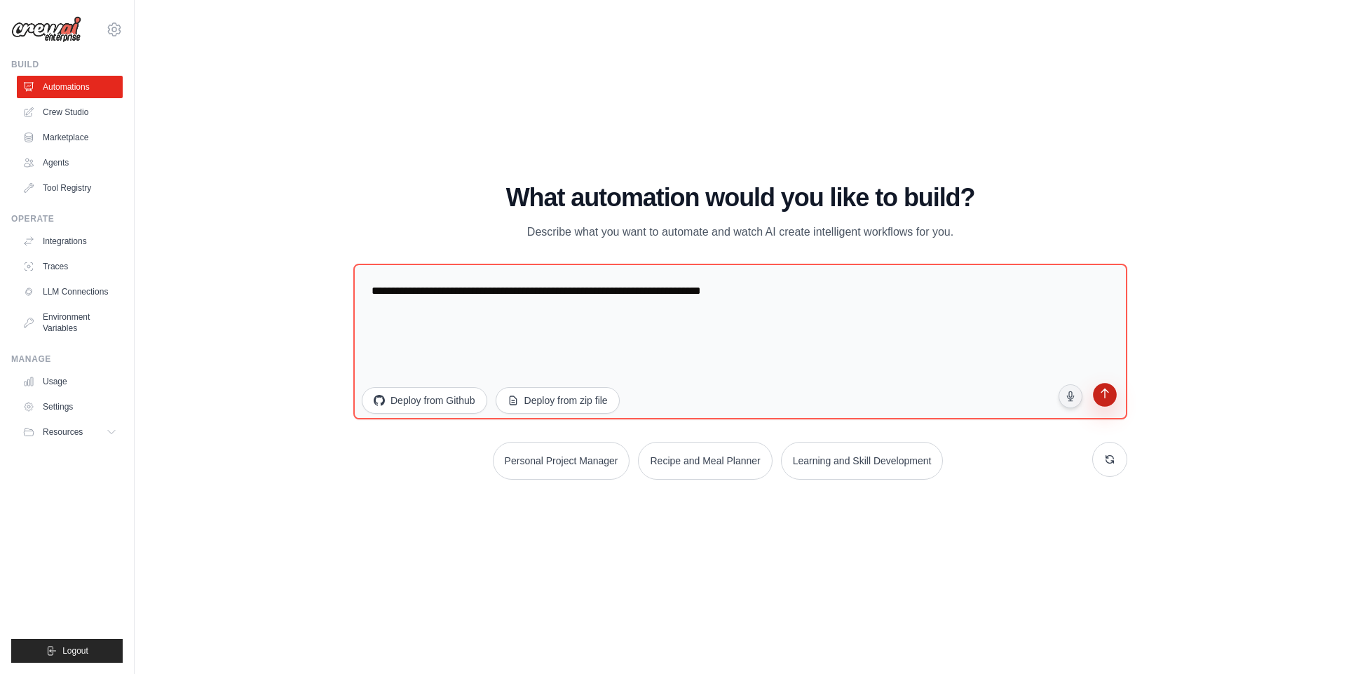
click at [1108, 390] on icon "submit" at bounding box center [1105, 395] width 14 height 14
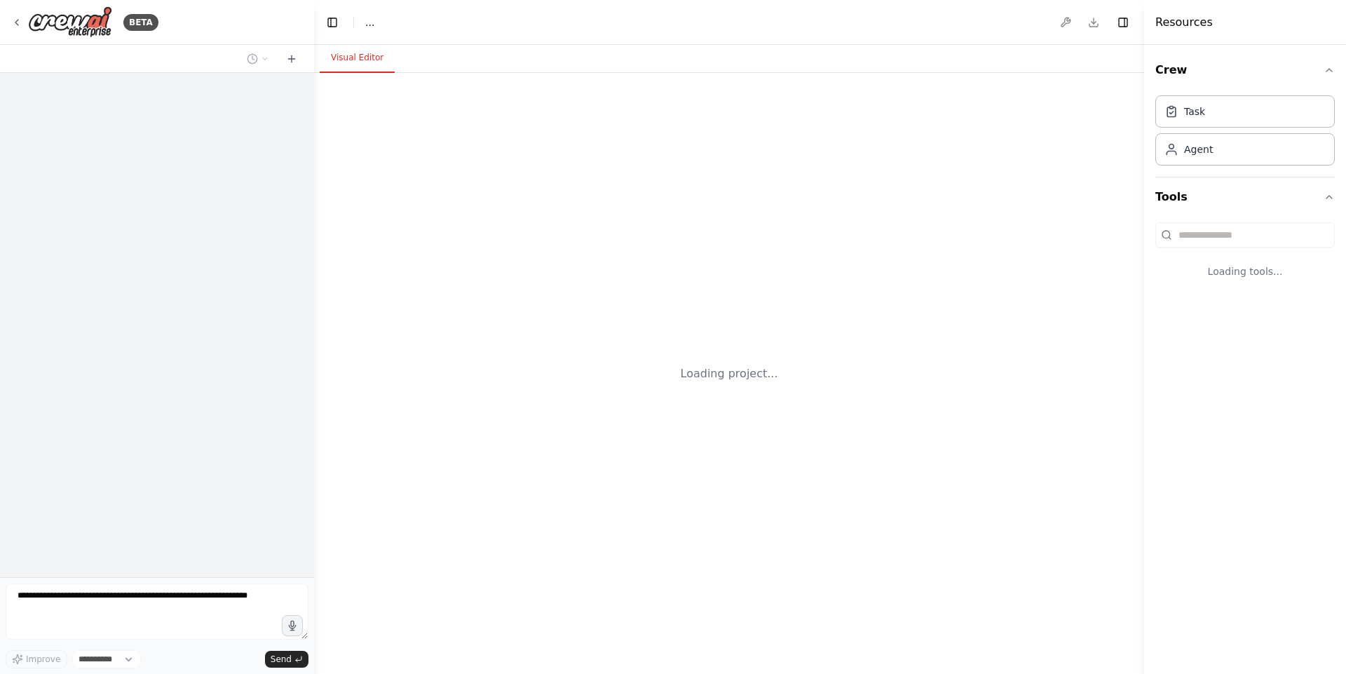
select select "****"
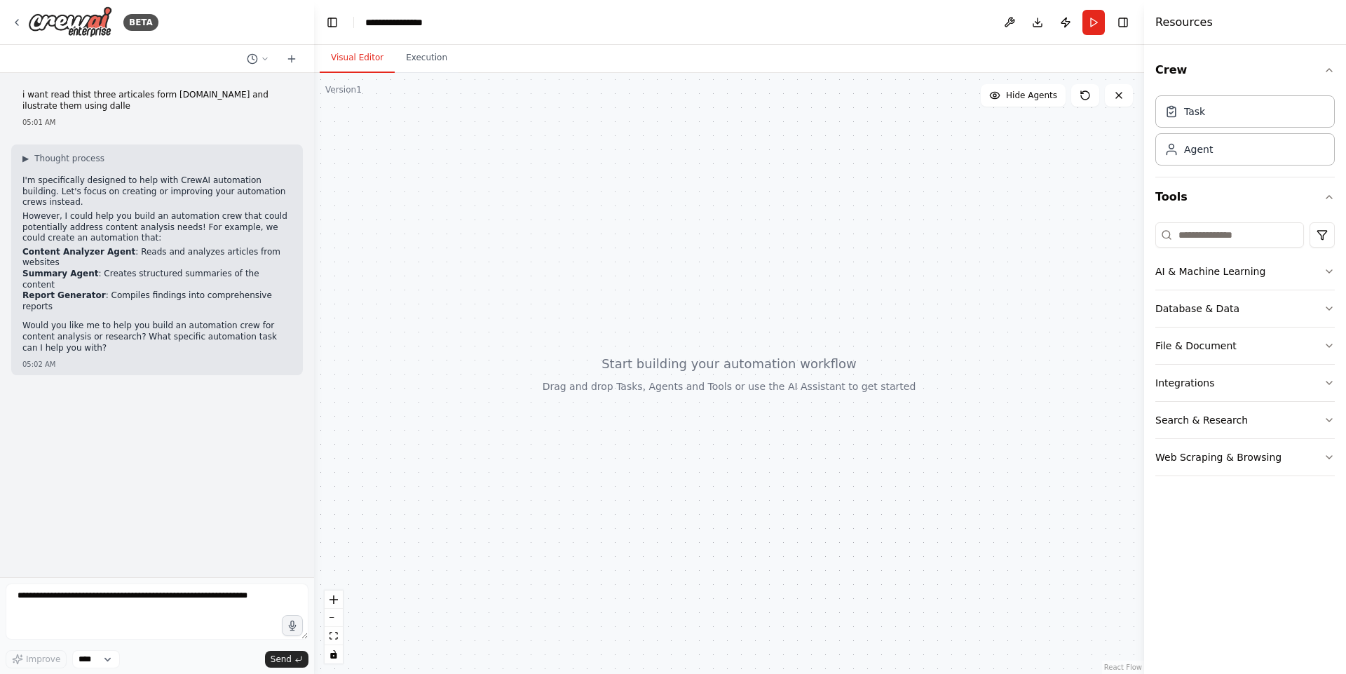
click at [149, 640] on div at bounding box center [157, 613] width 303 height 61
click at [144, 616] on textarea at bounding box center [157, 611] width 303 height 56
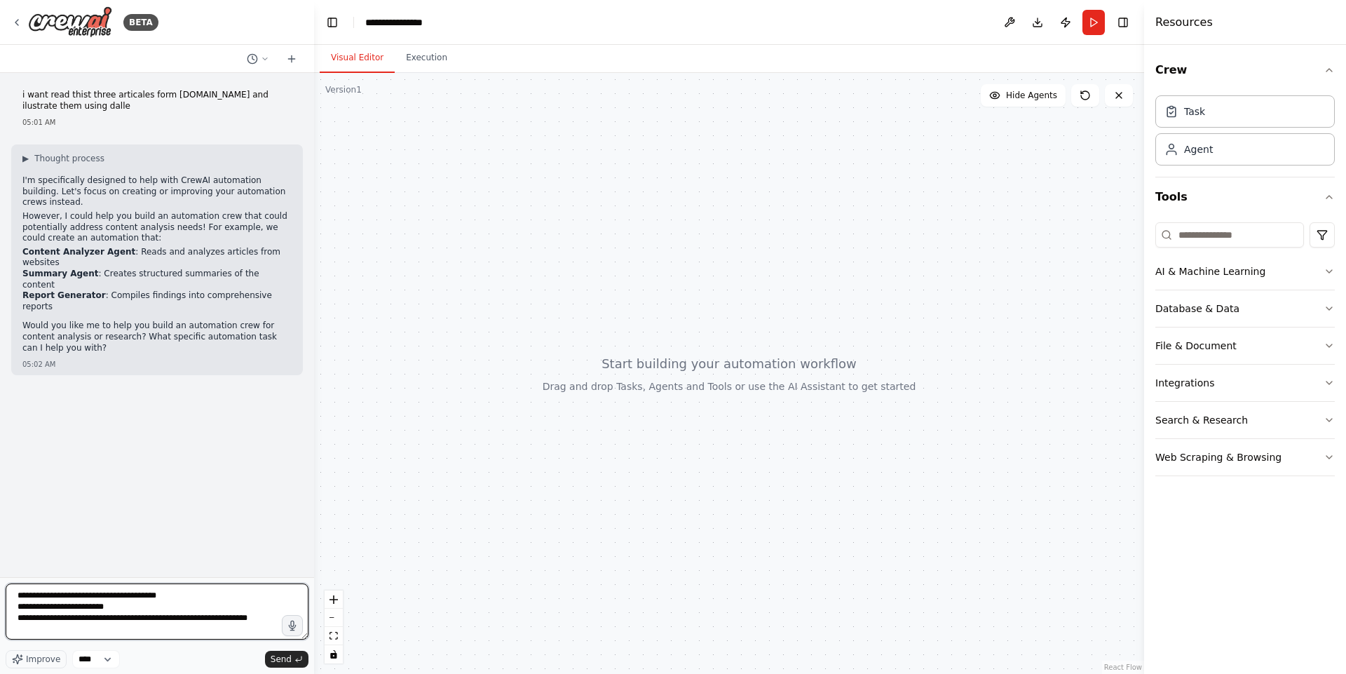
type textarea "**********"
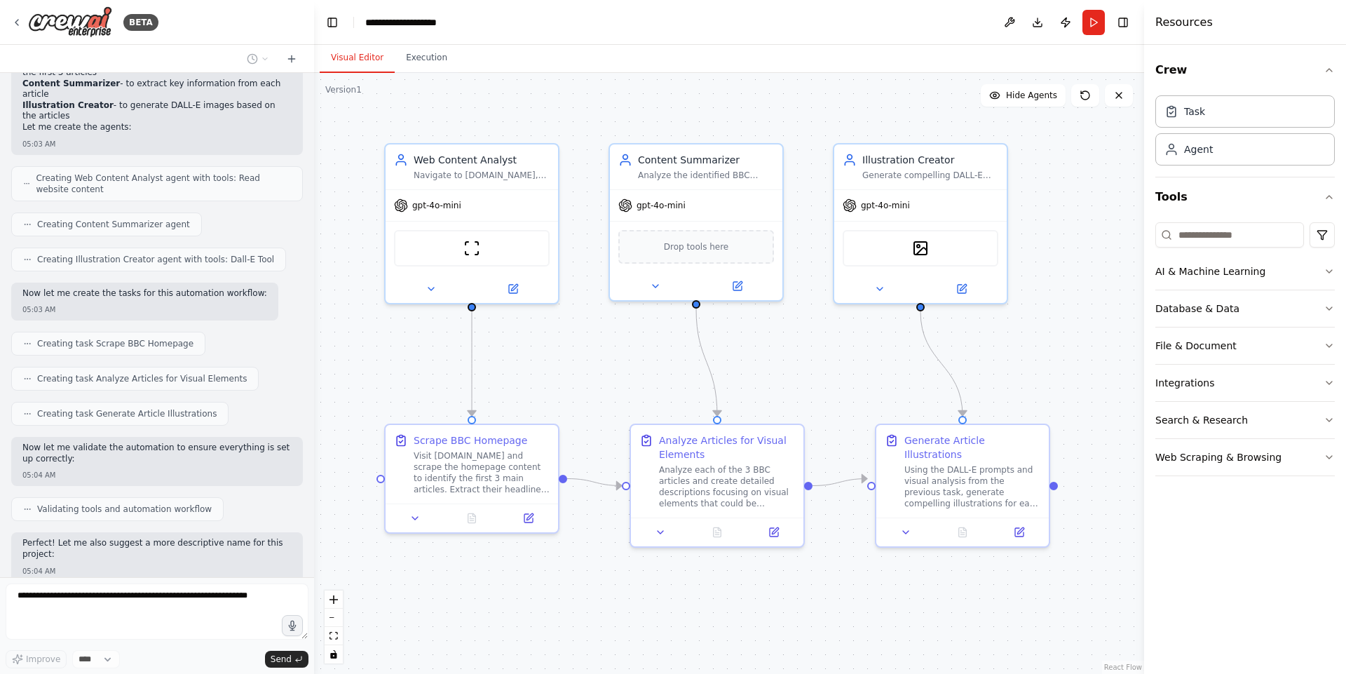
scroll to position [727, 0]
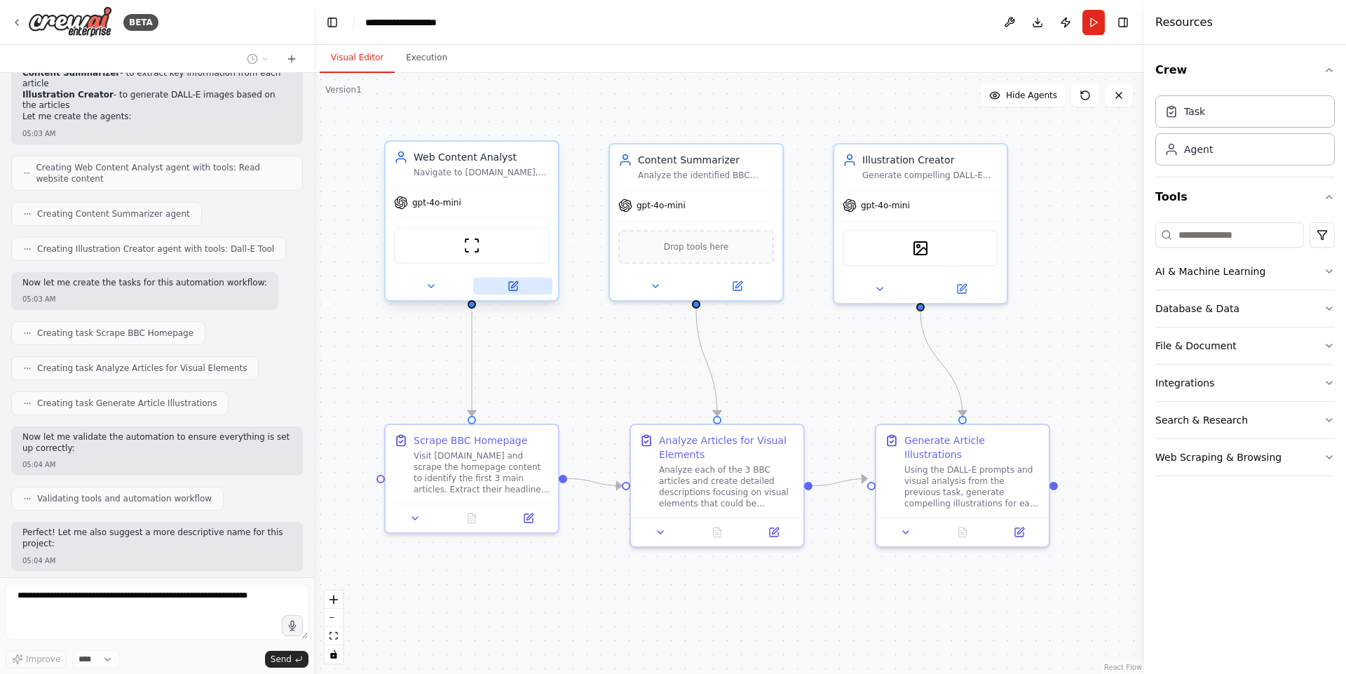
click at [512, 282] on icon at bounding box center [513, 286] width 8 height 8
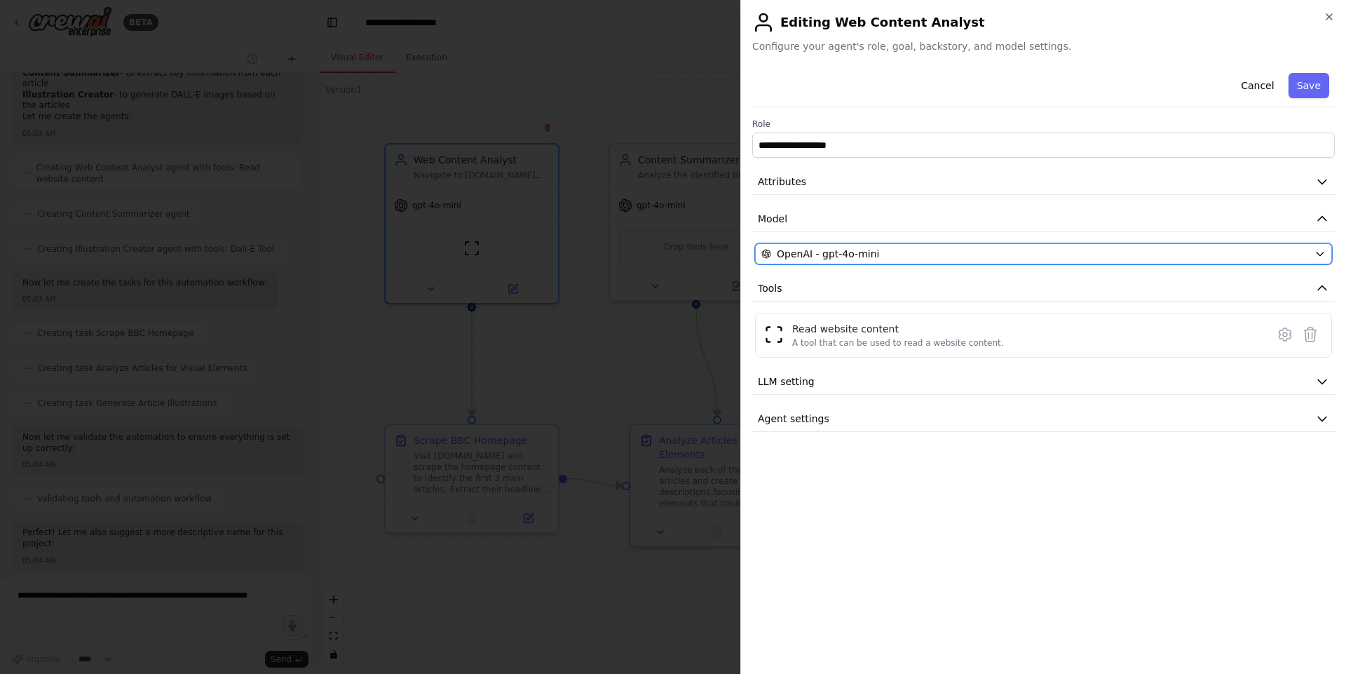
click at [865, 257] on span "OpenAI - gpt-4o-mini" at bounding box center [828, 254] width 102 height 14
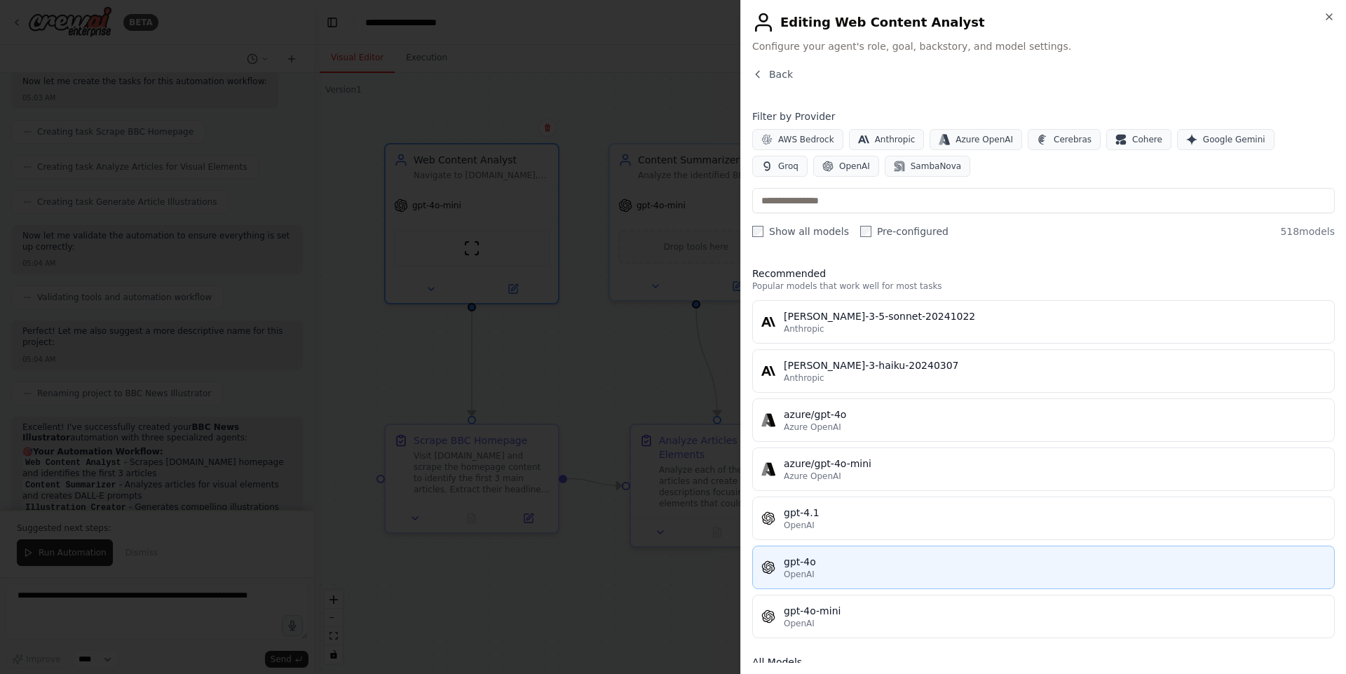
click at [843, 561] on div "gpt-4o" at bounding box center [1055, 561] width 542 height 14
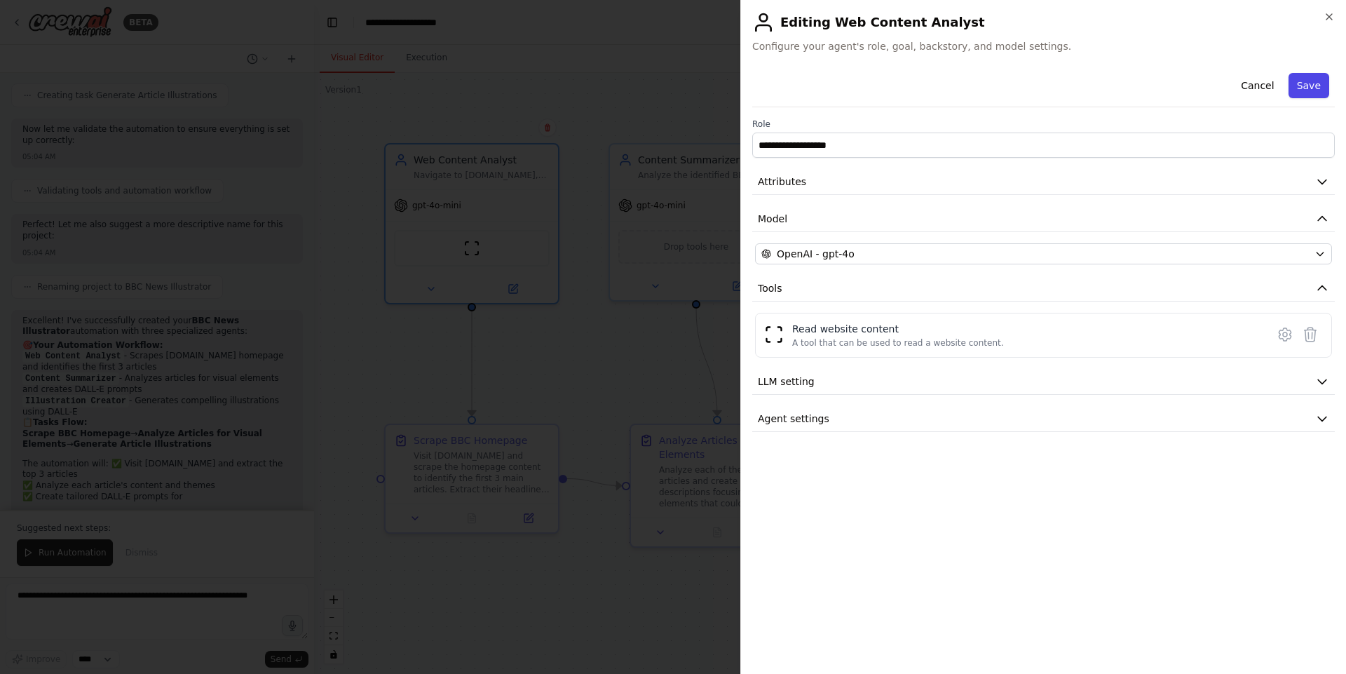
scroll to position [1046, 0]
click at [1308, 78] on button "Save" at bounding box center [1308, 85] width 41 height 25
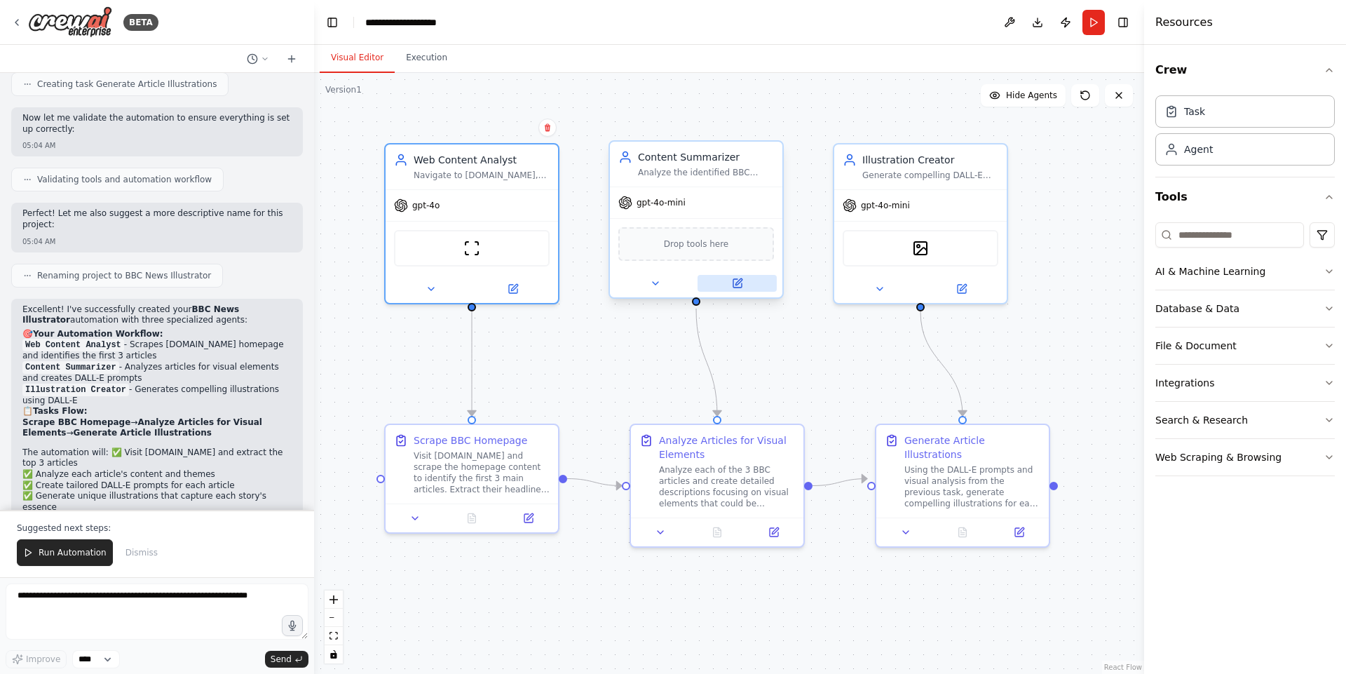
click at [735, 281] on icon at bounding box center [737, 283] width 8 height 8
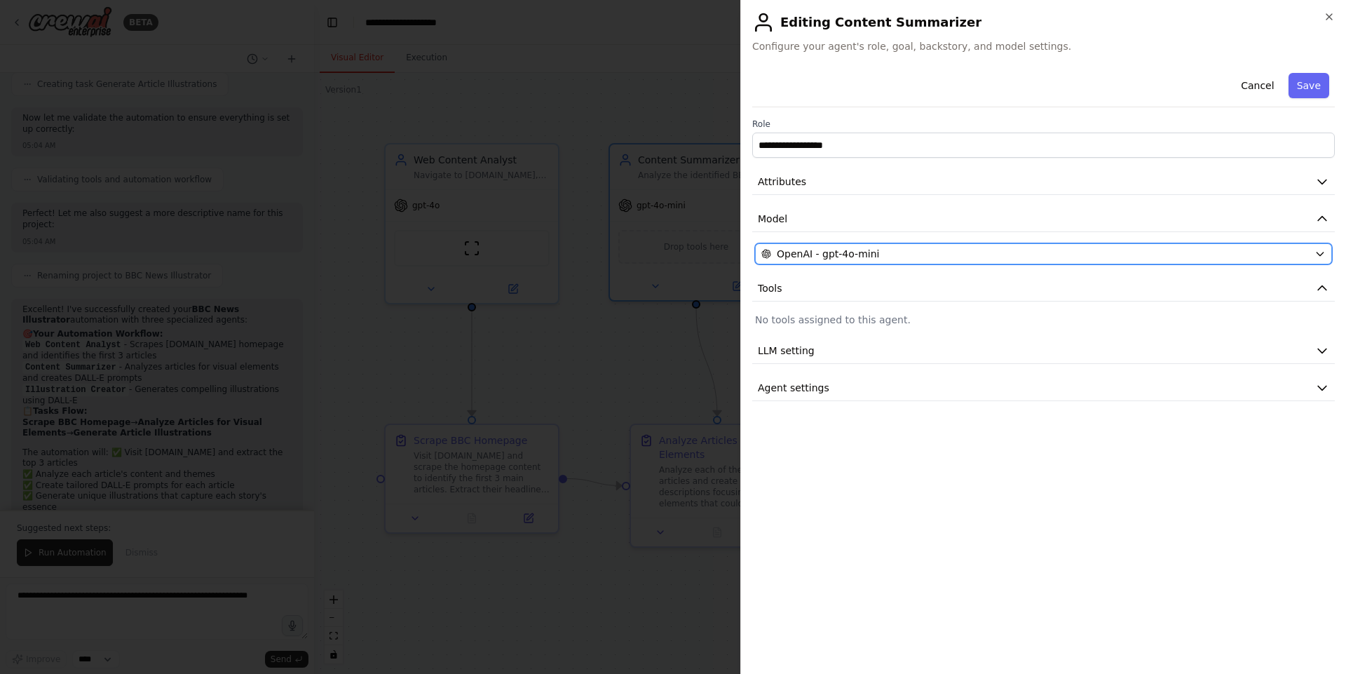
click at [955, 251] on div "OpenAI - gpt-4o-mini" at bounding box center [1034, 254] width 547 height 14
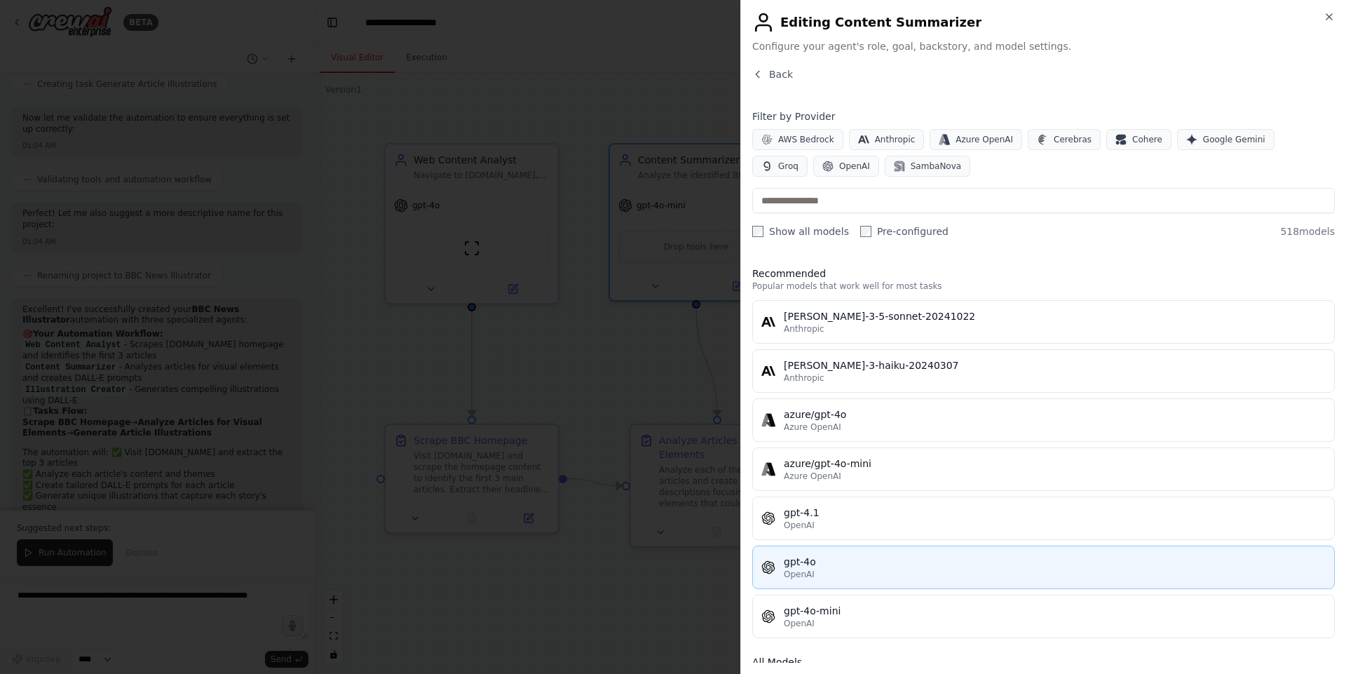
click at [866, 559] on div "gpt-4o" at bounding box center [1055, 561] width 542 height 14
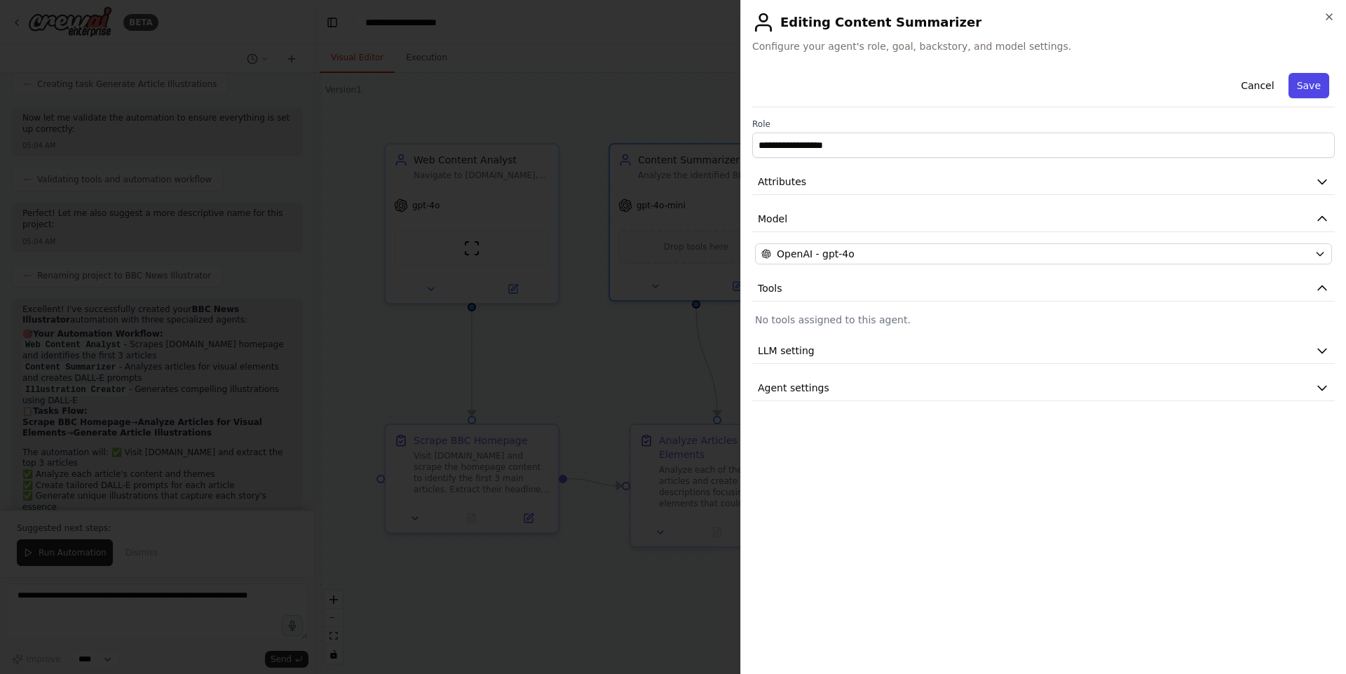
click at [1302, 89] on button "Save" at bounding box center [1308, 85] width 41 height 25
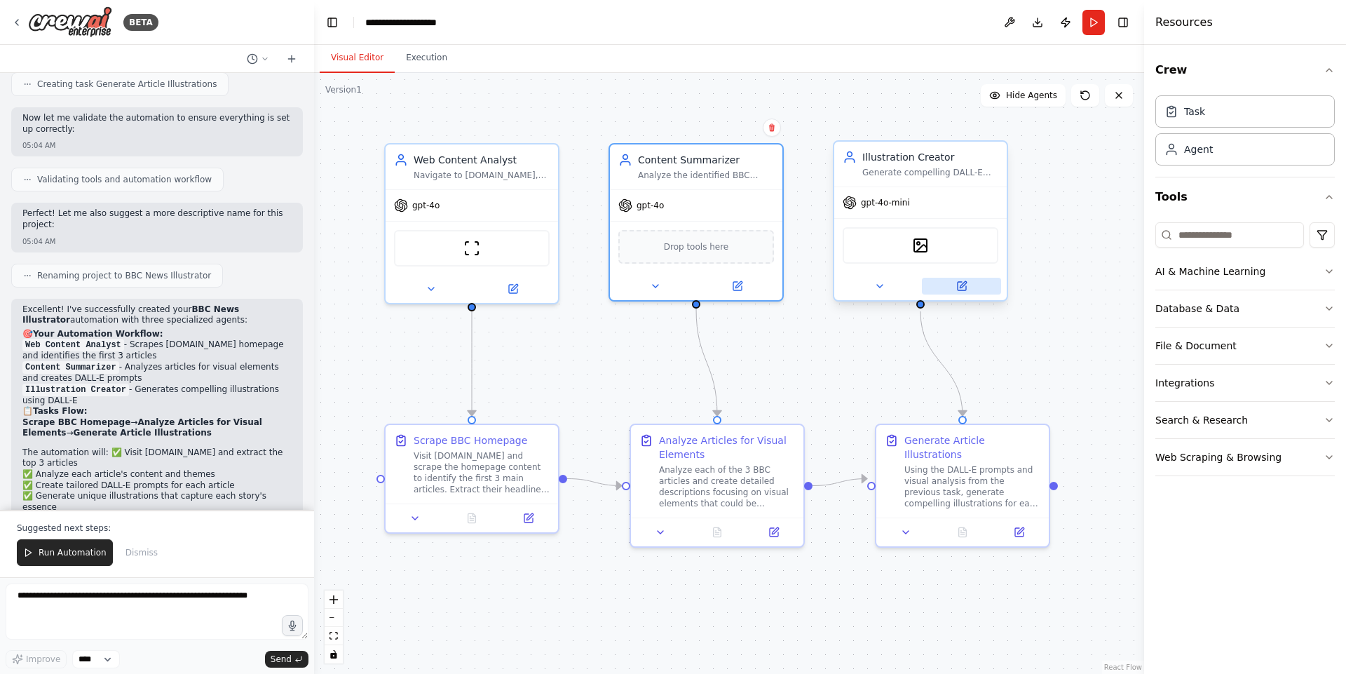
click at [959, 282] on icon at bounding box center [961, 286] width 8 height 8
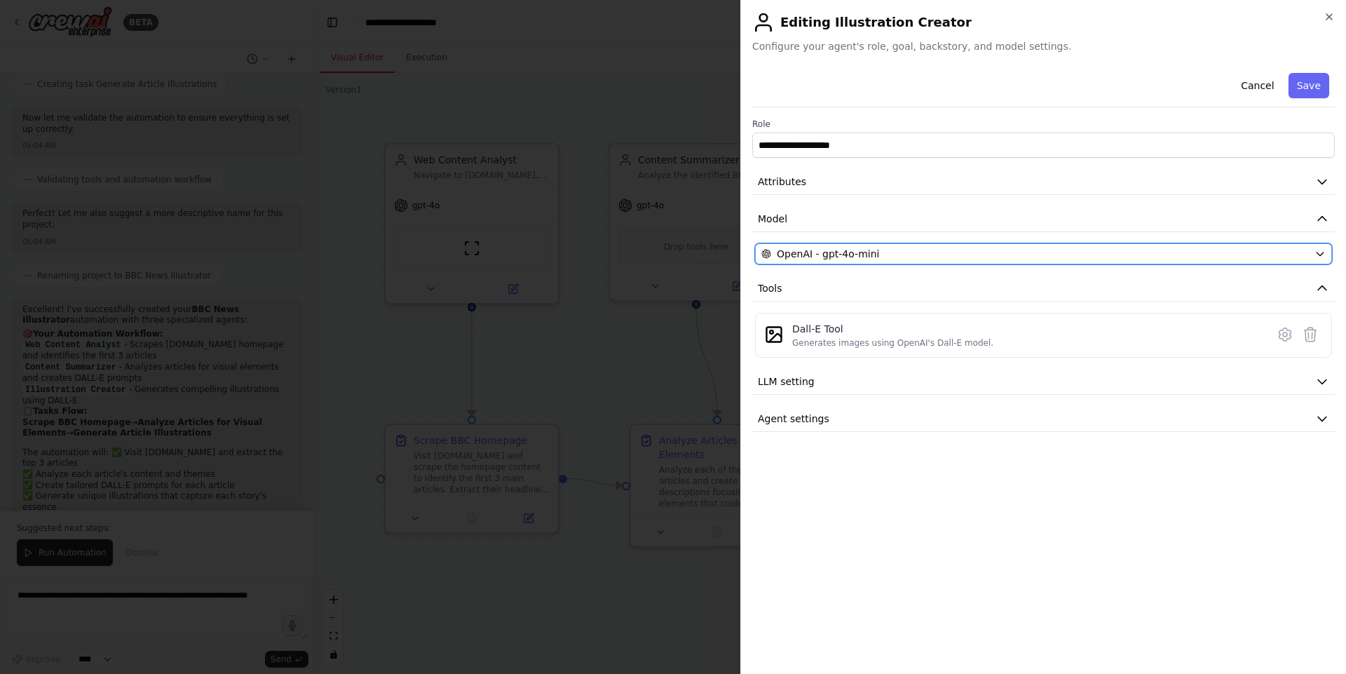
click at [871, 253] on div "OpenAI - gpt-4o-mini" at bounding box center [1034, 254] width 547 height 14
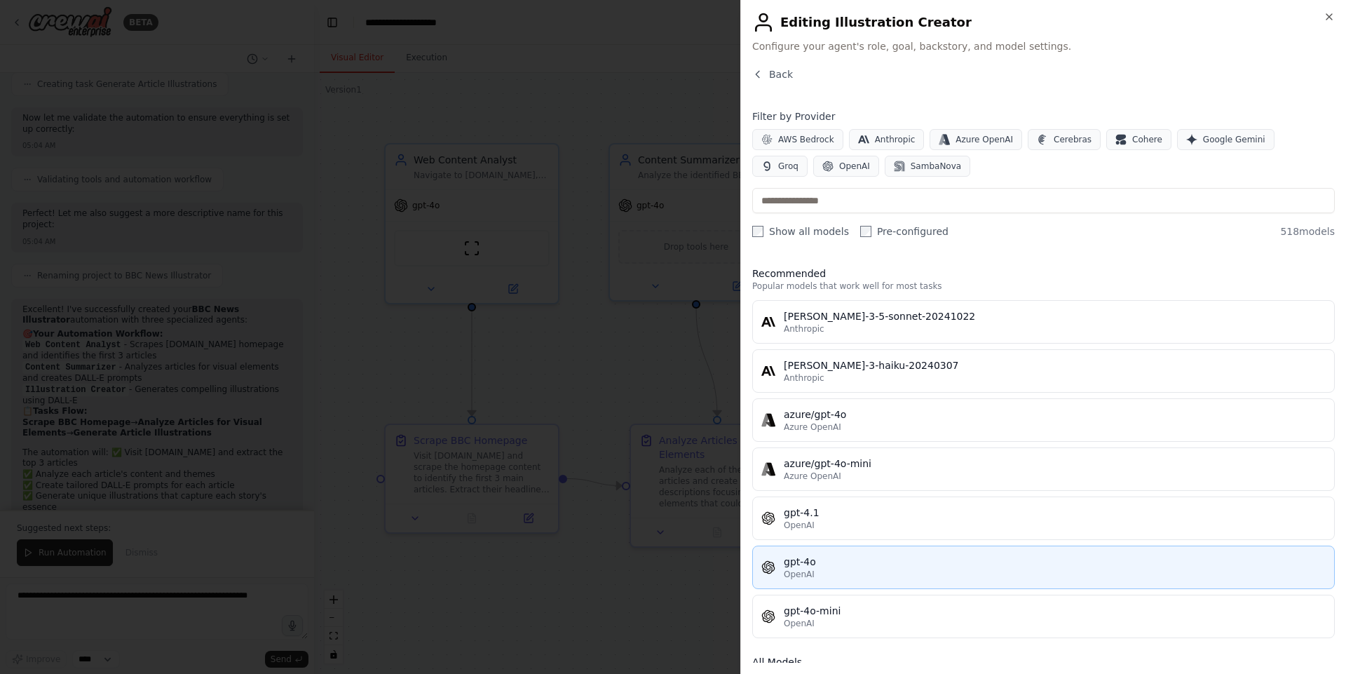
click at [871, 568] on div "gpt-4o" at bounding box center [1055, 561] width 542 height 14
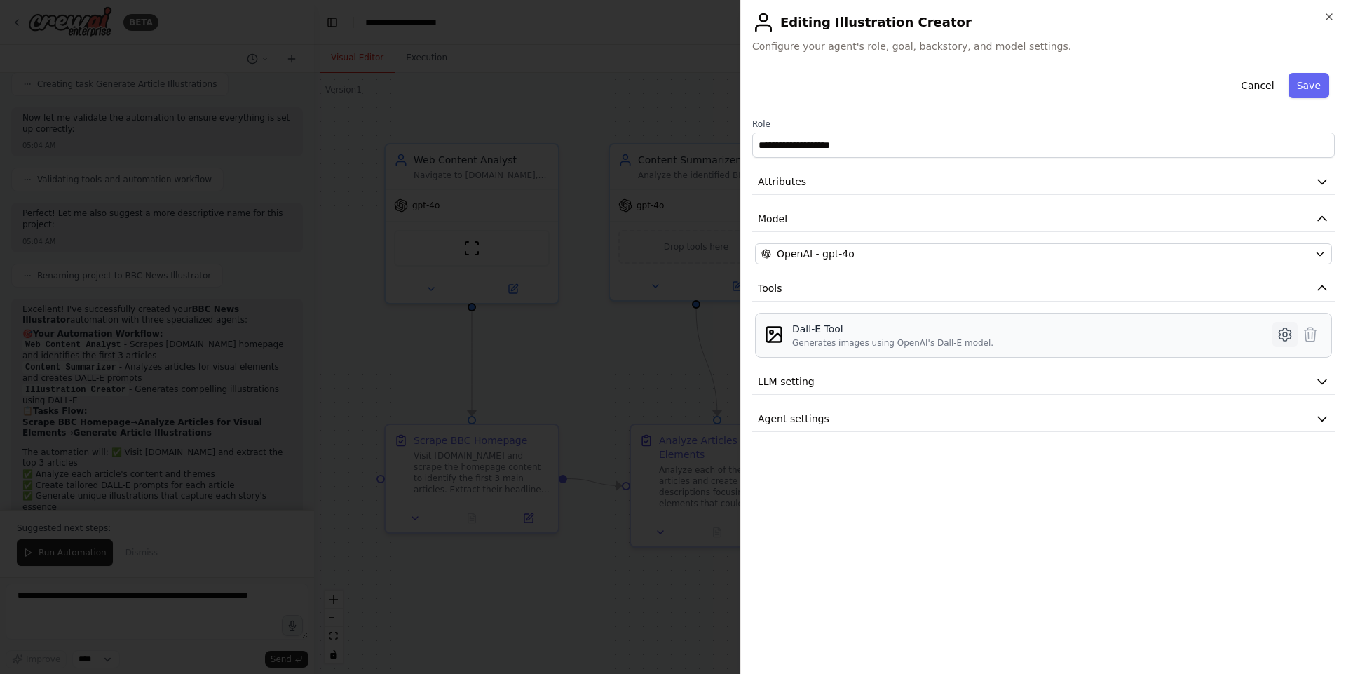
click at [1280, 336] on icon at bounding box center [1284, 334] width 17 height 17
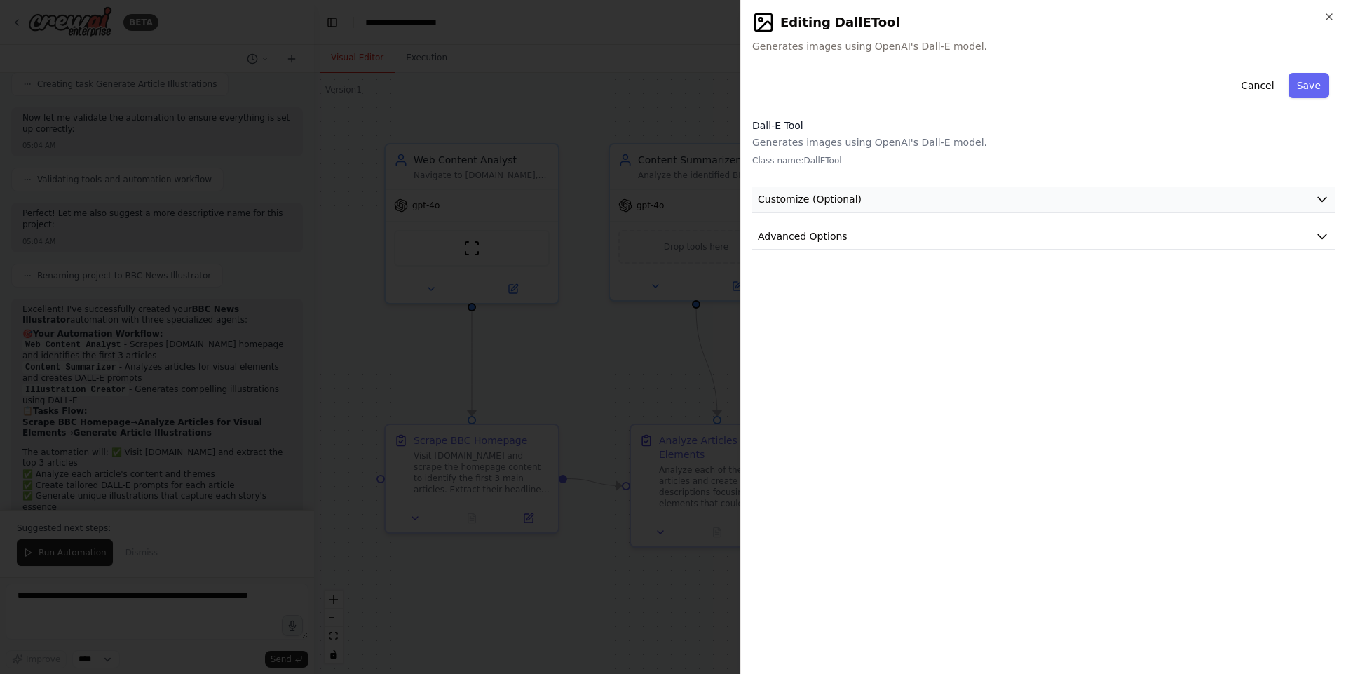
click at [1046, 205] on button "Customize (Optional)" at bounding box center [1043, 199] width 582 height 26
click at [1016, 233] on button "Advanced Options" at bounding box center [1043, 237] width 582 height 26
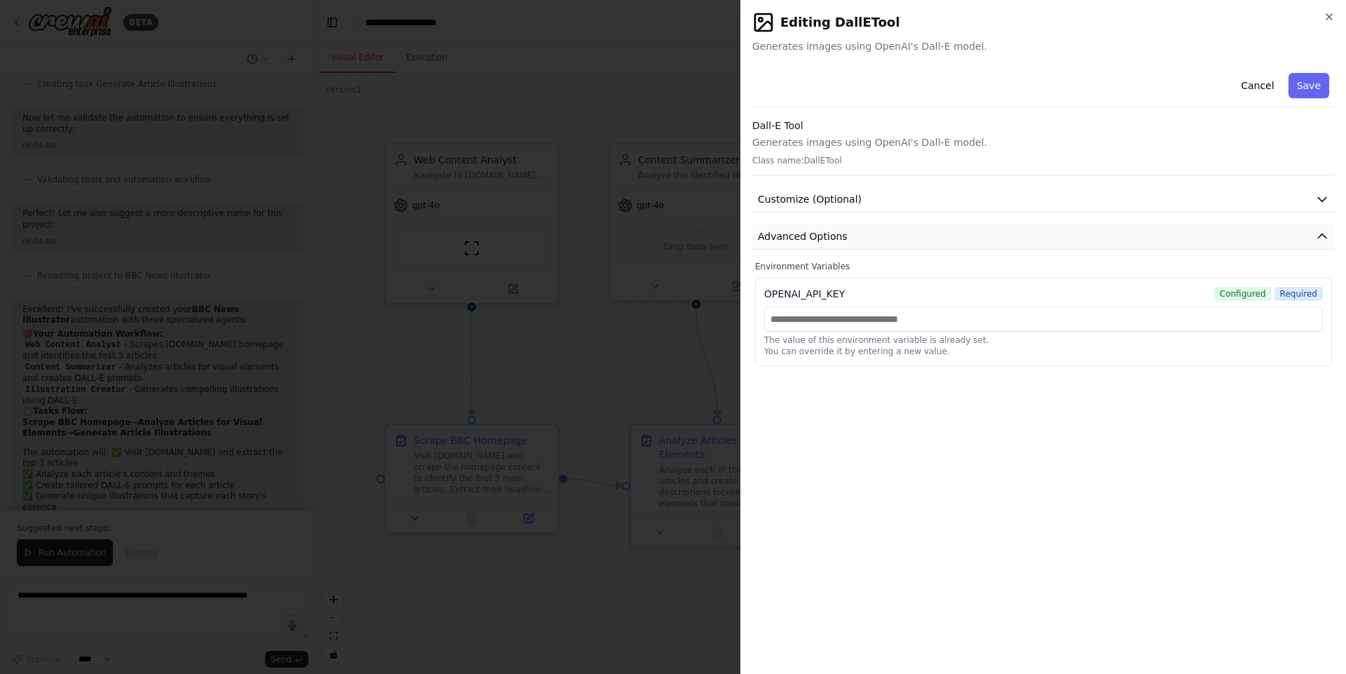
click at [1016, 233] on button "Advanced Options" at bounding box center [1043, 237] width 582 height 26
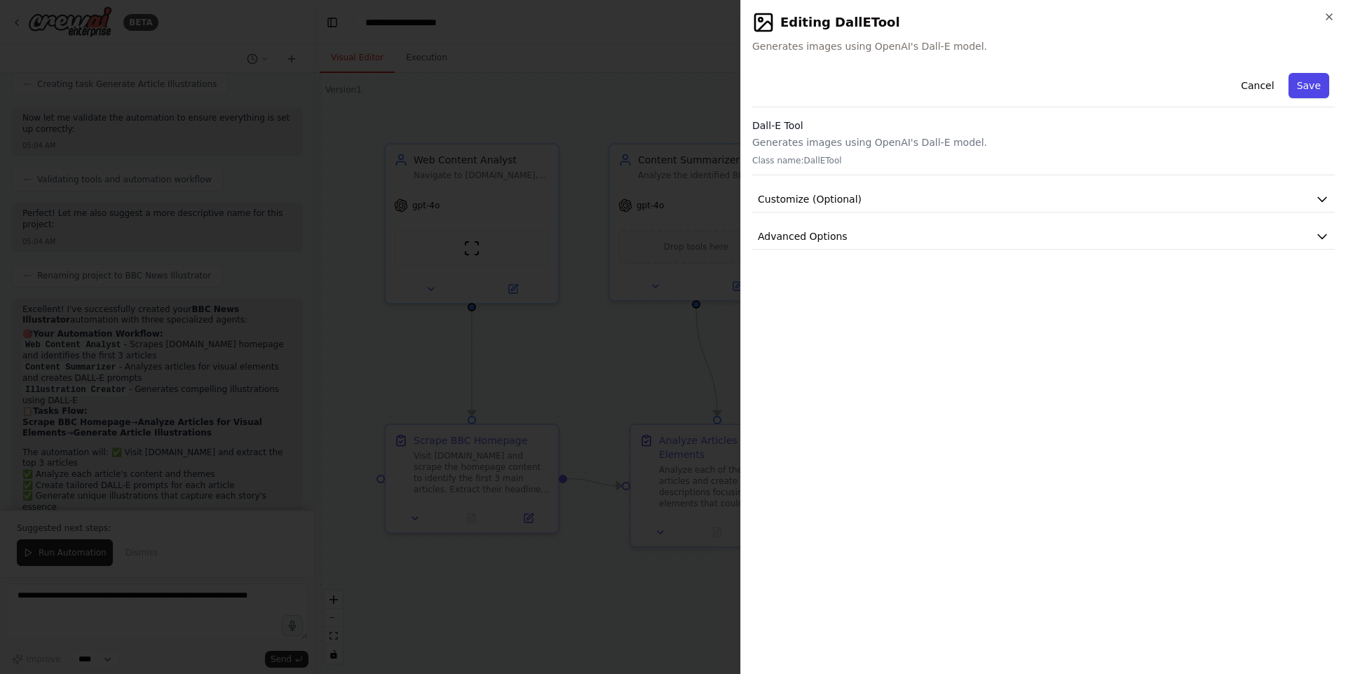
click at [1311, 77] on button "Save" at bounding box center [1308, 85] width 41 height 25
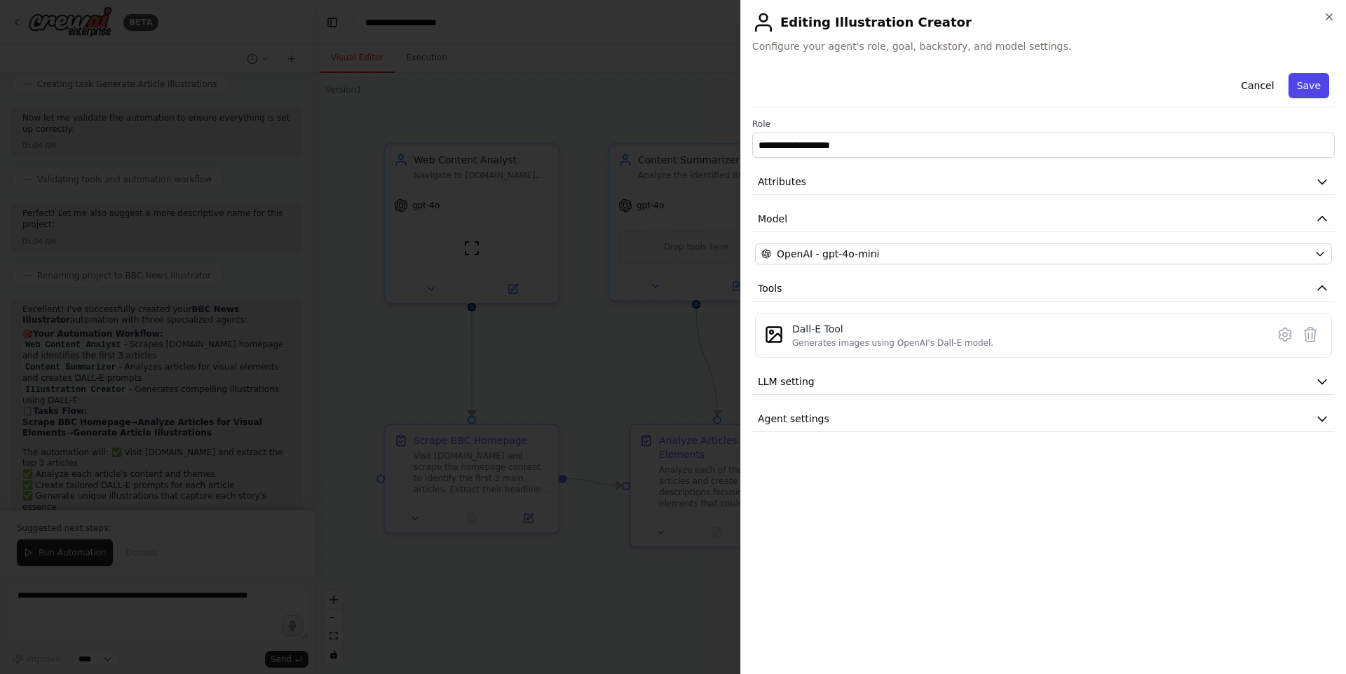
click at [1310, 86] on button "Save" at bounding box center [1308, 85] width 41 height 25
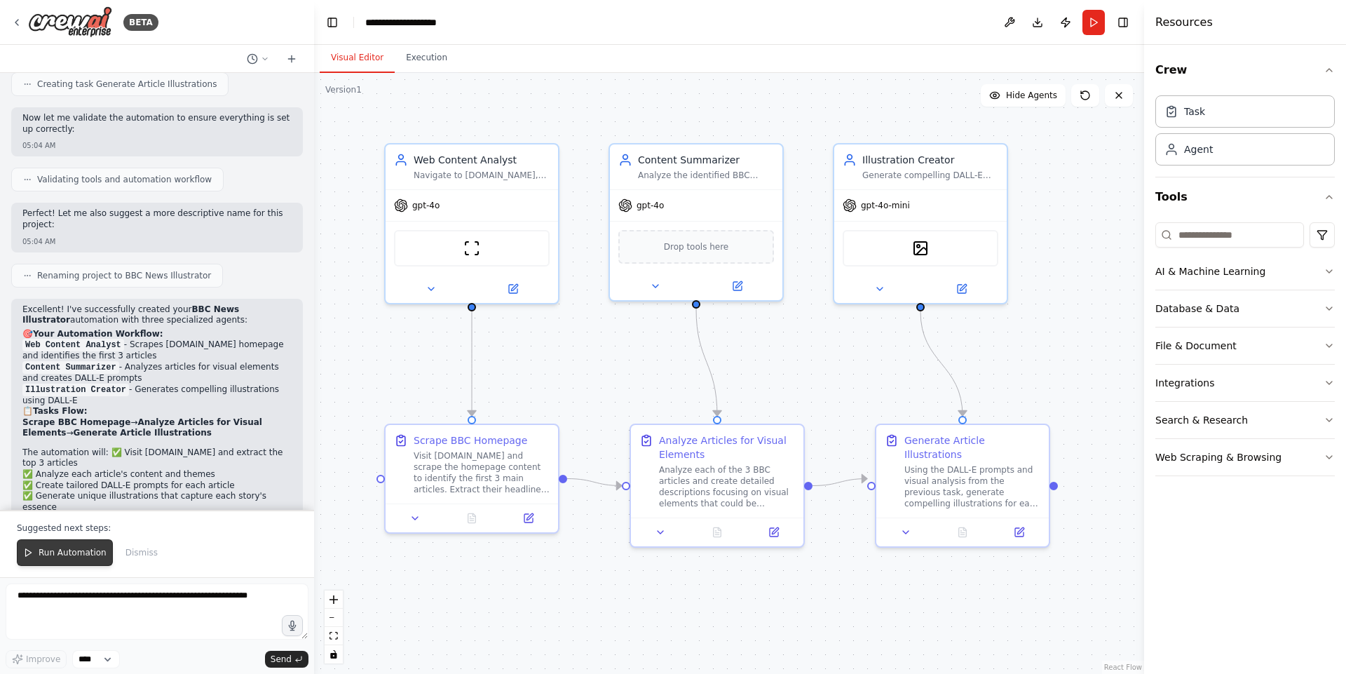
click at [64, 543] on button "Run Automation" at bounding box center [65, 552] width 96 height 27
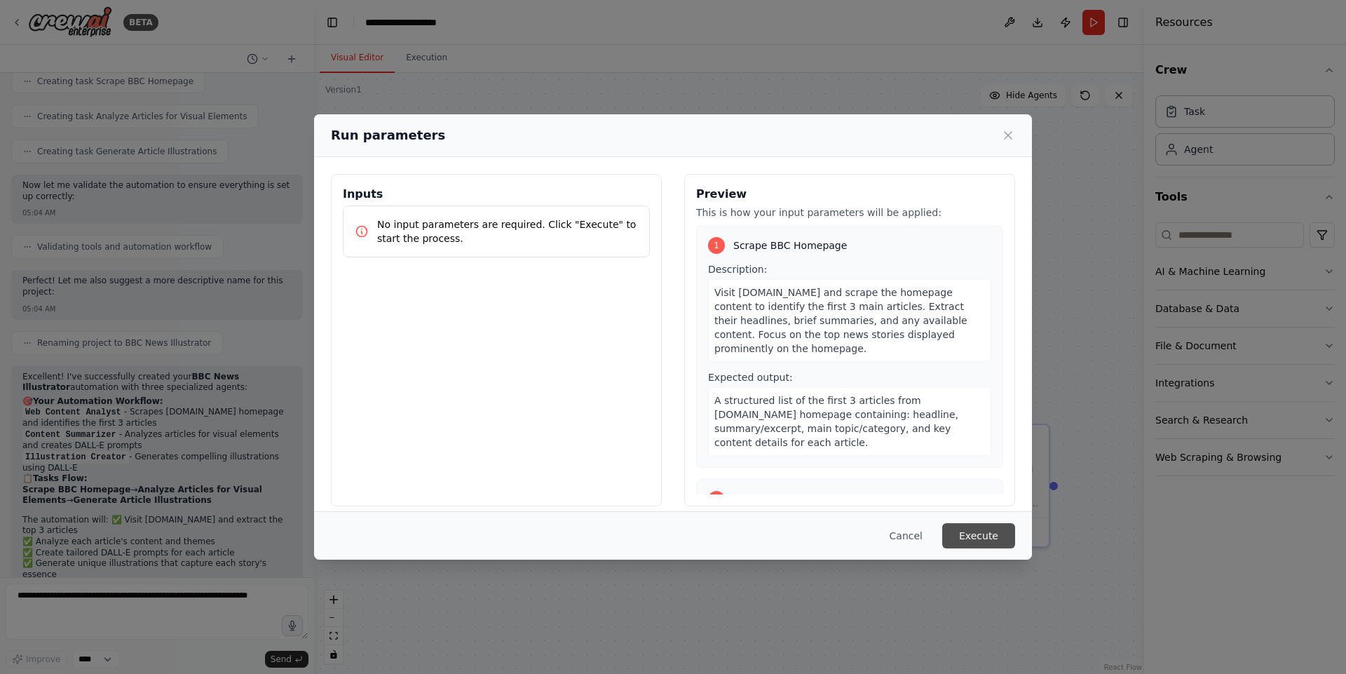
click at [974, 524] on button "Execute" at bounding box center [978, 535] width 73 height 25
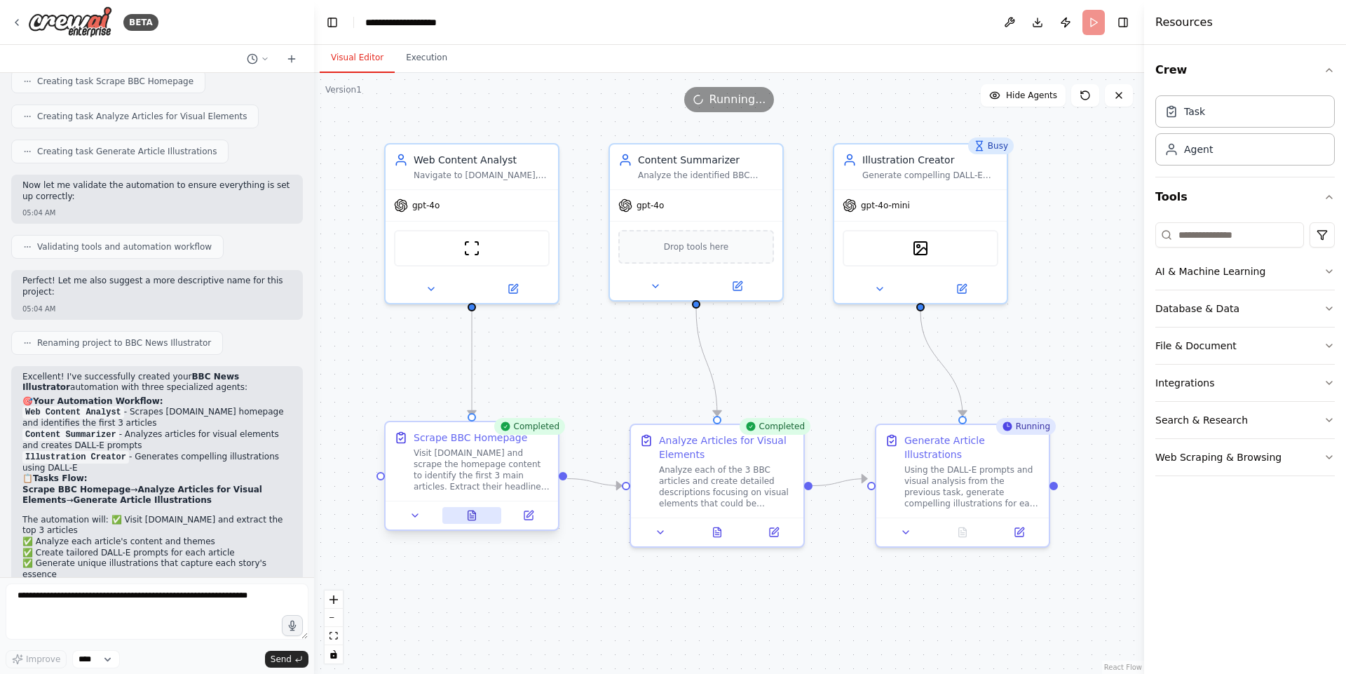
click at [474, 510] on icon at bounding box center [471, 515] width 11 height 11
click at [718, 524] on icon at bounding box center [716, 529] width 11 height 11
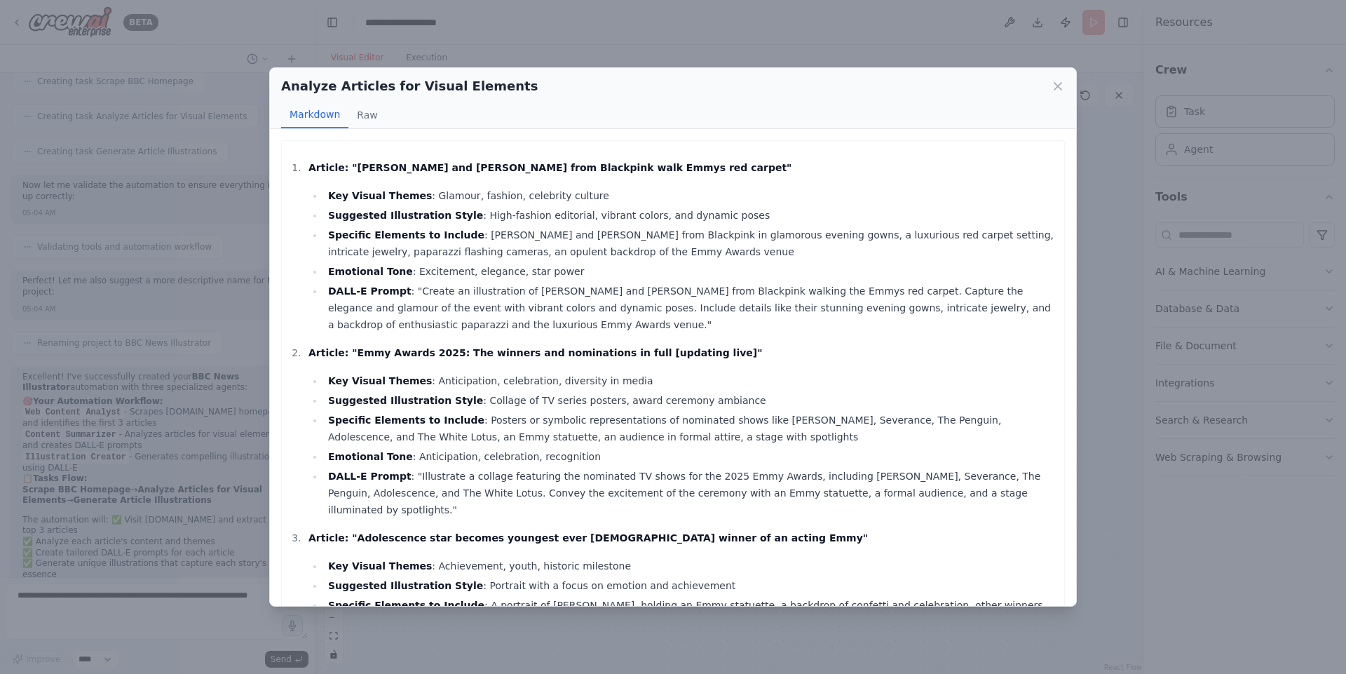
scroll to position [88, 0]
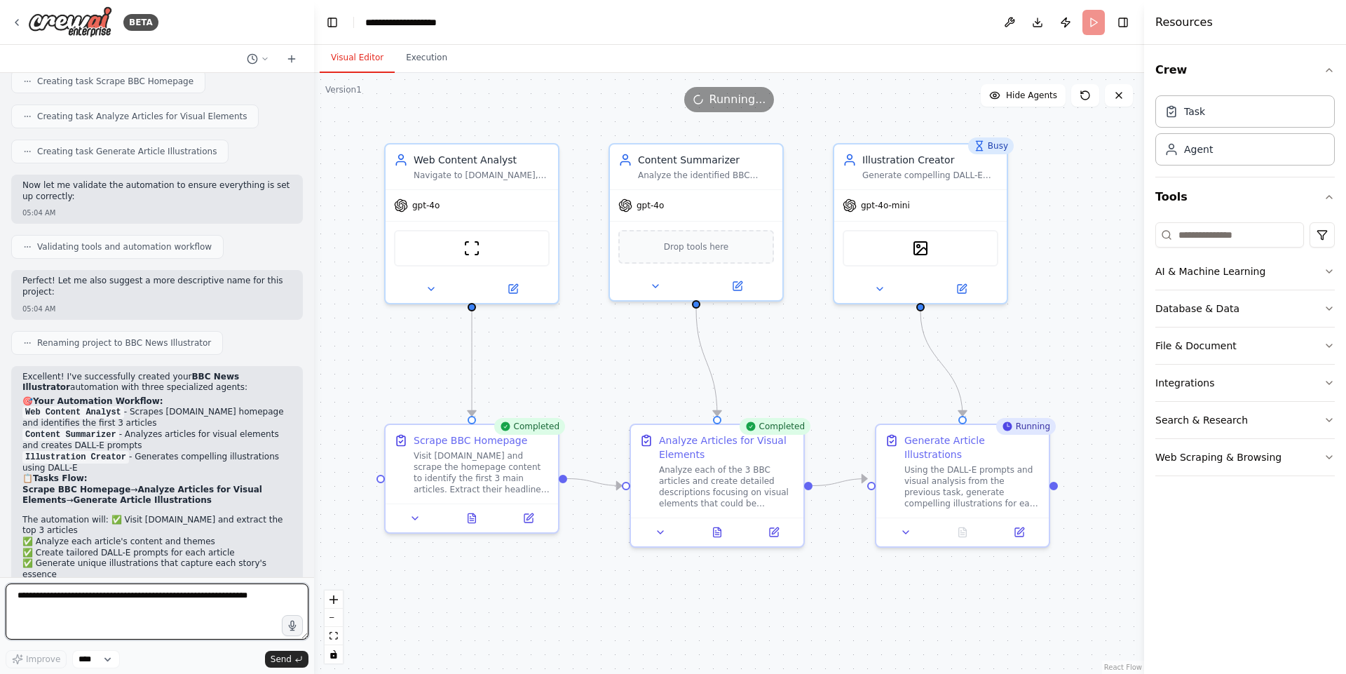
click at [172, 601] on textarea at bounding box center [157, 611] width 303 height 56
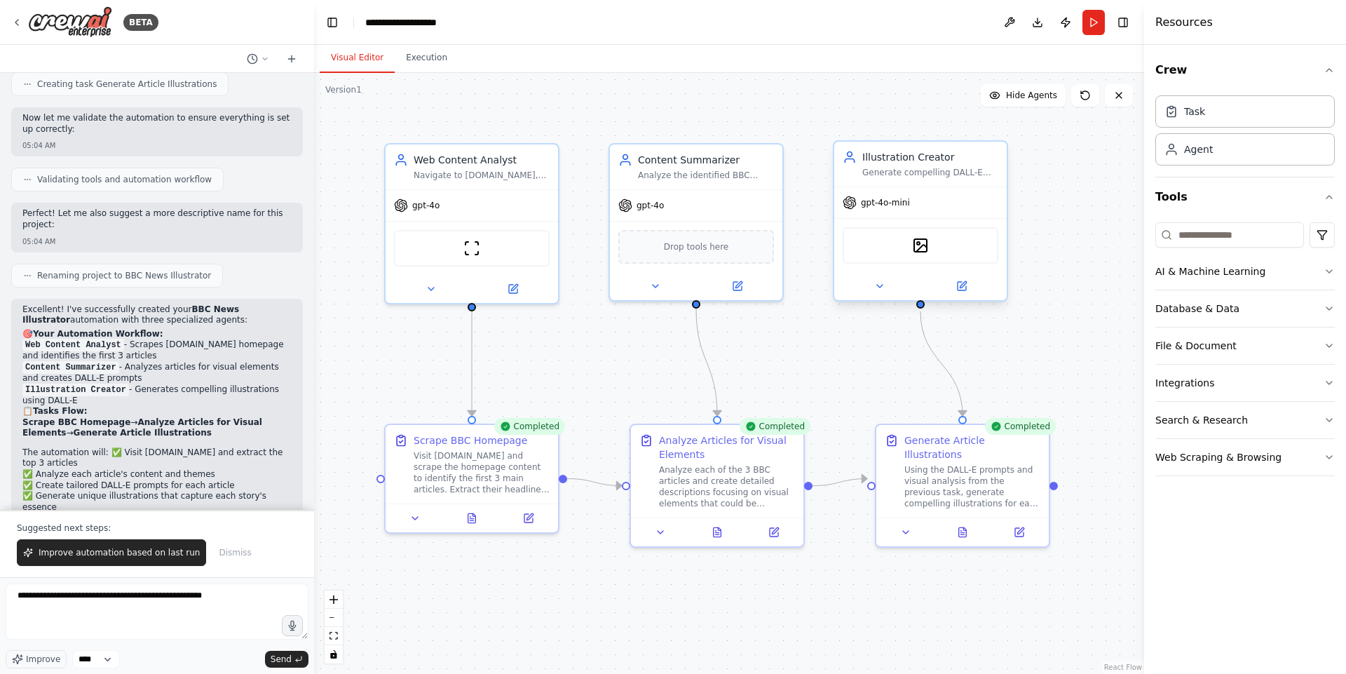
click at [901, 212] on div "gpt-4o-mini" at bounding box center [920, 202] width 172 height 31
click at [894, 203] on span "gpt-4o-mini" at bounding box center [885, 202] width 49 height 11
click at [957, 288] on icon at bounding box center [961, 286] width 8 height 8
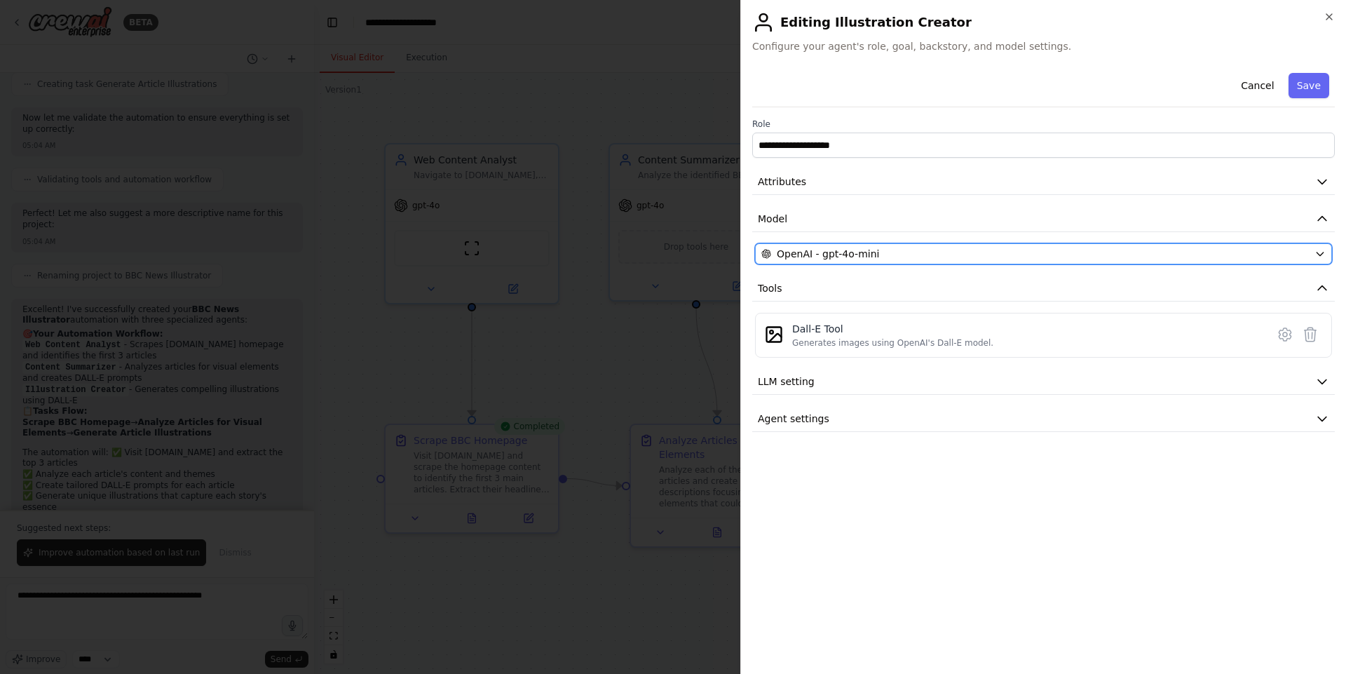
click at [840, 249] on span "OpenAI - gpt-4o-mini" at bounding box center [828, 254] width 102 height 14
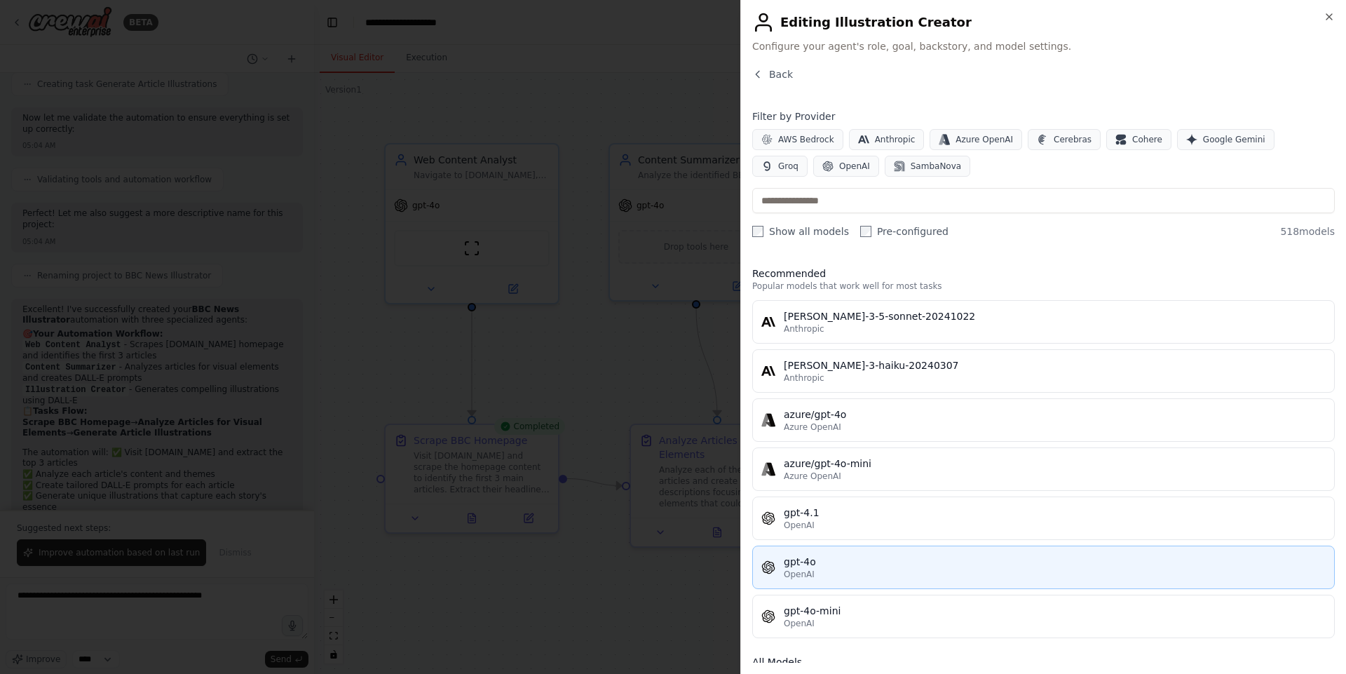
click at [841, 560] on div "gpt-4o" at bounding box center [1055, 561] width 542 height 14
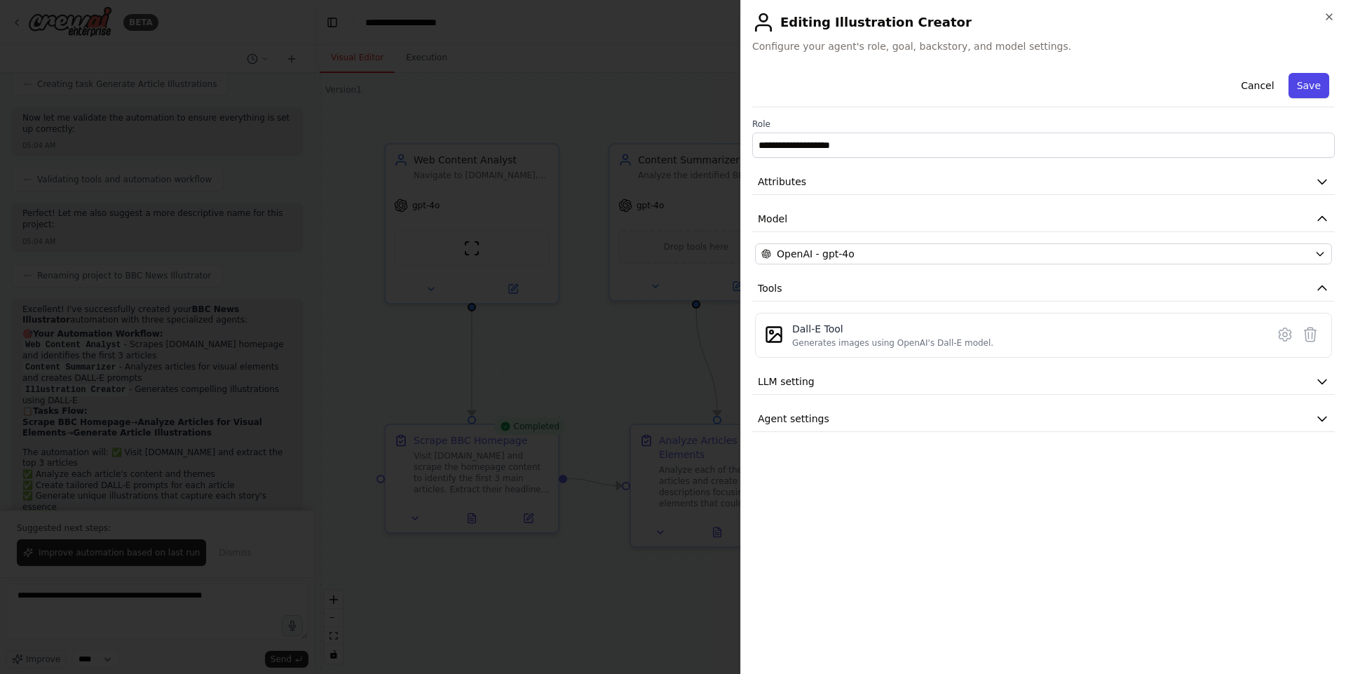
click at [1307, 91] on button "Save" at bounding box center [1308, 85] width 41 height 25
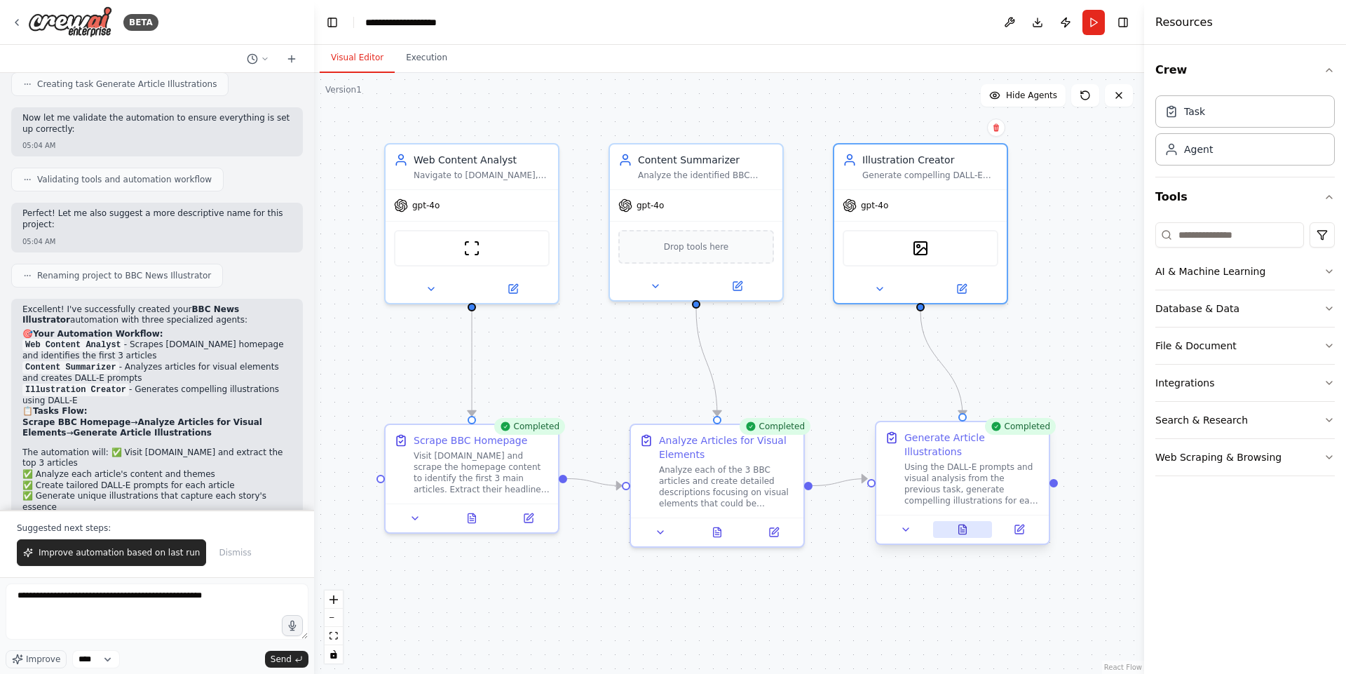
click at [962, 524] on icon at bounding box center [962, 529] width 11 height 11
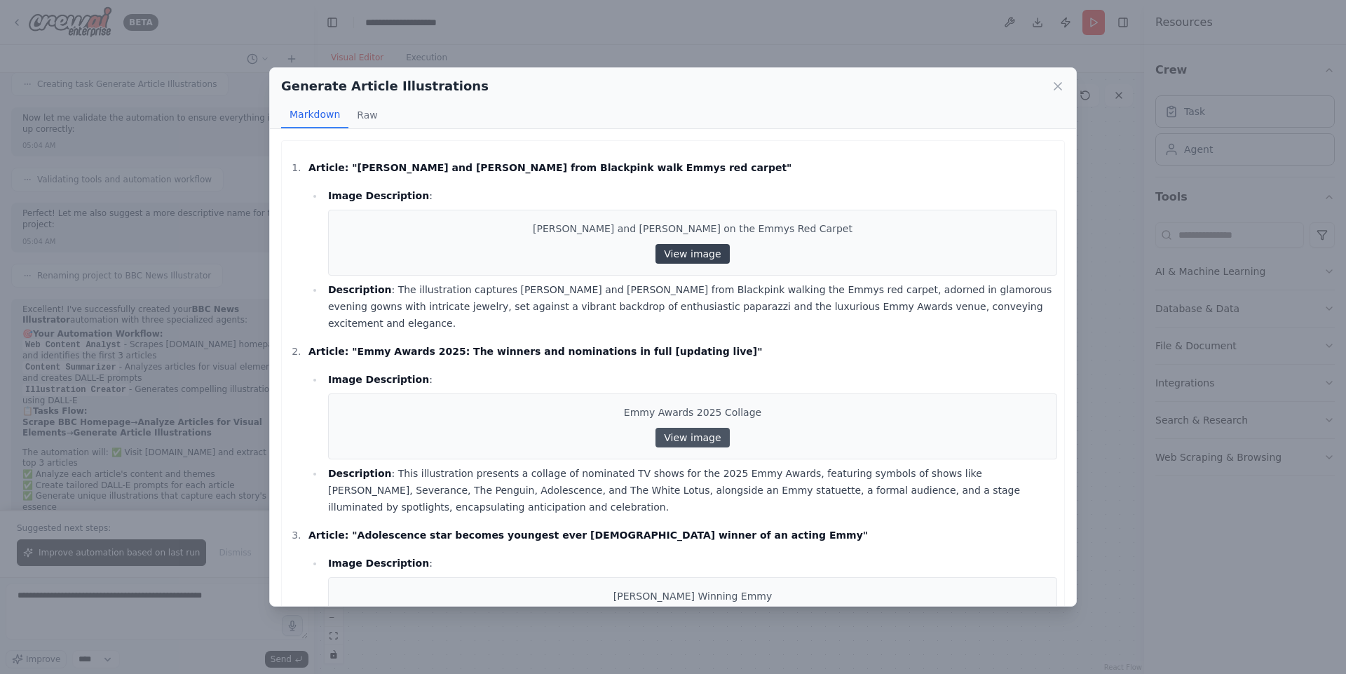
click at [675, 251] on link "View image" at bounding box center [692, 254] width 74 height 20
click at [699, 428] on link "View image" at bounding box center [692, 438] width 74 height 20
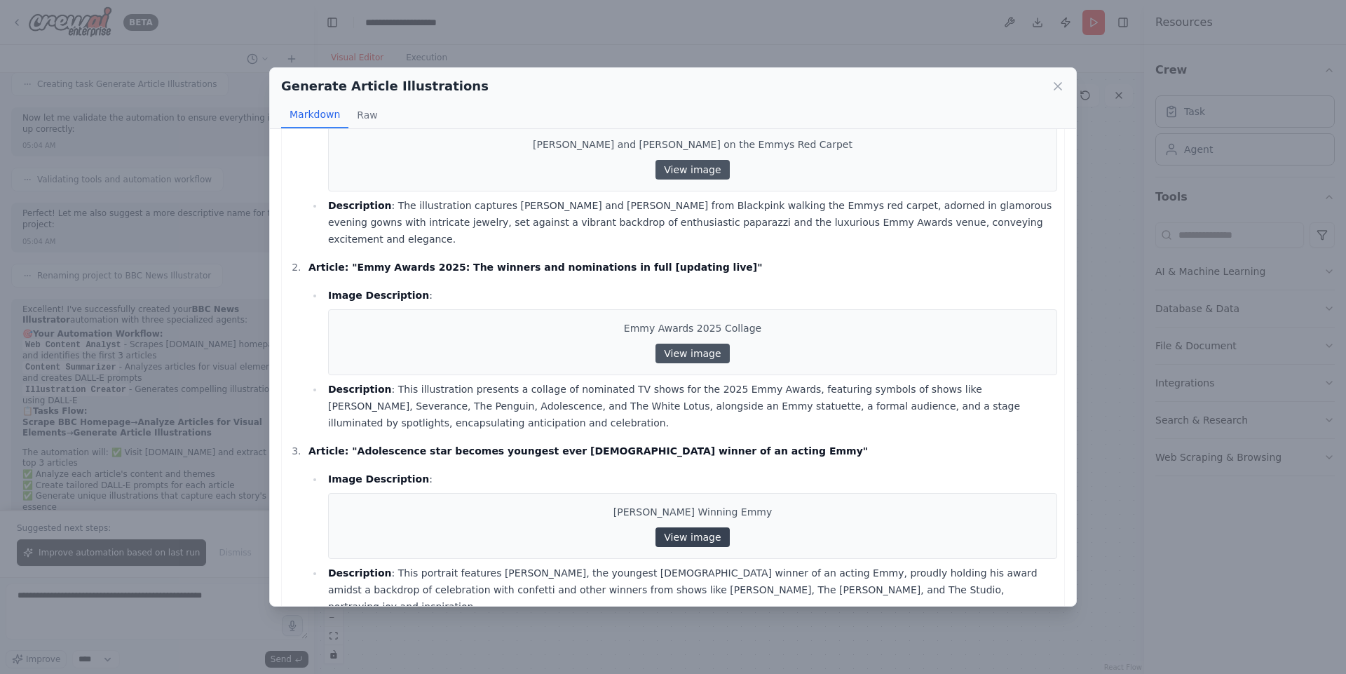
click at [685, 527] on link "View image" at bounding box center [692, 537] width 74 height 20
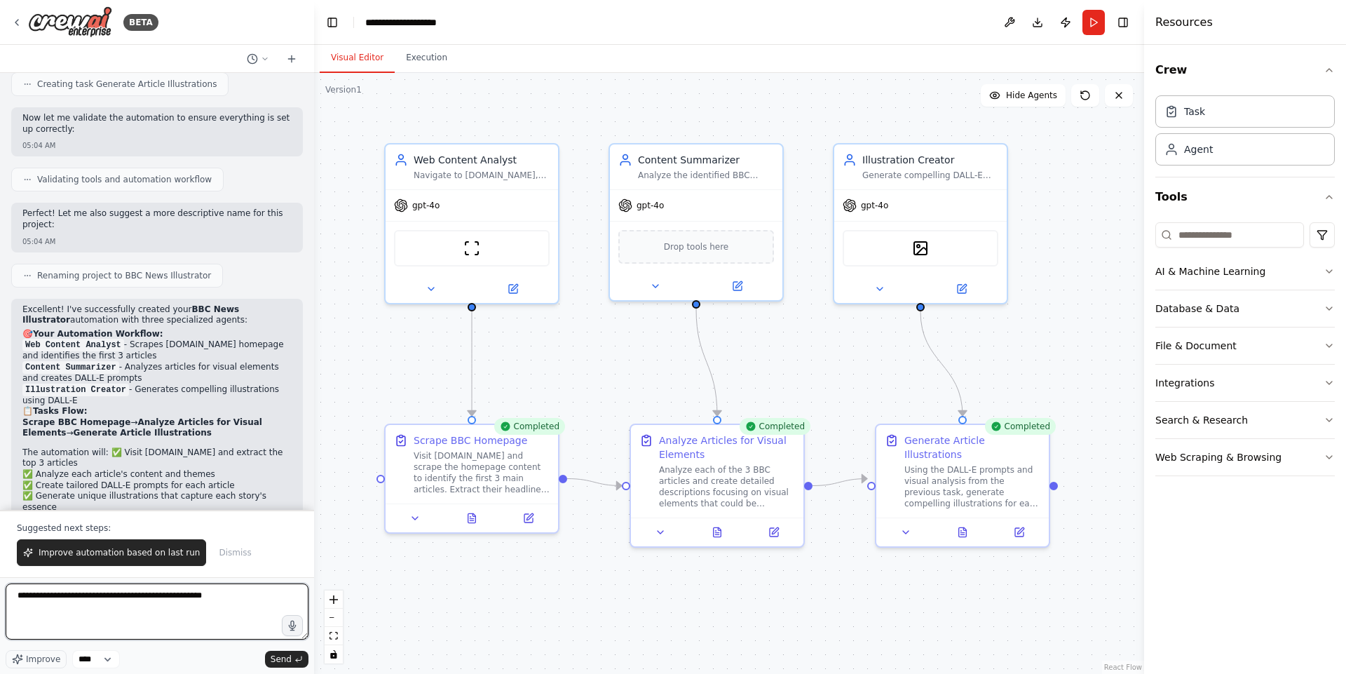
click at [216, 598] on textarea "**********" at bounding box center [157, 611] width 303 height 56
type textarea "**********"
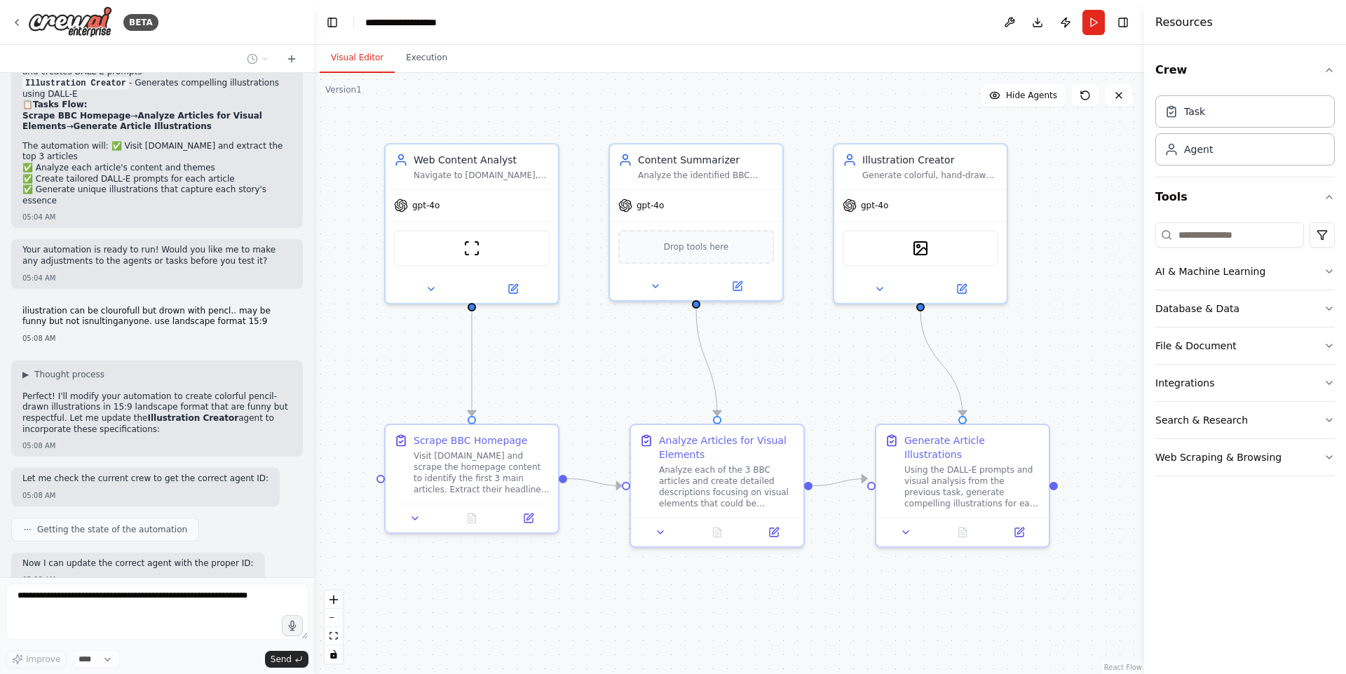
scroll to position [1442, 0]
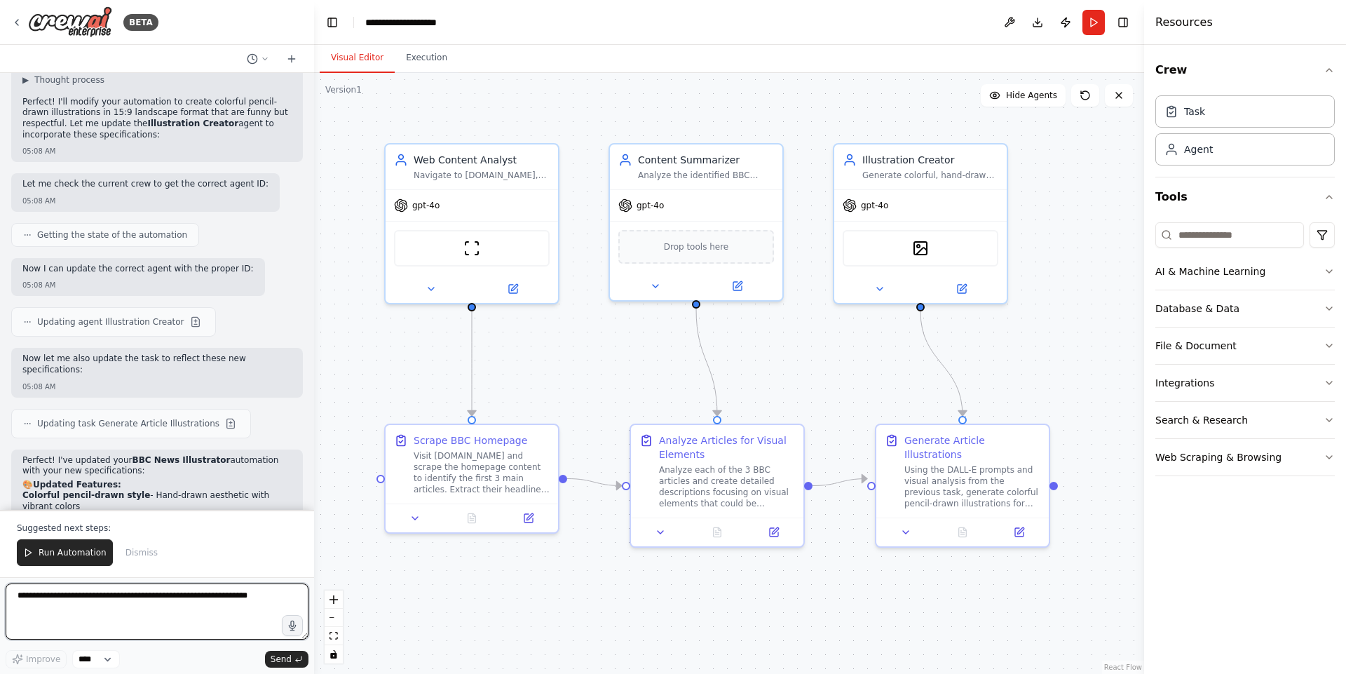
click at [69, 597] on textarea at bounding box center [157, 611] width 303 height 56
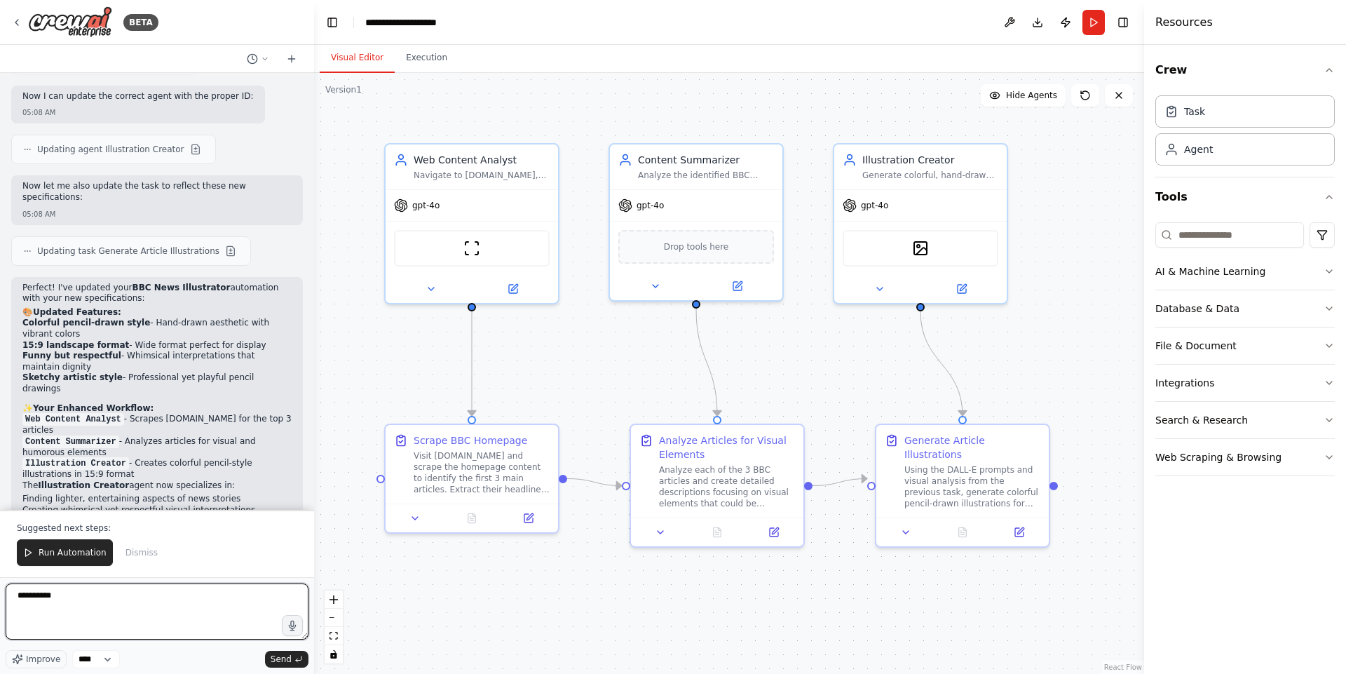
scroll to position [1829, 0]
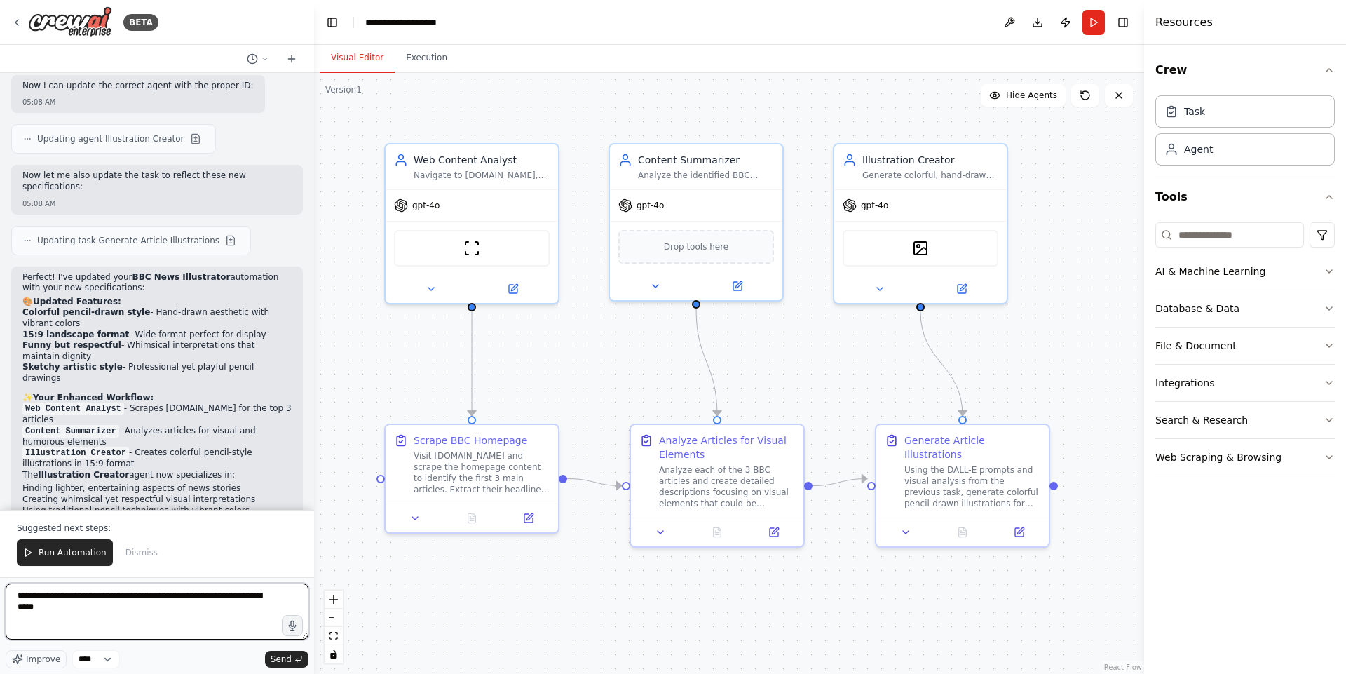
type textarea "**********"
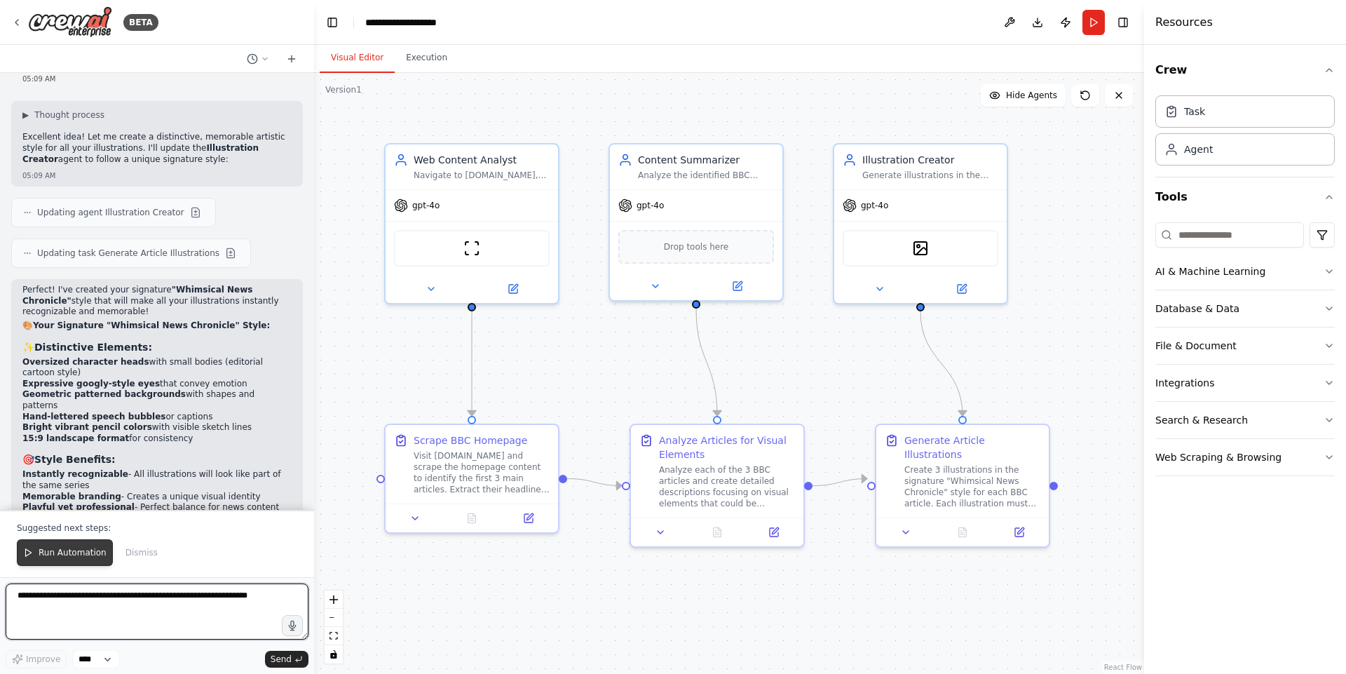
scroll to position [2447, 0]
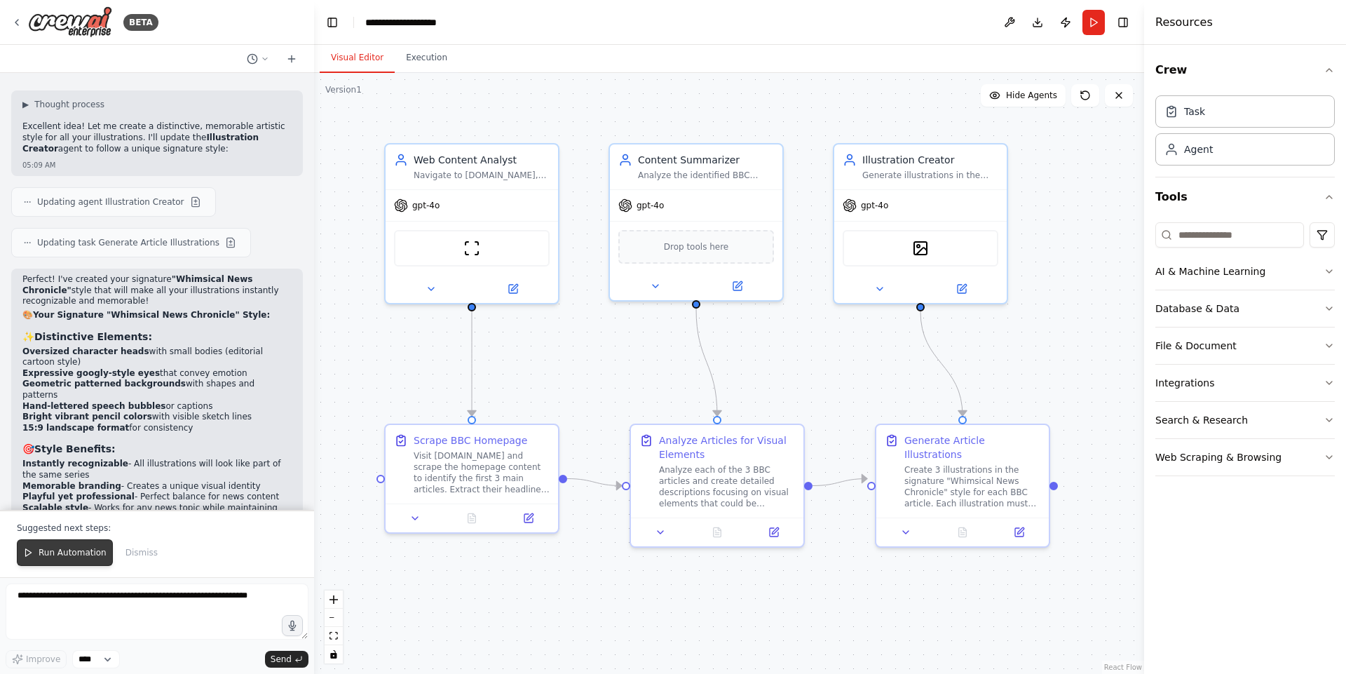
click at [75, 555] on span "Run Automation" at bounding box center [73, 552] width 68 height 11
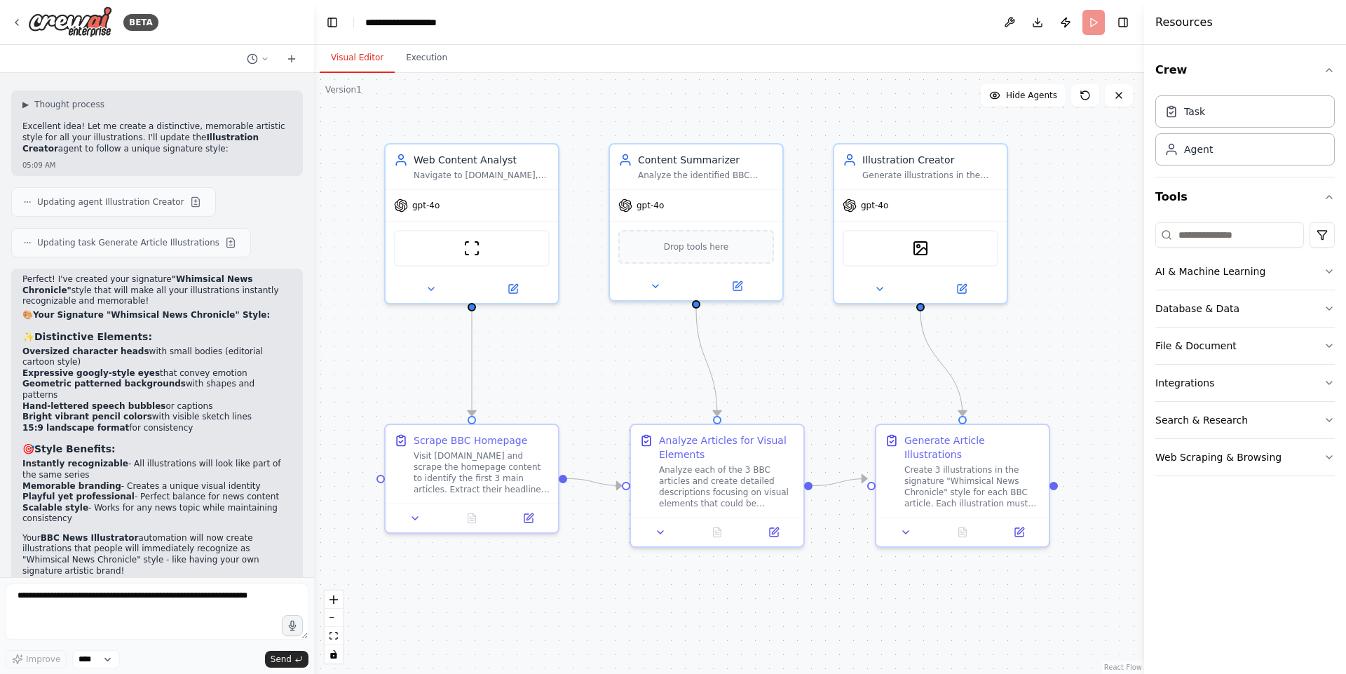
scroll to position [2379, 0]
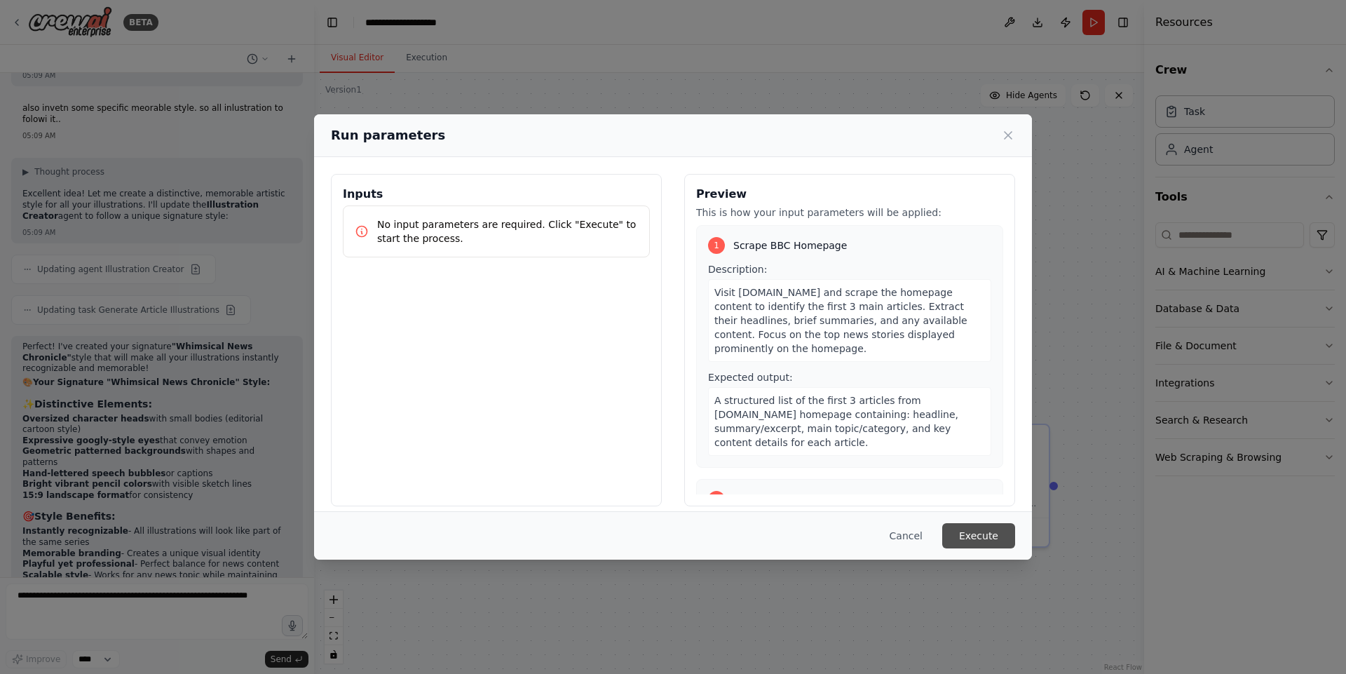
click at [980, 526] on button "Execute" at bounding box center [978, 535] width 73 height 25
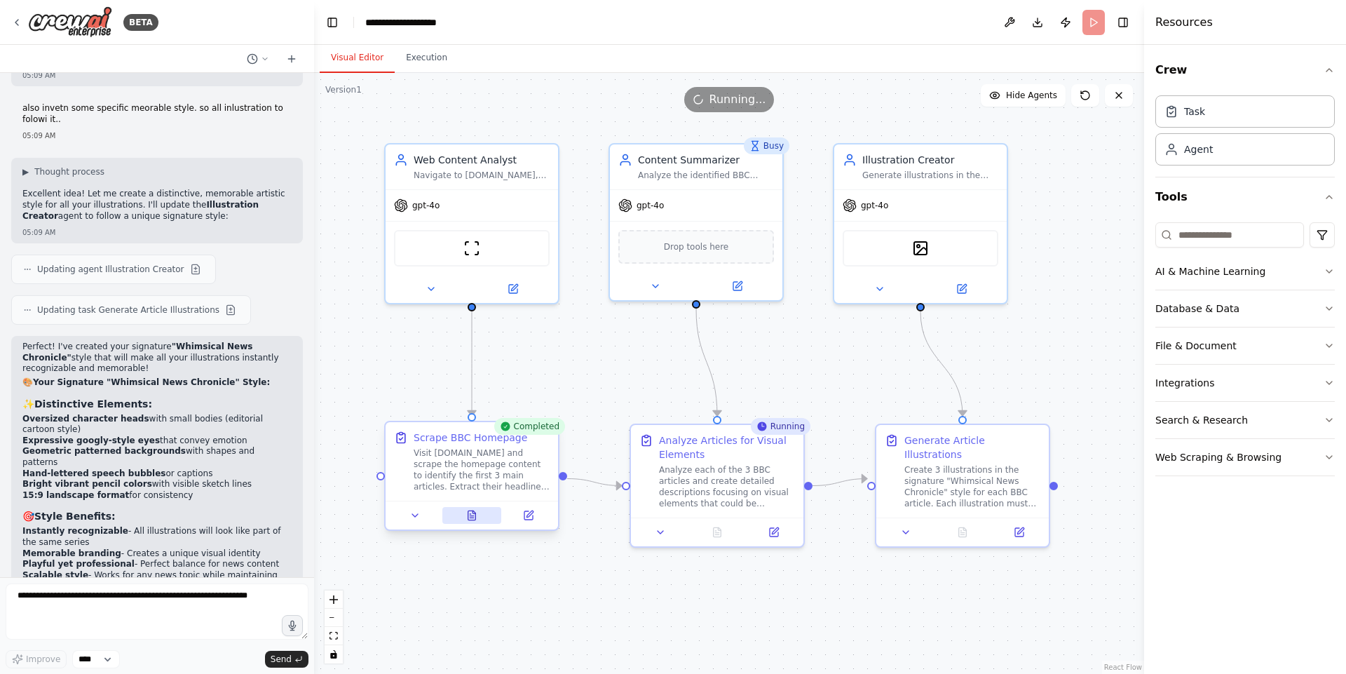
click at [472, 513] on icon at bounding box center [473, 511] width 3 height 3
click at [708, 526] on button at bounding box center [718, 529] width 60 height 17
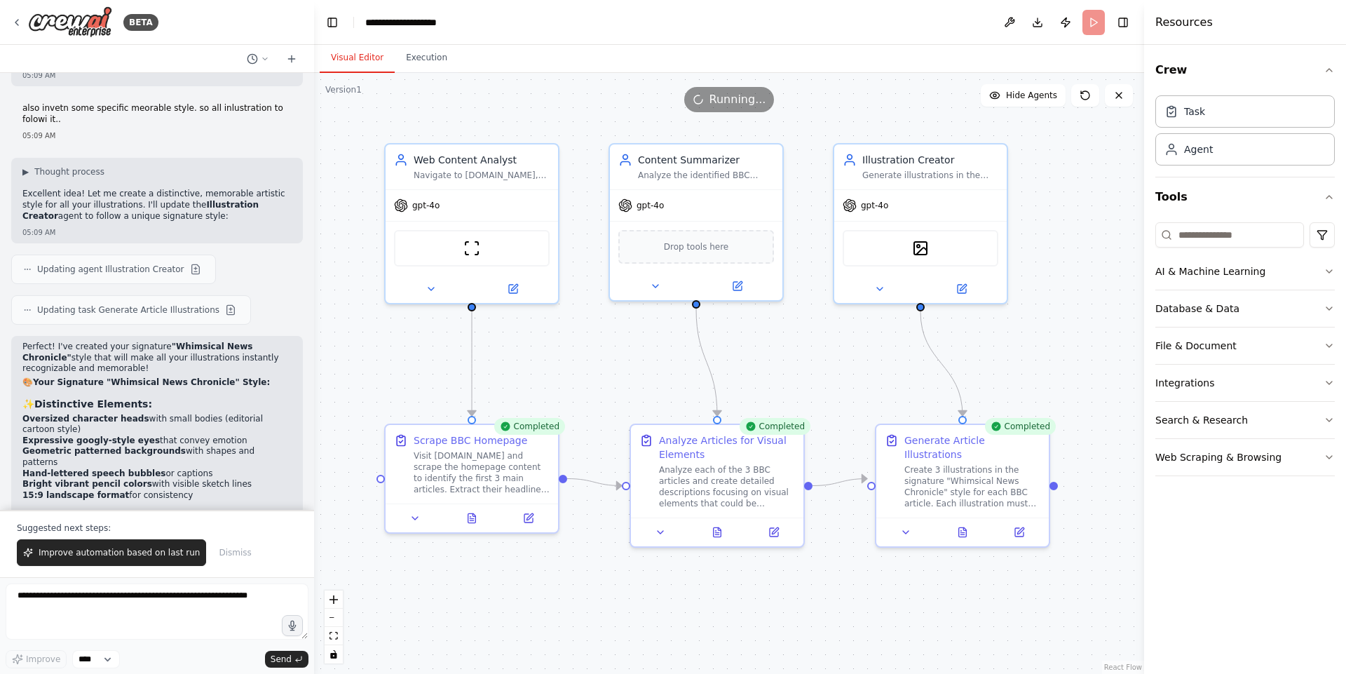
scroll to position [2447, 0]
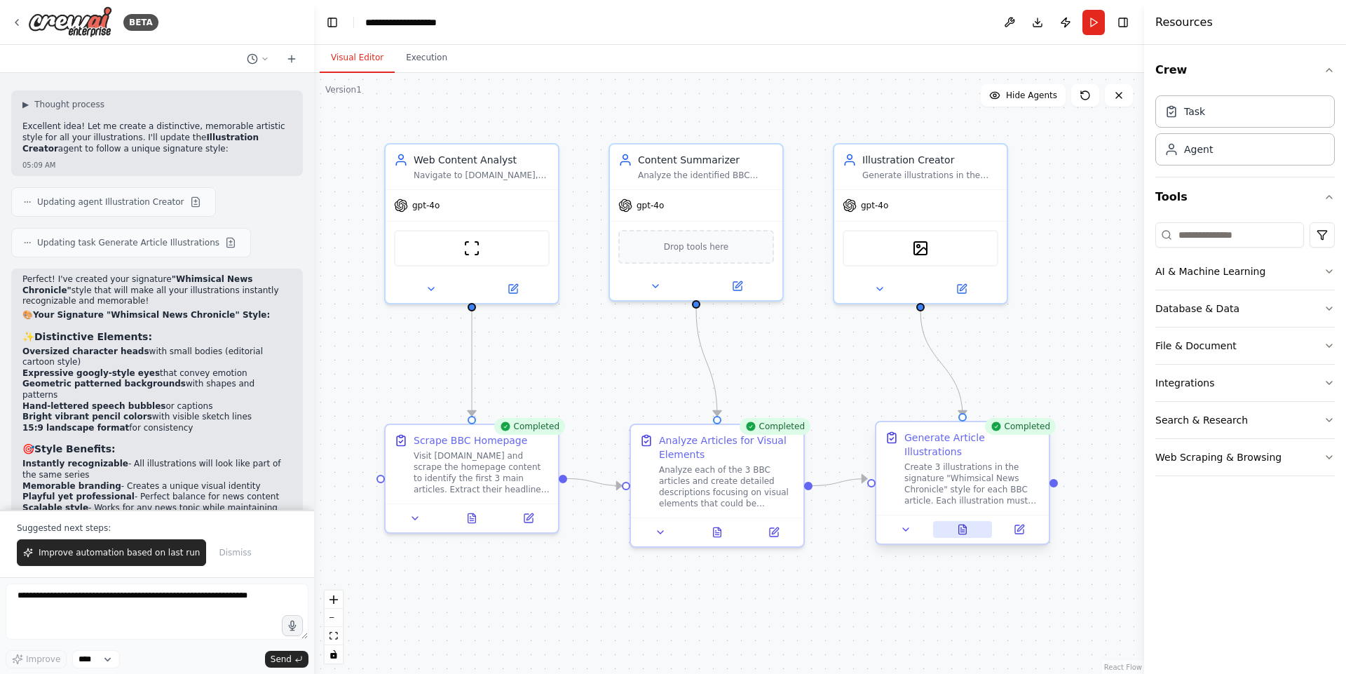
click at [962, 524] on icon at bounding box center [963, 528] width 8 height 9
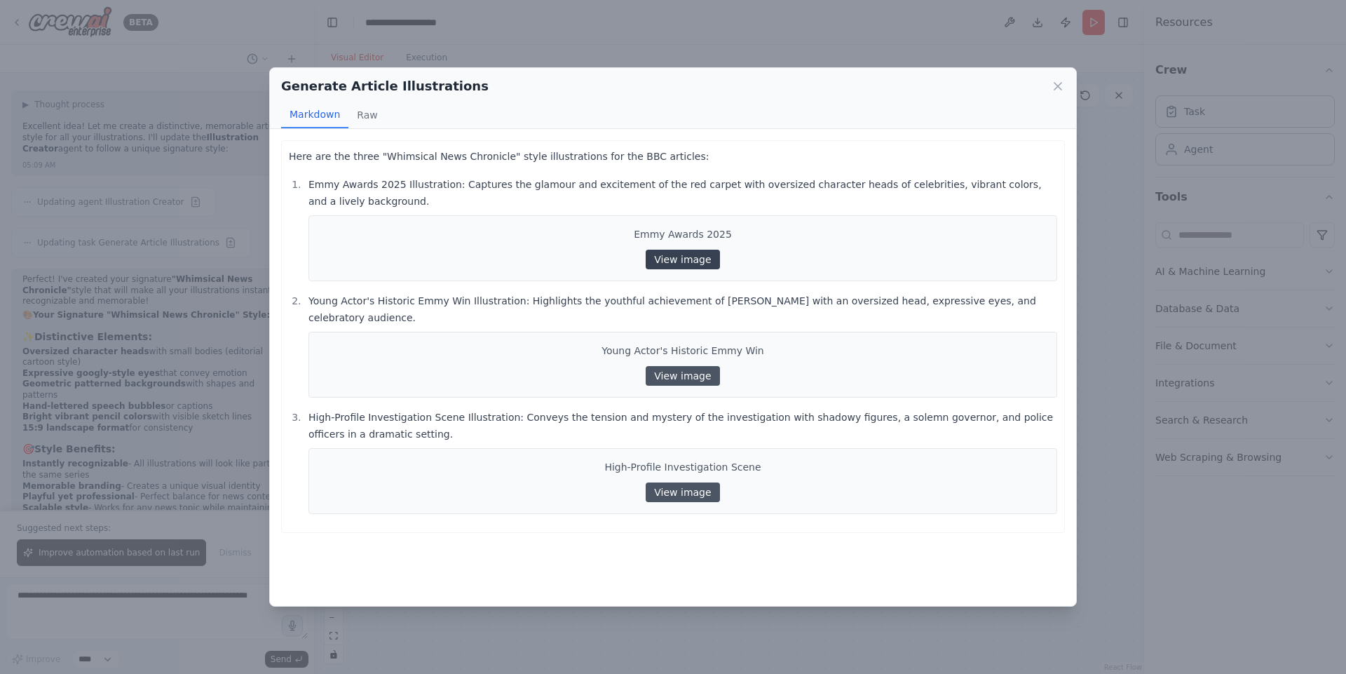
click at [697, 266] on link "View image" at bounding box center [682, 260] width 74 height 20
click at [695, 366] on link "View image" at bounding box center [682, 376] width 74 height 20
click at [676, 482] on link "View image" at bounding box center [682, 492] width 74 height 20
click at [695, 366] on link "View image" at bounding box center [682, 376] width 74 height 20
click at [692, 261] on link "View image" at bounding box center [682, 260] width 74 height 20
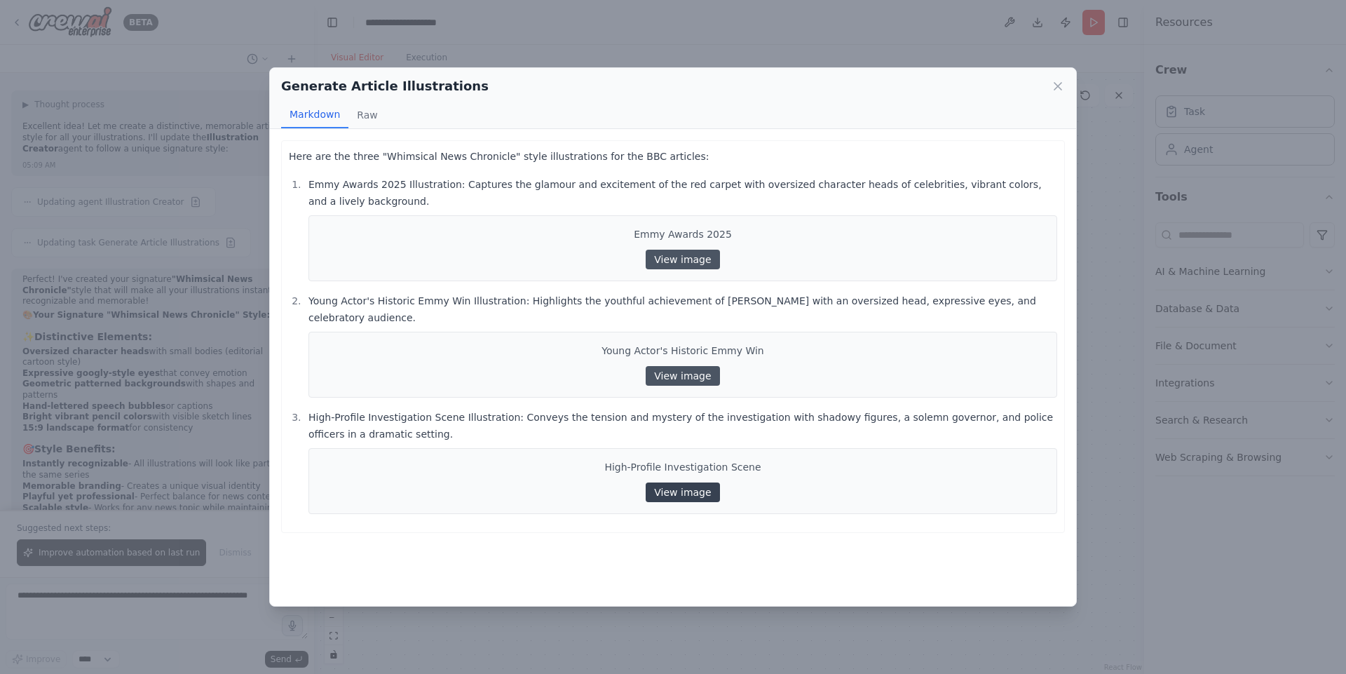
click at [677, 482] on link "View image" at bounding box center [682, 492] width 74 height 20
click at [1061, 84] on icon at bounding box center [1058, 86] width 14 height 14
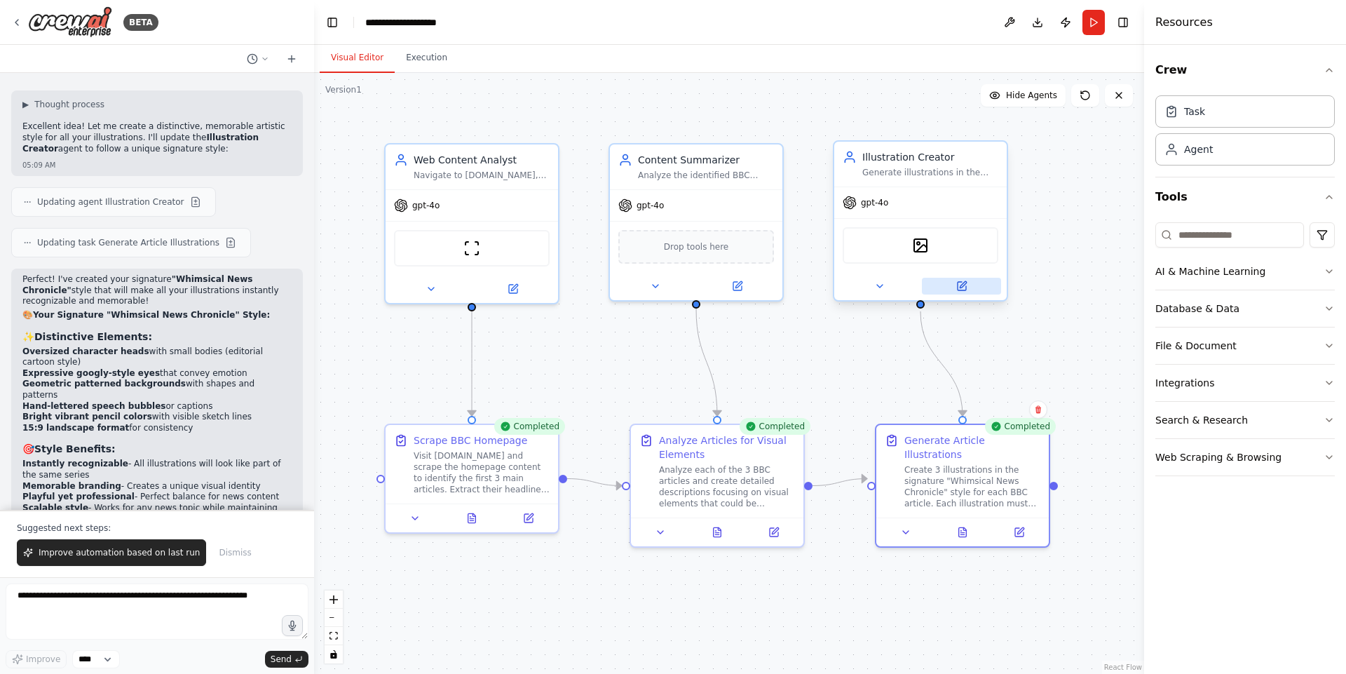
click at [954, 280] on button at bounding box center [961, 286] width 79 height 17
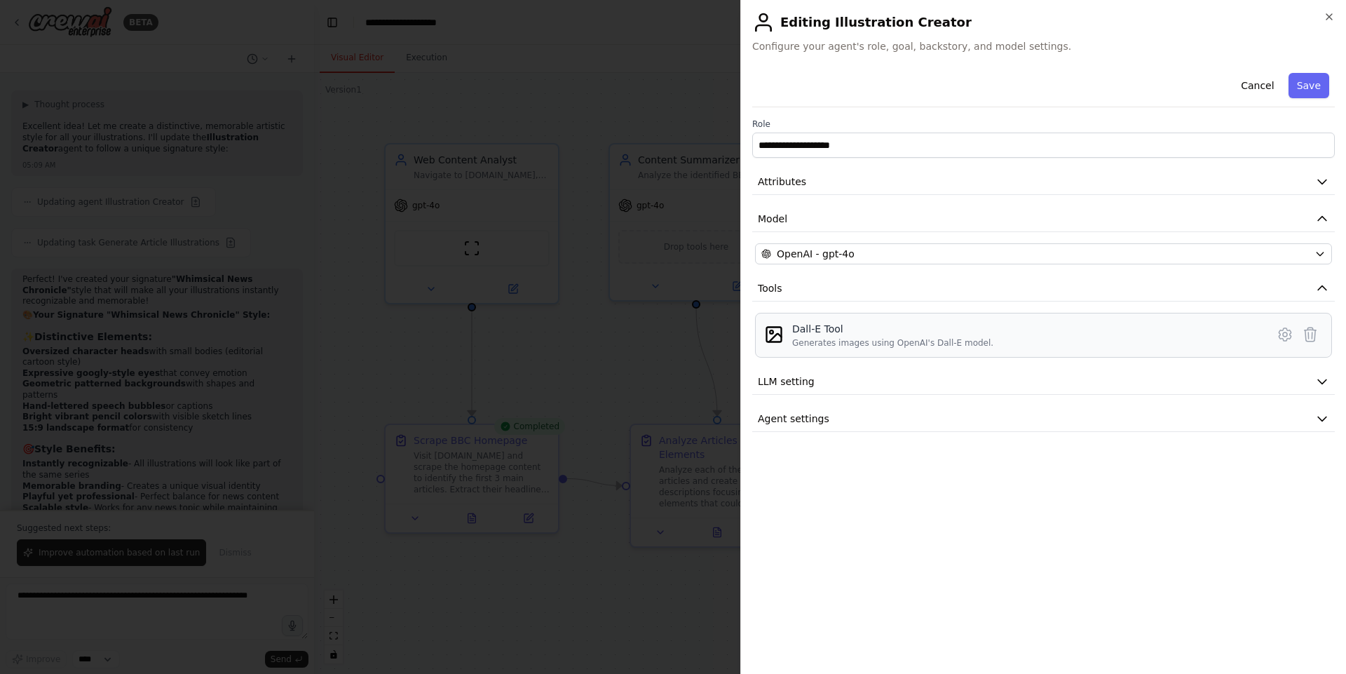
click at [936, 330] on div "Dall-E Tool" at bounding box center [892, 329] width 201 height 14
click at [1281, 329] on icon at bounding box center [1284, 334] width 17 height 17
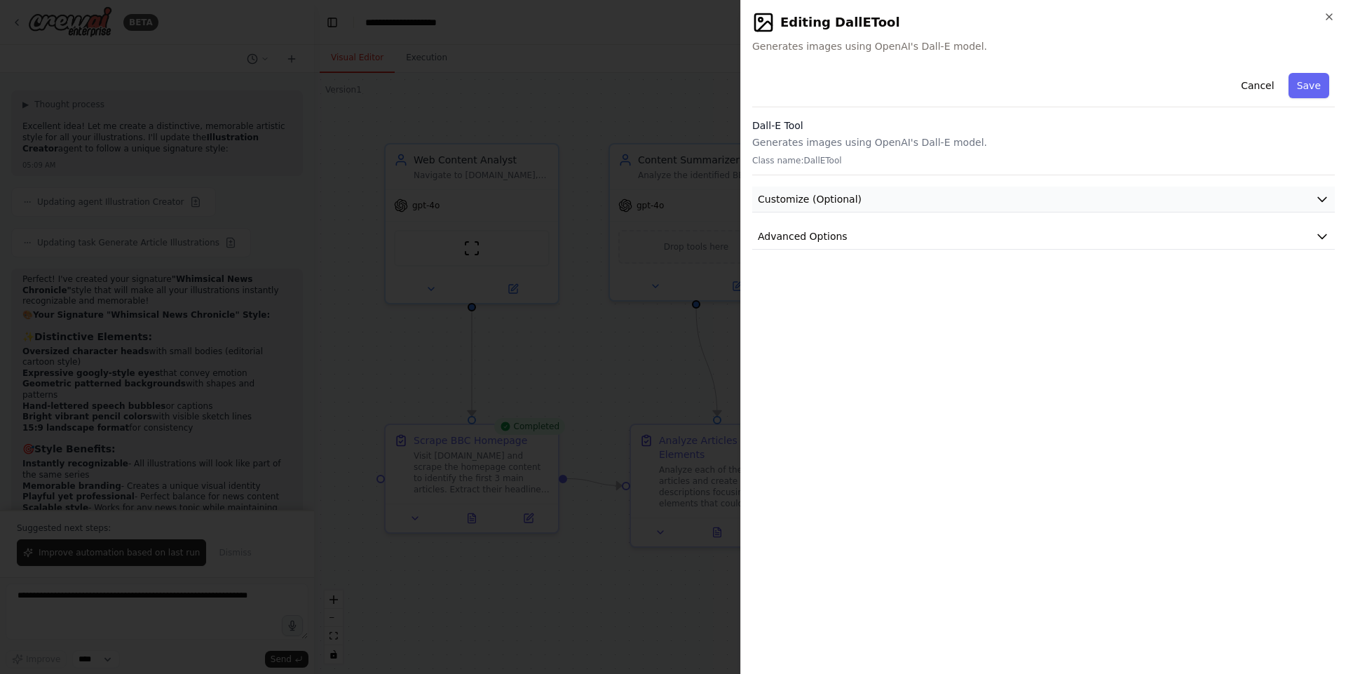
click at [878, 206] on button "Customize (Optional)" at bounding box center [1043, 199] width 582 height 26
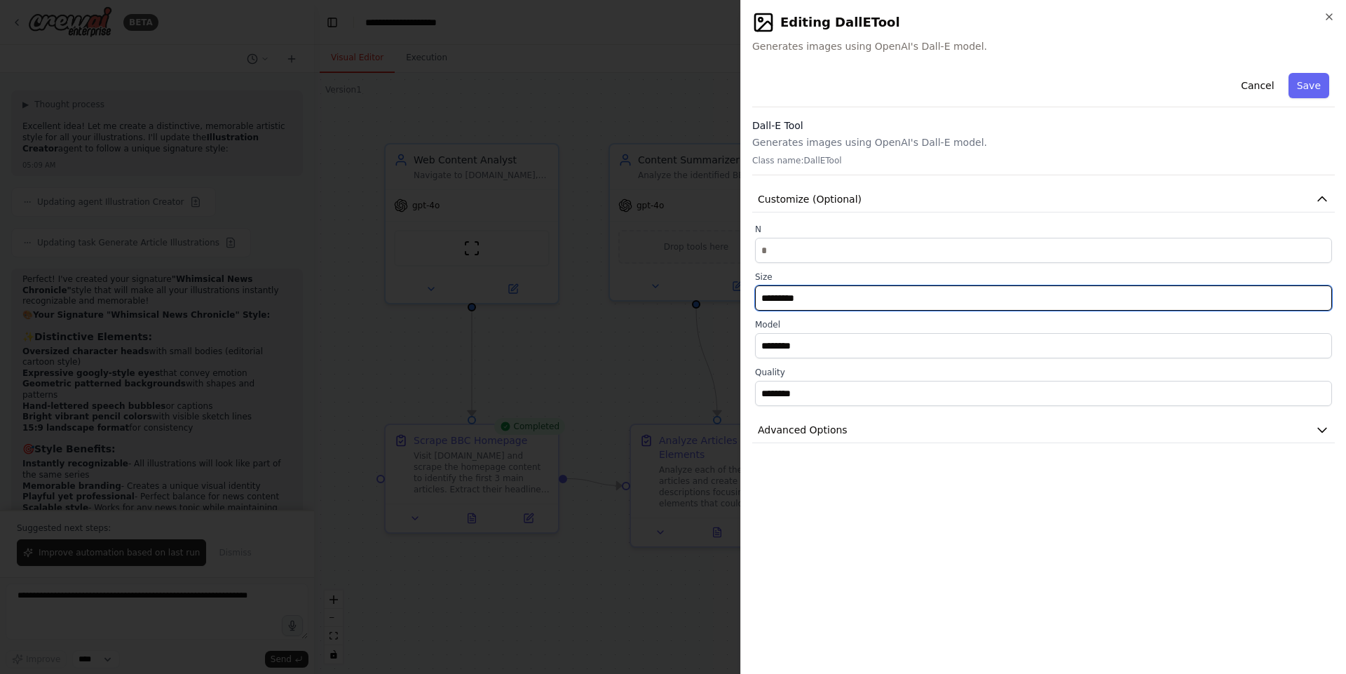
click at [852, 297] on input "*********" at bounding box center [1043, 297] width 577 height 25
type input "********"
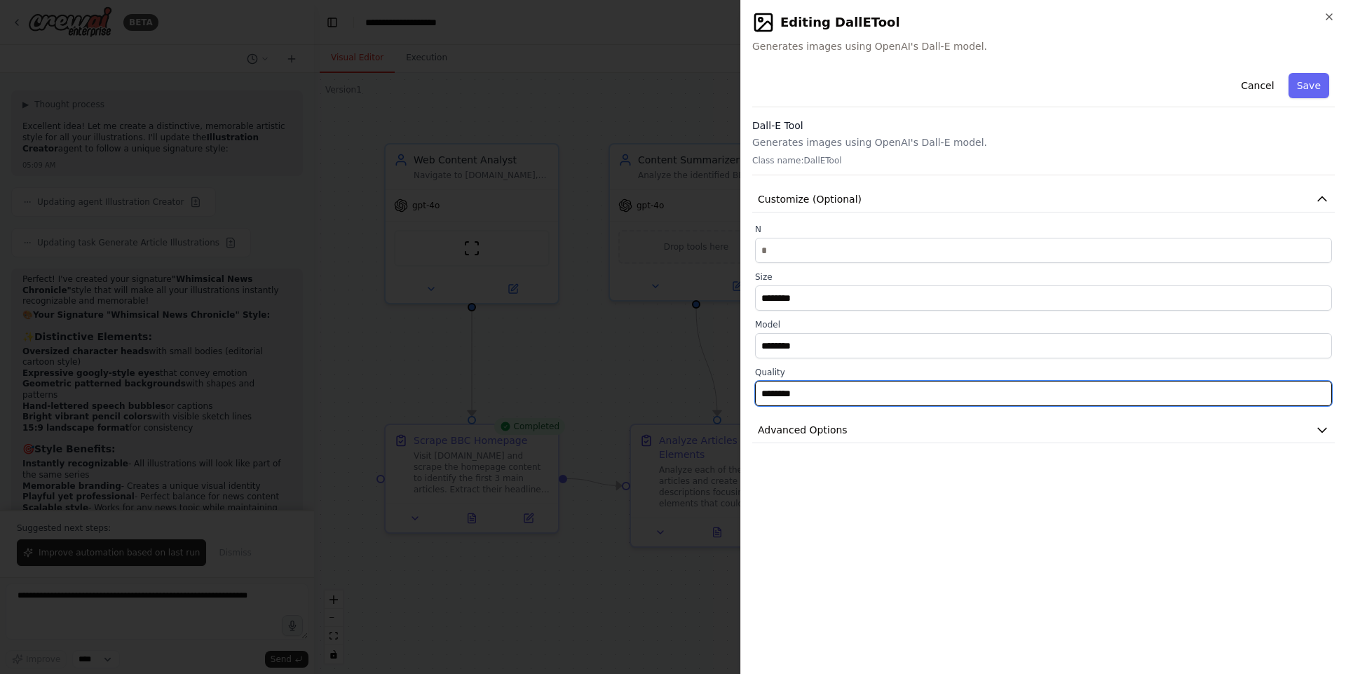
click at [856, 389] on input "********" at bounding box center [1043, 393] width 577 height 25
type input "***"
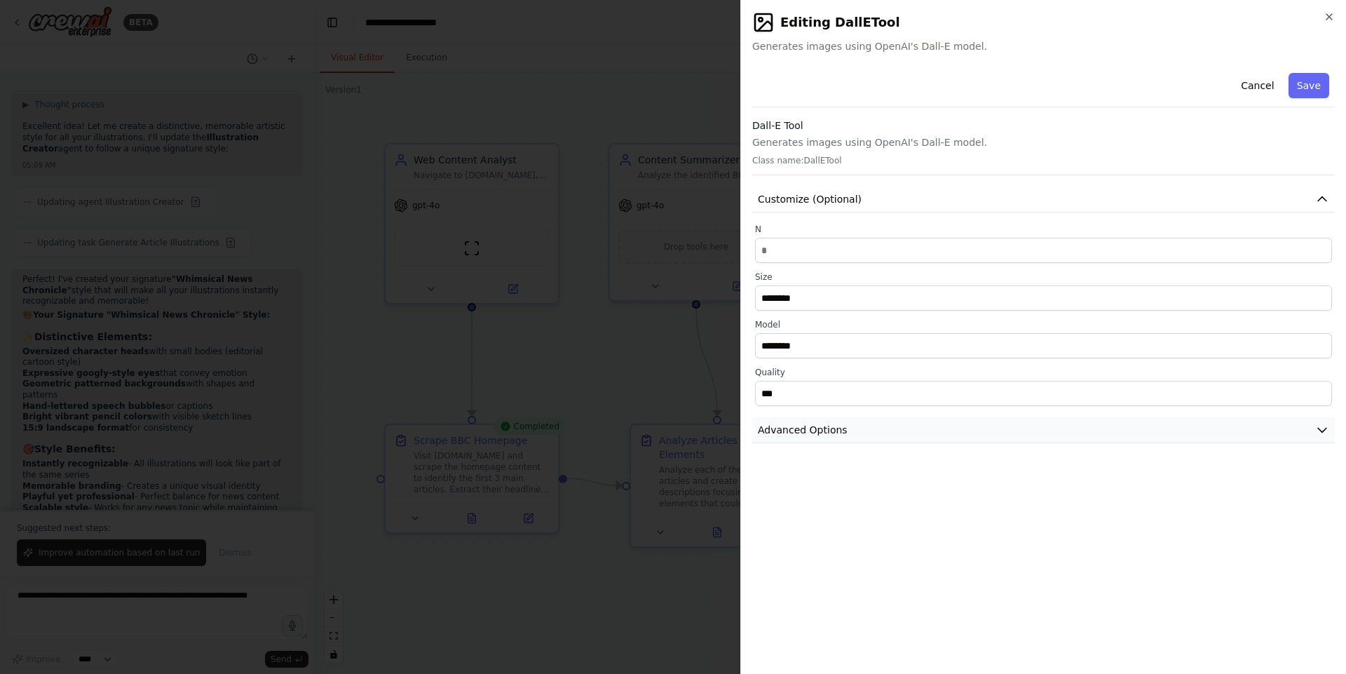
click at [953, 429] on button "Advanced Options" at bounding box center [1043, 430] width 582 height 26
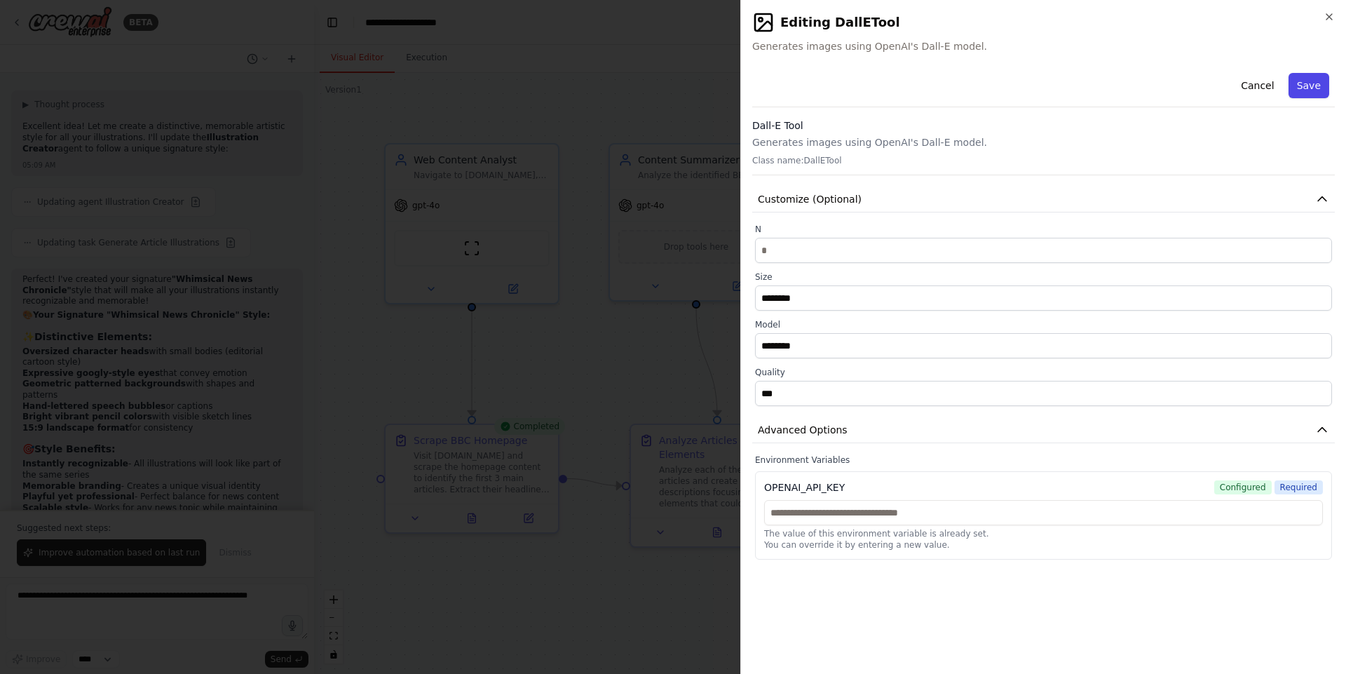
click at [1307, 89] on button "Save" at bounding box center [1308, 85] width 41 height 25
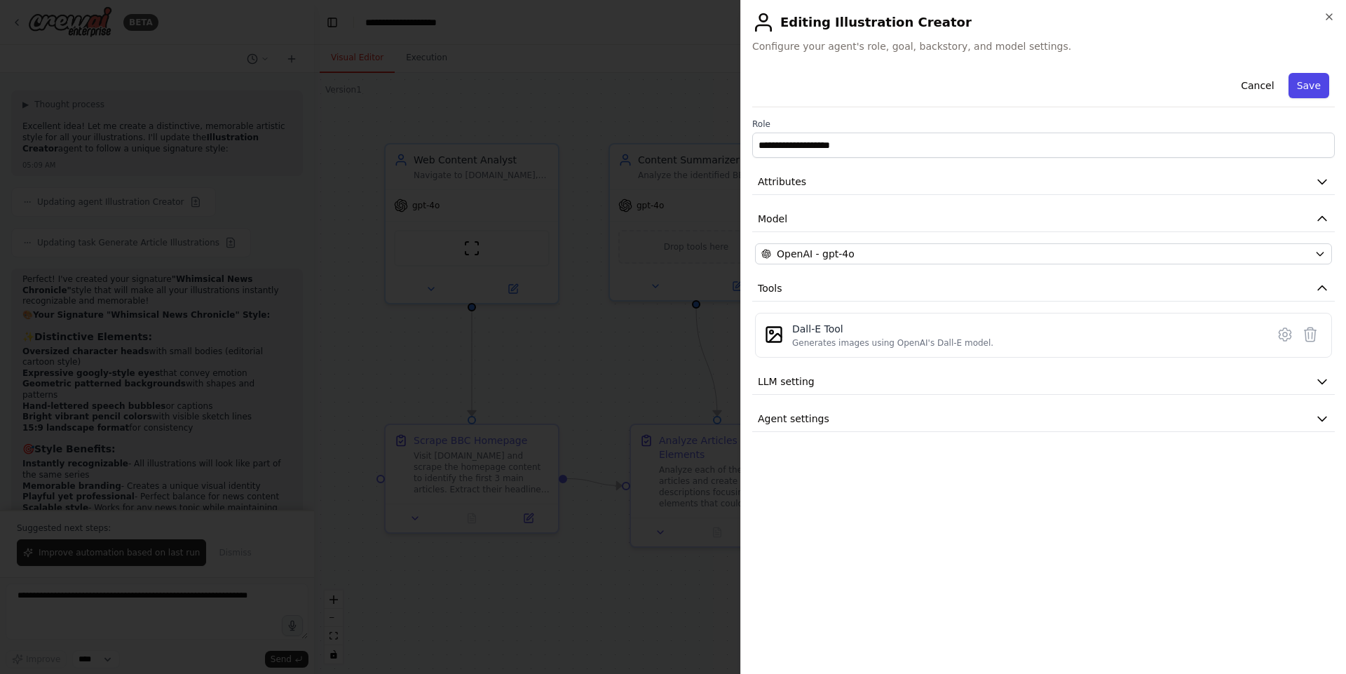
click at [1305, 90] on button "Save" at bounding box center [1308, 85] width 41 height 25
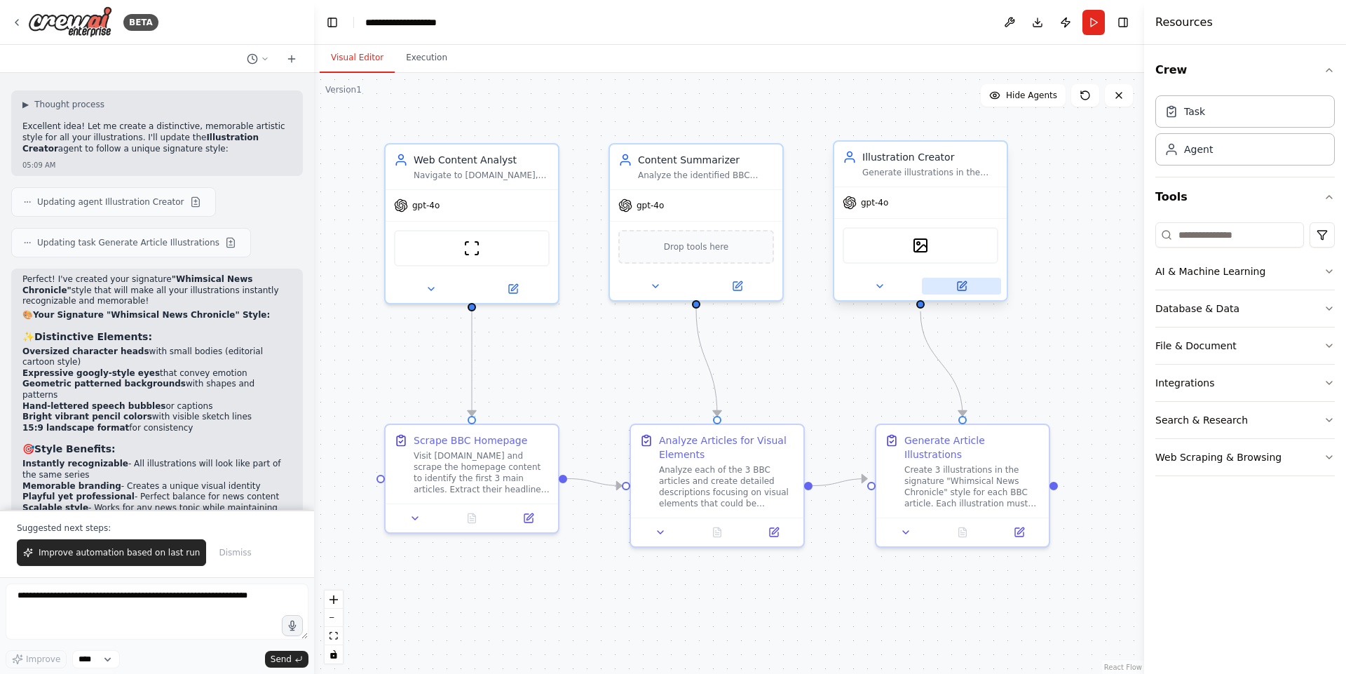
click at [961, 283] on icon at bounding box center [961, 286] width 8 height 8
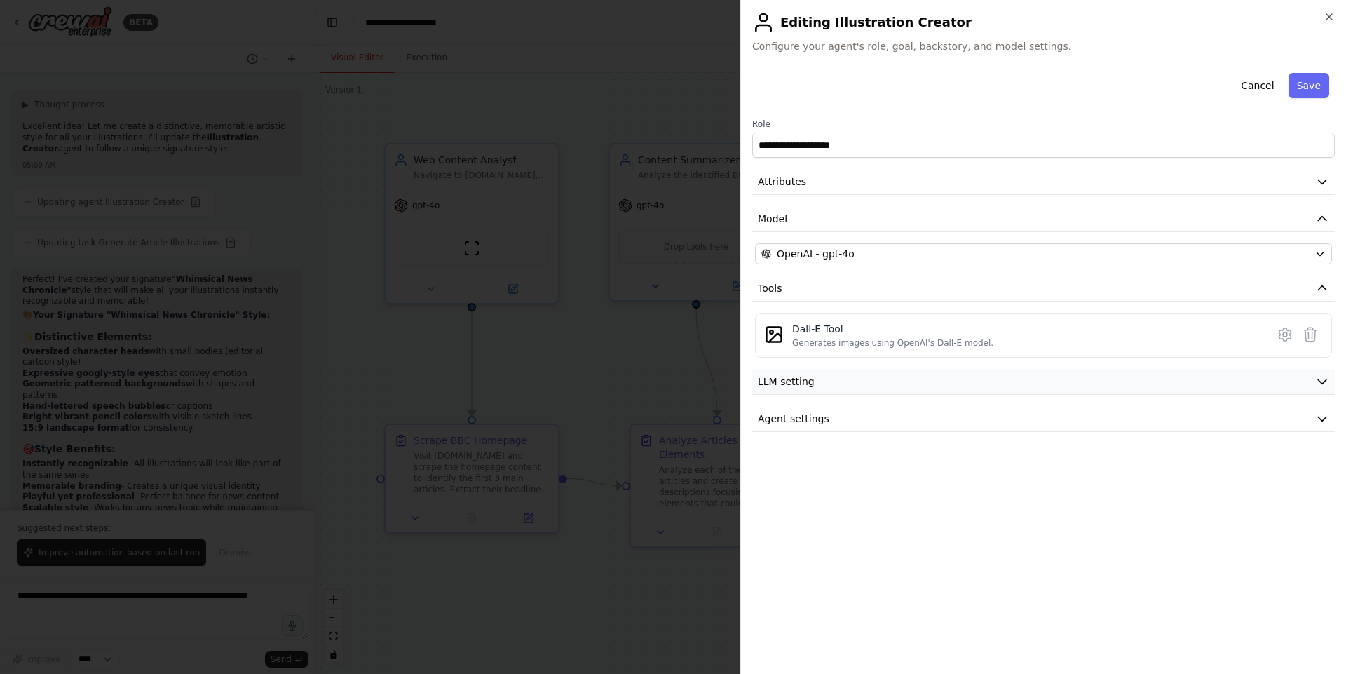
click at [927, 376] on button "LLM setting" at bounding box center [1043, 382] width 582 height 26
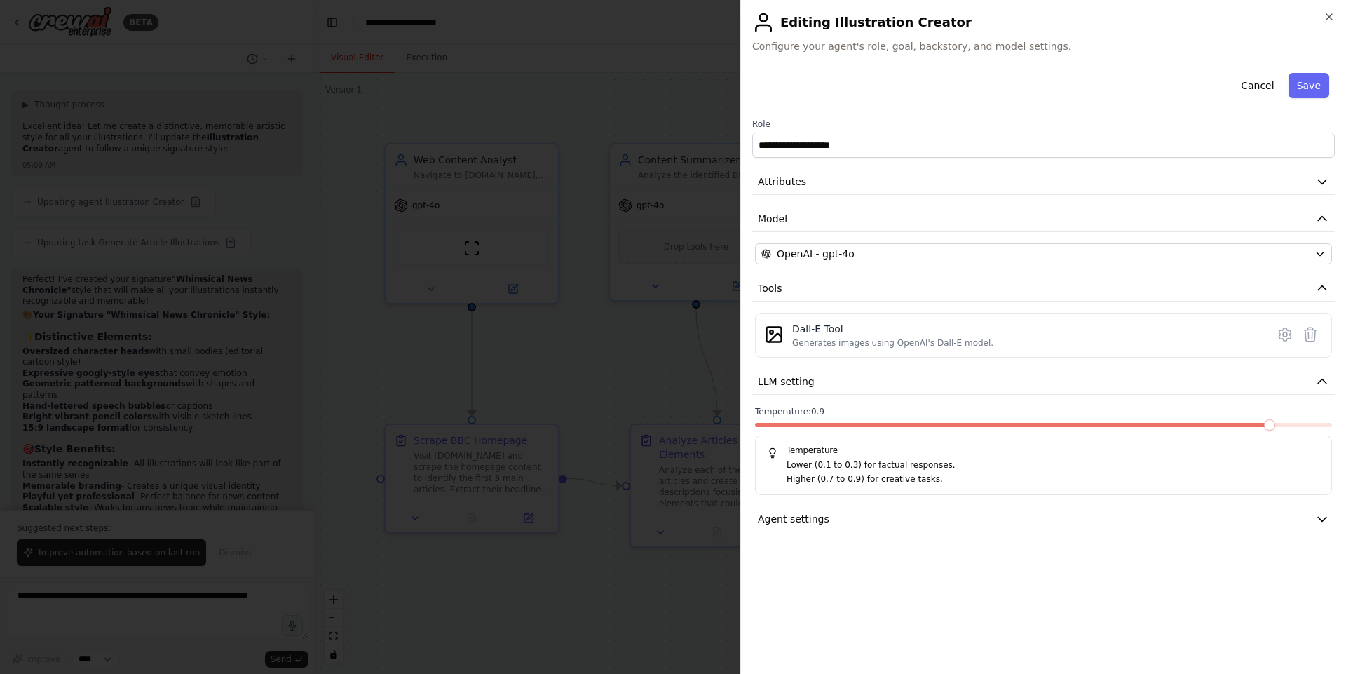
click at [1275, 430] on span at bounding box center [1269, 424] width 11 height 11
click at [1161, 517] on button "Agent settings" at bounding box center [1043, 519] width 582 height 26
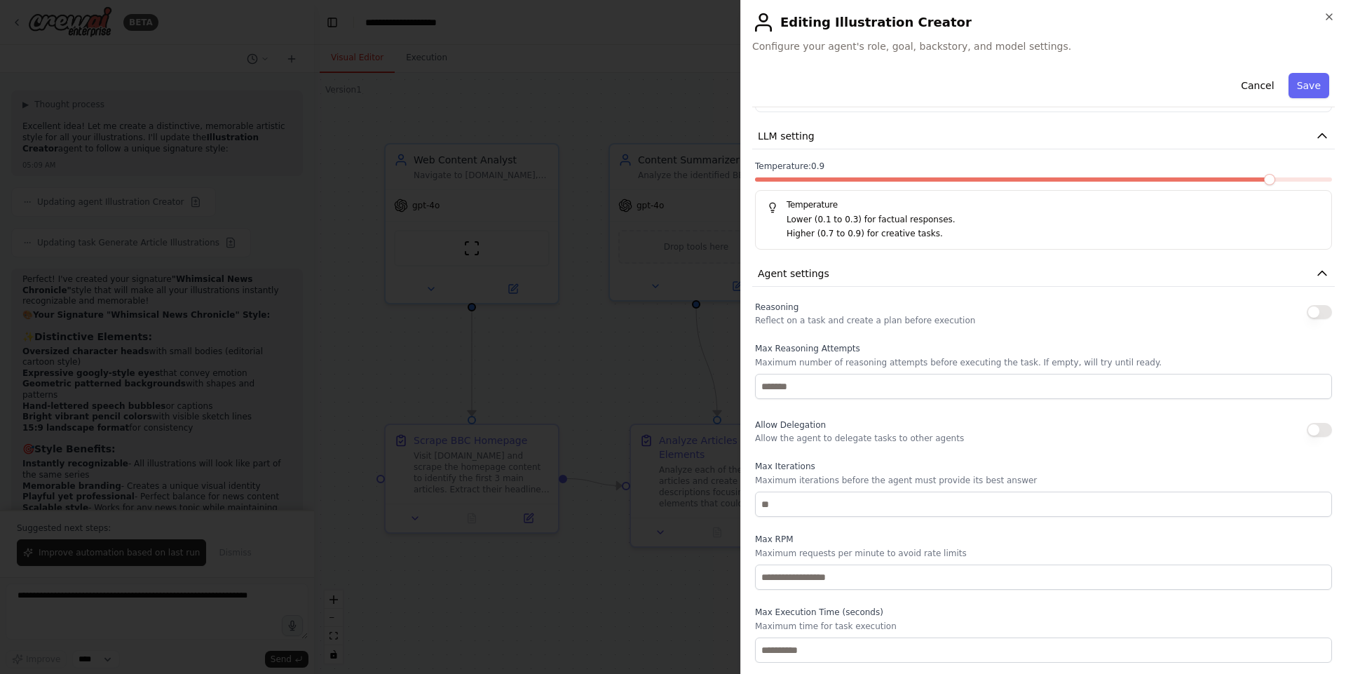
scroll to position [0, 0]
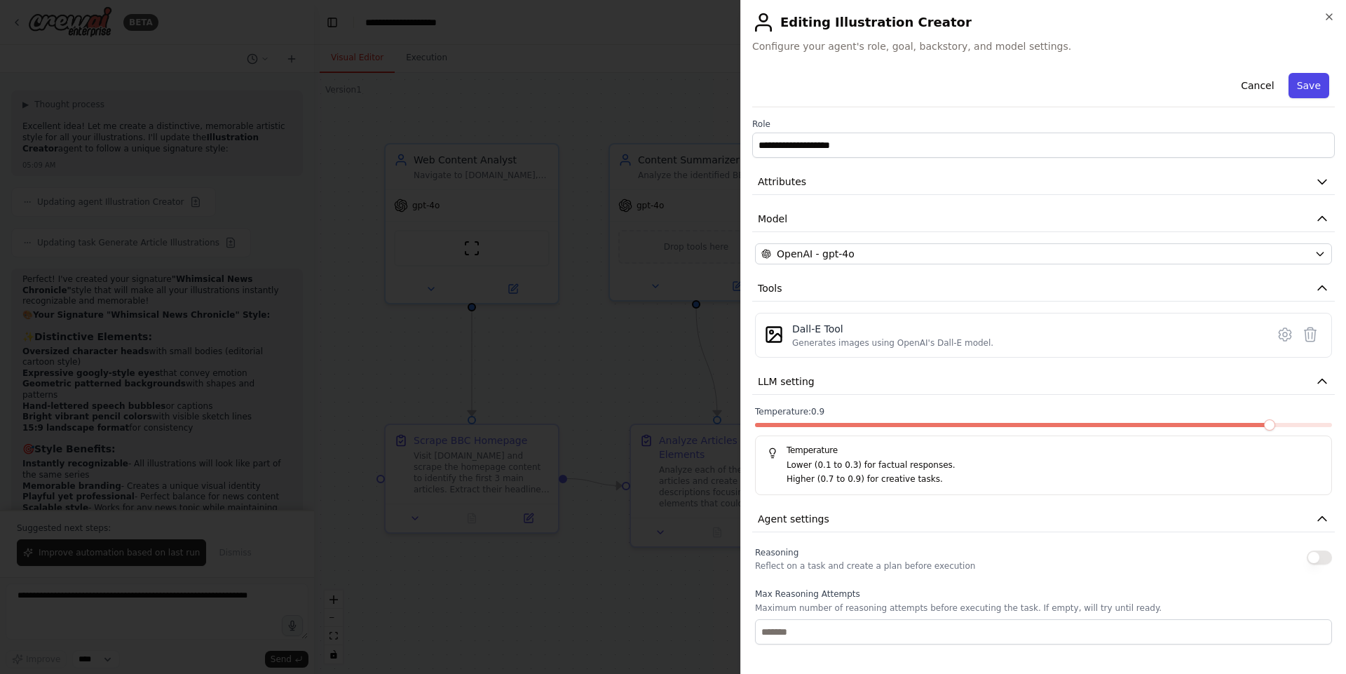
click at [1292, 86] on button "Save" at bounding box center [1308, 85] width 41 height 25
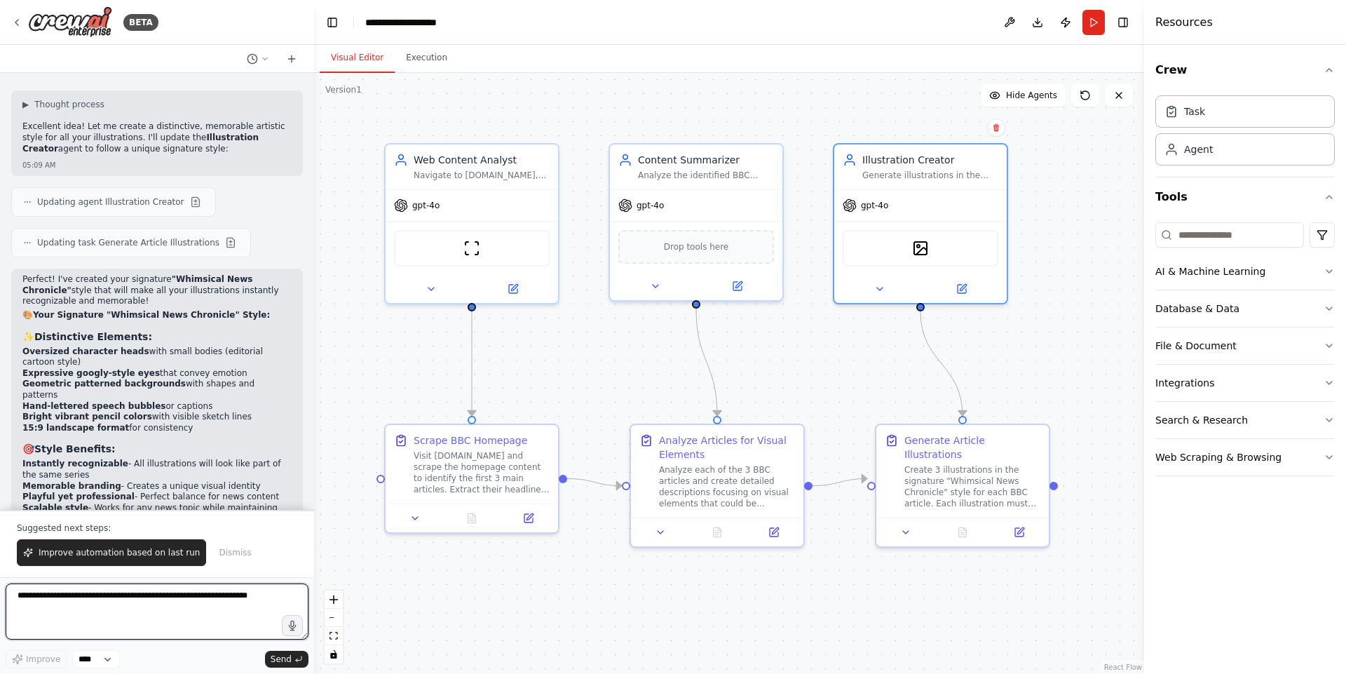
click at [158, 607] on textarea at bounding box center [157, 611] width 303 height 56
type textarea "**********"
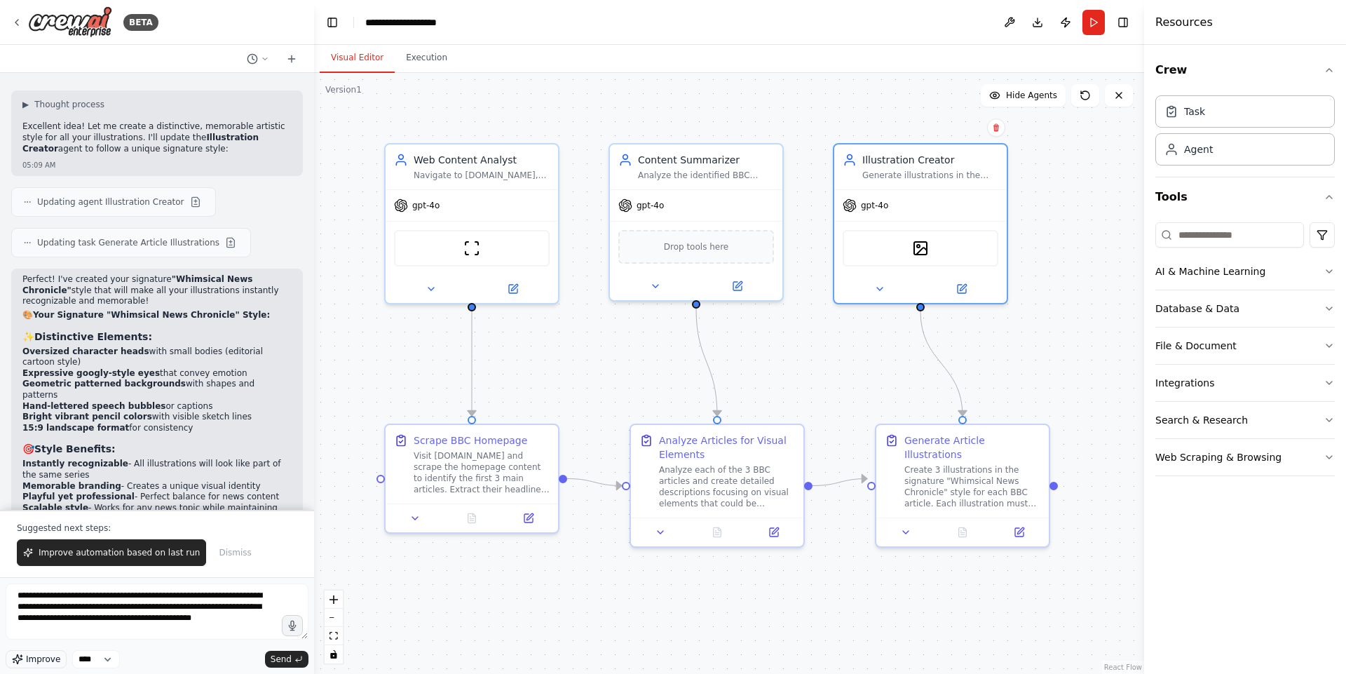
click at [33, 660] on span "Improve" at bounding box center [43, 658] width 34 height 11
click at [274, 655] on span "Send" at bounding box center [281, 658] width 21 height 11
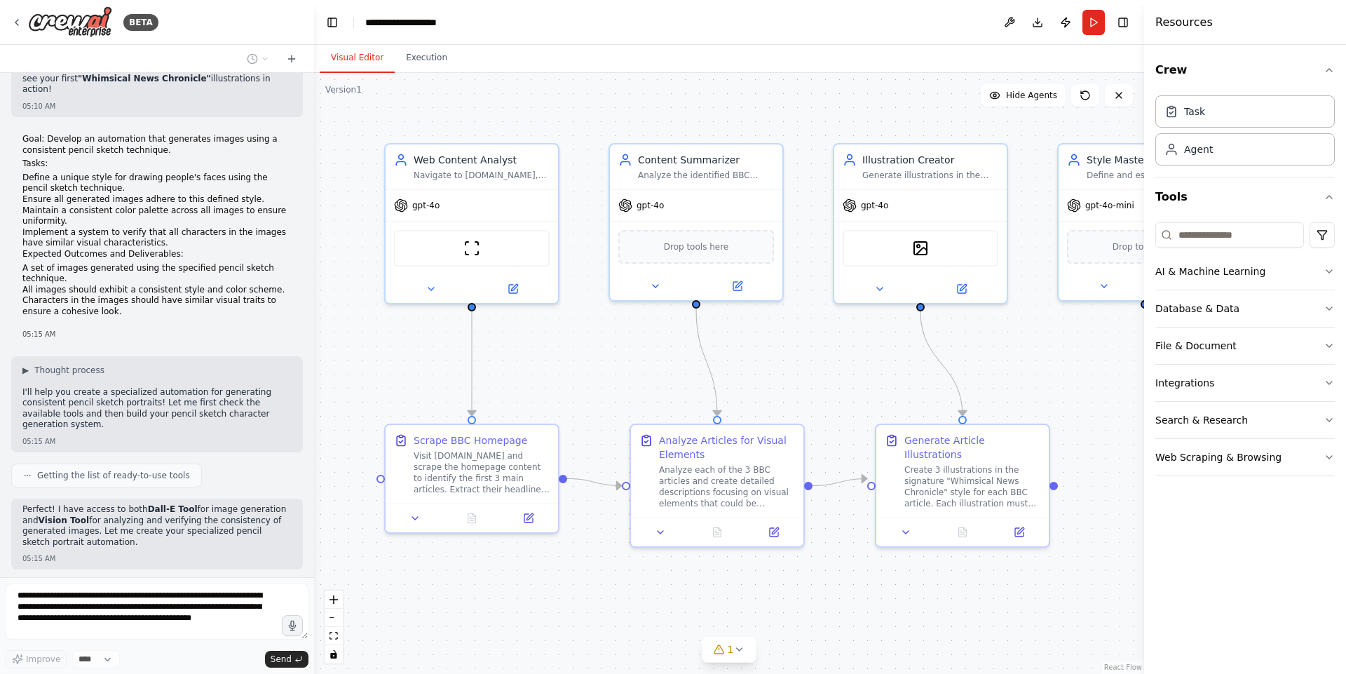
scroll to position [3034, 0]
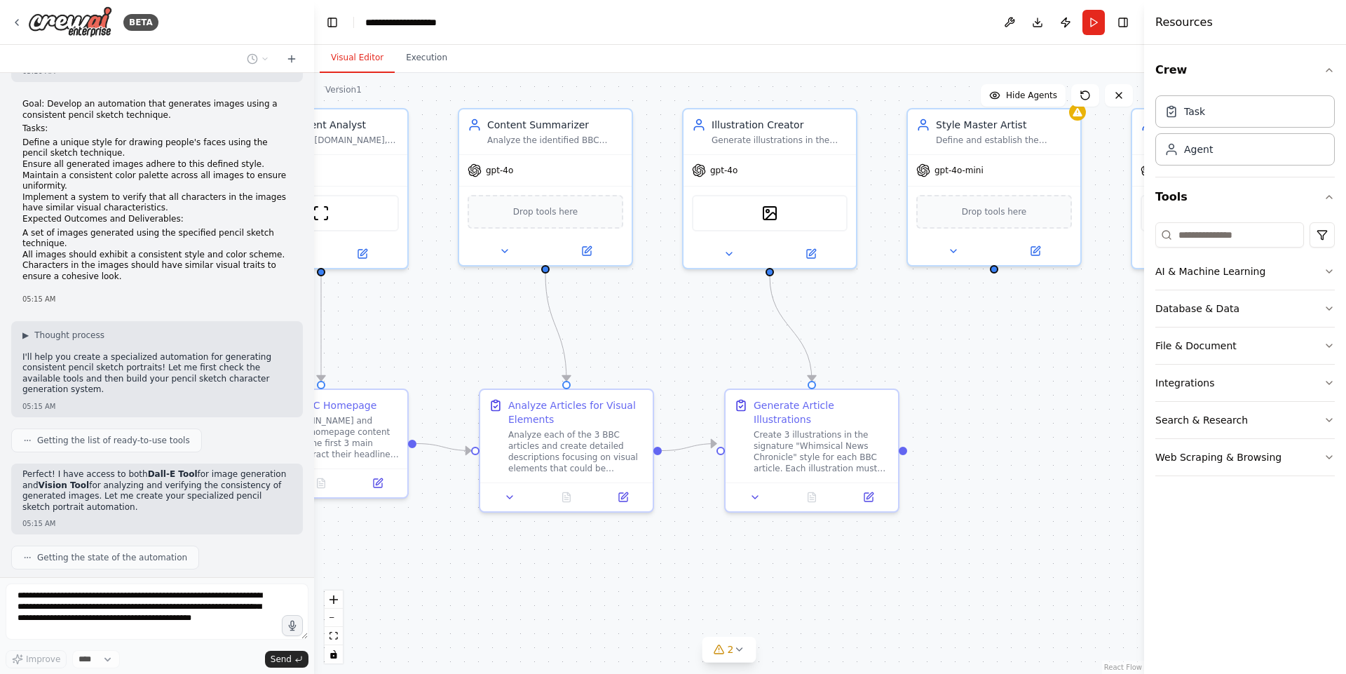
drag, startPoint x: 845, startPoint y: 345, endPoint x: 685, endPoint y: 315, distance: 161.9
click at [685, 315] on div ".deletable-edge-delete-btn { width: 20px; height: 20px; border: 0px solid #ffff…" at bounding box center [729, 373] width 830 height 601
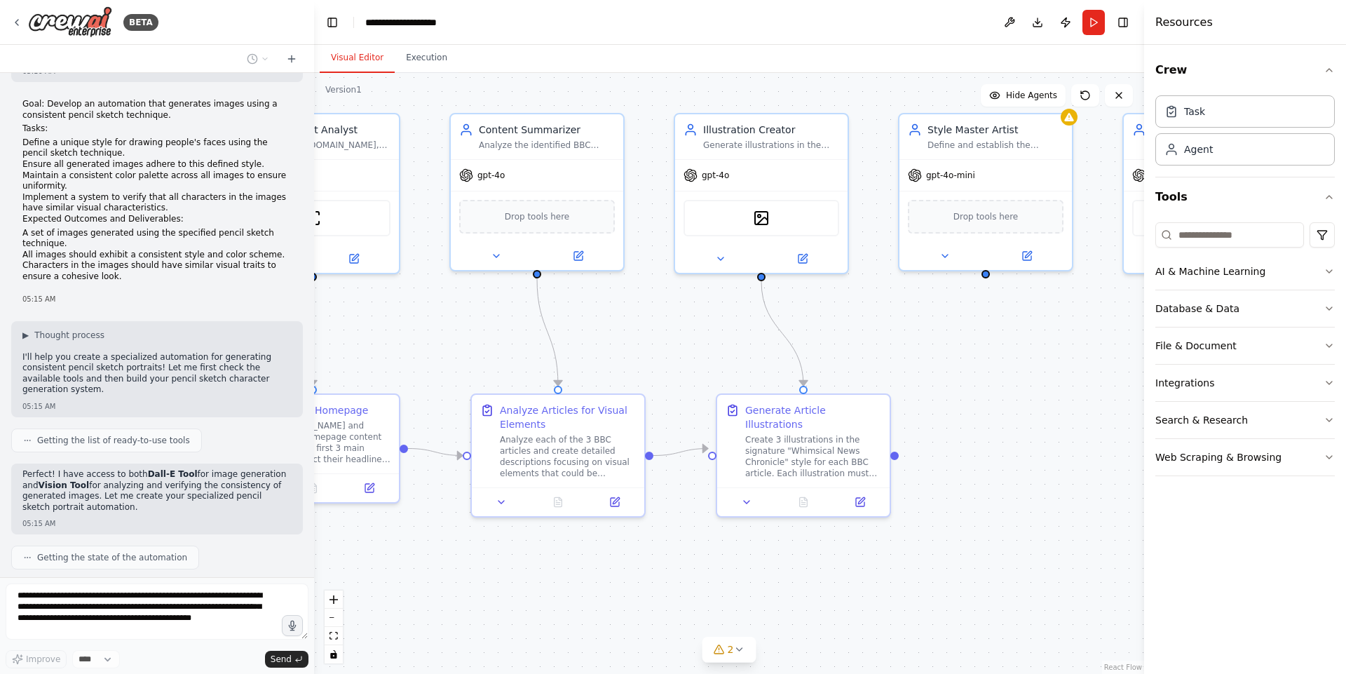
scroll to position [3080, 0]
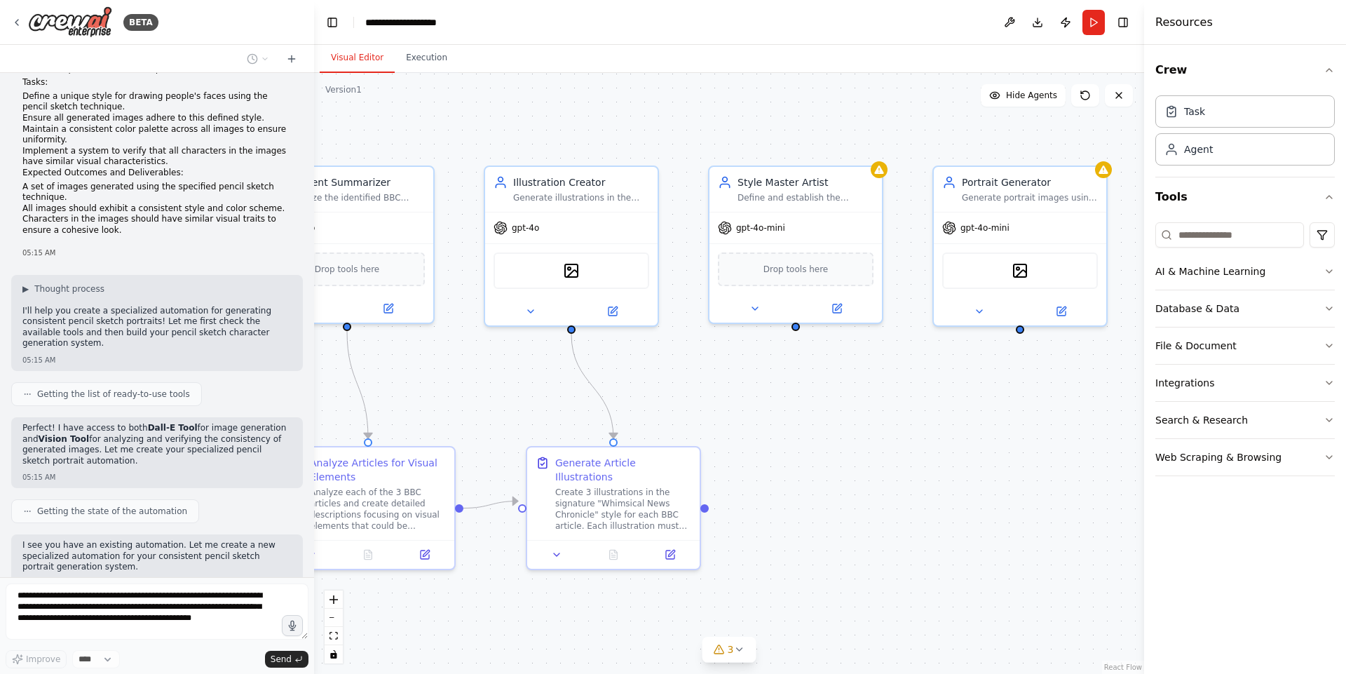
drag, startPoint x: 917, startPoint y: 325, endPoint x: 716, endPoint y: 378, distance: 207.9
click at [716, 378] on div ".deletable-edge-delete-btn { width: 20px; height: 20px; border: 0px solid #ffff…" at bounding box center [729, 373] width 830 height 601
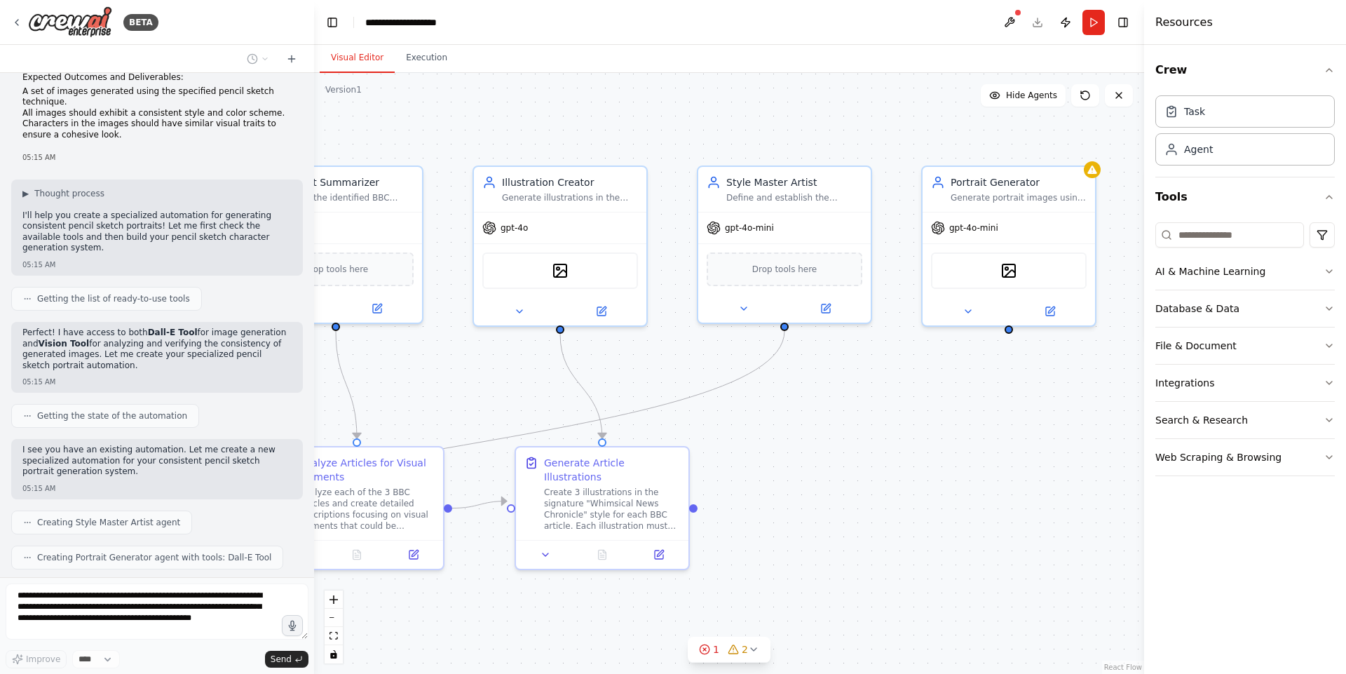
scroll to position [3211, 0]
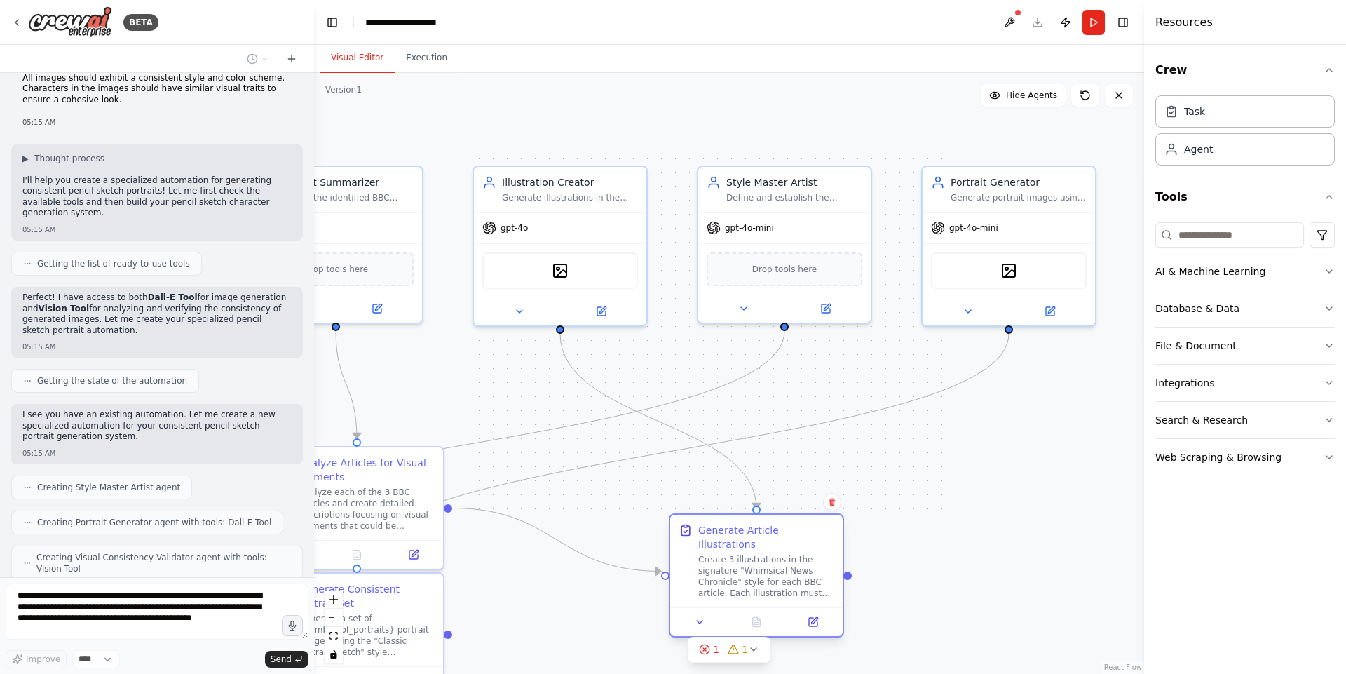
drag, startPoint x: 594, startPoint y: 490, endPoint x: 752, endPoint y: 566, distance: 175.2
click at [752, 566] on div "Create 3 illustrations in the signature "Whimsical News Chronicle" style for ea…" at bounding box center [766, 576] width 136 height 45
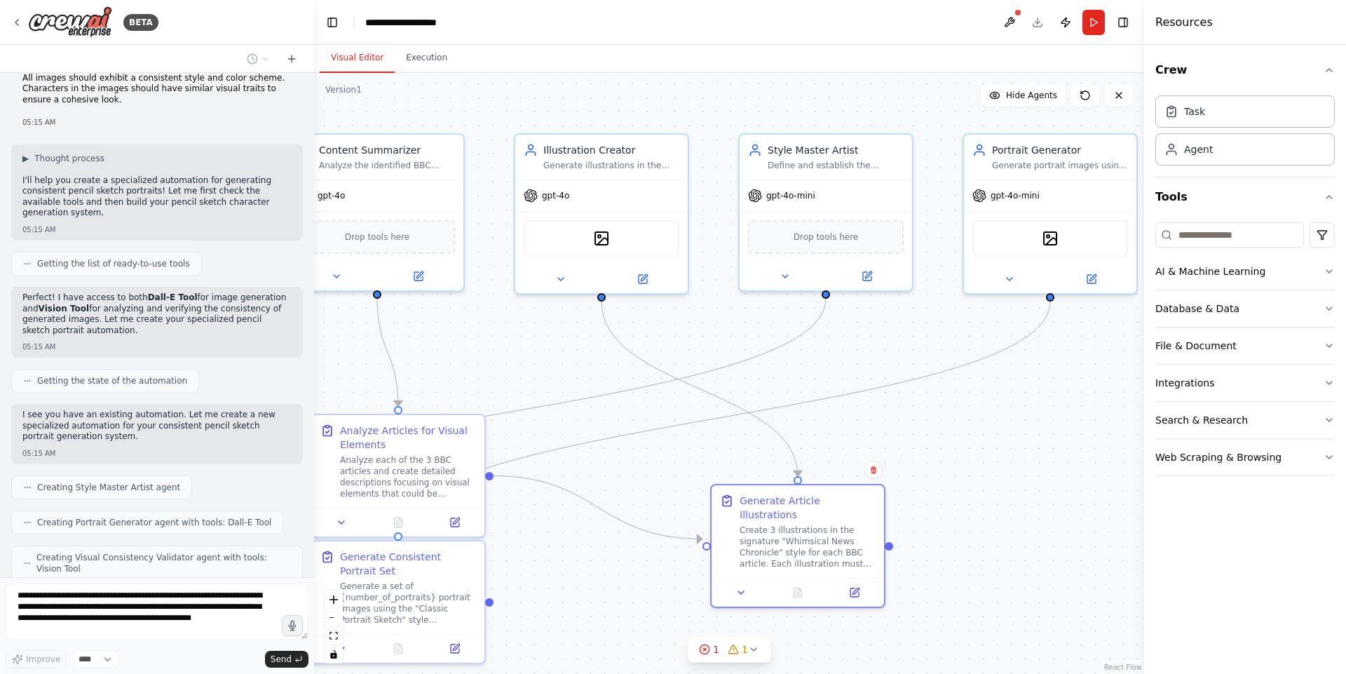
scroll to position [3246, 0]
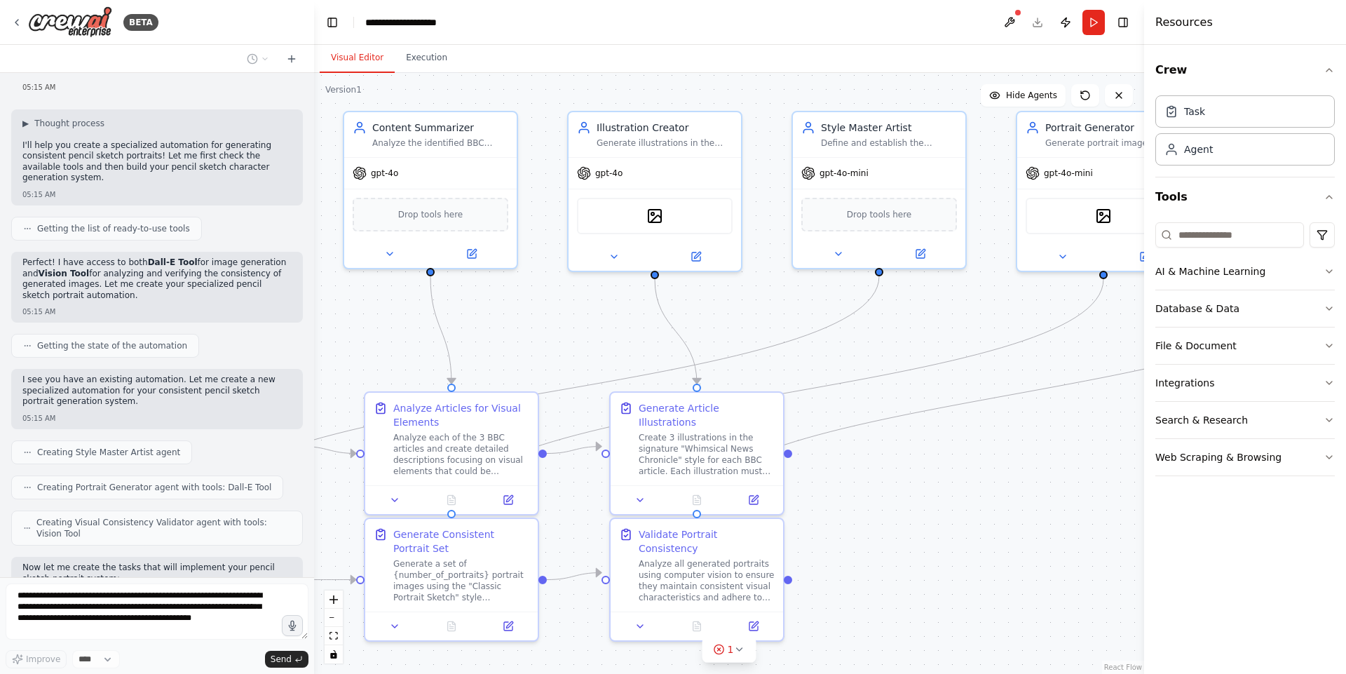
drag, startPoint x: 497, startPoint y: 557, endPoint x: 592, endPoint y: 501, distance: 110.0
click at [592, 501] on div ".deletable-edge-delete-btn { width: 20px; height: 20px; border: 0px solid #ffff…" at bounding box center [729, 373] width 830 height 601
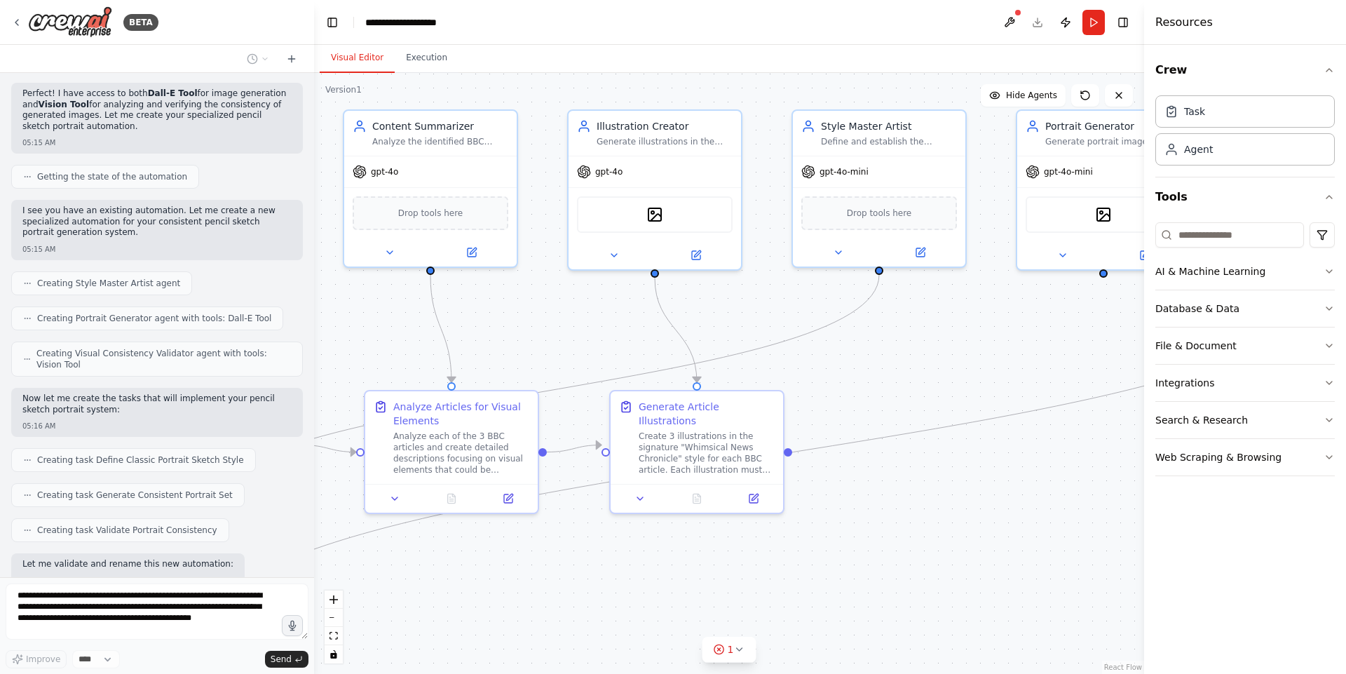
scroll to position [3426, 0]
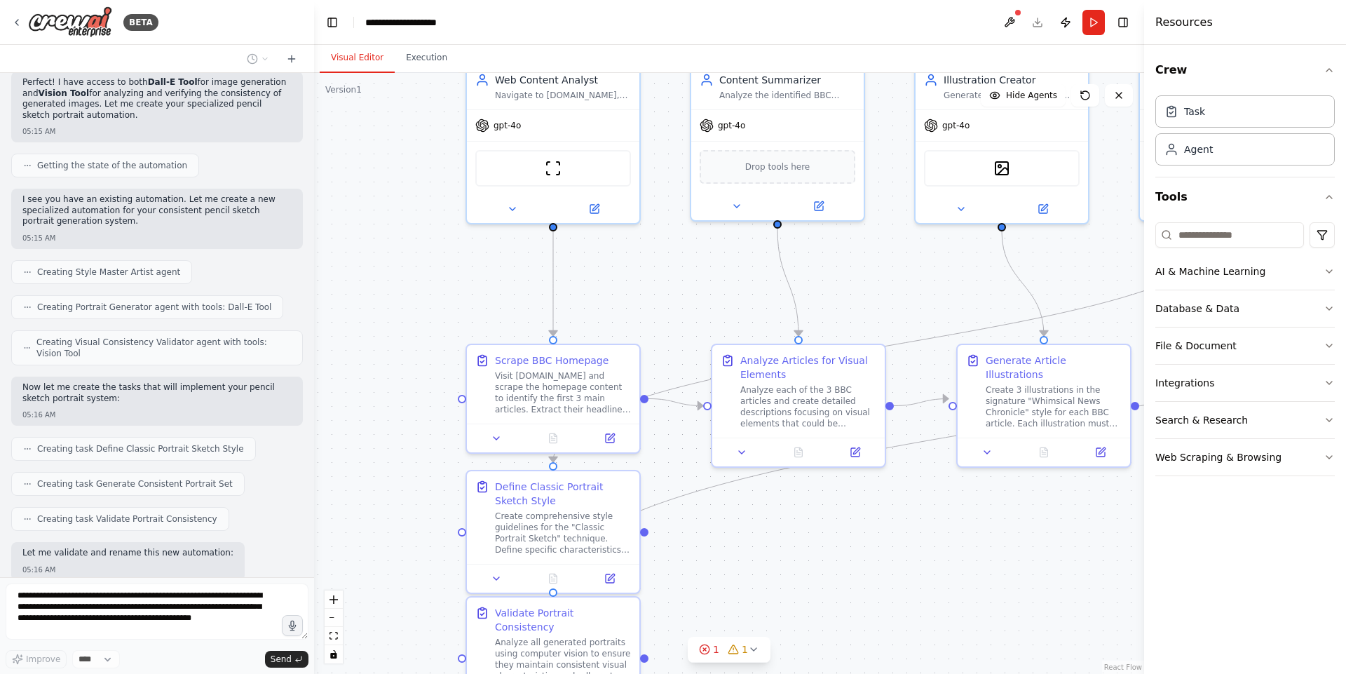
drag, startPoint x: 540, startPoint y: 539, endPoint x: 890, endPoint y: 491, distance: 353.8
click at [890, 491] on div ".deletable-edge-delete-btn { width: 20px; height: 20px; border: 0px solid #ffff…" at bounding box center [729, 373] width 830 height 601
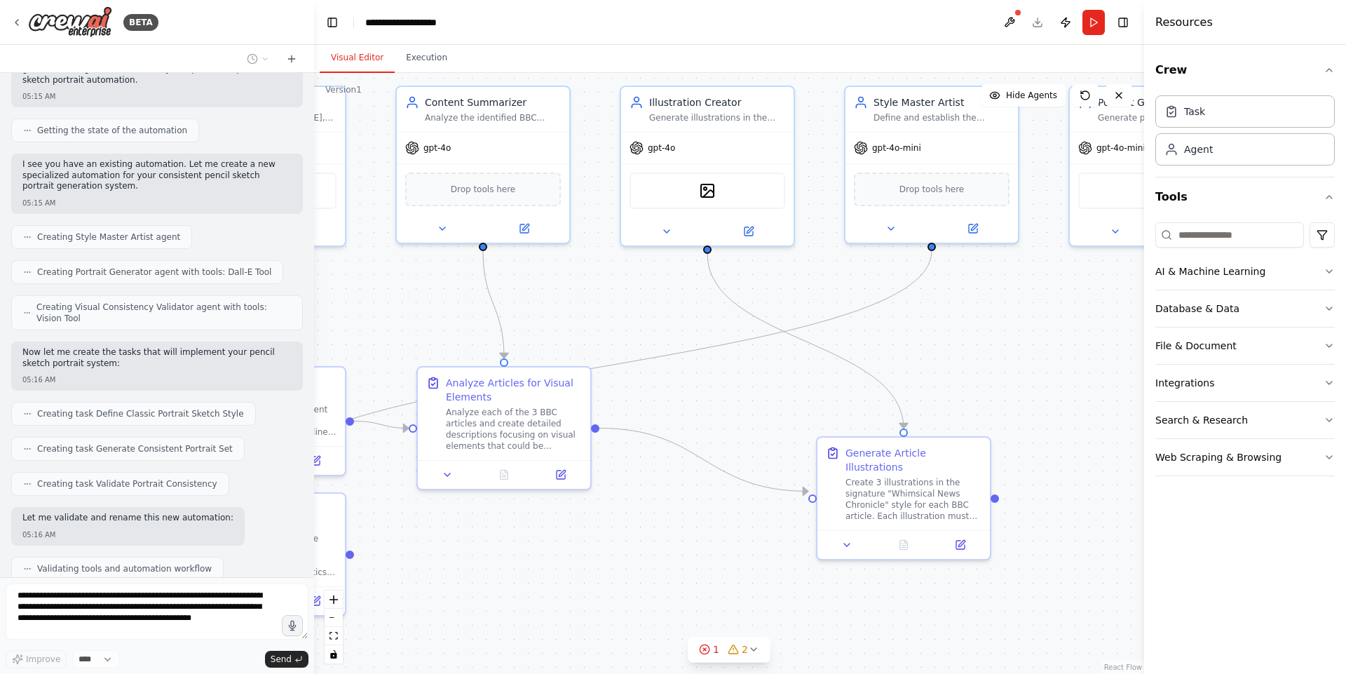
drag, startPoint x: 877, startPoint y: 532, endPoint x: 565, endPoint y: 554, distance: 313.3
click at [565, 554] on div ".deletable-edge-delete-btn { width: 20px; height: 20px; border: 0px solid #ffff…" at bounding box center [729, 373] width 830 height 601
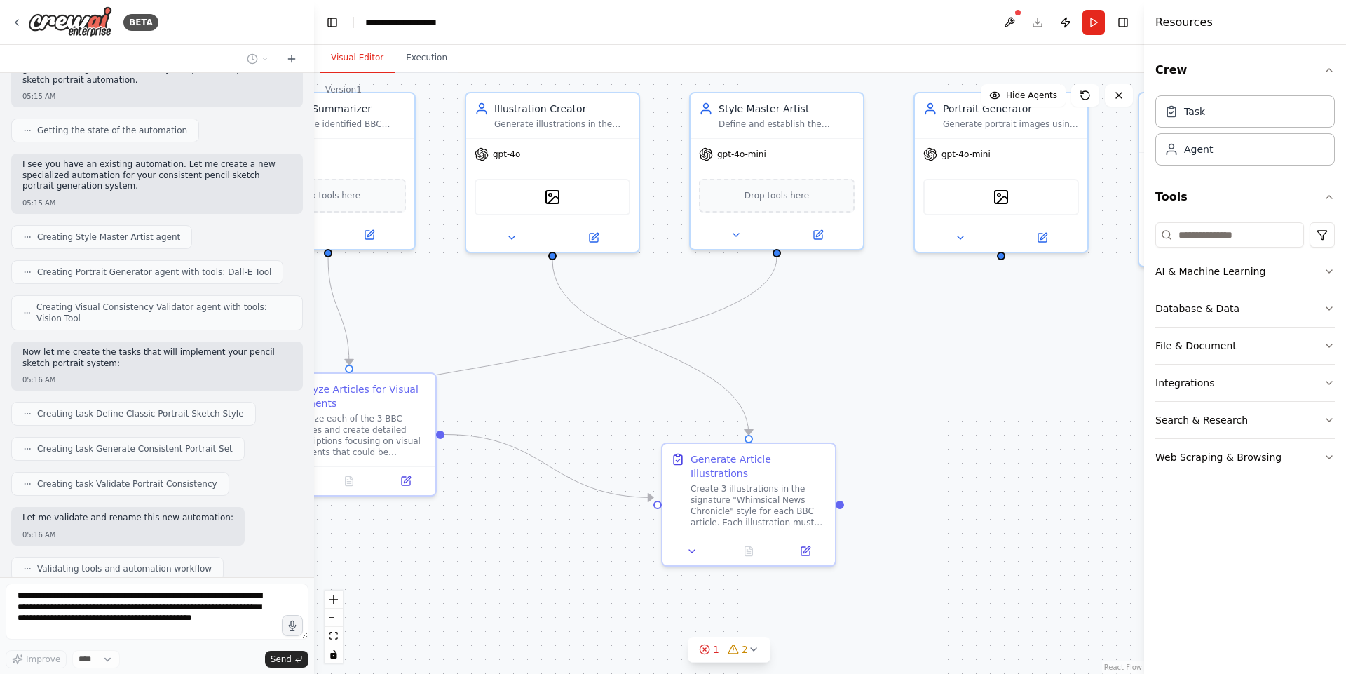
drag, startPoint x: 632, startPoint y: 561, endPoint x: 473, endPoint y: 570, distance: 159.4
click at [473, 570] on div ".deletable-edge-delete-btn { width: 20px; height: 20px; border: 0px solid #ffff…" at bounding box center [729, 373] width 830 height 601
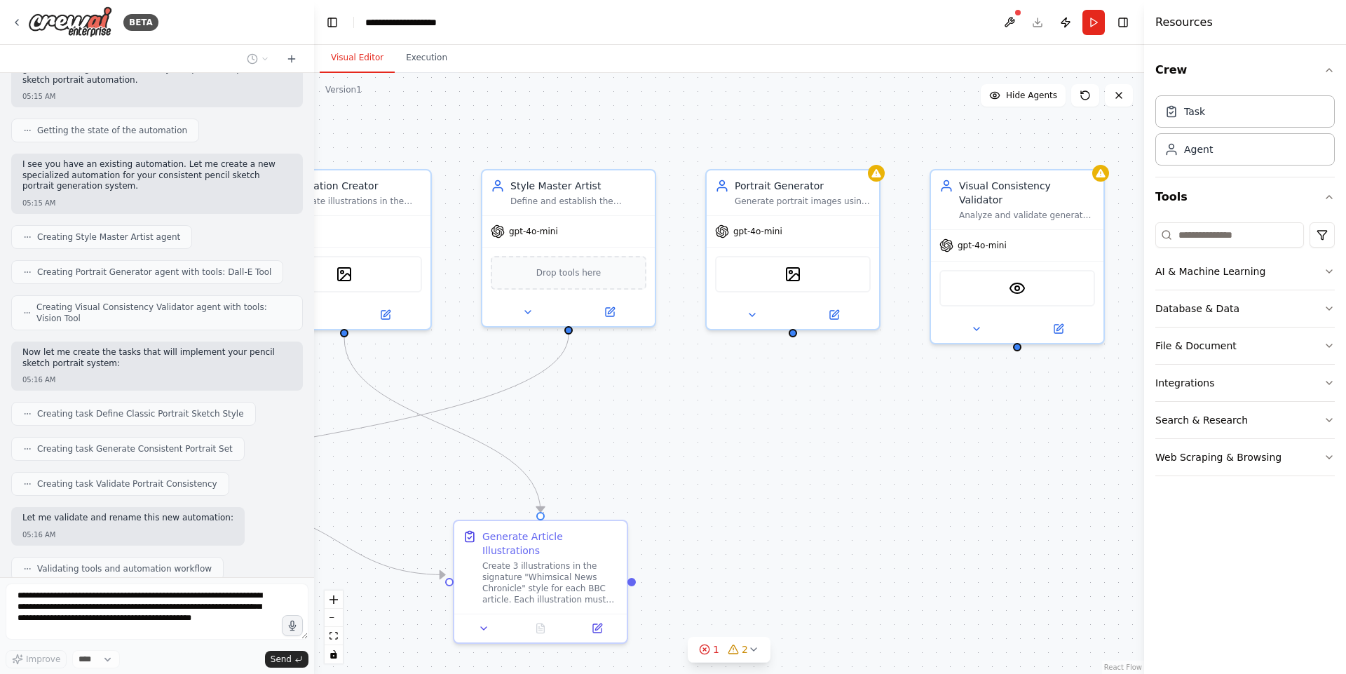
scroll to position [3496, 0]
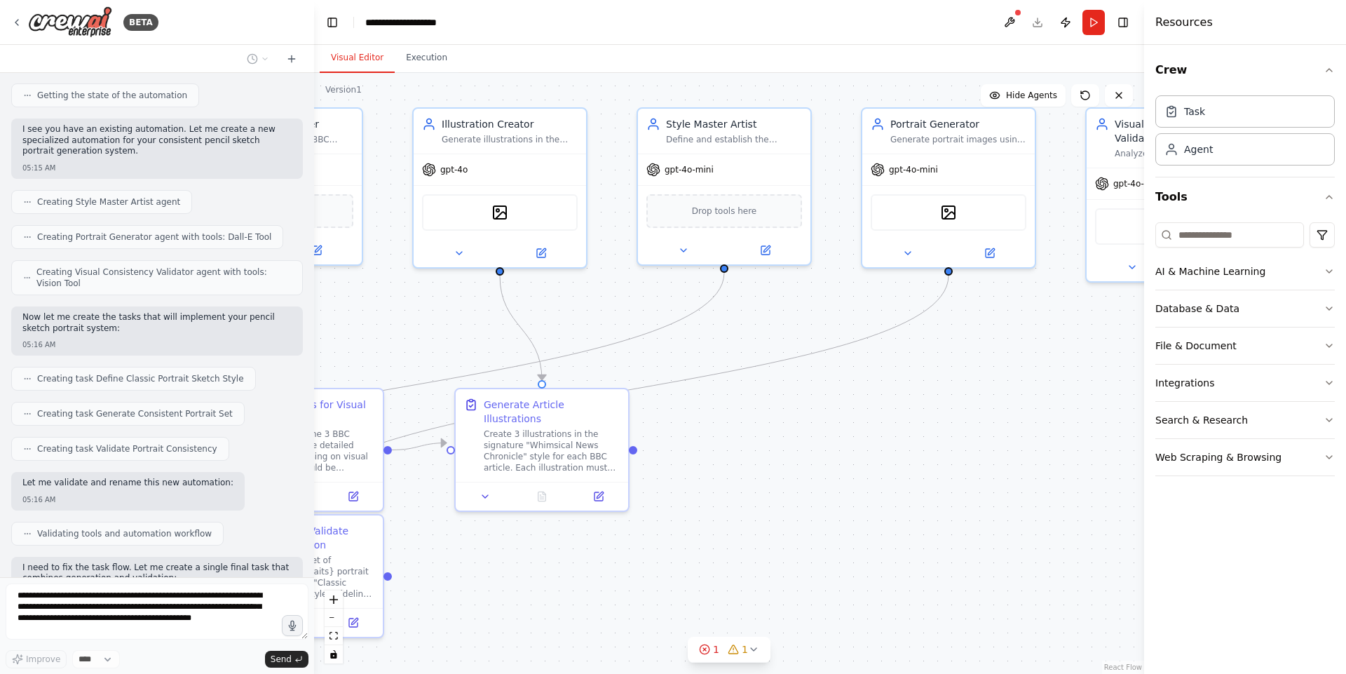
drag, startPoint x: 921, startPoint y: 407, endPoint x: 887, endPoint y: 422, distance: 36.7
click at [887, 422] on div ".deletable-edge-delete-btn { width: 20px; height: 20px; border: 0px solid #ffff…" at bounding box center [729, 373] width 830 height 601
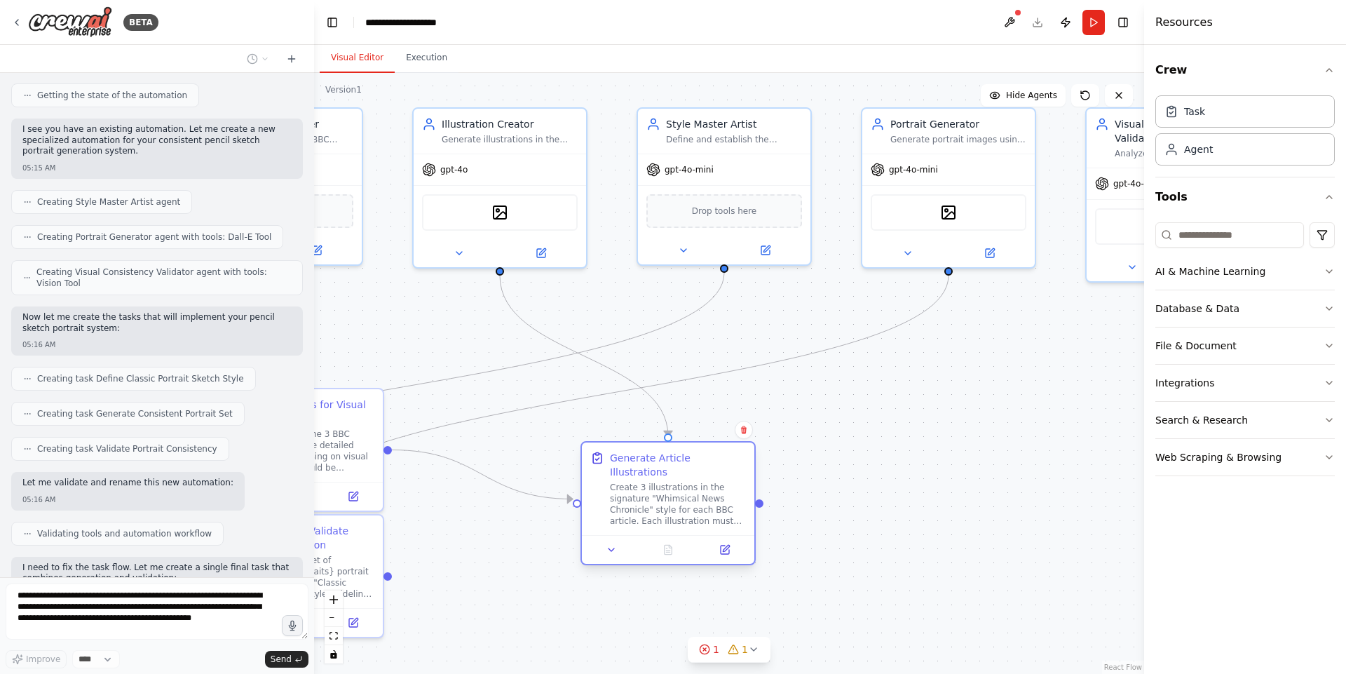
drag, startPoint x: 567, startPoint y: 420, endPoint x: 695, endPoint y: 483, distance: 142.3
click at [695, 483] on div "Create 3 illustrations in the signature "Whimsical News Chronicle" style for ea…" at bounding box center [678, 503] width 136 height 45
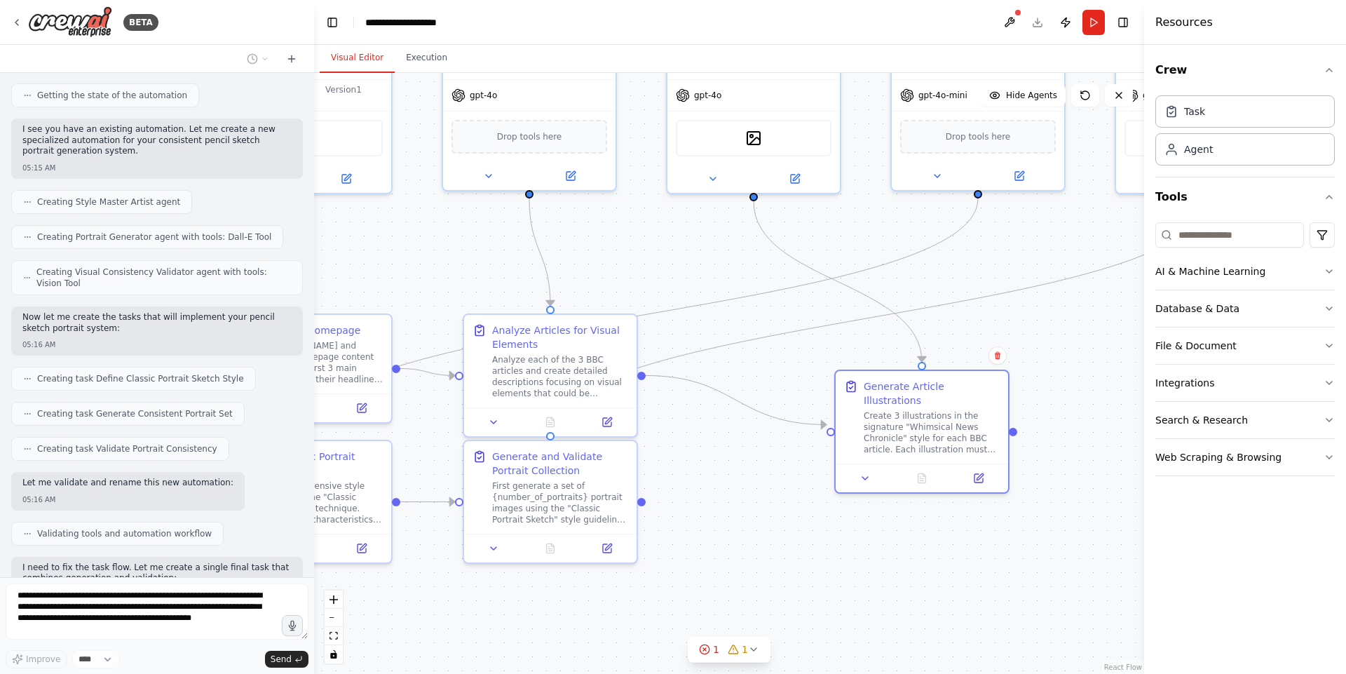
drag, startPoint x: 503, startPoint y: 521, endPoint x: 778, endPoint y: 445, distance: 285.6
click at [778, 445] on div ".deletable-edge-delete-btn { width: 20px; height: 20px; border: 0px solid #ffff…" at bounding box center [729, 373] width 830 height 601
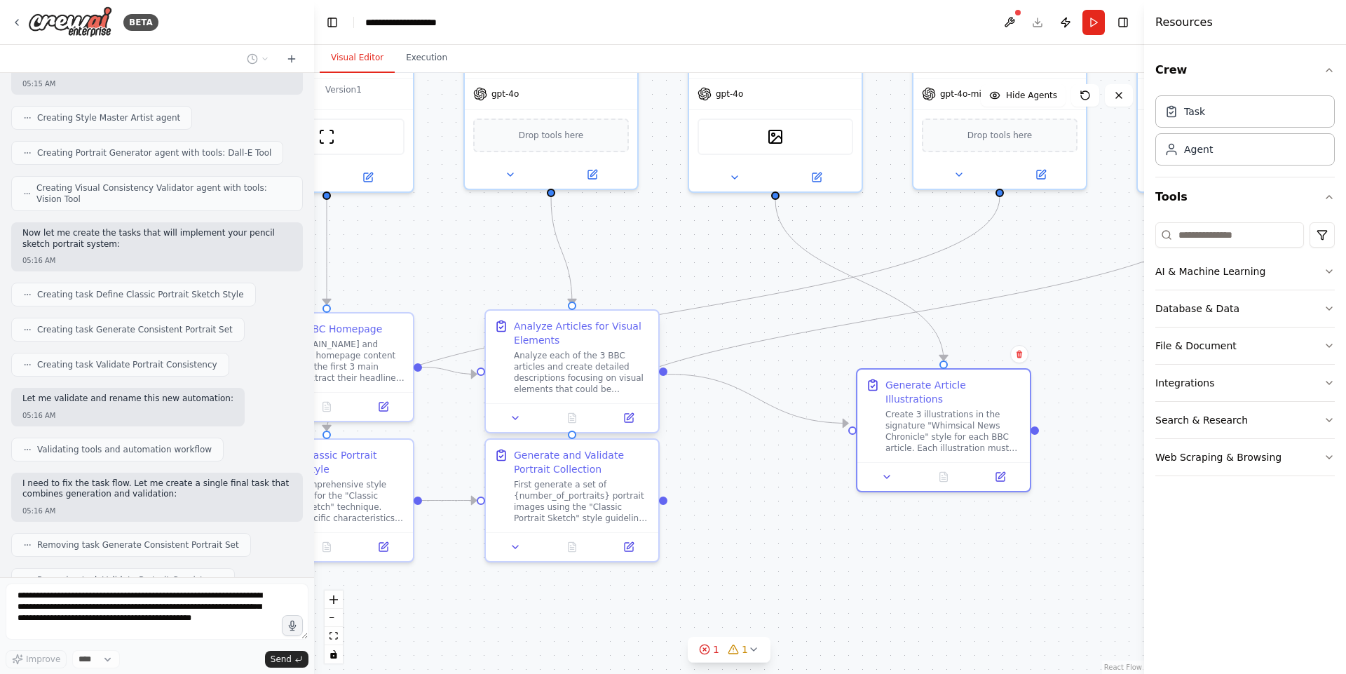
scroll to position [3580, 0]
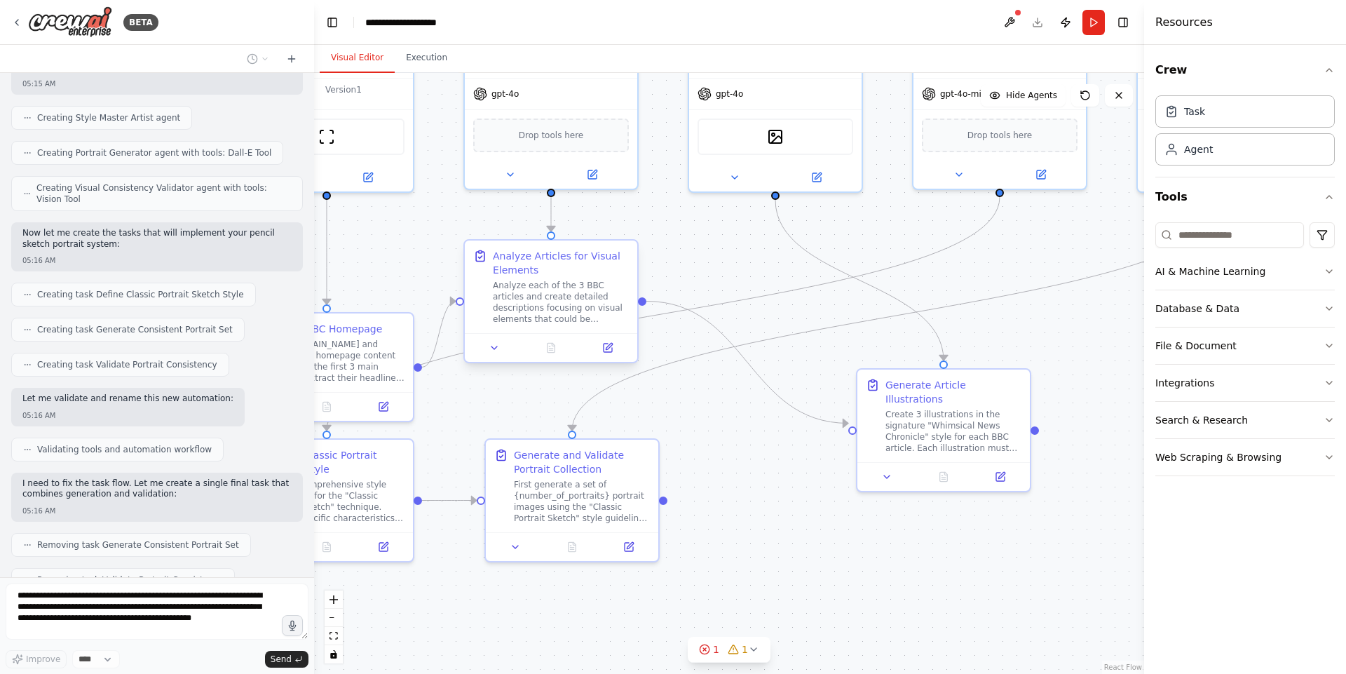
drag, startPoint x: 596, startPoint y: 360, endPoint x: 578, endPoint y: 292, distance: 70.6
click at [578, 292] on div "Analyze each of the 3 BBC articles and create detailed descriptions focusing on…" at bounding box center [561, 302] width 136 height 45
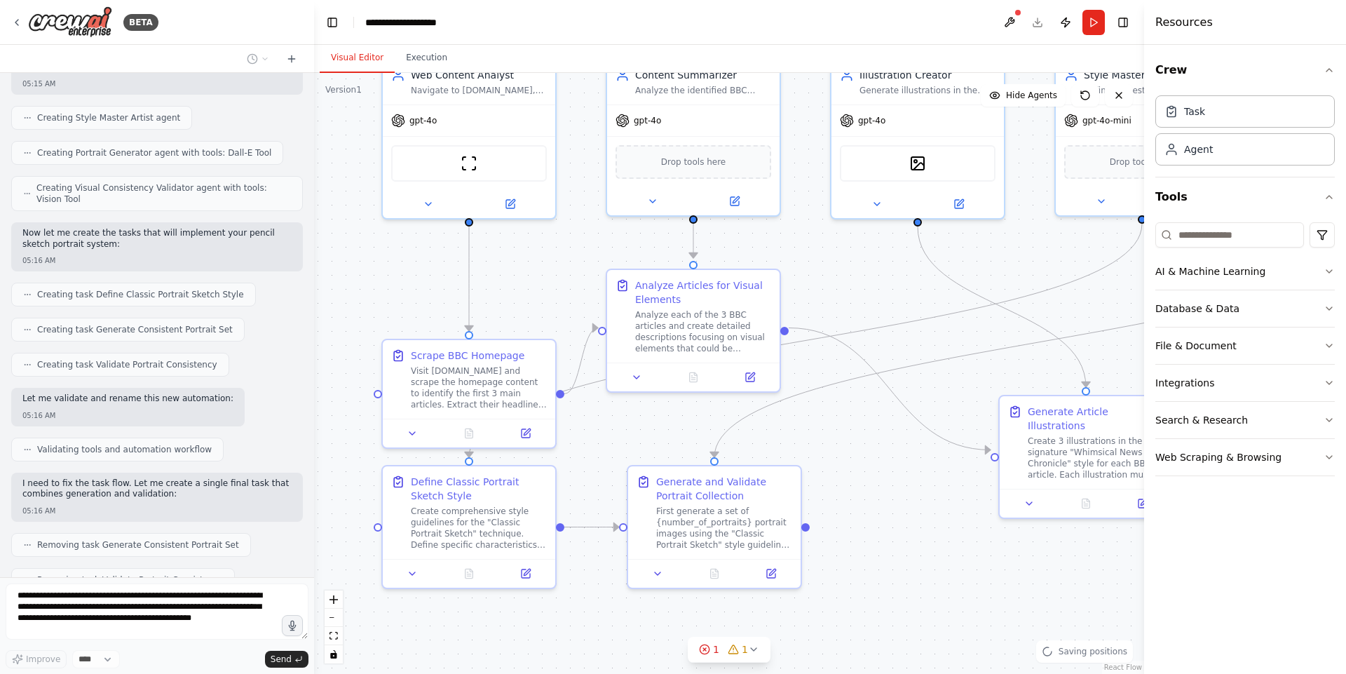
drag, startPoint x: 726, startPoint y: 443, endPoint x: 869, endPoint y: 470, distance: 145.4
click at [869, 470] on div ".deletable-edge-delete-btn { width: 20px; height: 20px; border: 0px solid #ffff…" at bounding box center [729, 373] width 830 height 601
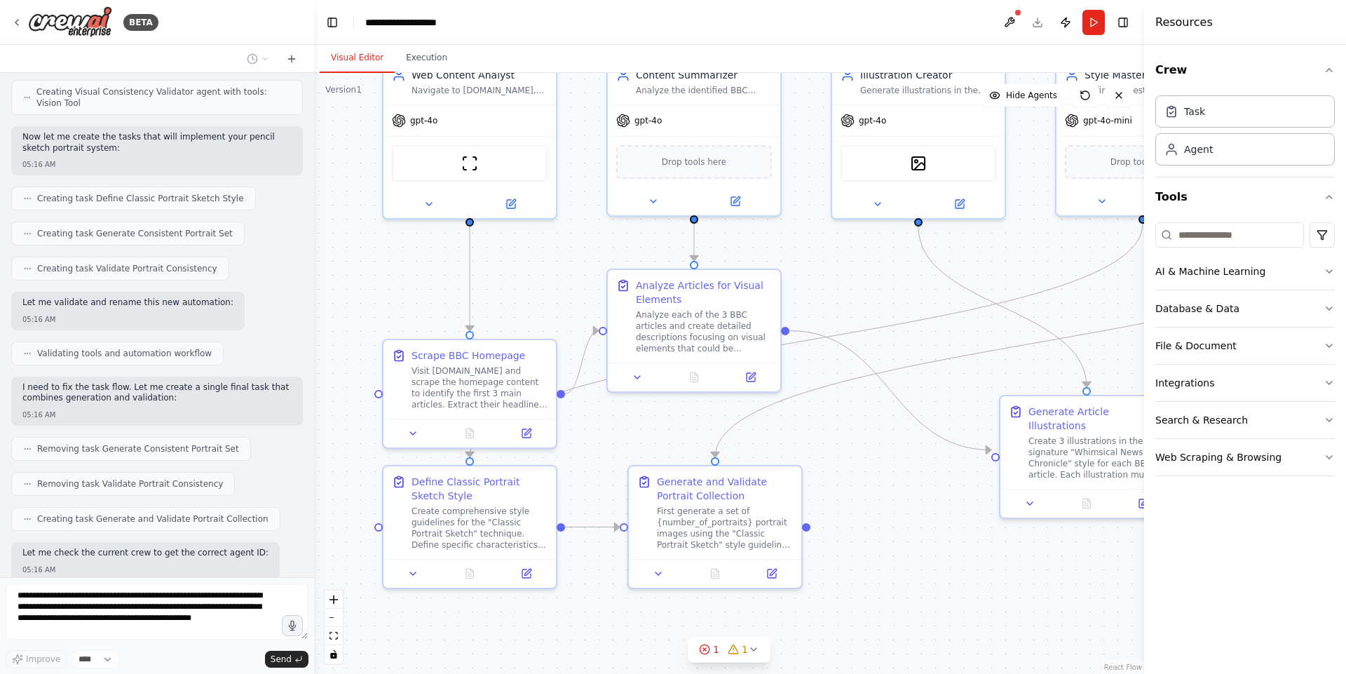
scroll to position [3687, 0]
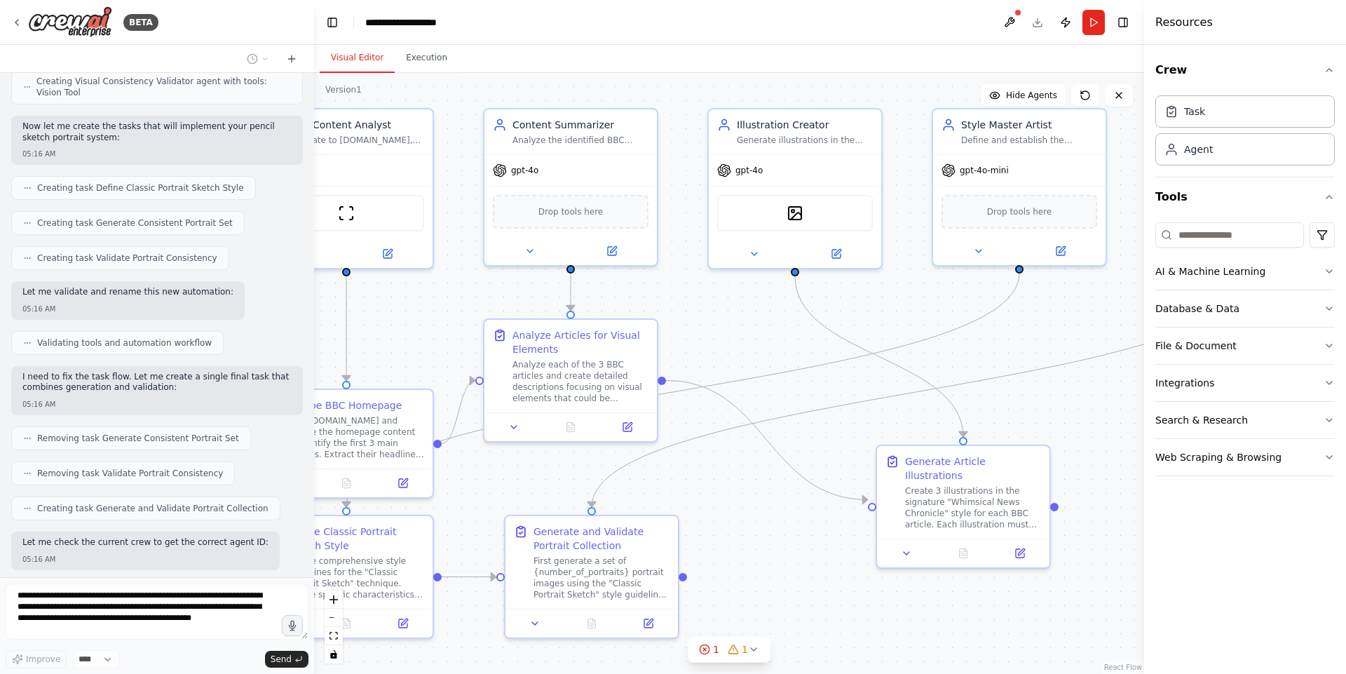
drag, startPoint x: 883, startPoint y: 470, endPoint x: 683, endPoint y: 550, distance: 215.8
click at [683, 550] on div ".deletable-edge-delete-btn { width: 20px; height: 20px; border: 0px solid #ffff…" at bounding box center [729, 373] width 830 height 601
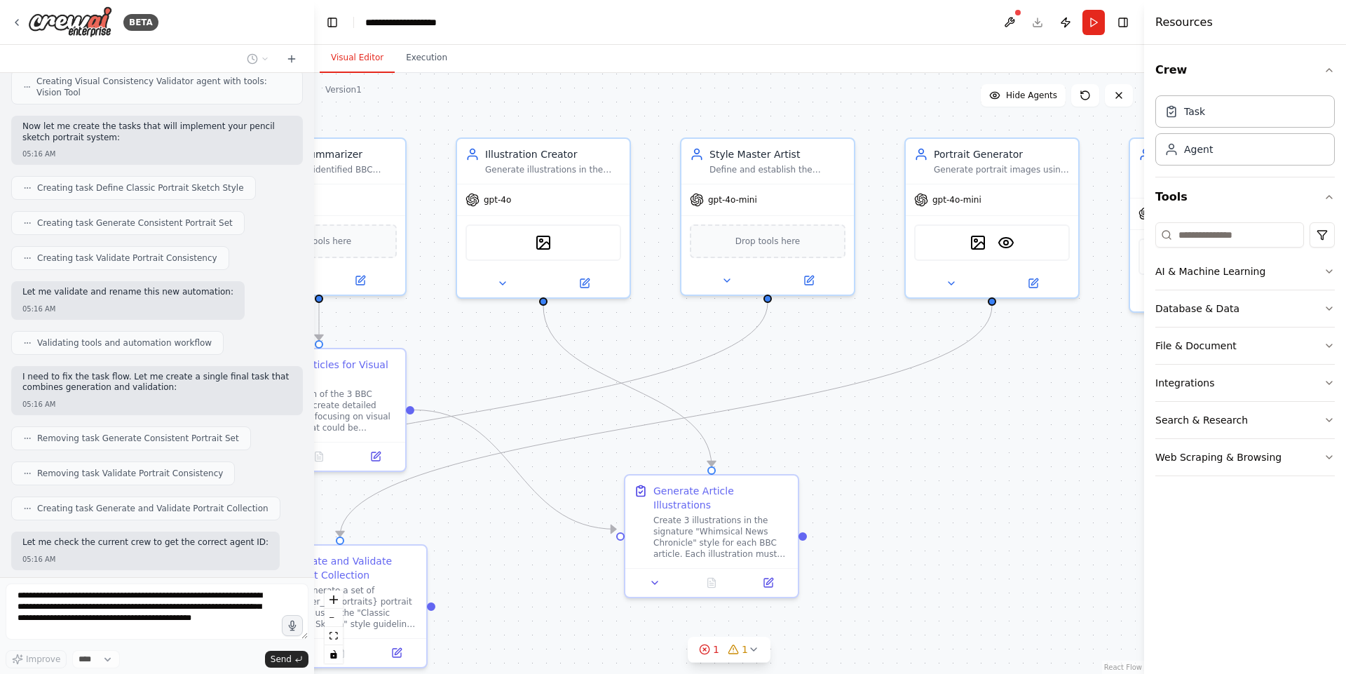
drag, startPoint x: 1014, startPoint y: 414, endPoint x: 835, endPoint y: 412, distance: 178.7
click at [835, 412] on div ".deletable-edge-delete-btn { width: 20px; height: 20px; border: 0px solid #ffff…" at bounding box center [729, 373] width 830 height 601
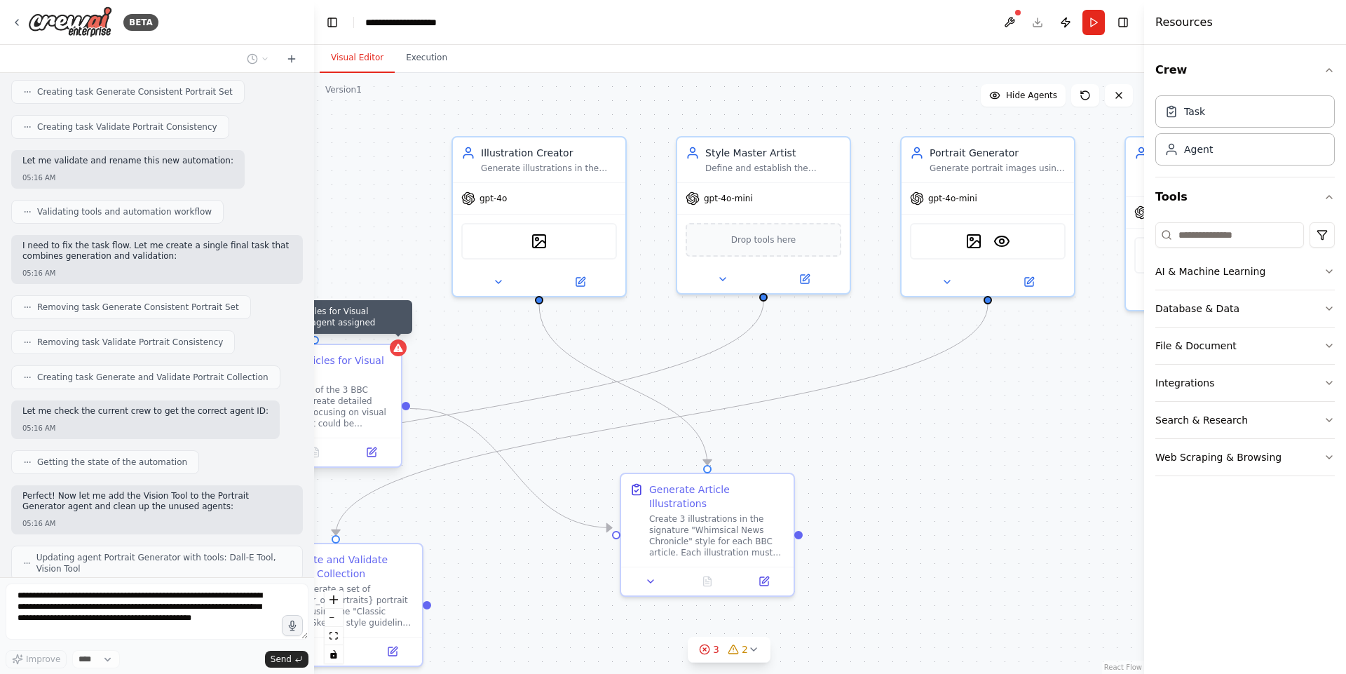
scroll to position [3853, 0]
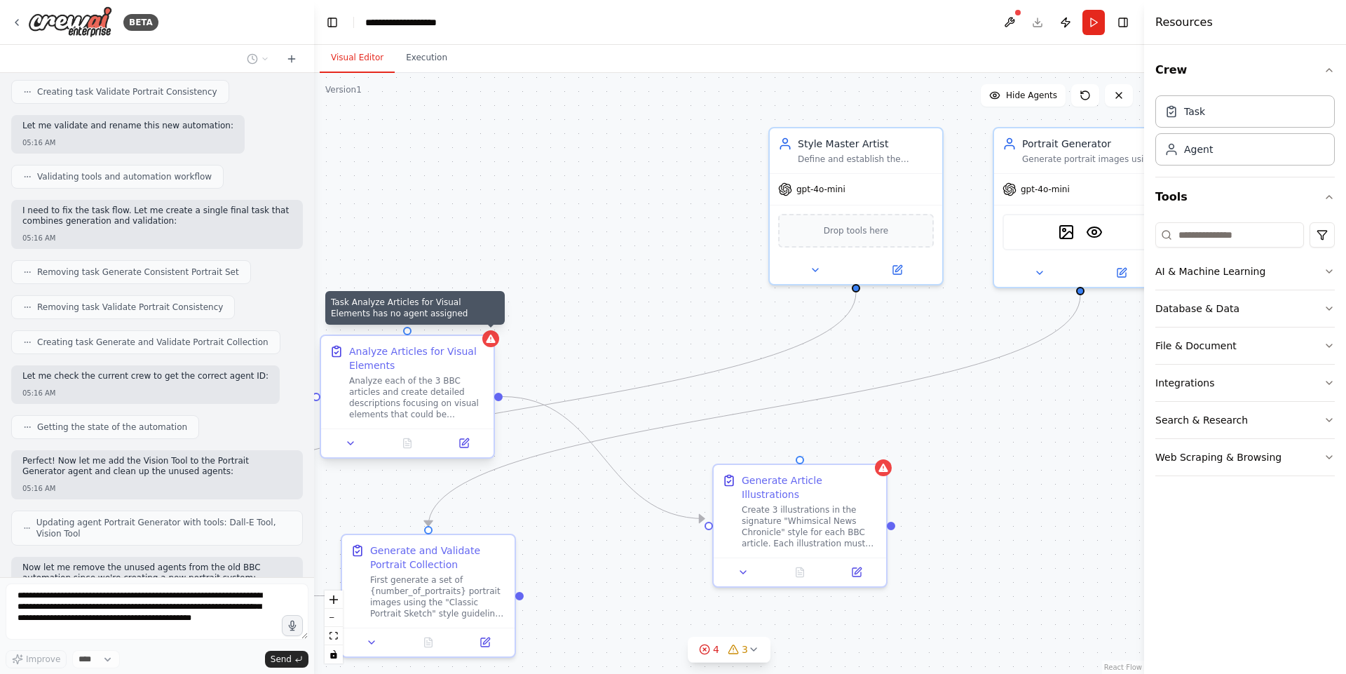
drag, startPoint x: 483, startPoint y: 246, endPoint x: 702, endPoint y: 242, distance: 218.7
click at [702, 242] on div ".deletable-edge-delete-btn { width: 20px; height: 20px; border: 0px solid #ffff…" at bounding box center [729, 373] width 830 height 601
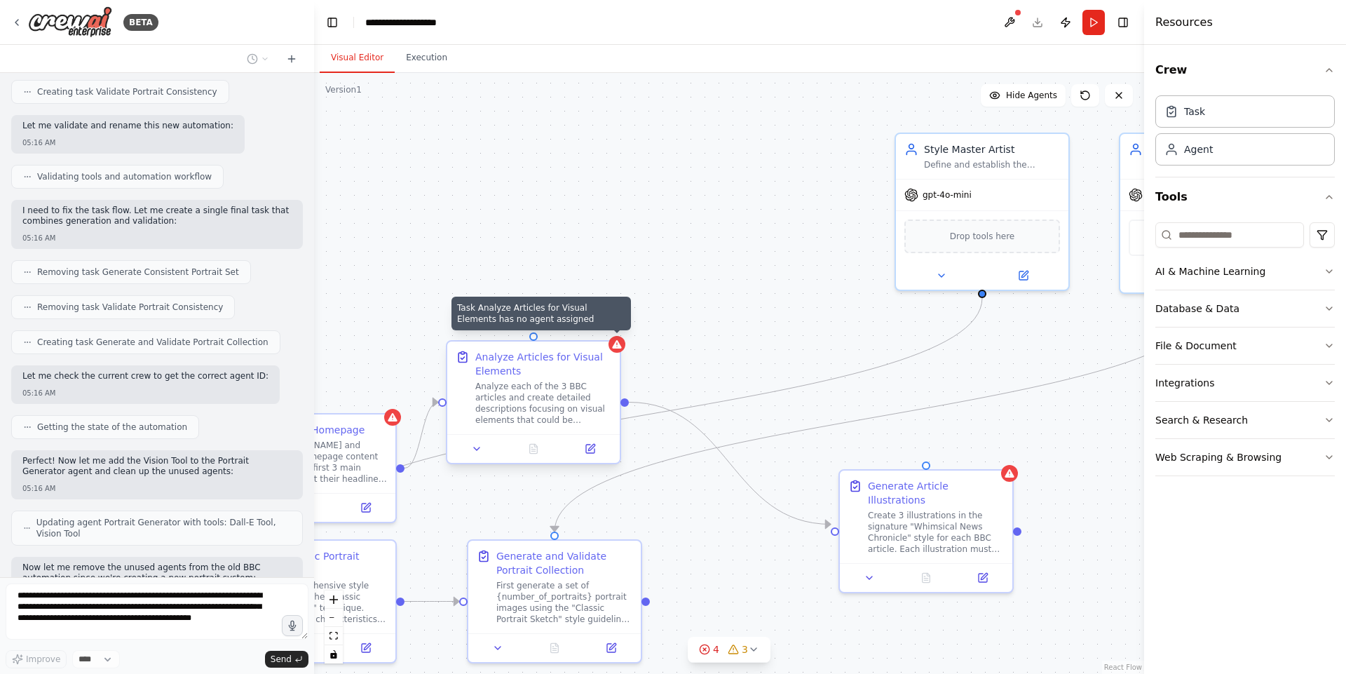
scroll to position [3888, 0]
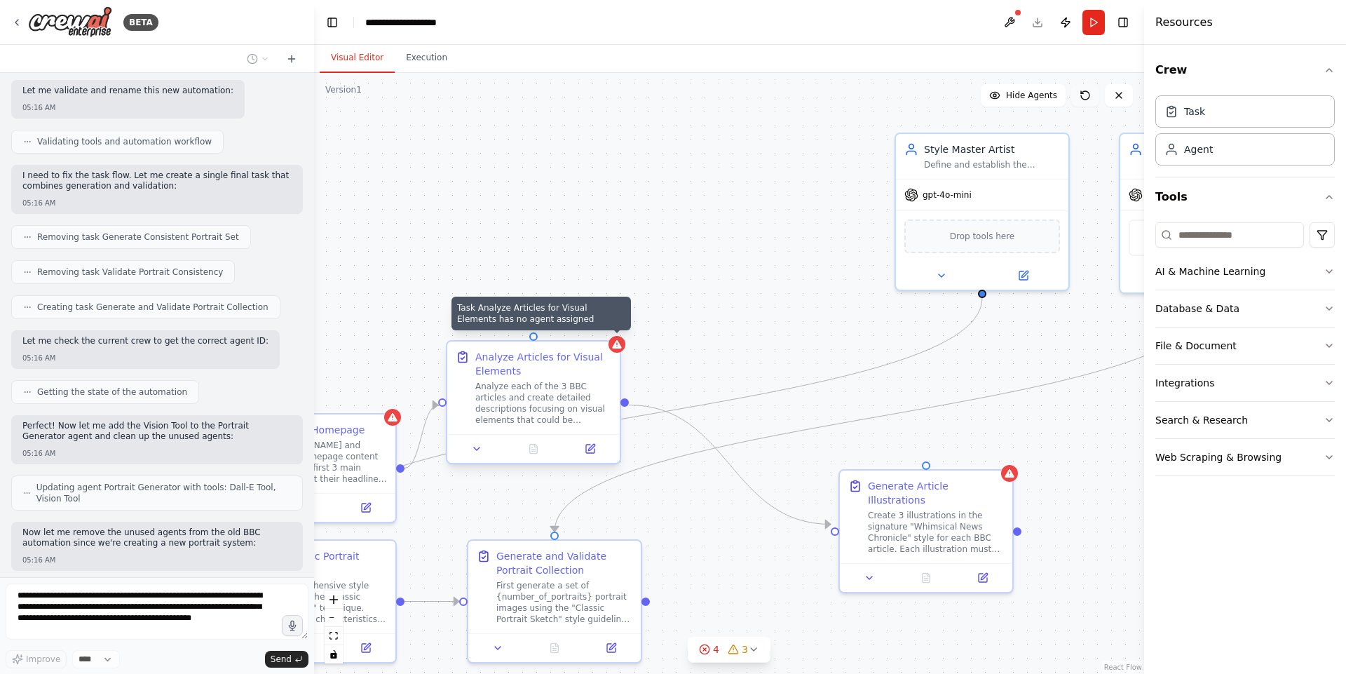
click at [1086, 94] on icon at bounding box center [1084, 95] width 11 height 11
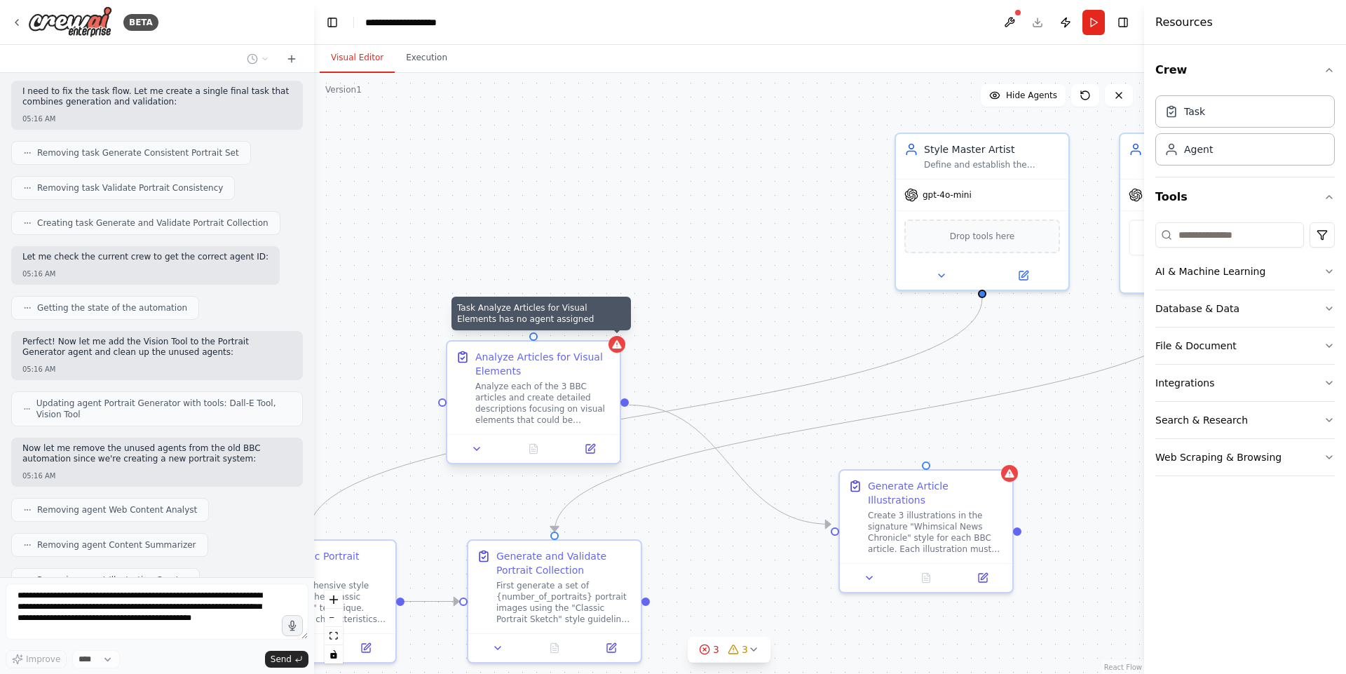
click at [772, 161] on div ".deletable-edge-delete-btn { width: 20px; height: 20px; border: 0px solid #ffff…" at bounding box center [729, 373] width 830 height 601
click at [710, 143] on div ".deletable-edge-delete-btn { width: 20px; height: 20px; border: 0px solid #ffff…" at bounding box center [729, 373] width 830 height 601
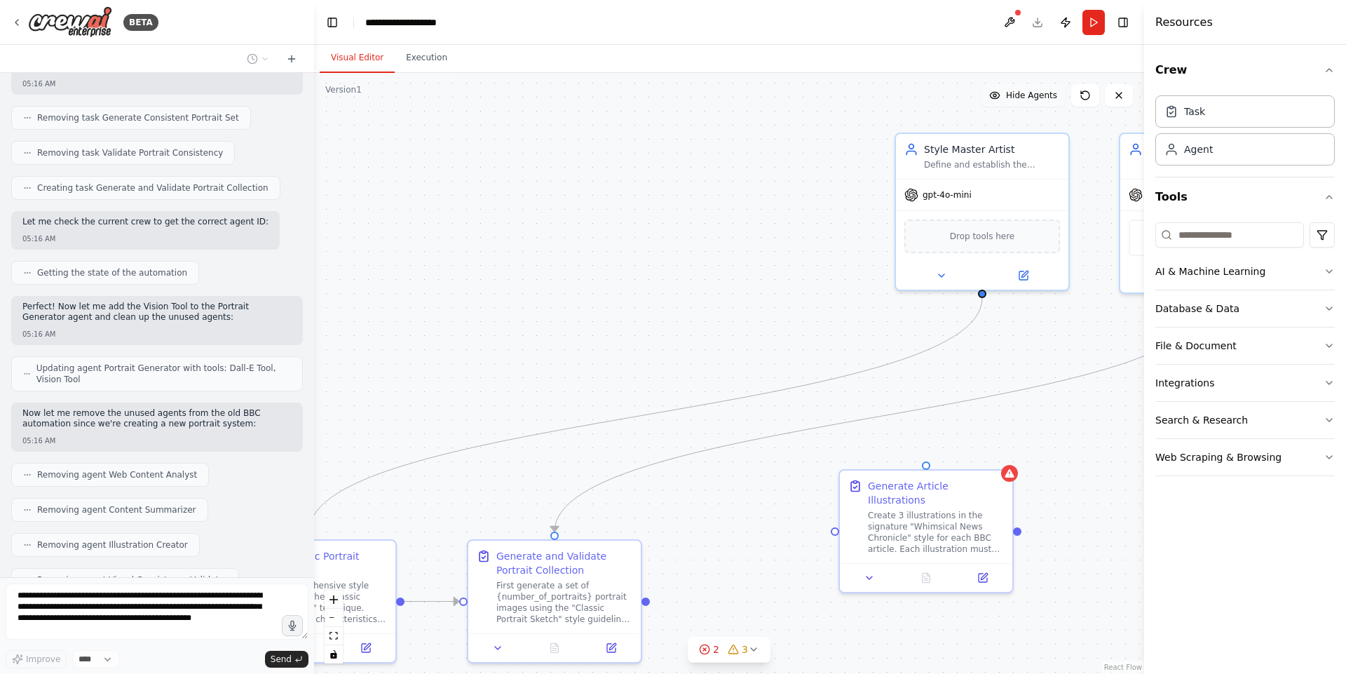
click at [1009, 99] on button "Hide Agents" at bounding box center [1023, 95] width 85 height 22
click at [1009, 99] on span "Show Agents" at bounding box center [1029, 95] width 55 height 11
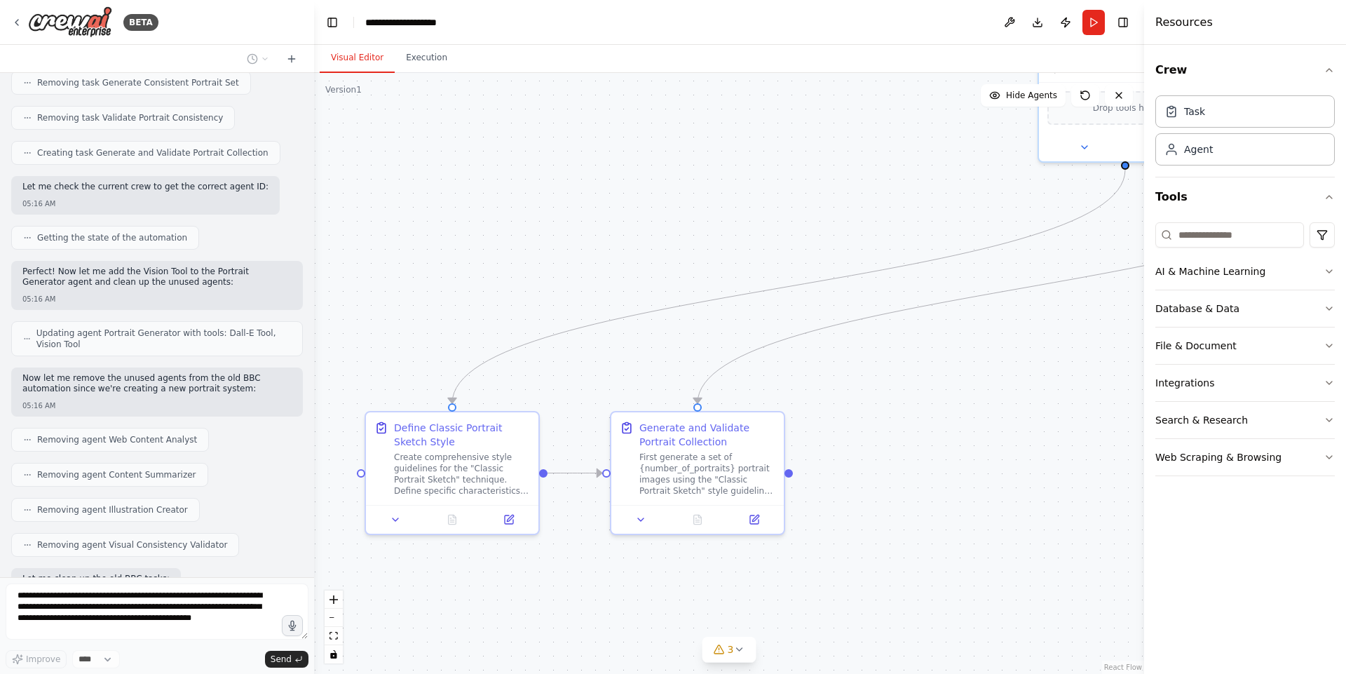
drag, startPoint x: 670, startPoint y: 243, endPoint x: 809, endPoint y: 114, distance: 189.9
click at [809, 114] on div ".deletable-edge-delete-btn { width: 20px; height: 20px; border: 0px solid #ffff…" at bounding box center [729, 373] width 830 height 601
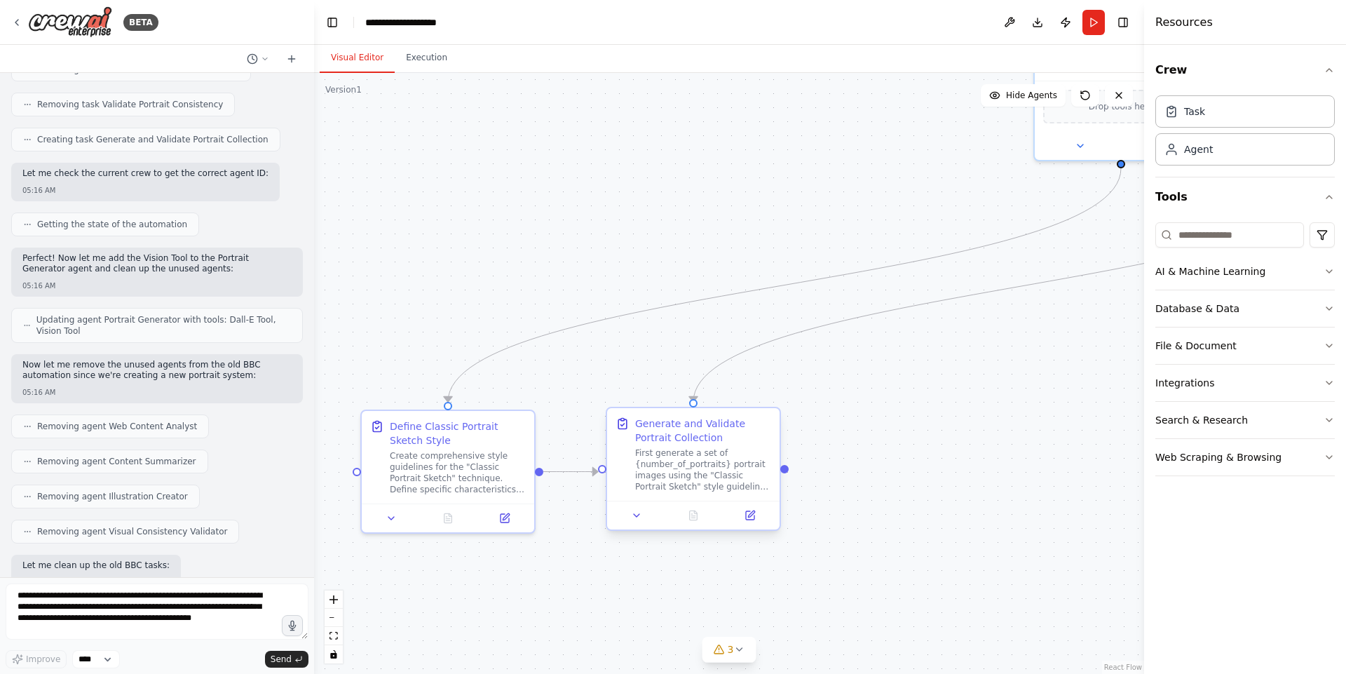
scroll to position [4127, 0]
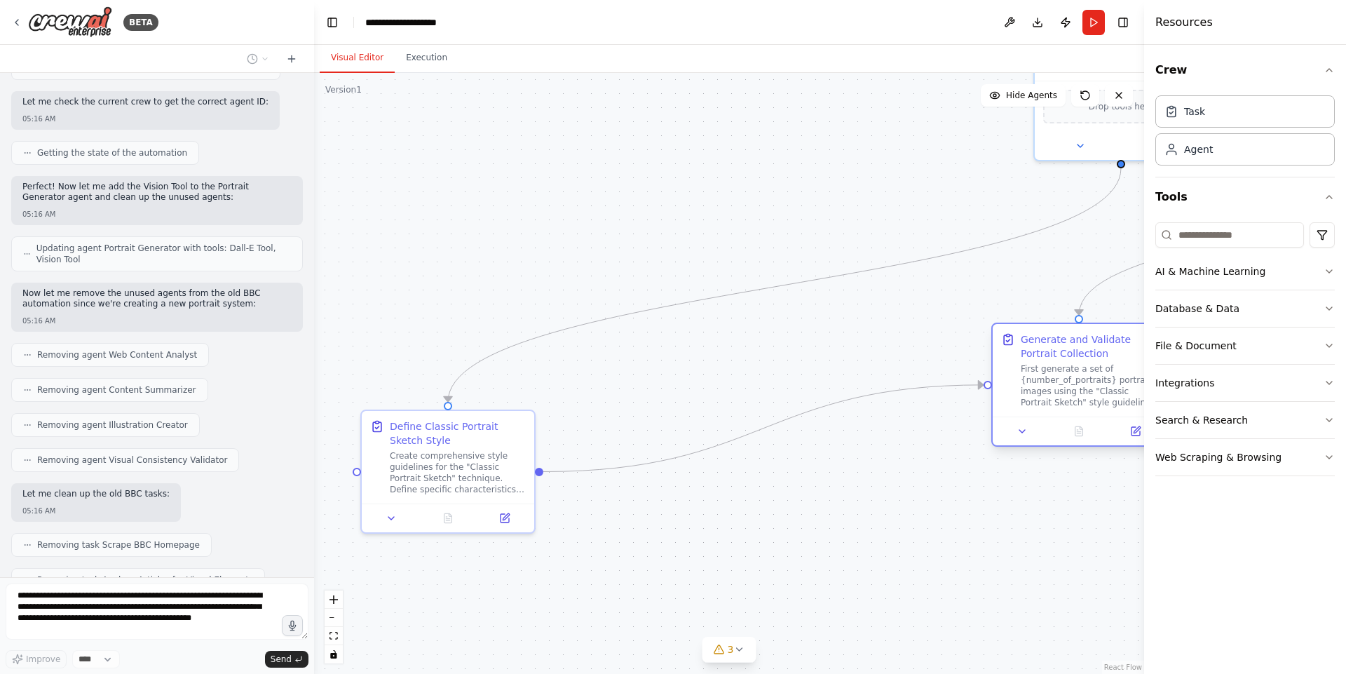
drag, startPoint x: 697, startPoint y: 450, endPoint x: 1102, endPoint y: 355, distance: 416.0
click at [1102, 355] on div "Generate and Validate Portrait Collection First generate a set of {number_of_po…" at bounding box center [1088, 370] width 136 height 76
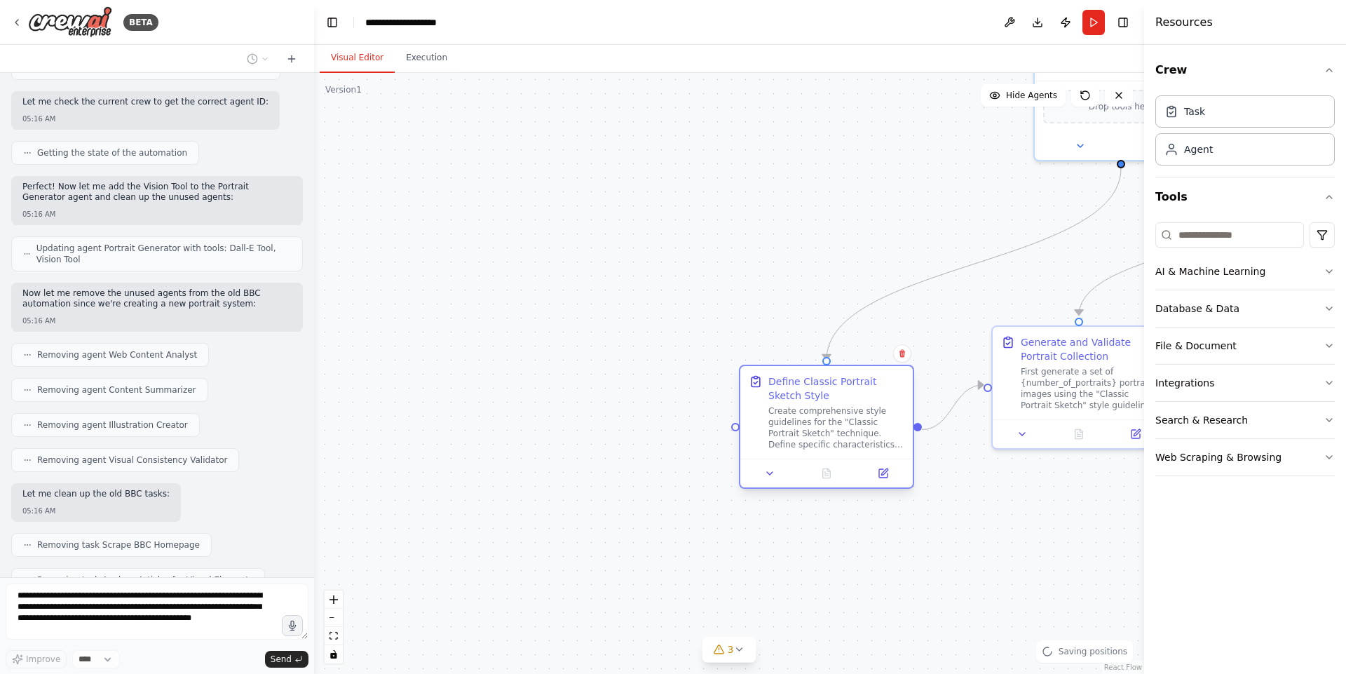
drag, startPoint x: 425, startPoint y: 445, endPoint x: 833, endPoint y: 394, distance: 410.4
click at [833, 394] on div "Define Classic Portrait Sketch Style Create comprehensive style guidelines for …" at bounding box center [836, 412] width 136 height 76
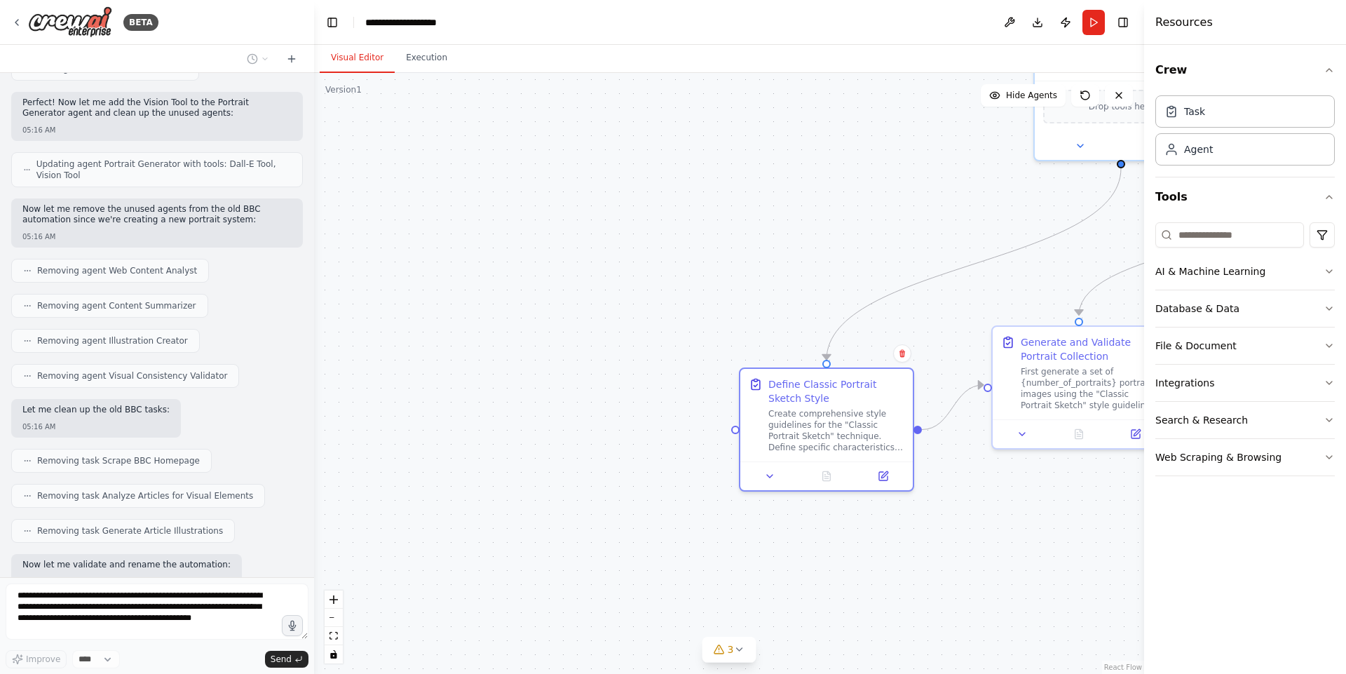
scroll to position [4211, 0]
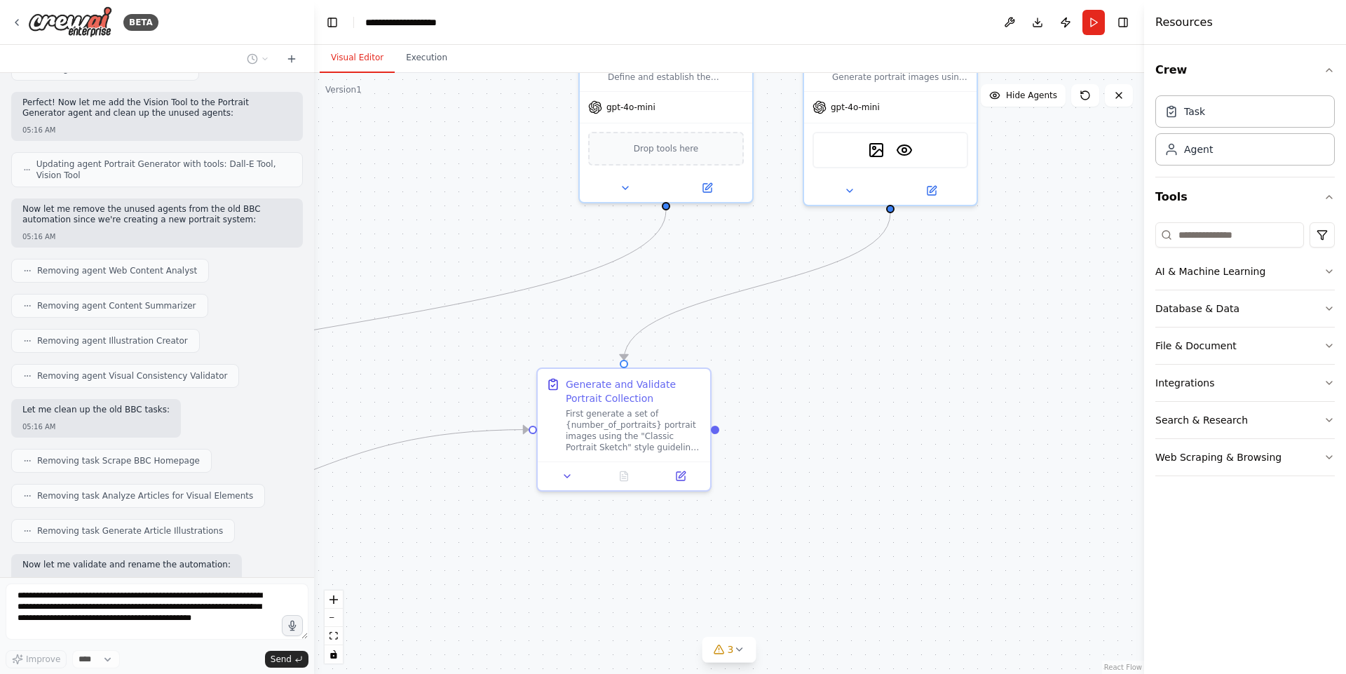
drag, startPoint x: 892, startPoint y: 220, endPoint x: 435, endPoint y: 262, distance: 459.6
click at [435, 262] on div ".deletable-edge-delete-btn { width: 20px; height: 20px; border: 0px solid #ffff…" at bounding box center [729, 373] width 830 height 601
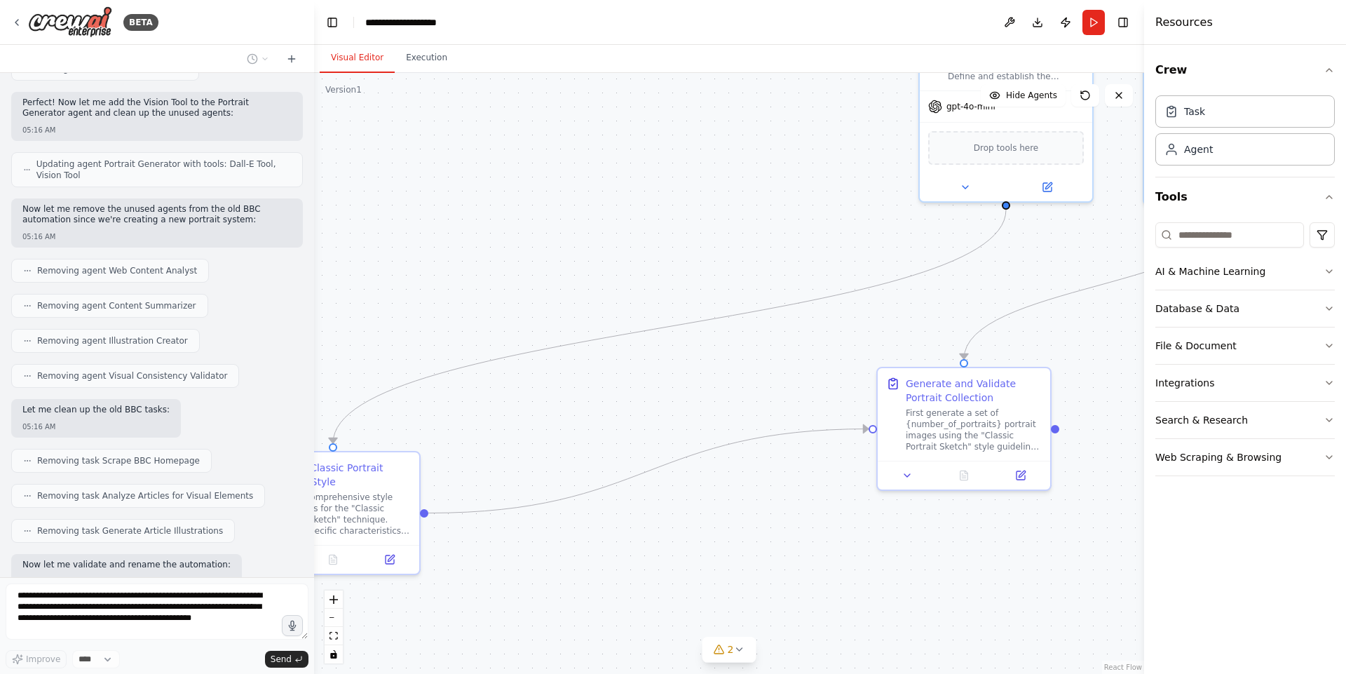
drag, startPoint x: 687, startPoint y: 297, endPoint x: 1031, endPoint y: 295, distance: 344.1
click at [1031, 295] on div ".deletable-edge-delete-btn { width: 20px; height: 20px; border: 0px solid #ffff…" at bounding box center [729, 373] width 830 height 601
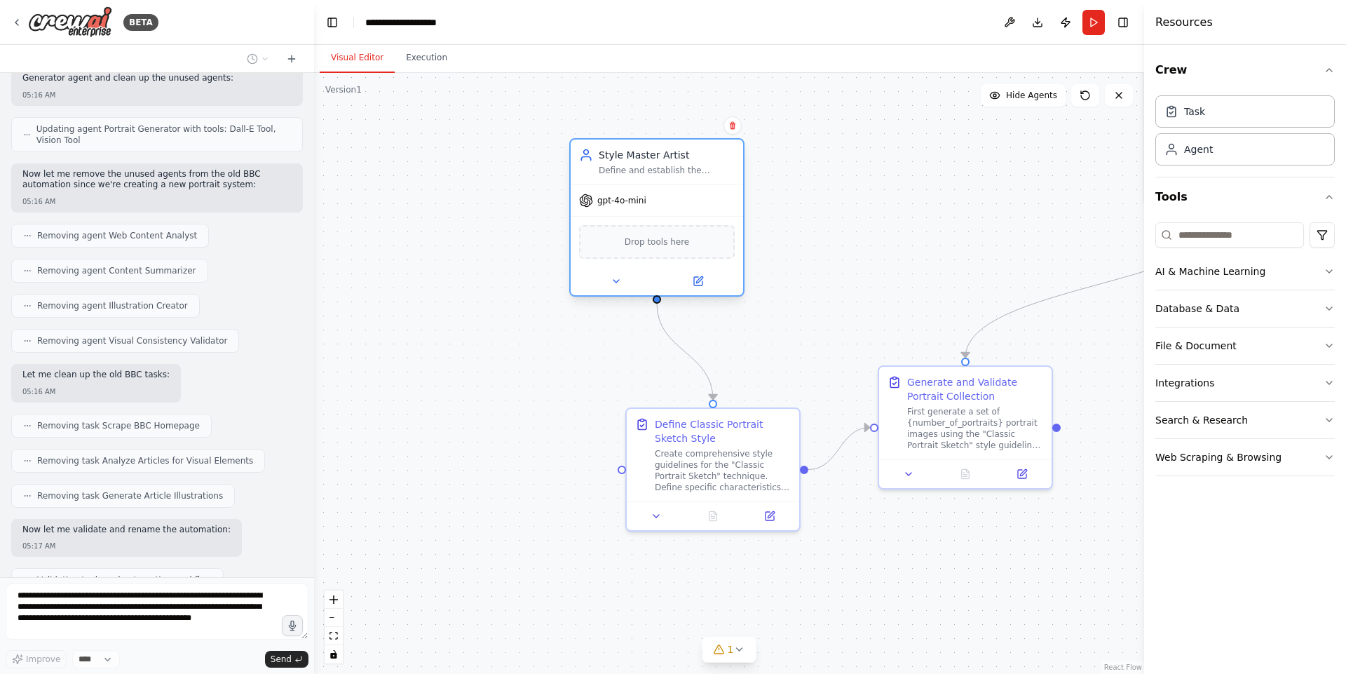
drag, startPoint x: 970, startPoint y: 111, endPoint x: 570, endPoint y: 208, distance: 411.7
click at [570, 208] on div "Style Master Artist Define and establish the "Classic Portrait Sketch" techniqu…" at bounding box center [656, 217] width 175 height 158
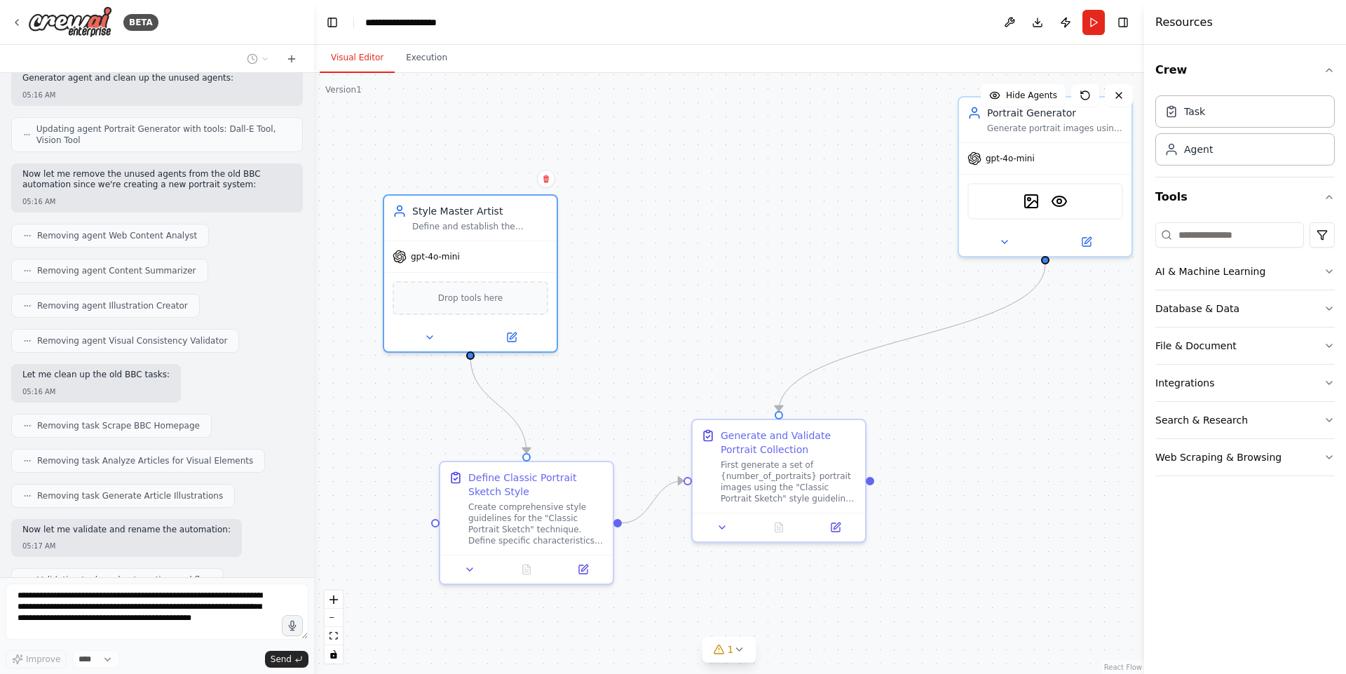
scroll to position [4281, 0]
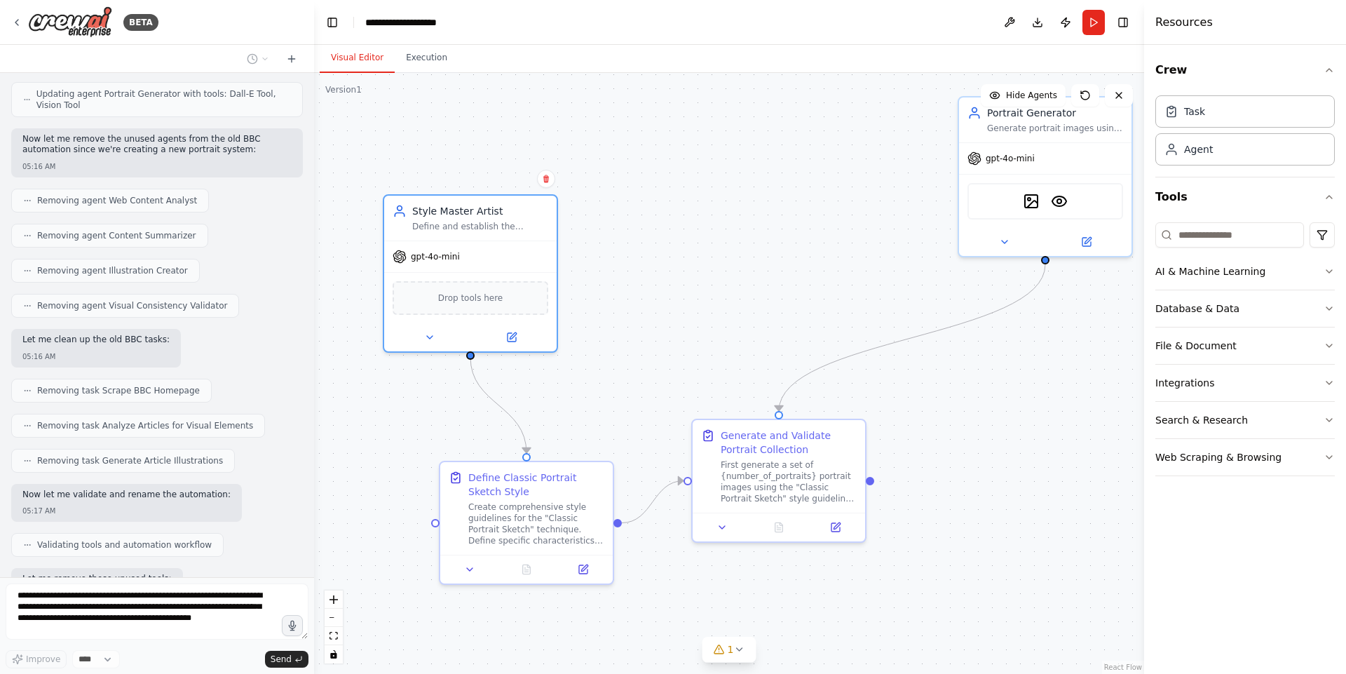
drag, startPoint x: 912, startPoint y: 218, endPoint x: 711, endPoint y: 269, distance: 206.9
click at [711, 269] on div ".deletable-edge-delete-btn { width: 20px; height: 20px; border: 0px solid #ffff…" at bounding box center [729, 373] width 830 height 601
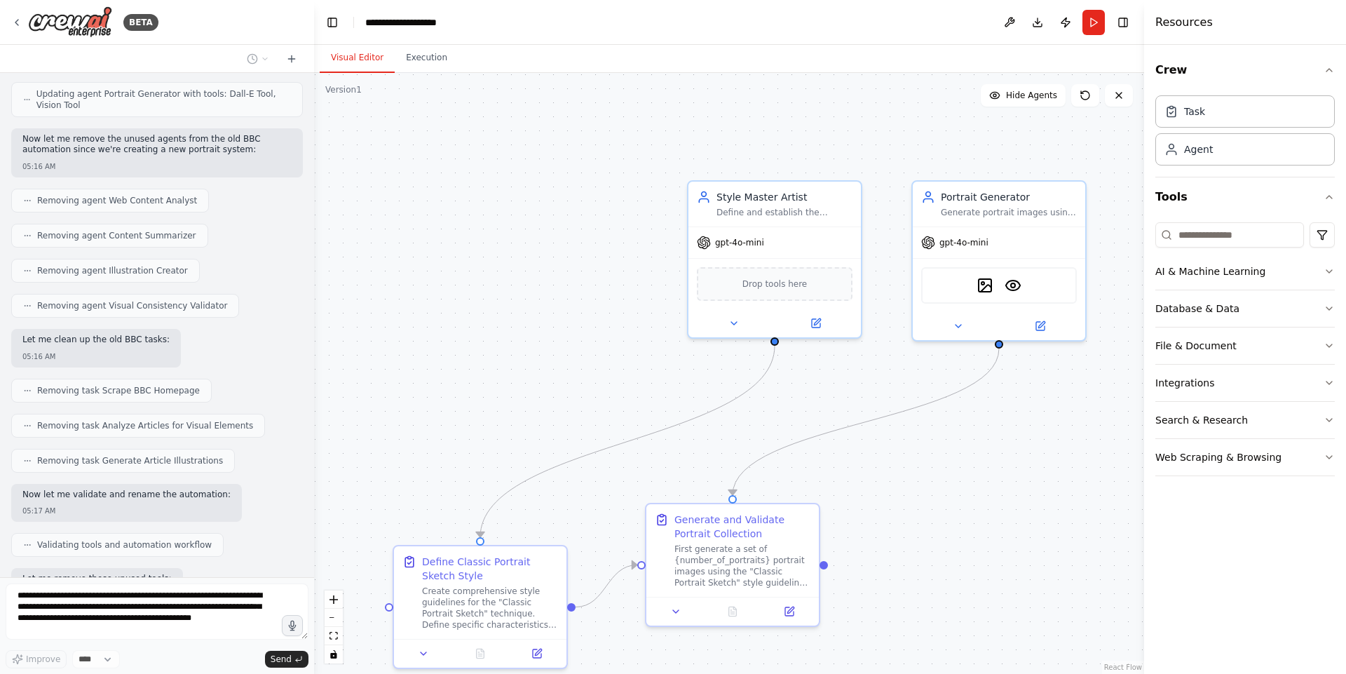
scroll to position [4316, 0]
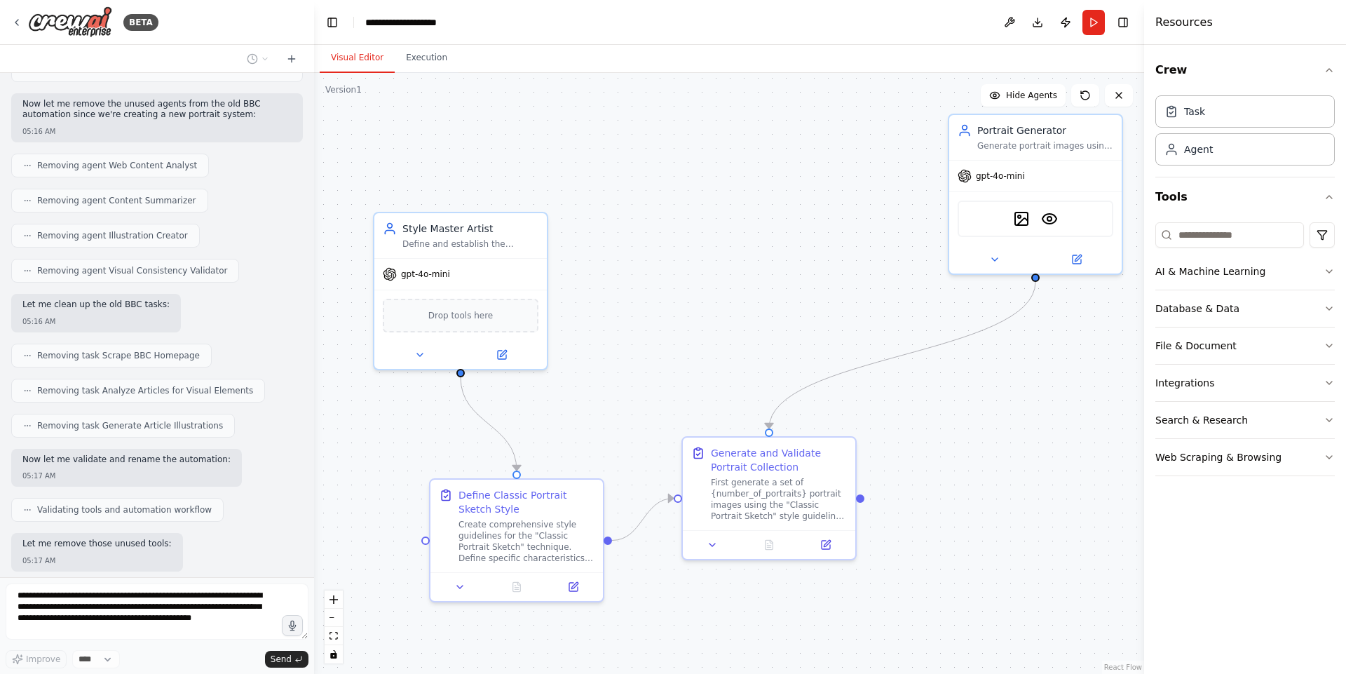
drag, startPoint x: 1002, startPoint y: 383, endPoint x: 1009, endPoint y: 398, distance: 16.9
click at [1009, 398] on div ".deletable-edge-delete-btn { width: 20px; height: 20px; border: 0px solid #ffff…" at bounding box center [729, 373] width 830 height 601
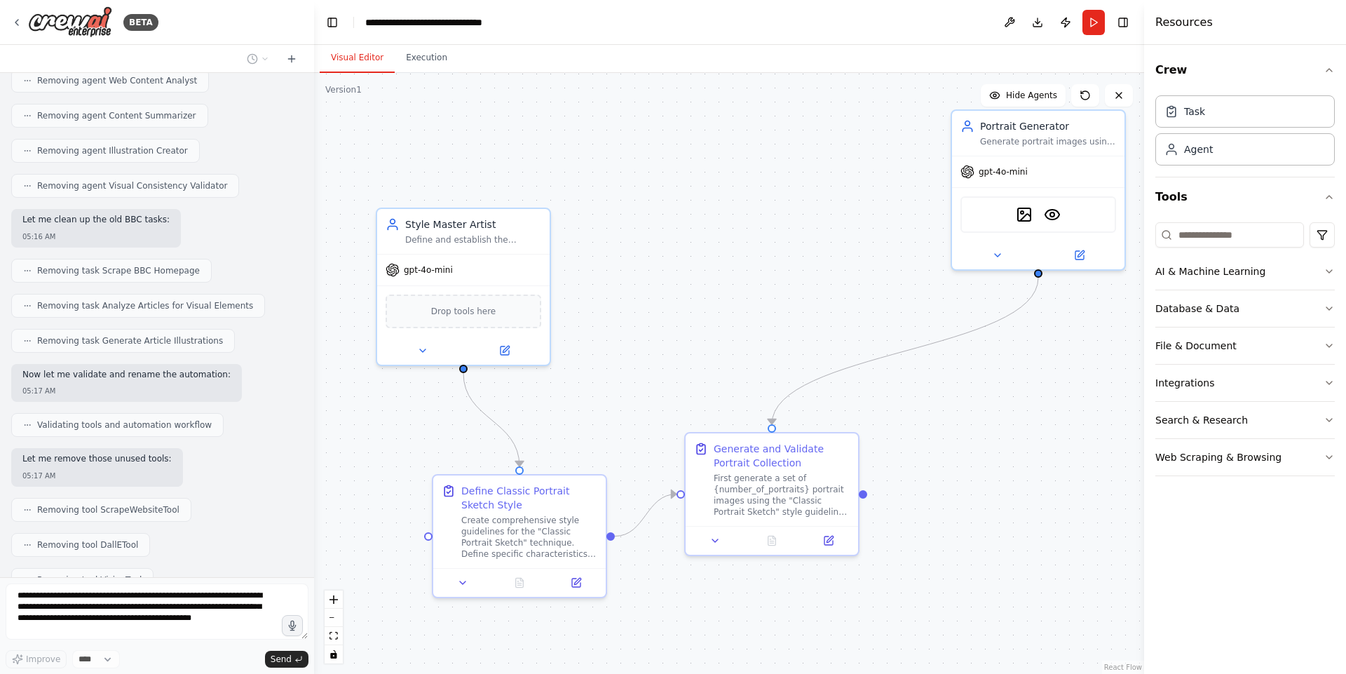
drag, startPoint x: 723, startPoint y: 261, endPoint x: 1016, endPoint y: 263, distance: 292.3
click at [1016, 263] on div ".deletable-edge-delete-btn { width: 20px; height: 20px; border: 0px solid #ffff…" at bounding box center [729, 373] width 830 height 601
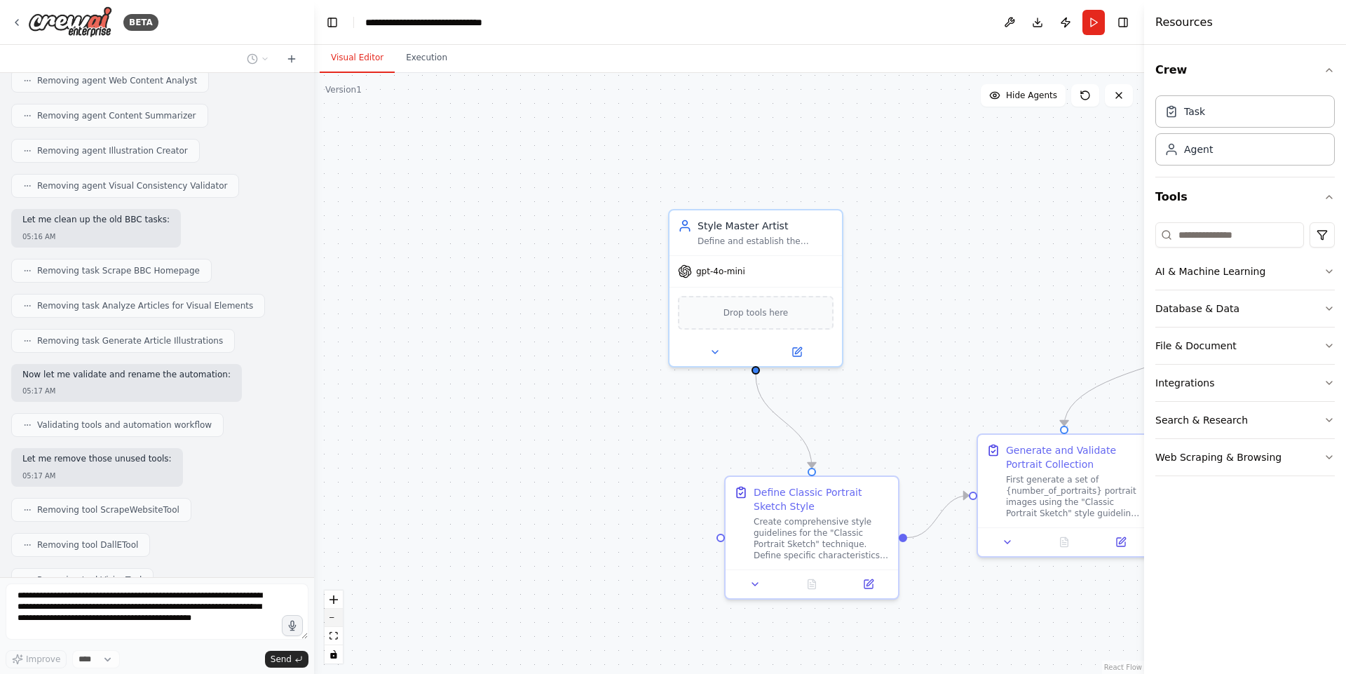
click at [331, 617] on icon "zoom out" at bounding box center [333, 617] width 8 height 1
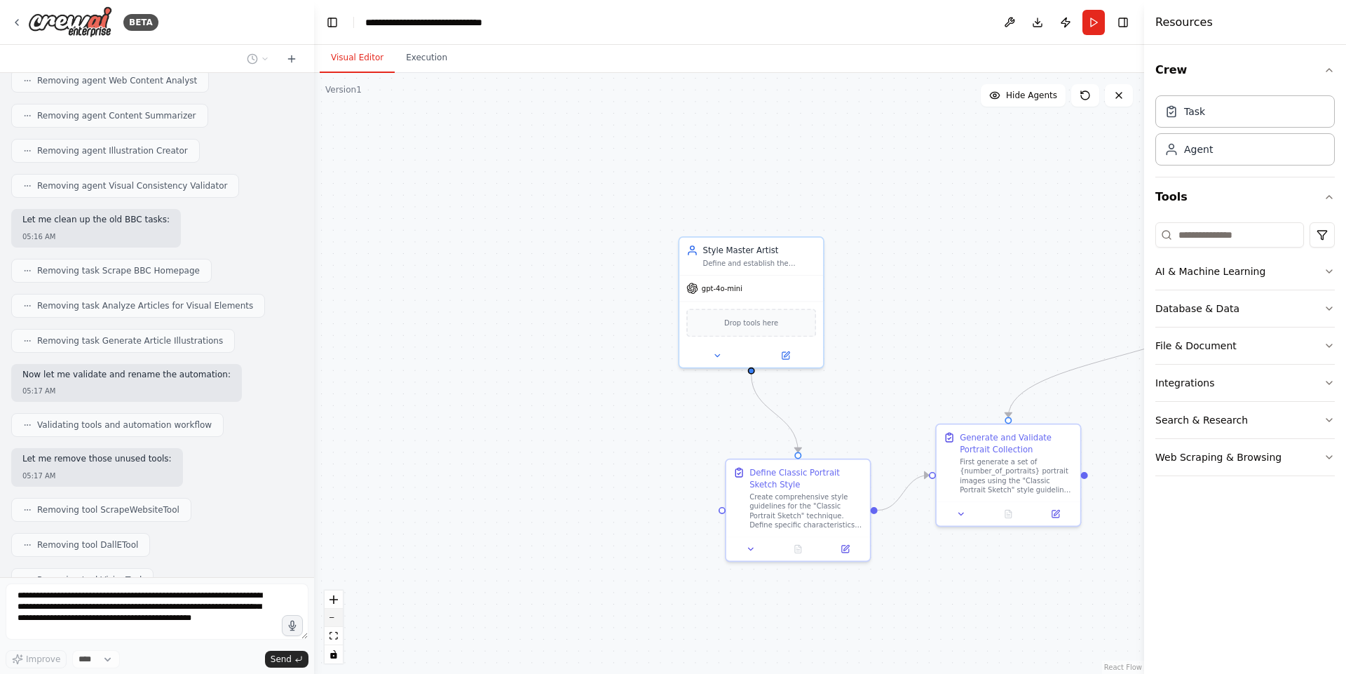
click at [331, 617] on icon "zoom out" at bounding box center [333, 617] width 8 height 1
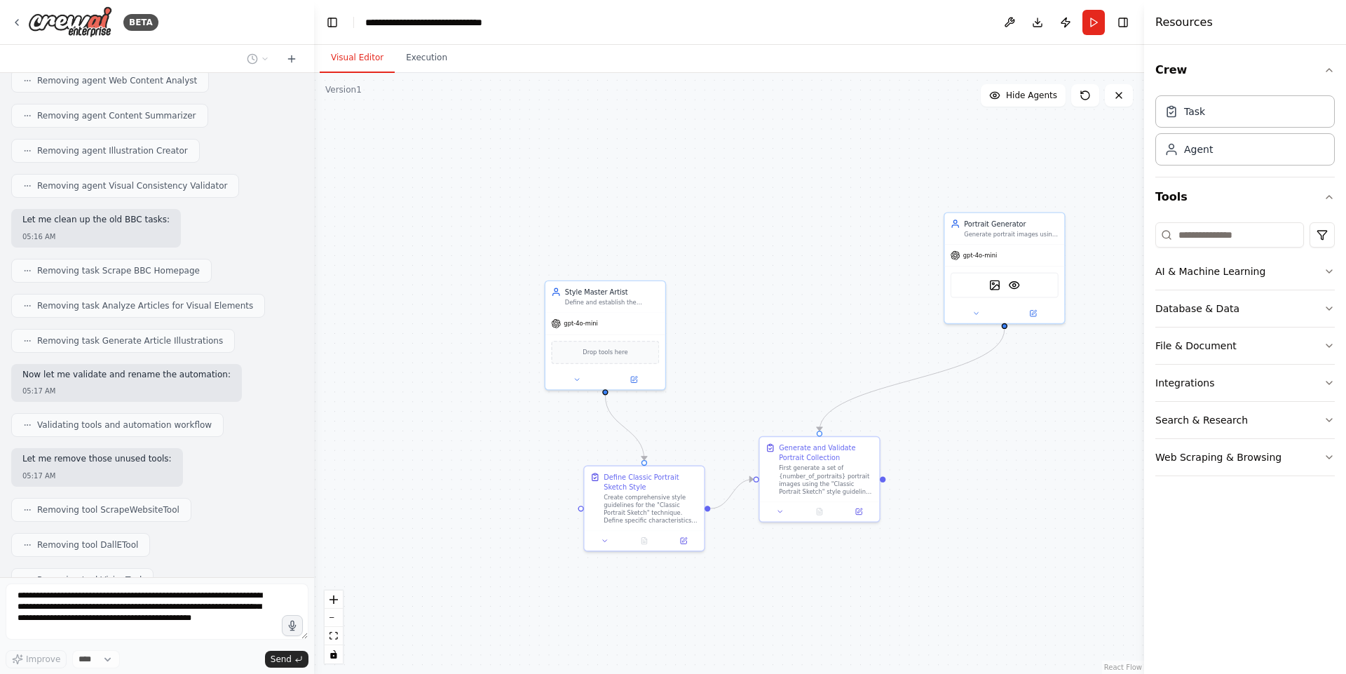
drag, startPoint x: 958, startPoint y: 304, endPoint x: 803, endPoint y: 326, distance: 156.4
click at [803, 326] on div ".deletable-edge-delete-btn { width: 20px; height: 20px; border: 0px solid #ffff…" at bounding box center [729, 373] width 830 height 601
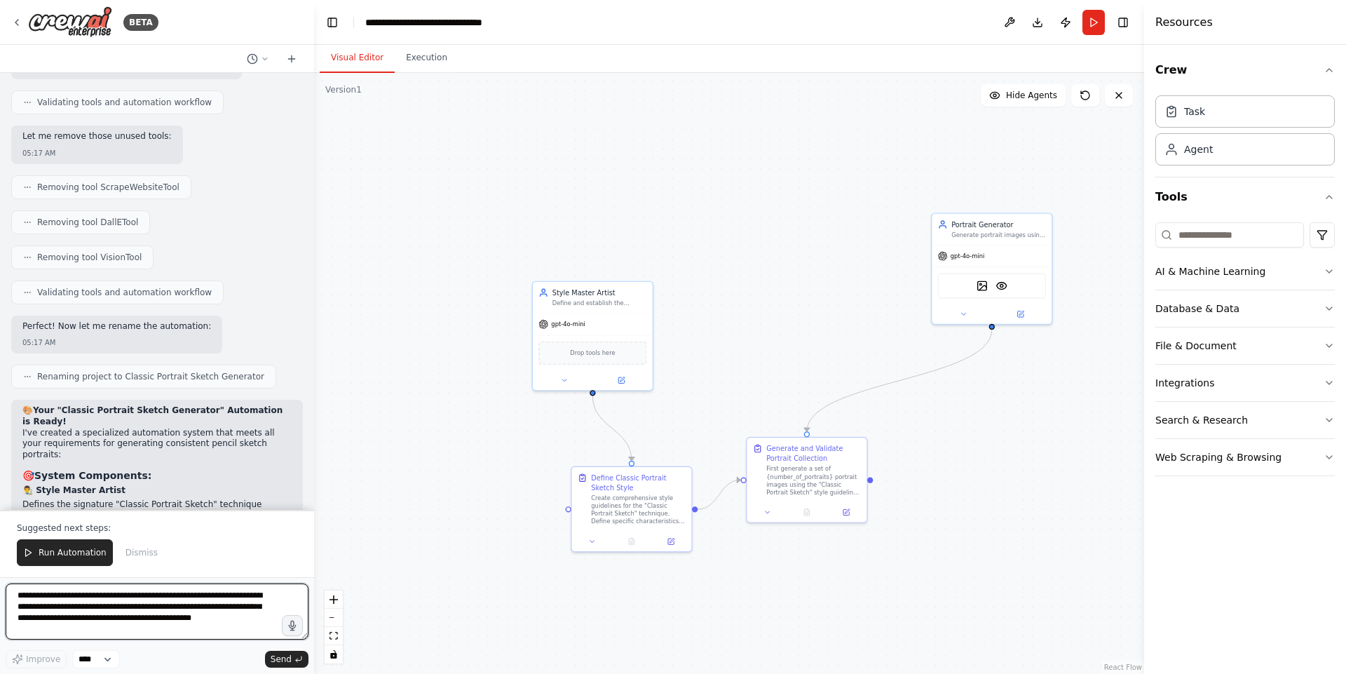
click at [91, 608] on textarea "**********" at bounding box center [157, 611] width 303 height 56
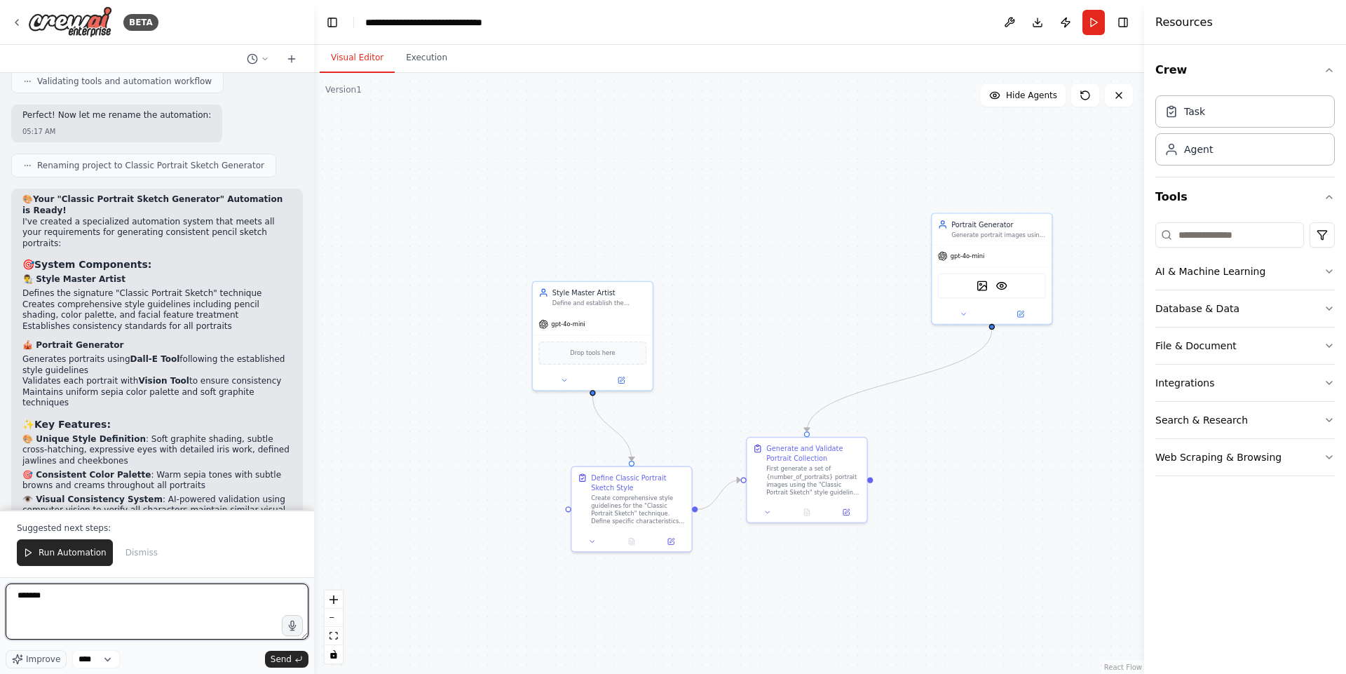
scroll to position [4945, 0]
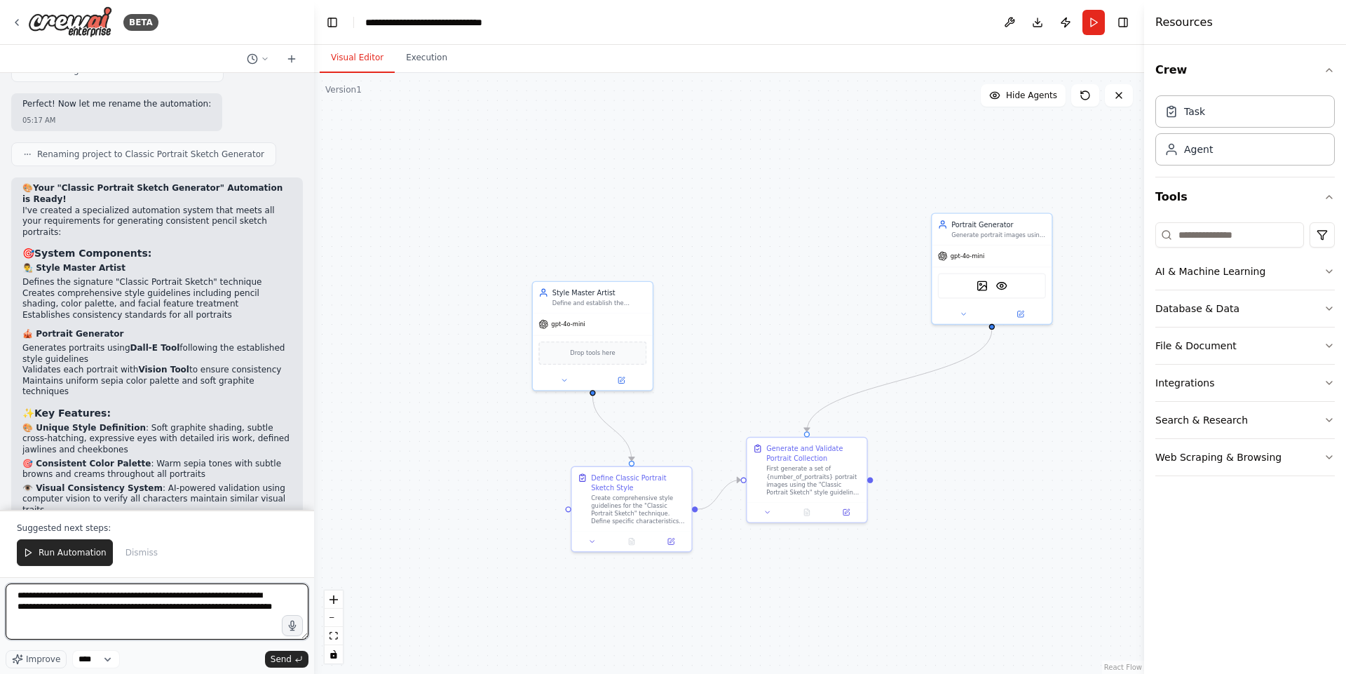
type textarea "**********"
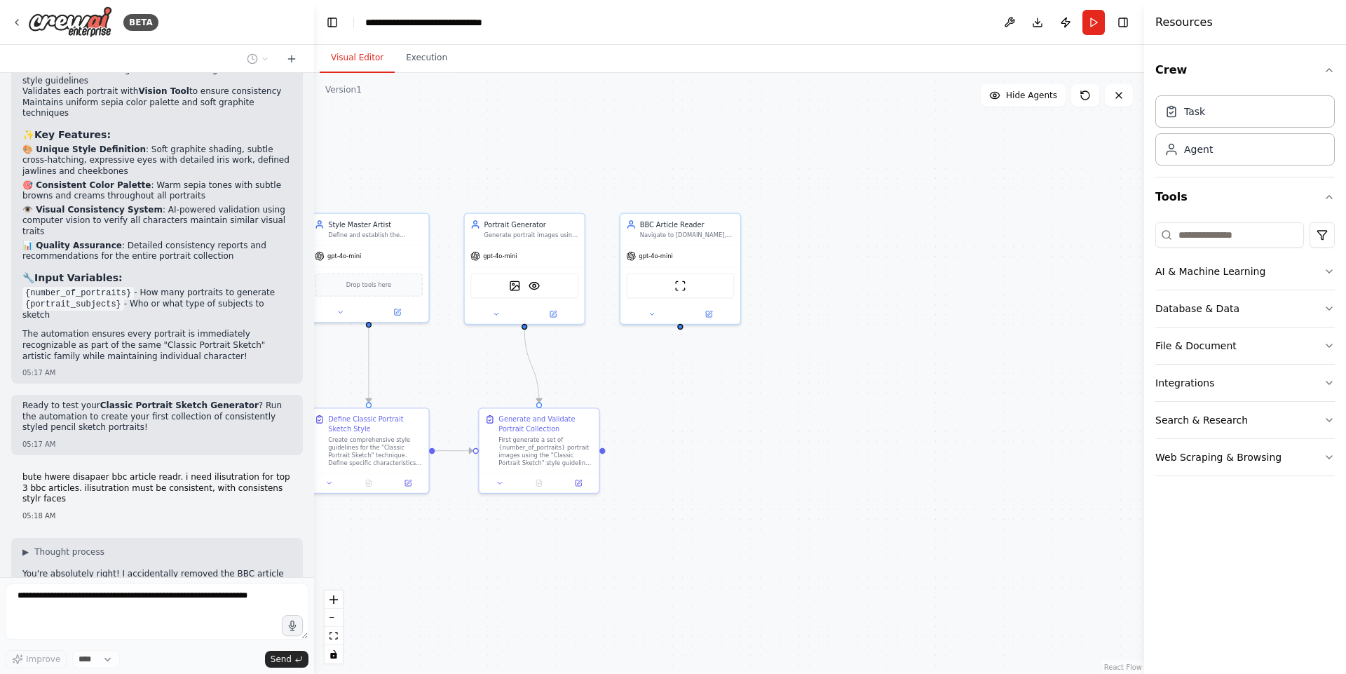
scroll to position [5235, 0]
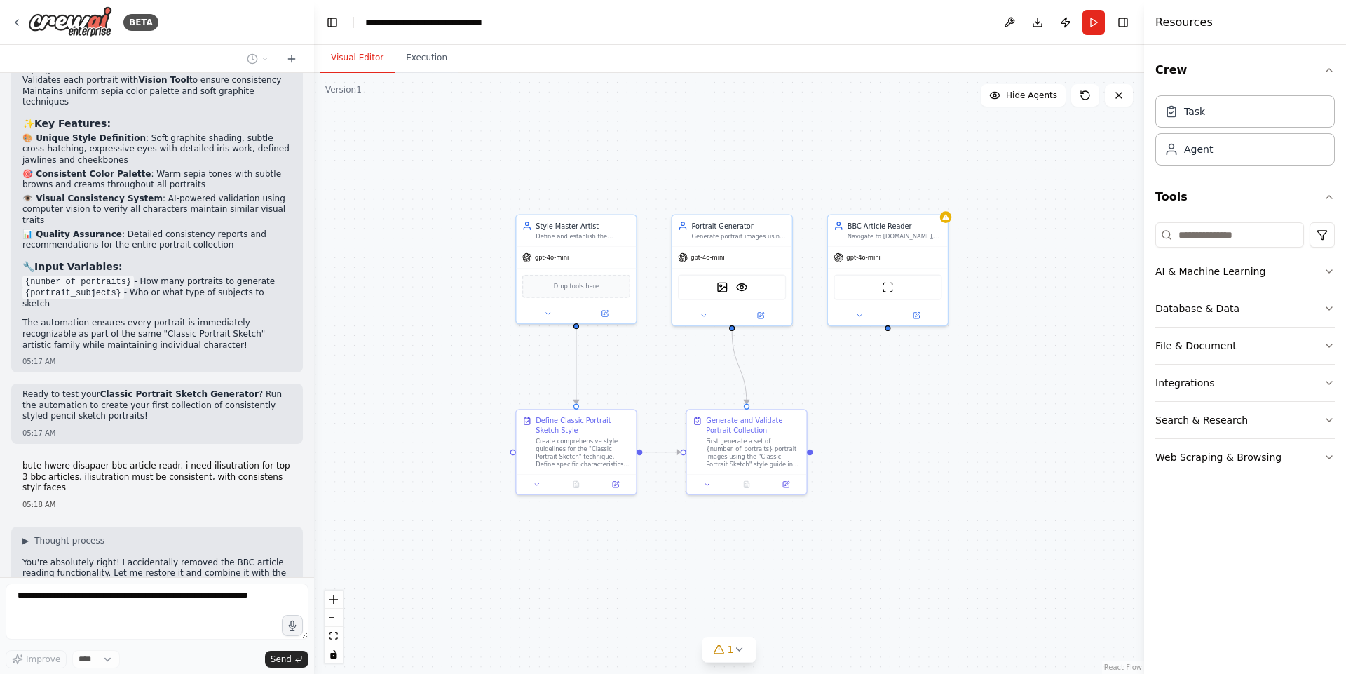
drag, startPoint x: 541, startPoint y: 148, endPoint x: 751, endPoint y: 149, distance: 209.6
click at [751, 149] on div ".deletable-edge-delete-btn { width: 20px; height: 20px; border: 0px solid #ffff…" at bounding box center [729, 373] width 830 height 601
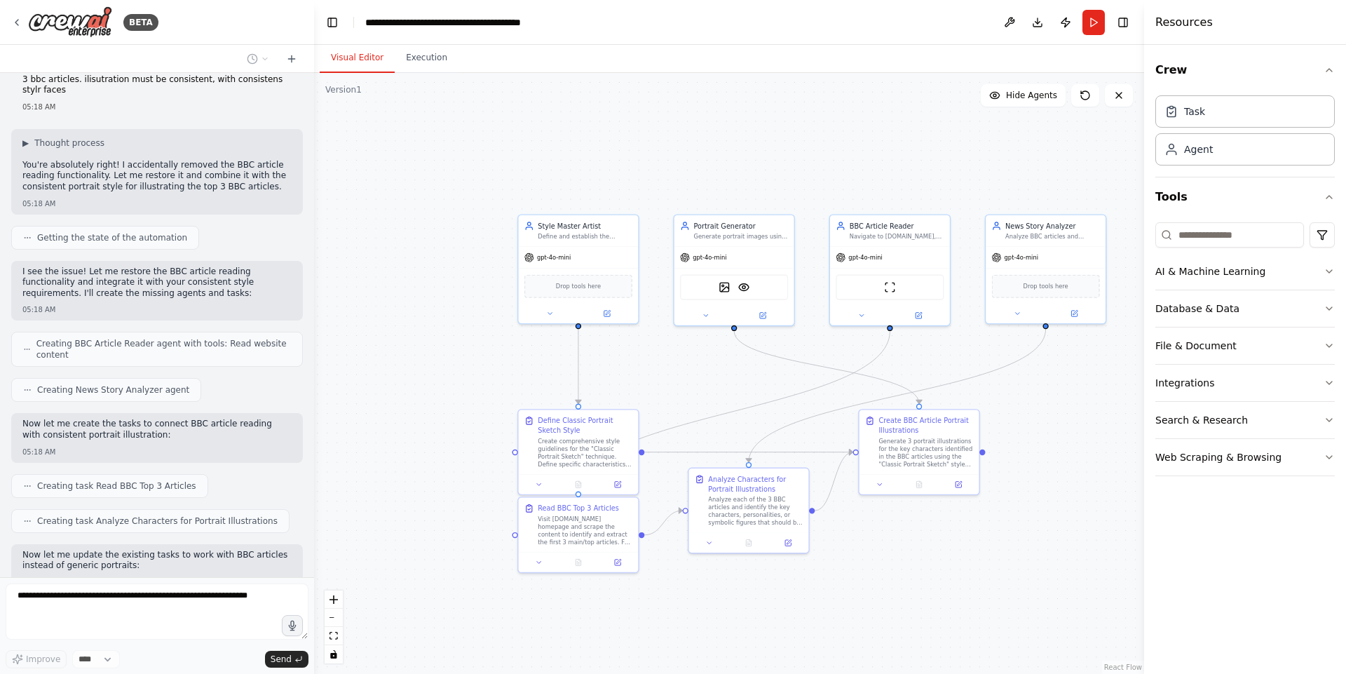
scroll to position [5621, 0]
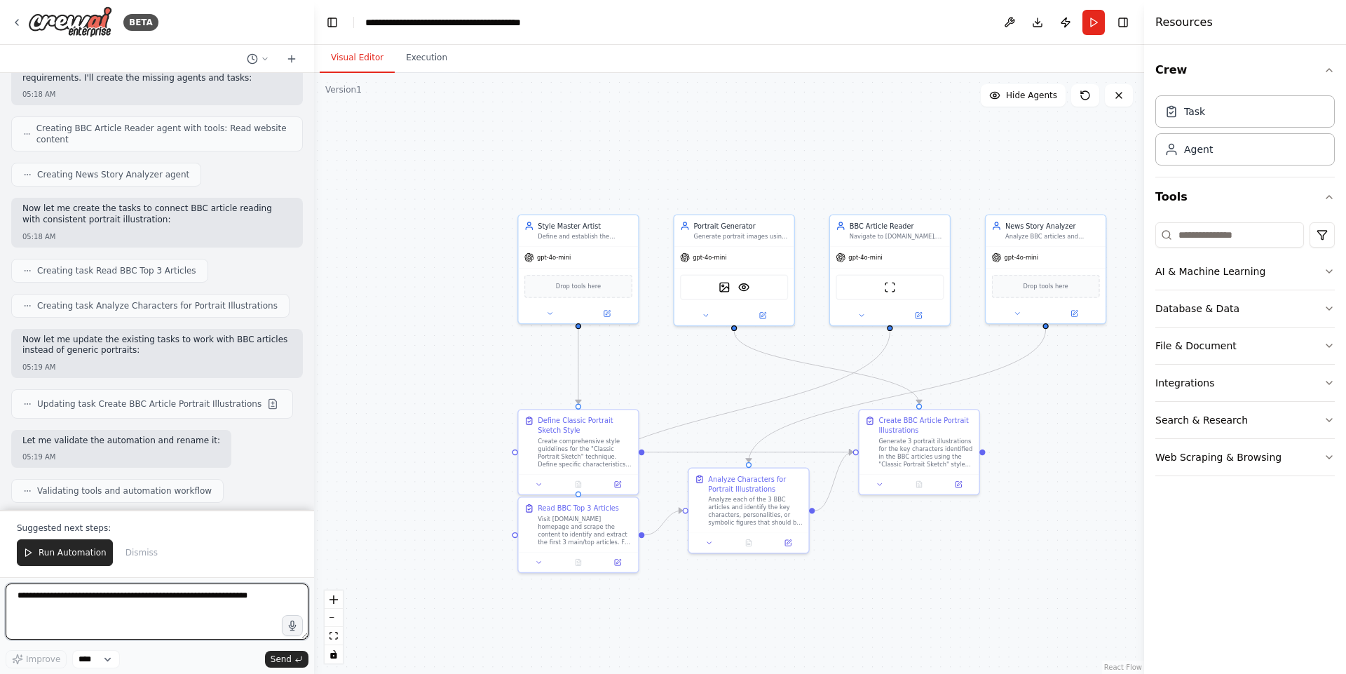
click at [182, 607] on textarea at bounding box center [157, 611] width 303 height 56
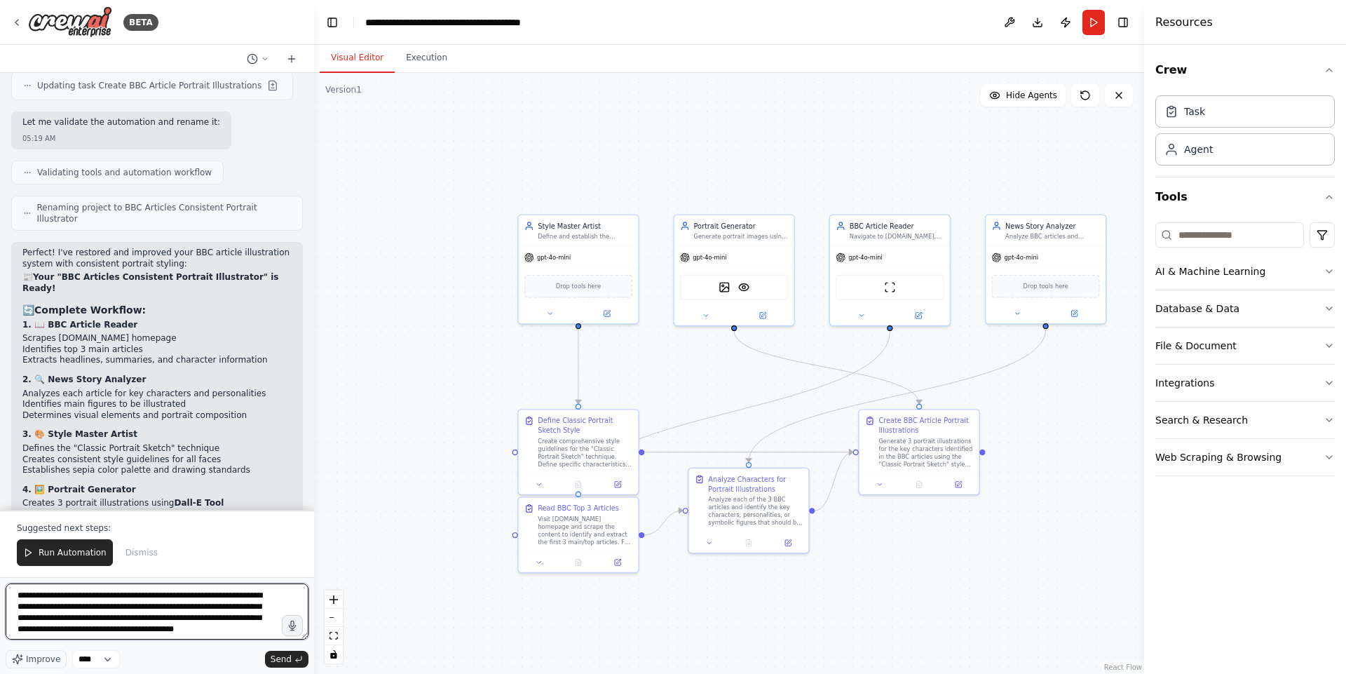
scroll to position [6, 0]
type textarea "**********"
click at [287, 657] on span "Send" at bounding box center [281, 658] width 21 height 11
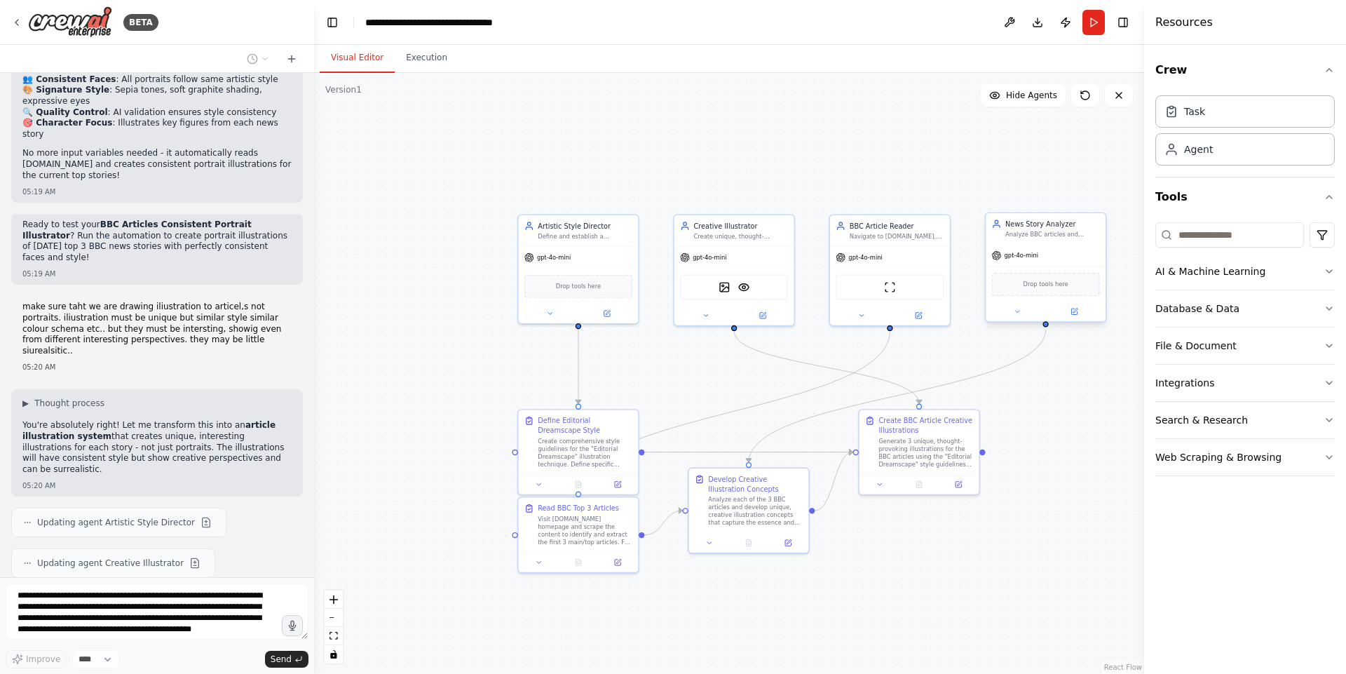
scroll to position [6693, 0]
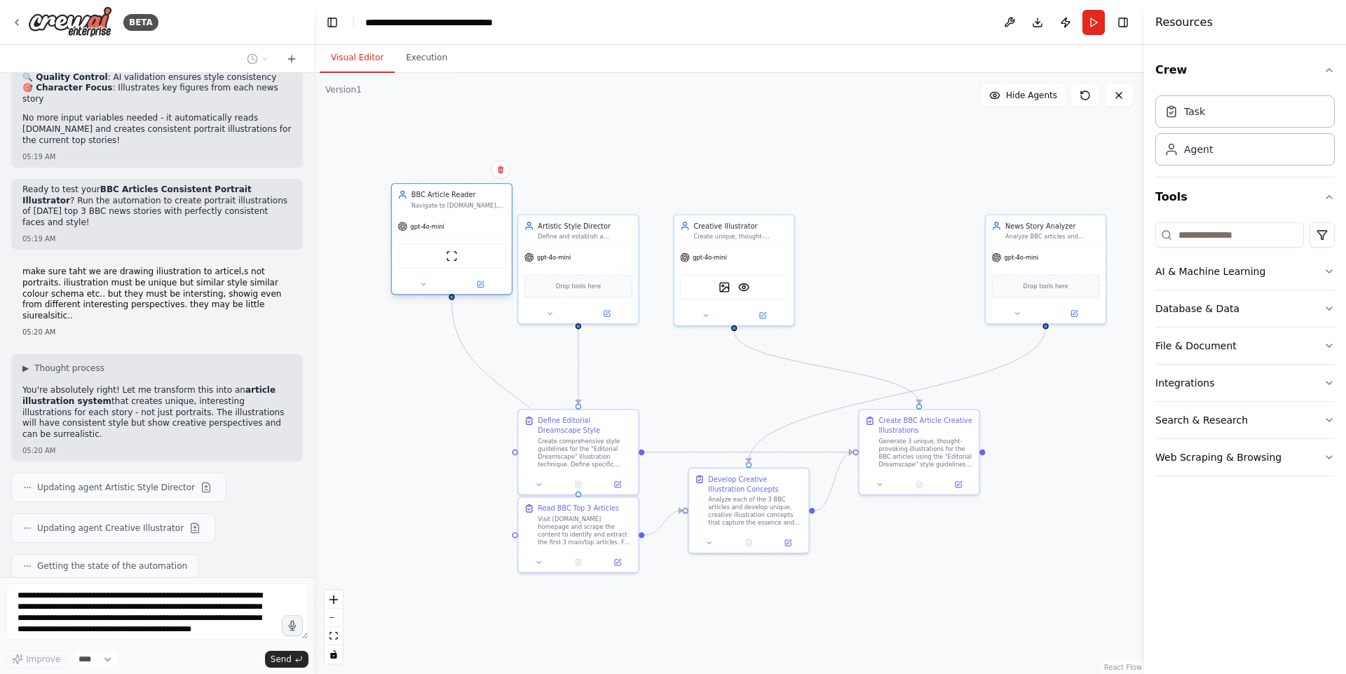
drag, startPoint x: 877, startPoint y: 230, endPoint x: 422, endPoint y: 198, distance: 456.7
click at [422, 198] on div "BBC Article Reader Navigate to BBC.com, scrape the homepage content, and identi…" at bounding box center [458, 200] width 95 height 20
drag, startPoint x: 579, startPoint y: 263, endPoint x: 865, endPoint y: 153, distance: 306.1
click at [865, 153] on div "gpt-4o-mini" at bounding box center [832, 158] width 120 height 22
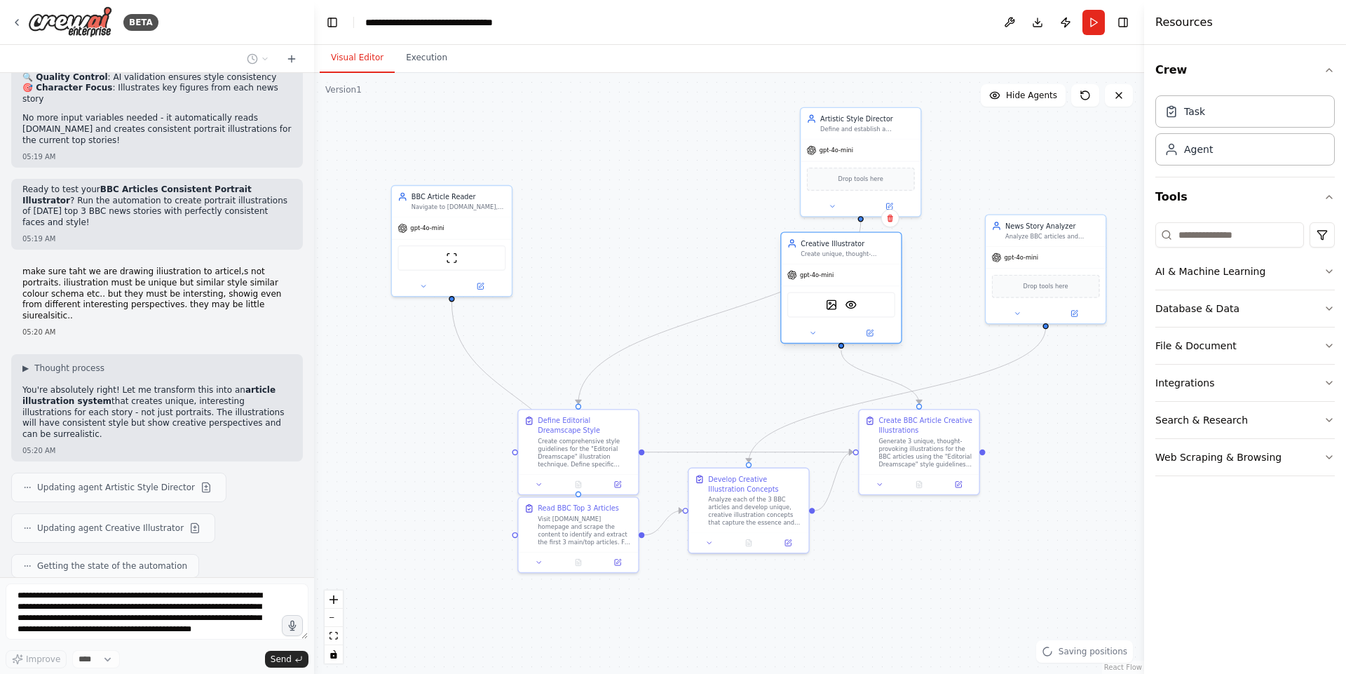
drag, startPoint x: 738, startPoint y: 231, endPoint x: 873, endPoint y: 247, distance: 136.2
click at [873, 250] on div "Create unique, thought-provoking illustrations for BBC articles using the "Edit…" at bounding box center [847, 254] width 95 height 8
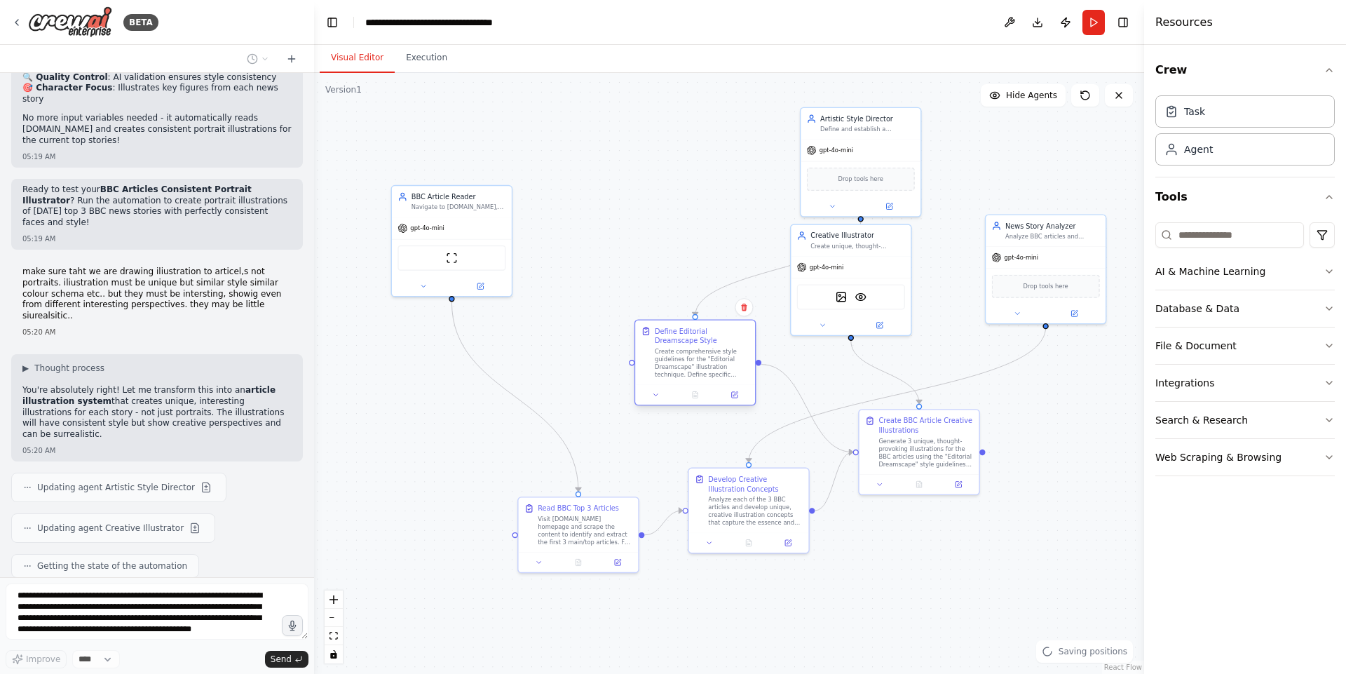
drag, startPoint x: 598, startPoint y: 431, endPoint x: 723, endPoint y: 343, distance: 153.0
click at [723, 343] on div "Define Editorial Dreamscape Style" at bounding box center [702, 336] width 95 height 20
drag, startPoint x: 596, startPoint y: 519, endPoint x: 456, endPoint y: 484, distance: 145.2
click at [456, 484] on div "Visit [DOMAIN_NAME] homepage and scrape the content to identify and extract the…" at bounding box center [458, 499] width 95 height 31
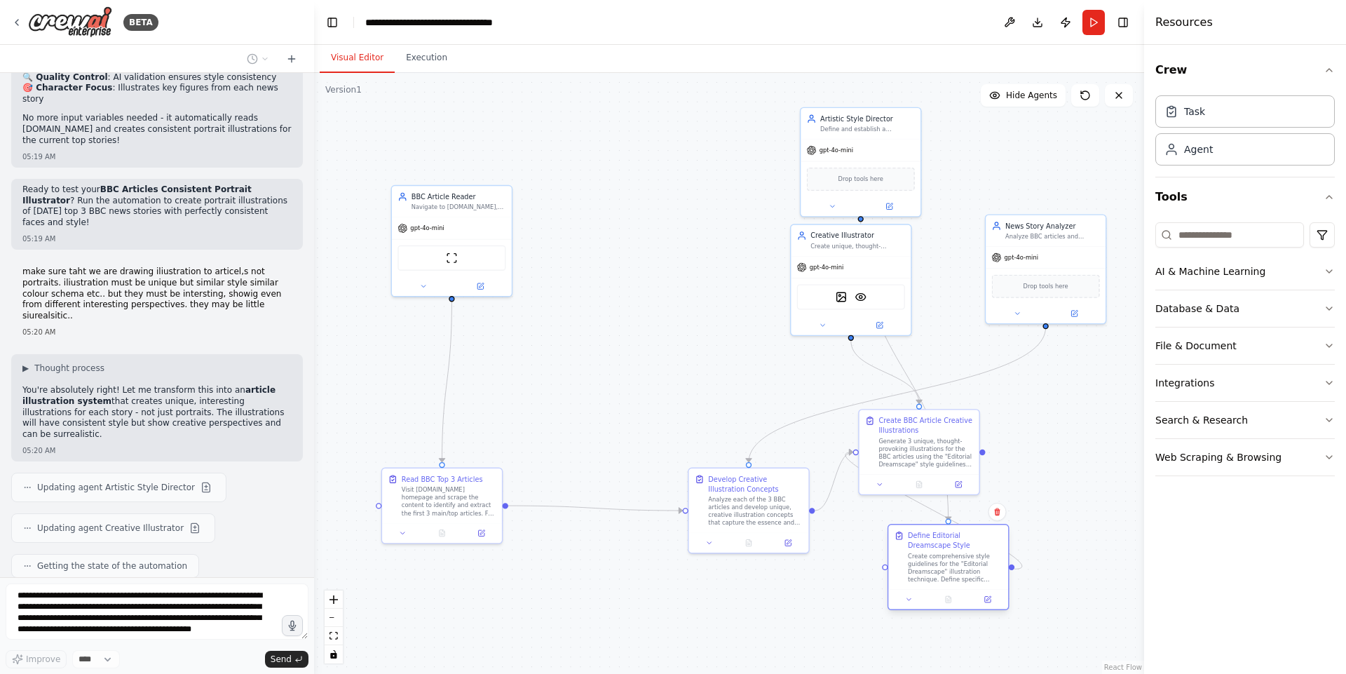
drag, startPoint x: 685, startPoint y: 354, endPoint x: 971, endPoint y: 568, distance: 356.5
click at [971, 568] on div "Create comprehensive style guidelines for the "Editorial Dreamscape" illustrati…" at bounding box center [955, 567] width 95 height 31
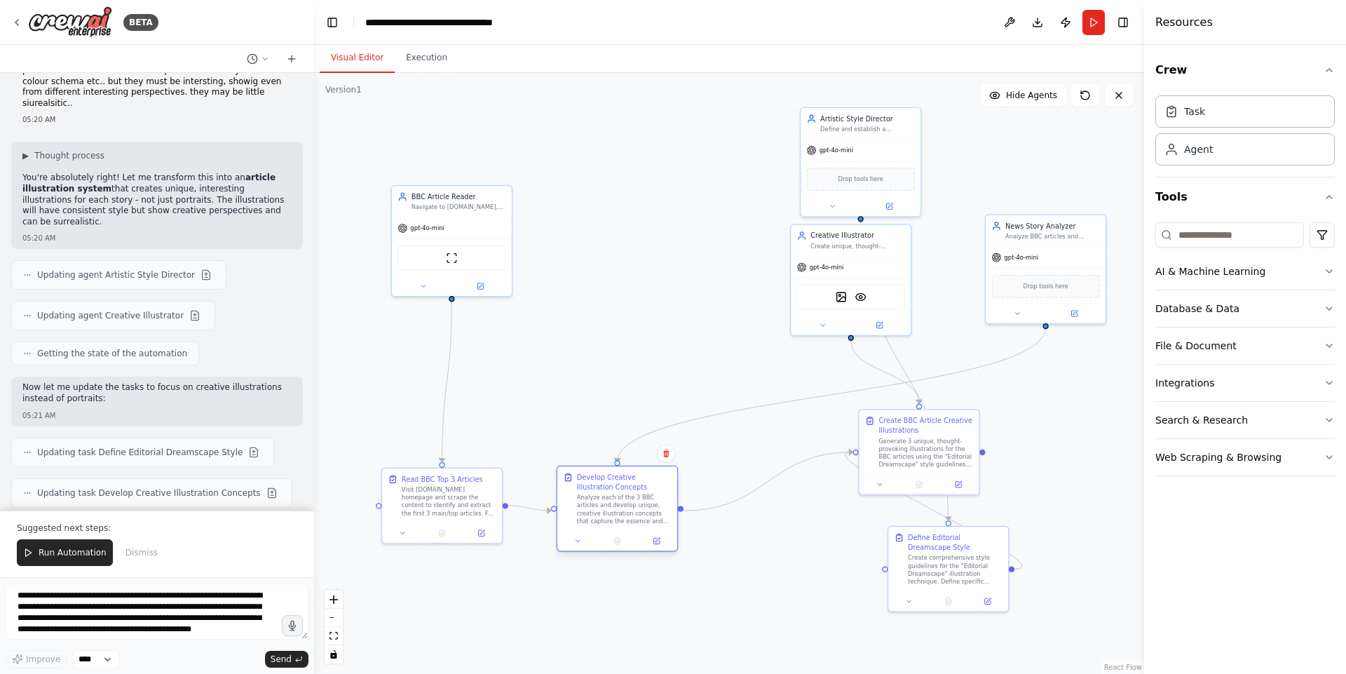
drag, startPoint x: 739, startPoint y: 506, endPoint x: 599, endPoint y: 510, distance: 140.2
click at [599, 510] on div "Analyze each of the 3 BBC articles and develop unique, creative illustration co…" at bounding box center [624, 508] width 95 height 31
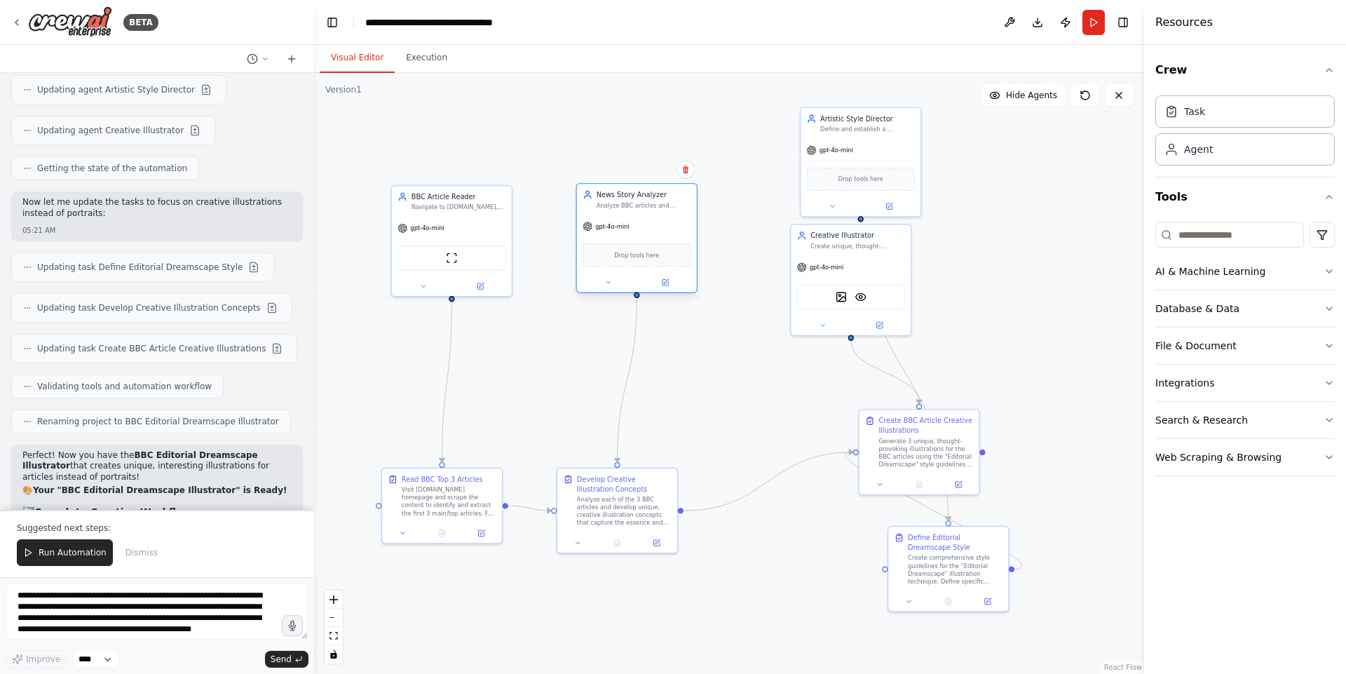
drag, startPoint x: 1041, startPoint y: 231, endPoint x: 624, endPoint y: 201, distance: 418.0
click at [624, 201] on div "Analyze BBC articles and identify key characters, personalities, or figures tha…" at bounding box center [643, 205] width 95 height 8
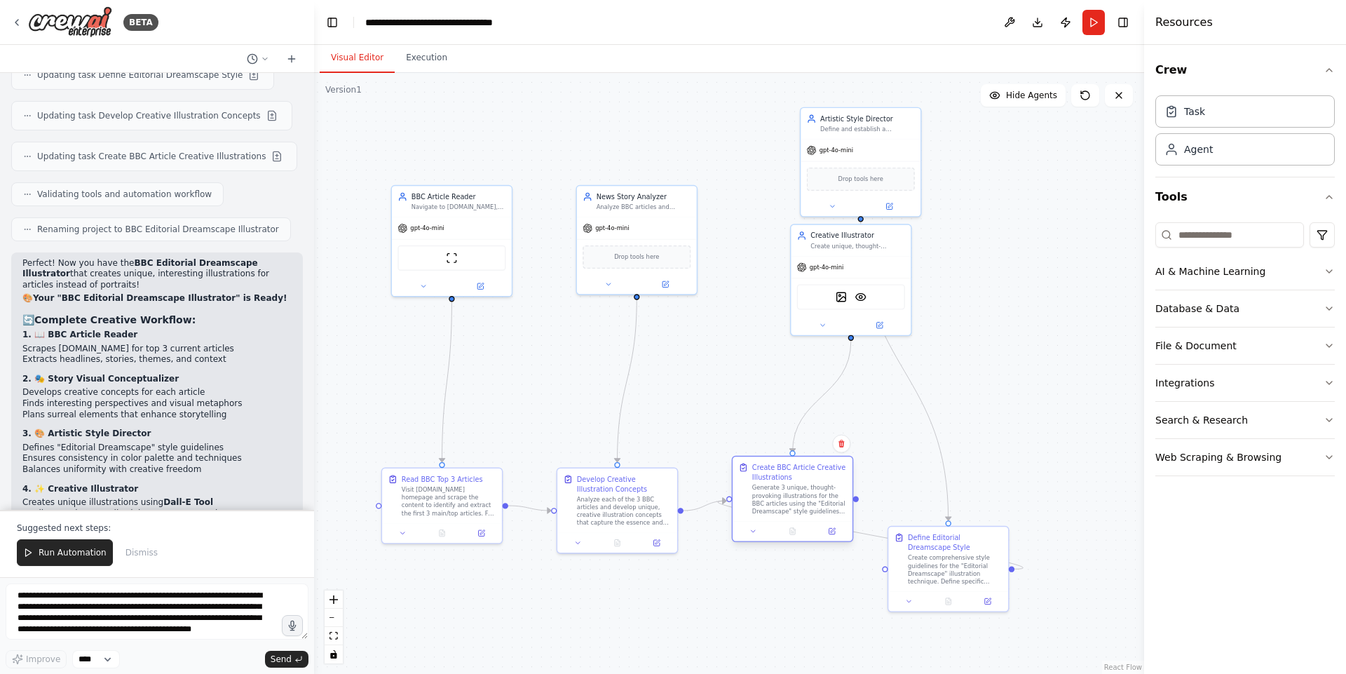
drag, startPoint x: 888, startPoint y: 451, endPoint x: 761, endPoint y: 498, distance: 135.3
click at [761, 498] on div "Generate 3 unique, thought-provoking illustrations for the BBC articles using t…" at bounding box center [799, 499] width 95 height 31
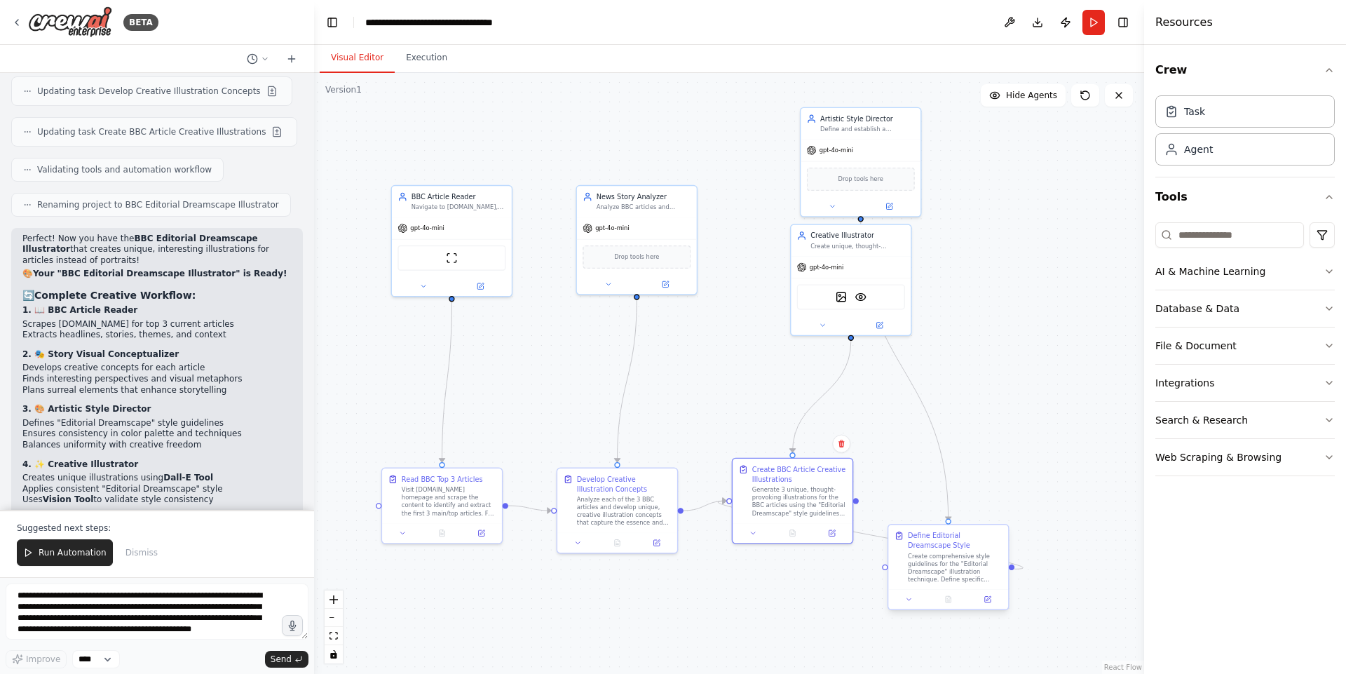
scroll to position [7318, 0]
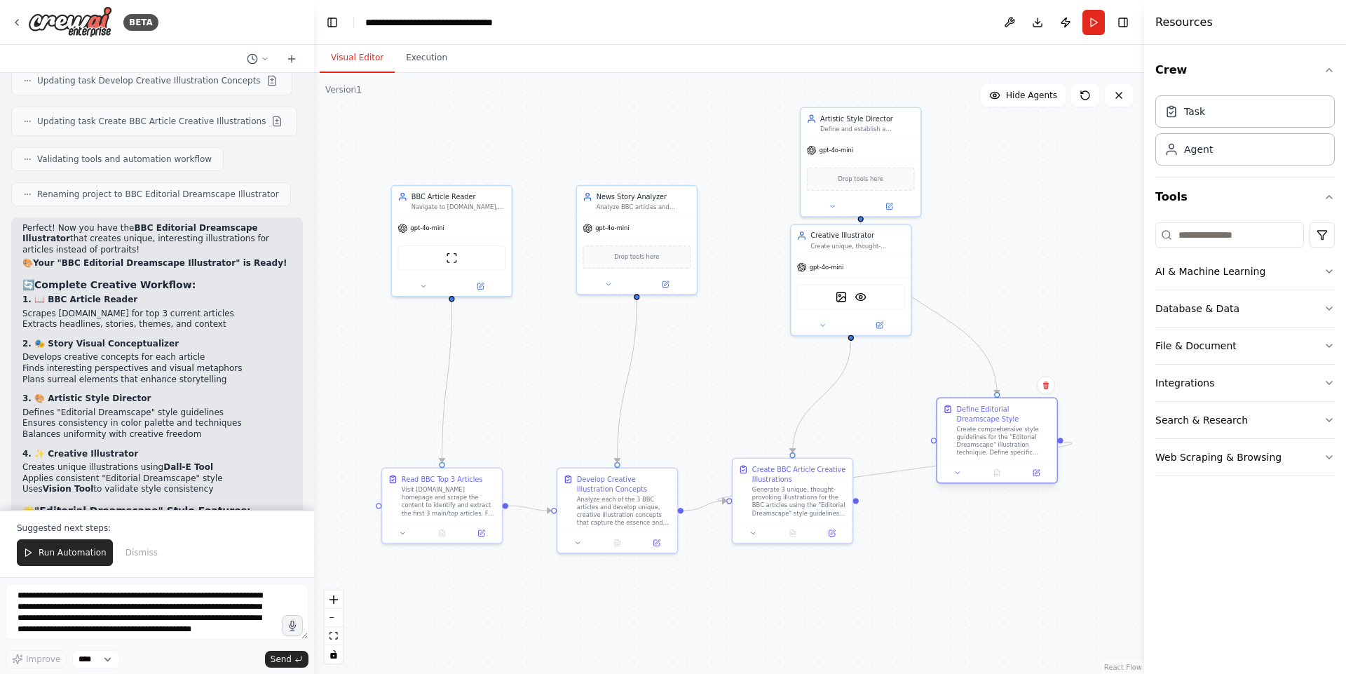
drag, startPoint x: 930, startPoint y: 565, endPoint x: 984, endPoint y: 425, distance: 150.2
click at [984, 425] on div "Create comprehensive style guidelines for the "Editorial Dreamscape" illustrati…" at bounding box center [1004, 440] width 95 height 31
drag, startPoint x: 803, startPoint y: 493, endPoint x: 774, endPoint y: 400, distance: 97.1
click at [774, 400] on div "Generate 3 unique, thought-provoking illustrations for the BBC articles using t…" at bounding box center [770, 411] width 95 height 31
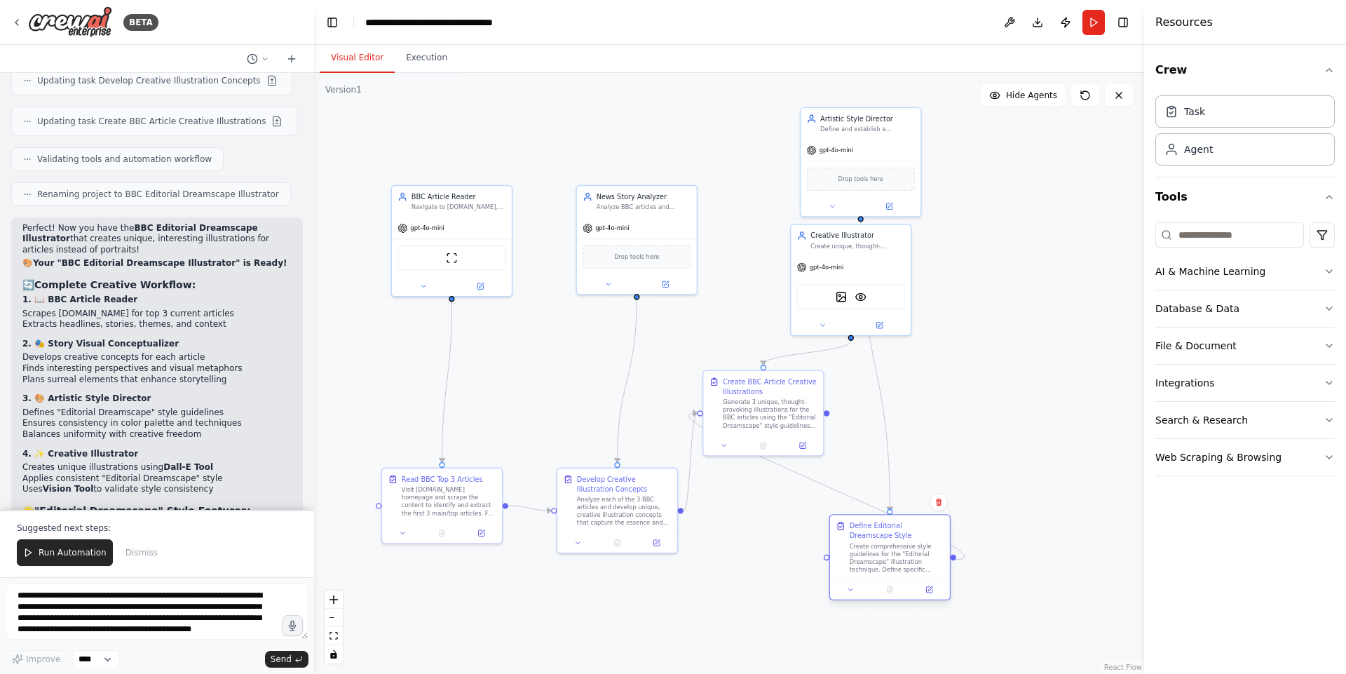
drag, startPoint x: 989, startPoint y: 440, endPoint x: 854, endPoint y: 578, distance: 192.3
click at [854, 573] on div "Create comprehensive style guidelines for the "Editorial Dreamscape" illustrati…" at bounding box center [896, 557] width 95 height 31
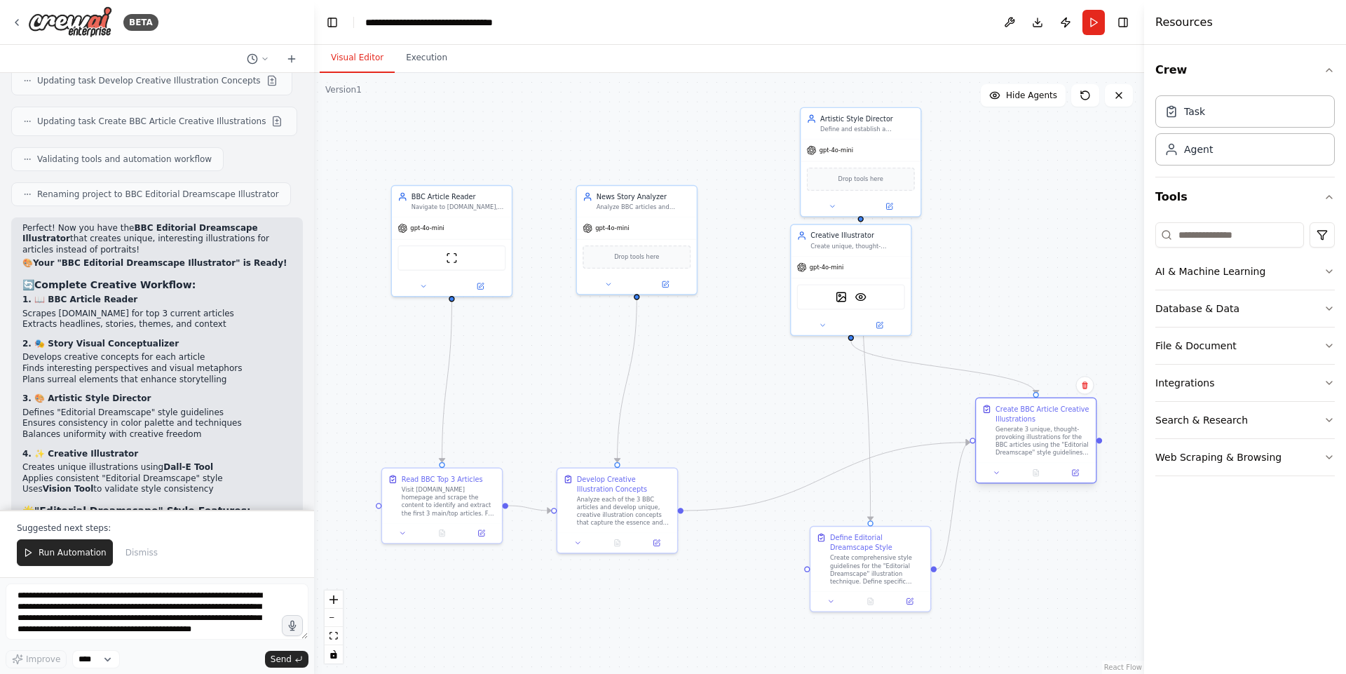
drag, startPoint x: 758, startPoint y: 397, endPoint x: 1028, endPoint y: 423, distance: 271.8
click at [1028, 423] on div "Create BBC Article Creative Illustrations Generate 3 unique, thought-provoking …" at bounding box center [1042, 430] width 95 height 53
drag, startPoint x: 878, startPoint y: 568, endPoint x: 783, endPoint y: 400, distance: 192.7
click at [783, 406] on div "Create comprehensive style guidelines for the "Editorial Dreamscape" illustrati…" at bounding box center [799, 421] width 95 height 31
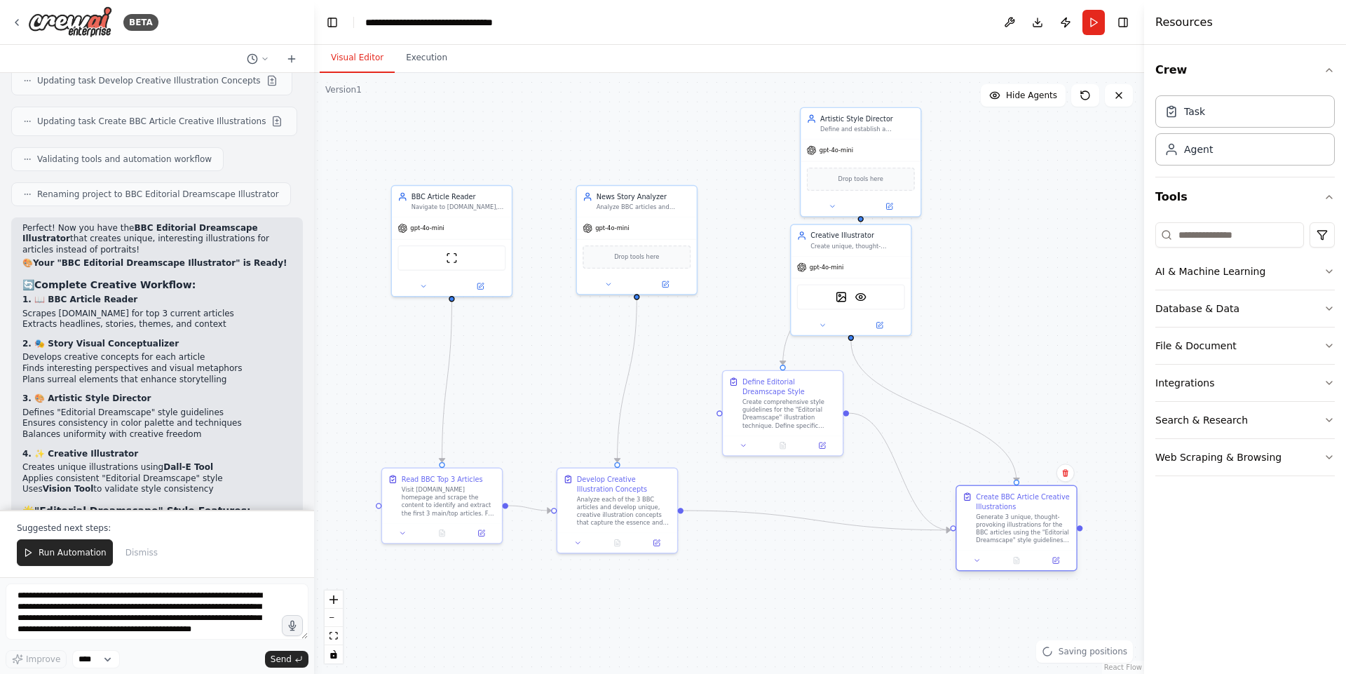
drag, startPoint x: 1002, startPoint y: 441, endPoint x: 1004, endPoint y: 538, distance: 96.7
click at [1004, 538] on div "Generate 3 unique, thought-provoking illustrations for the BBC articles using t…" at bounding box center [1023, 528] width 95 height 31
drag, startPoint x: 795, startPoint y: 418, endPoint x: 784, endPoint y: 451, distance: 34.1
click at [784, 427] on div "Create comprehensive style guidelines for the "Editorial Dreamscape" illustrati…" at bounding box center [789, 411] width 95 height 31
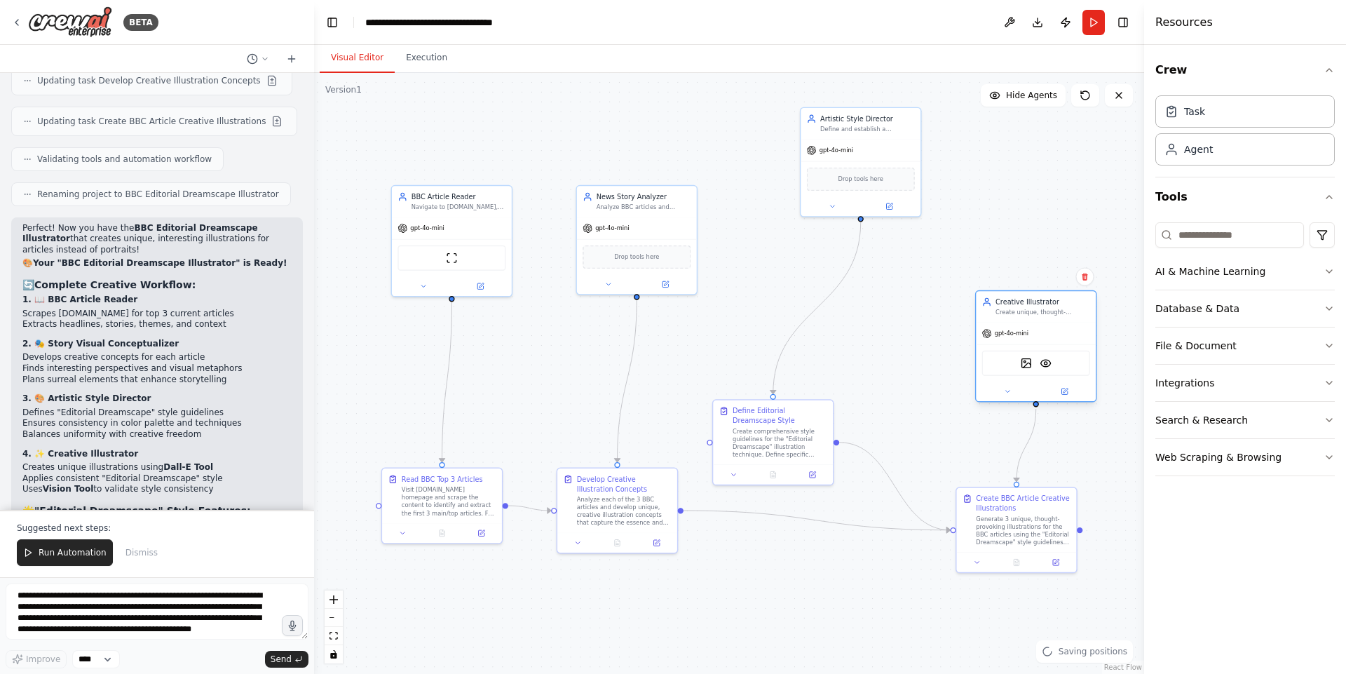
drag, startPoint x: 865, startPoint y: 276, endPoint x: 1065, endPoint y: 355, distance: 214.9
click at [1065, 355] on div "DallETool VisionTool" at bounding box center [1036, 362] width 120 height 37
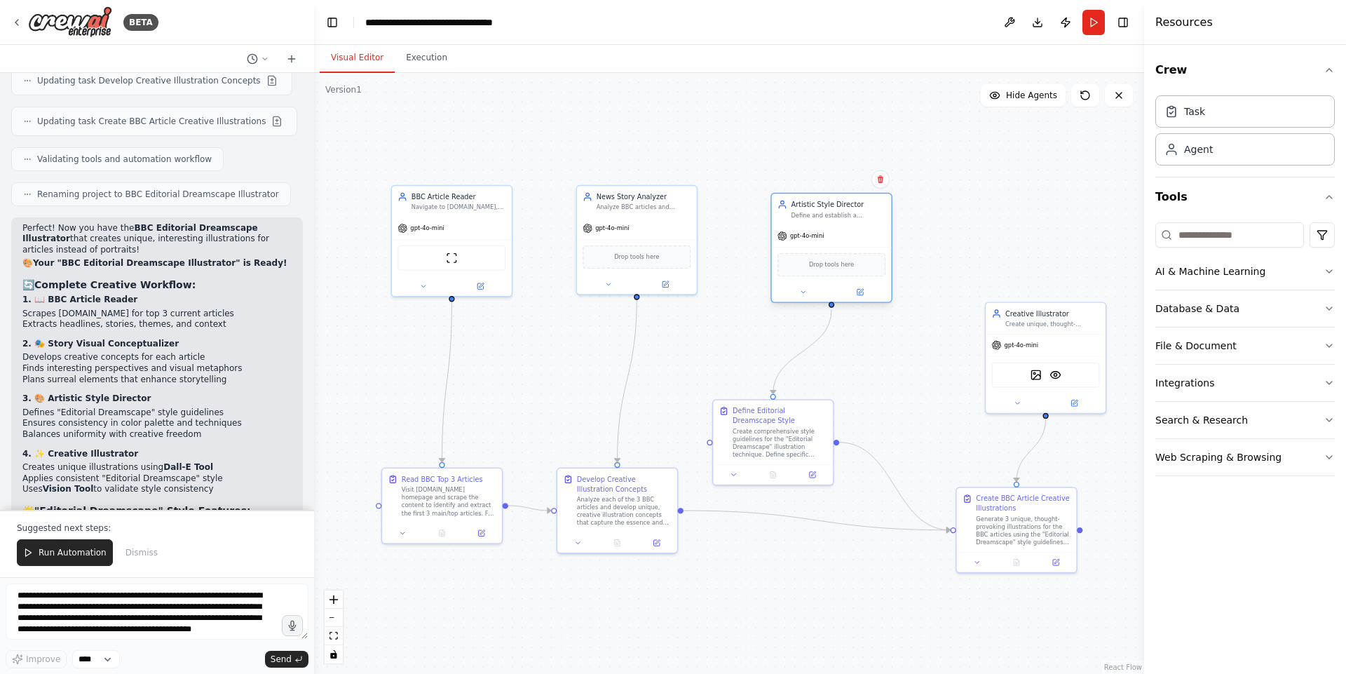
drag, startPoint x: 877, startPoint y: 152, endPoint x: 847, endPoint y: 255, distance: 107.3
click at [847, 255] on div "gpt-4o-mini Drop tools here" at bounding box center [832, 263] width 120 height 77
click at [479, 277] on div at bounding box center [452, 285] width 120 height 20
click at [479, 285] on icon at bounding box center [480, 284] width 6 height 6
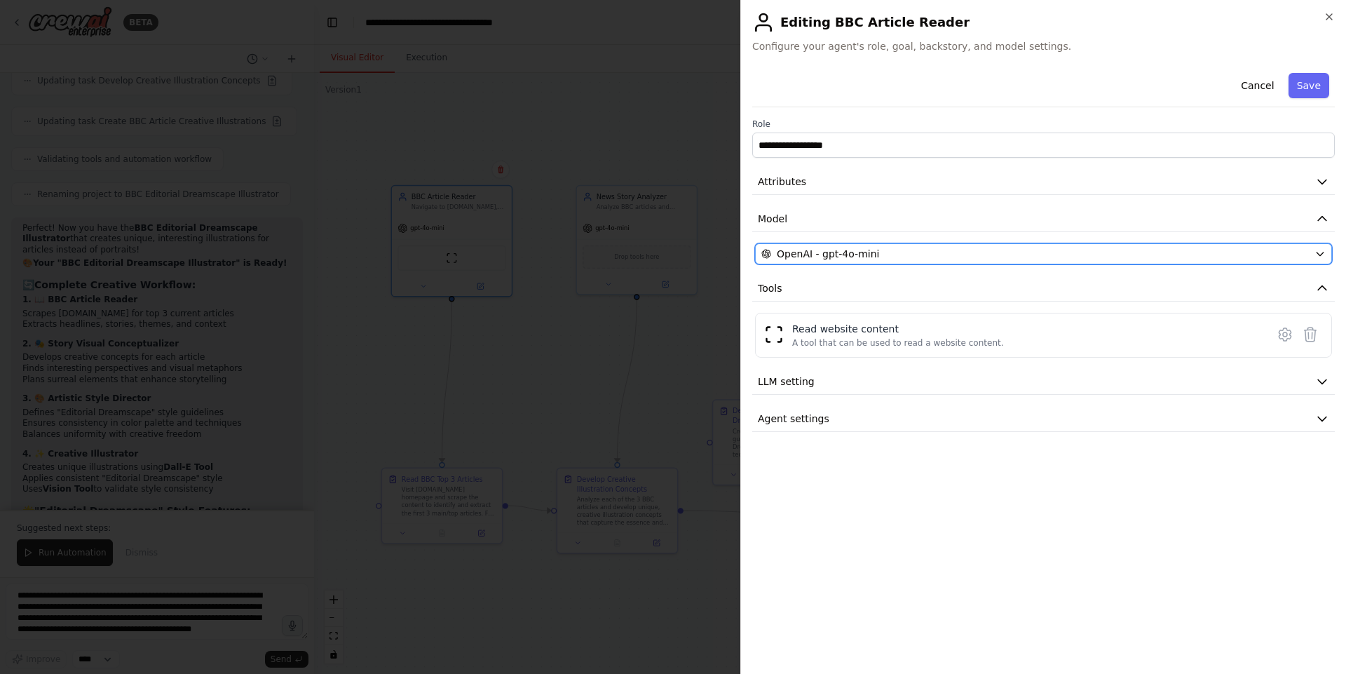
click at [863, 258] on span "OpenAI - gpt-4o-mini" at bounding box center [828, 254] width 102 height 14
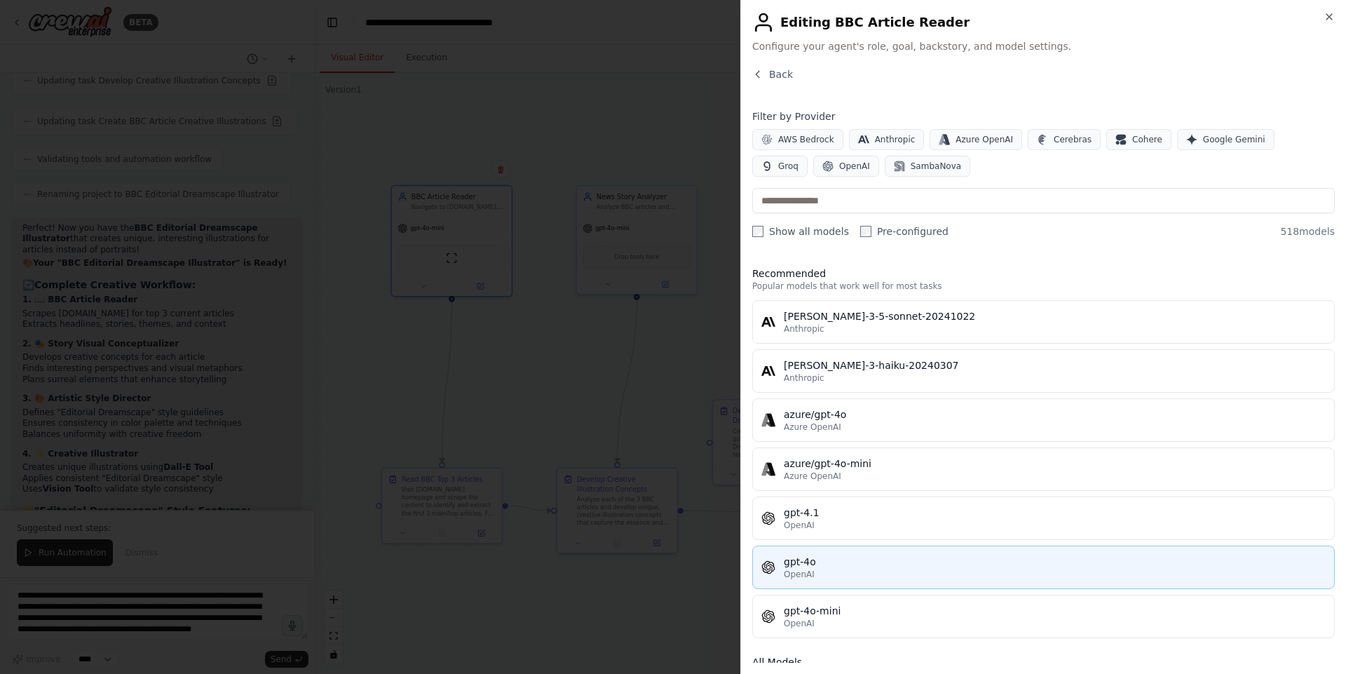
click at [826, 559] on div "gpt-4o" at bounding box center [1055, 561] width 542 height 14
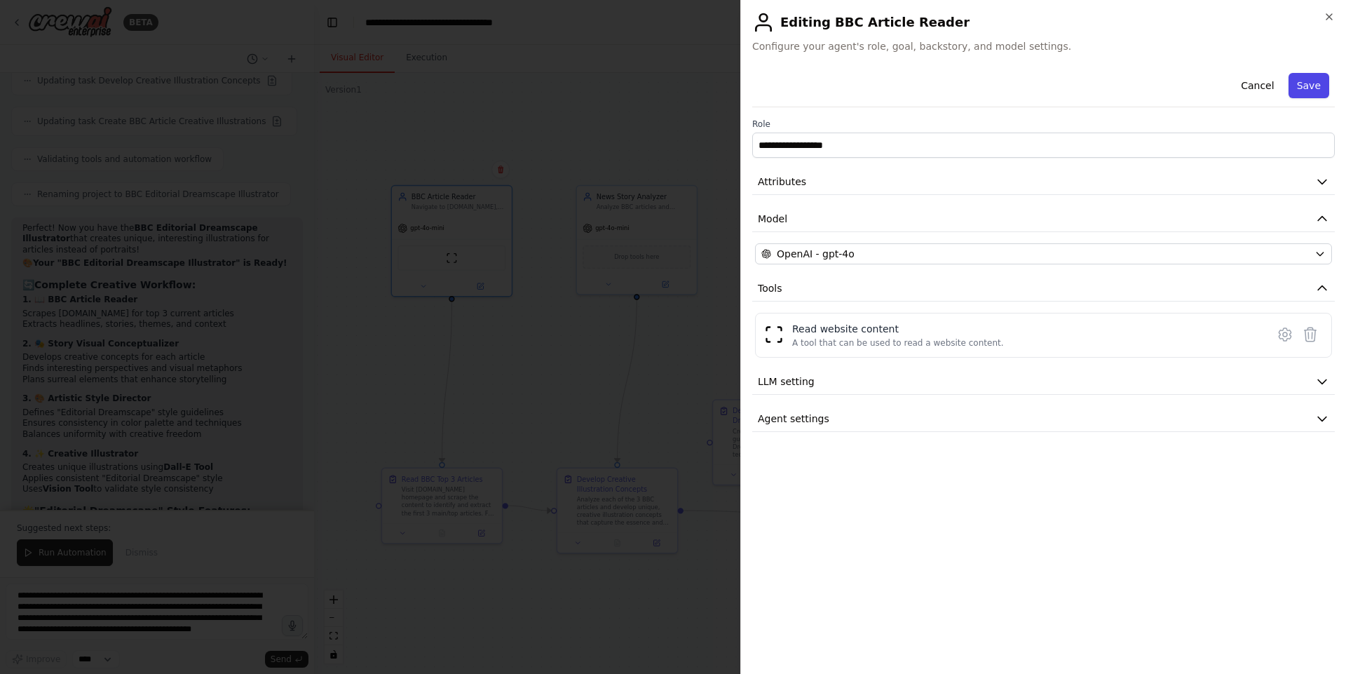
click at [1311, 85] on button "Save" at bounding box center [1308, 85] width 41 height 25
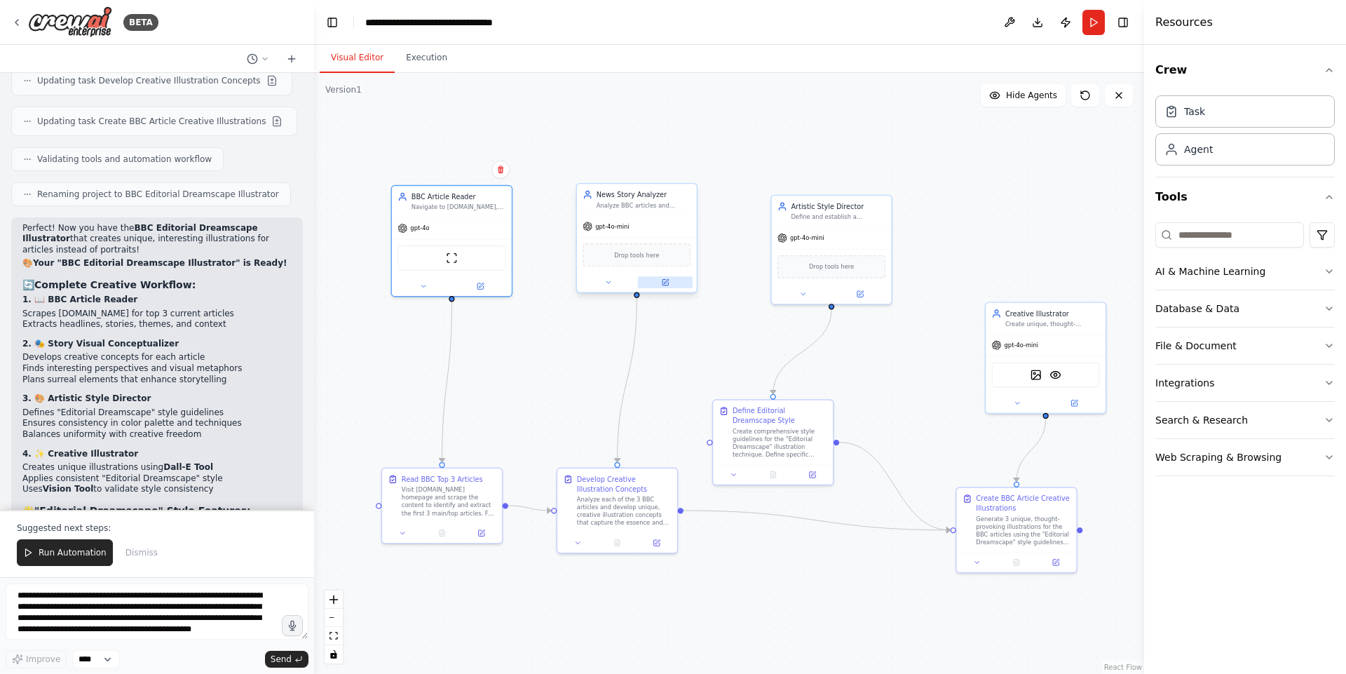
click at [667, 279] on icon at bounding box center [666, 281] width 4 height 4
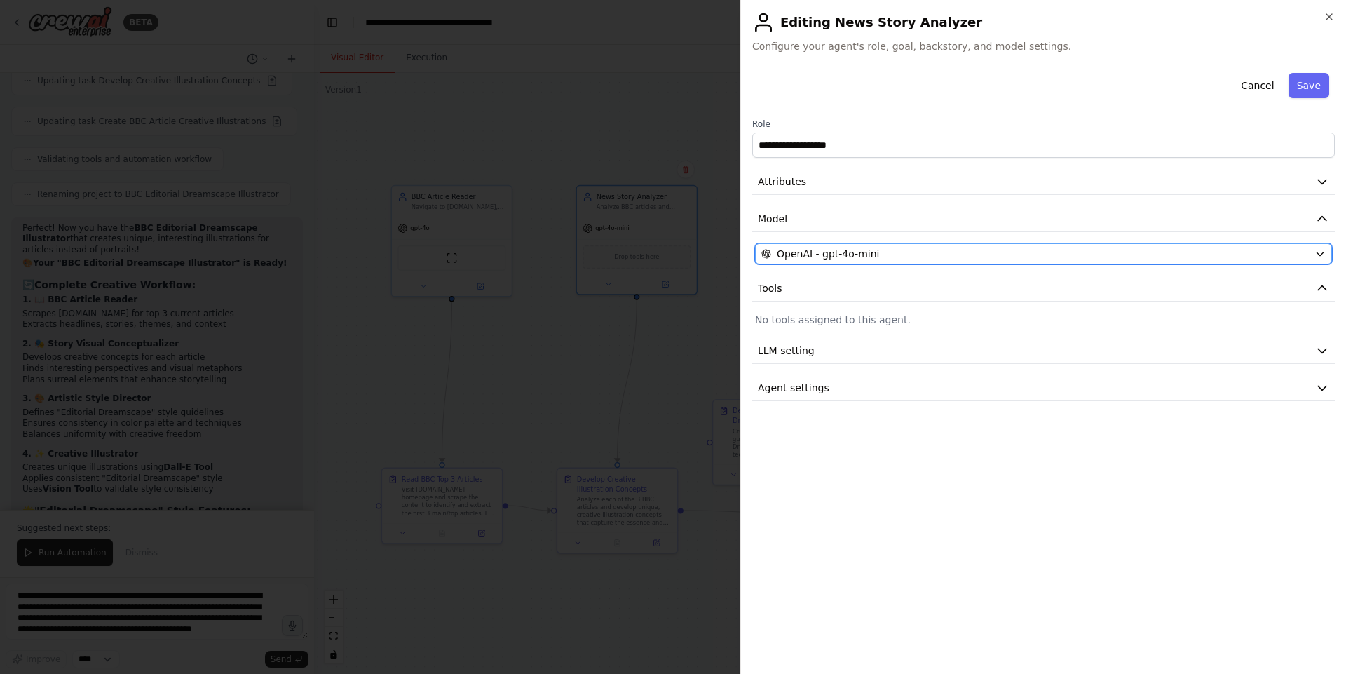
click at [896, 247] on div "OpenAI - gpt-4o-mini" at bounding box center [1034, 254] width 547 height 14
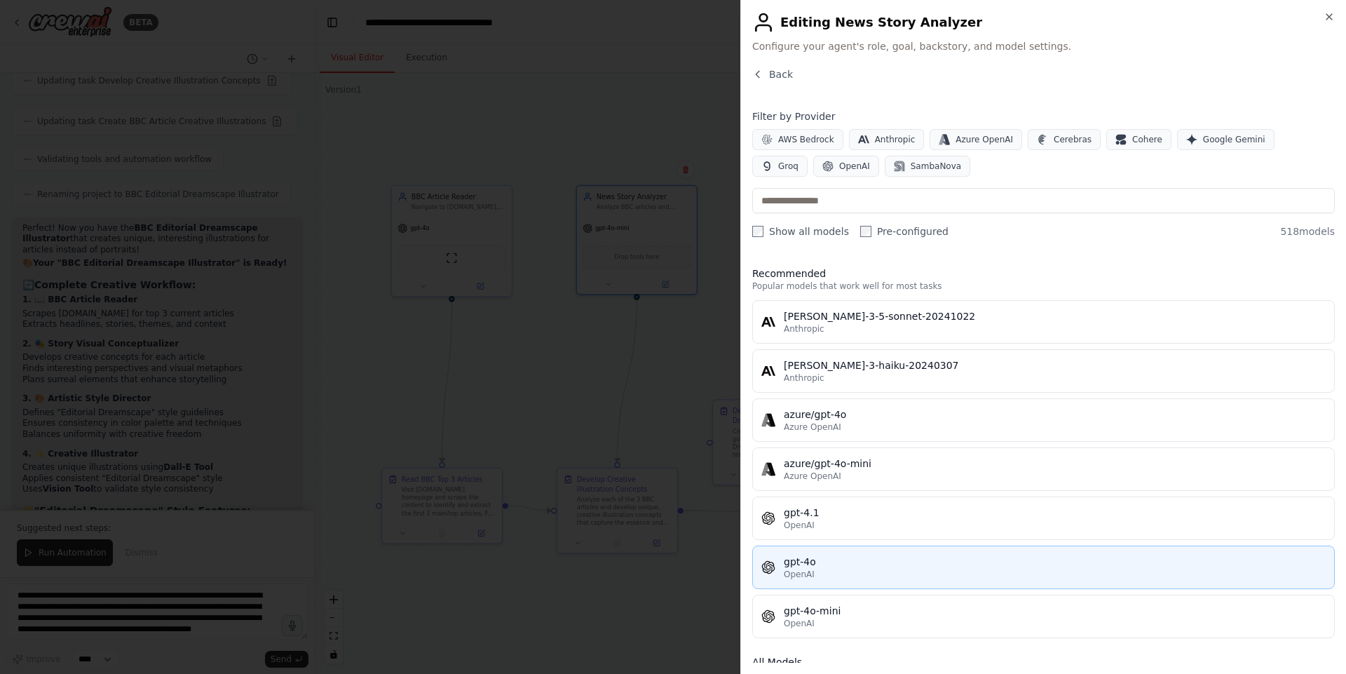
click at [873, 554] on div "gpt-4o" at bounding box center [1055, 561] width 542 height 14
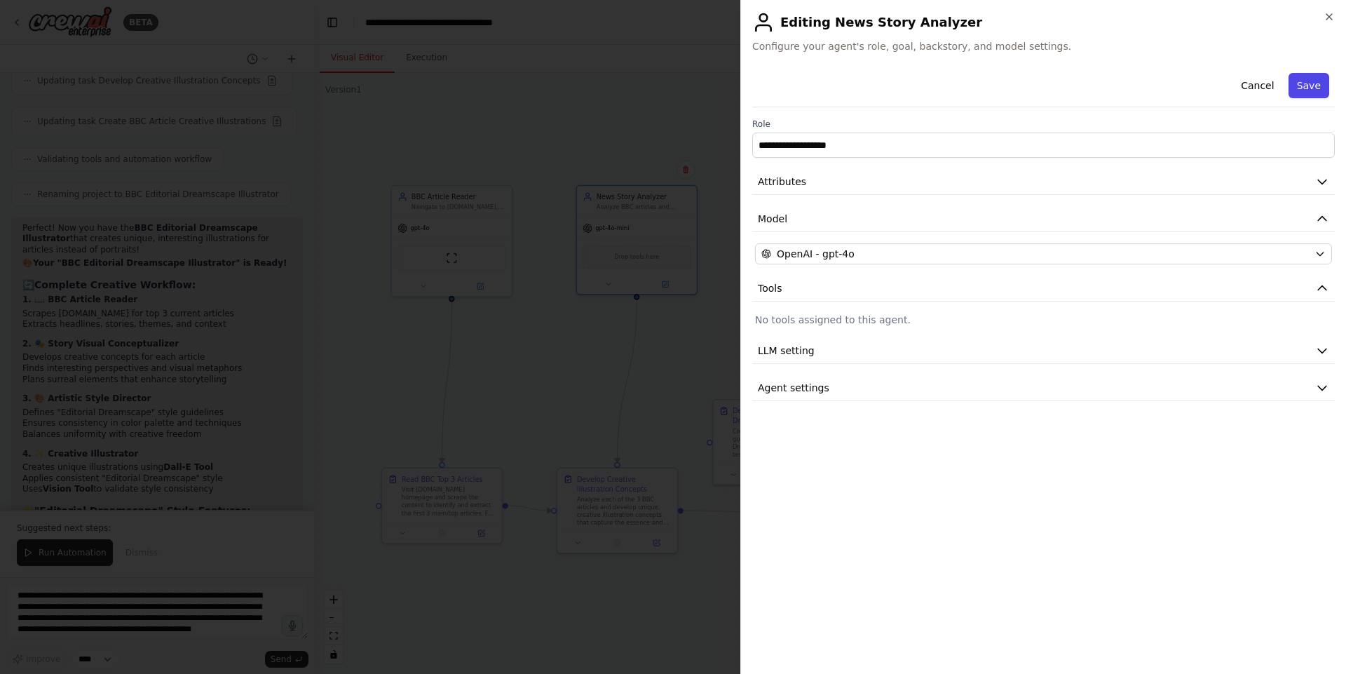
click at [1309, 79] on button "Save" at bounding box center [1308, 85] width 41 height 25
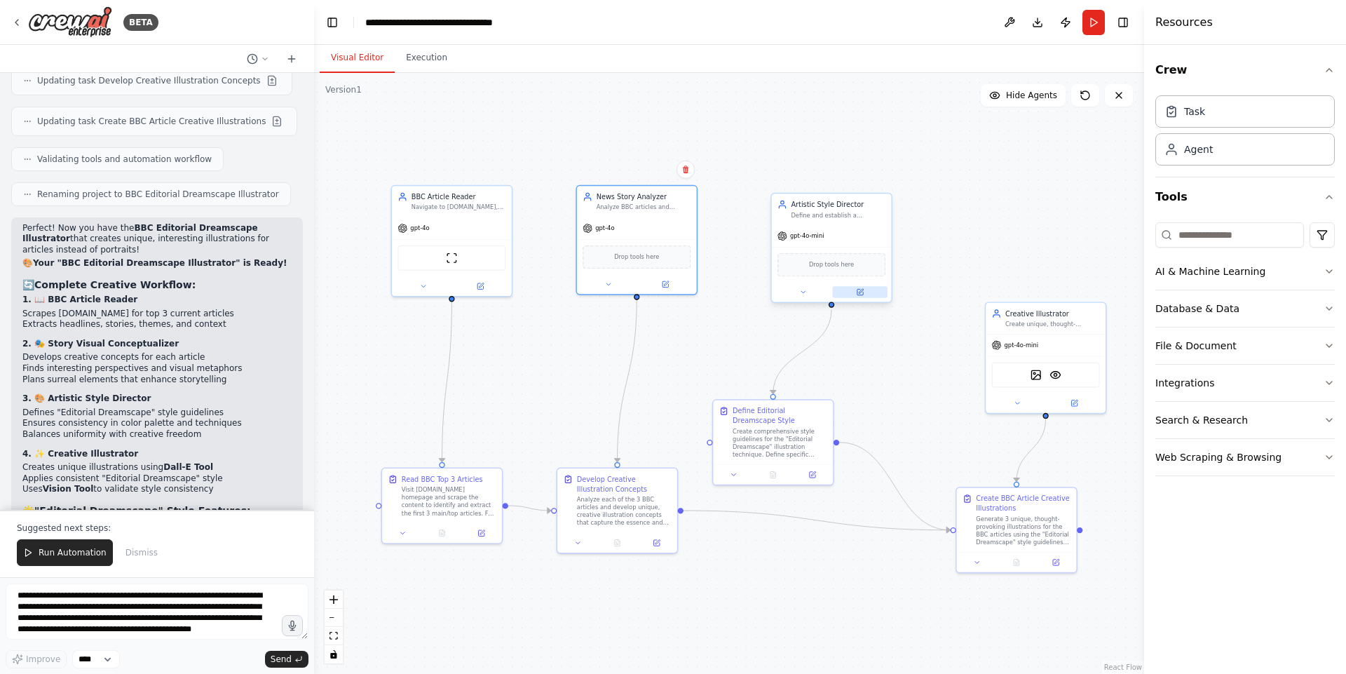
click at [866, 291] on button at bounding box center [859, 292] width 55 height 12
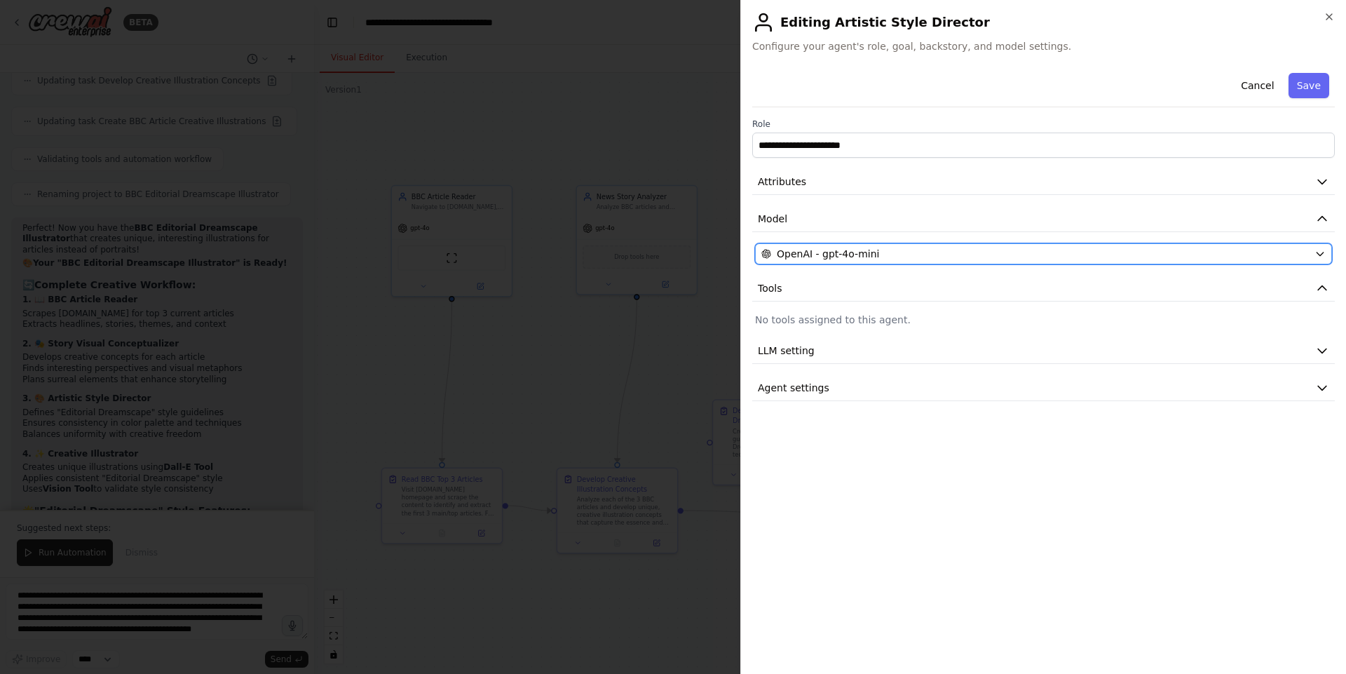
click at [924, 254] on div "OpenAI - gpt-4o-mini" at bounding box center [1034, 254] width 547 height 14
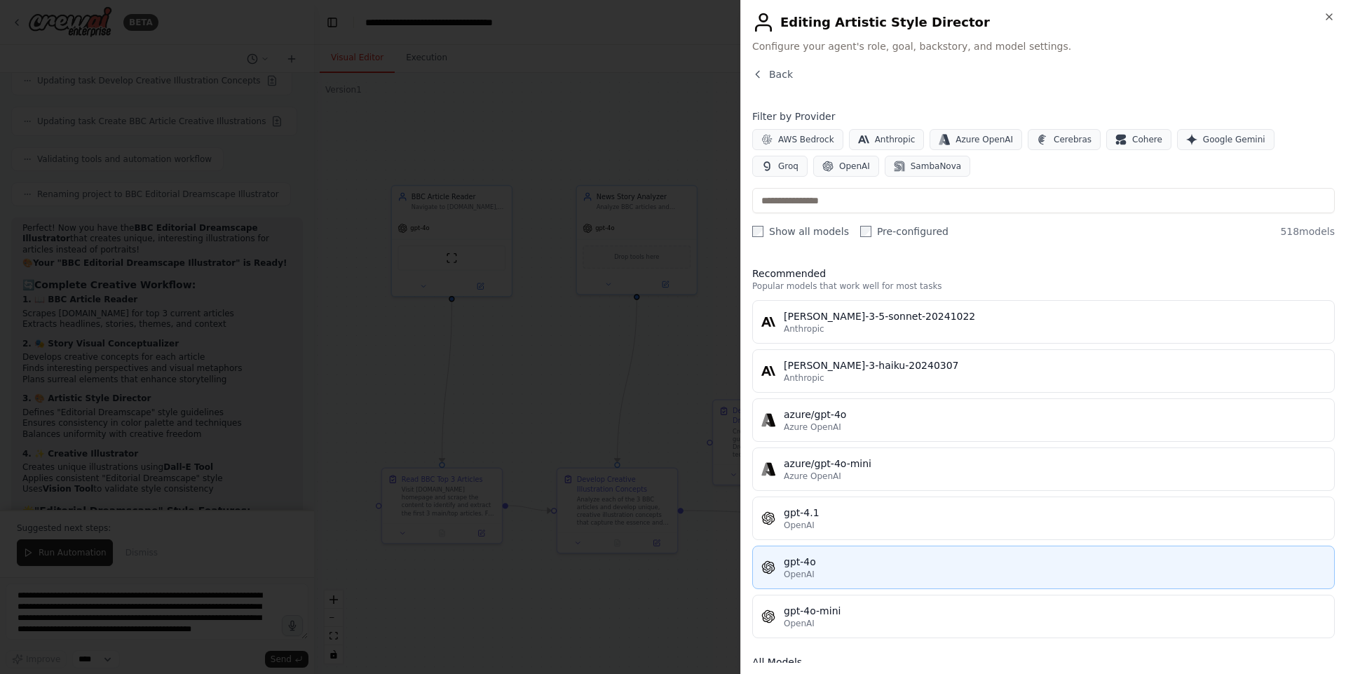
click at [868, 559] on div "gpt-4o" at bounding box center [1055, 561] width 542 height 14
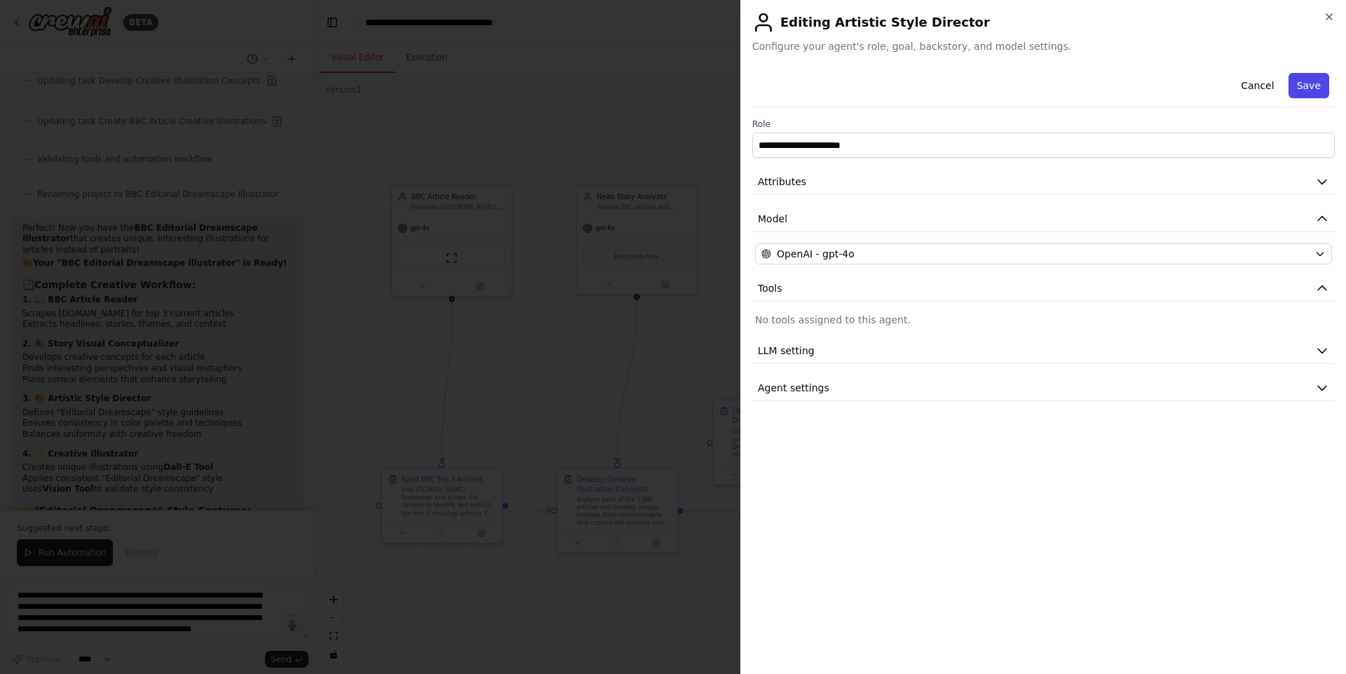
click at [1311, 79] on button "Save" at bounding box center [1308, 85] width 41 height 25
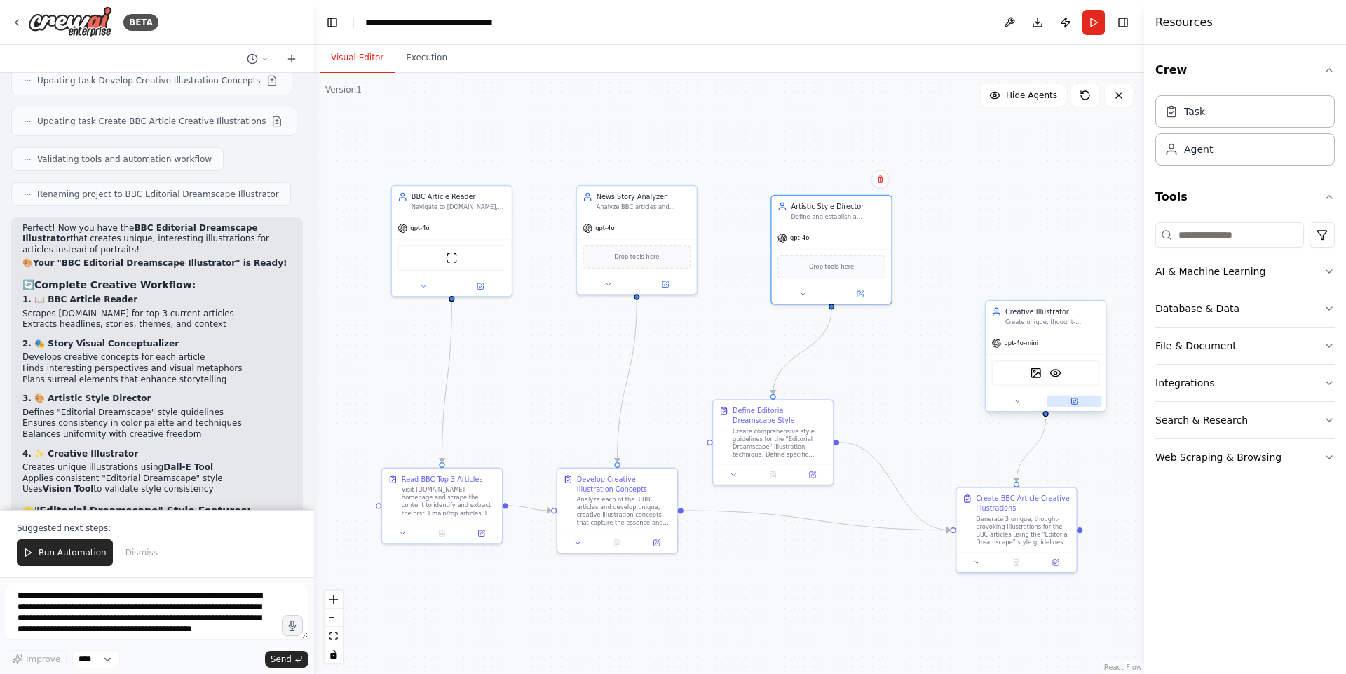
click at [1081, 406] on button at bounding box center [1073, 401] width 55 height 12
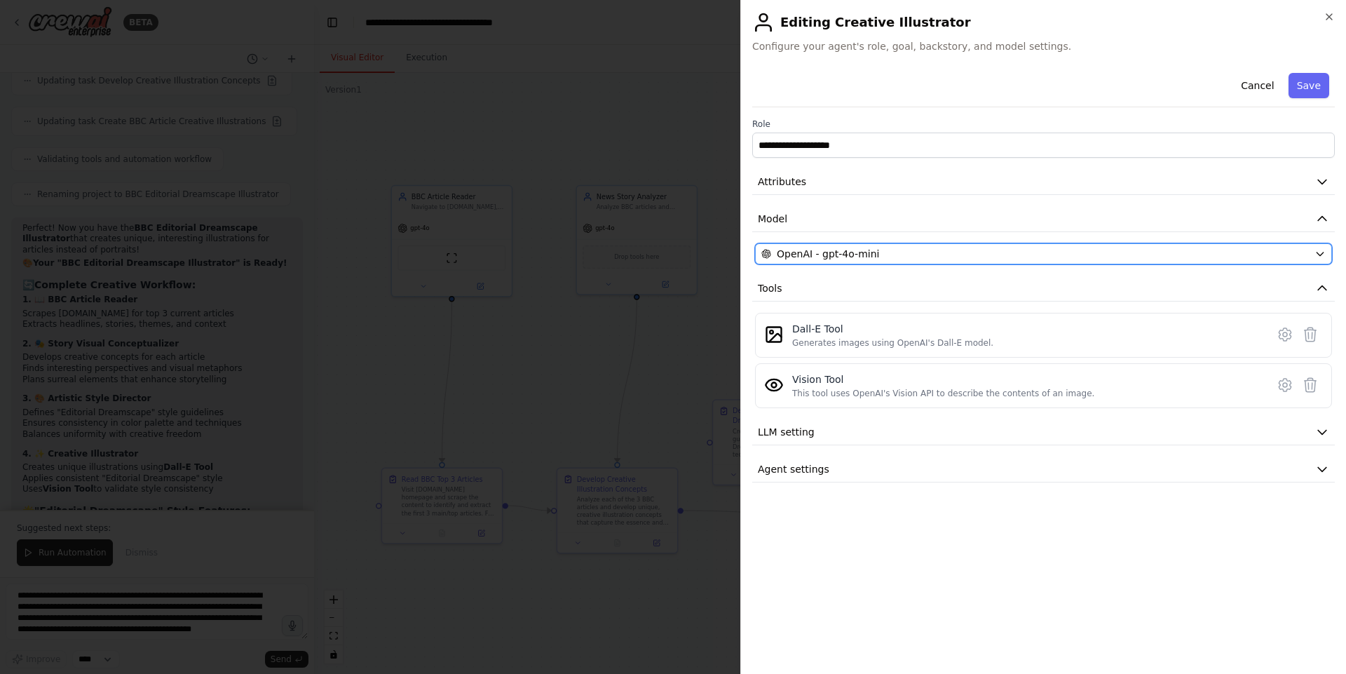
click at [942, 253] on div "OpenAI - gpt-4o-mini" at bounding box center [1034, 254] width 547 height 14
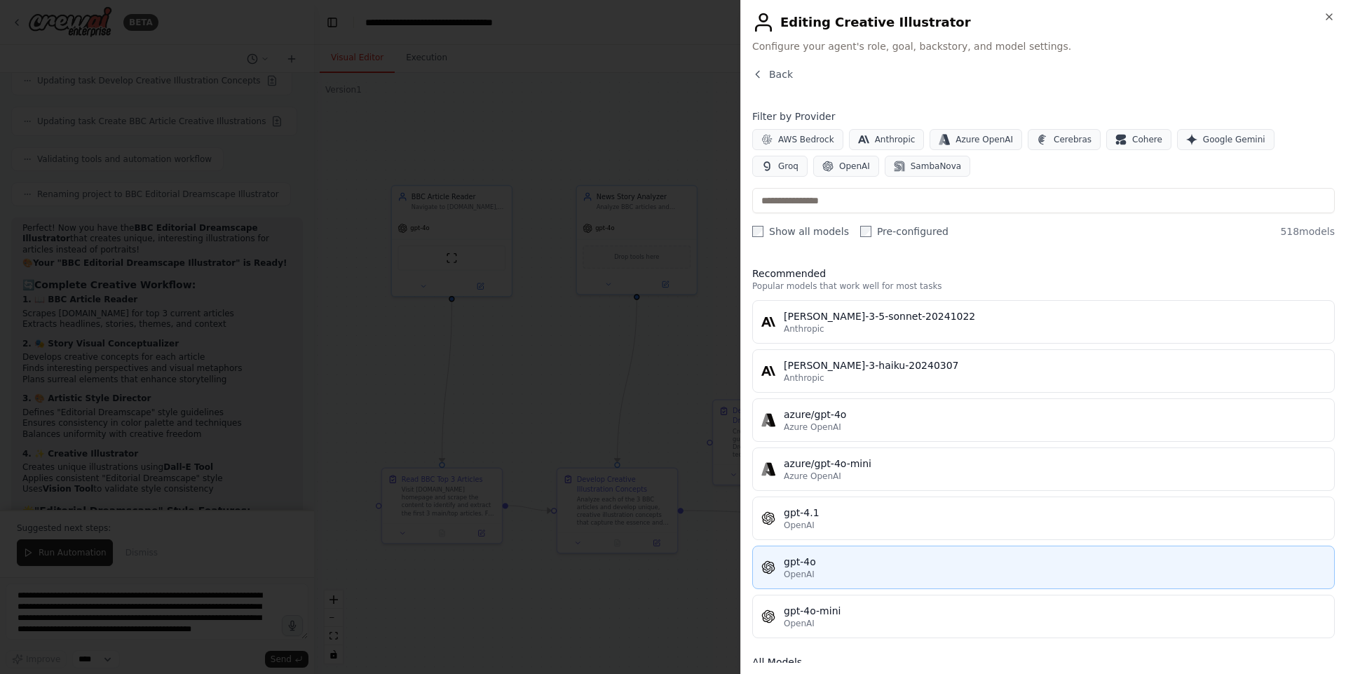
click at [863, 562] on div "gpt-4o" at bounding box center [1055, 561] width 542 height 14
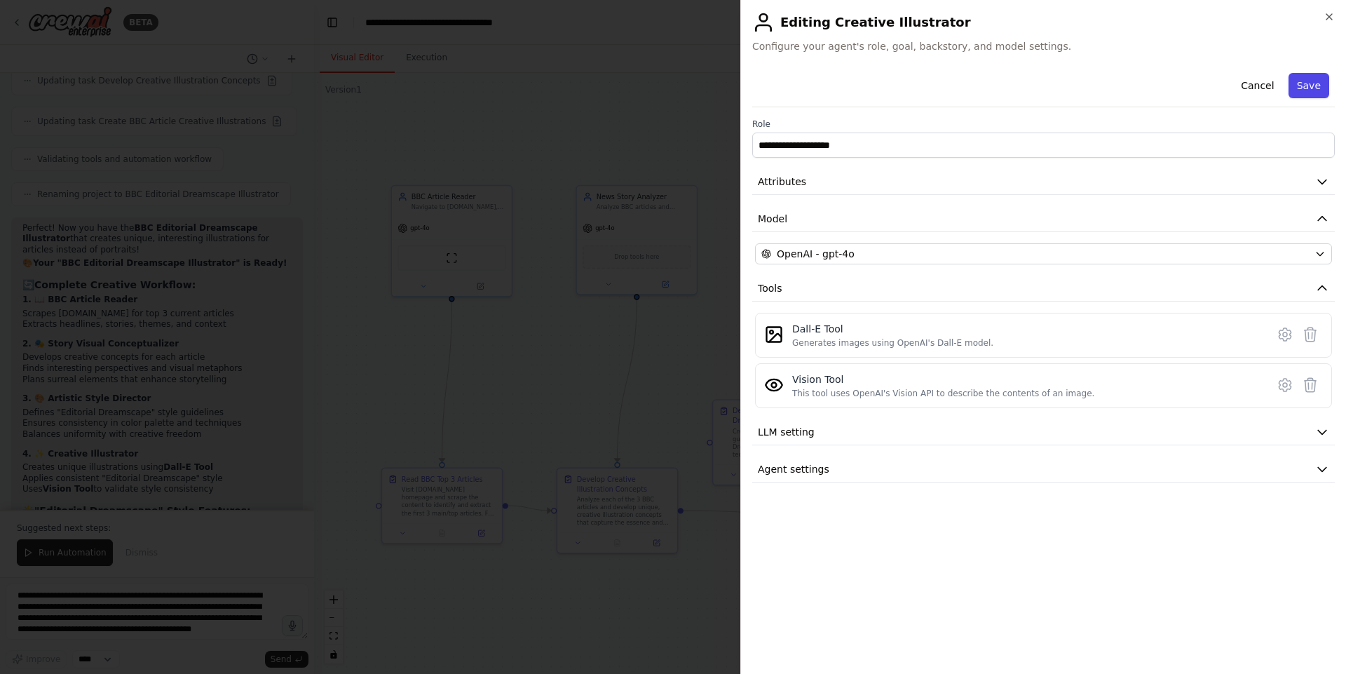
click at [1304, 83] on button "Save" at bounding box center [1308, 85] width 41 height 25
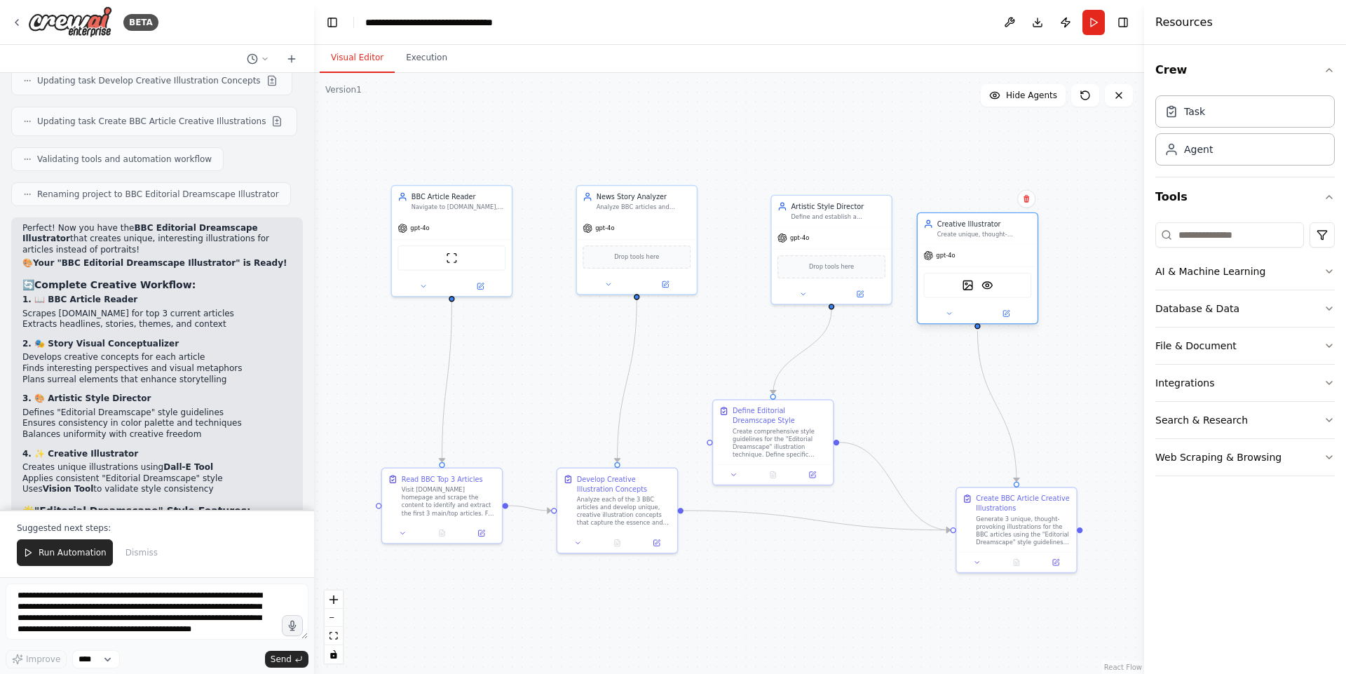
drag, startPoint x: 1048, startPoint y: 315, endPoint x: 978, endPoint y: 211, distance: 125.2
click at [978, 219] on div "Creative Illustrator" at bounding box center [984, 224] width 95 height 10
drag, startPoint x: 976, startPoint y: 219, endPoint x: 993, endPoint y: 219, distance: 17.5
click at [993, 219] on div "Creative Illustrator Create unique, thought-provoking illustrations for BBC art…" at bounding box center [1004, 219] width 95 height 20
click at [80, 549] on span "Run Automation" at bounding box center [73, 552] width 68 height 11
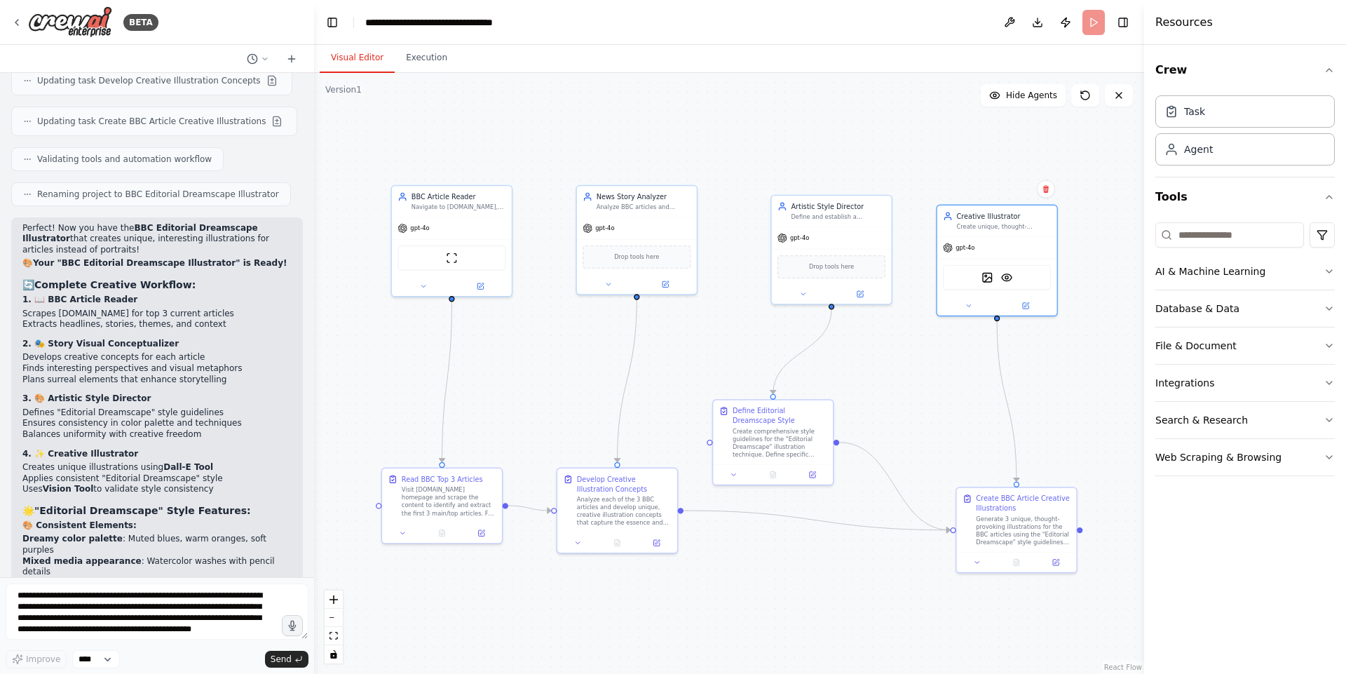
scroll to position [7250, 0]
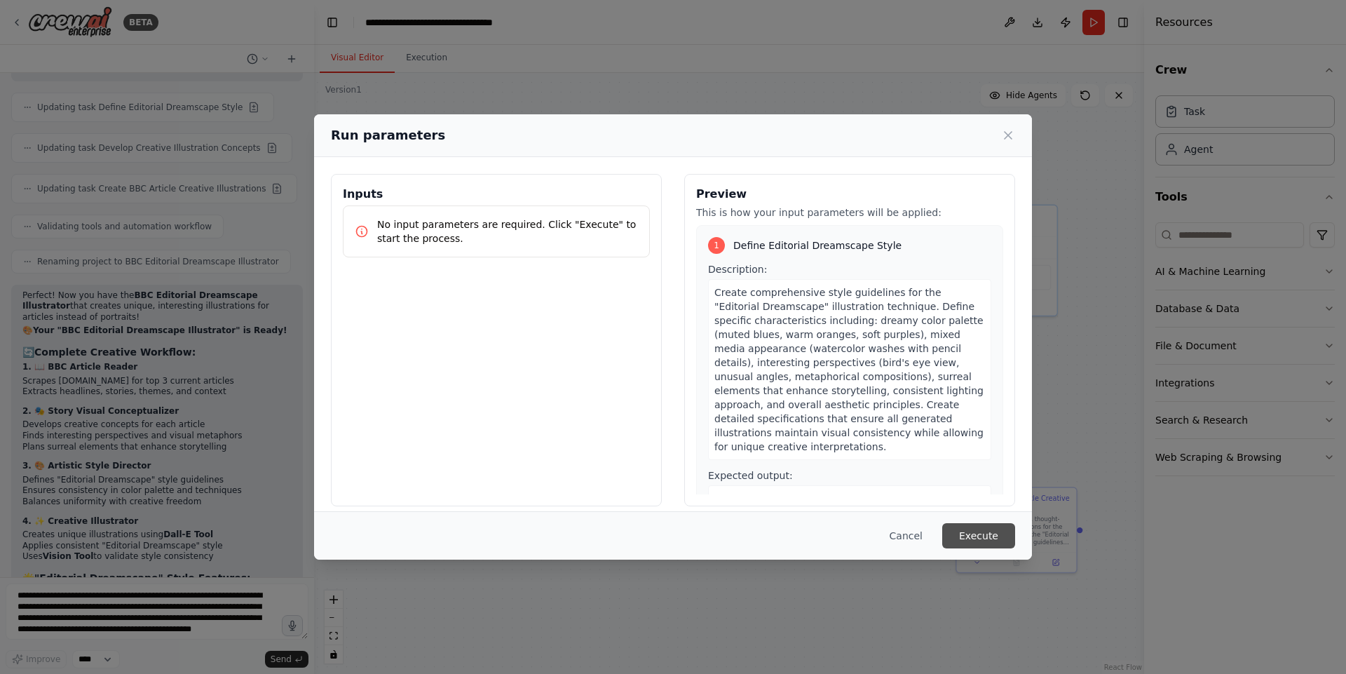
click at [987, 536] on button "Execute" at bounding box center [978, 535] width 73 height 25
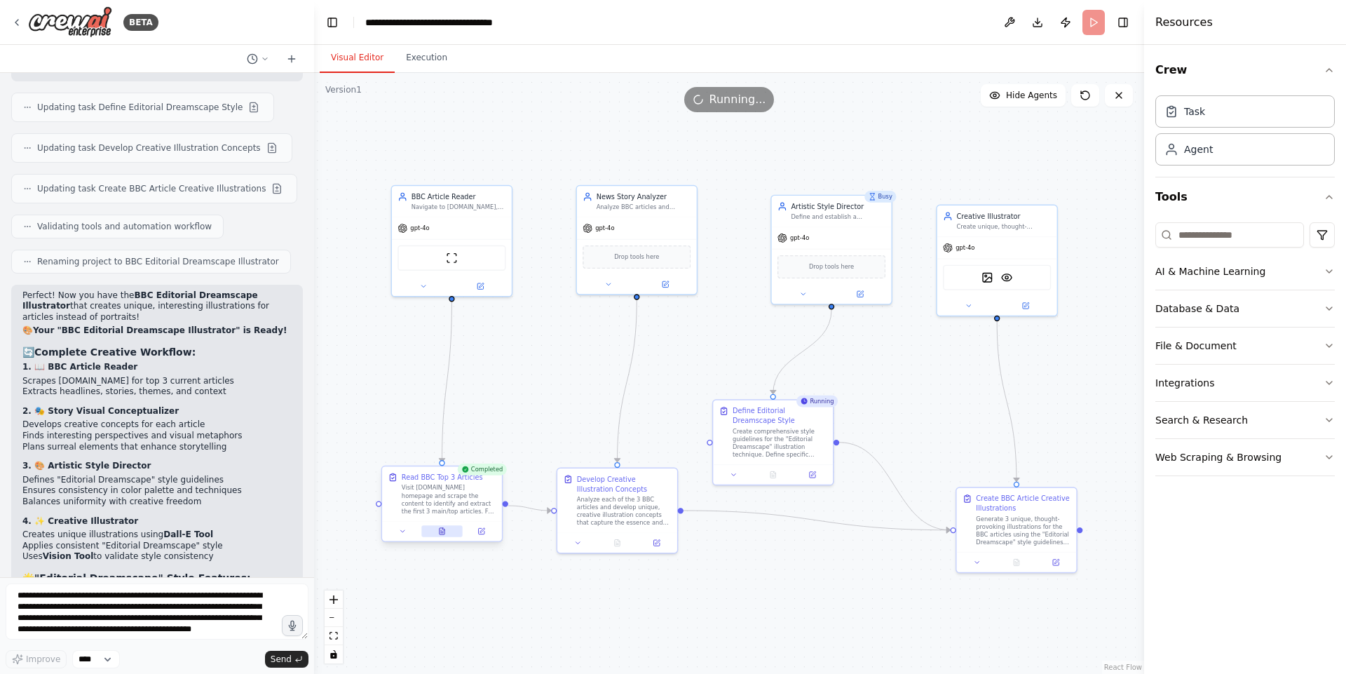
click at [442, 531] on icon at bounding box center [442, 531] width 3 height 0
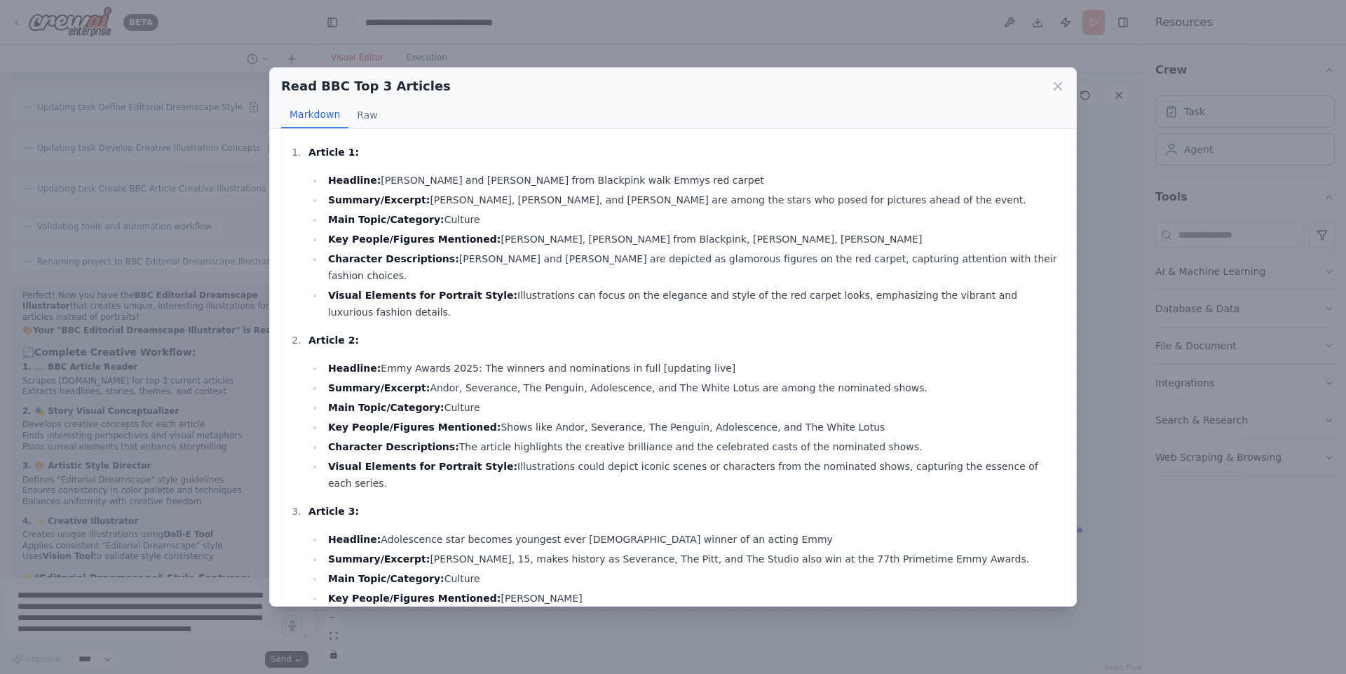
scroll to position [29, 0]
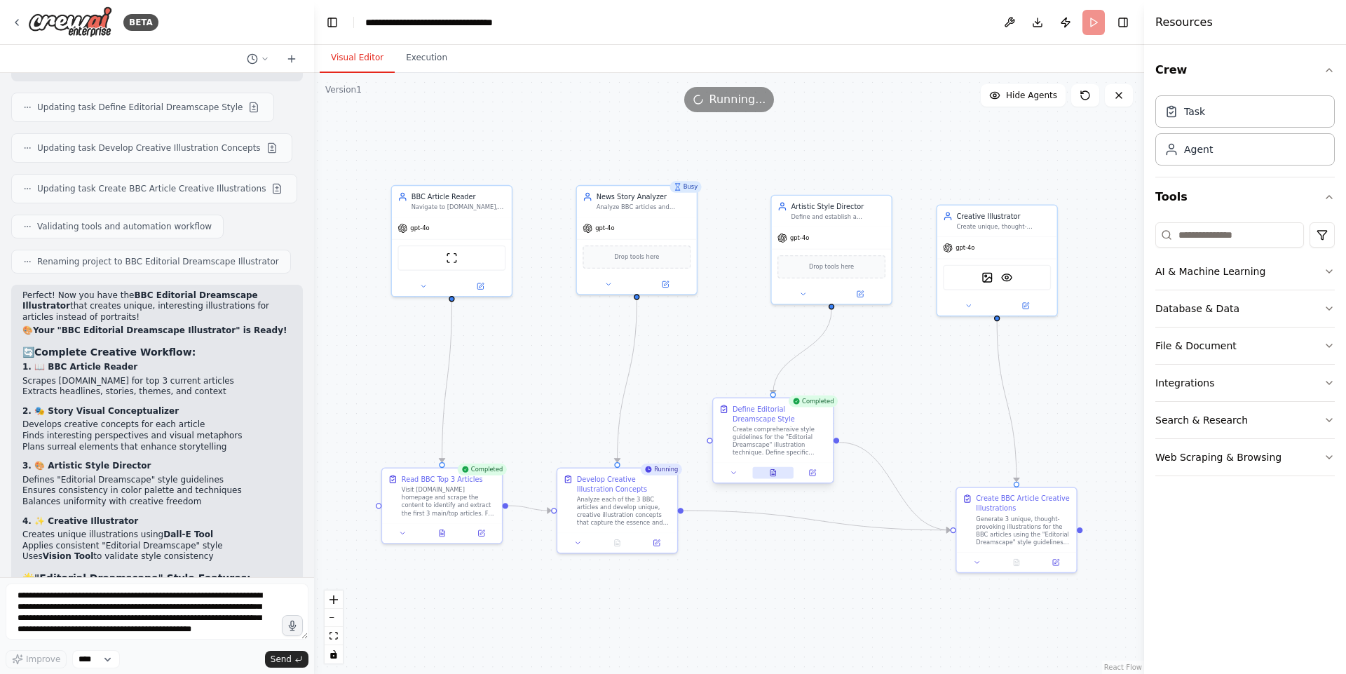
click at [770, 467] on button at bounding box center [772, 473] width 41 height 12
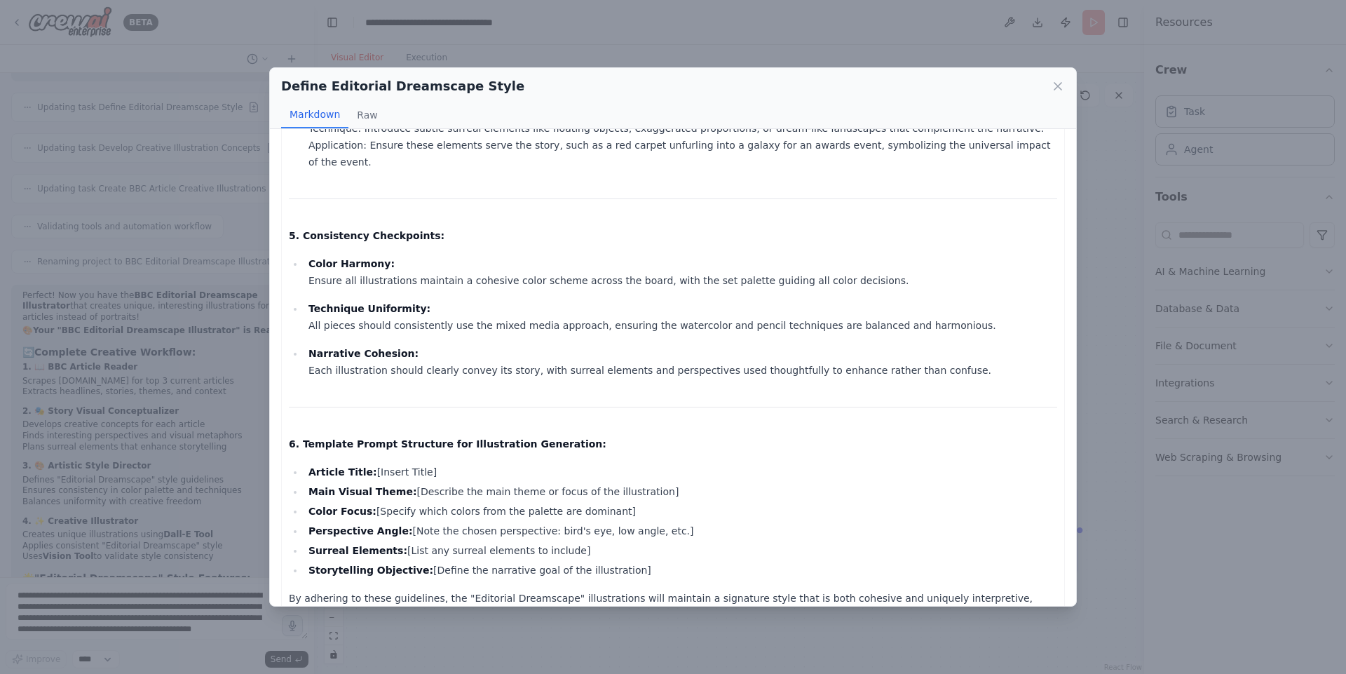
scroll to position [819, 0]
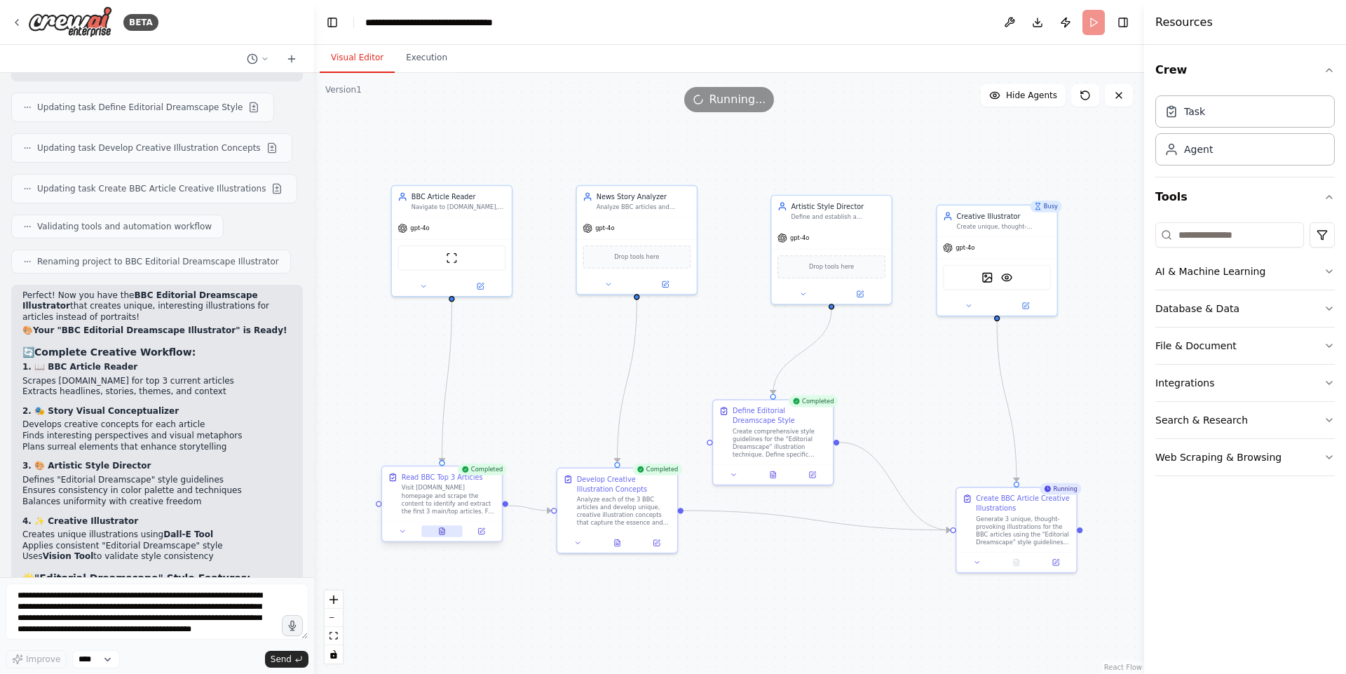
click at [441, 530] on icon at bounding box center [441, 531] width 5 height 6
click at [769, 474] on icon at bounding box center [773, 473] width 8 height 8
click at [615, 540] on icon at bounding box center [617, 541] width 5 height 6
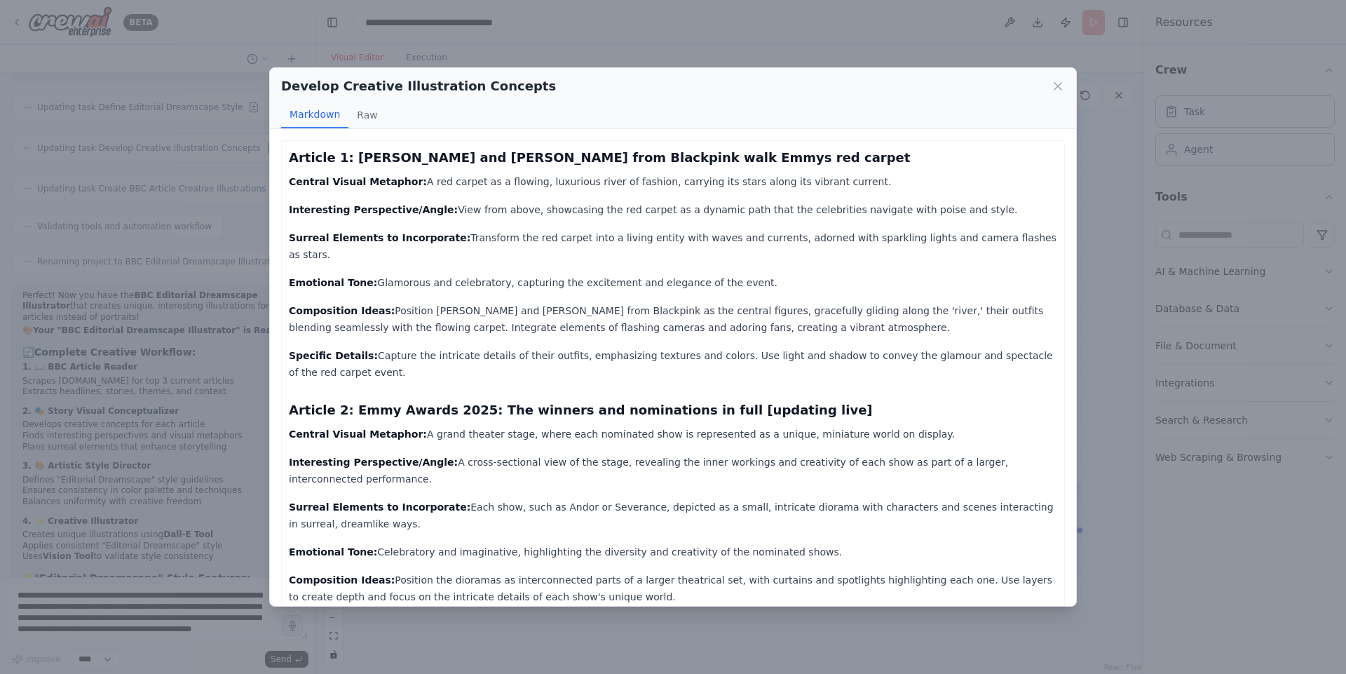
scroll to position [231, 0]
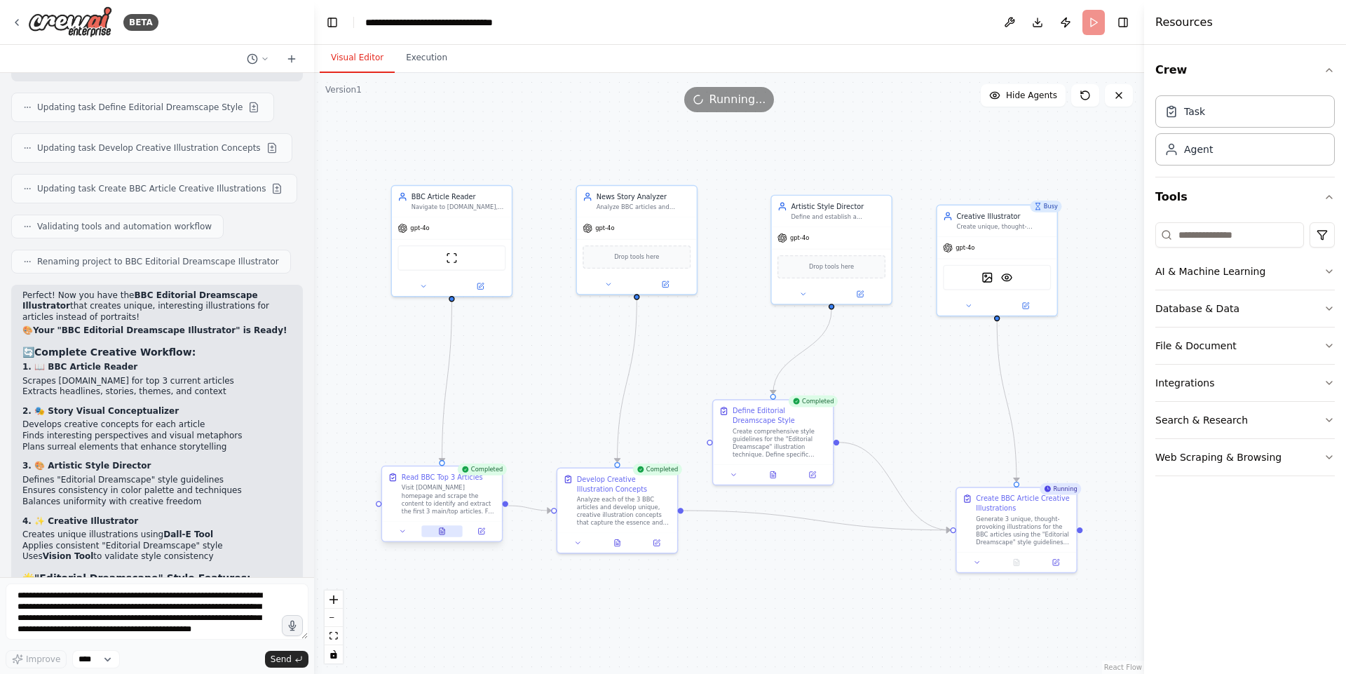
click at [442, 533] on icon at bounding box center [441, 531] width 5 height 6
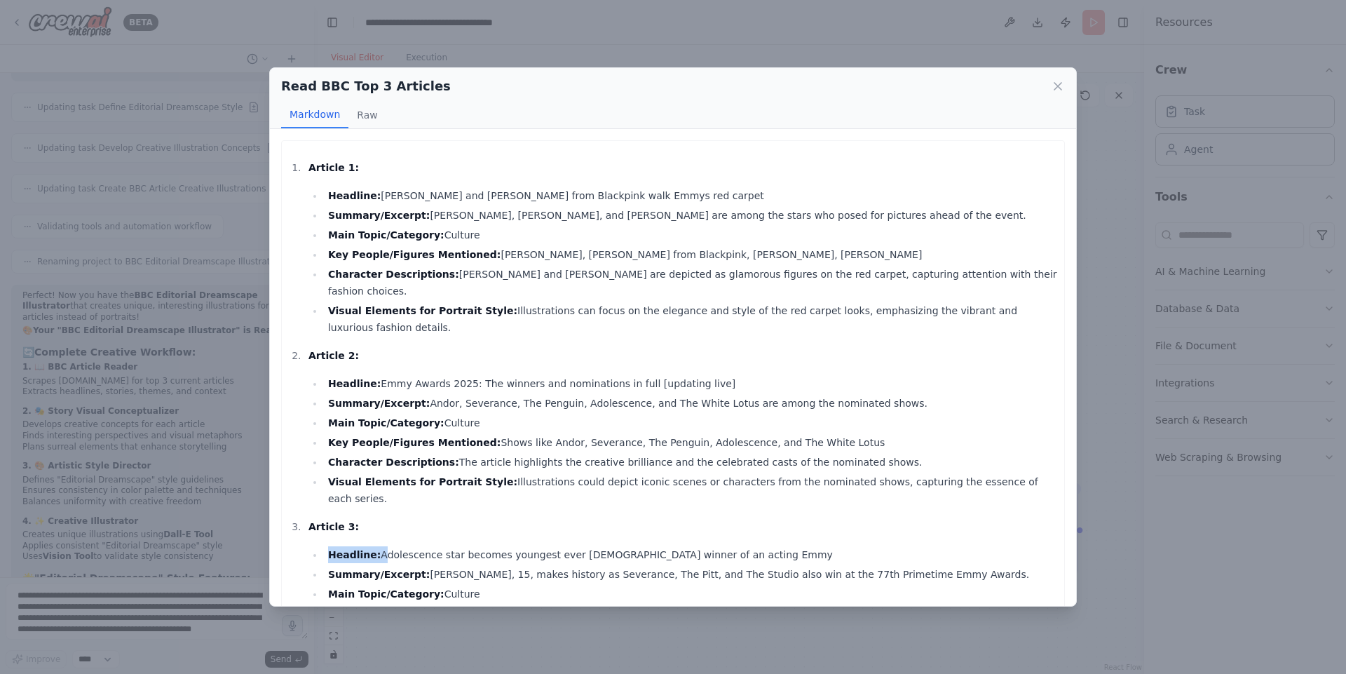
drag, startPoint x: 375, startPoint y: 502, endPoint x: 536, endPoint y: 495, distance: 161.4
click at [536, 518] on li "Article 3: Headline: Adolescence star becomes youngest ever male winner of an a…" at bounding box center [680, 598] width 753 height 160
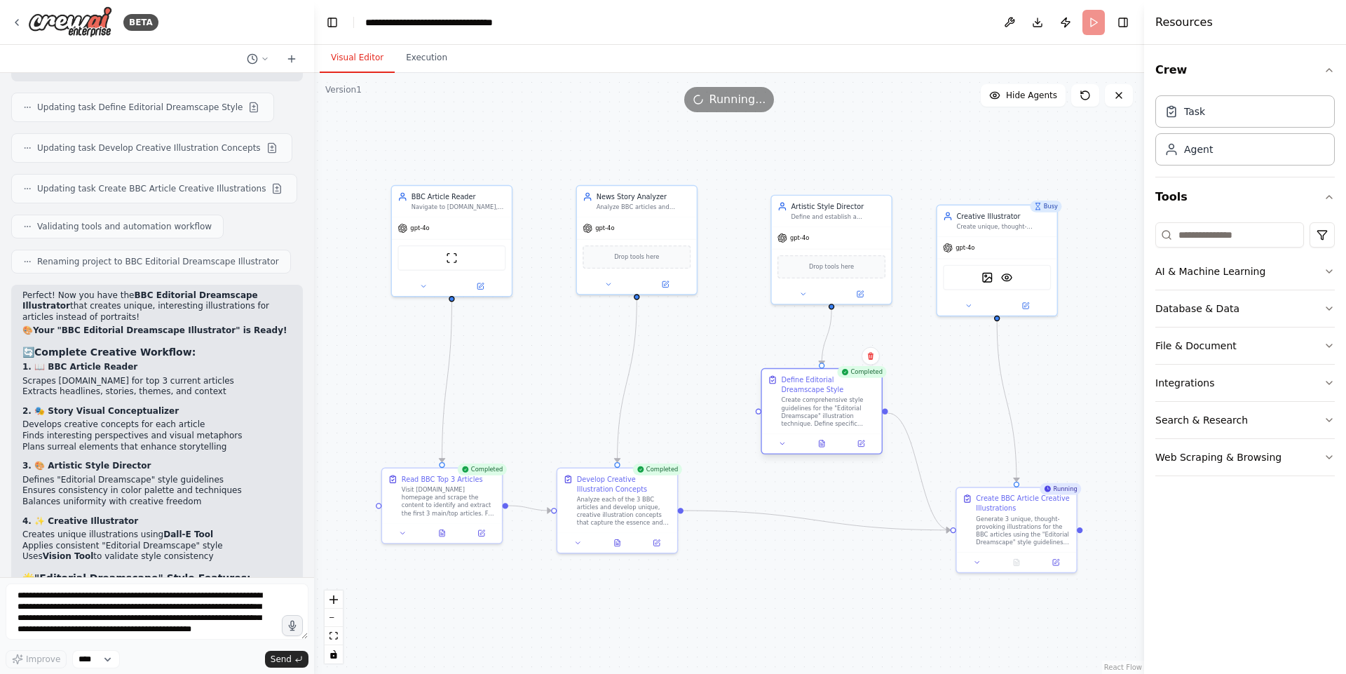
drag, startPoint x: 756, startPoint y: 423, endPoint x: 829, endPoint y: 376, distance: 87.7
click at [829, 376] on div "Define Editorial Dreamscape Style Create comprehensive style guidelines for the…" at bounding box center [828, 401] width 95 height 53
drag, startPoint x: 823, startPoint y: 216, endPoint x: 805, endPoint y: 174, distance: 45.8
click at [805, 174] on div "Artistic Style Director Define and establish a signature "Editorial Dreamscape"…" at bounding box center [828, 180] width 95 height 20
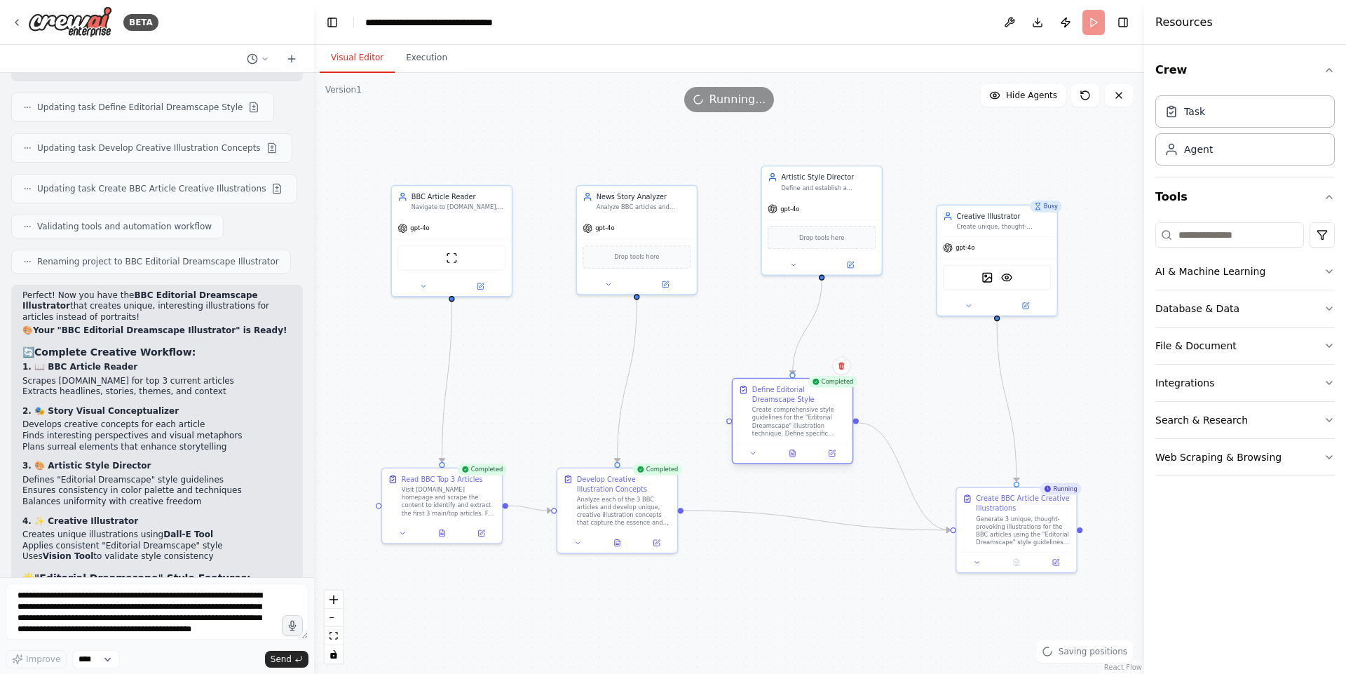
drag, startPoint x: 819, startPoint y: 388, endPoint x: 759, endPoint y: 418, distance: 66.8
click at [759, 418] on div "Create comprehensive style guidelines for the "Editorial Dreamscape" illustrati…" at bounding box center [799, 421] width 95 height 31
click at [947, 390] on div ".deletable-edge-delete-btn { width: 20px; height: 20px; border: 0px solid #ffff…" at bounding box center [729, 373] width 830 height 601
click at [1025, 303] on icon at bounding box center [1026, 303] width 4 height 4
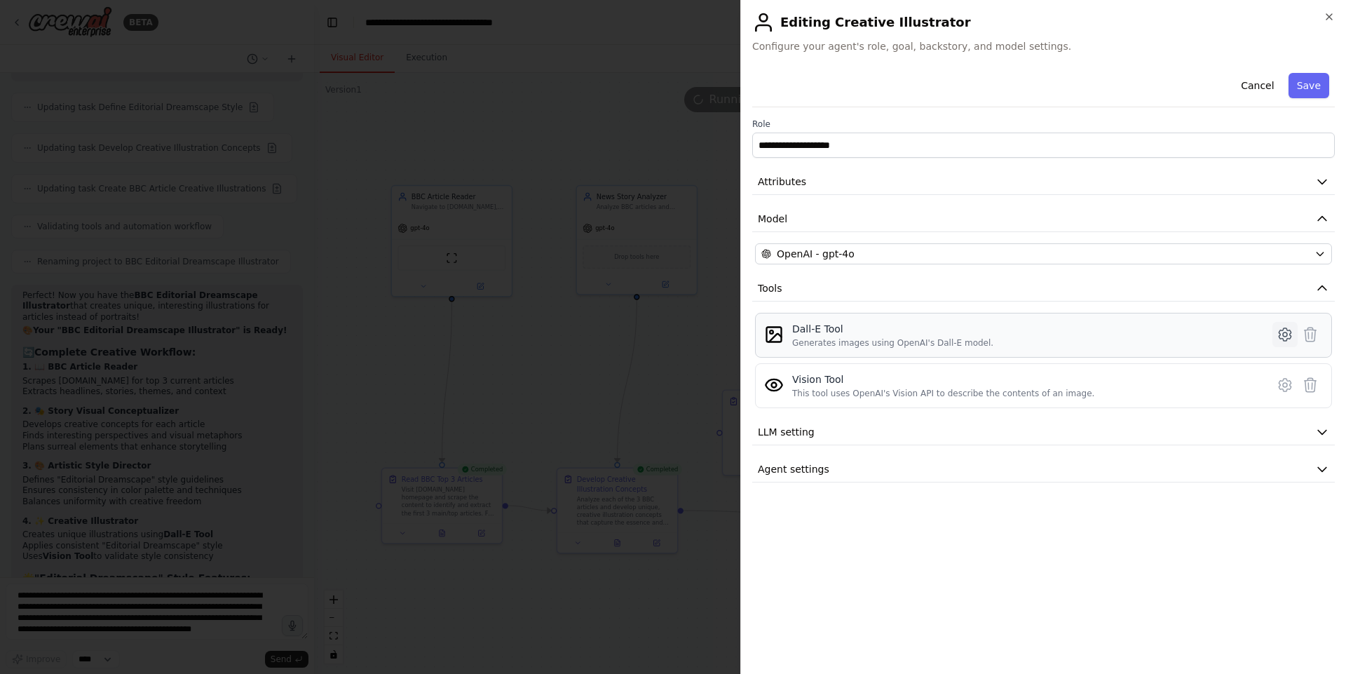
click at [1285, 333] on icon at bounding box center [1284, 334] width 17 height 17
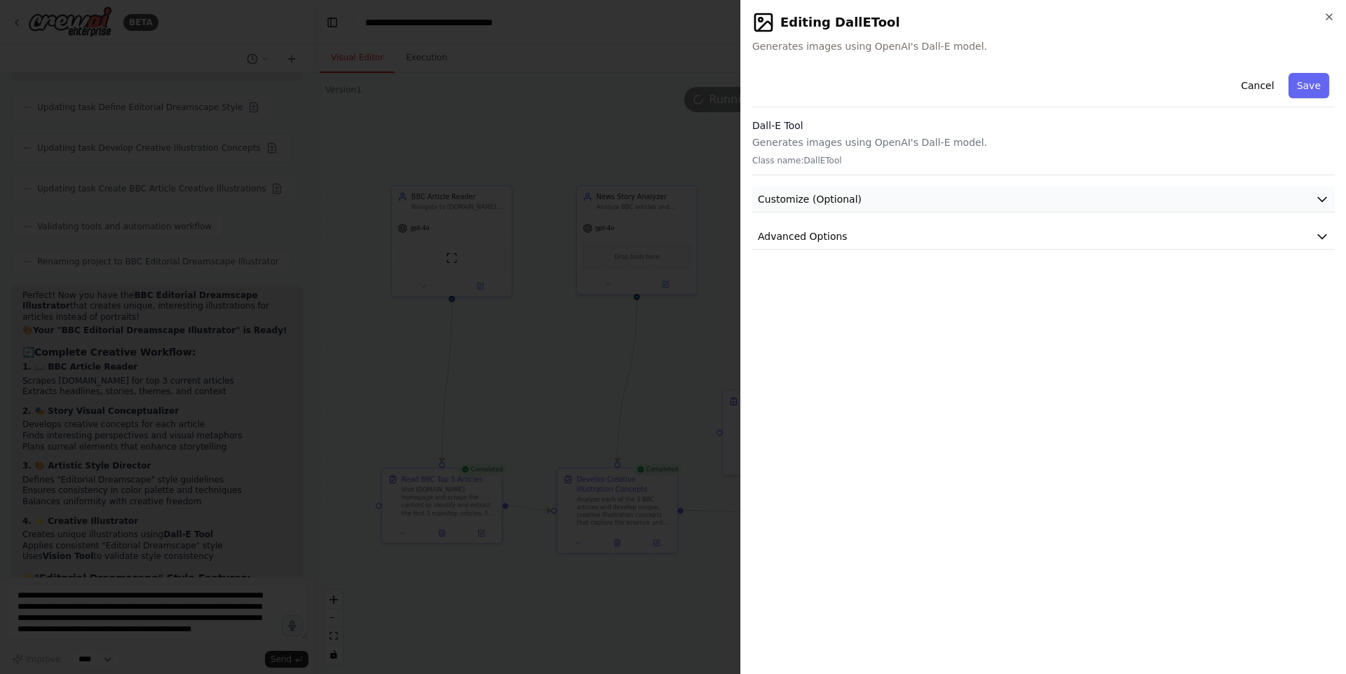
click at [1231, 195] on button "Customize (Optional)" at bounding box center [1043, 199] width 582 height 26
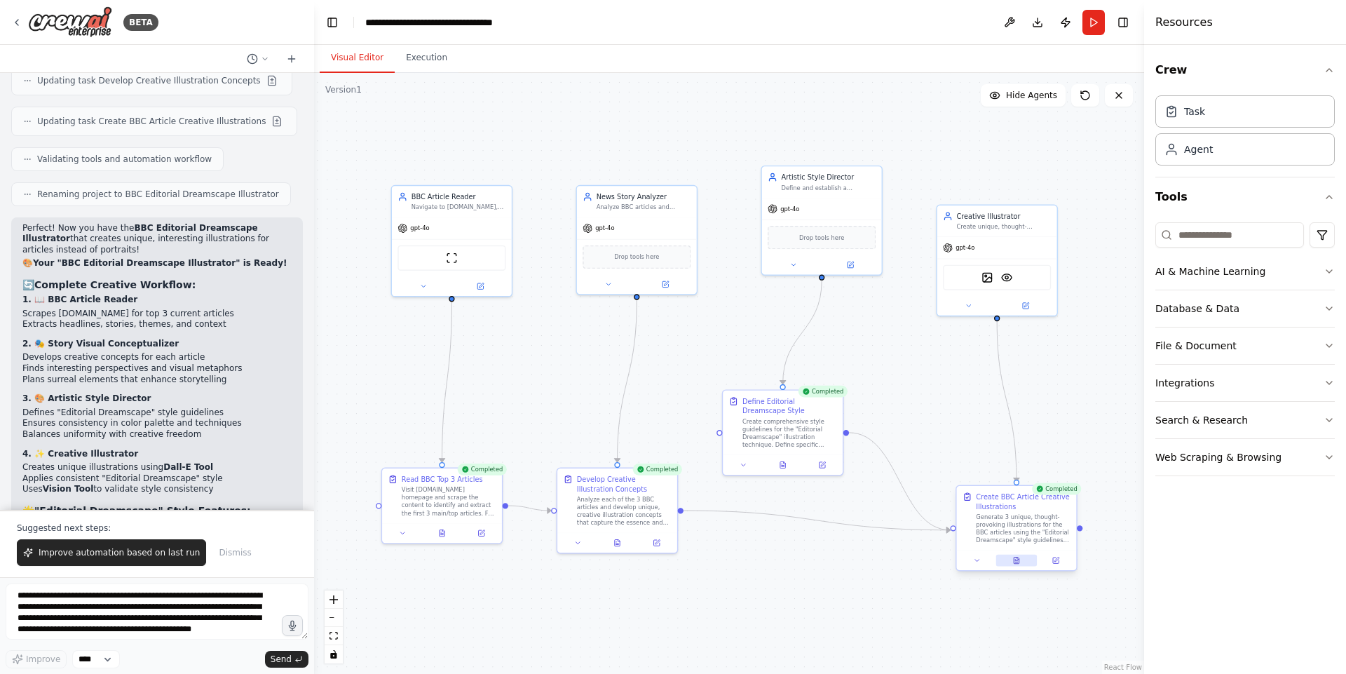
click at [1020, 562] on icon at bounding box center [1016, 560] width 8 height 8
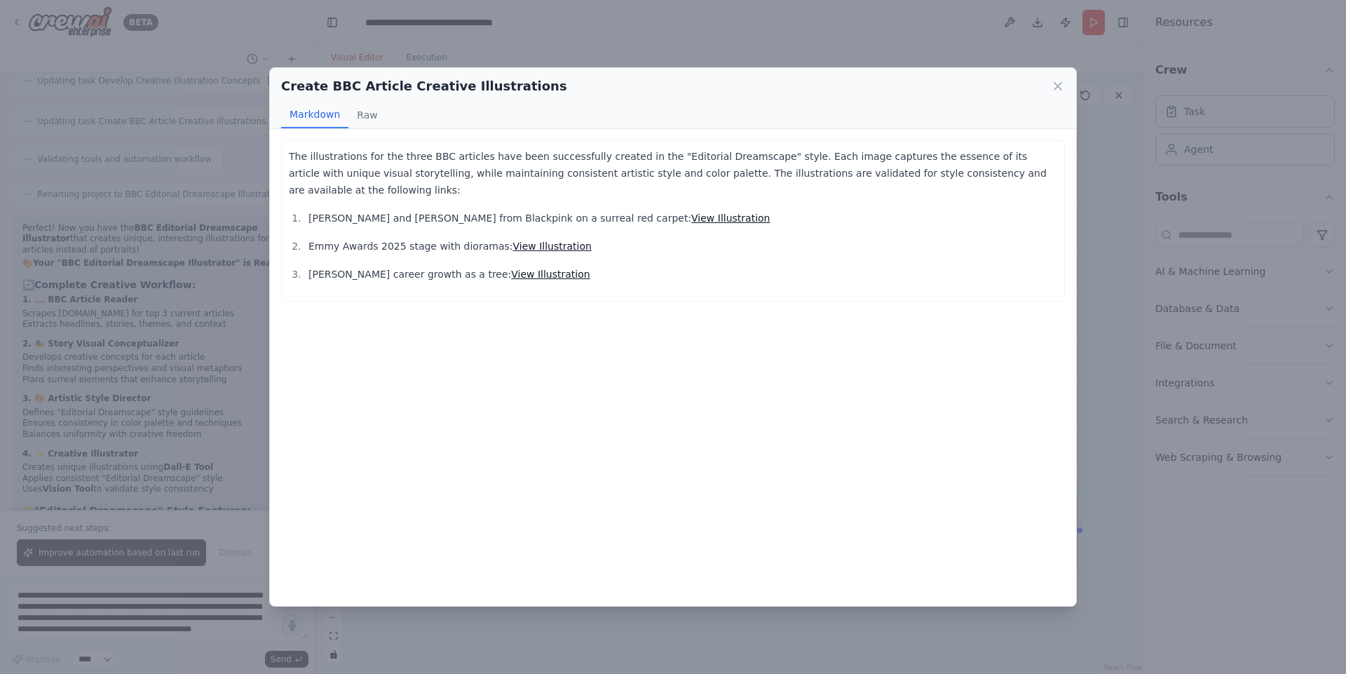
click at [691, 212] on link "View Illustration" at bounding box center [730, 217] width 78 height 11
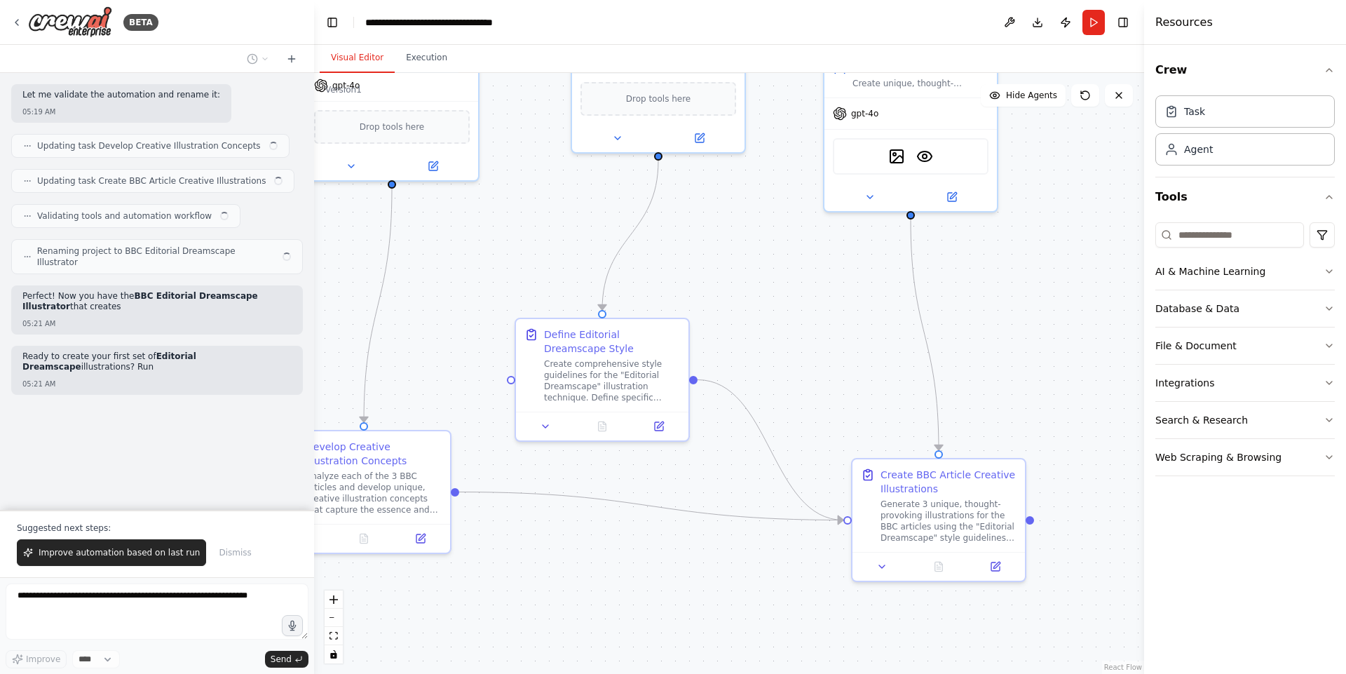
drag, startPoint x: 1009, startPoint y: 431, endPoint x: 835, endPoint y: 348, distance: 193.4
click at [835, 348] on div ".deletable-edge-delete-btn { width: 20px; height: 20px; border: 0px solid #ffff…" at bounding box center [729, 373] width 830 height 601
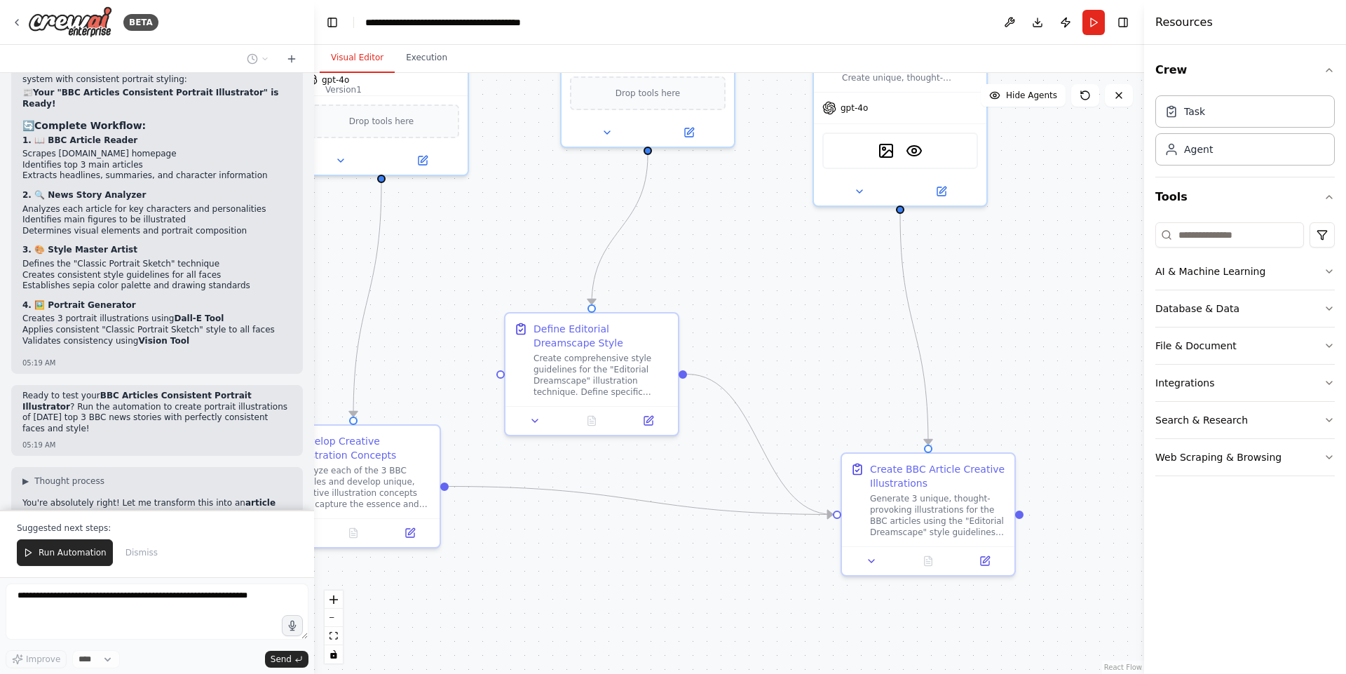
click at [866, 368] on div ".deletable-edge-delete-btn { width: 20px; height: 20px; border: 0px solid #ffff…" at bounding box center [729, 373] width 830 height 601
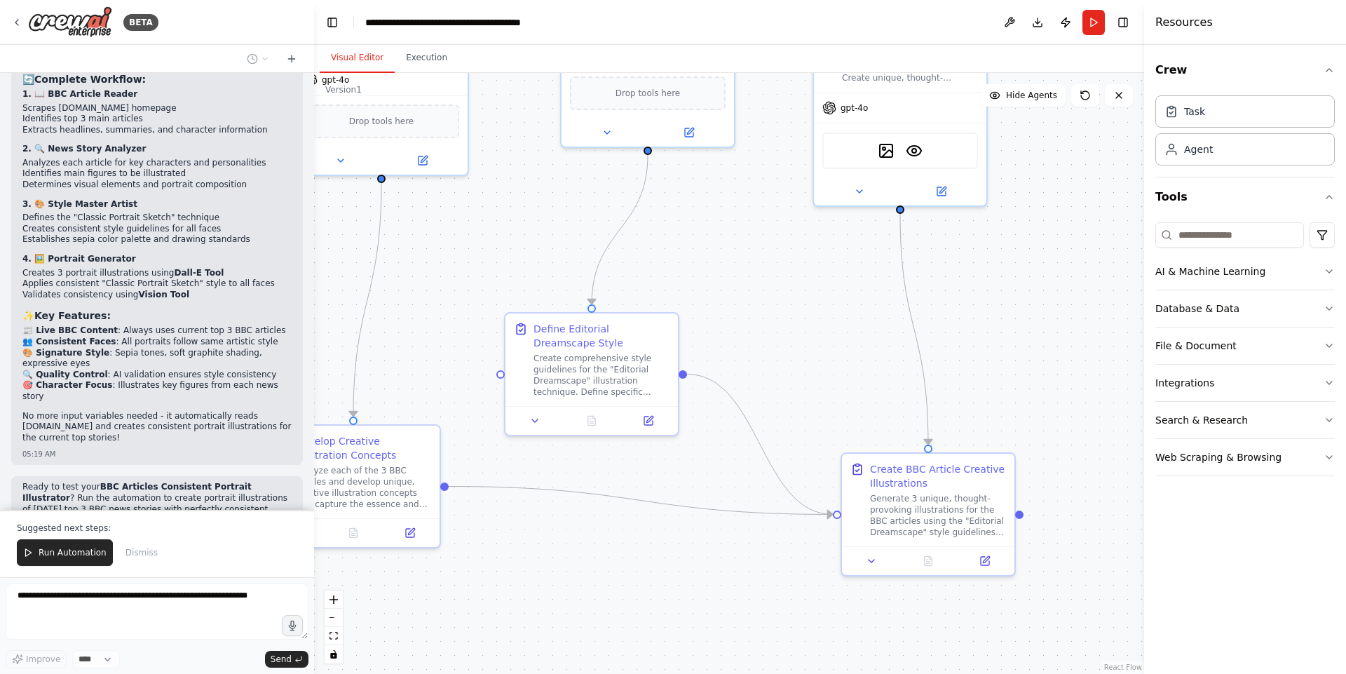
scroll to position [8263, 0]
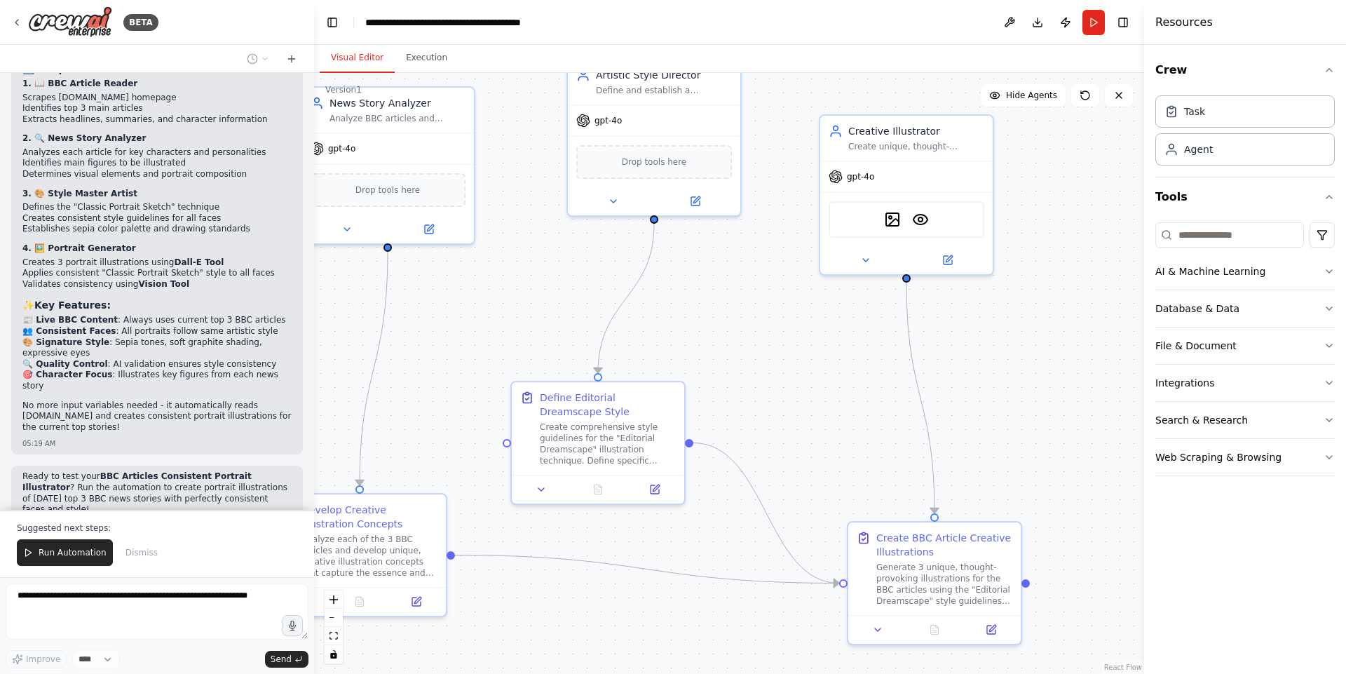
drag, startPoint x: 999, startPoint y: 298, endPoint x: 1005, endPoint y: 367, distance: 69.0
click at [1005, 367] on div ".deletable-edge-delete-btn { width: 20px; height: 20px; border: 0px solid #ffff…" at bounding box center [729, 373] width 830 height 601
click at [950, 259] on icon at bounding box center [947, 257] width 8 height 8
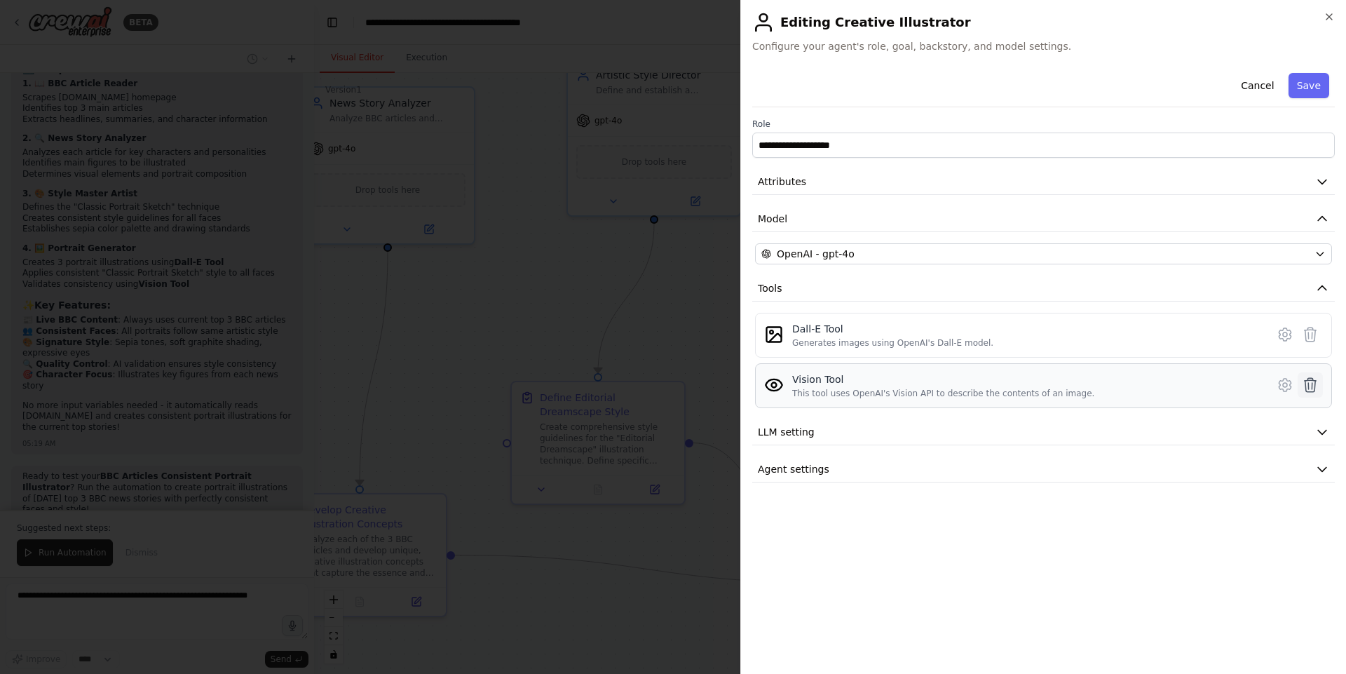
click at [1307, 387] on icon at bounding box center [1309, 384] width 17 height 17
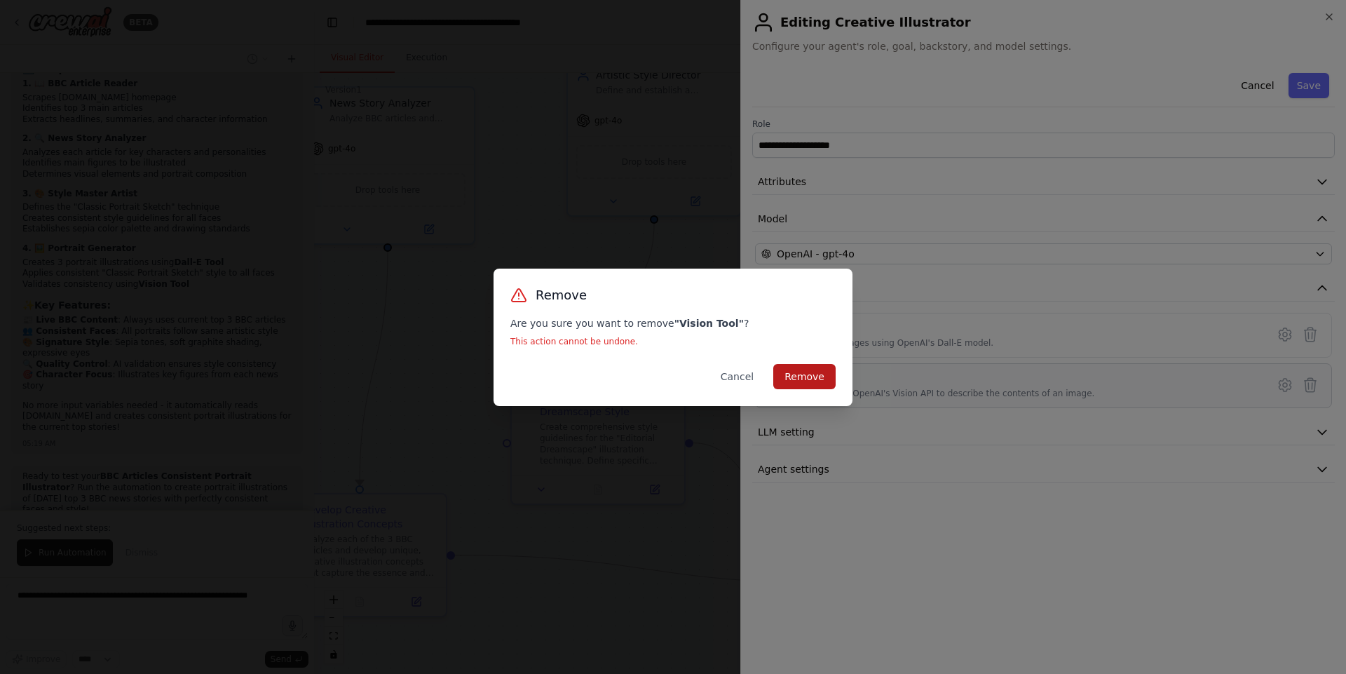
click at [792, 378] on button "Remove" at bounding box center [804, 376] width 62 height 25
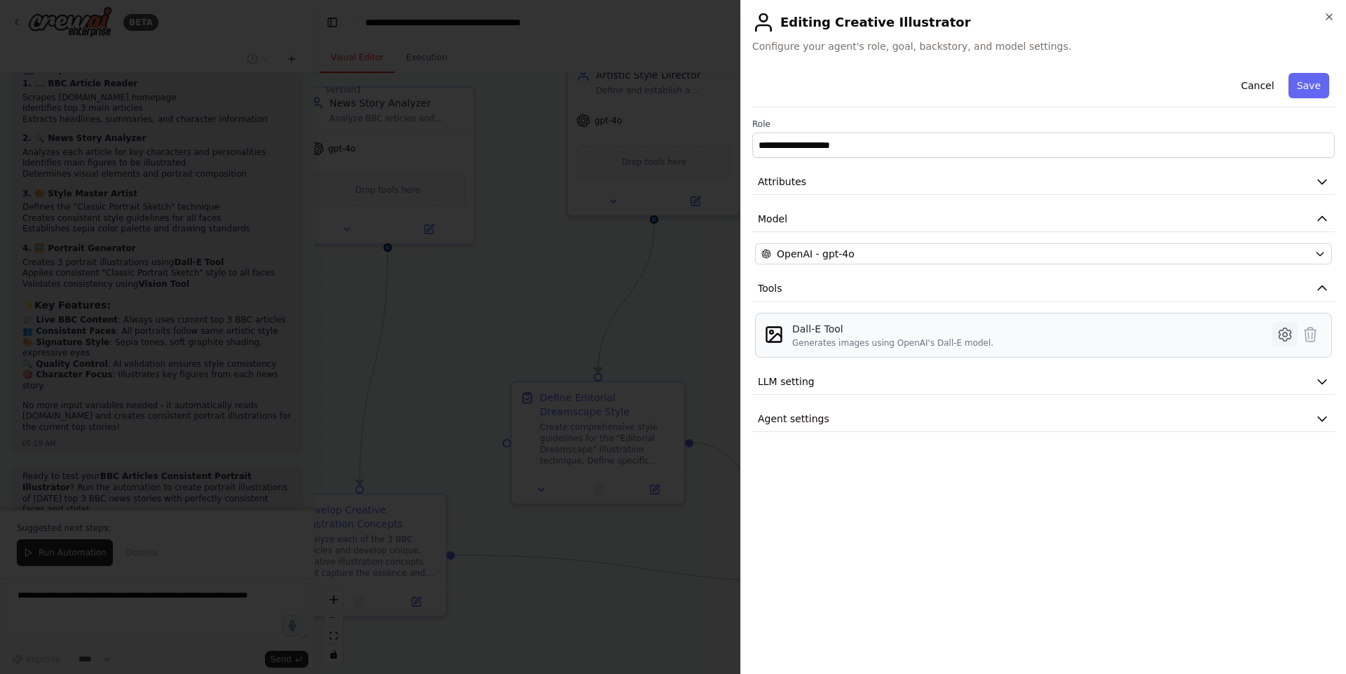
click at [1279, 337] on icon at bounding box center [1284, 334] width 12 height 13
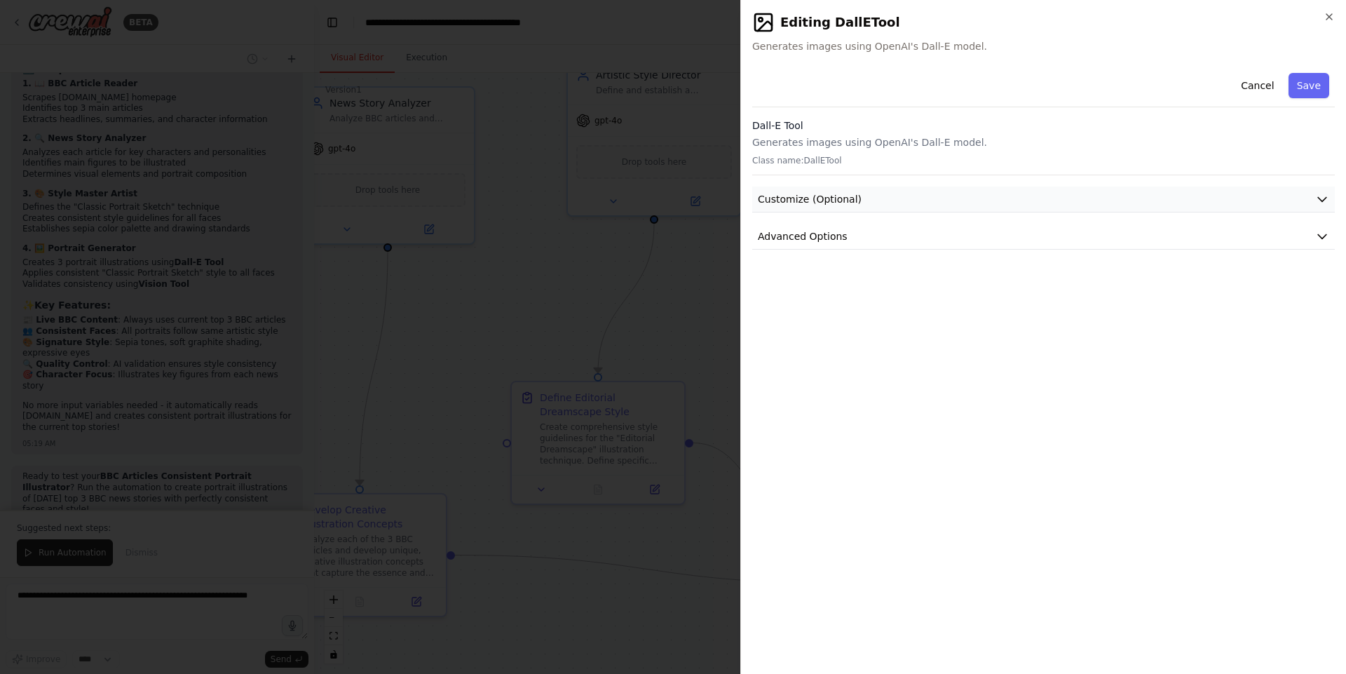
click at [904, 203] on button "Customize (Optional)" at bounding box center [1043, 199] width 582 height 26
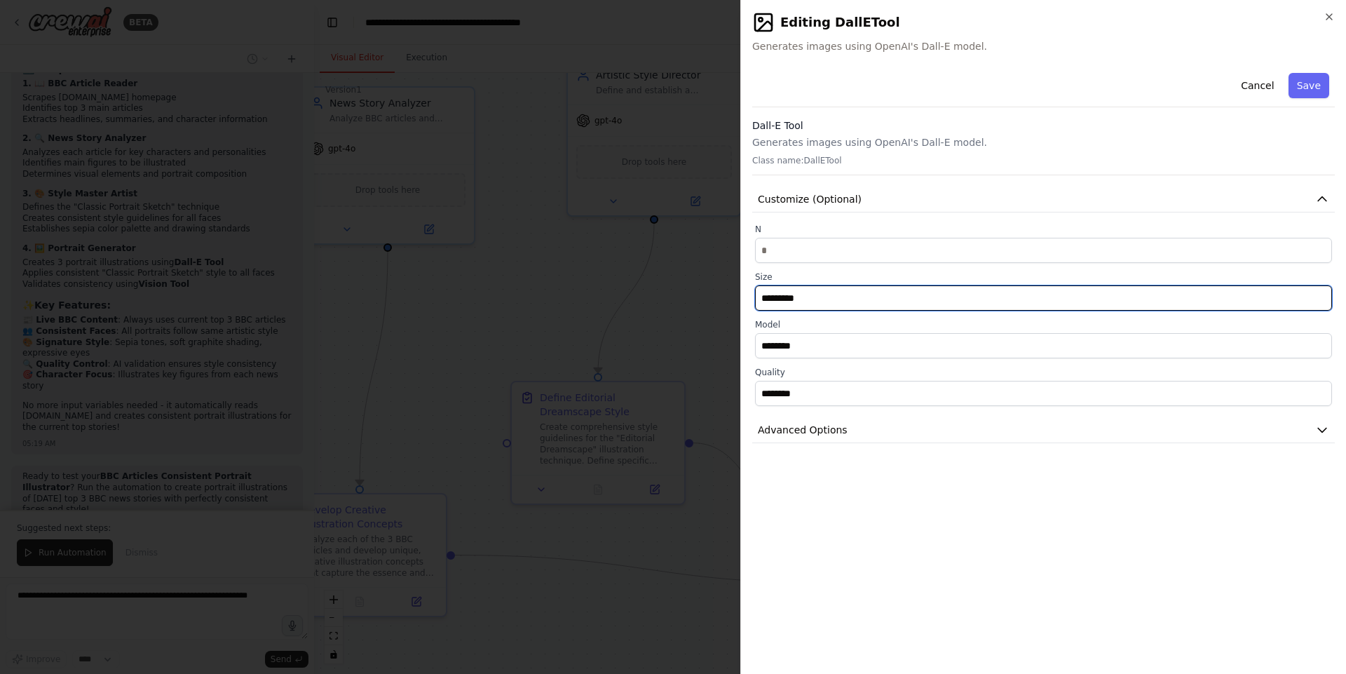
click at [868, 299] on input "*********" at bounding box center [1043, 297] width 577 height 25
type input "********"
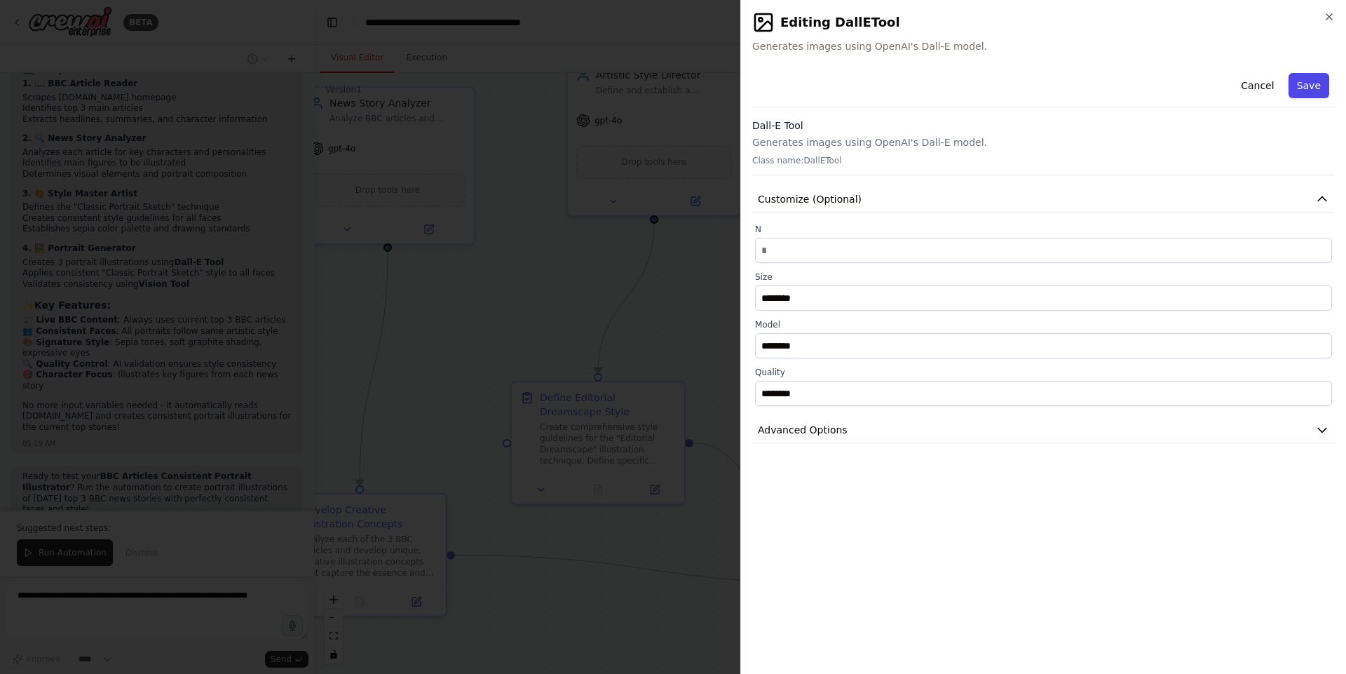
click at [1299, 78] on button "Save" at bounding box center [1308, 85] width 41 height 25
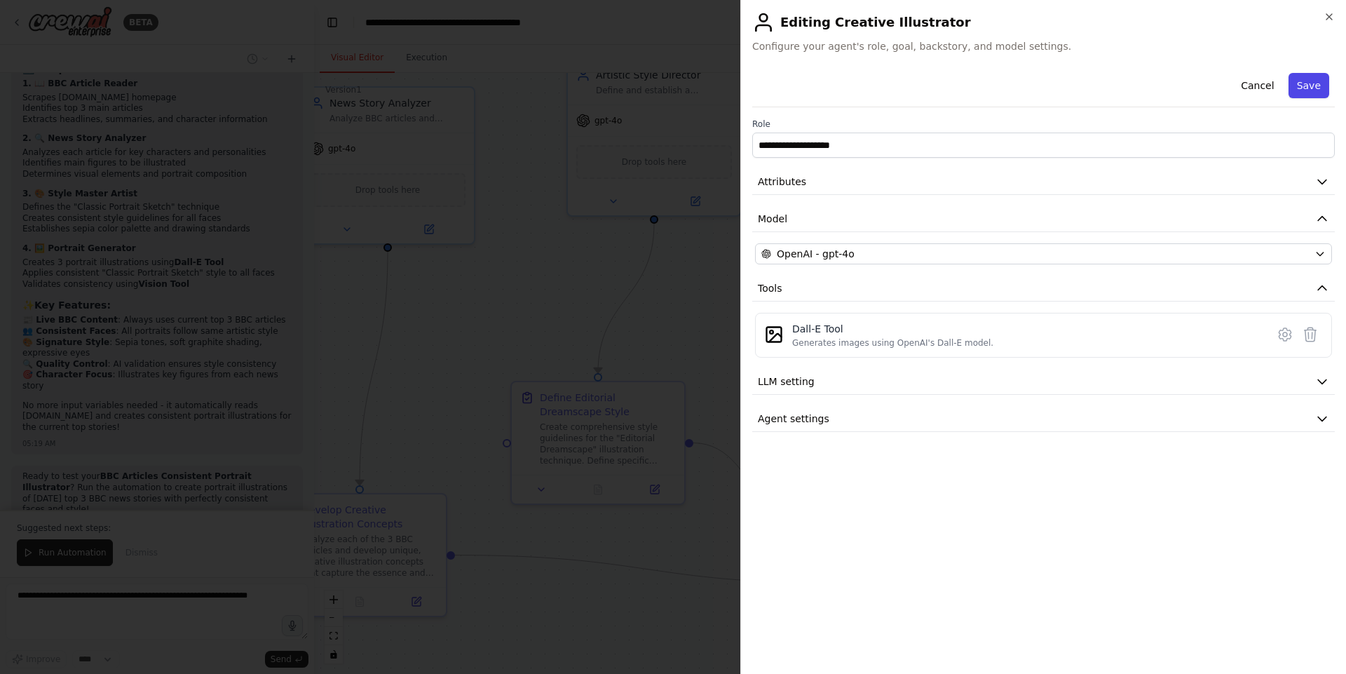
click at [1311, 76] on button "Save" at bounding box center [1308, 85] width 41 height 25
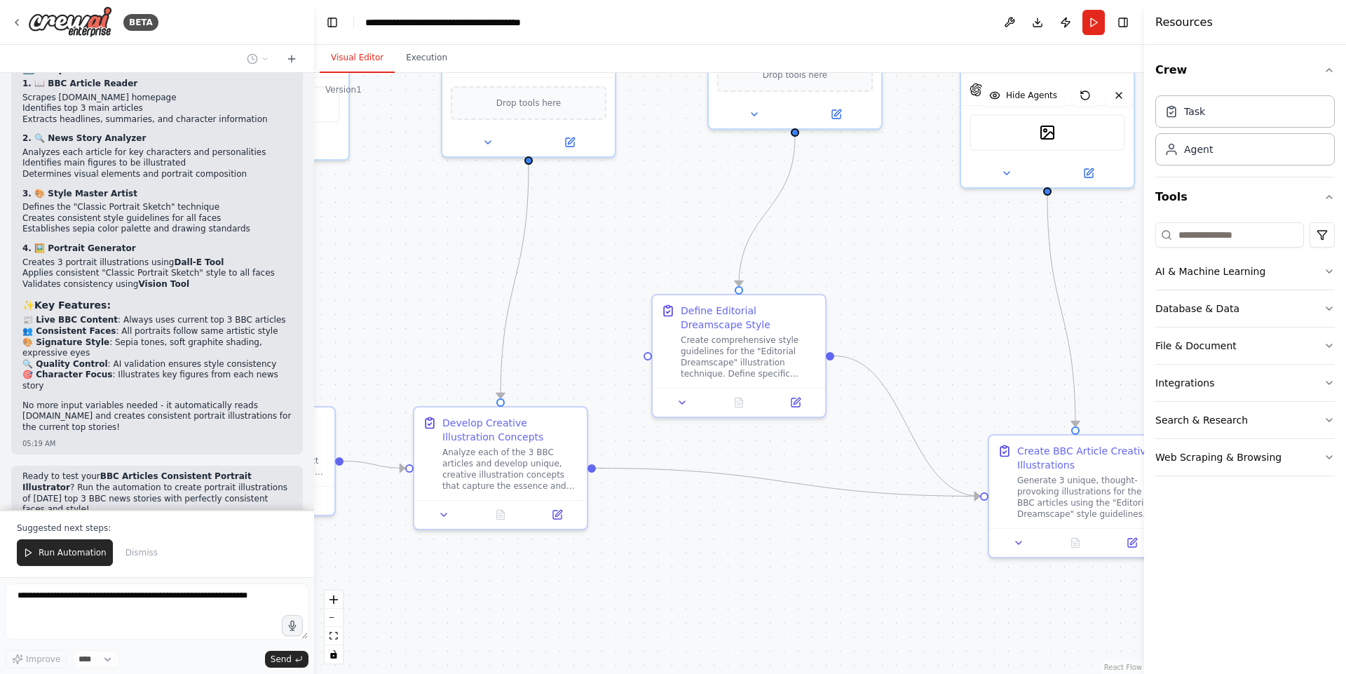
drag, startPoint x: 610, startPoint y: 346, endPoint x: 756, endPoint y: 254, distance: 172.5
click at [756, 254] on div ".deletable-edge-delete-btn { width: 20px; height: 20px; border: 0px solid #ffff…" at bounding box center [729, 373] width 830 height 601
click at [83, 549] on span "Run Automation" at bounding box center [73, 552] width 68 height 11
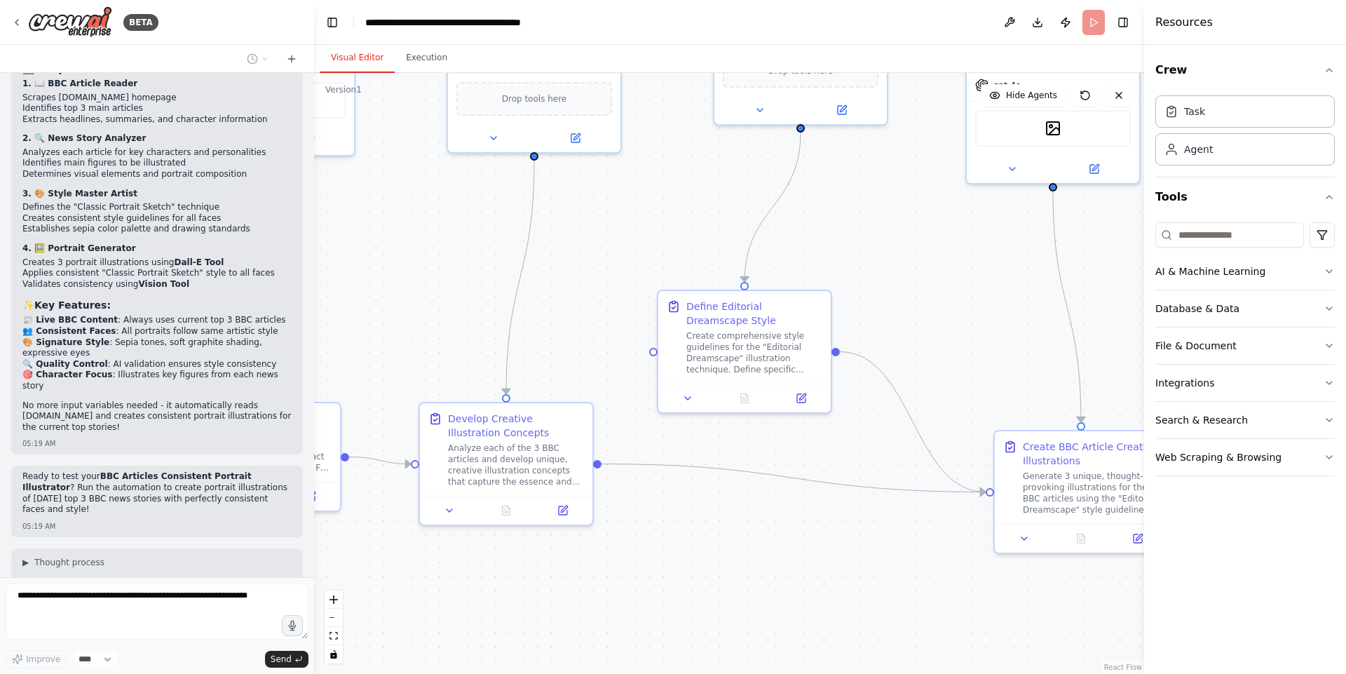
scroll to position [8196, 0]
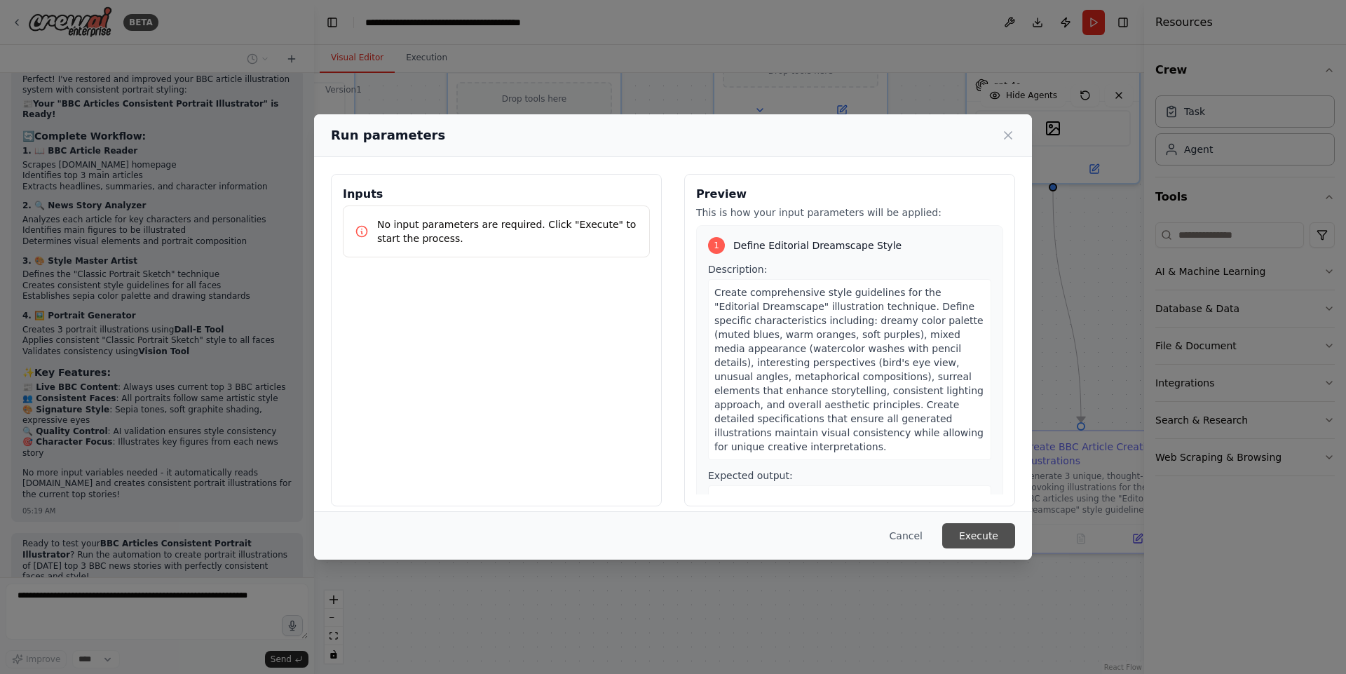
click at [992, 542] on button "Execute" at bounding box center [978, 535] width 73 height 25
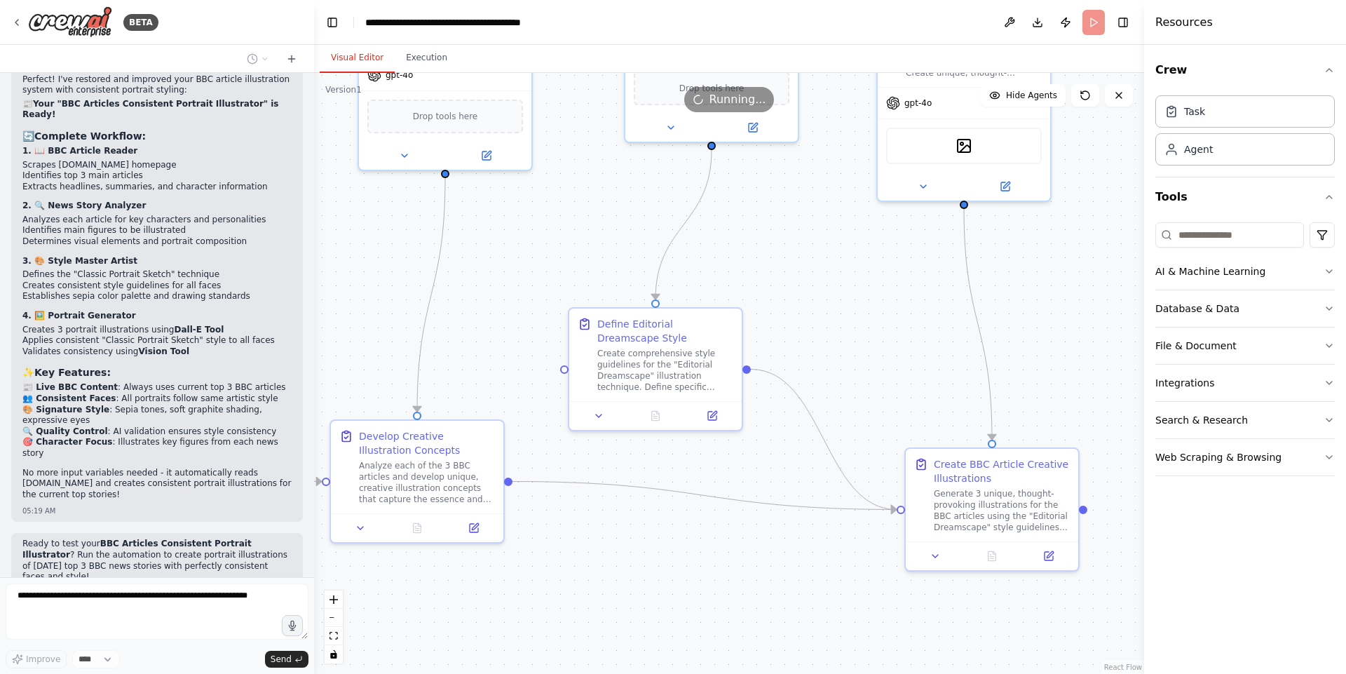
drag, startPoint x: 831, startPoint y: 531, endPoint x: 742, endPoint y: 549, distance: 90.7
click at [742, 549] on div ".deletable-edge-delete-btn { width: 20px; height: 20px; border: 0px solid #ffff…" at bounding box center [729, 373] width 830 height 601
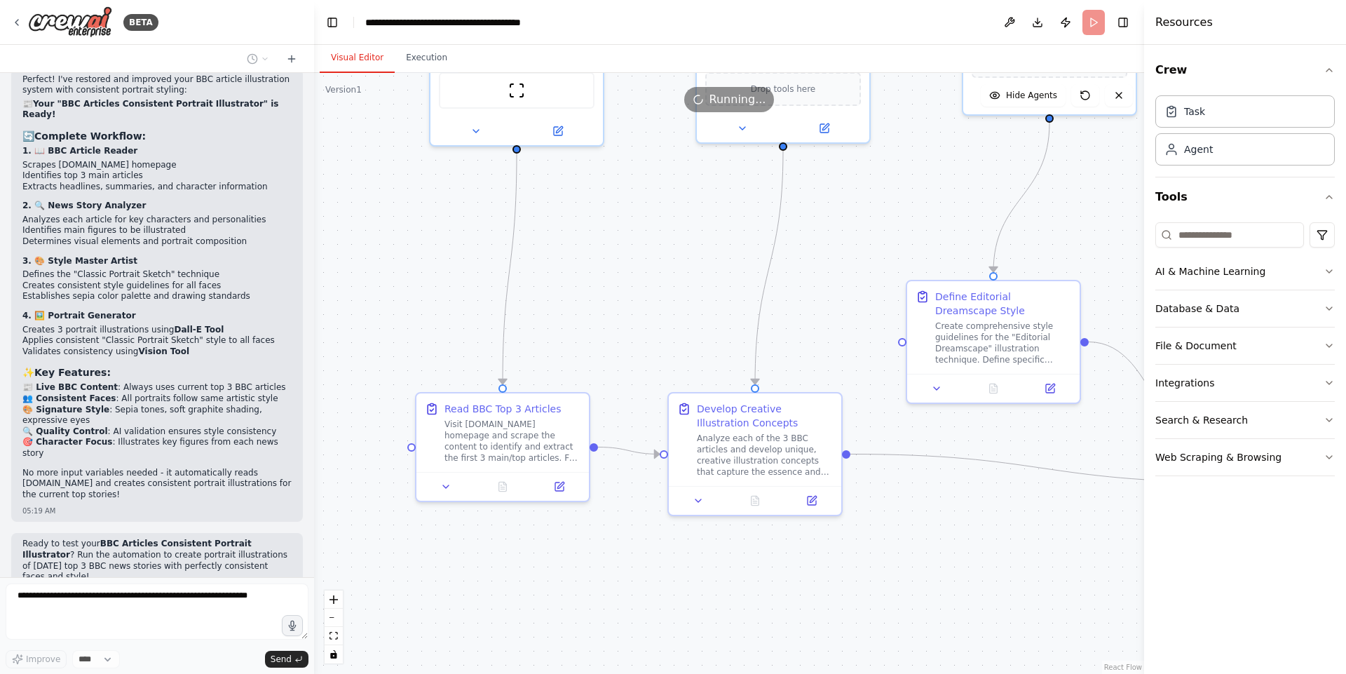
drag, startPoint x: 627, startPoint y: 535, endPoint x: 964, endPoint y: 512, distance: 337.9
click at [964, 512] on div ".deletable-edge-delete-btn { width: 20px; height: 20px; border: 0px solid #ffff…" at bounding box center [729, 373] width 830 height 601
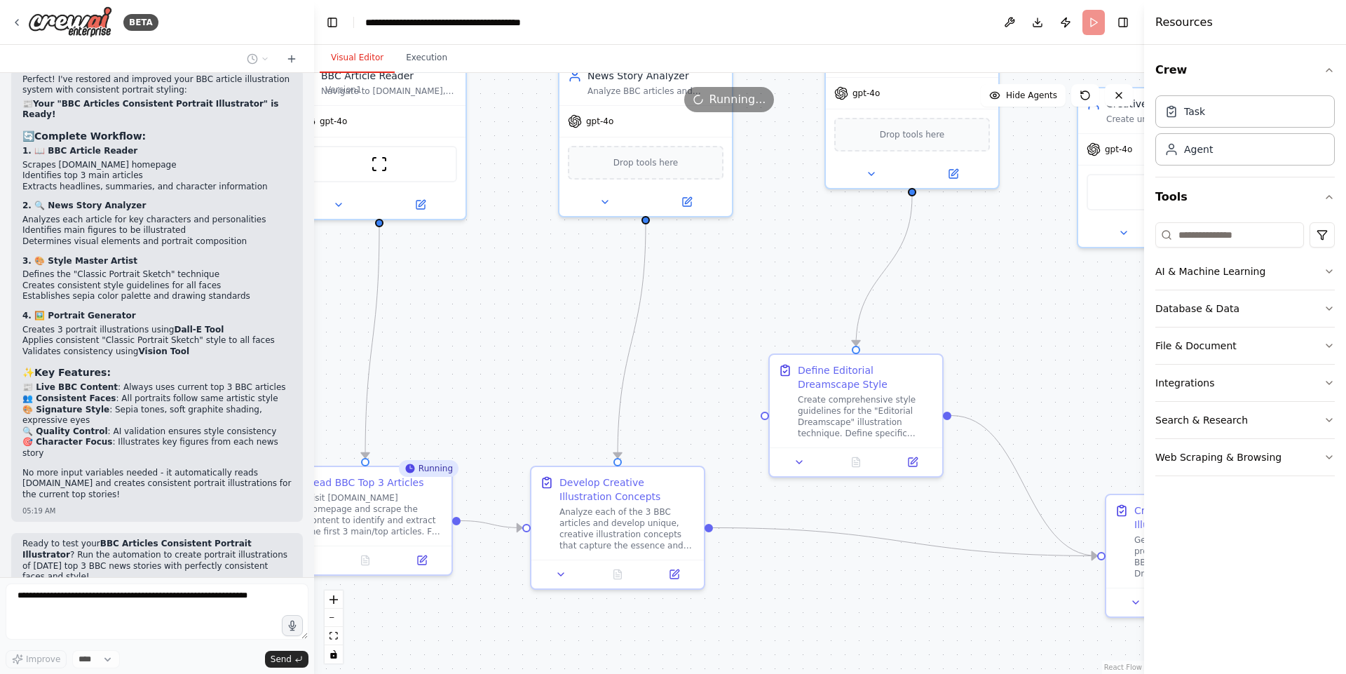
drag, startPoint x: 714, startPoint y: 301, endPoint x: 578, endPoint y: 371, distance: 153.3
click at [578, 371] on div ".deletable-edge-delete-btn { width: 20px; height: 20px; border: 0px solid #ffff…" at bounding box center [729, 373] width 830 height 601
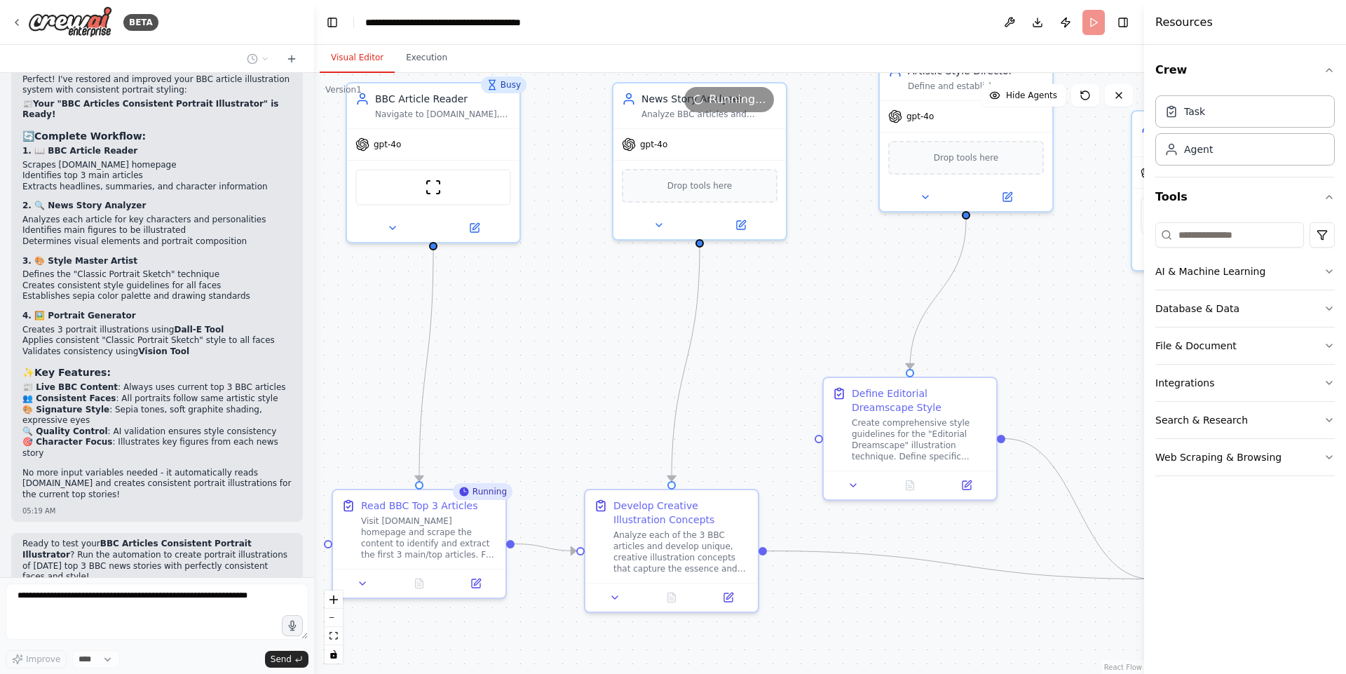
drag, startPoint x: 1039, startPoint y: 182, endPoint x: 1110, endPoint y: 208, distance: 76.3
click at [1110, 208] on div ".deletable-edge-delete-btn { width: 20px; height: 20px; border: 0px solid #ffff…" at bounding box center [729, 373] width 830 height 601
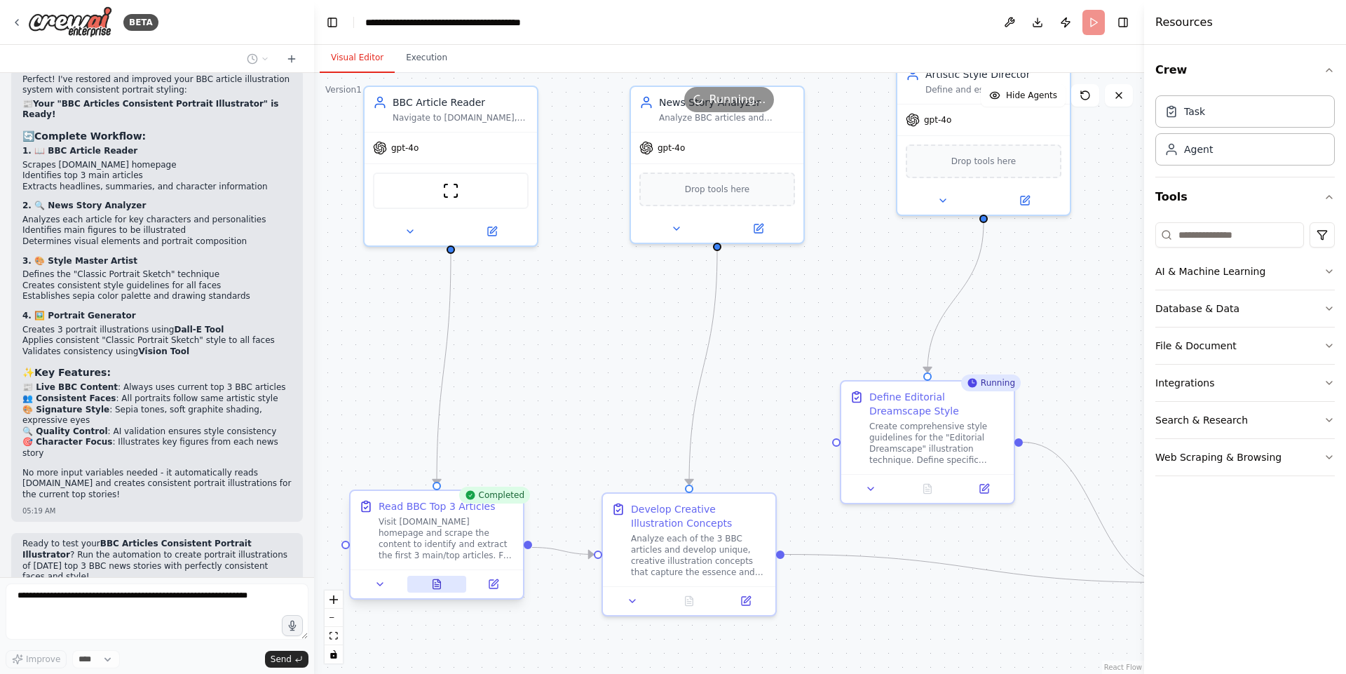
click at [437, 592] on button at bounding box center [437, 583] width 60 height 17
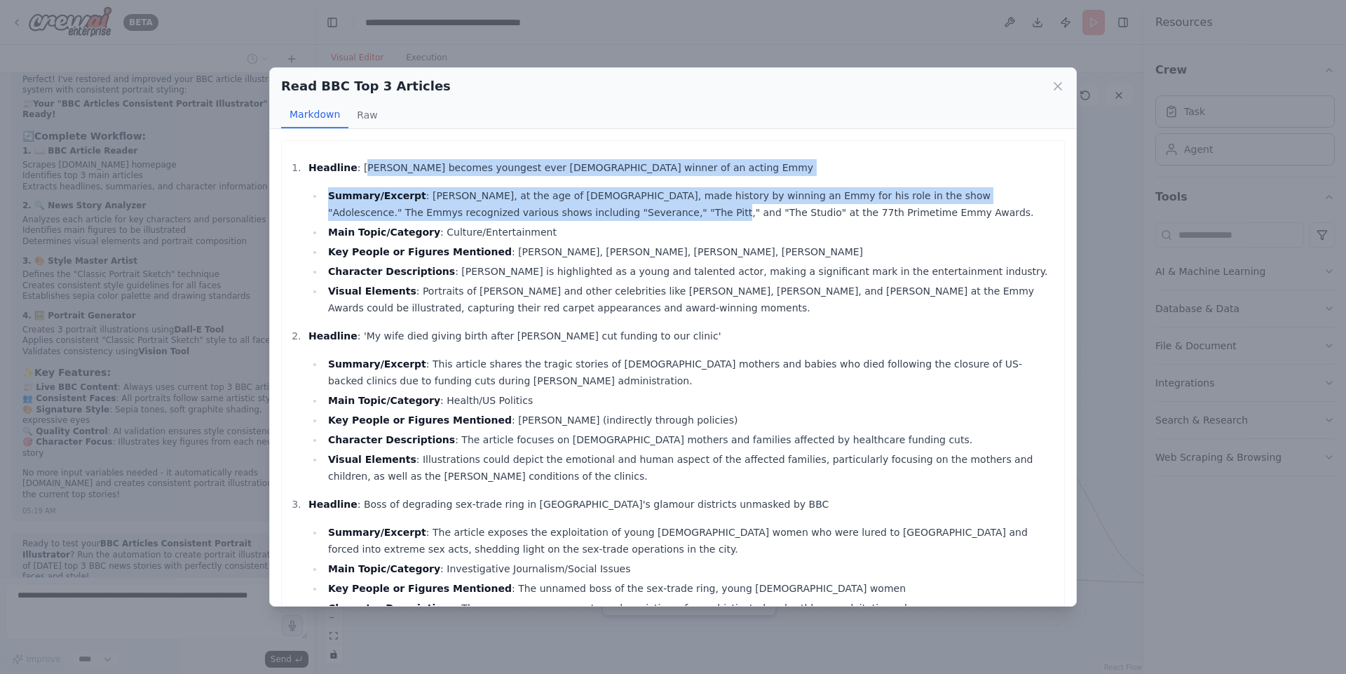
drag, startPoint x: 360, startPoint y: 160, endPoint x: 545, endPoint y: 218, distance: 193.1
click at [545, 218] on li "Headline : [PERSON_NAME] becomes youngest ever [DEMOGRAPHIC_DATA] winner of an …" at bounding box center [680, 237] width 753 height 157
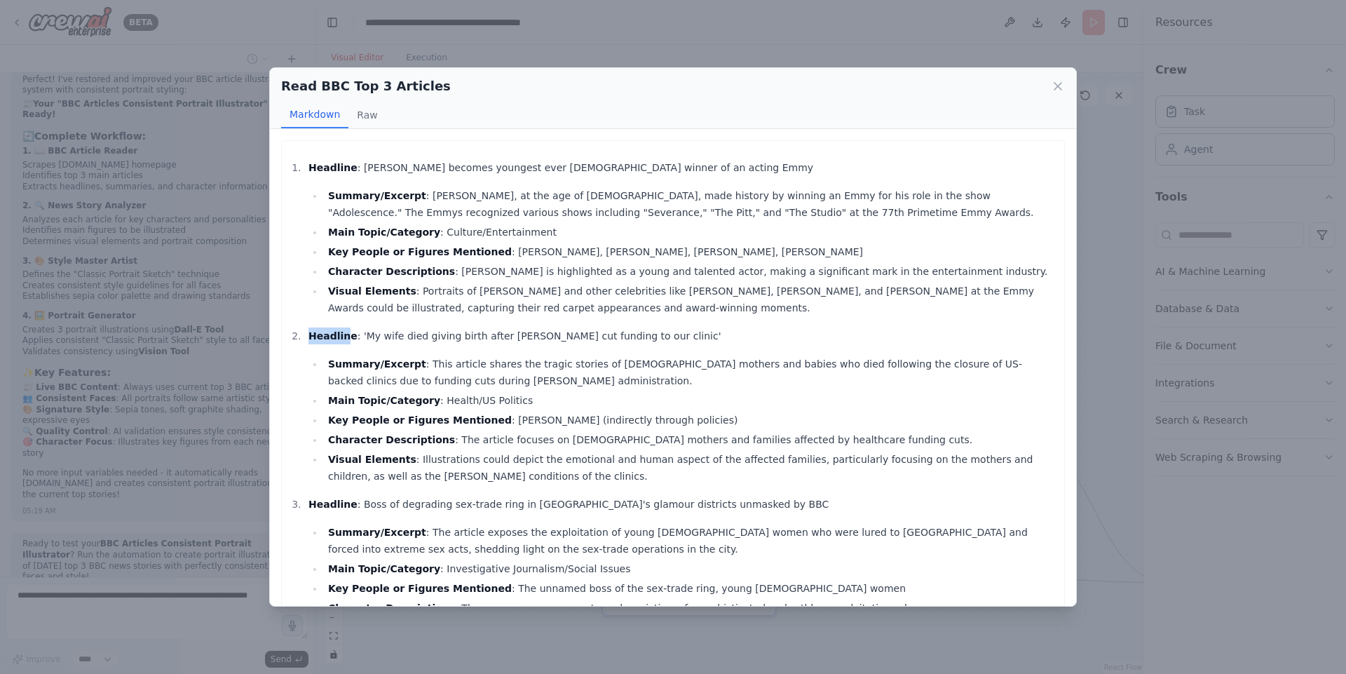
drag, startPoint x: 341, startPoint y: 328, endPoint x: 581, endPoint y: 327, distance: 239.7
click at [581, 327] on ol "Headline : [PERSON_NAME] becomes youngest ever [DEMOGRAPHIC_DATA] winner of an …" at bounding box center [673, 405] width 768 height 493
drag, startPoint x: 351, startPoint y: 507, endPoint x: 633, endPoint y: 494, distance: 282.1
click at [633, 494] on ol "Headline : [PERSON_NAME] becomes youngest ever [DEMOGRAPHIC_DATA] winner of an …" at bounding box center [673, 405] width 768 height 493
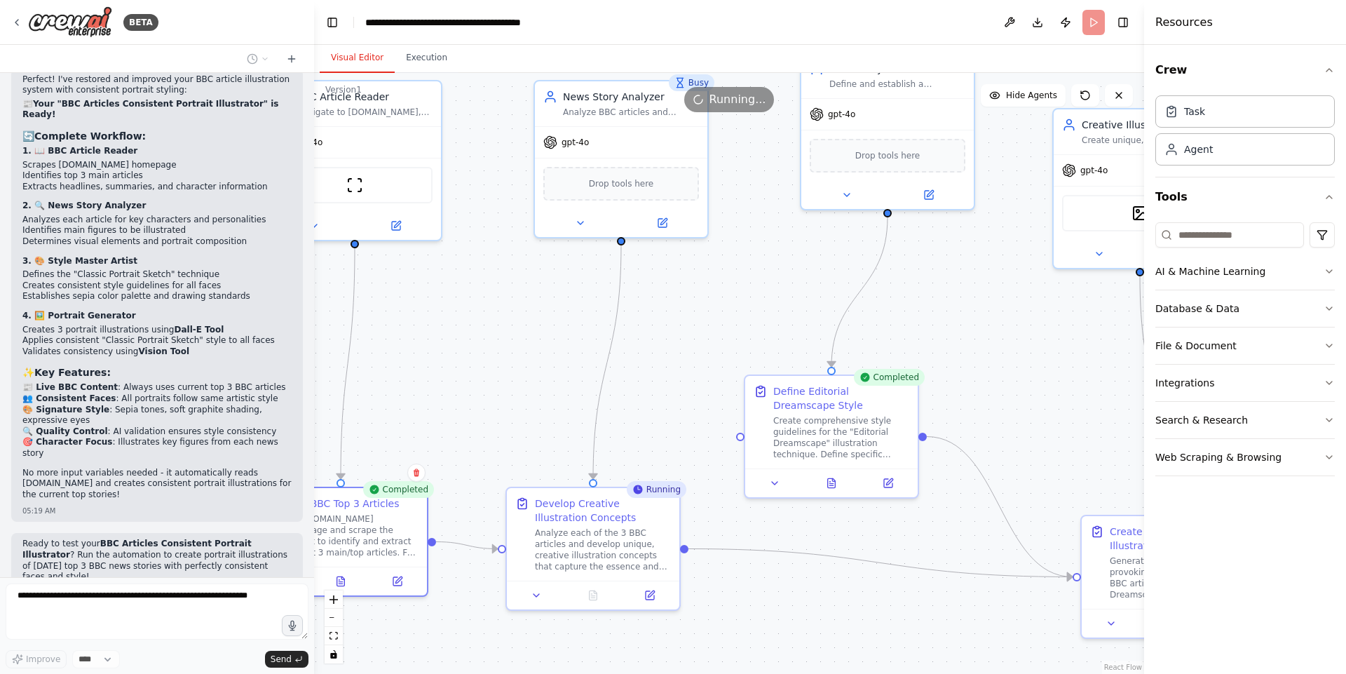
drag, startPoint x: 852, startPoint y: 357, endPoint x: 747, endPoint y: 346, distance: 105.8
click at [747, 346] on div ".deletable-edge-delete-btn { width: 20px; height: 20px; border: 0px solid #ffff…" at bounding box center [729, 373] width 830 height 601
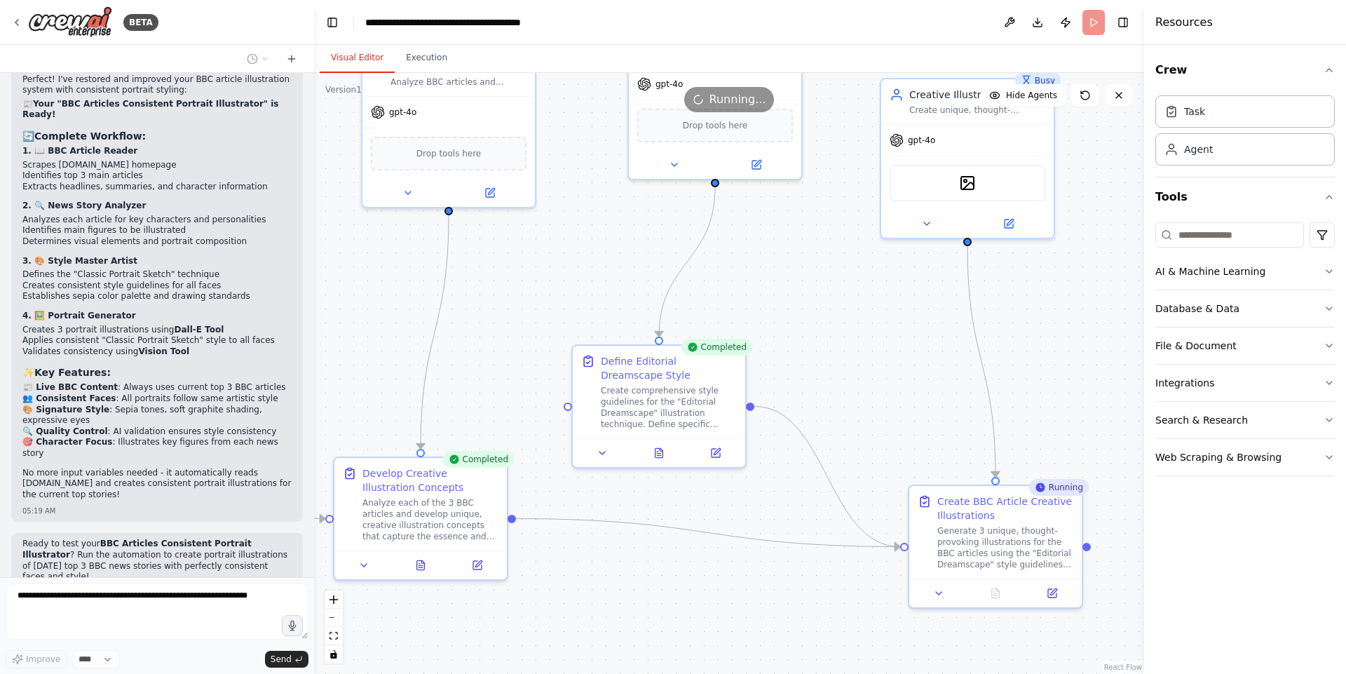
drag, startPoint x: 739, startPoint y: 310, endPoint x: 571, endPoint y: 285, distance: 170.2
click at [571, 285] on div ".deletable-edge-delete-btn { width: 20px; height: 20px; border: 0px solid #ffff…" at bounding box center [729, 373] width 830 height 601
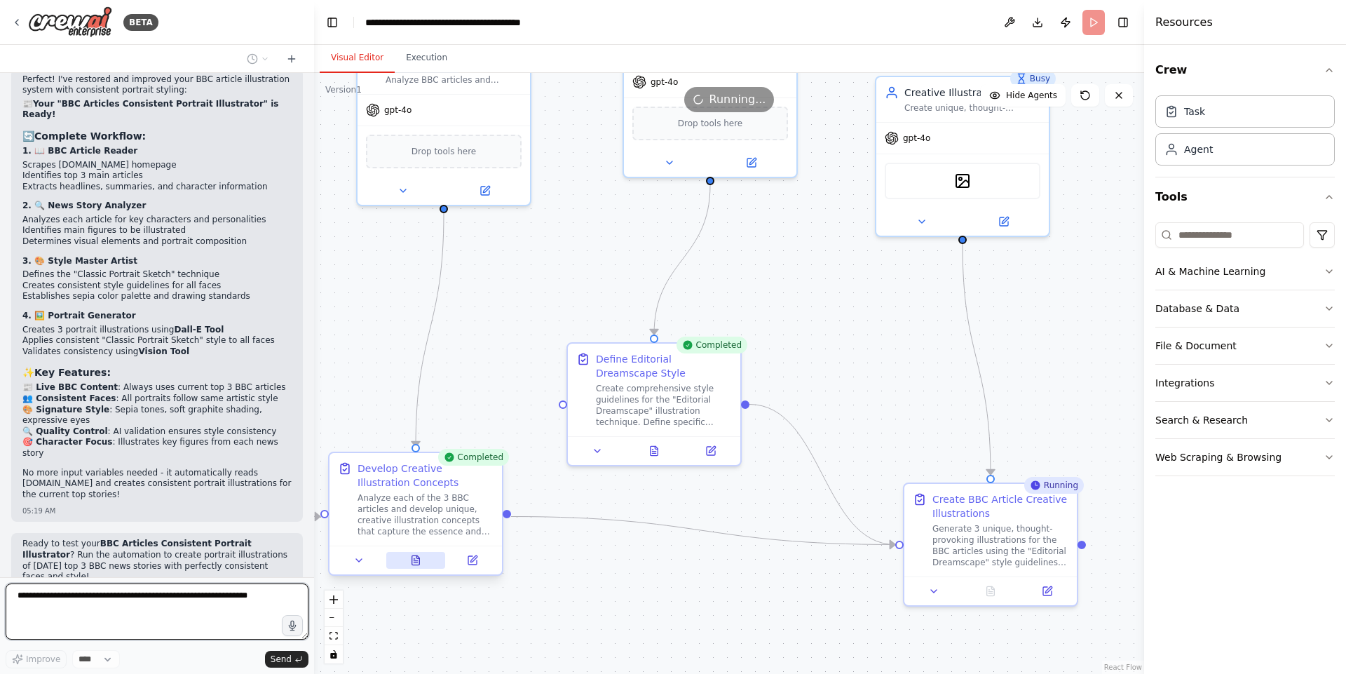
scroll to position [7250, 0]
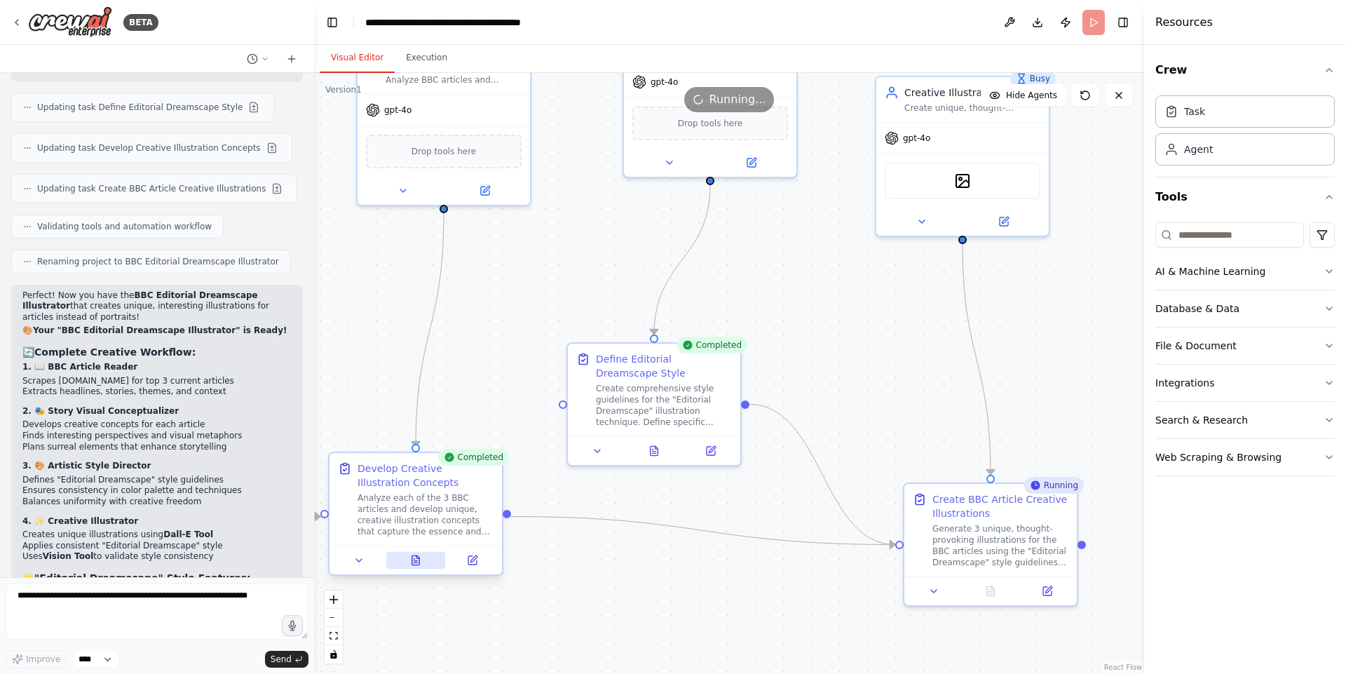
click at [408, 563] on button at bounding box center [416, 560] width 60 height 17
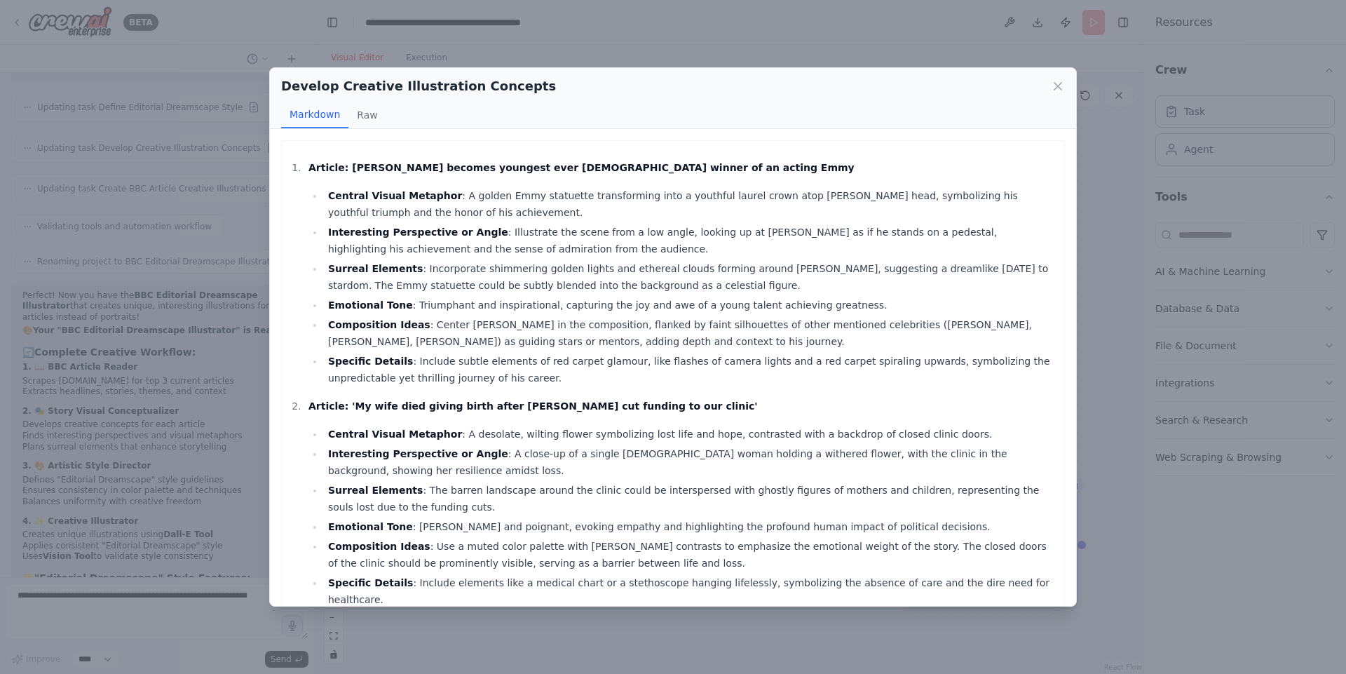
scroll to position [214, 0]
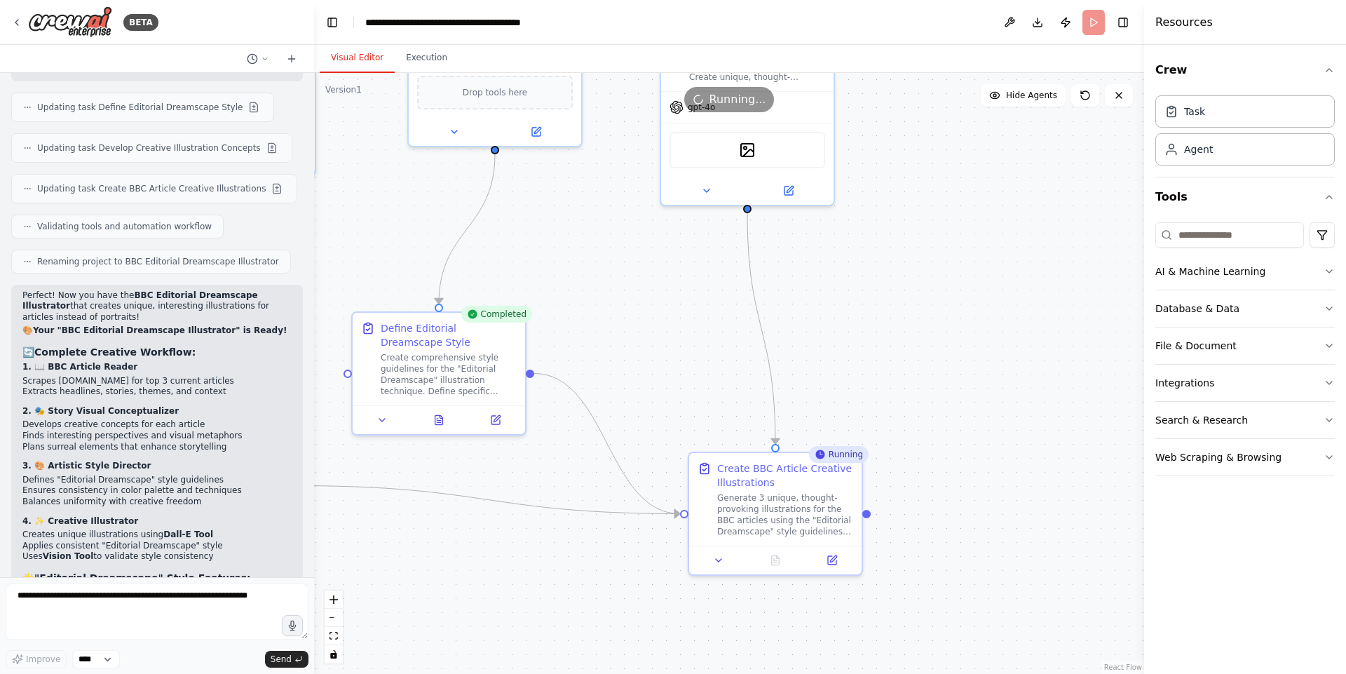
drag, startPoint x: 899, startPoint y: 332, endPoint x: 682, endPoint y: 297, distance: 220.0
click at [682, 297] on div ".deletable-edge-delete-btn { width: 20px; height: 20px; border: 0px solid #ffff…" at bounding box center [729, 373] width 830 height 601
click at [990, 321] on div ".deletable-edge-delete-btn { width: 20px; height: 20px; border: 0px solid #ffff…" at bounding box center [729, 373] width 830 height 601
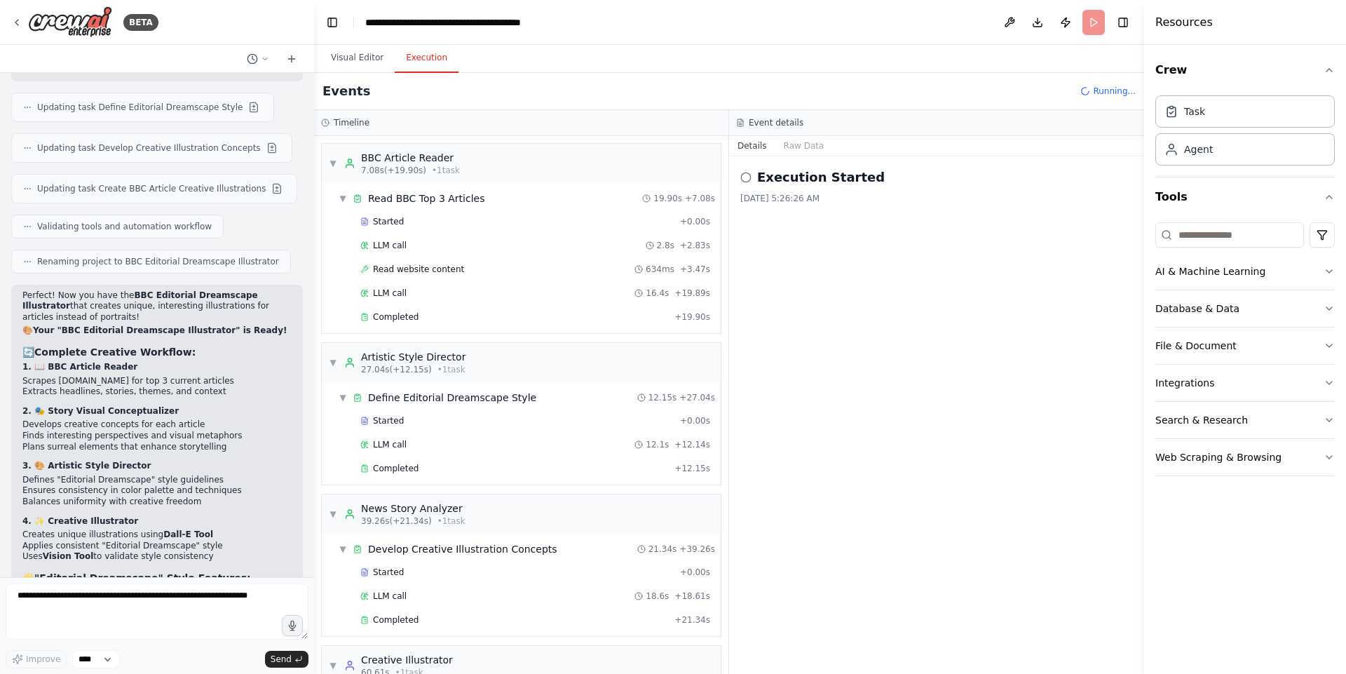
click at [417, 51] on button "Execution" at bounding box center [427, 57] width 64 height 29
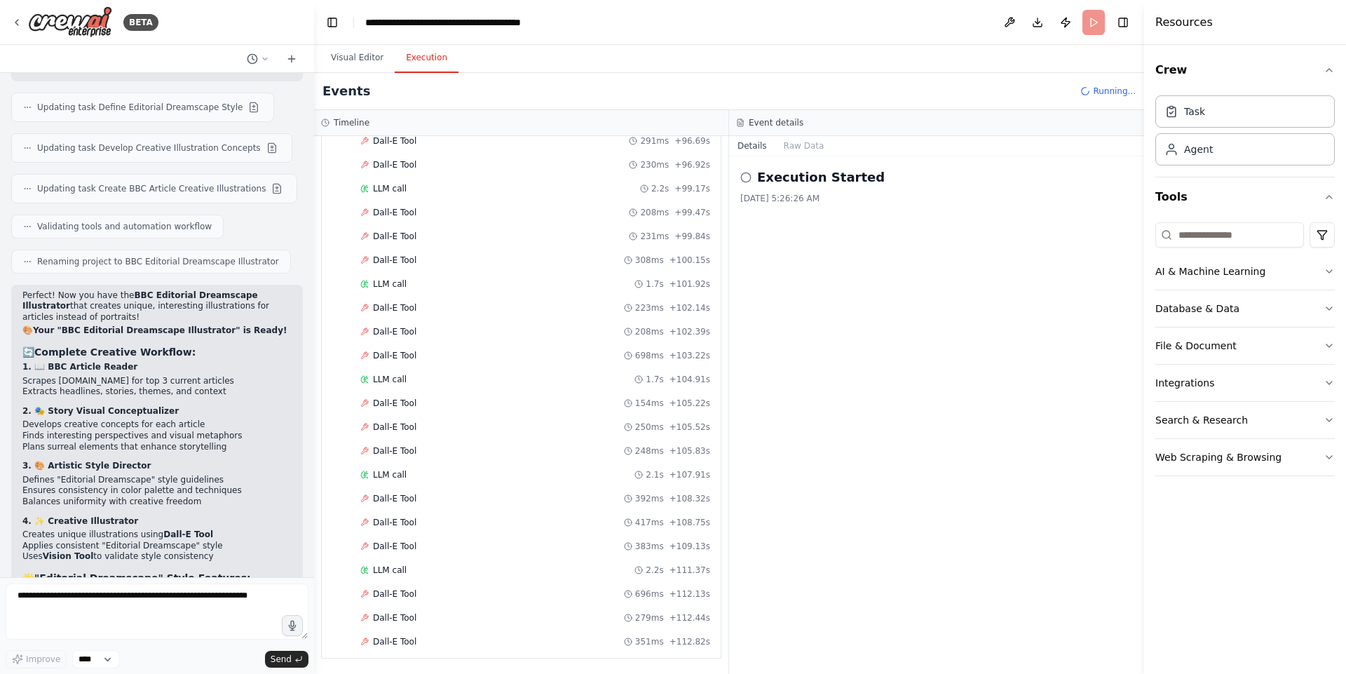
scroll to position [2441, 0]
click at [413, 573] on div "Dall-E Tool 696ms + 112.13s" at bounding box center [535, 569] width 350 height 11
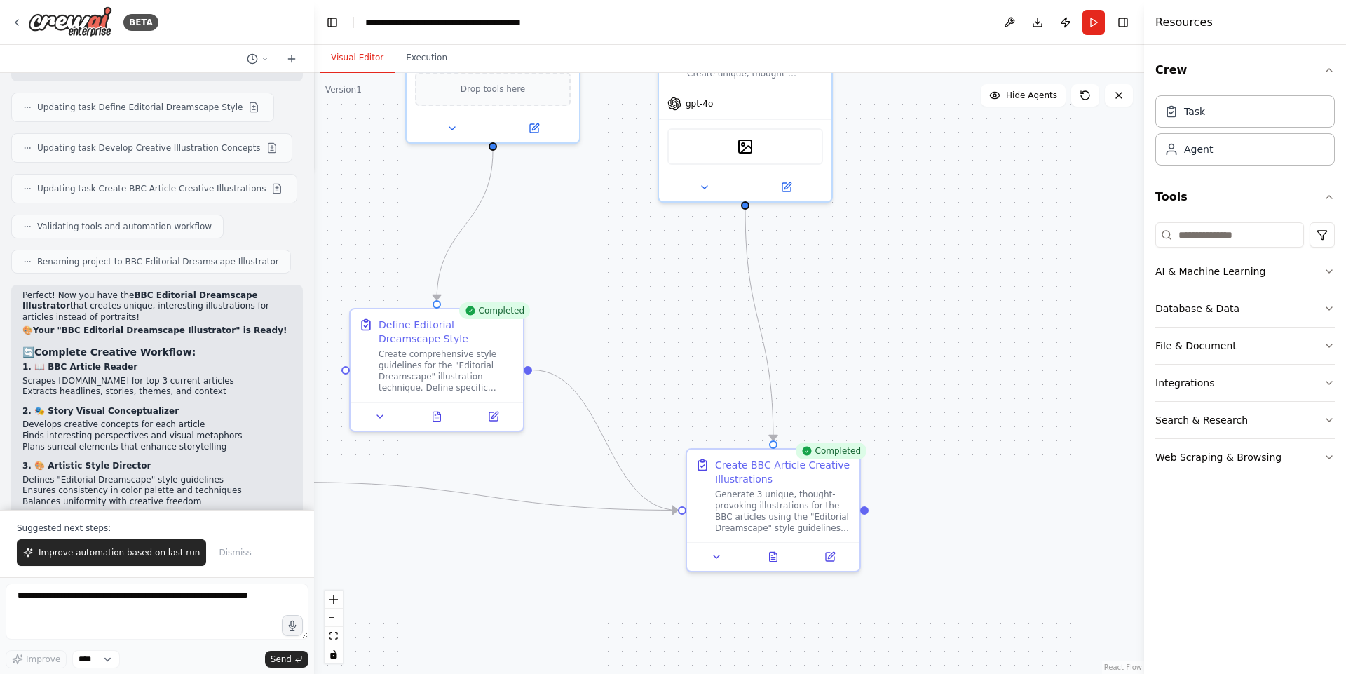
click at [353, 54] on button "Visual Editor" at bounding box center [357, 57] width 75 height 29
click at [774, 559] on button at bounding box center [774, 553] width 60 height 17
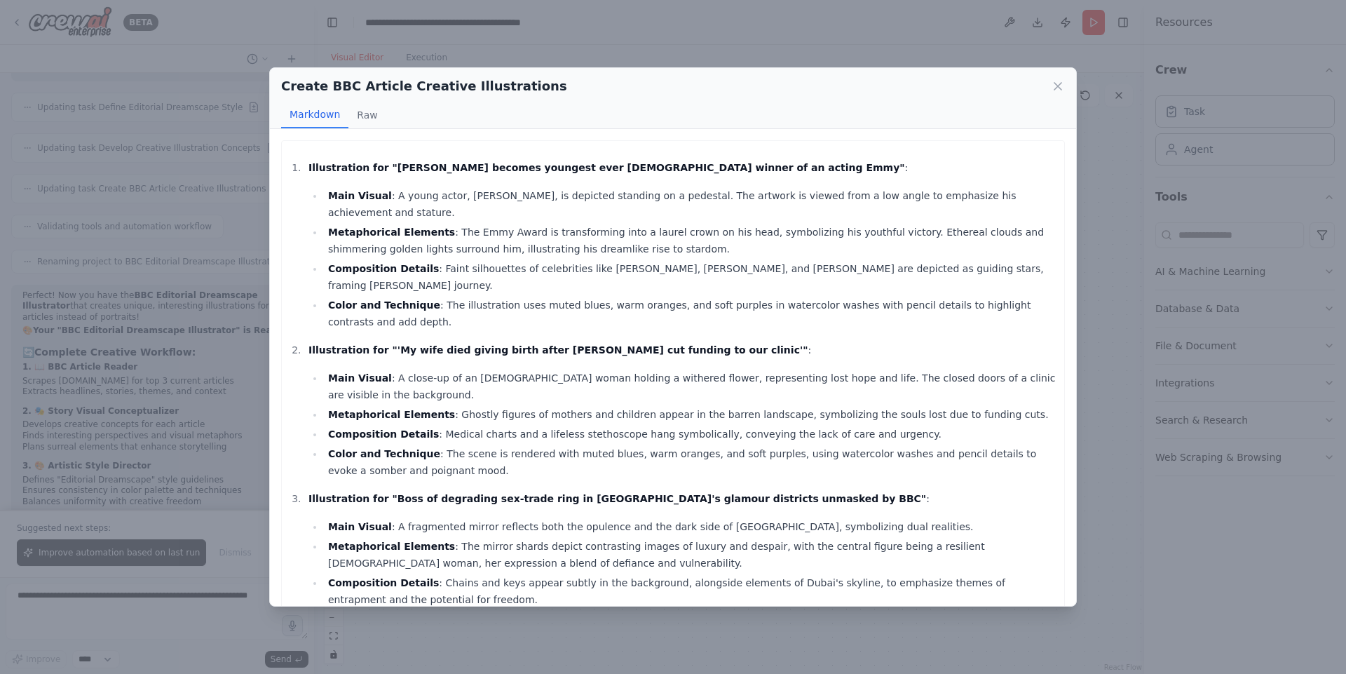
scroll to position [52, 0]
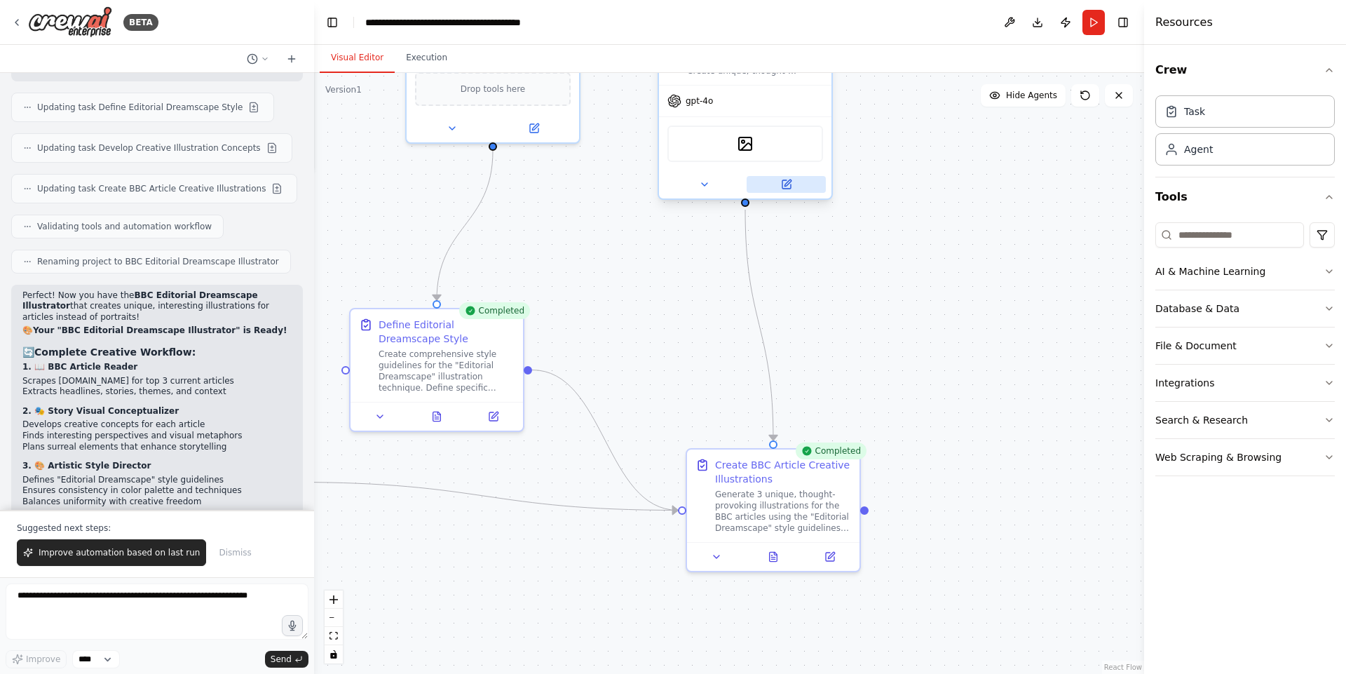
click at [781, 182] on icon at bounding box center [786, 184] width 11 height 11
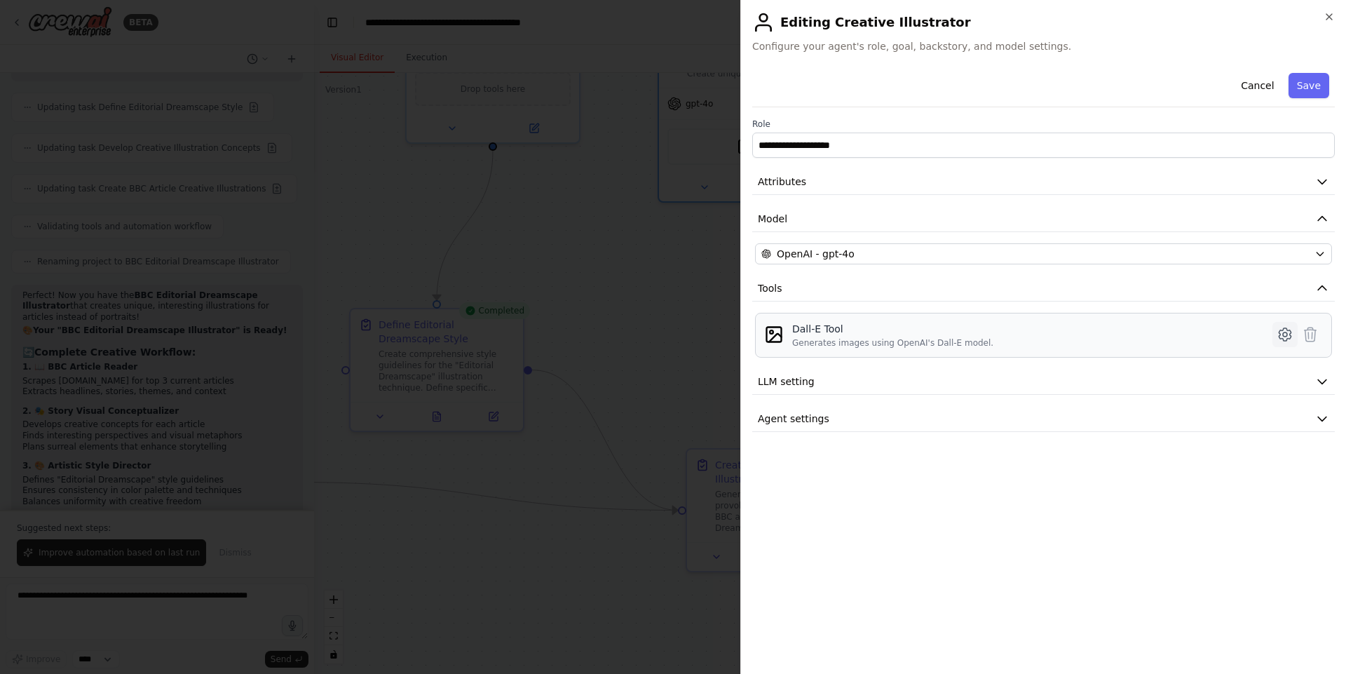
click at [1283, 332] on icon at bounding box center [1284, 334] width 17 height 17
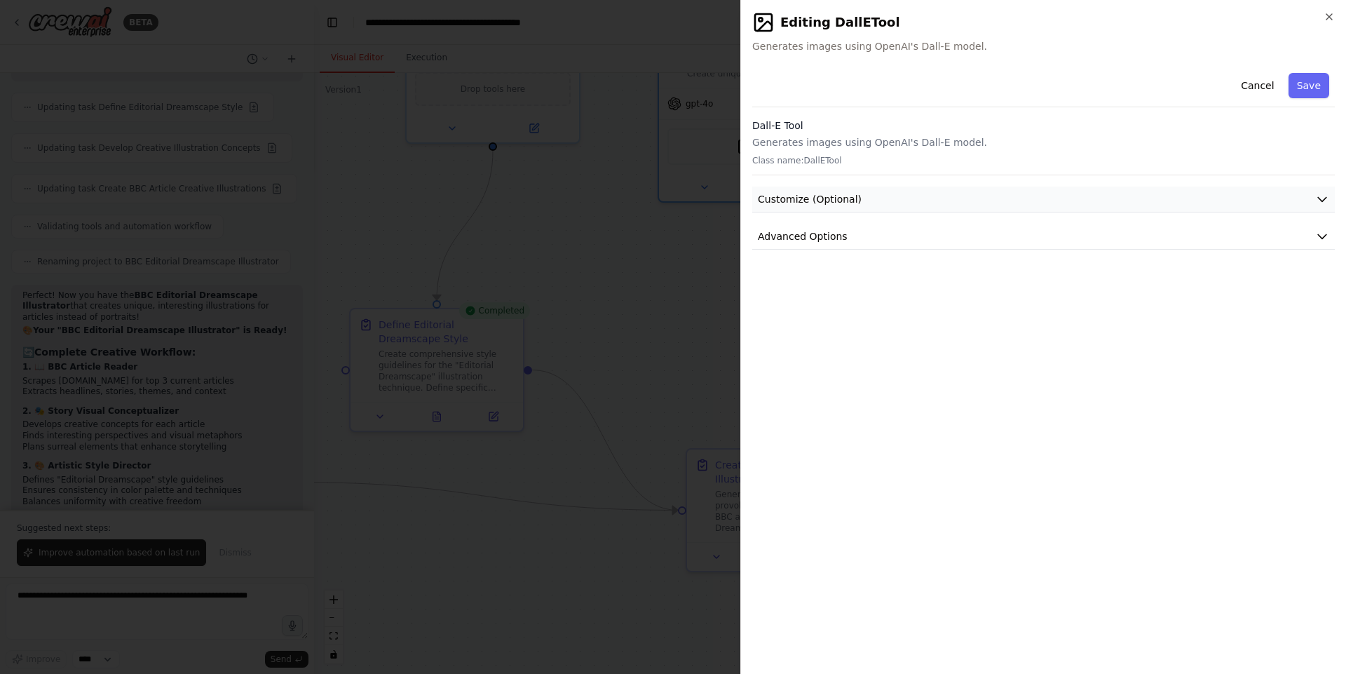
click at [962, 209] on button "Customize (Optional)" at bounding box center [1043, 199] width 582 height 26
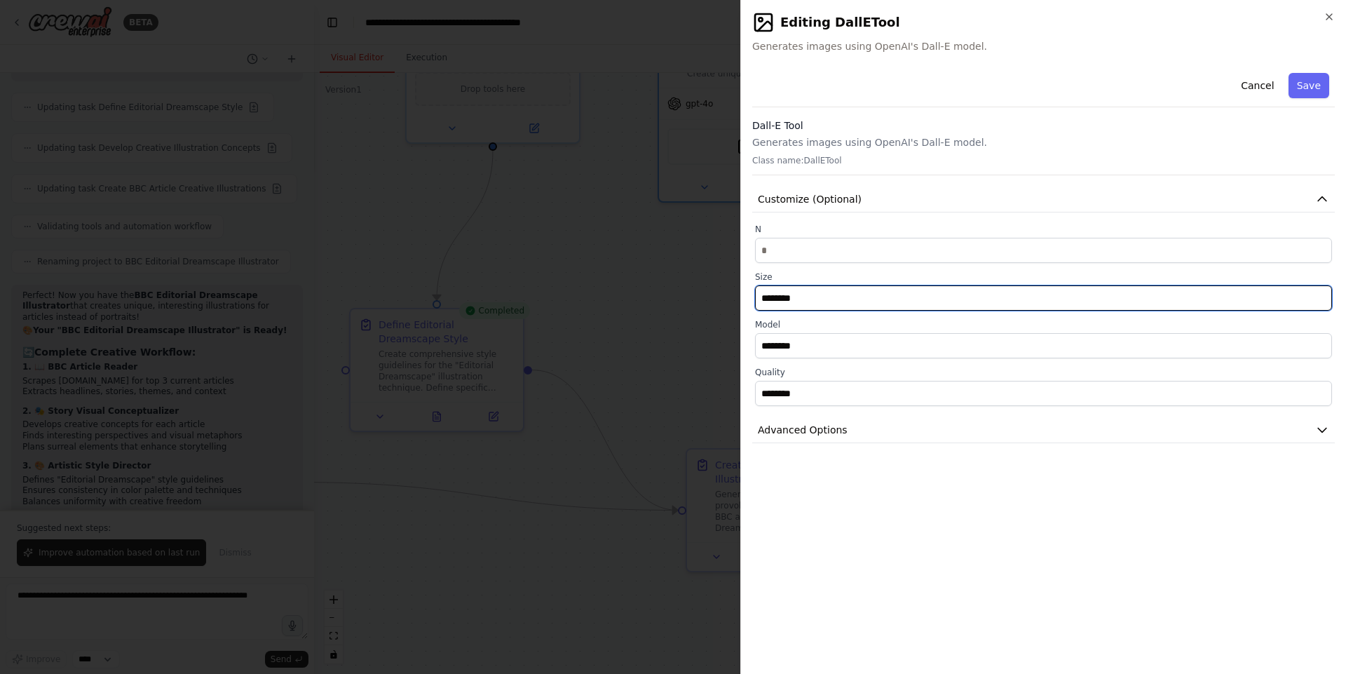
click at [886, 301] on input "********" at bounding box center [1043, 297] width 577 height 25
paste input "****"
type input "*********"
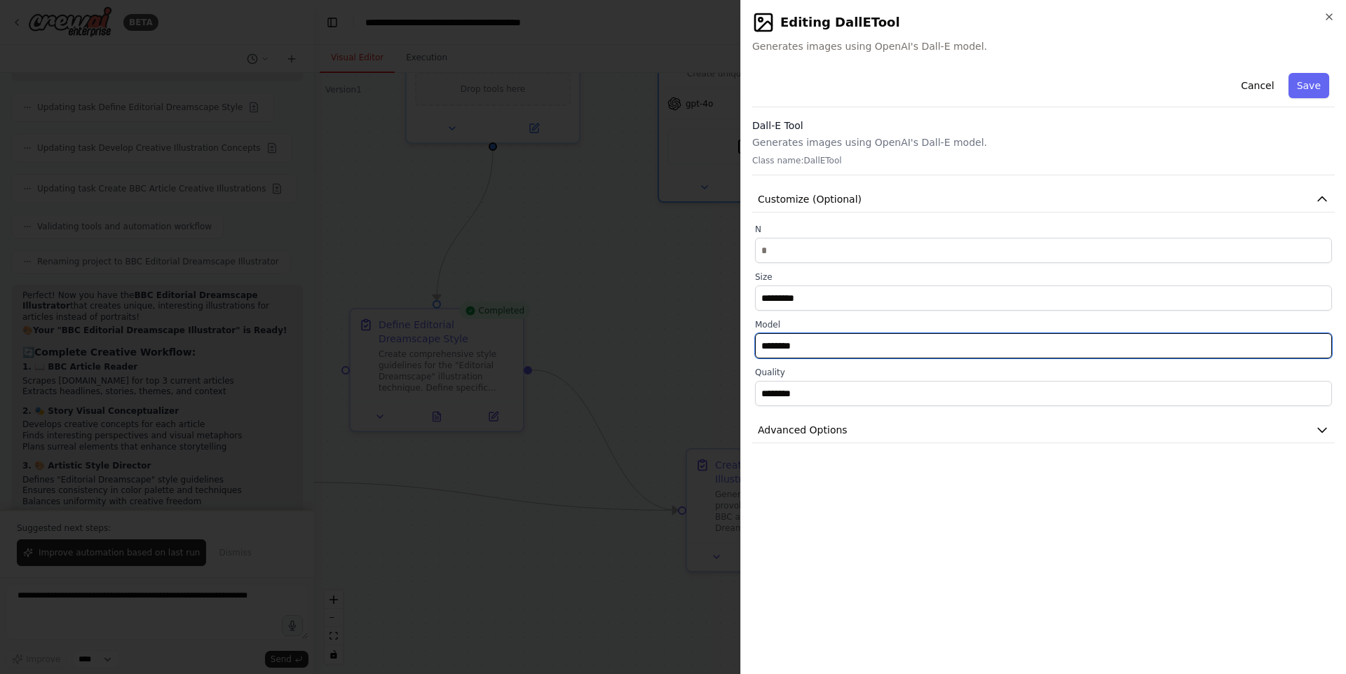
click at [1136, 350] on input "********" at bounding box center [1043, 345] width 577 height 25
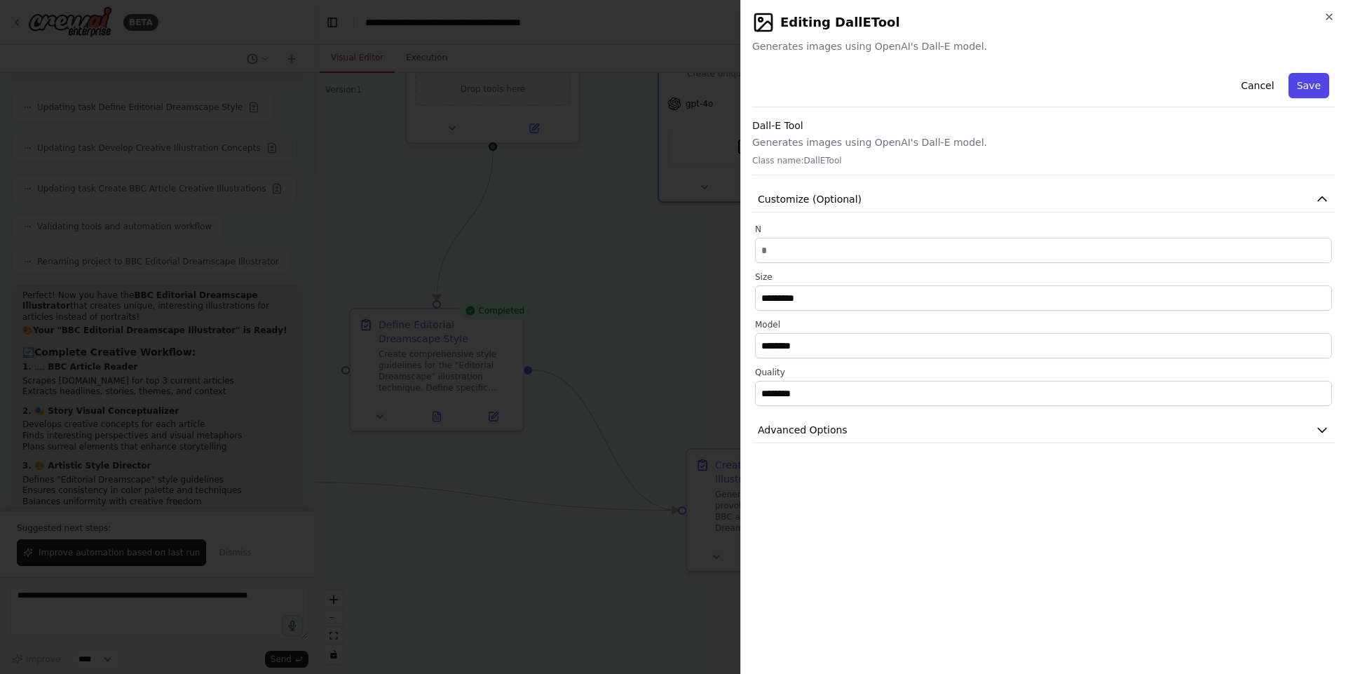
click at [1301, 81] on button "Save" at bounding box center [1308, 85] width 41 height 25
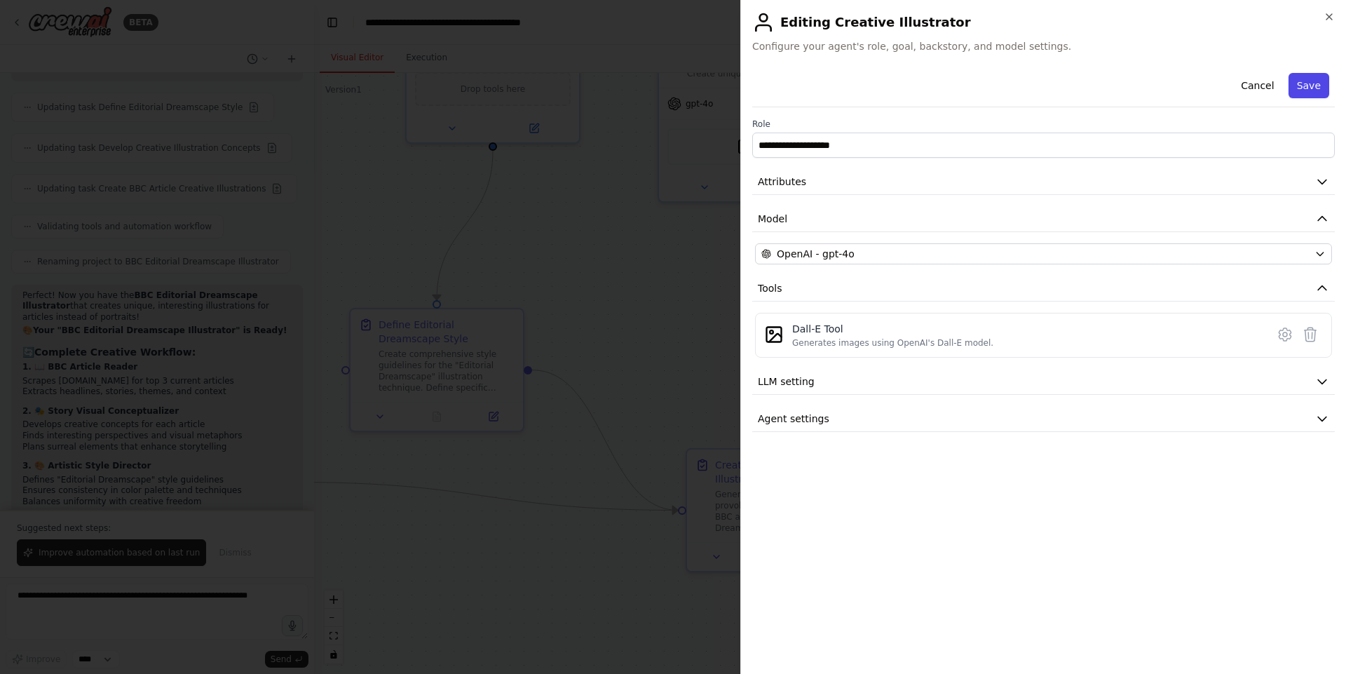
click at [1311, 85] on button "Save" at bounding box center [1308, 85] width 41 height 25
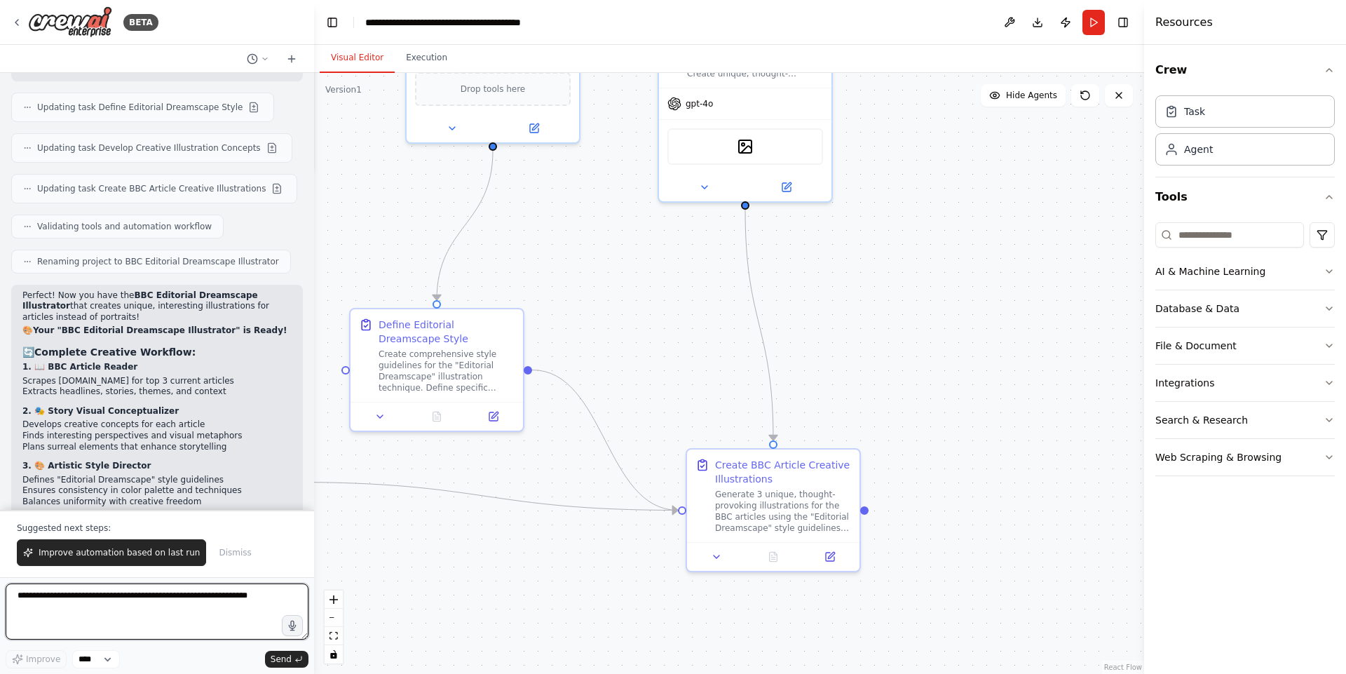
click at [187, 615] on textarea at bounding box center [157, 611] width 303 height 56
type textarea "**********"
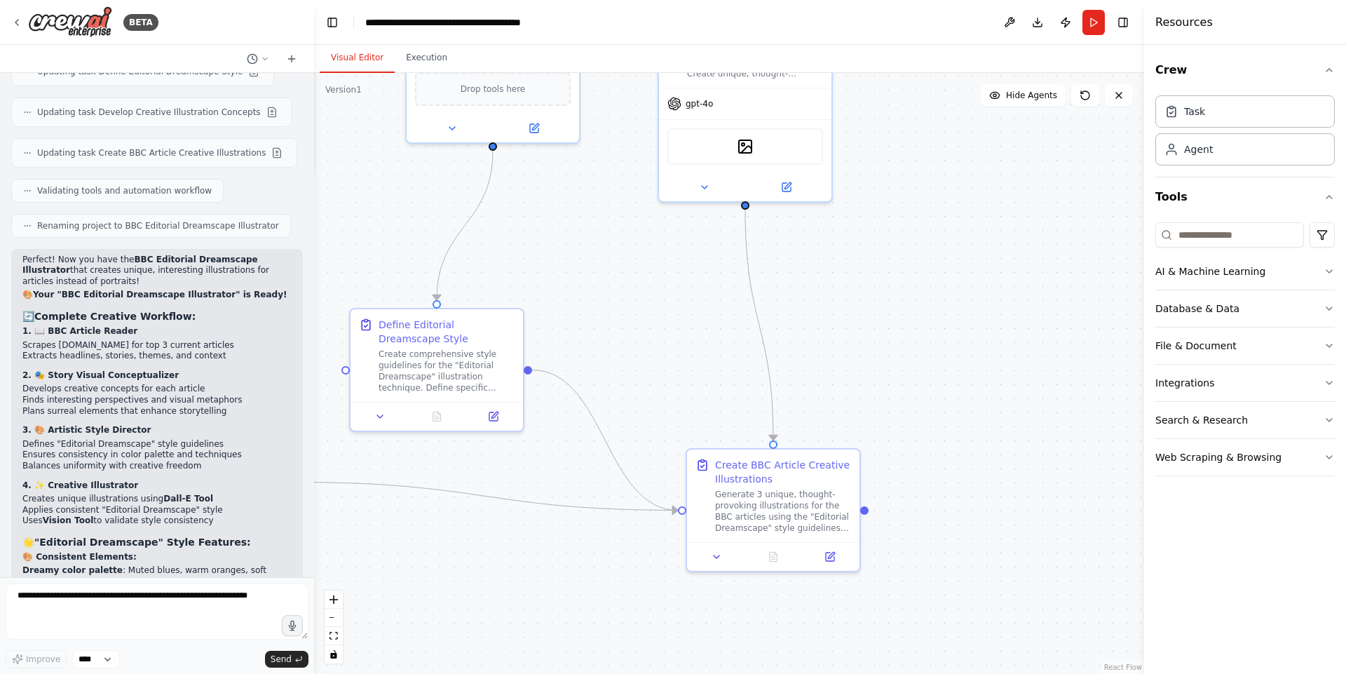
scroll to position [7337, 0]
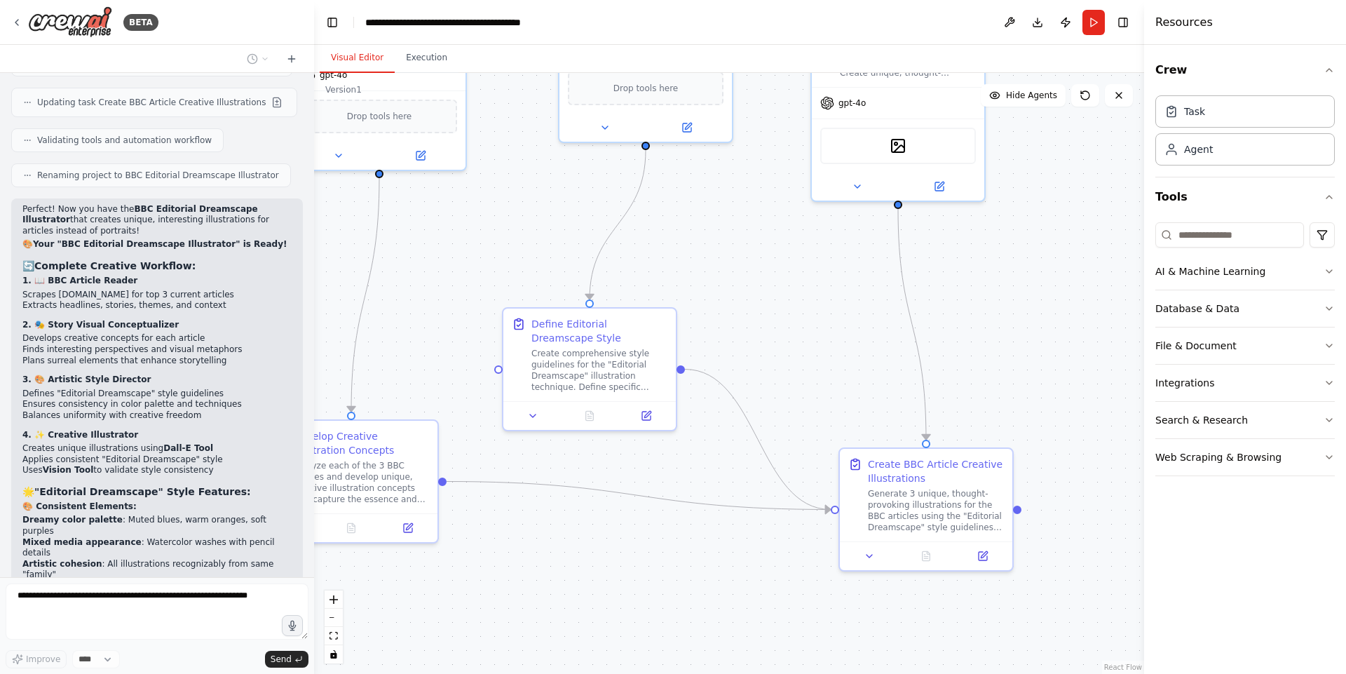
drag, startPoint x: 936, startPoint y: 203, endPoint x: 1086, endPoint y: 199, distance: 150.7
click at [1086, 199] on div ".deletable-edge-delete-btn { width: 20px; height: 20px; border: 0px solid #ffff…" at bounding box center [729, 373] width 830 height 601
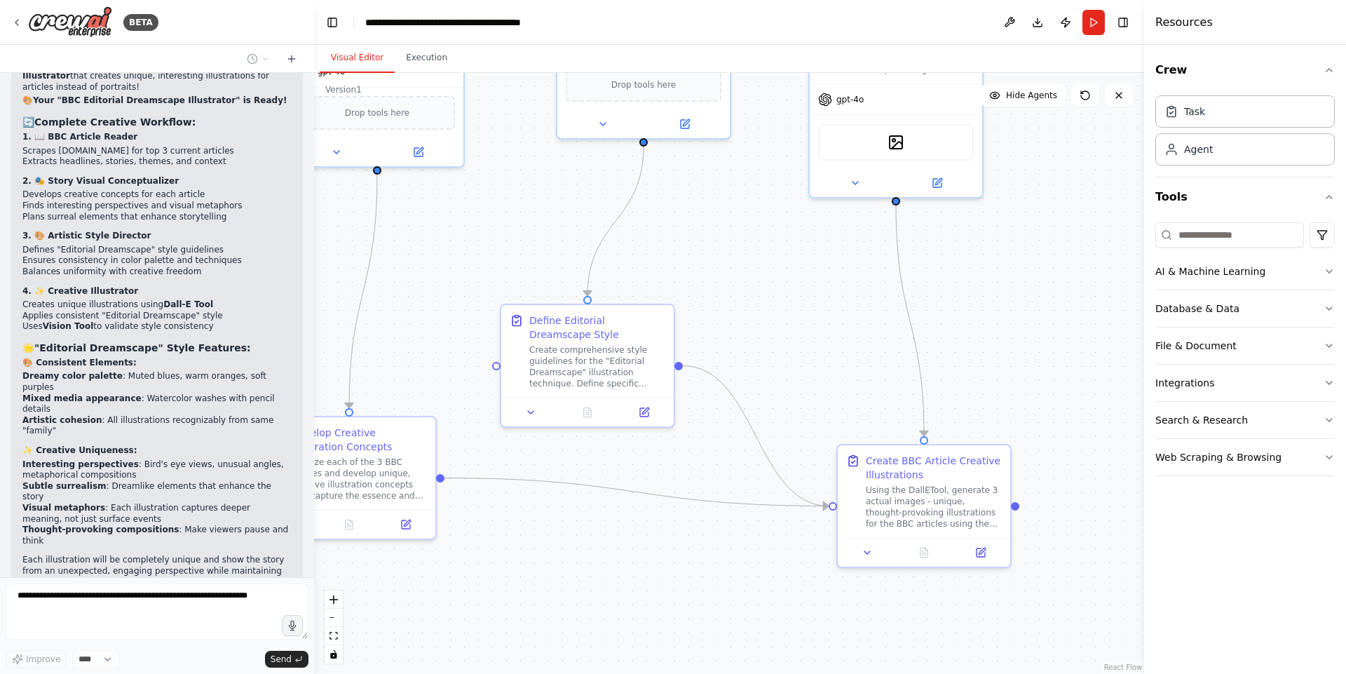
scroll to position [7521, 0]
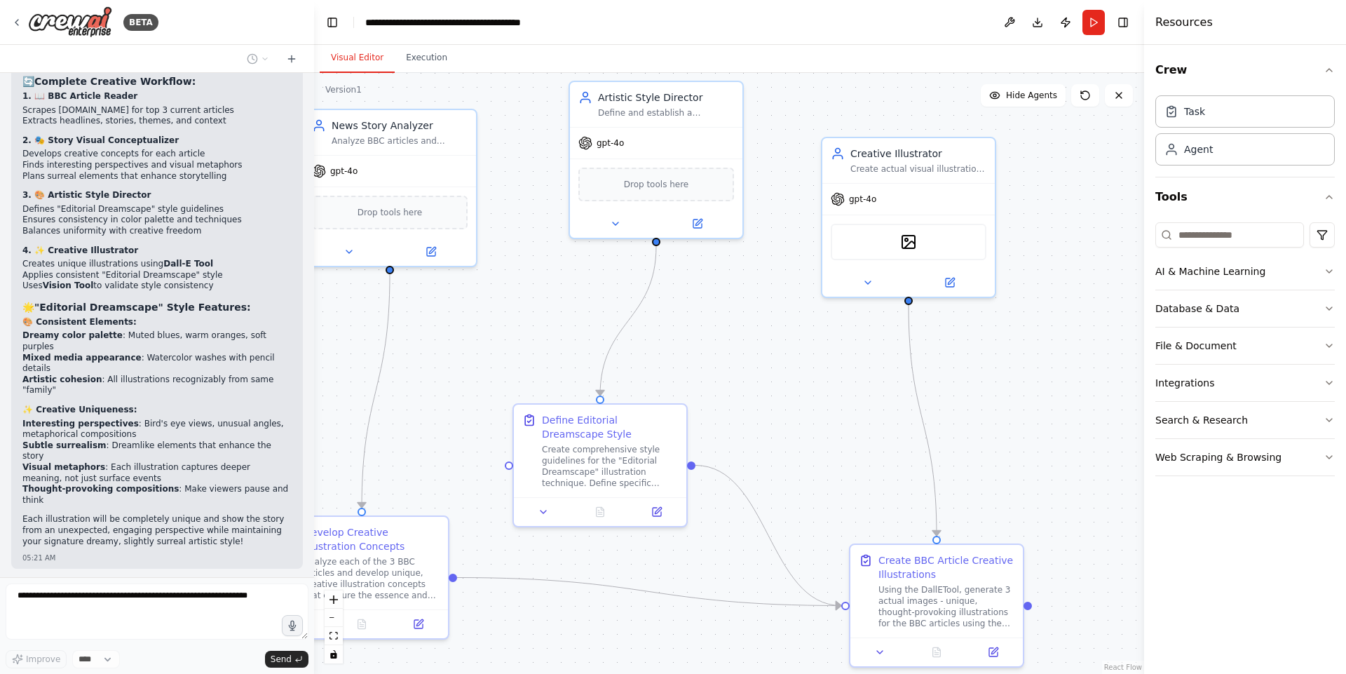
drag, startPoint x: 824, startPoint y: 298, endPoint x: 835, endPoint y: 397, distance: 100.2
click at [835, 397] on div ".deletable-edge-delete-btn { width: 20px; height: 20px; border: 0px solid #ffff…" at bounding box center [729, 373] width 830 height 601
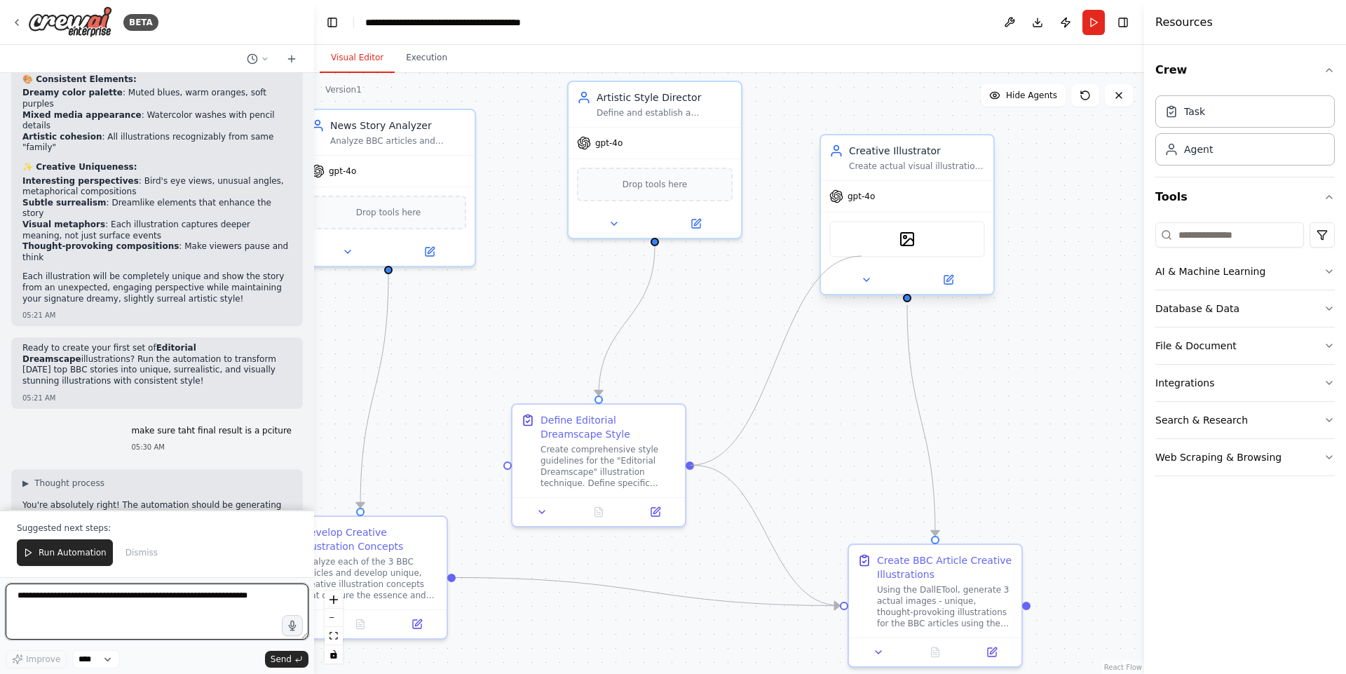
scroll to position [7775, 0]
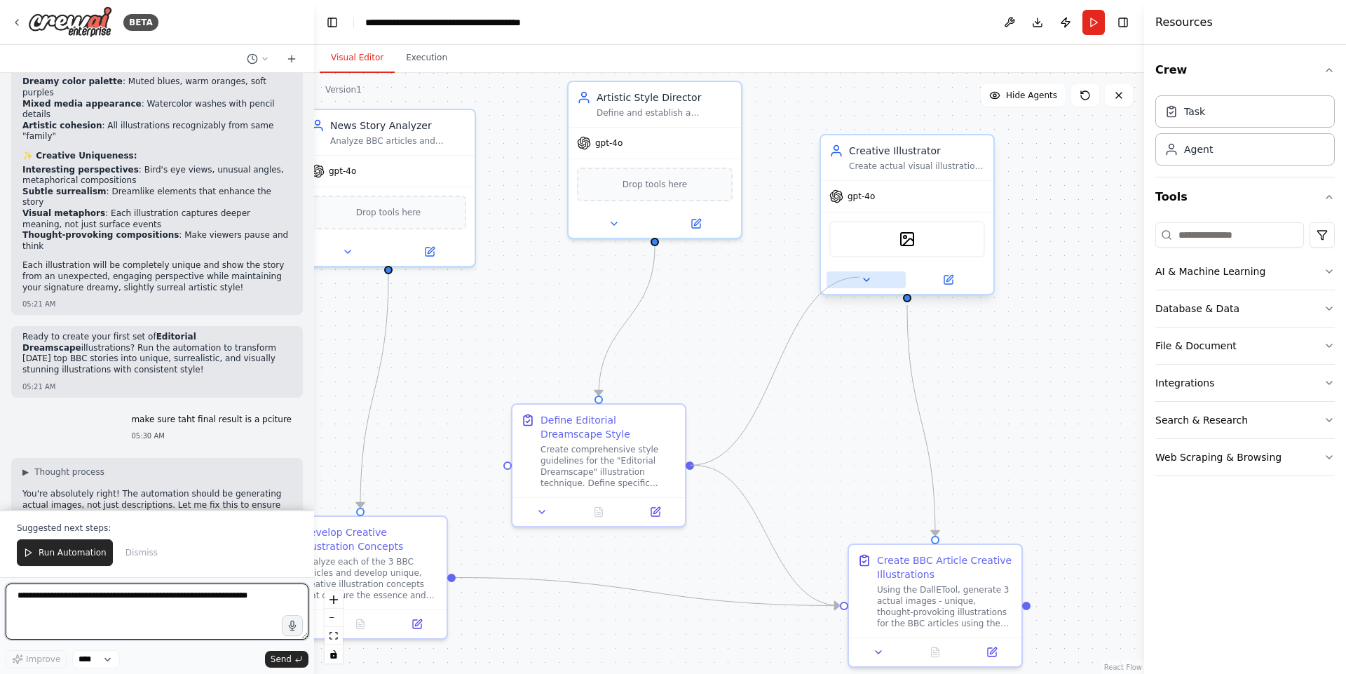
drag, startPoint x: 690, startPoint y: 463, endPoint x: 859, endPoint y: 277, distance: 251.0
click at [859, 277] on div "Artistic Style Director Define and establish a signature "Editorial Dreamscape"…" at bounding box center [561, 381] width 830 height 601
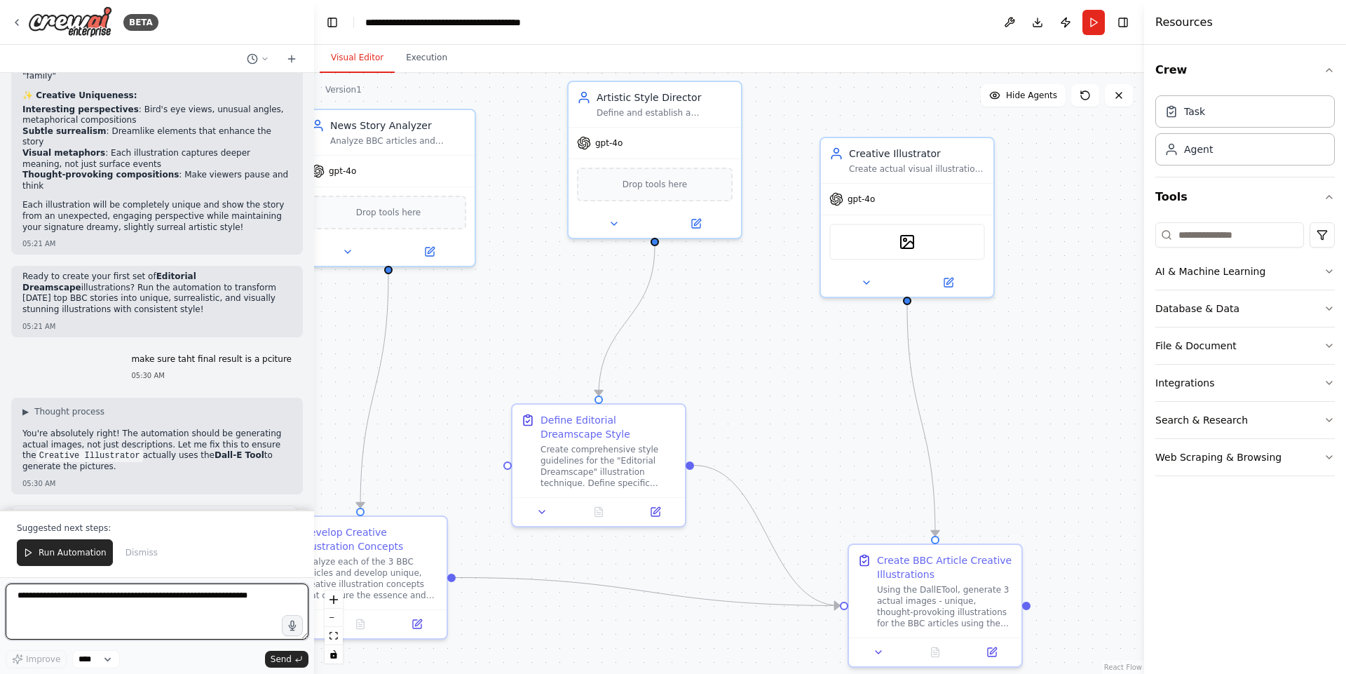
scroll to position [7845, 0]
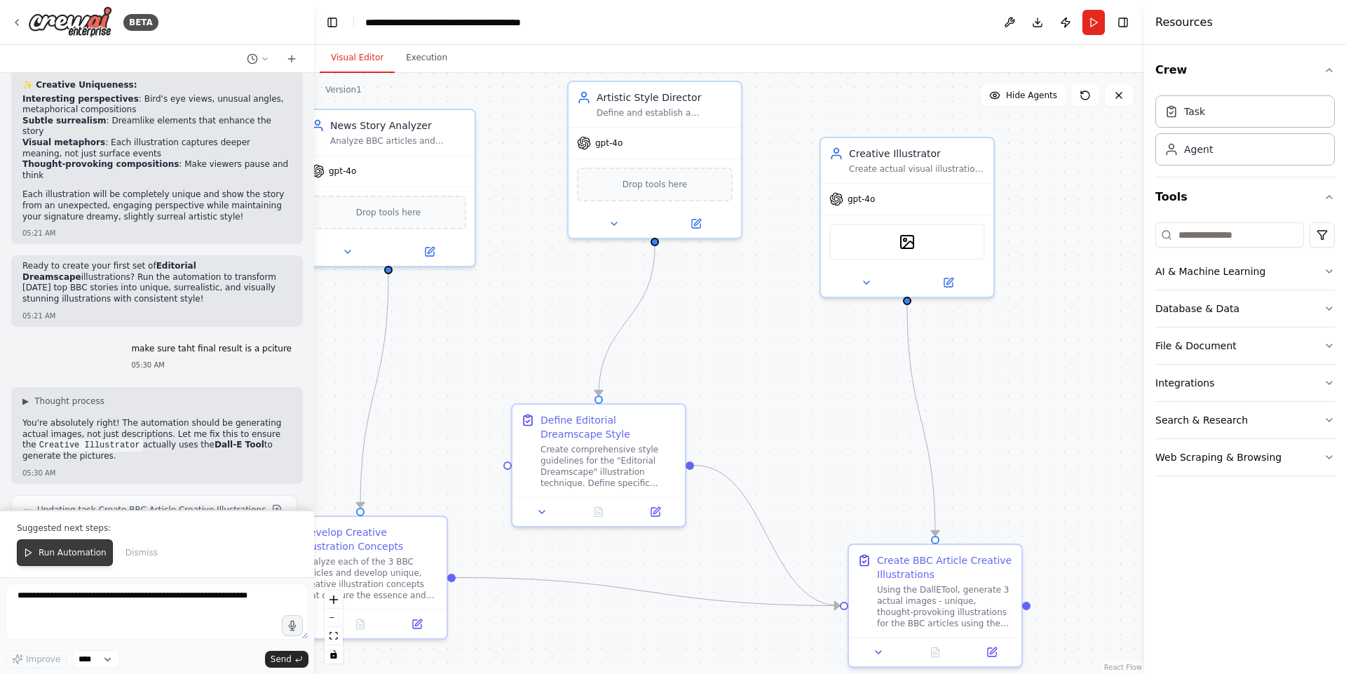
click at [52, 554] on span "Run Automation" at bounding box center [73, 552] width 68 height 11
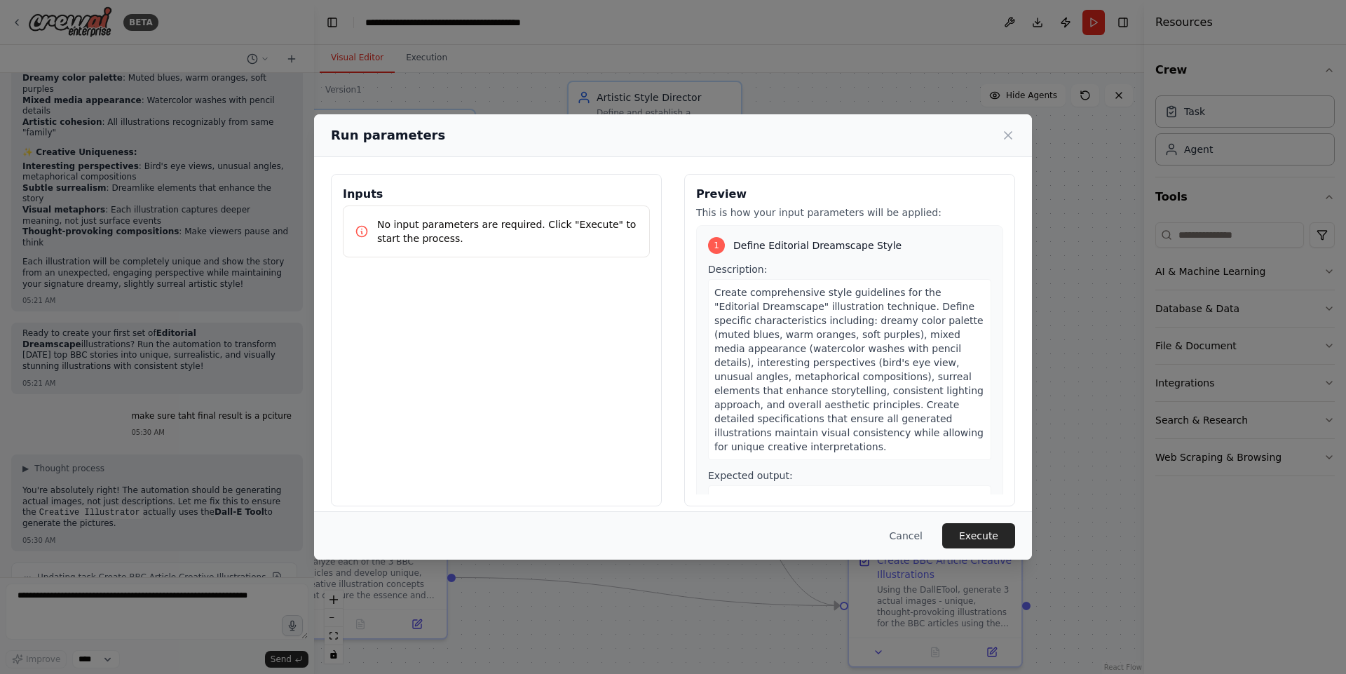
click at [460, 322] on div "Inputs No input parameters are required. Click "Execute" to start the process." at bounding box center [496, 340] width 331 height 332
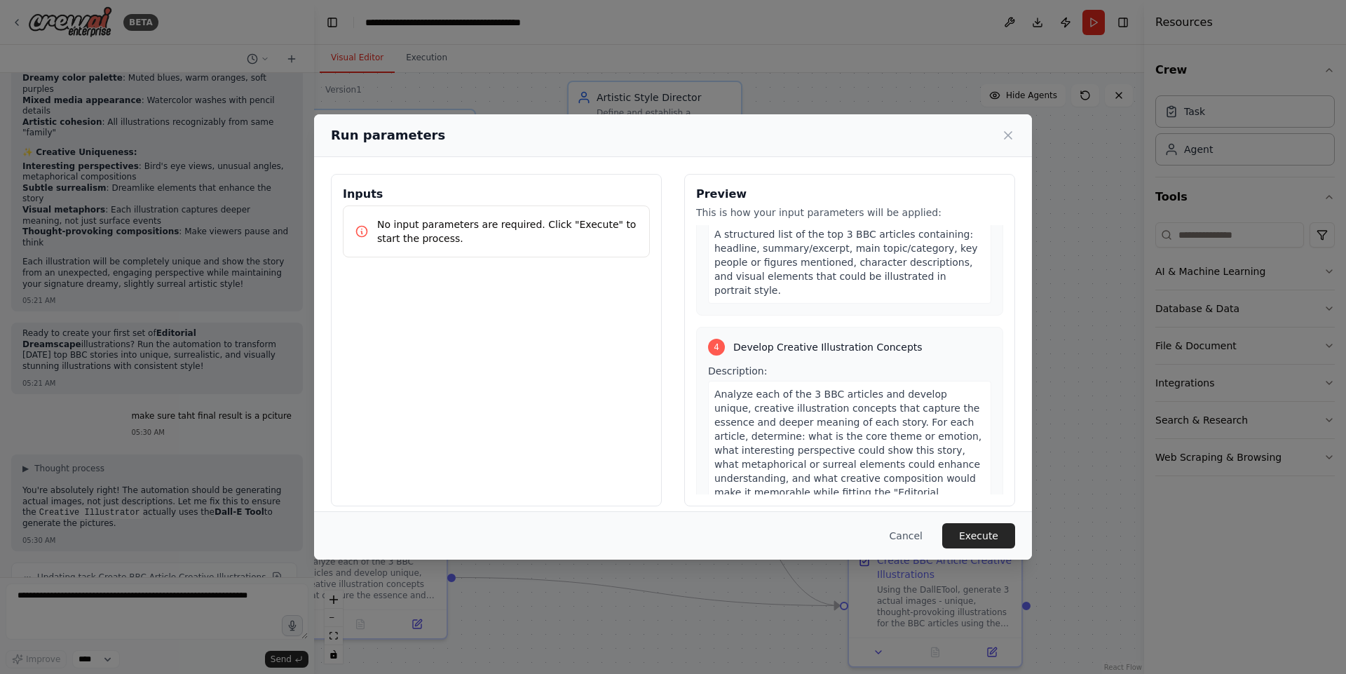
scroll to position [1099, 0]
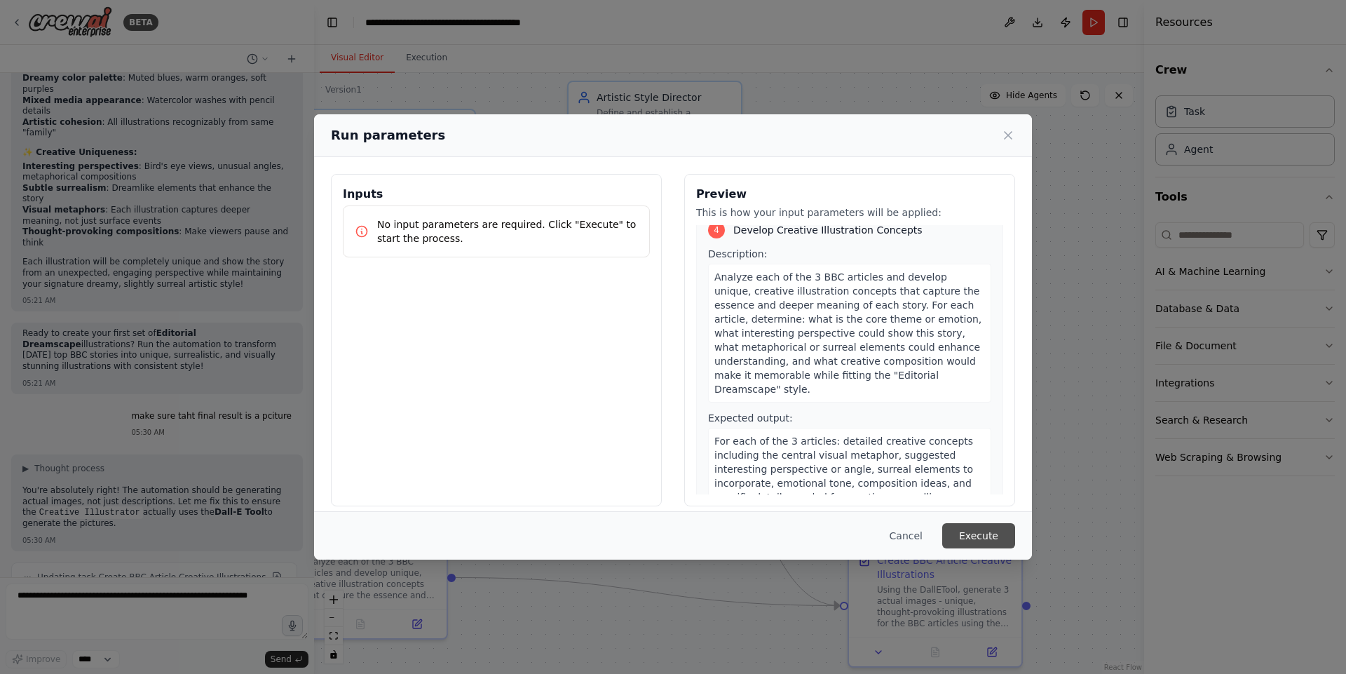
click at [983, 527] on button "Execute" at bounding box center [978, 535] width 73 height 25
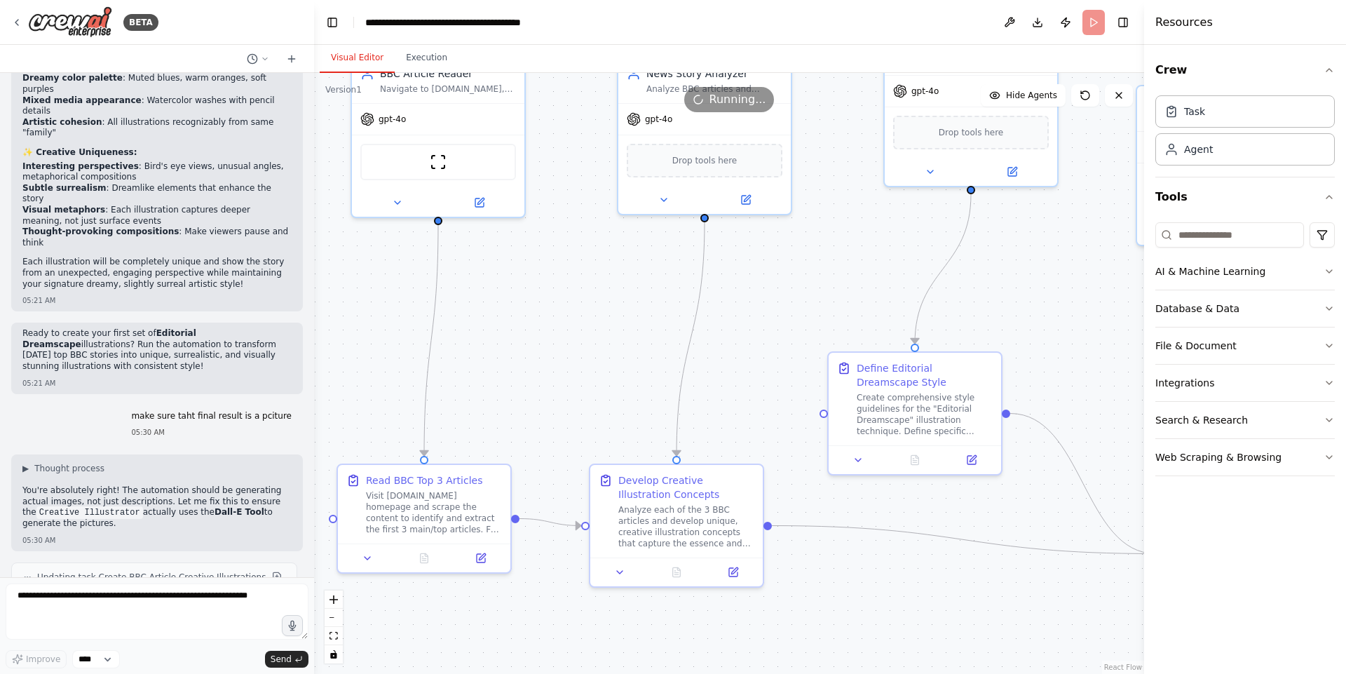
drag, startPoint x: 491, startPoint y: 369, endPoint x: 798, endPoint y: 315, distance: 311.7
click at [798, 315] on div ".deletable-edge-delete-btn { width: 20px; height: 20px; border: 0px solid #ffff…" at bounding box center [729, 373] width 830 height 601
click at [334, 621] on button "zoom out" at bounding box center [333, 617] width 18 height 18
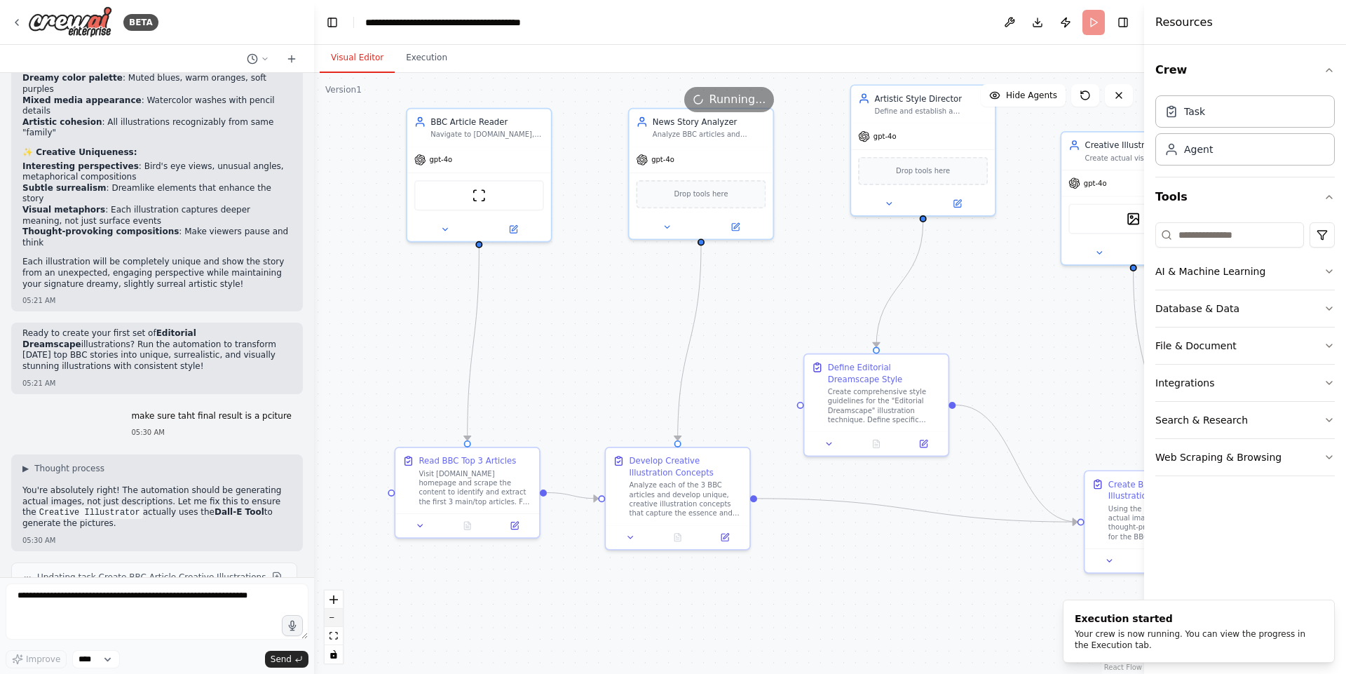
click at [334, 621] on button "zoom out" at bounding box center [333, 617] width 18 height 18
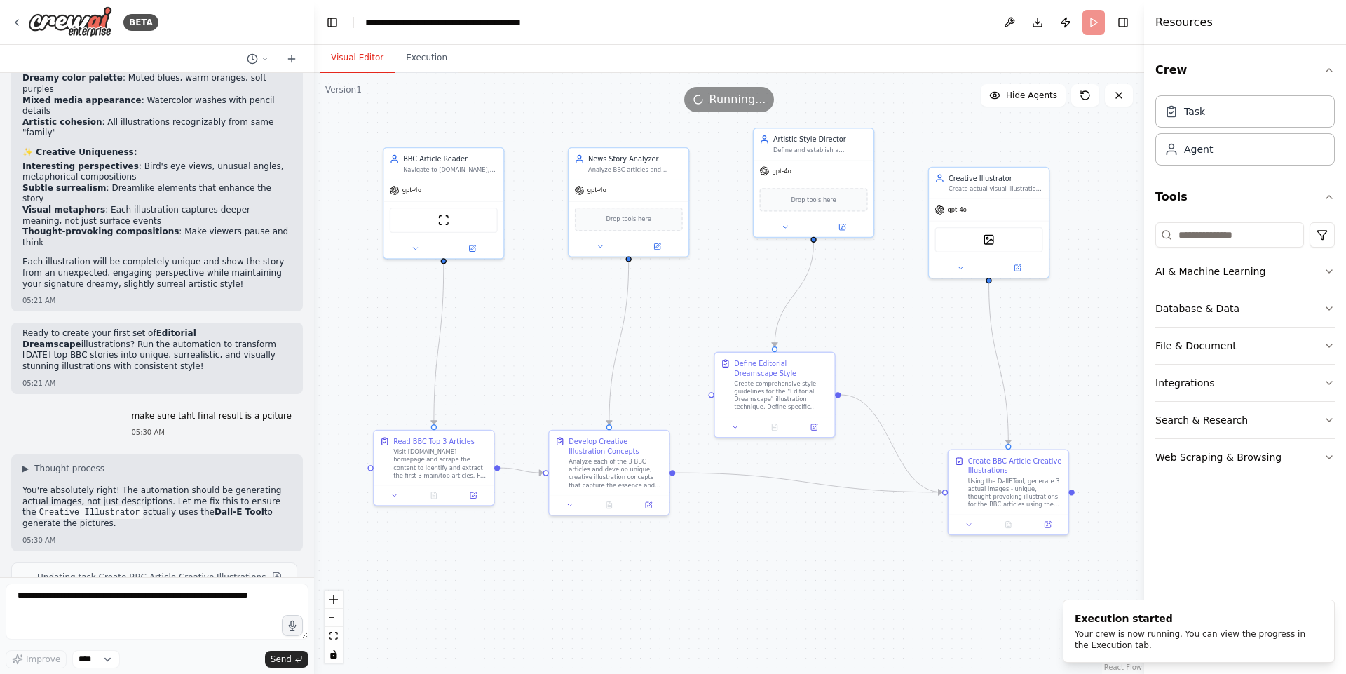
drag, startPoint x: 970, startPoint y: 543, endPoint x: 893, endPoint y: 538, distance: 77.3
click at [893, 538] on div ".deletable-edge-delete-btn { width: 20px; height: 20px; border: 0px solid #ffff…" at bounding box center [729, 373] width 830 height 601
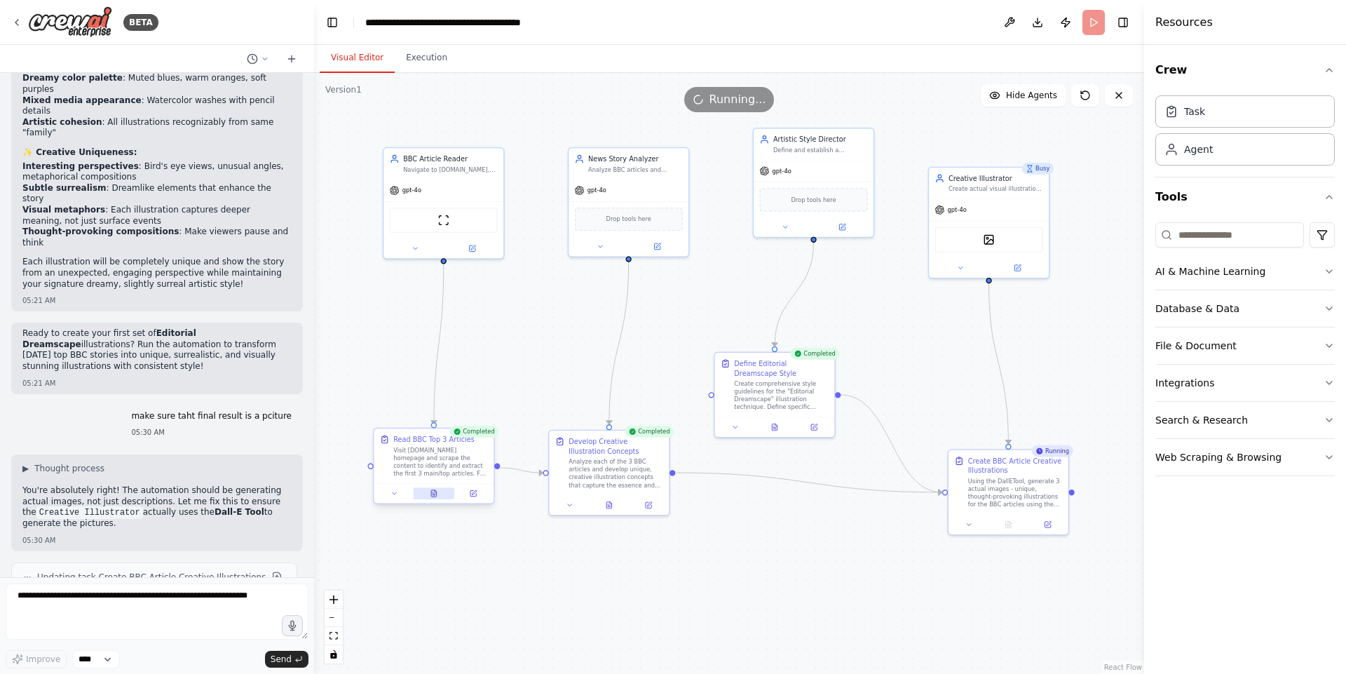
click at [425, 495] on button at bounding box center [433, 493] width 41 height 12
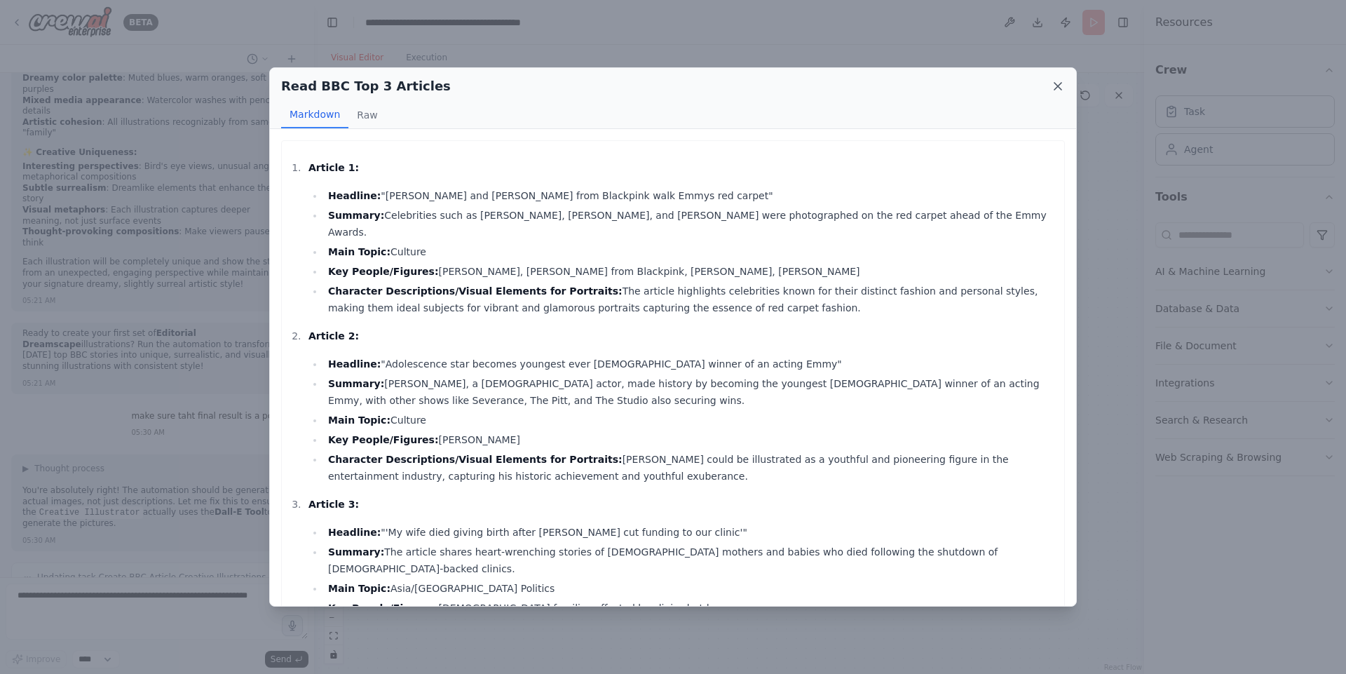
click at [1051, 86] on icon at bounding box center [1058, 86] width 14 height 14
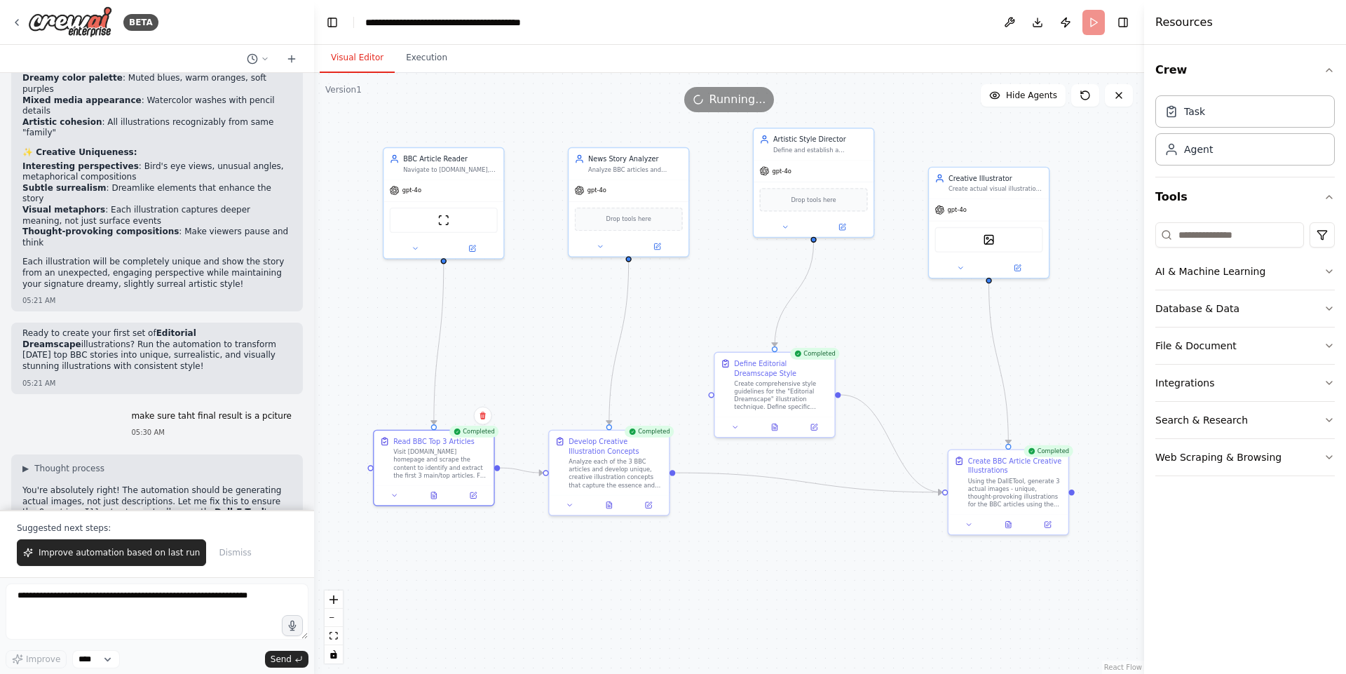
scroll to position [7845, 0]
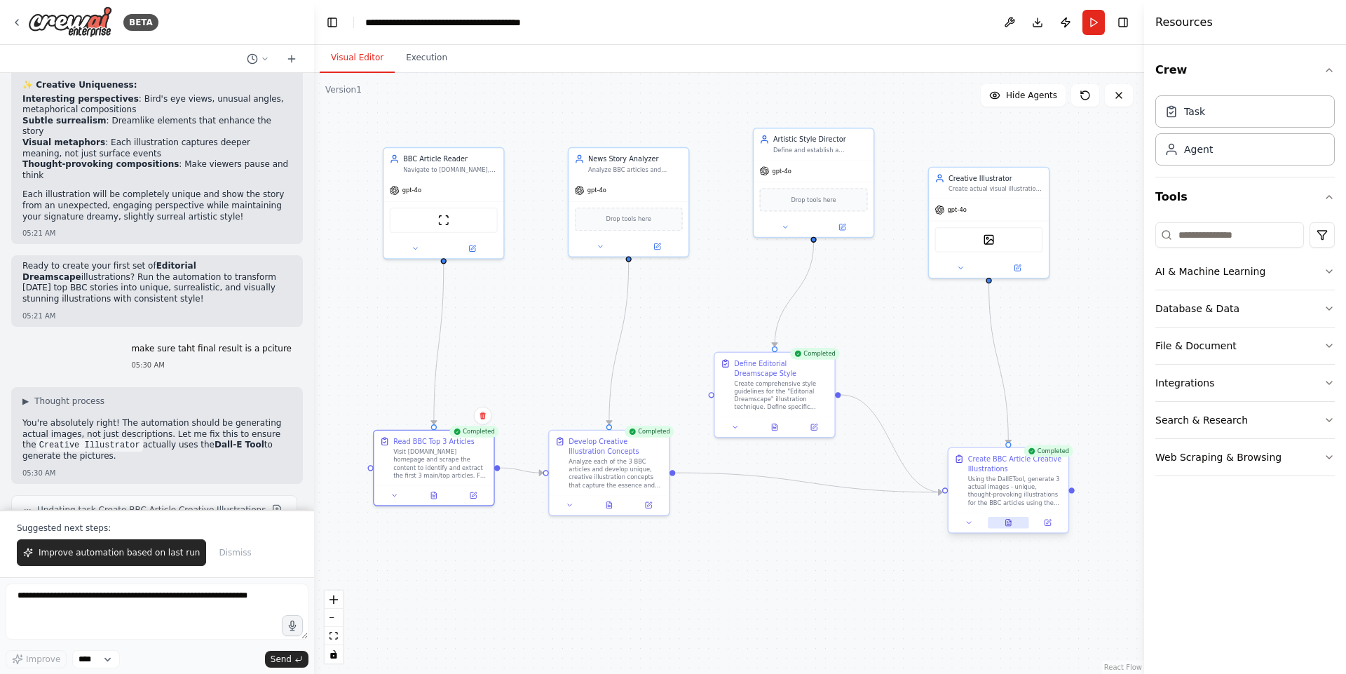
click at [1006, 524] on icon at bounding box center [1008, 522] width 5 height 6
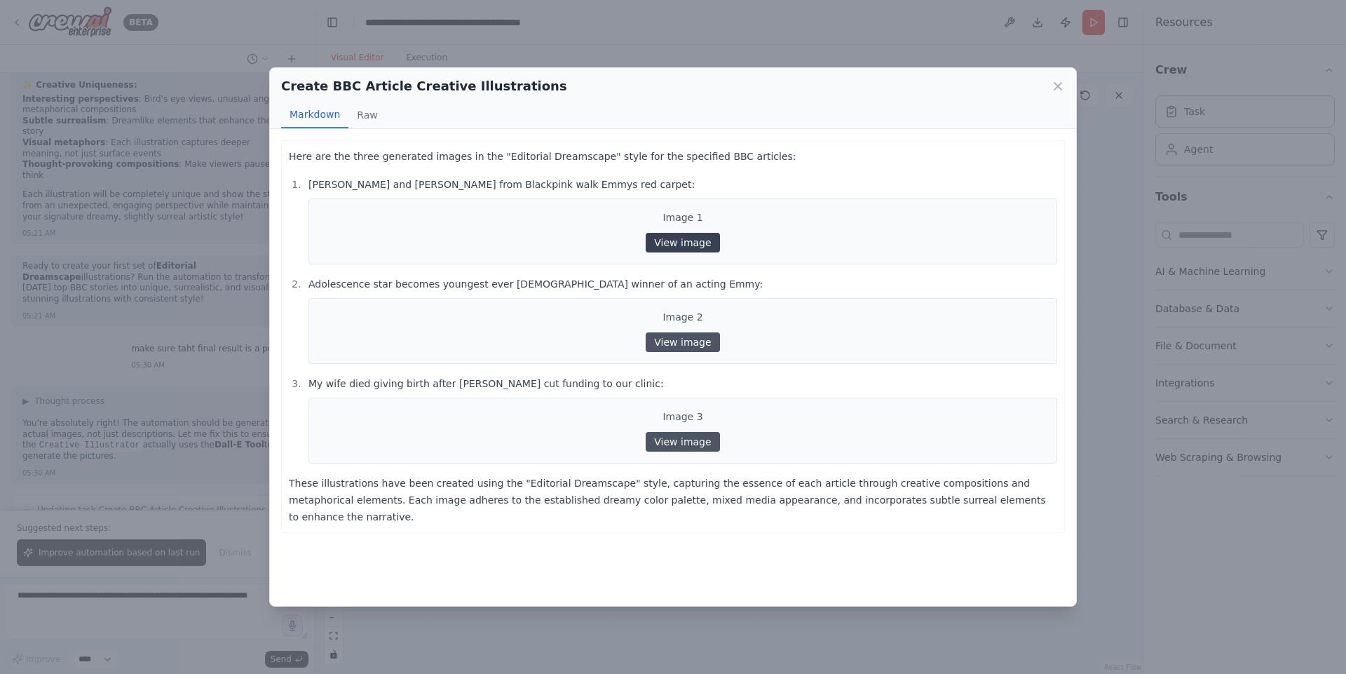
click at [664, 245] on link "View image" at bounding box center [682, 243] width 74 height 20
click at [705, 338] on link "View image" at bounding box center [682, 342] width 74 height 20
click at [696, 242] on link "View image" at bounding box center [682, 243] width 74 height 20
click at [658, 346] on link "View image" at bounding box center [682, 342] width 74 height 20
click at [690, 442] on link "View image" at bounding box center [682, 442] width 74 height 20
